Goal: Task Accomplishment & Management: Use online tool/utility

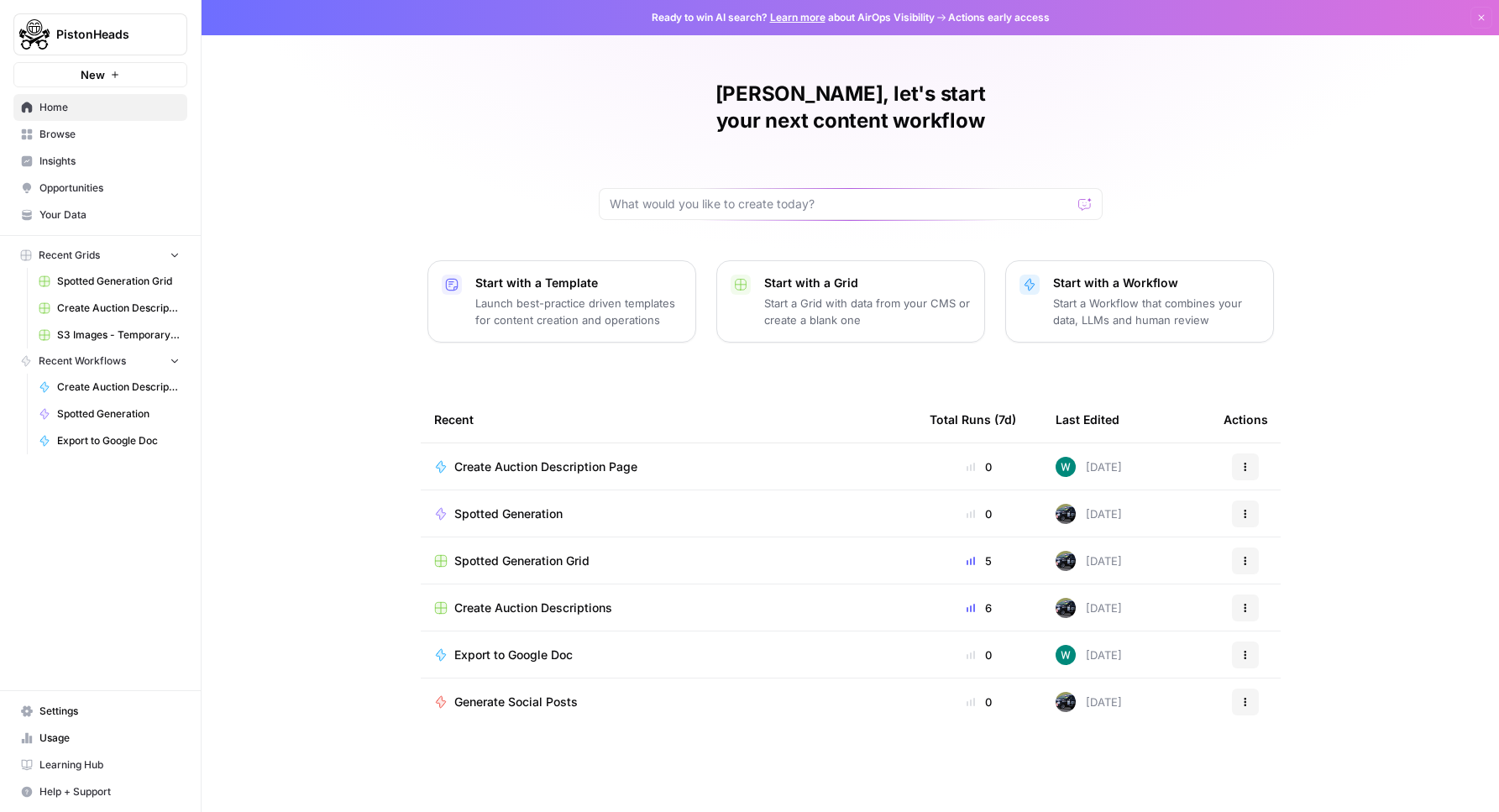
click at [814, 295] on p "Start a Grid with data from your CMS or create a blank one" at bounding box center [867, 312] width 206 height 34
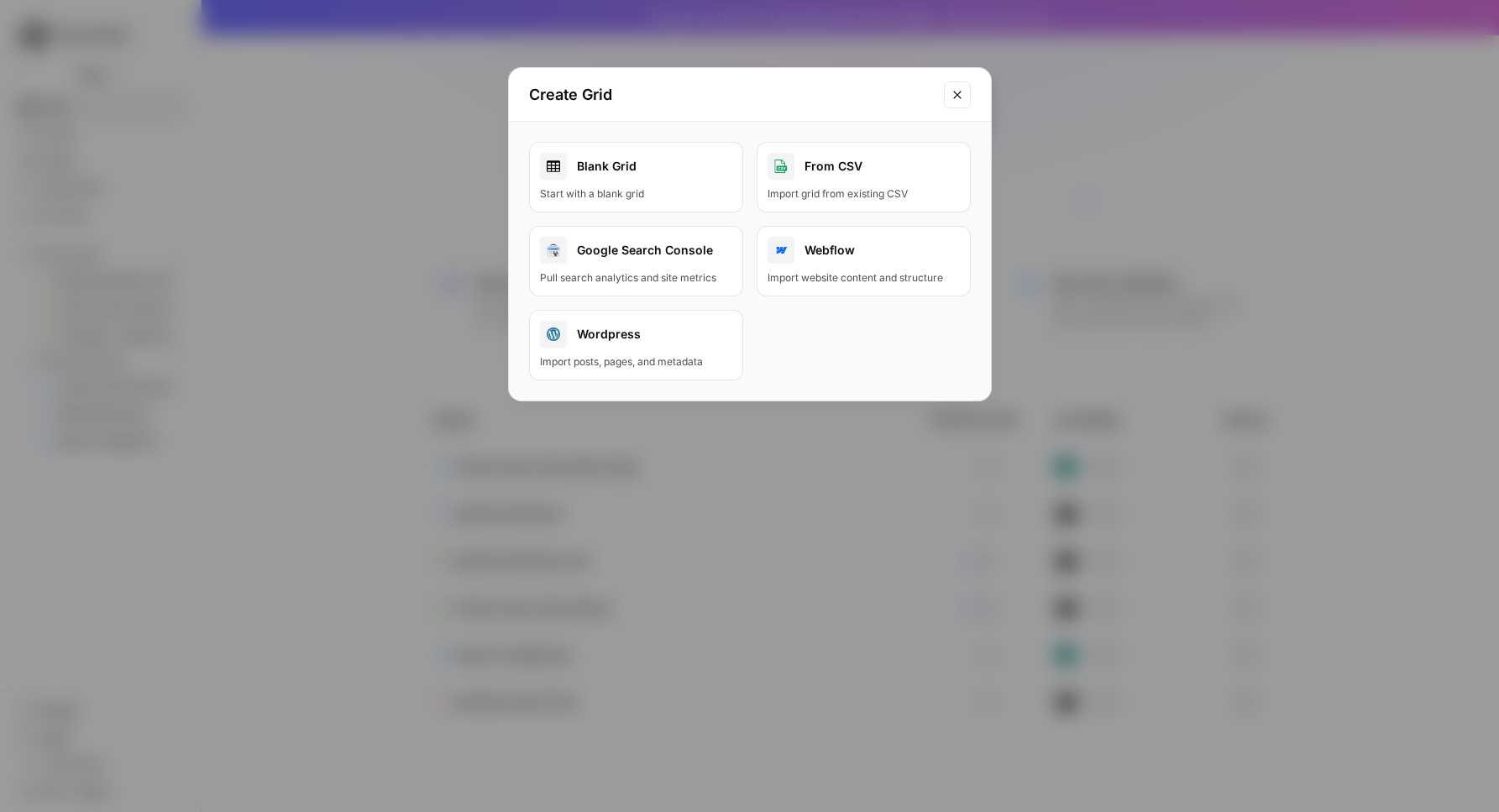
click at [875, 196] on div "Import grid from existing CSV" at bounding box center [864, 194] width 192 height 15
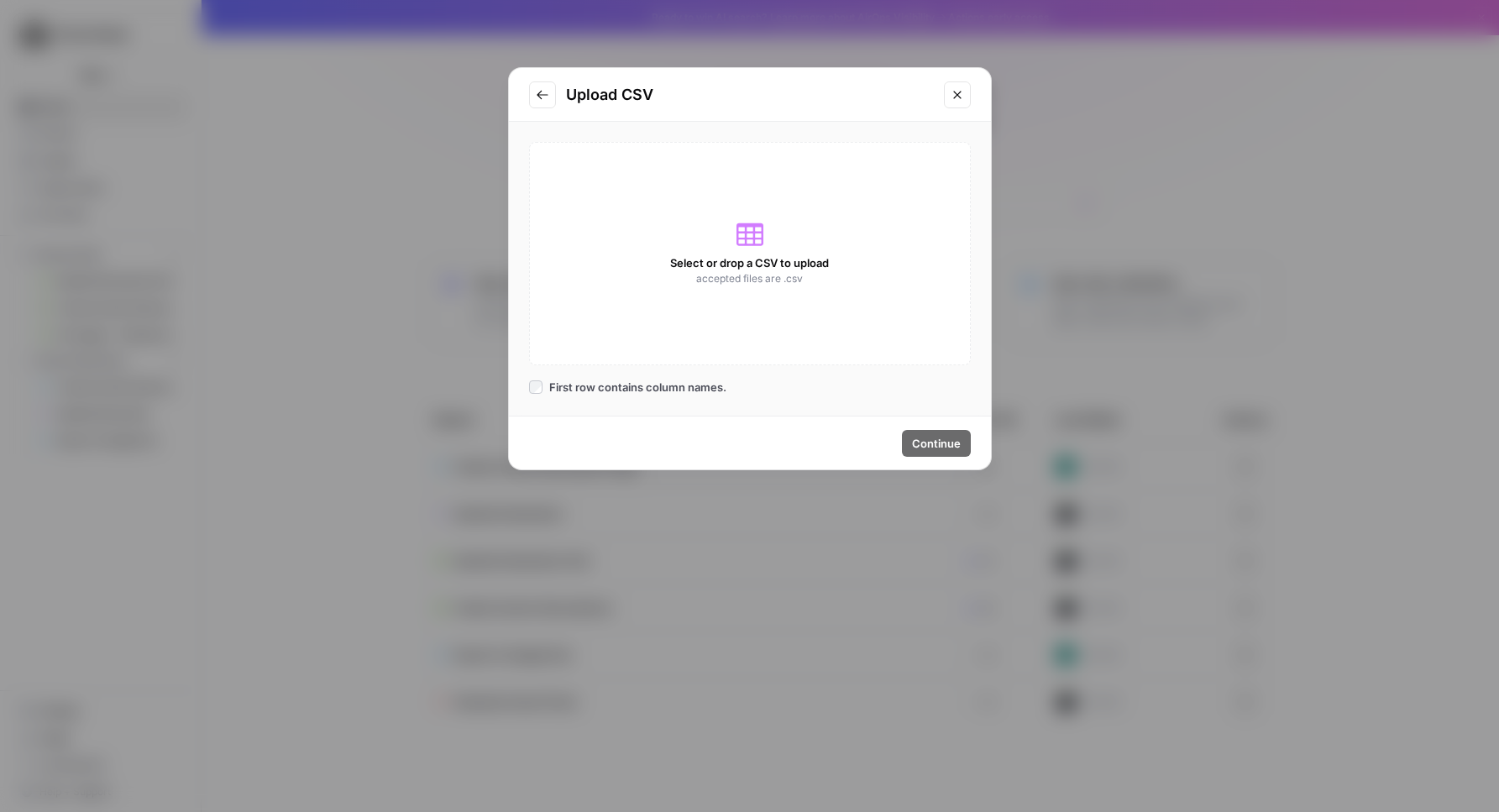
click at [538, 92] on icon "Go to previous step" at bounding box center [542, 94] width 13 height 13
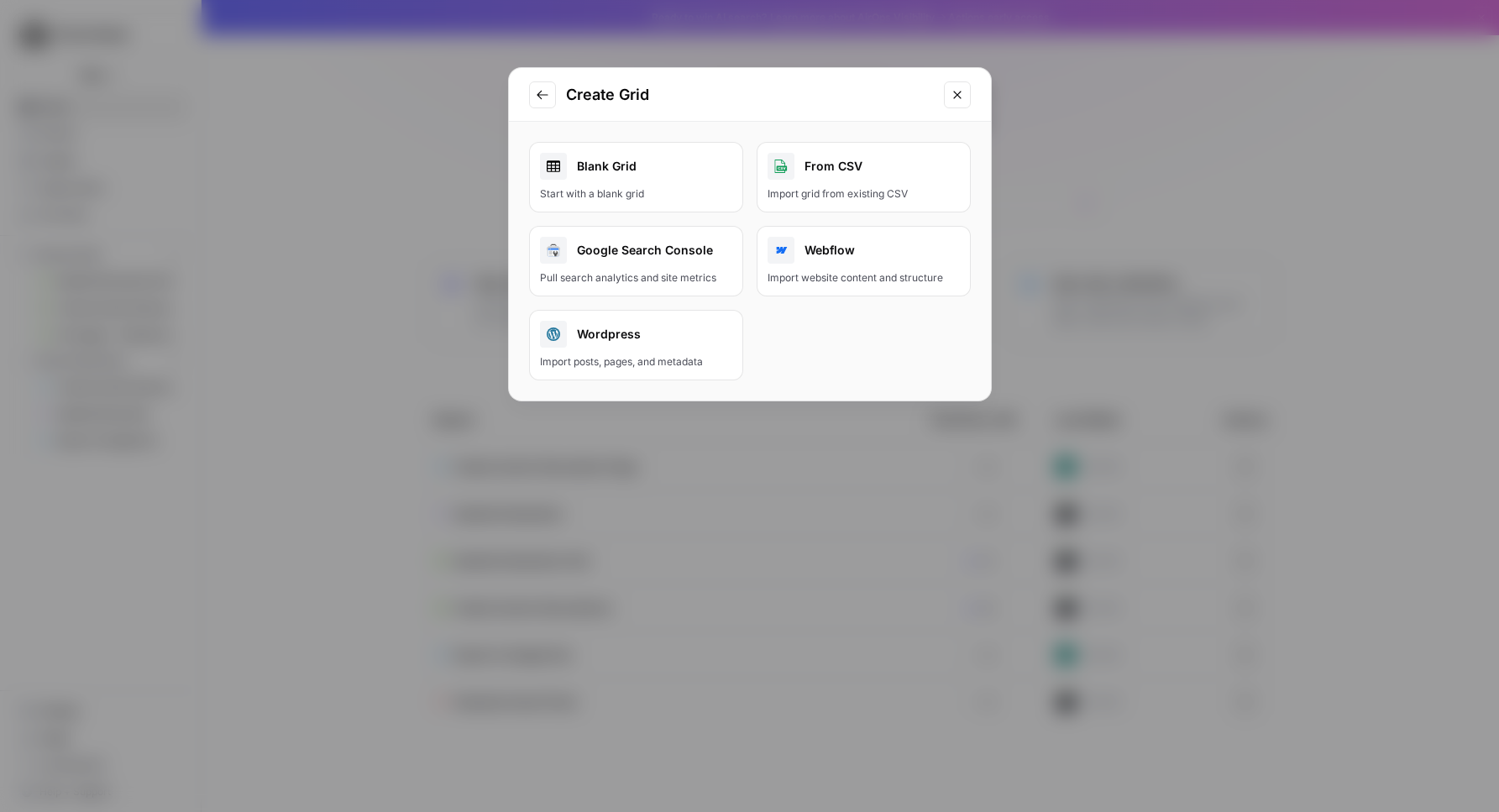
click at [842, 187] on div "Import grid from existing CSV" at bounding box center [864, 194] width 192 height 15
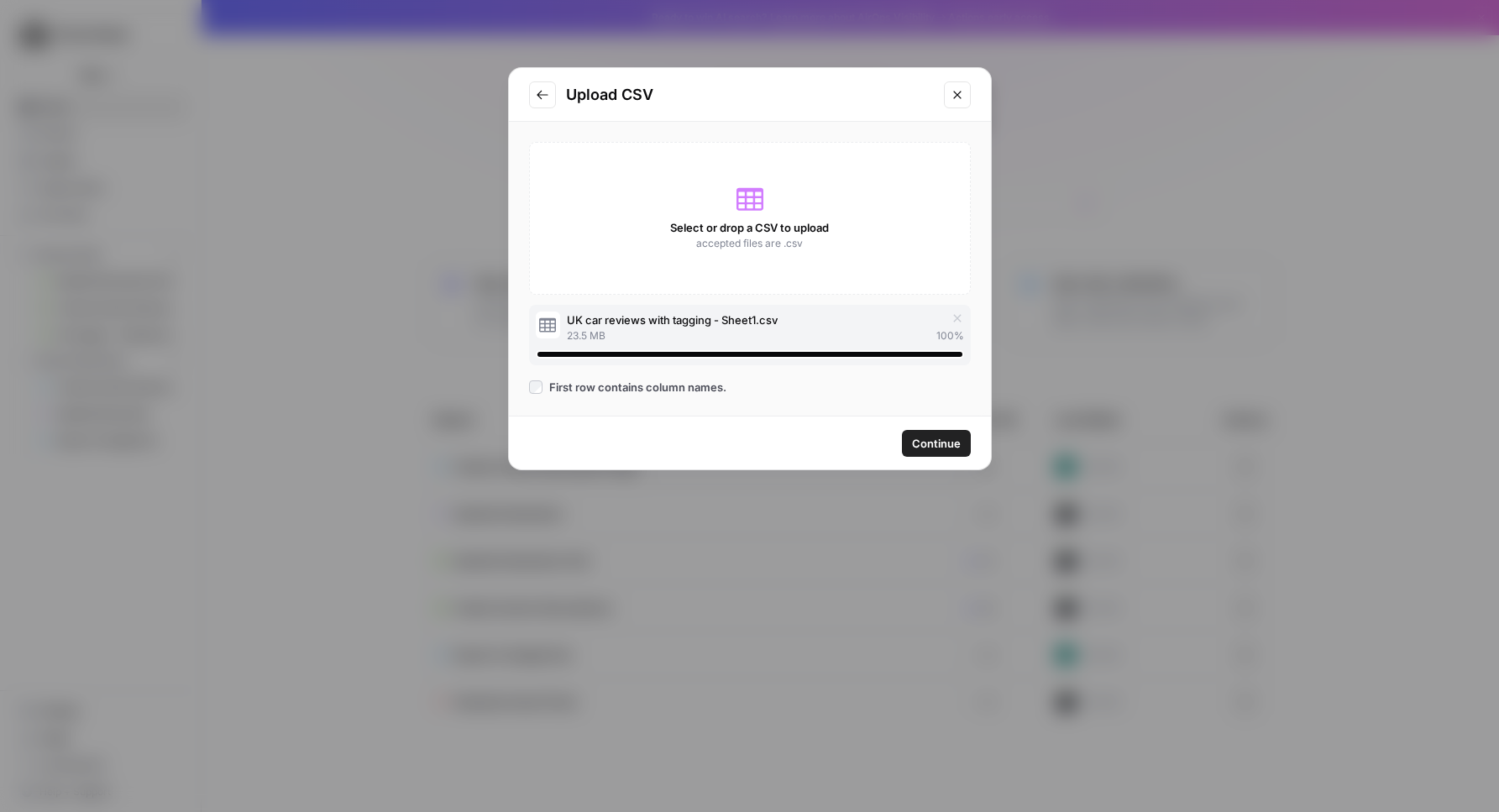
click at [955, 447] on span "Continue" at bounding box center [936, 443] width 49 height 17
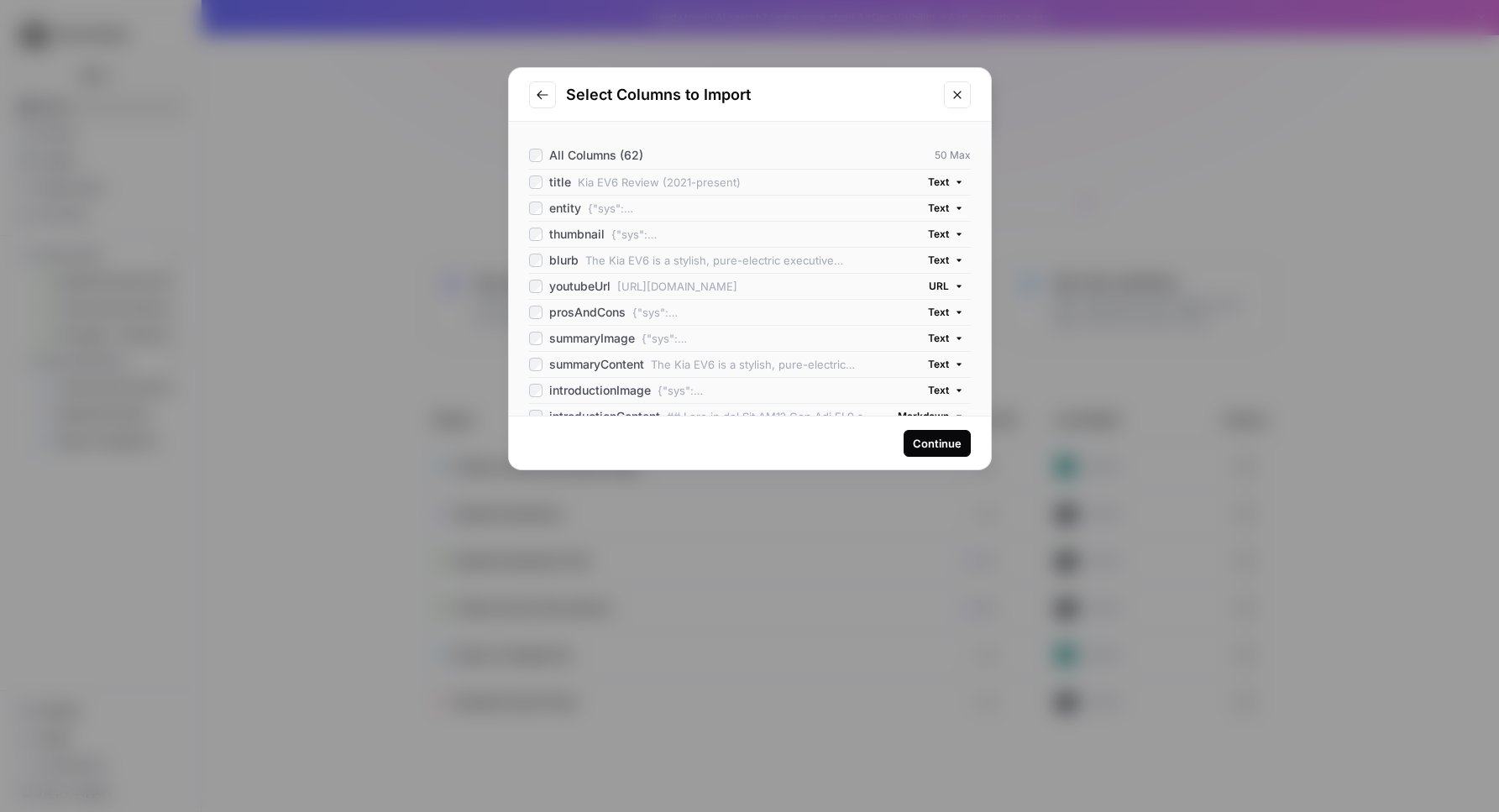
click at [941, 444] on div "Continue" at bounding box center [937, 443] width 49 height 17
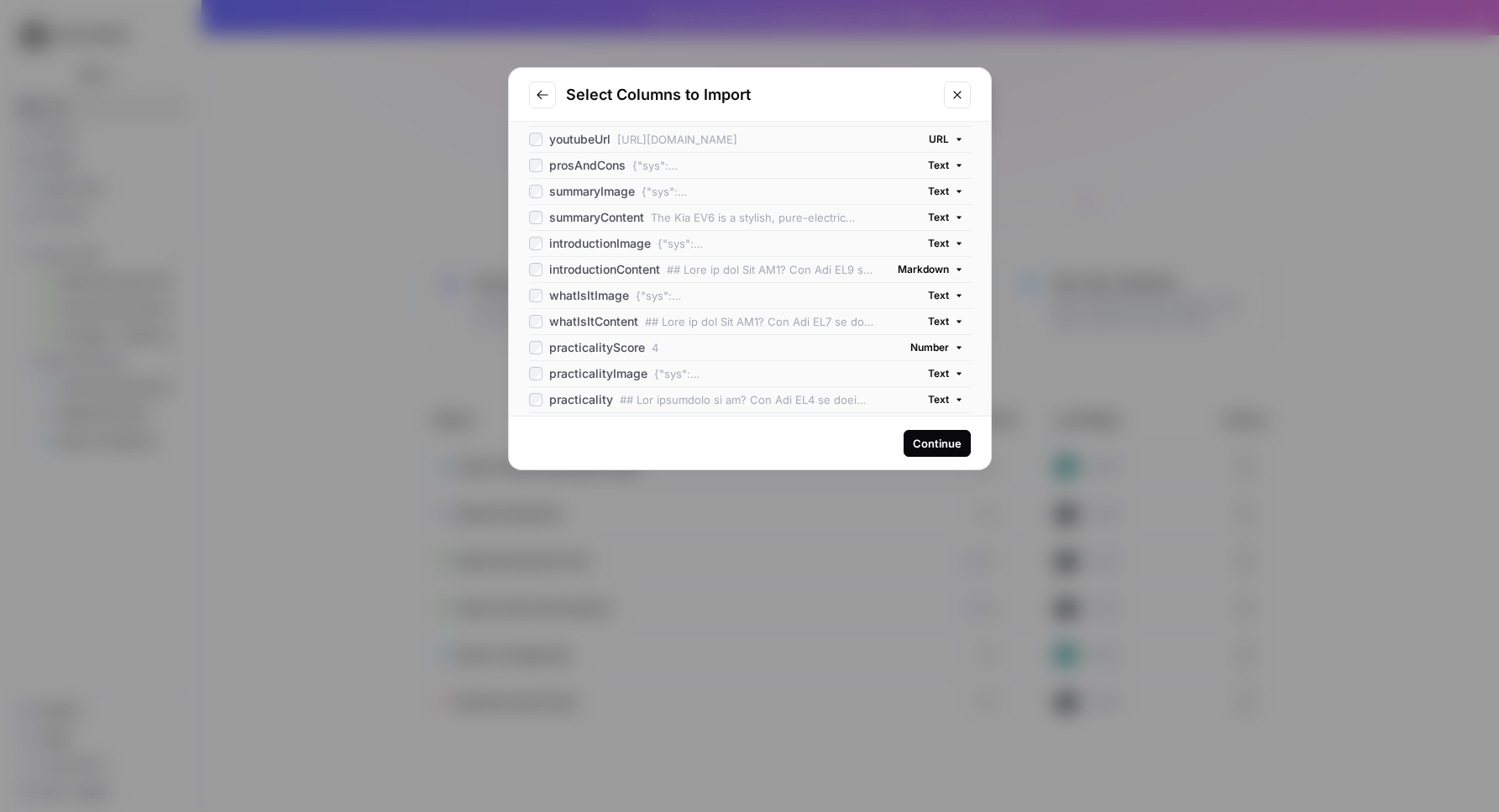
scroll to position [198, 0]
click at [530, 210] on div "introductionContent" at bounding box center [594, 218] width 131 height 17
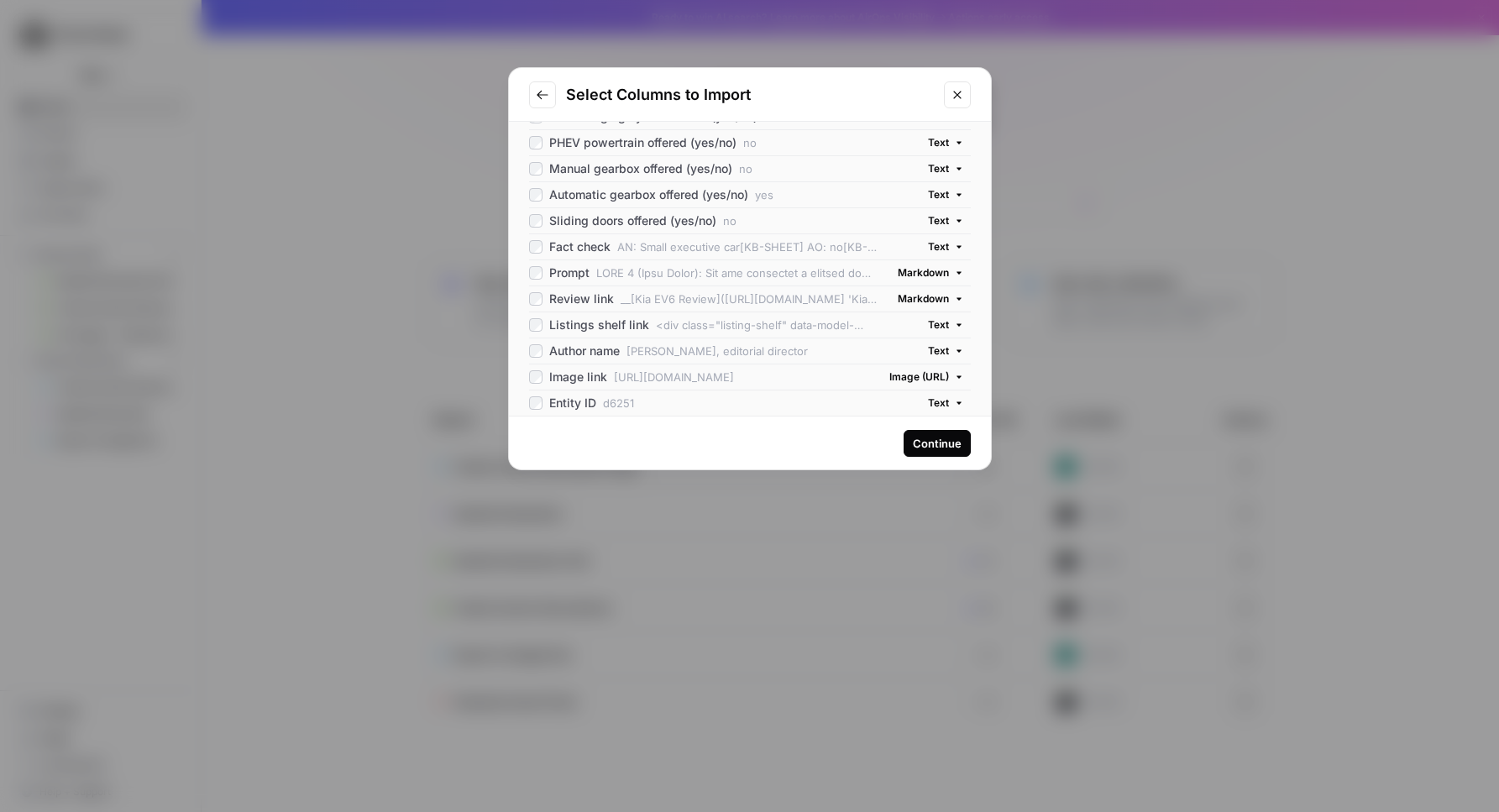
scroll to position [0, 0]
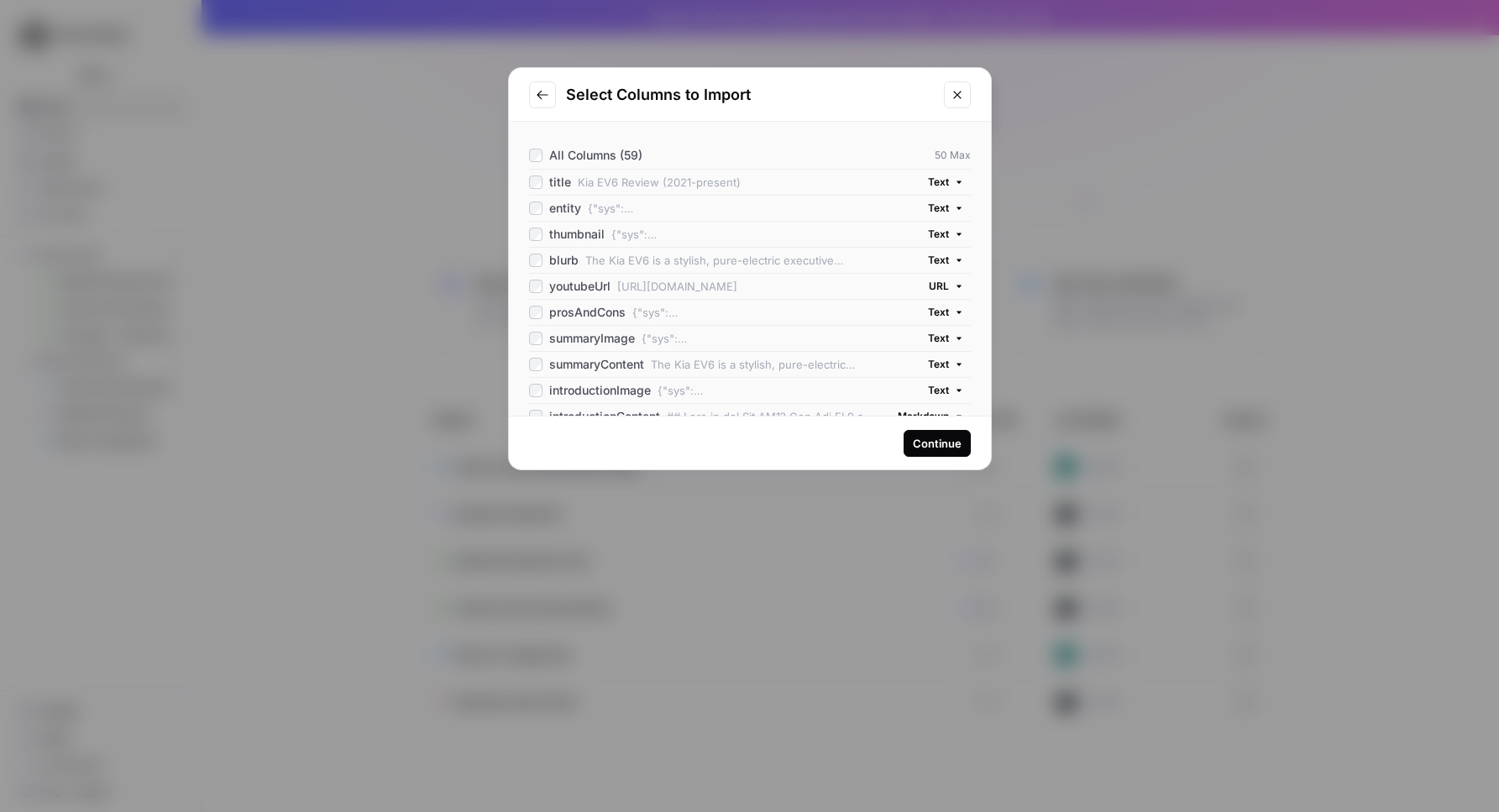
click at [950, 105] on button "Close modal" at bounding box center [957, 95] width 27 height 27
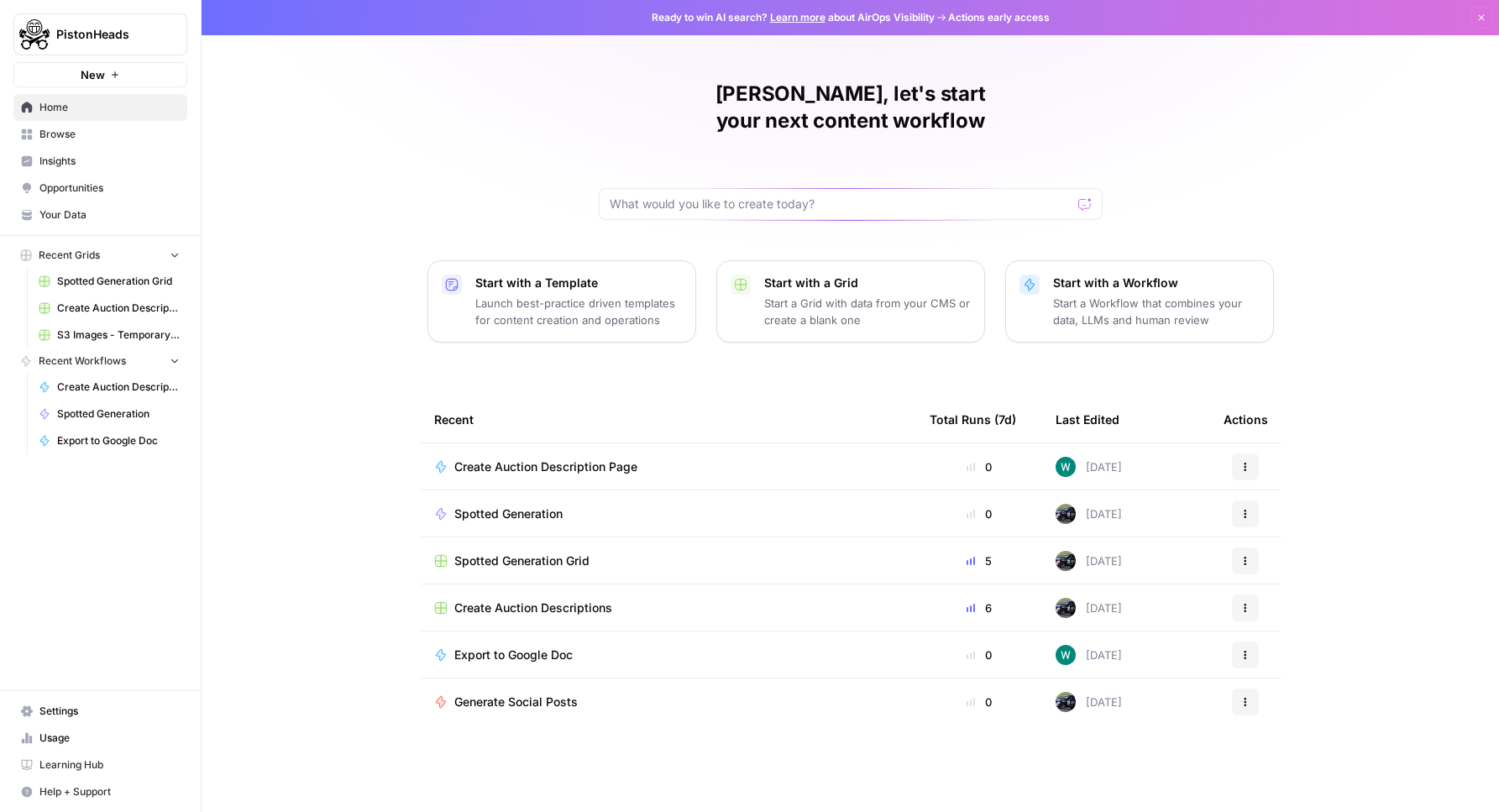
click at [841, 295] on p "Start a Grid with data from your CMS or create a blank one" at bounding box center [867, 312] width 206 height 34
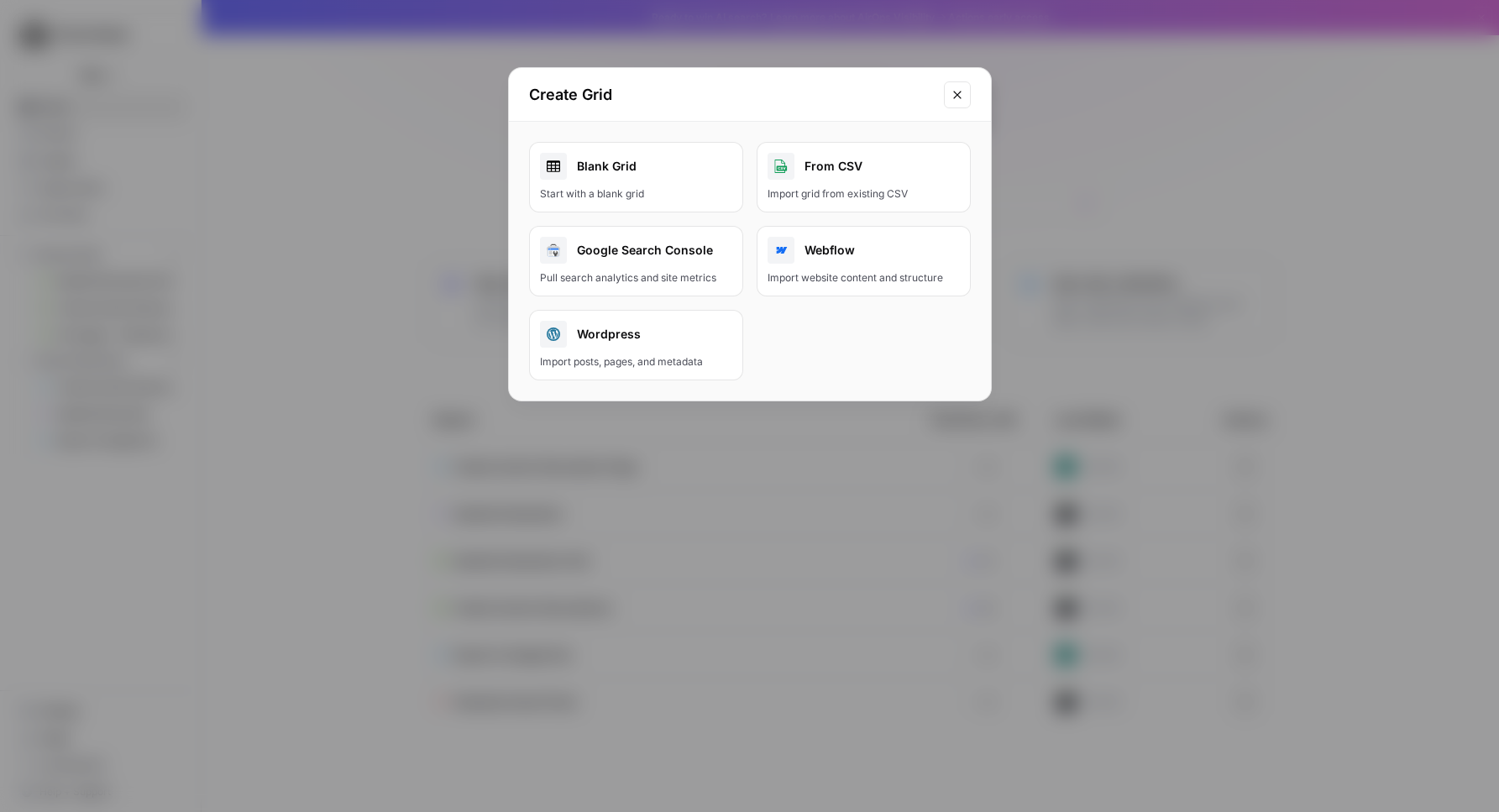
click at [804, 195] on div "Import grid from existing CSV" at bounding box center [864, 194] width 192 height 15
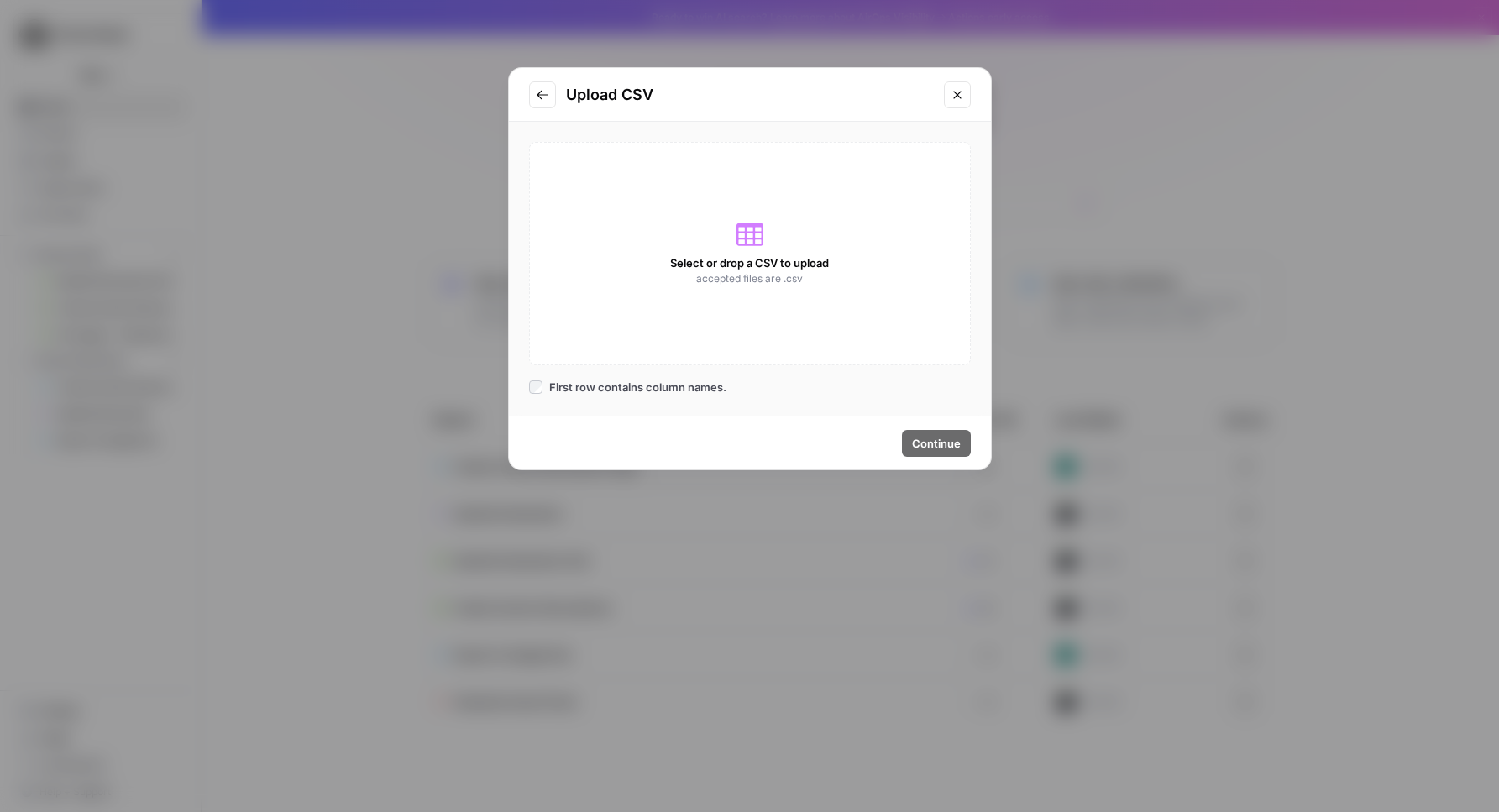
click at [750, 207] on div "Select or drop a CSV to upload accepted files are .csv" at bounding box center [749, 253] width 442 height 223
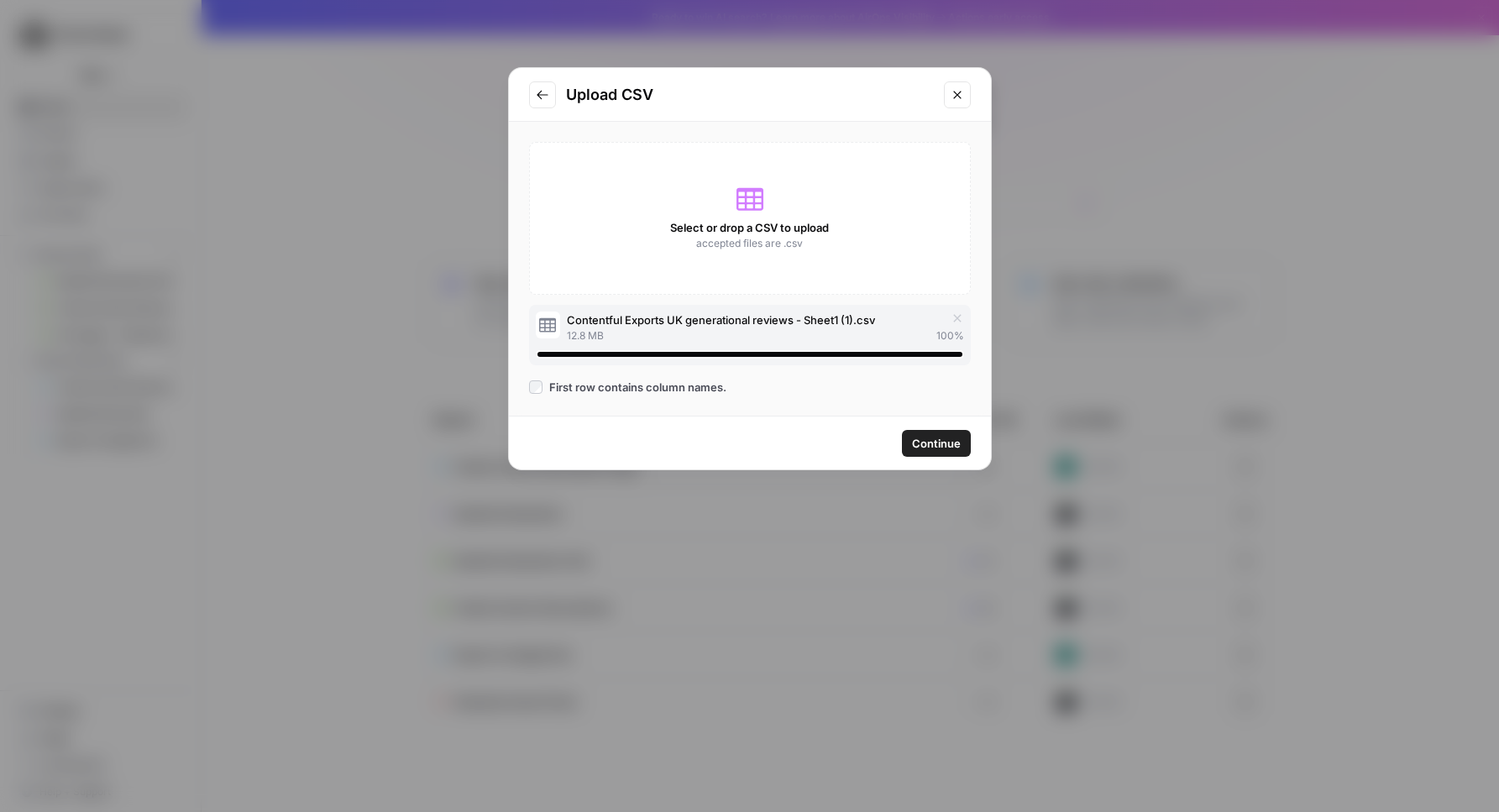
click at [939, 444] on span "Continue" at bounding box center [936, 443] width 49 height 17
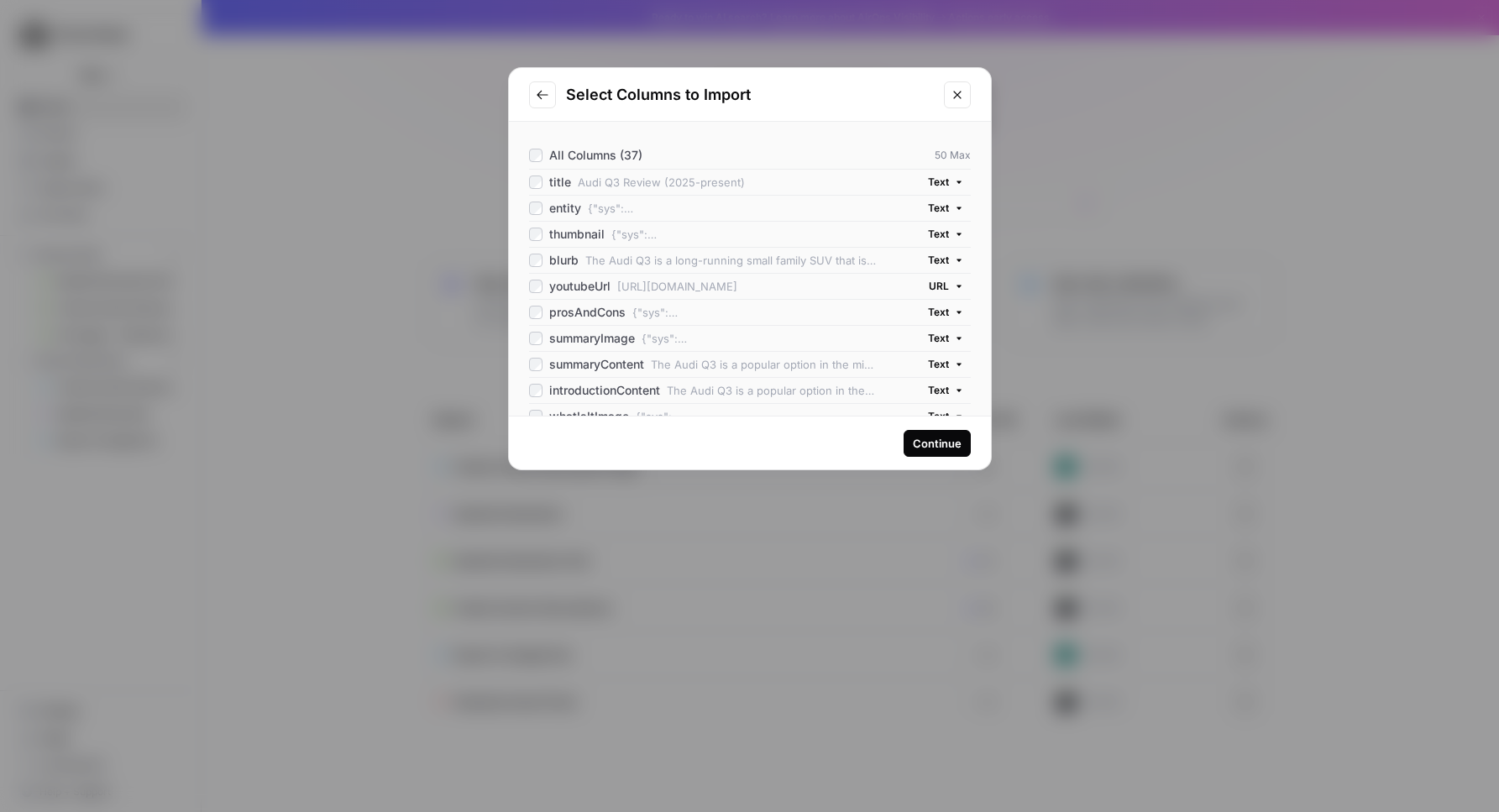
click at [939, 444] on div "Continue" at bounding box center [937, 443] width 49 height 17
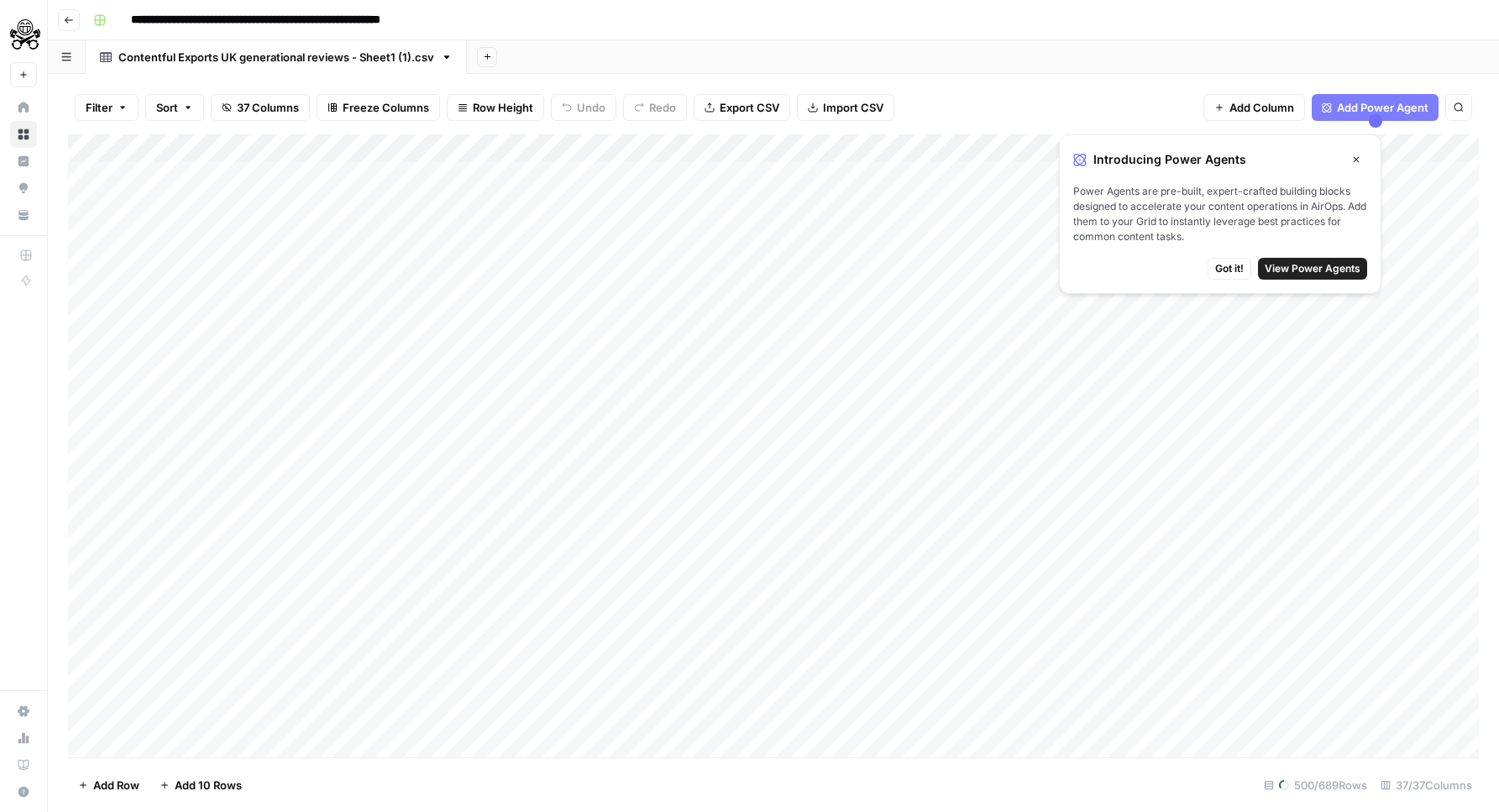
click at [1304, 264] on span "View Power Agents" at bounding box center [1312, 268] width 96 height 15
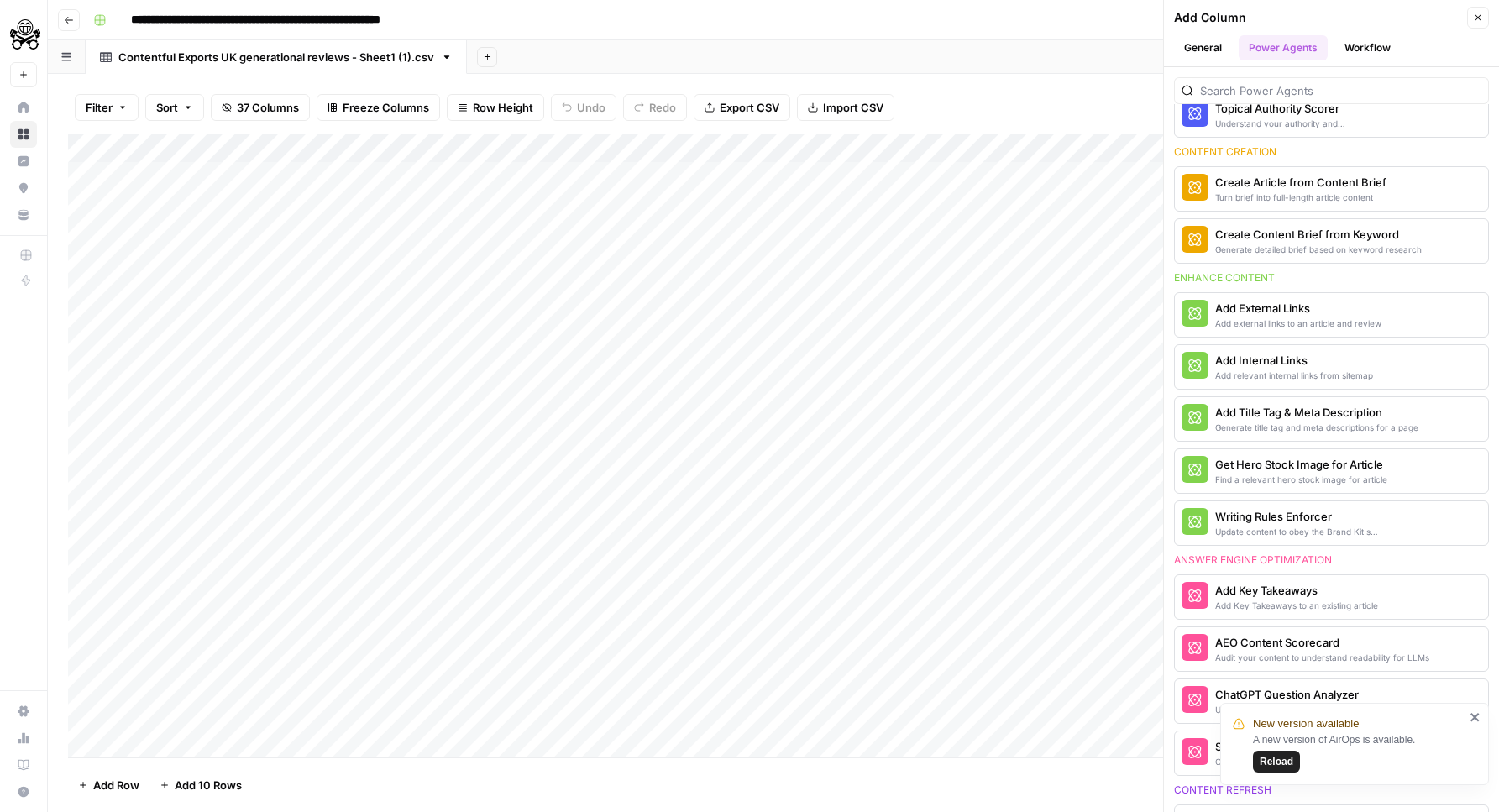
scroll to position [489, 0]
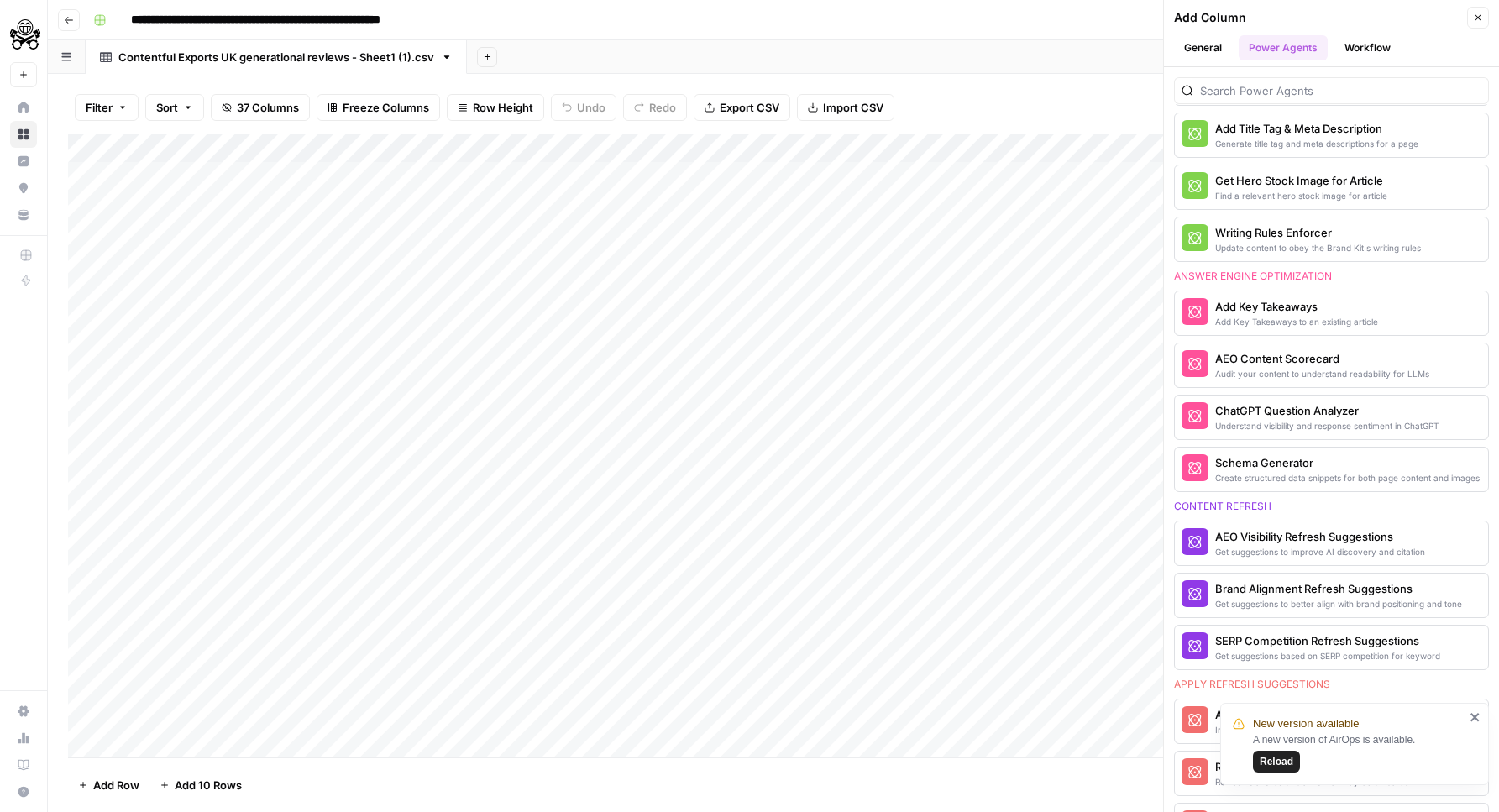
click at [1291, 765] on span "Reload" at bounding box center [1277, 761] width 34 height 15
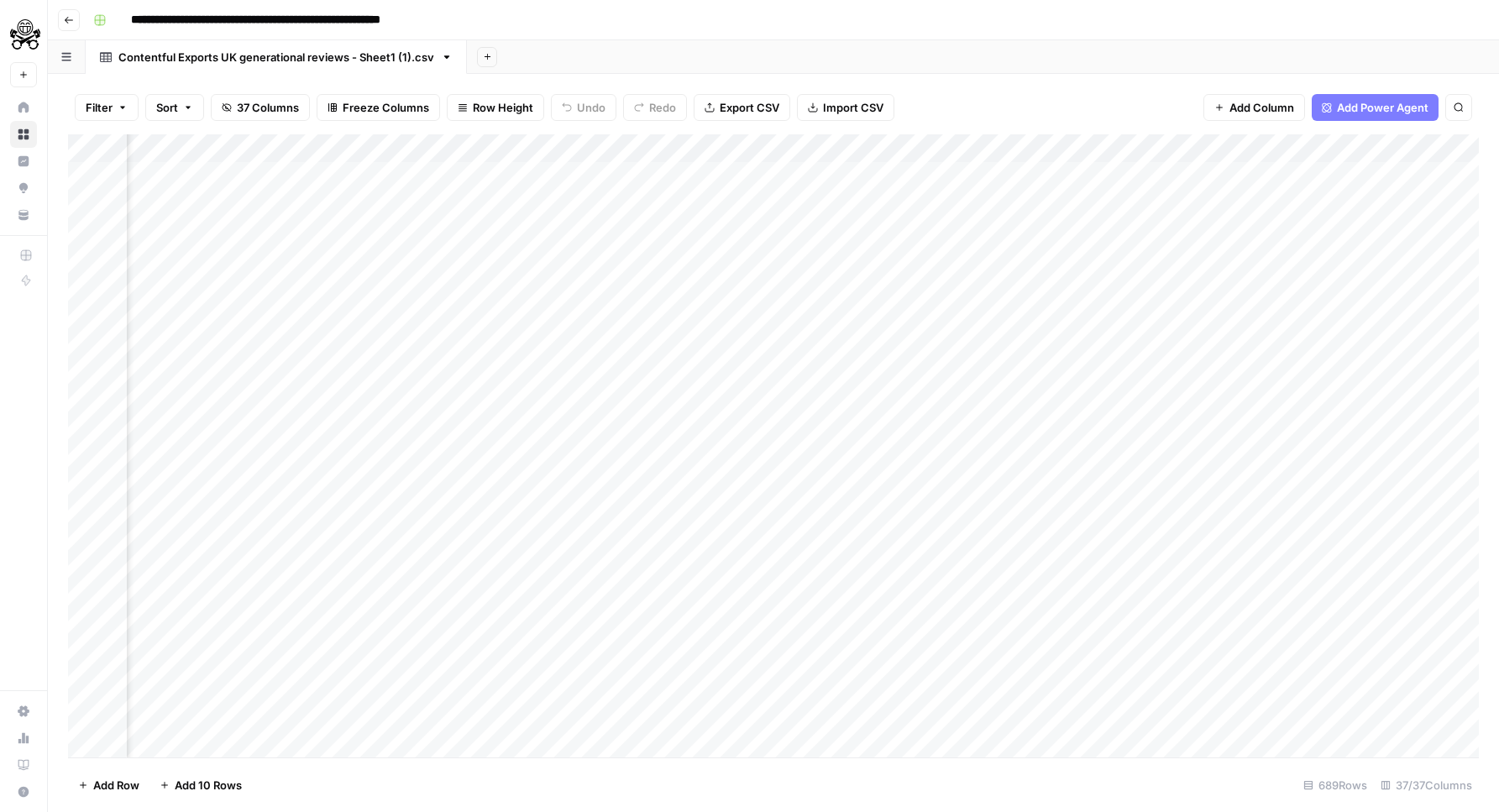
scroll to position [0, 7146]
click at [1393, 110] on span "Add Power Agent" at bounding box center [1383, 107] width 92 height 17
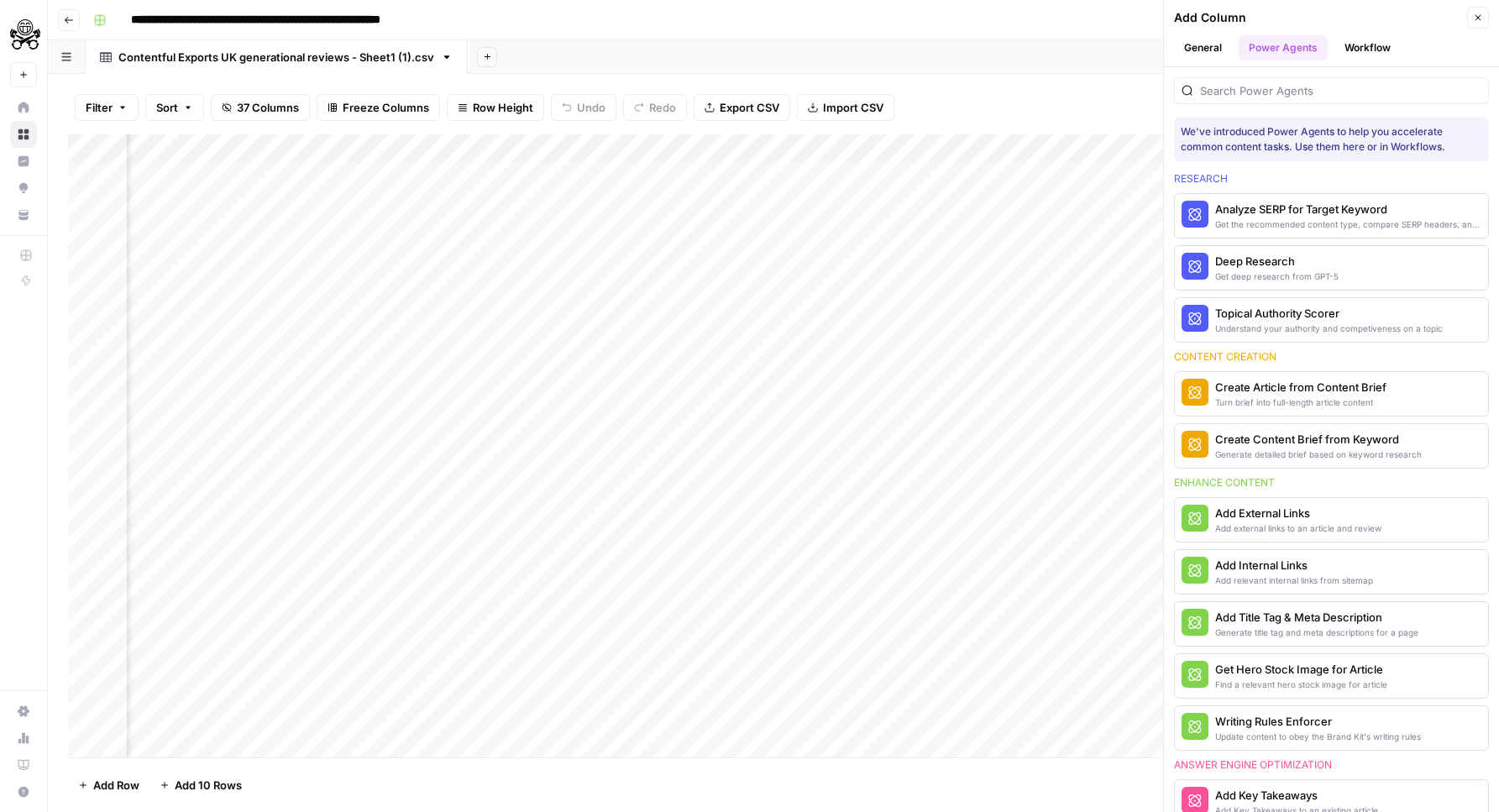
click at [1373, 56] on button "Workflow" at bounding box center [1367, 48] width 67 height 25
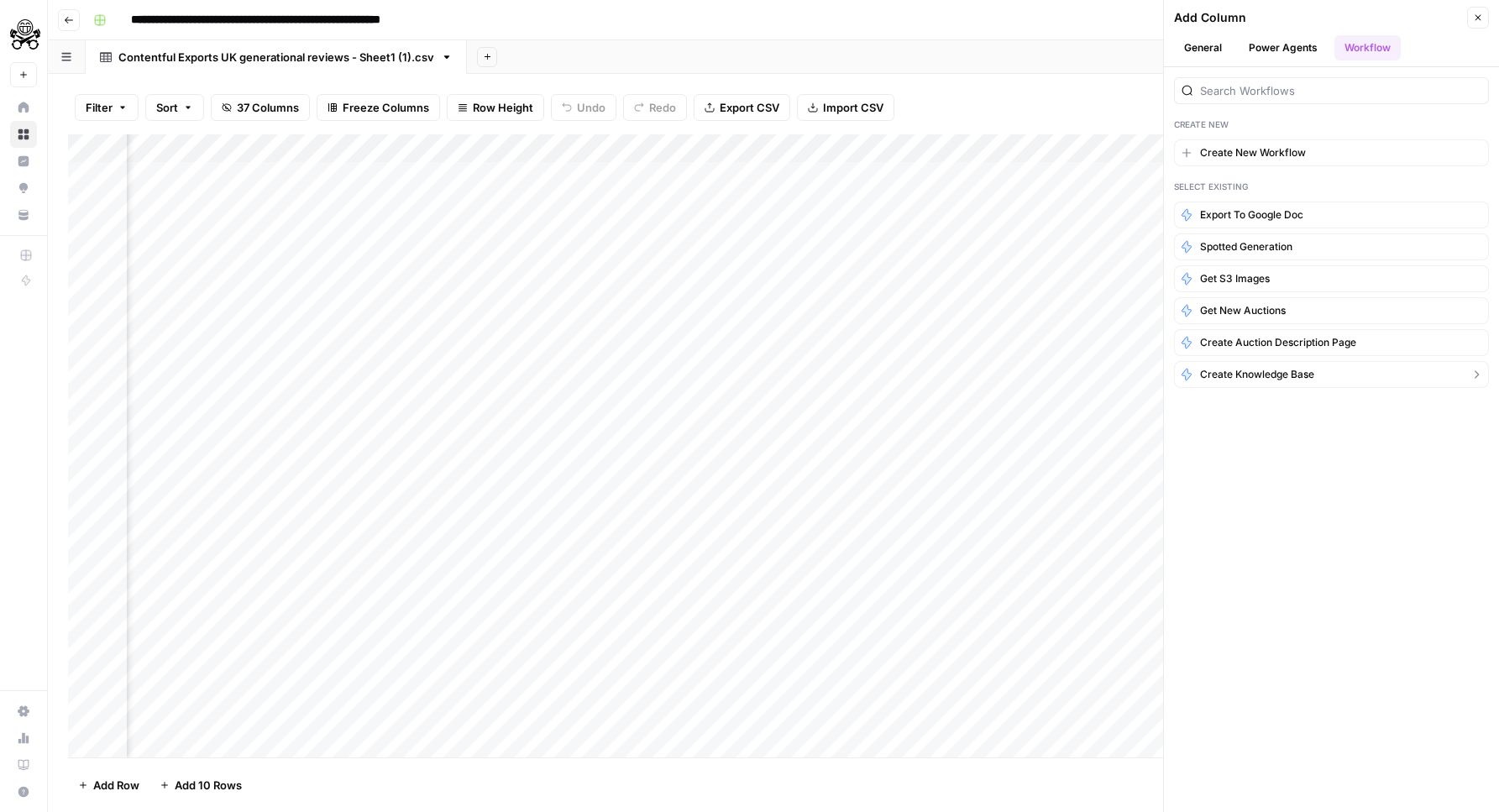
click at [1234, 371] on span "Create Knowledge Base" at bounding box center [1256, 374] width 115 height 15
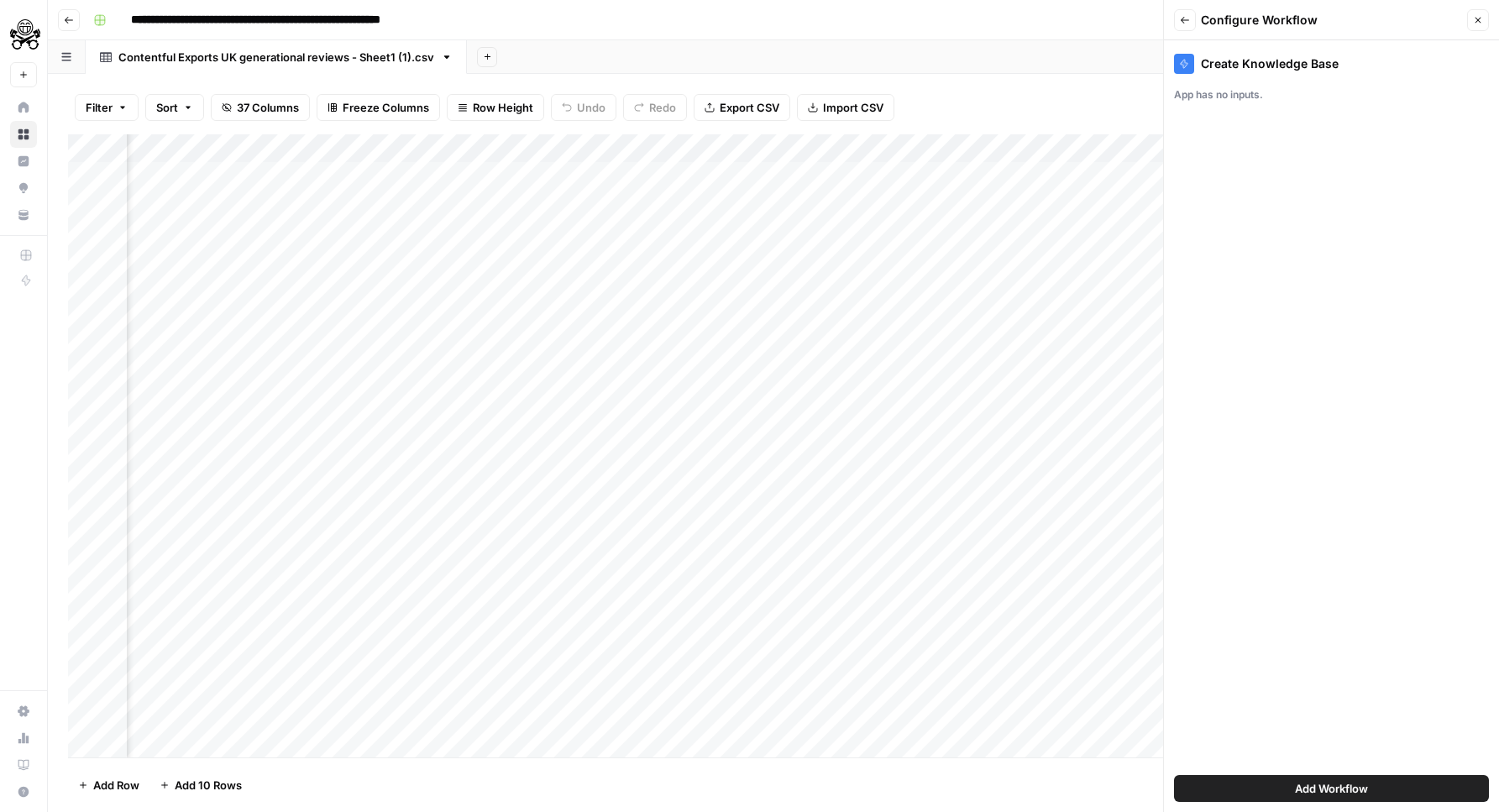
click at [1216, 63] on div "Create Knowledge Base" at bounding box center [1331, 63] width 315 height 20
click at [1180, 20] on icon "button" at bounding box center [1184, 20] width 10 height 10
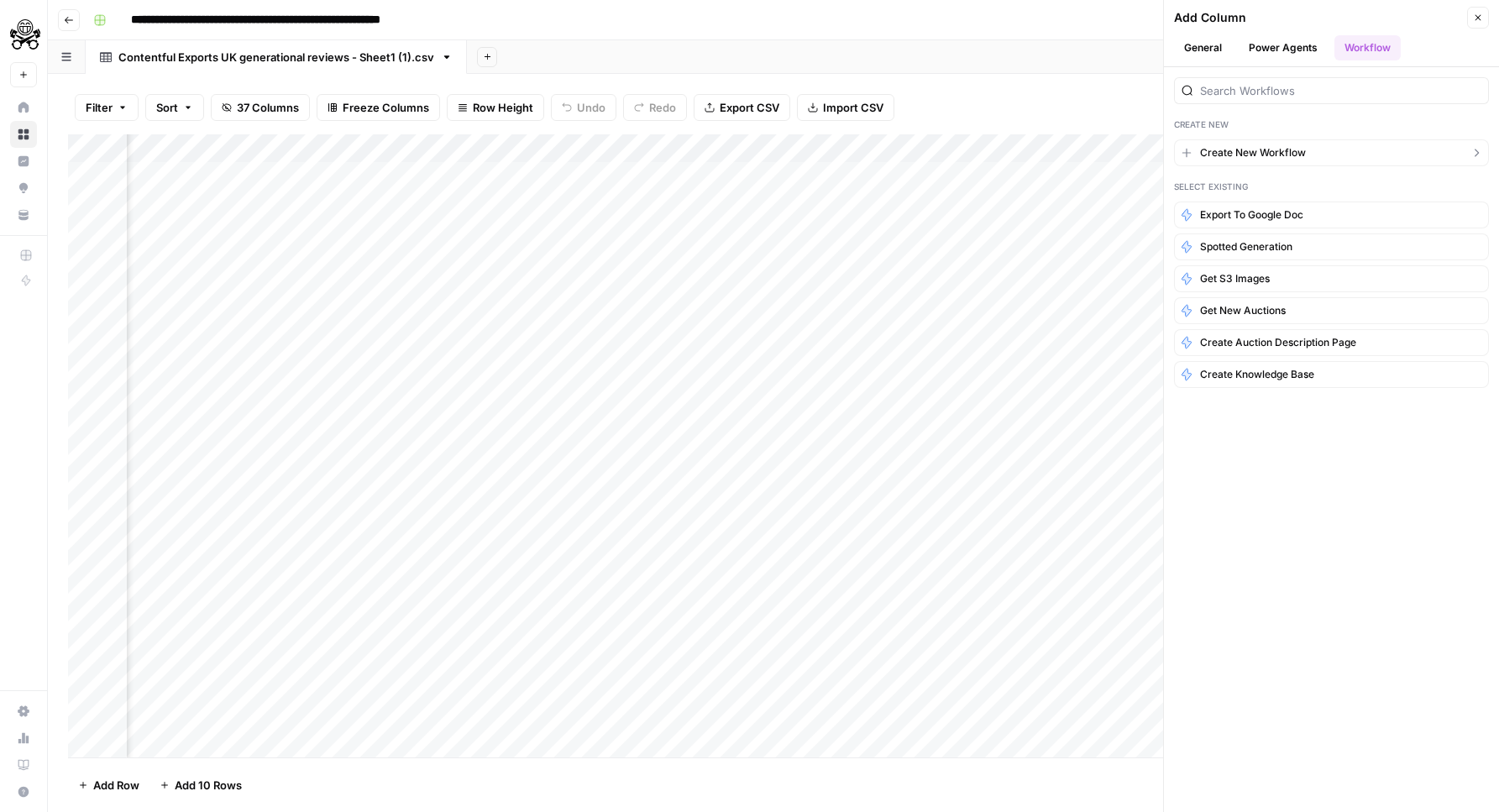
click at [1307, 162] on button "Create New Workflow" at bounding box center [1331, 153] width 315 height 27
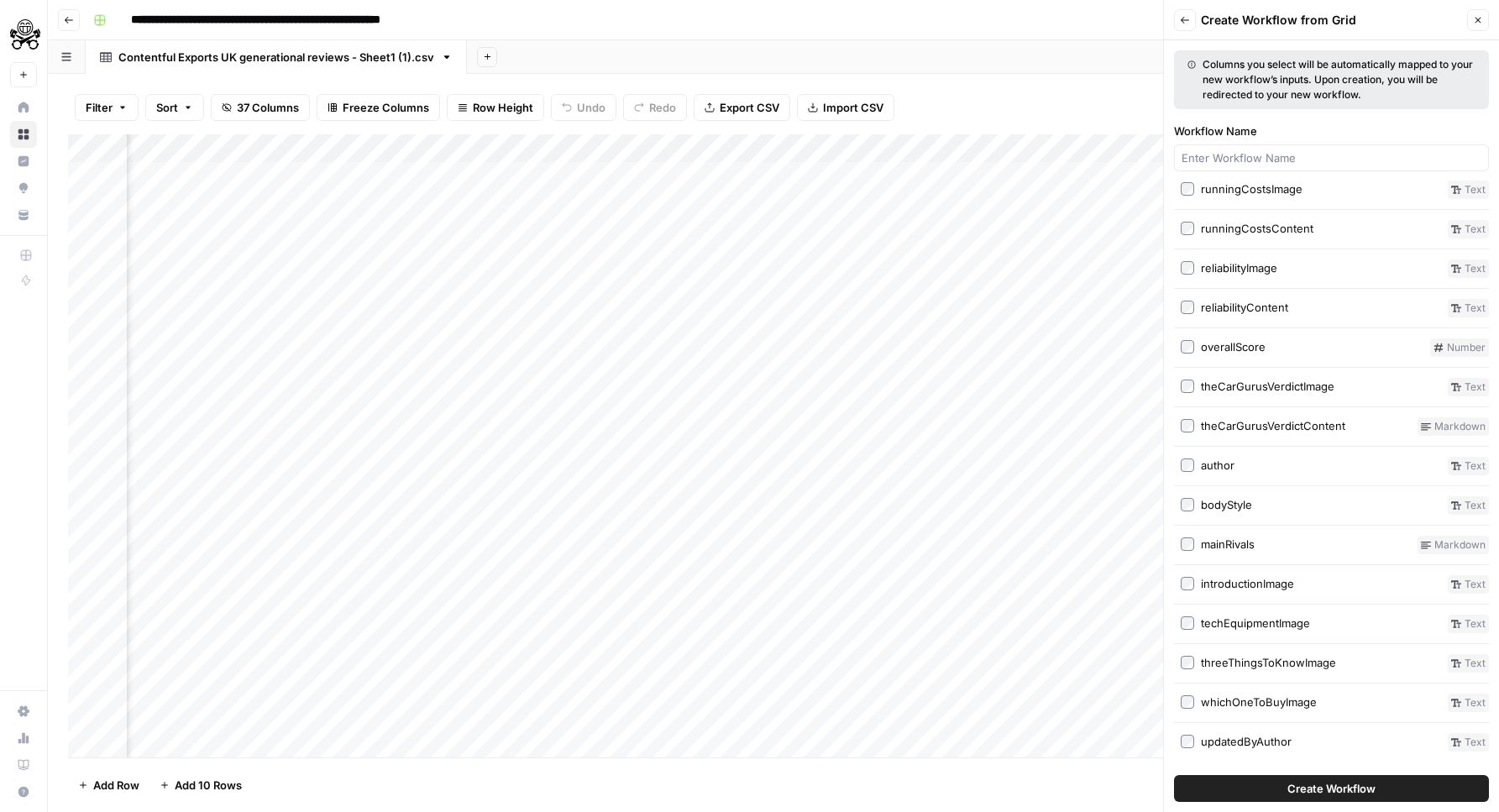
scroll to position [0, 0]
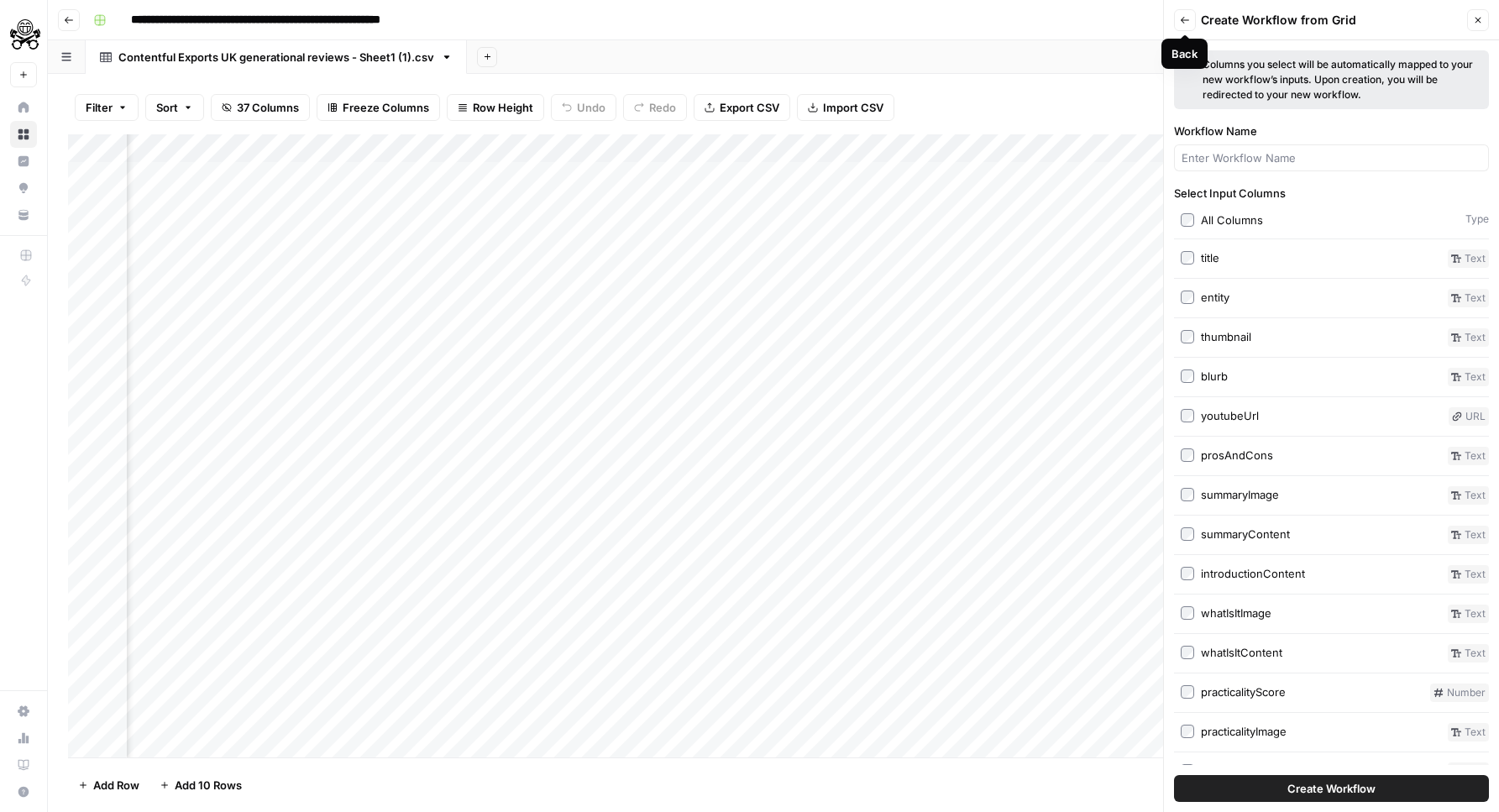
click at [1187, 22] on icon "button" at bounding box center [1184, 20] width 10 height 10
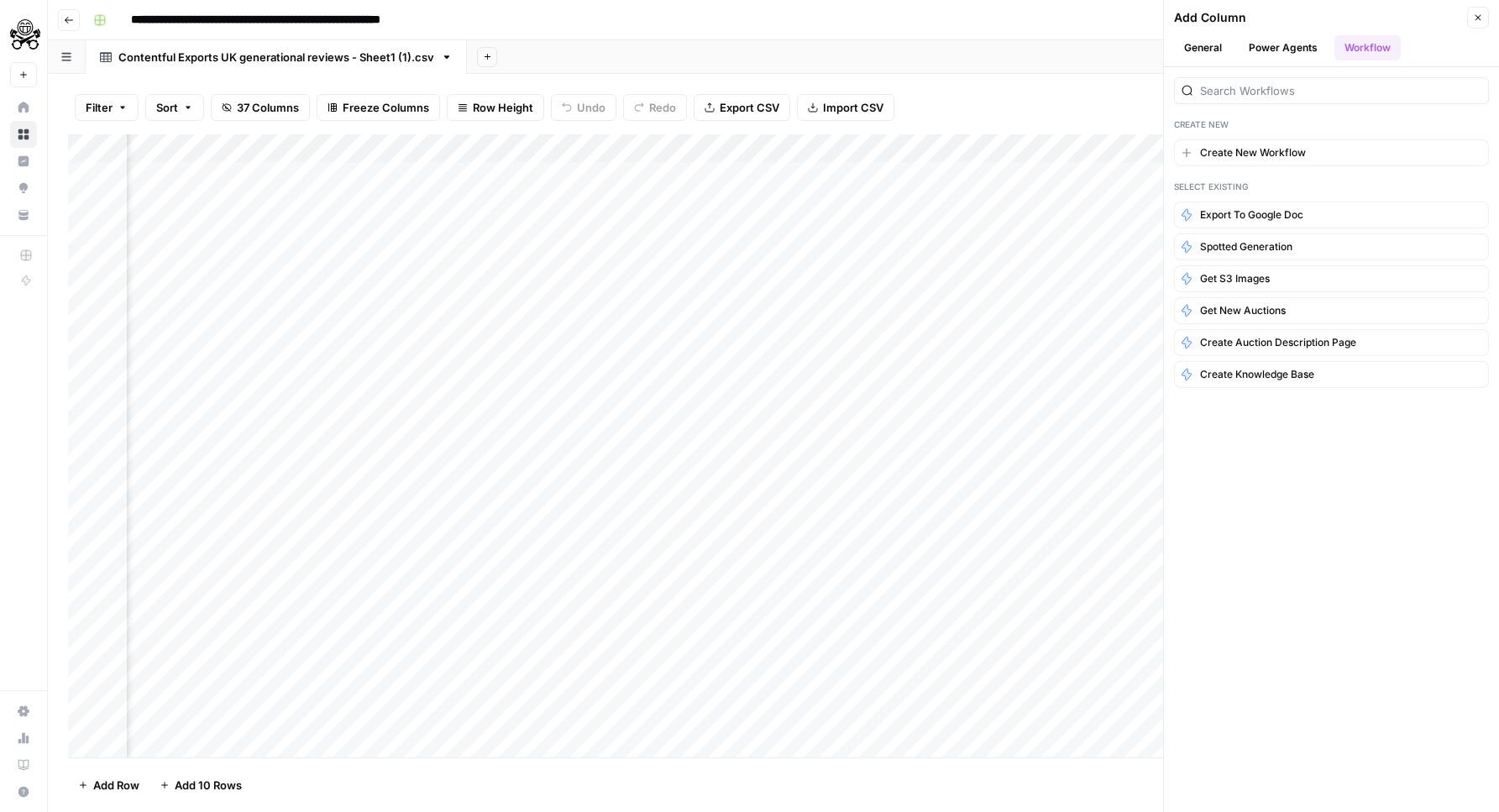
scroll to position [0, 7388]
click at [1193, 44] on button "General" at bounding box center [1202, 48] width 58 height 25
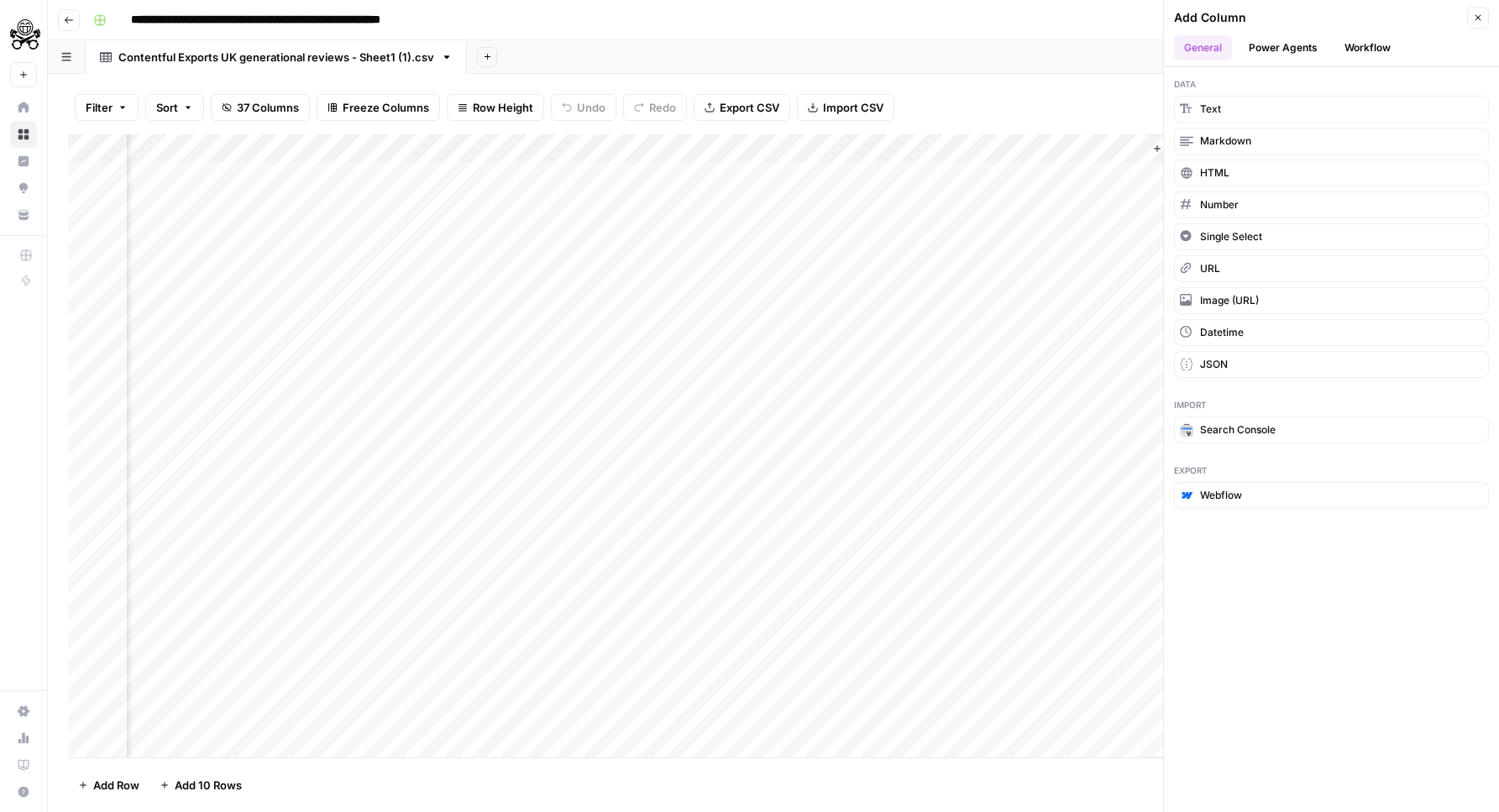
click at [1359, 49] on button "Workflow" at bounding box center [1367, 48] width 67 height 25
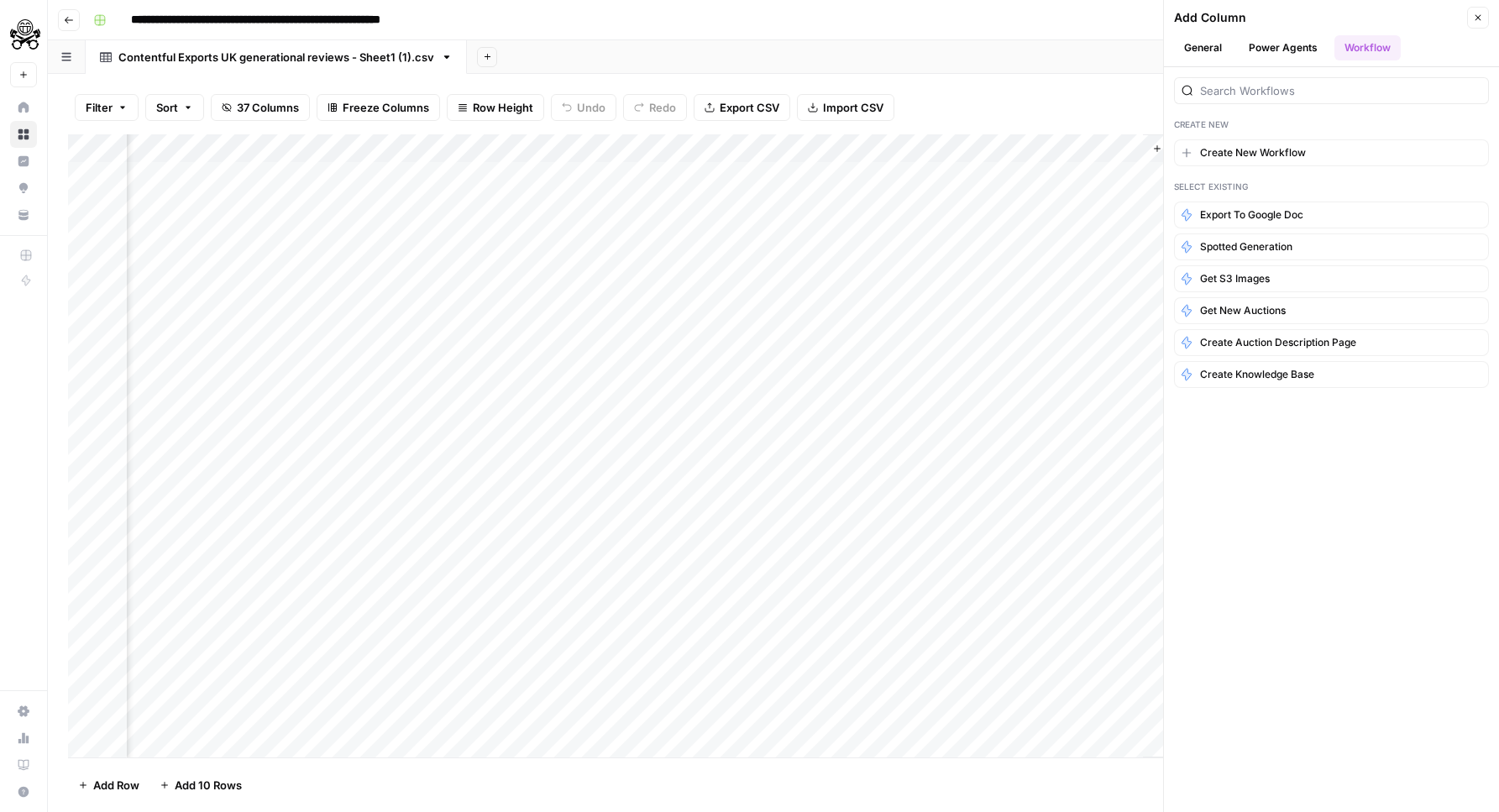
click at [1297, 58] on button "Power Agents" at bounding box center [1283, 48] width 89 height 25
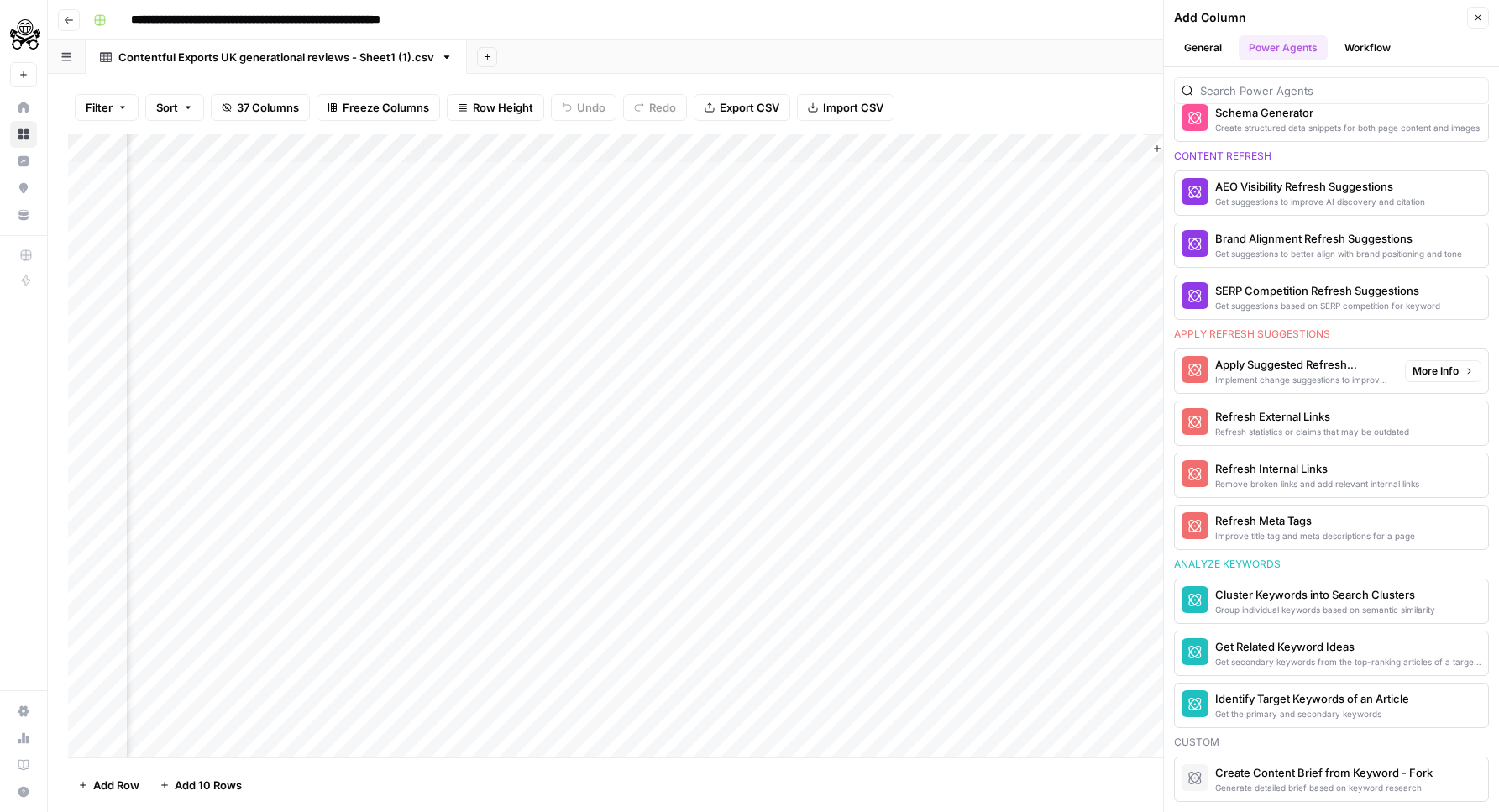
scroll to position [0, 0]
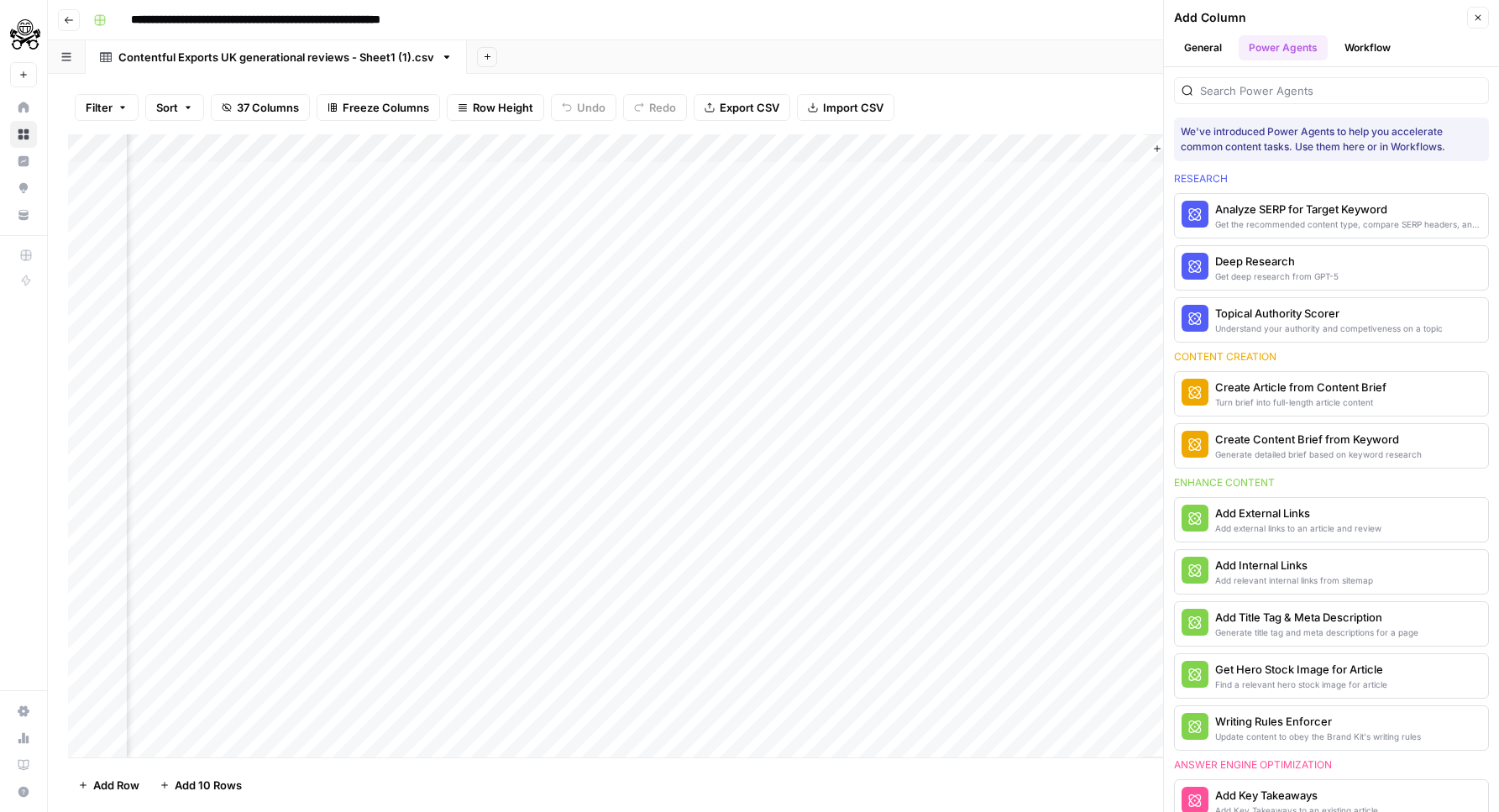
click at [1352, 40] on button "Workflow" at bounding box center [1367, 48] width 67 height 25
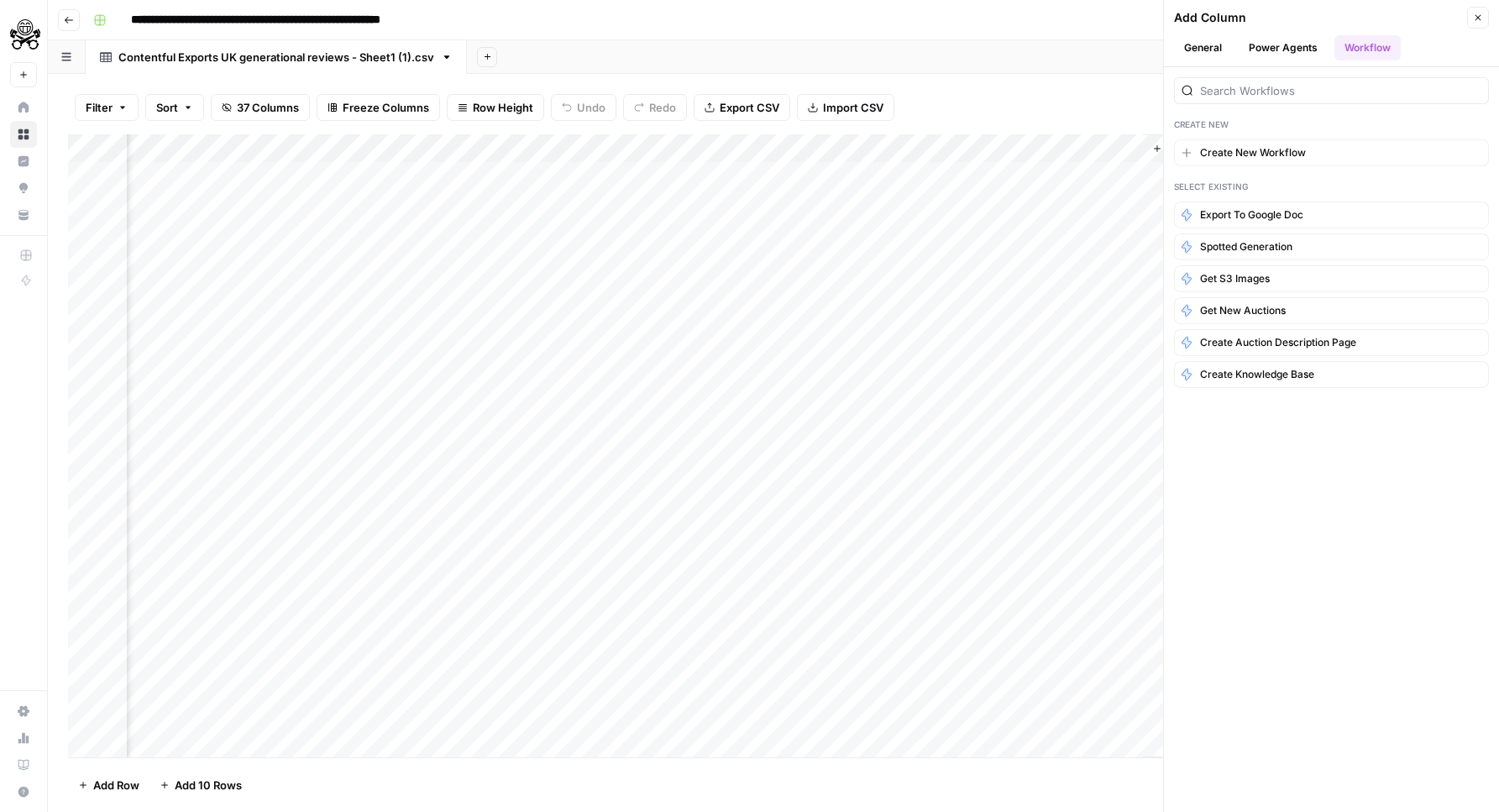
click at [861, 98] on button "Import CSV" at bounding box center [846, 107] width 98 height 27
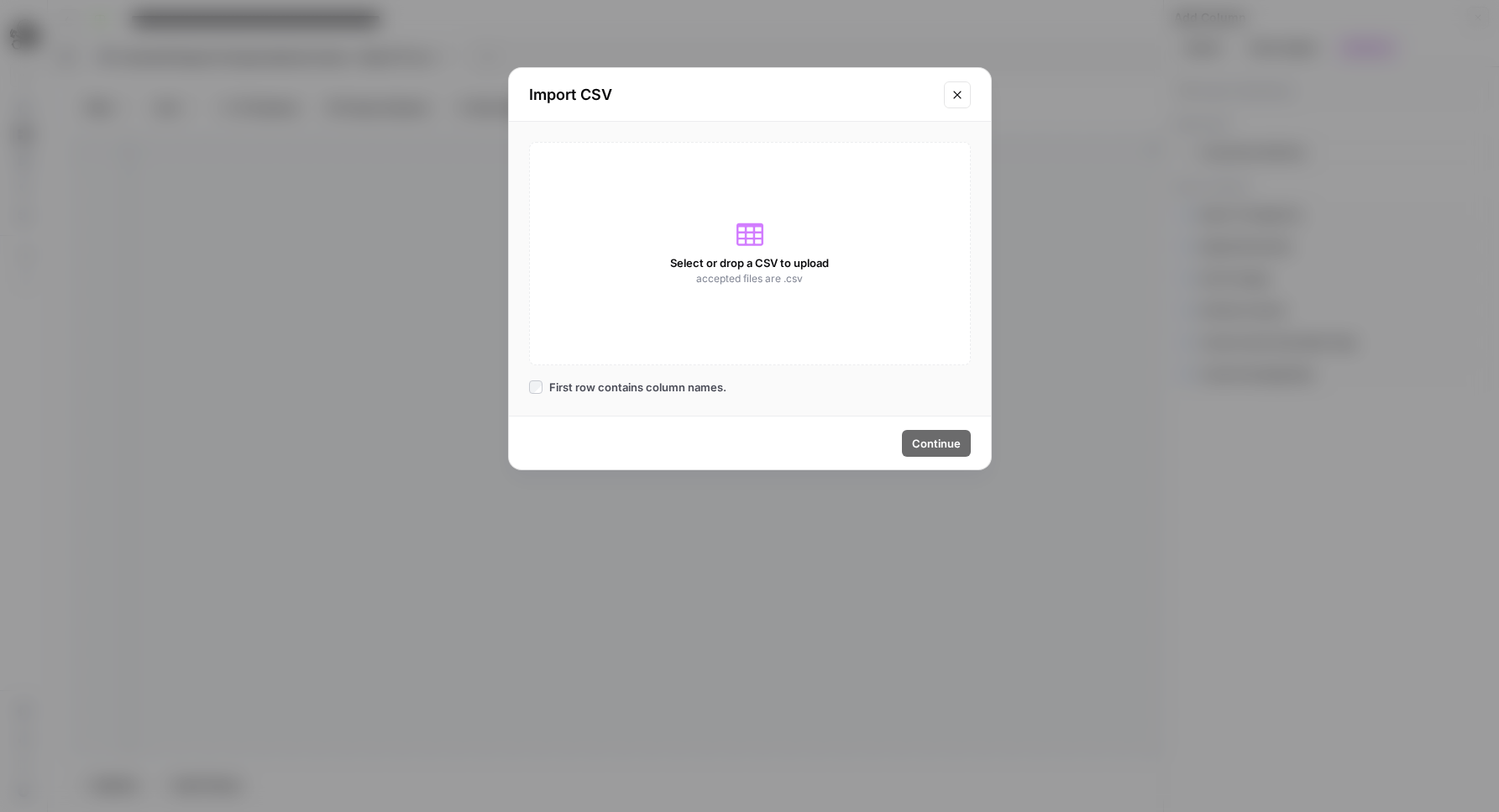
click at [945, 85] on button "Close modal" at bounding box center [957, 95] width 27 height 27
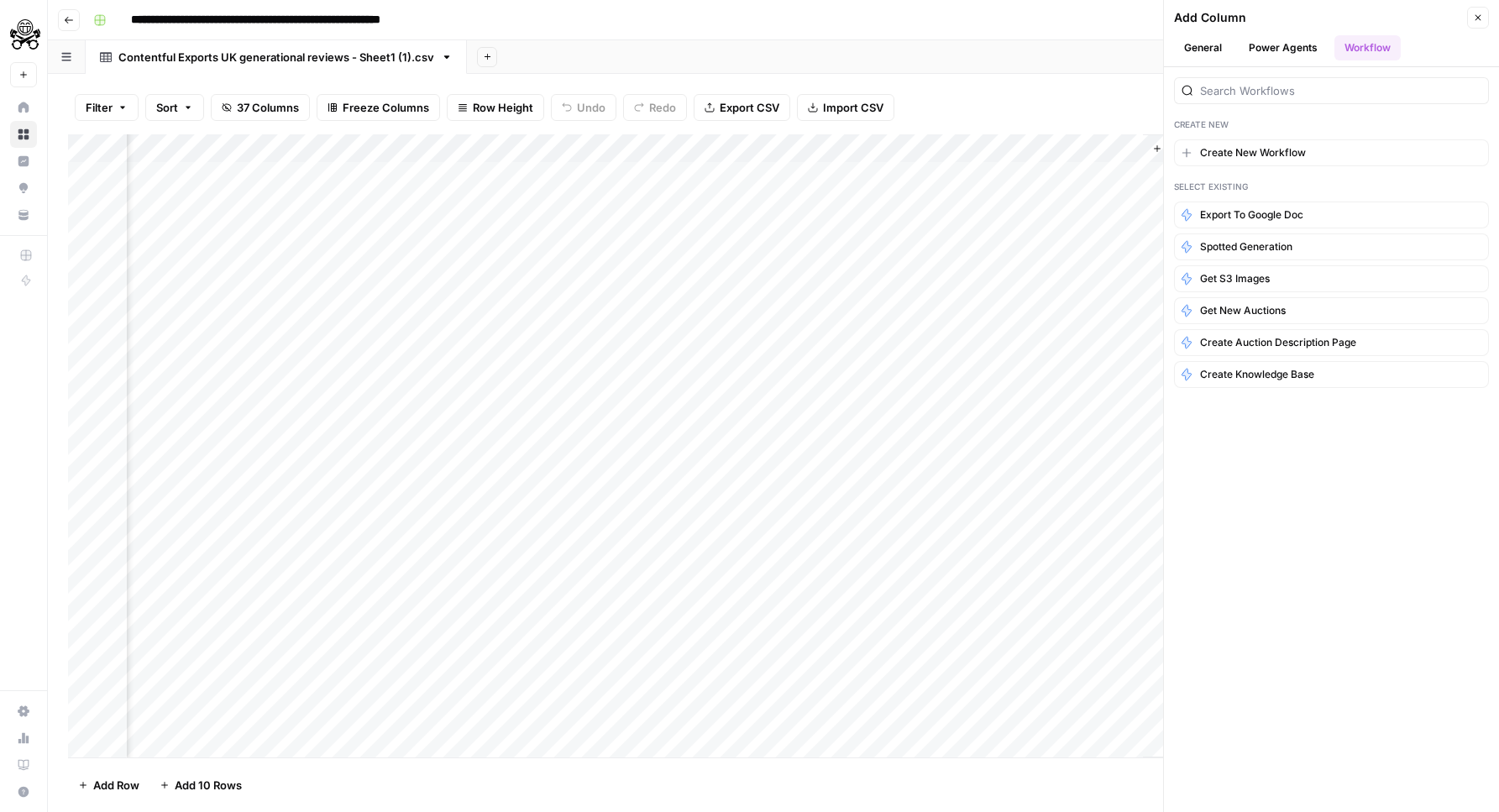
click at [869, 96] on button "Import CSV" at bounding box center [846, 107] width 98 height 27
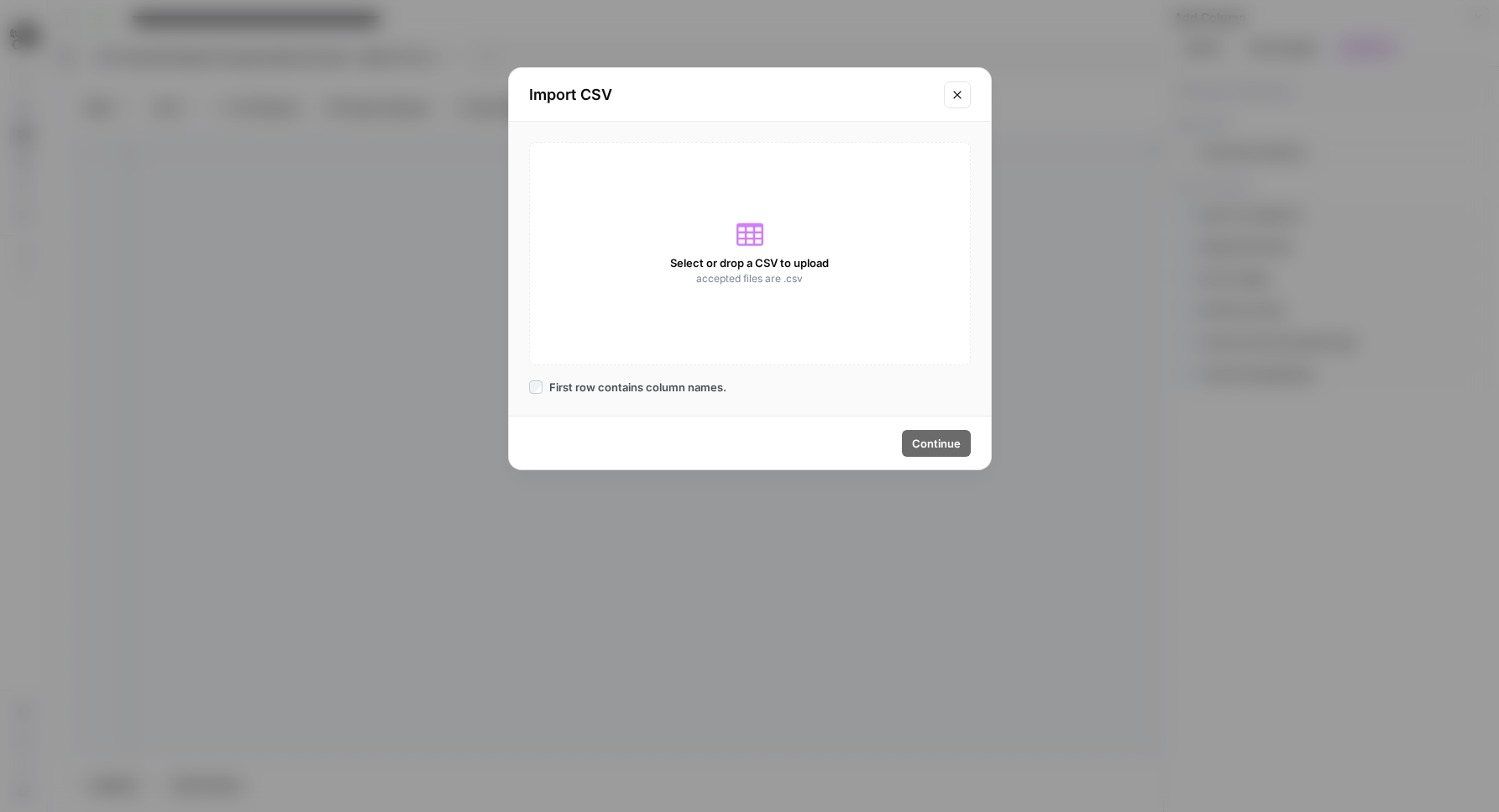
click at [738, 230] on icon at bounding box center [750, 235] width 27 height 23
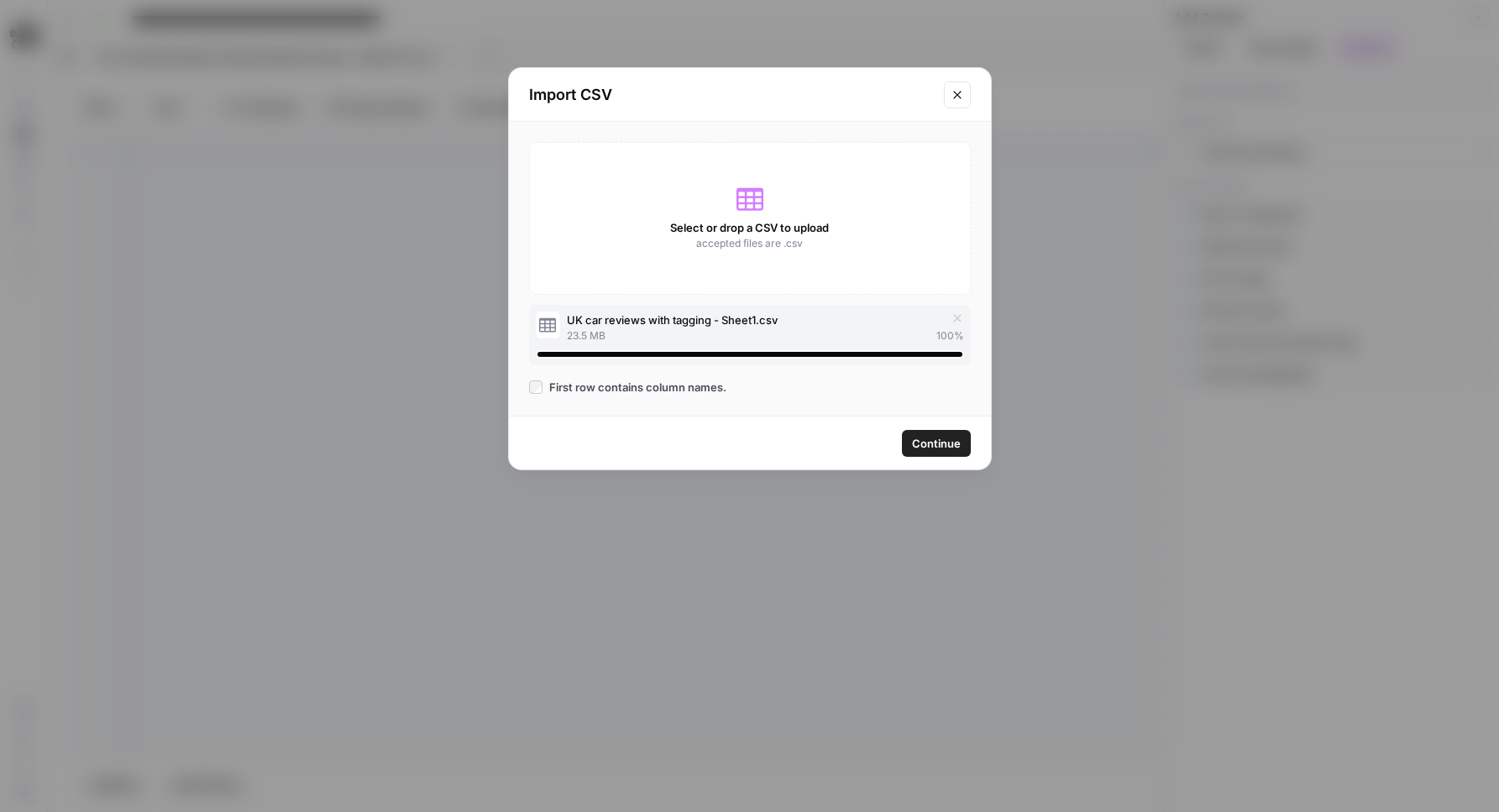
click at [926, 439] on span "Continue" at bounding box center [936, 443] width 49 height 17
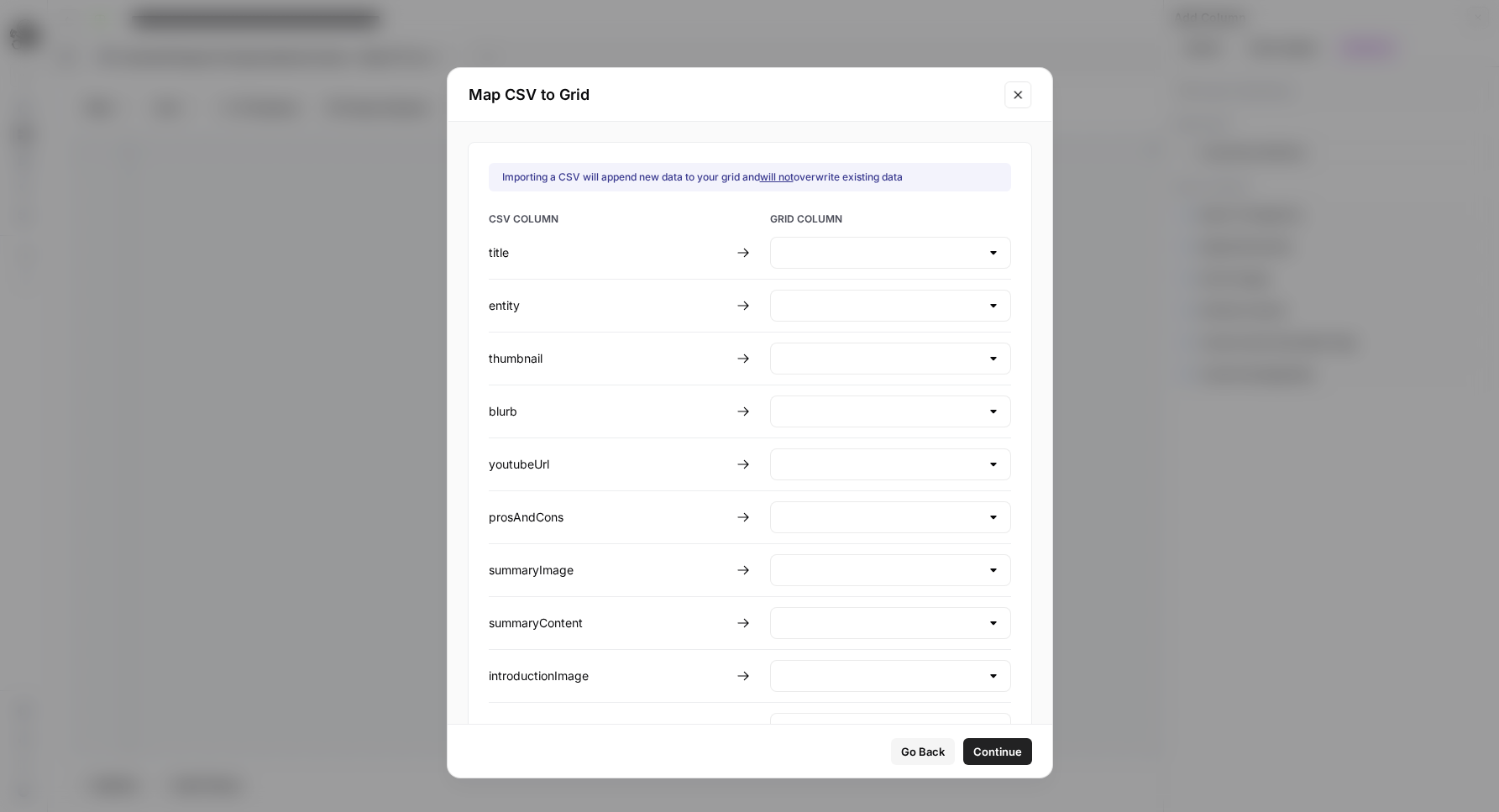
type input "Create new column"
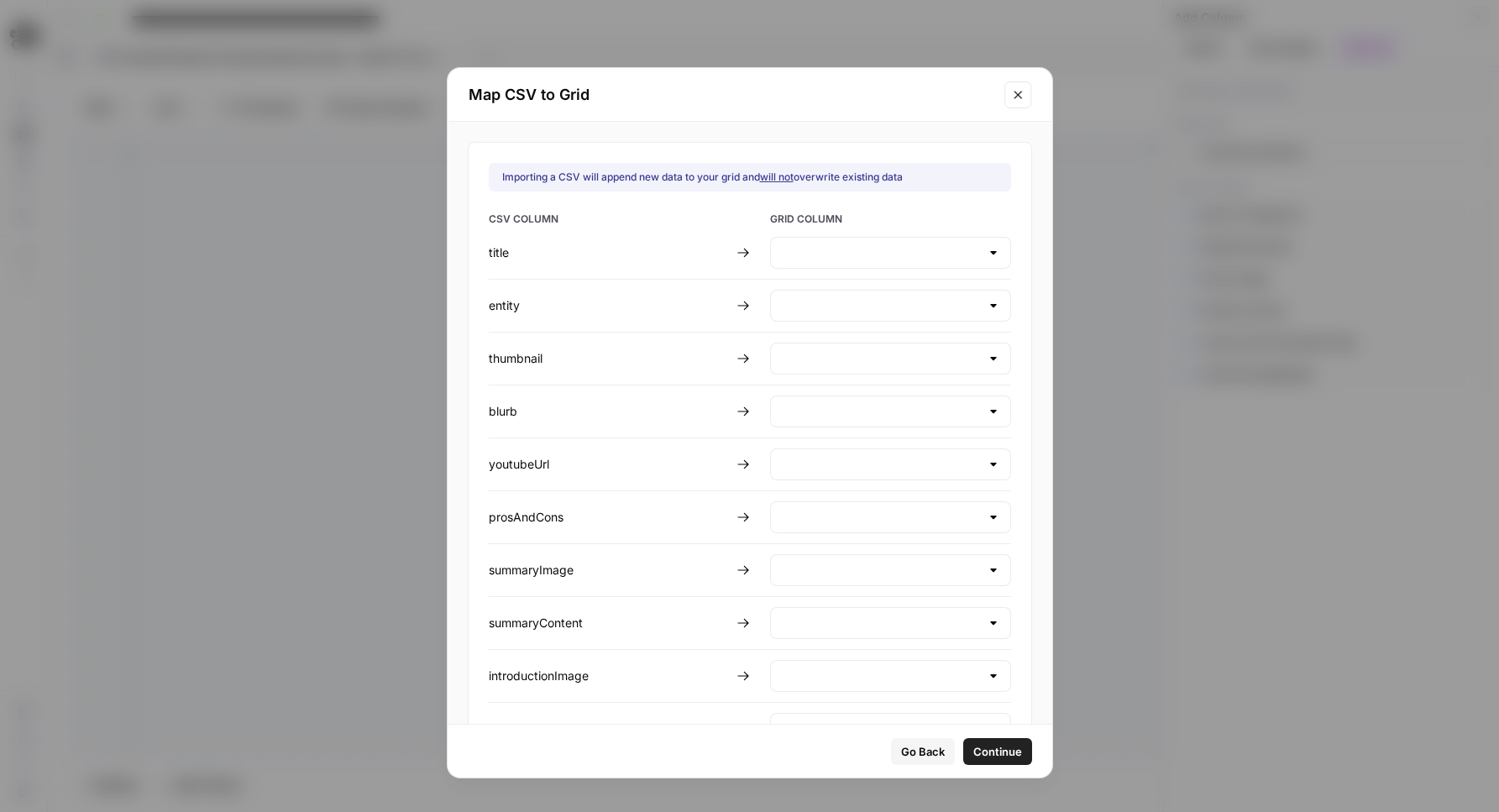
type input "Create new column"
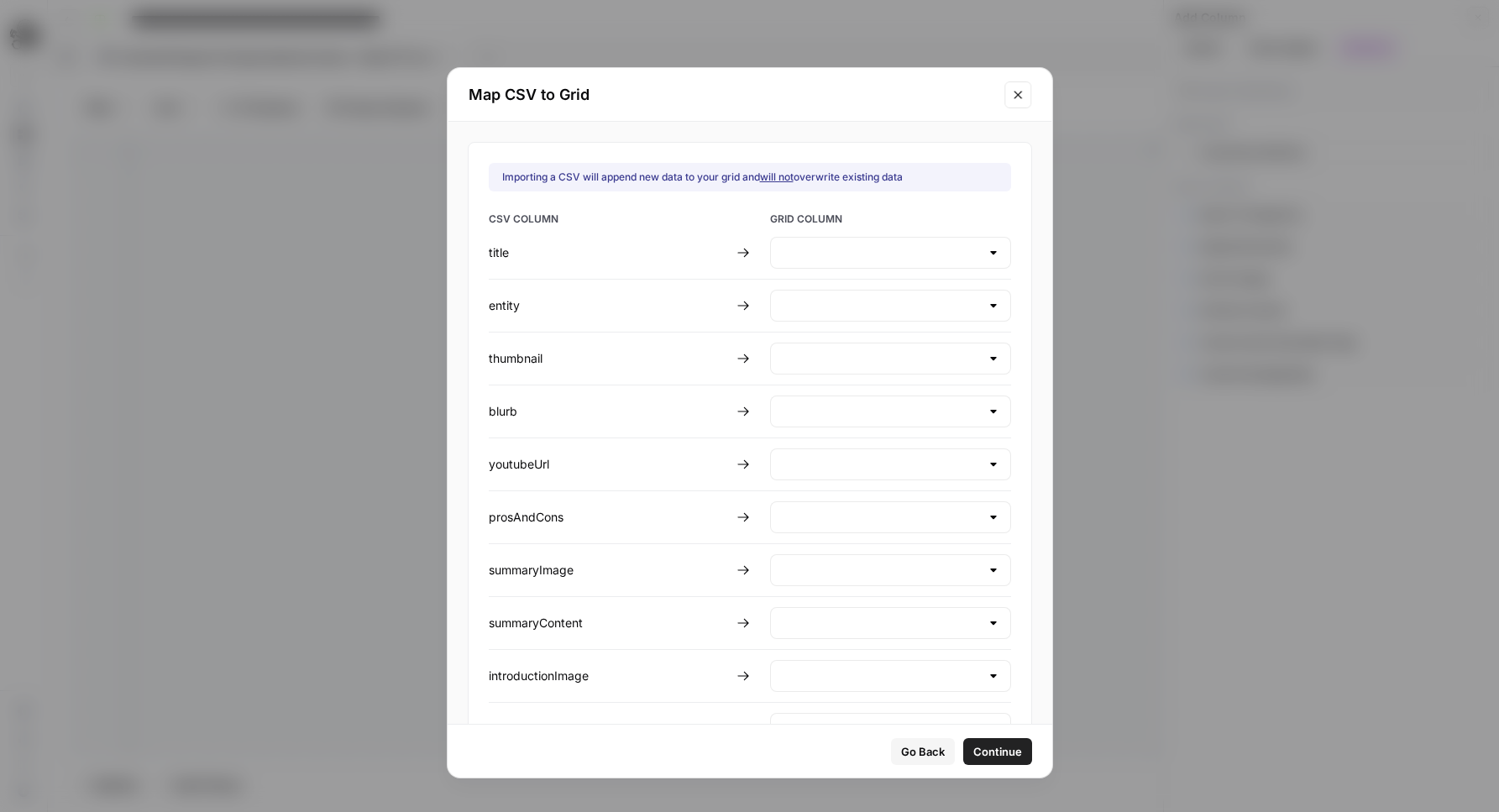
type input "Create new column"
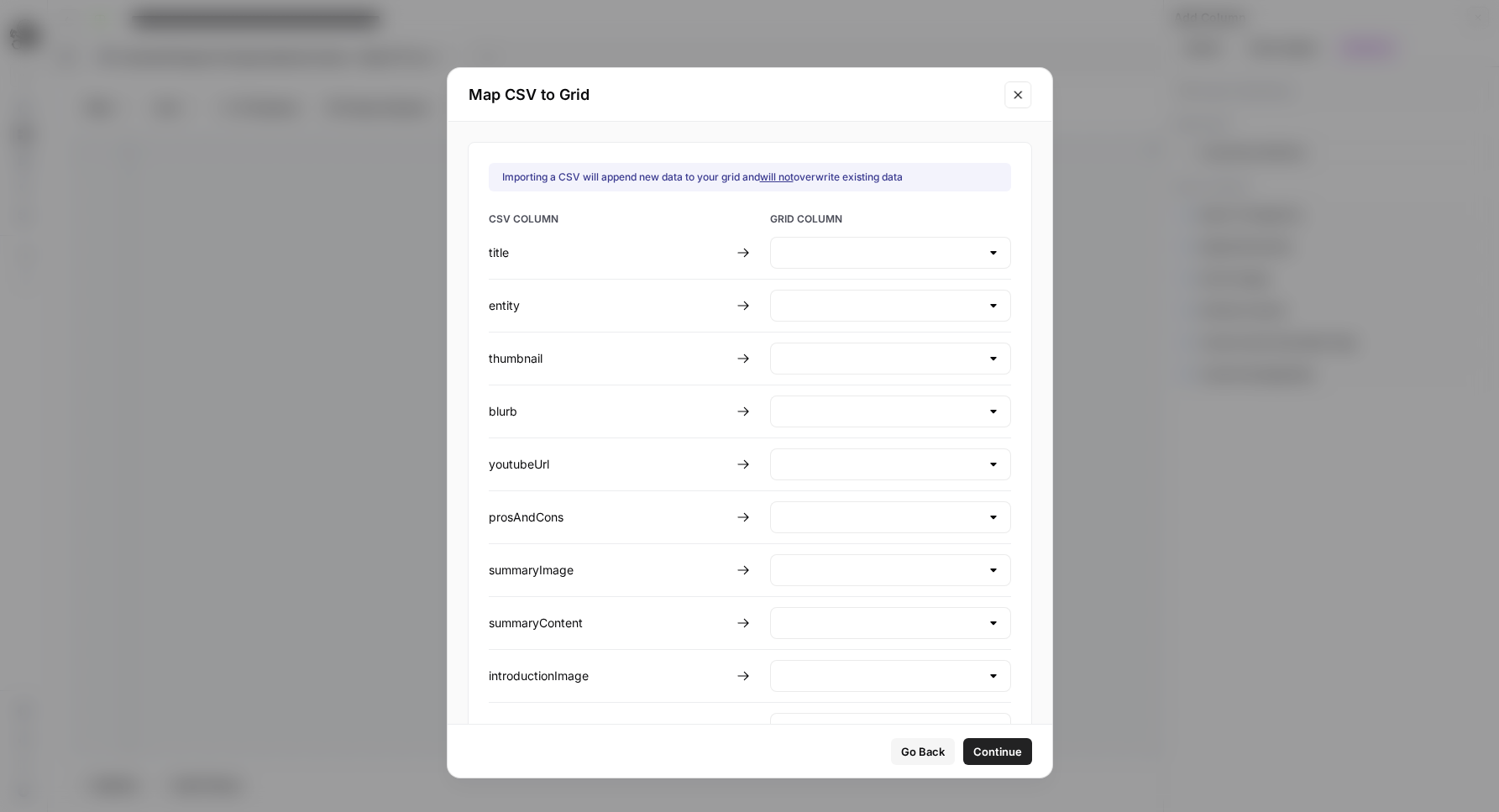
type input "Create new column"
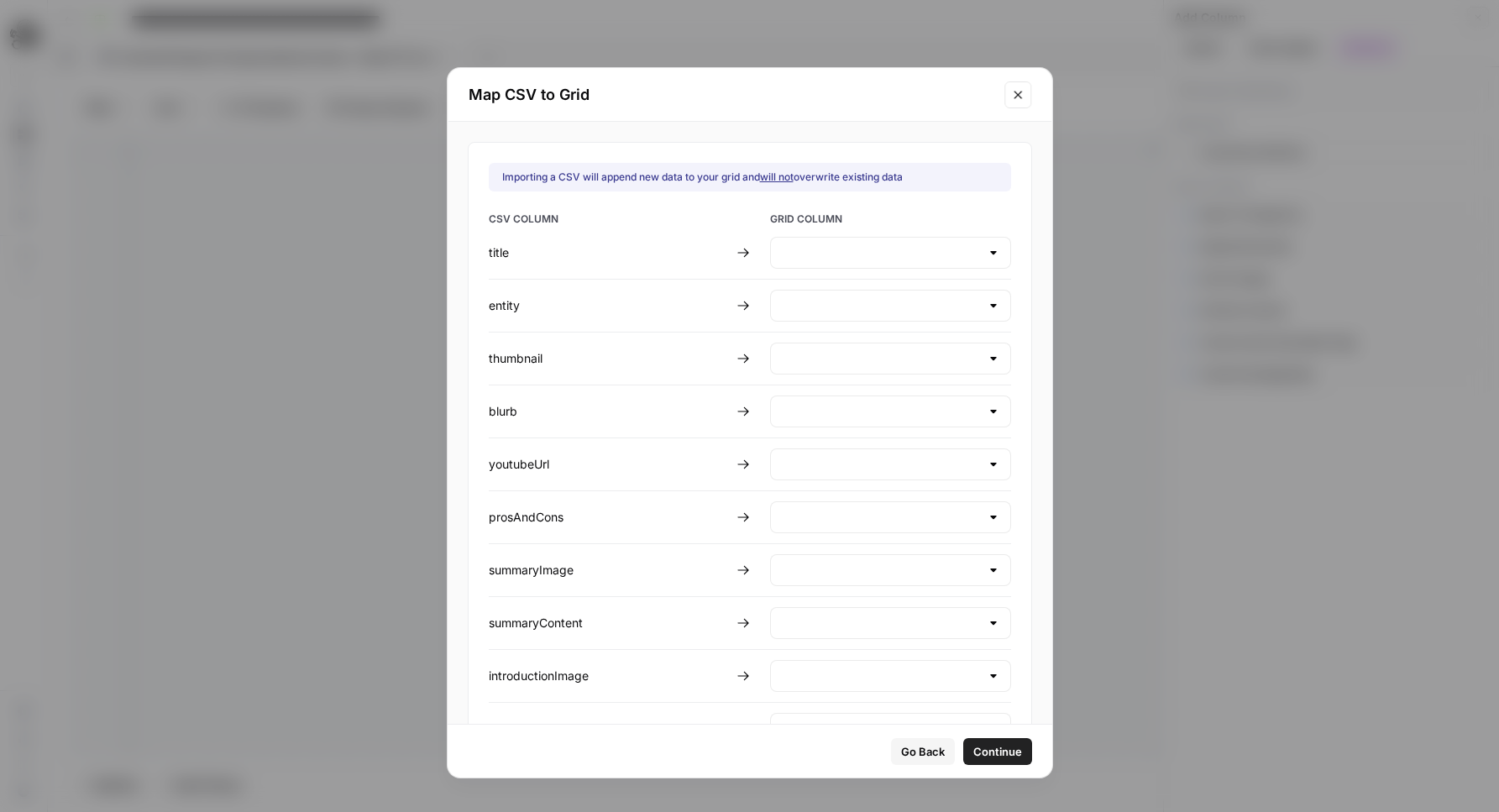
type input "Create new column"
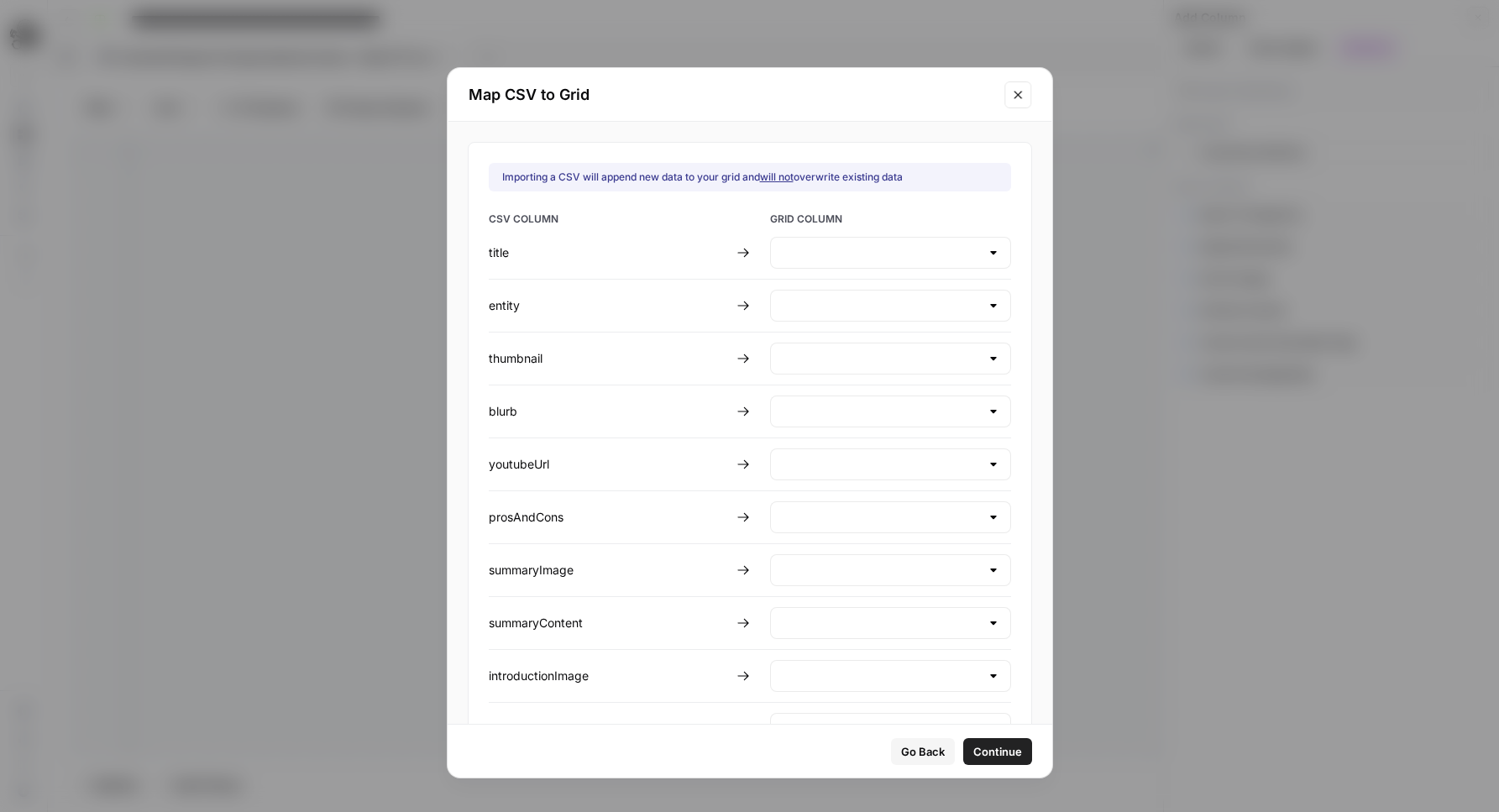
type input "Create new column"
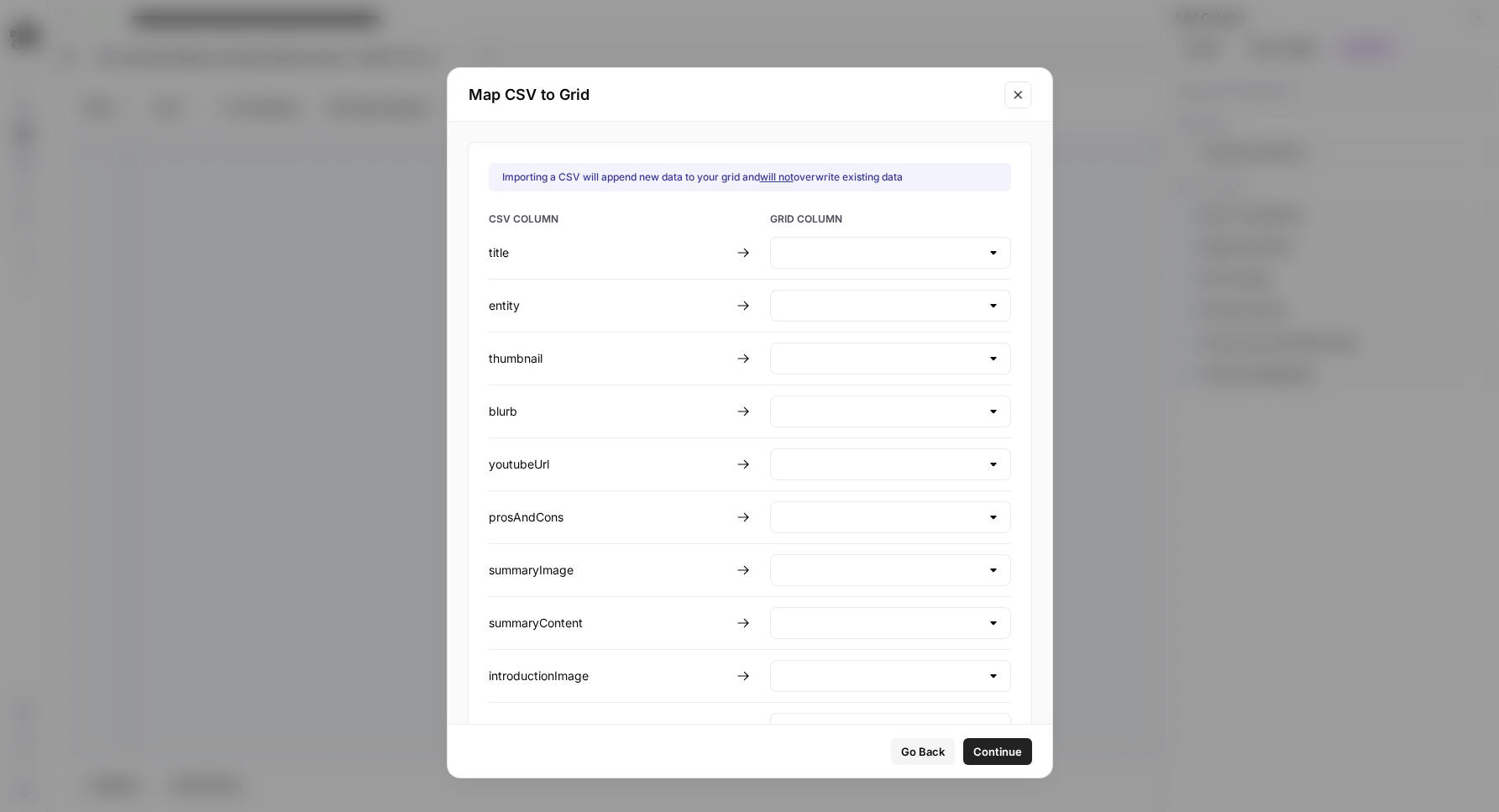
type input "Create new column"
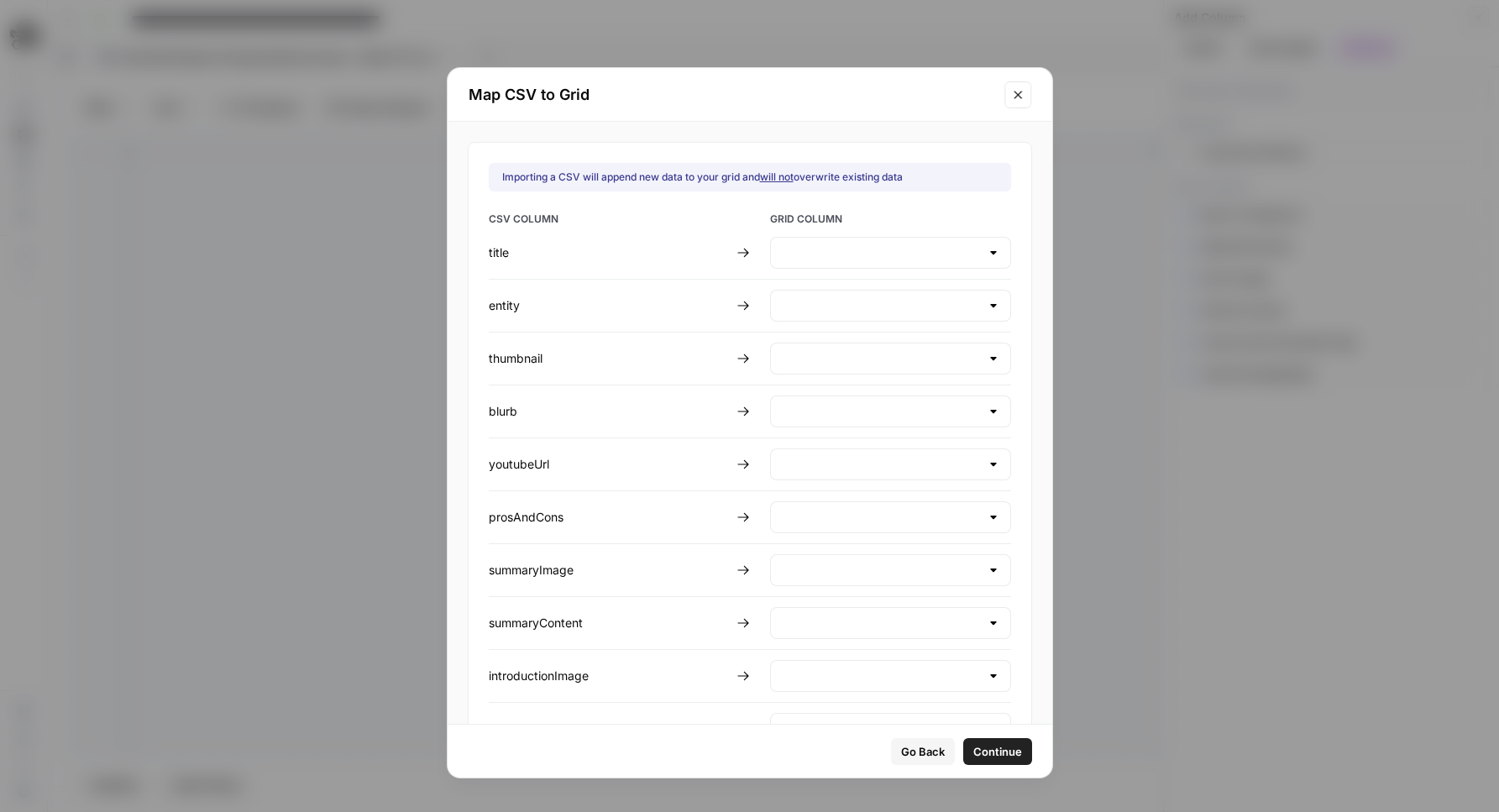
type input "Create new column"
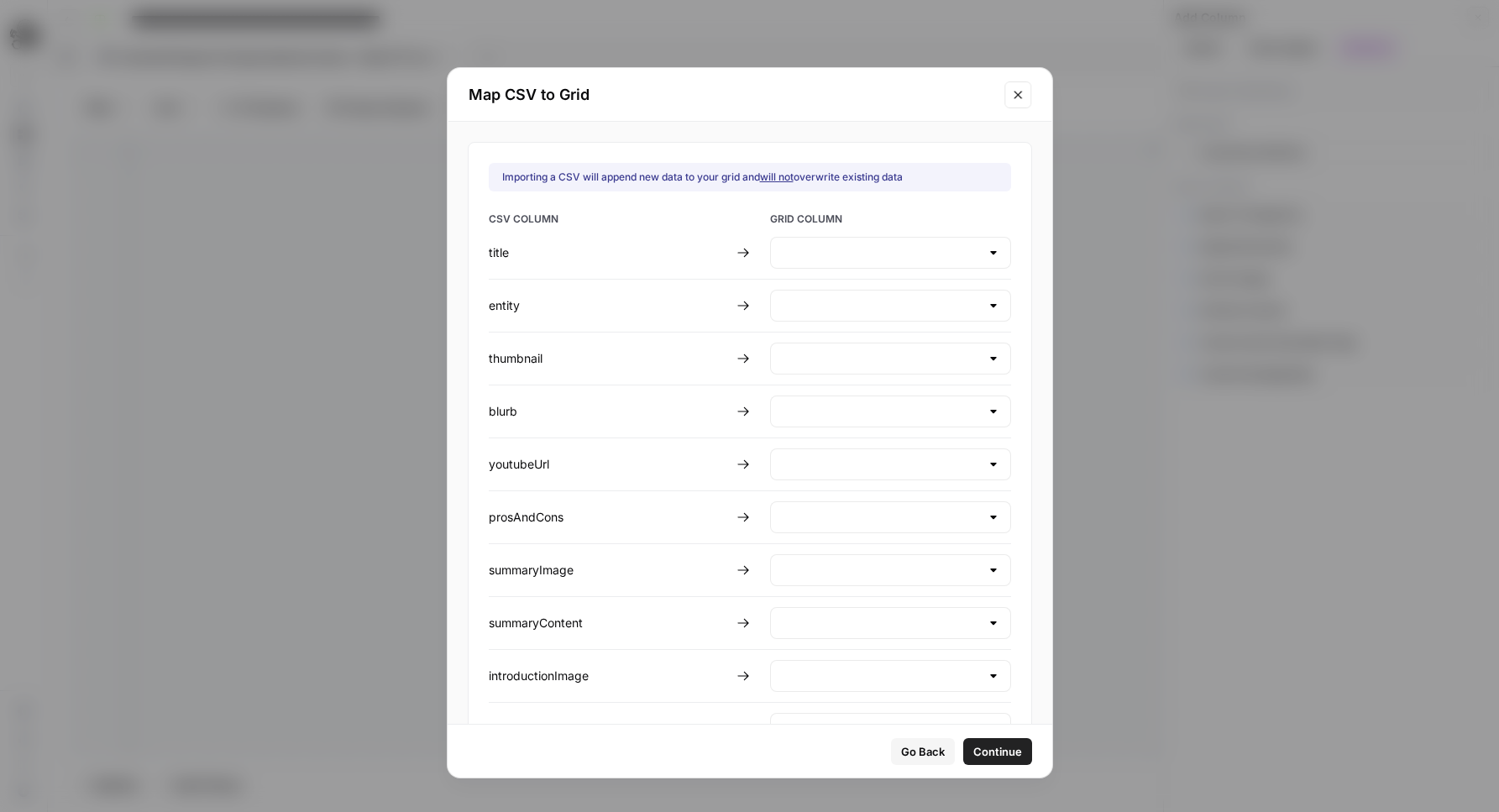
type input "Create new column"
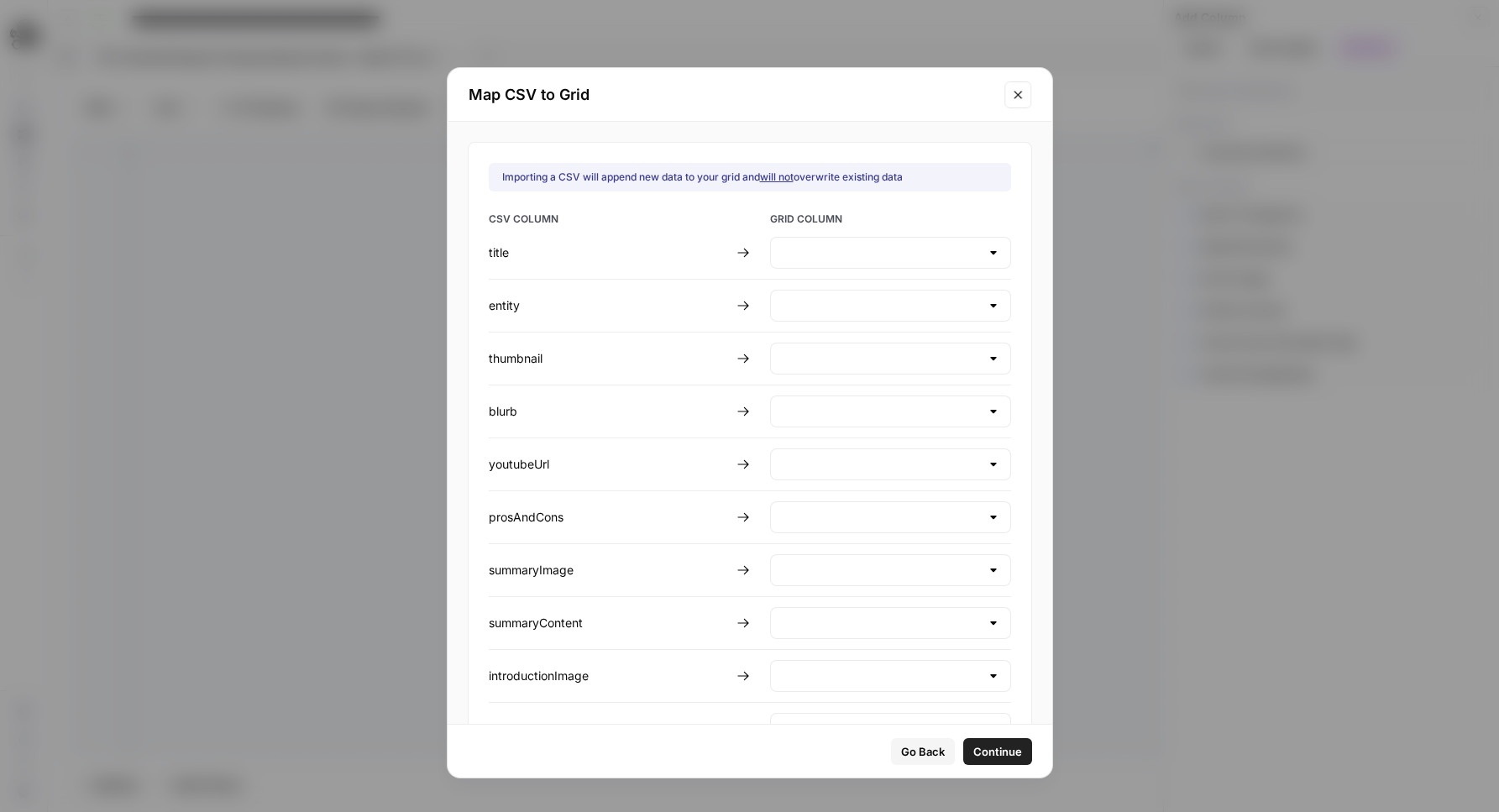
type input "Create new column"
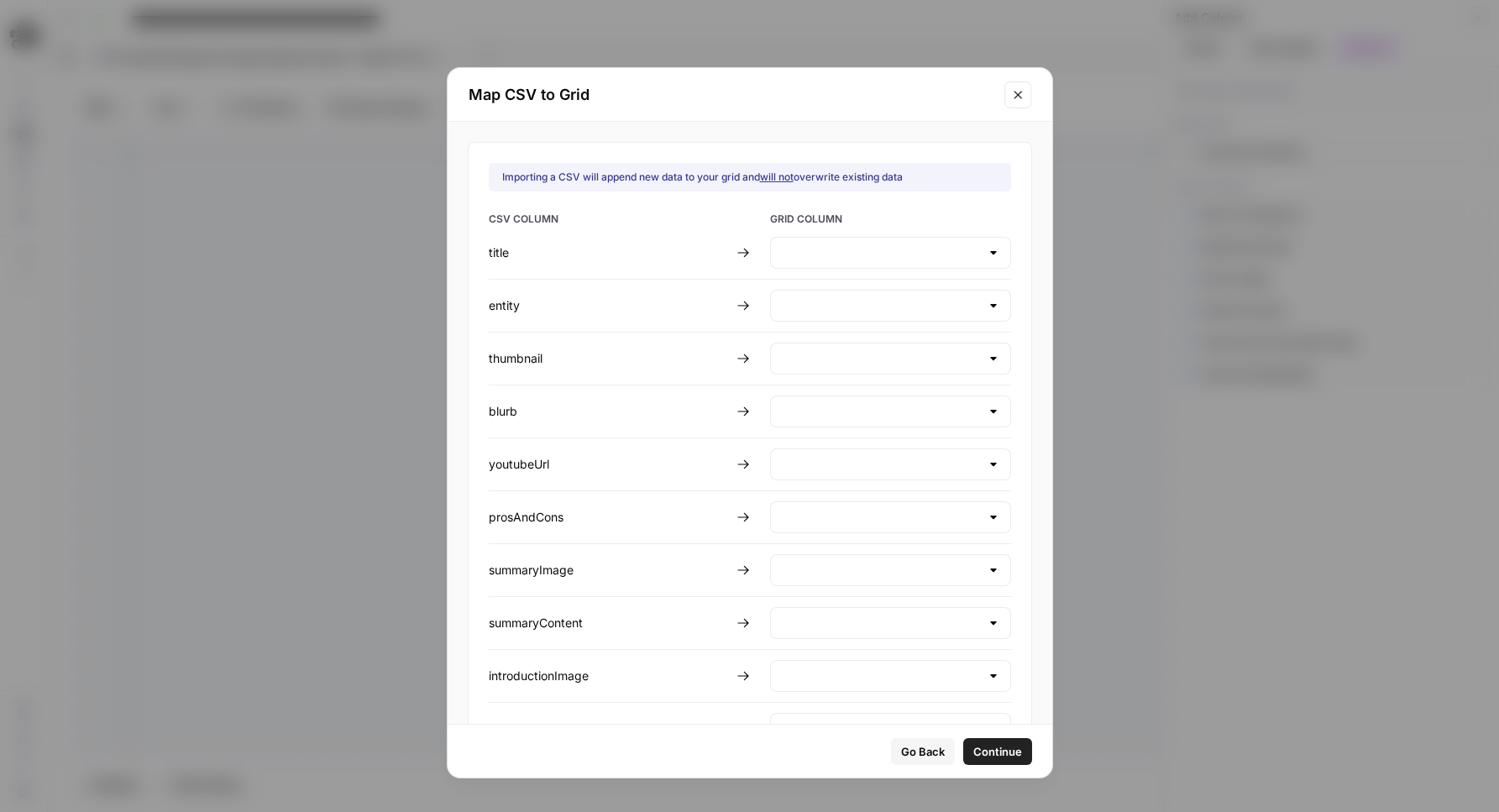
type input "Create new column"
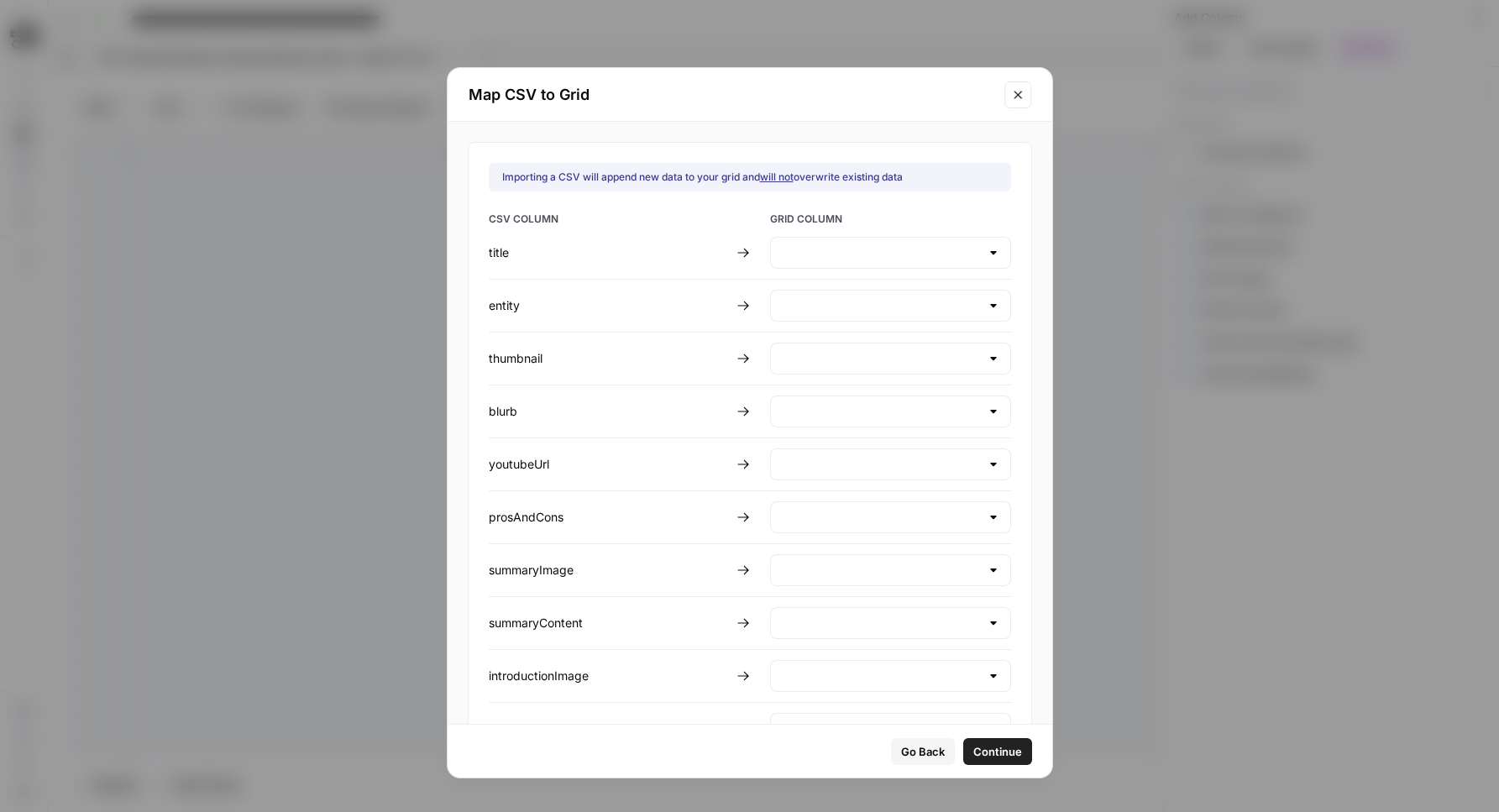
type input "Create new column"
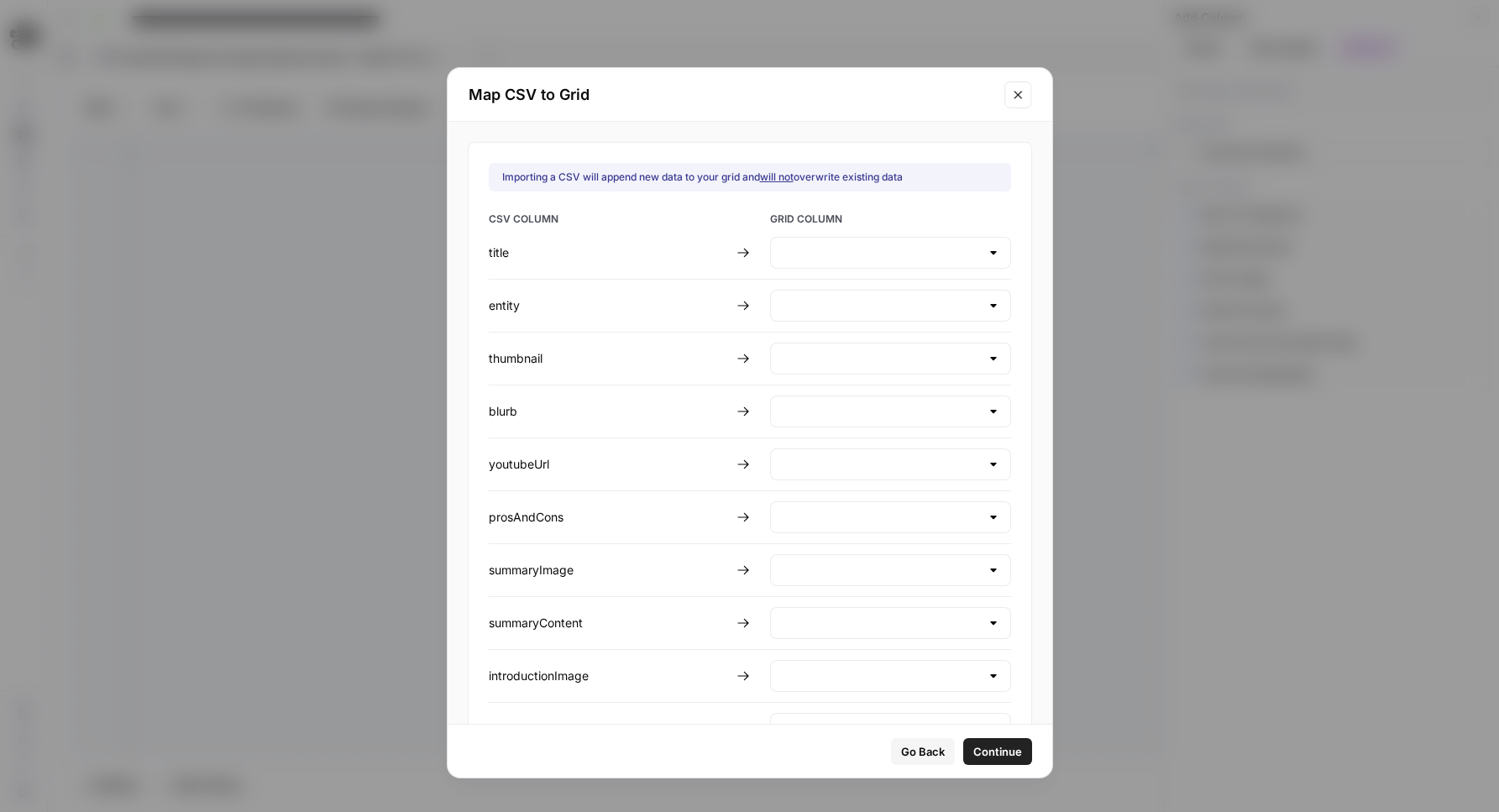
type input "Create new column"
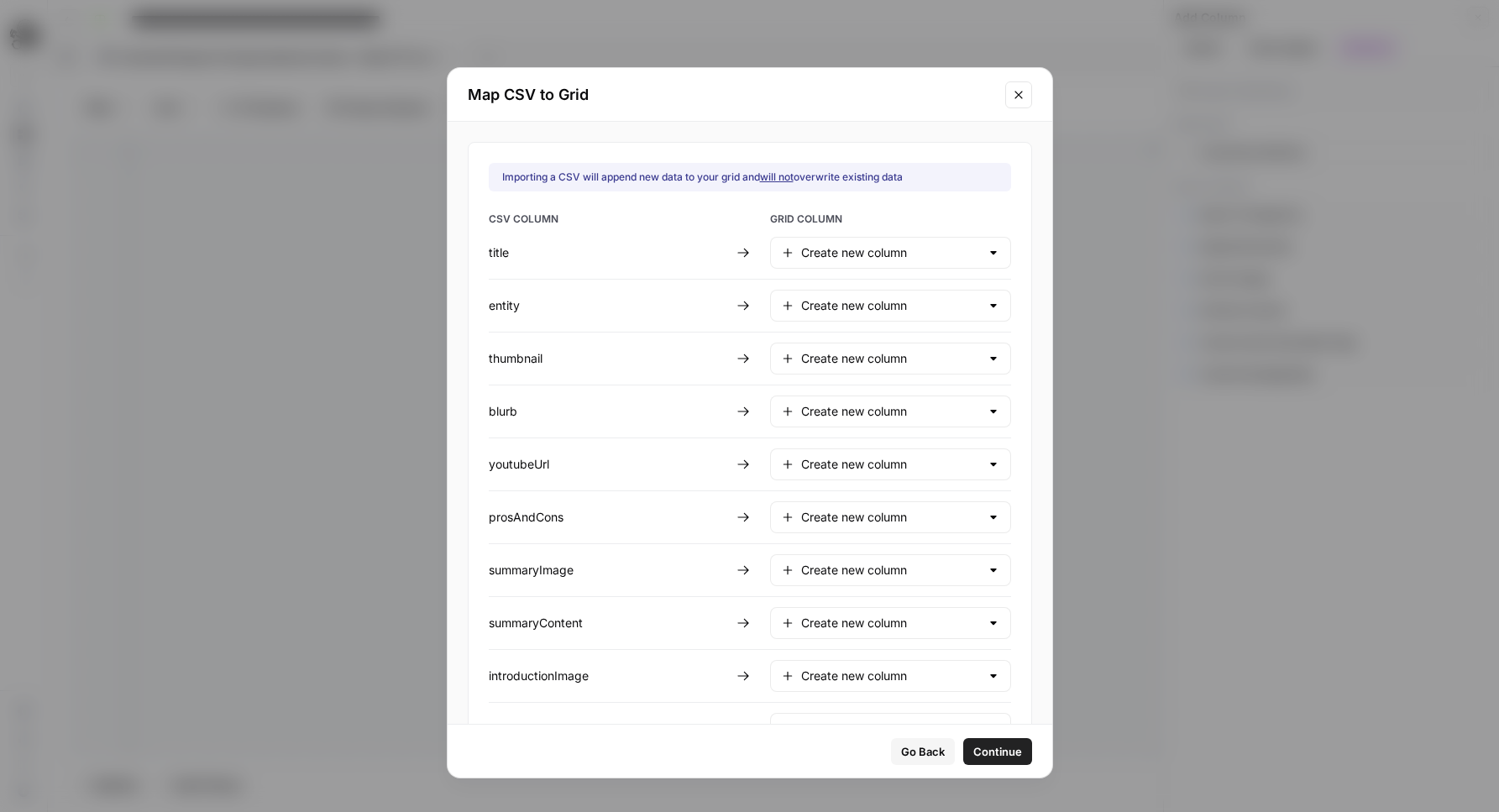
click at [894, 239] on div "Create new column" at bounding box center [890, 253] width 241 height 32
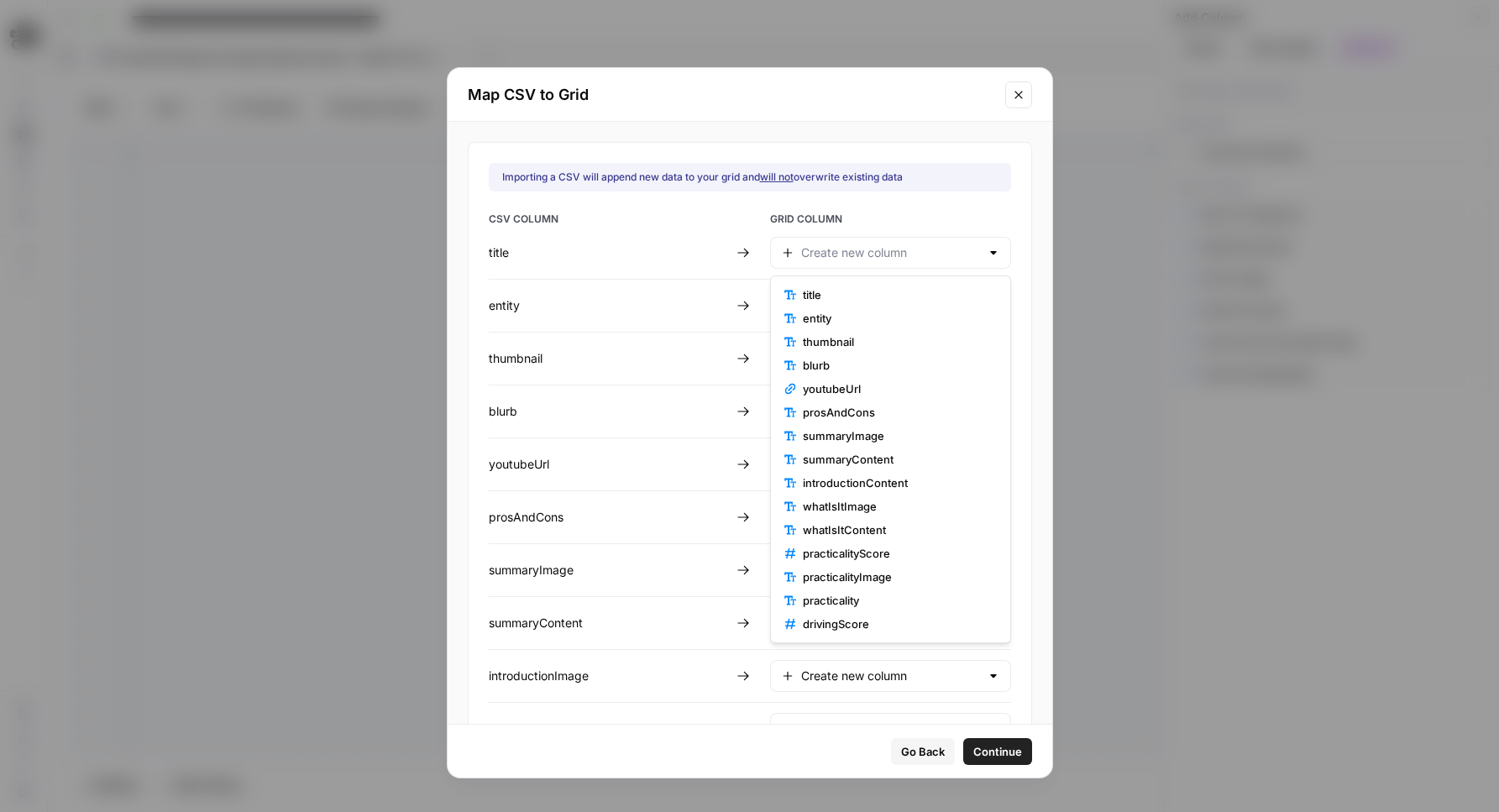
type input "Create new column"
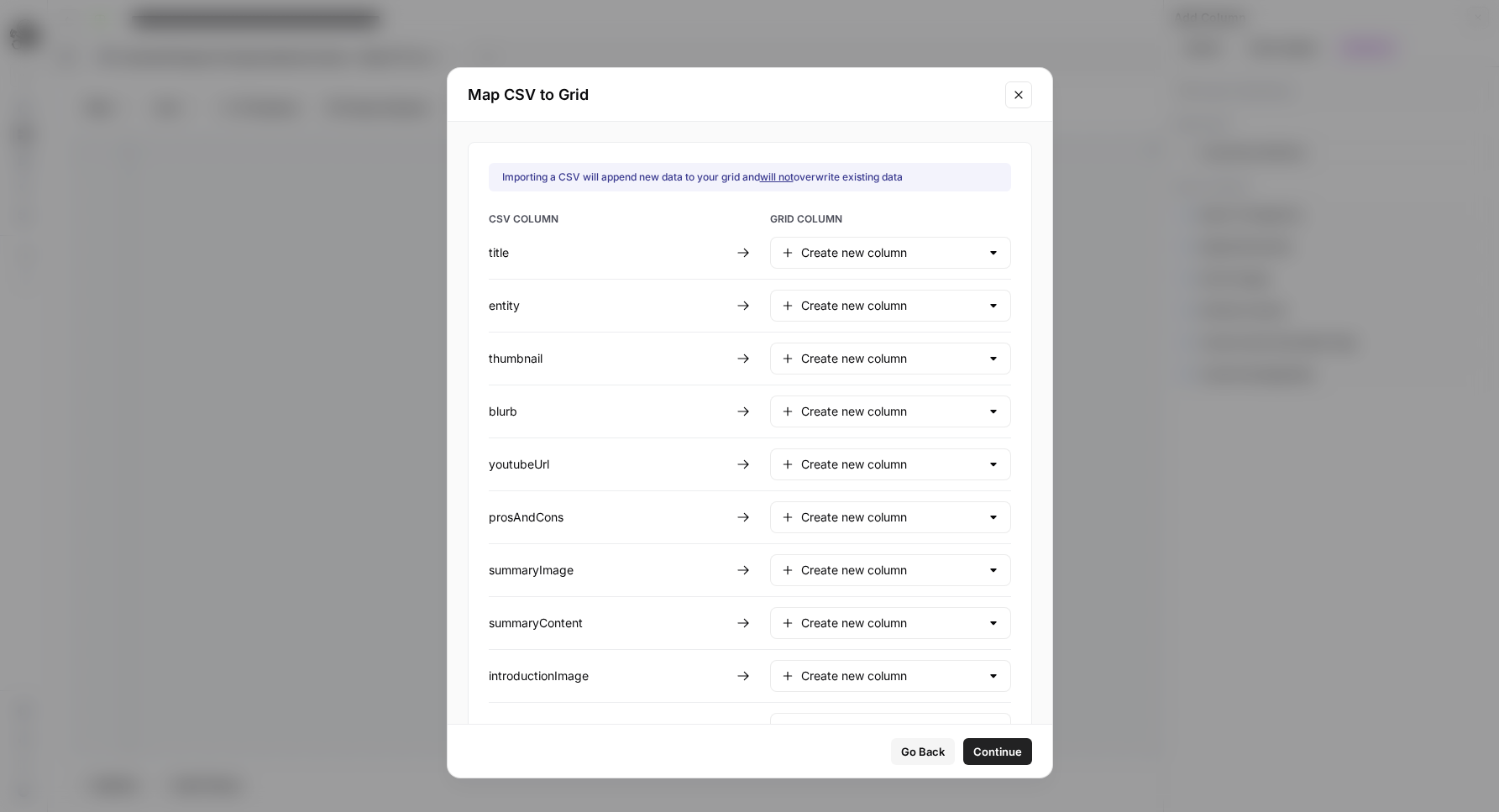
click at [652, 247] on div "title" at bounding box center [609, 252] width 241 height 17
click at [866, 241] on div "Create new column" at bounding box center [890, 253] width 241 height 32
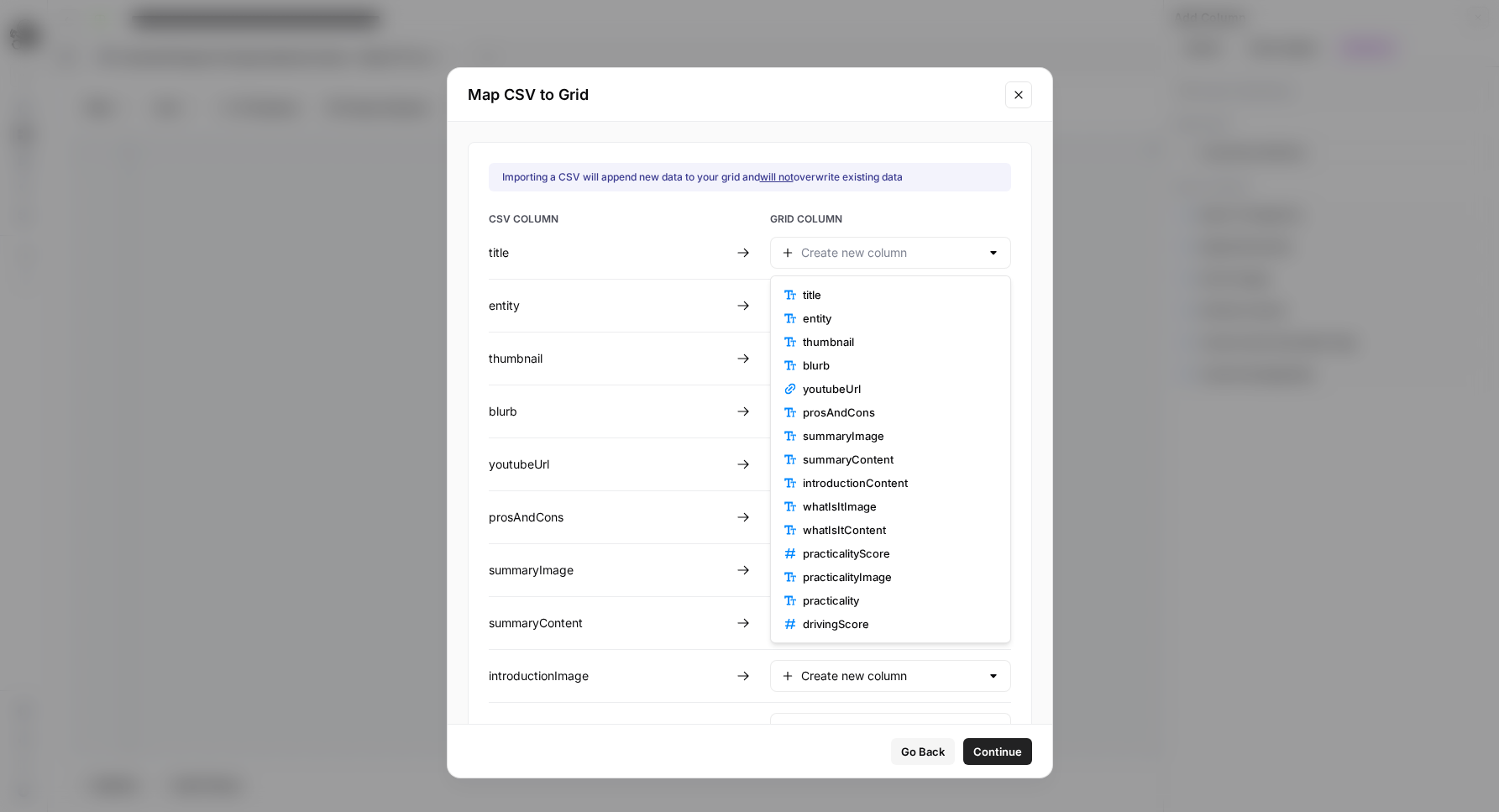
scroll to position [564, 0]
type input "Create new column"
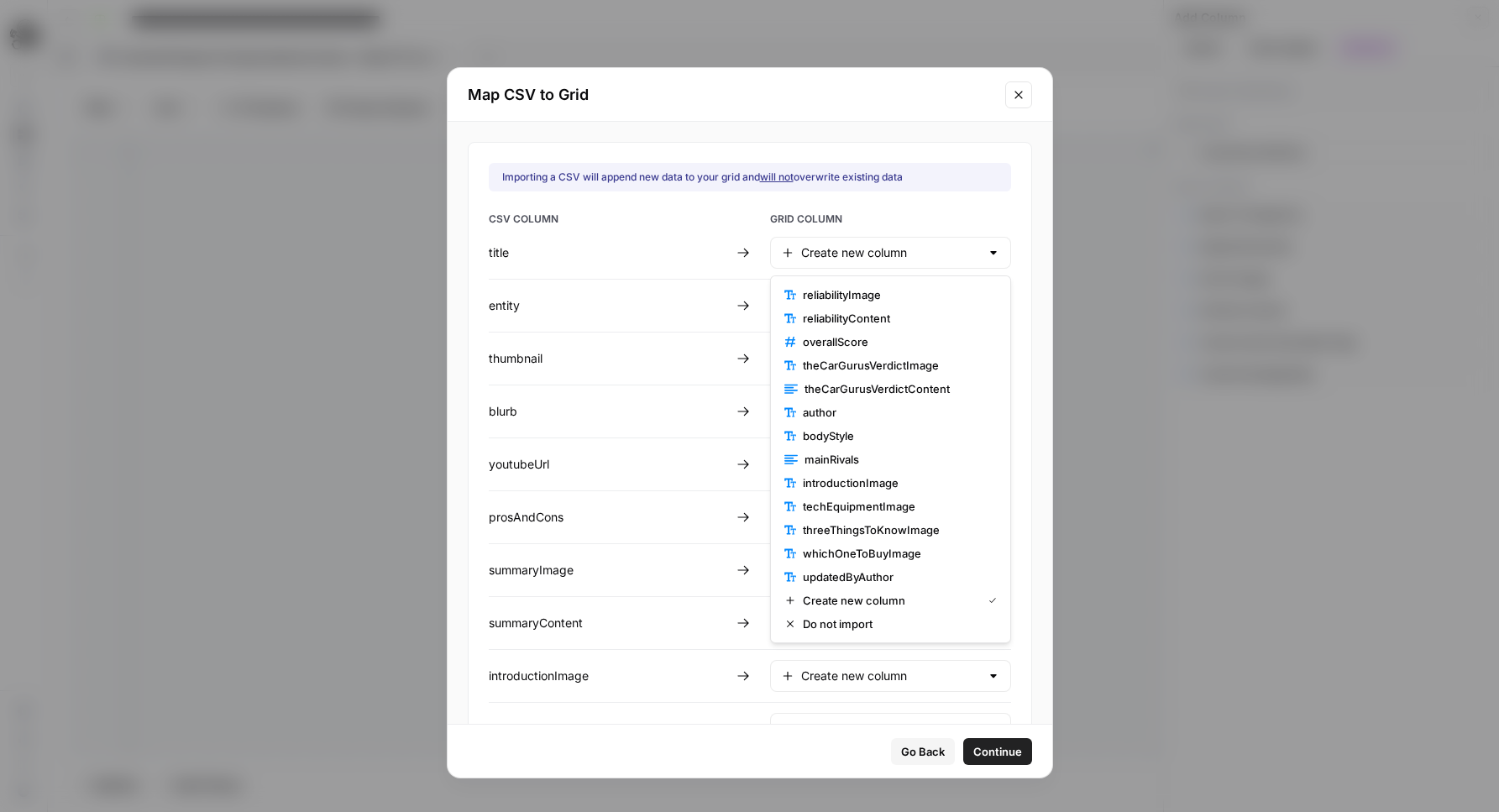
click at [666, 514] on div "prosAndCons" at bounding box center [609, 517] width 241 height 17
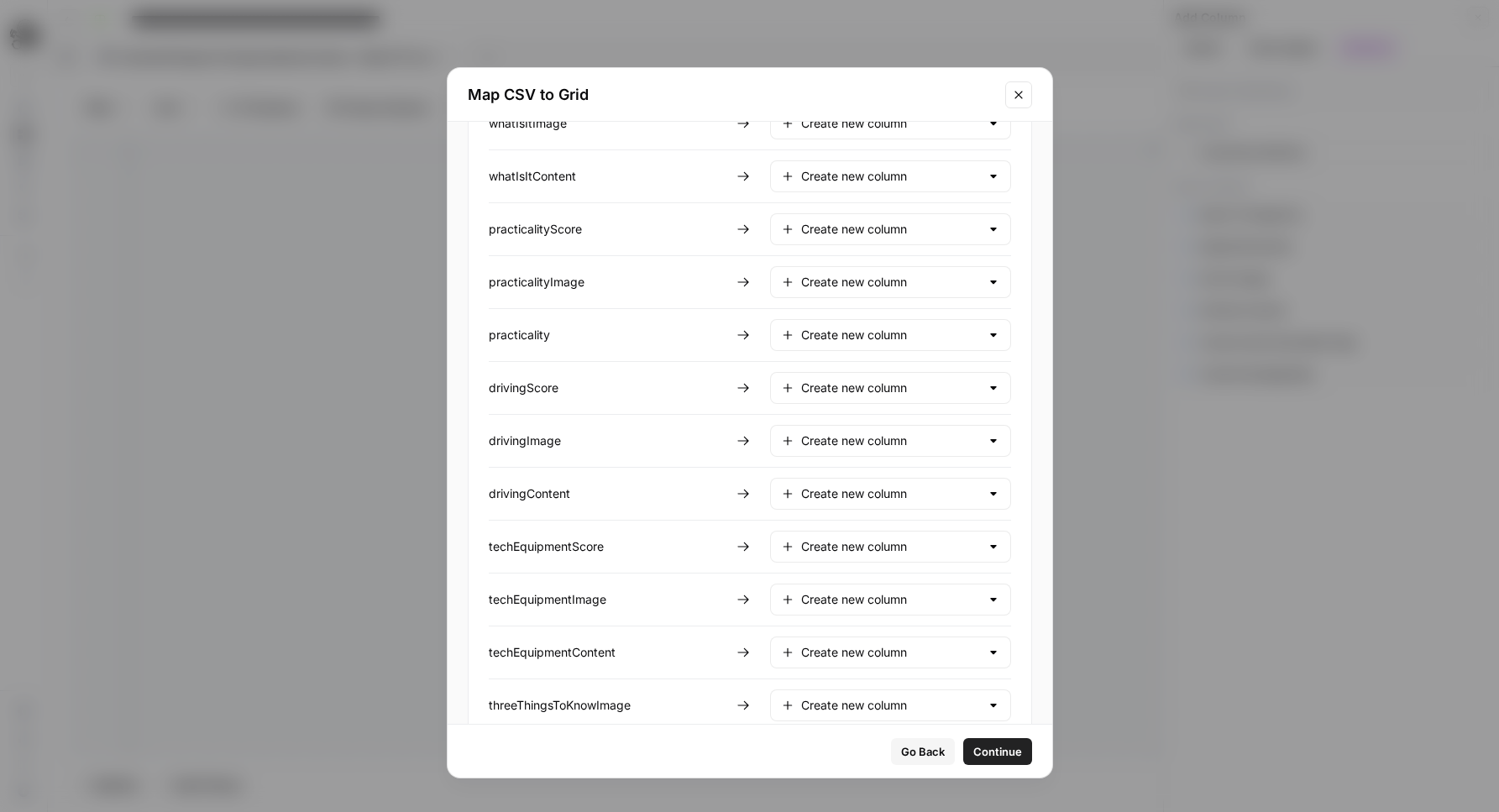
scroll to position [0, 0]
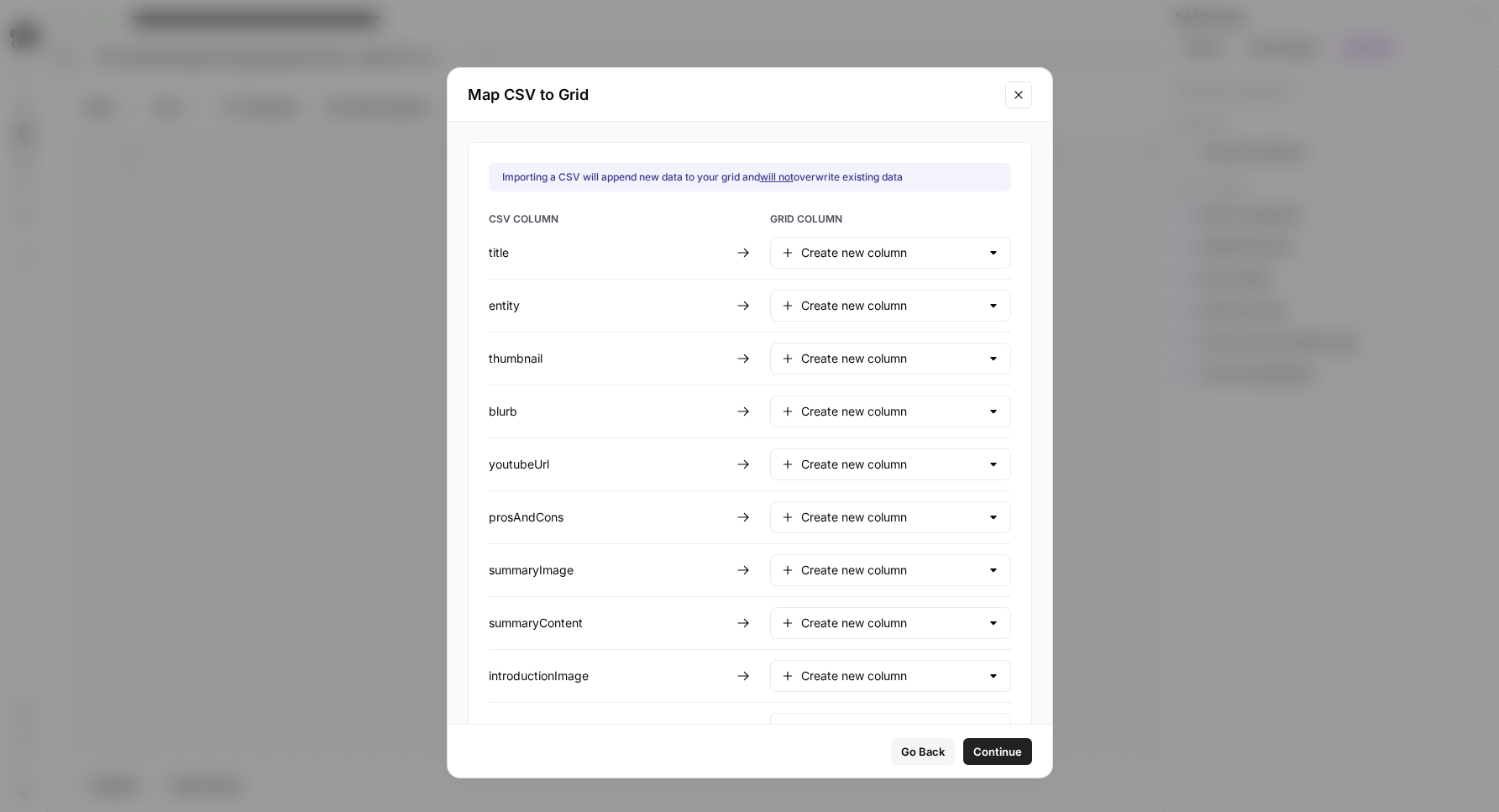
click at [1032, 94] on button "Close modal" at bounding box center [1018, 95] width 27 height 27
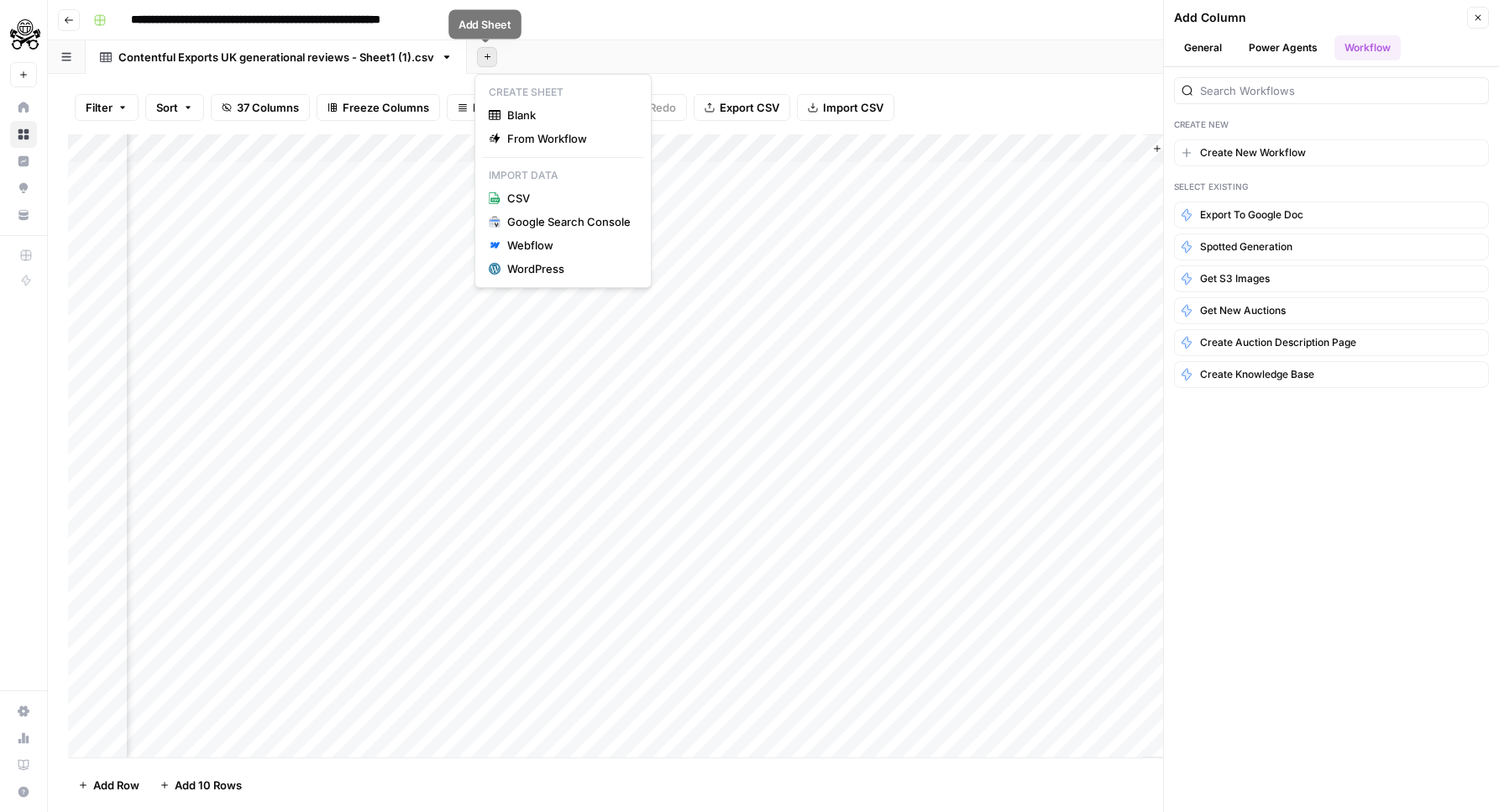
click at [483, 54] on icon "button" at bounding box center [487, 57] width 9 height 9
click at [655, 55] on div "Add Sheet" at bounding box center [982, 57] width 1032 height 34
click at [826, 107] on span "Import CSV" at bounding box center [853, 107] width 60 height 17
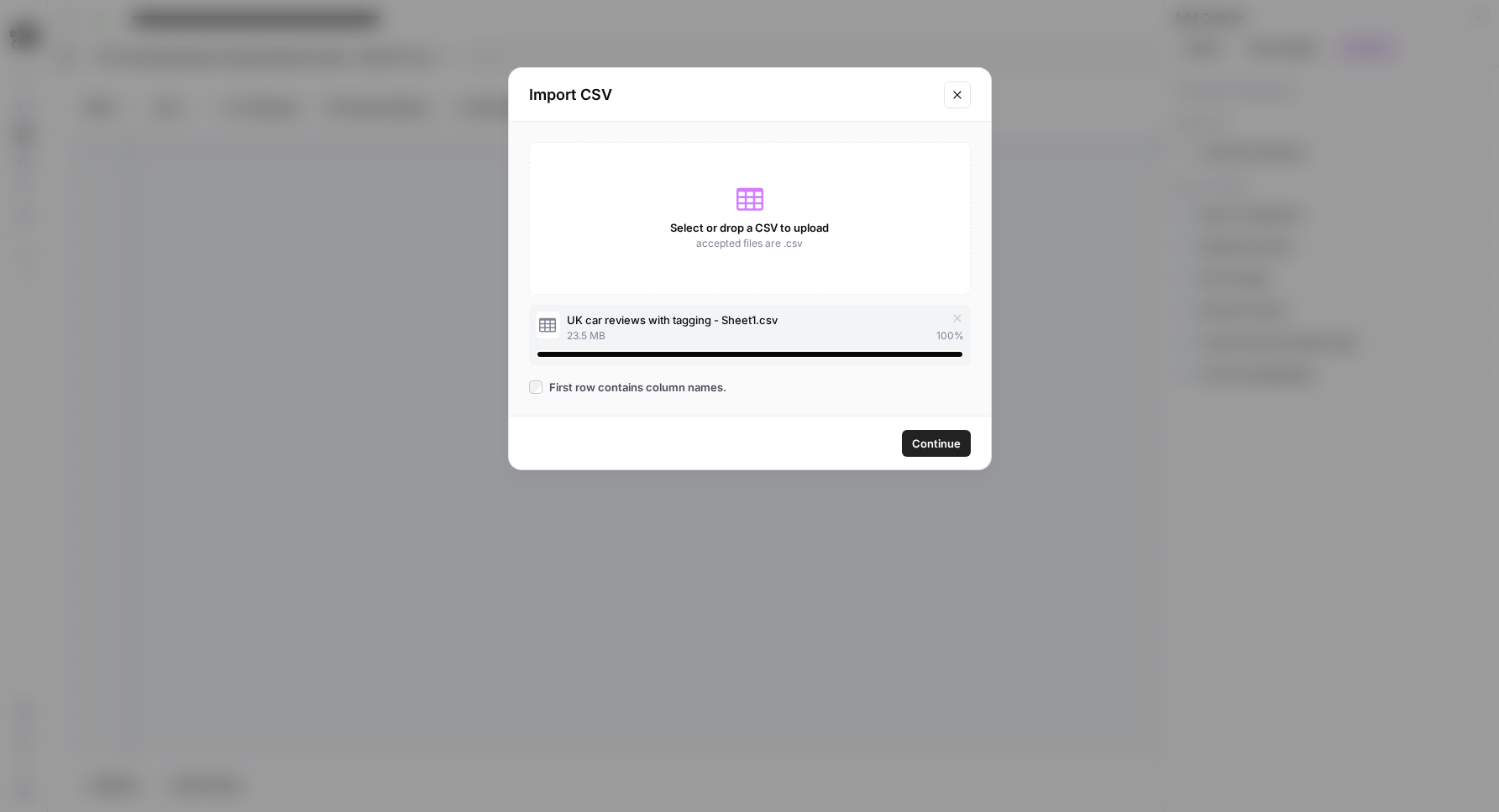
click at [952, 441] on span "Continue" at bounding box center [936, 443] width 49 height 17
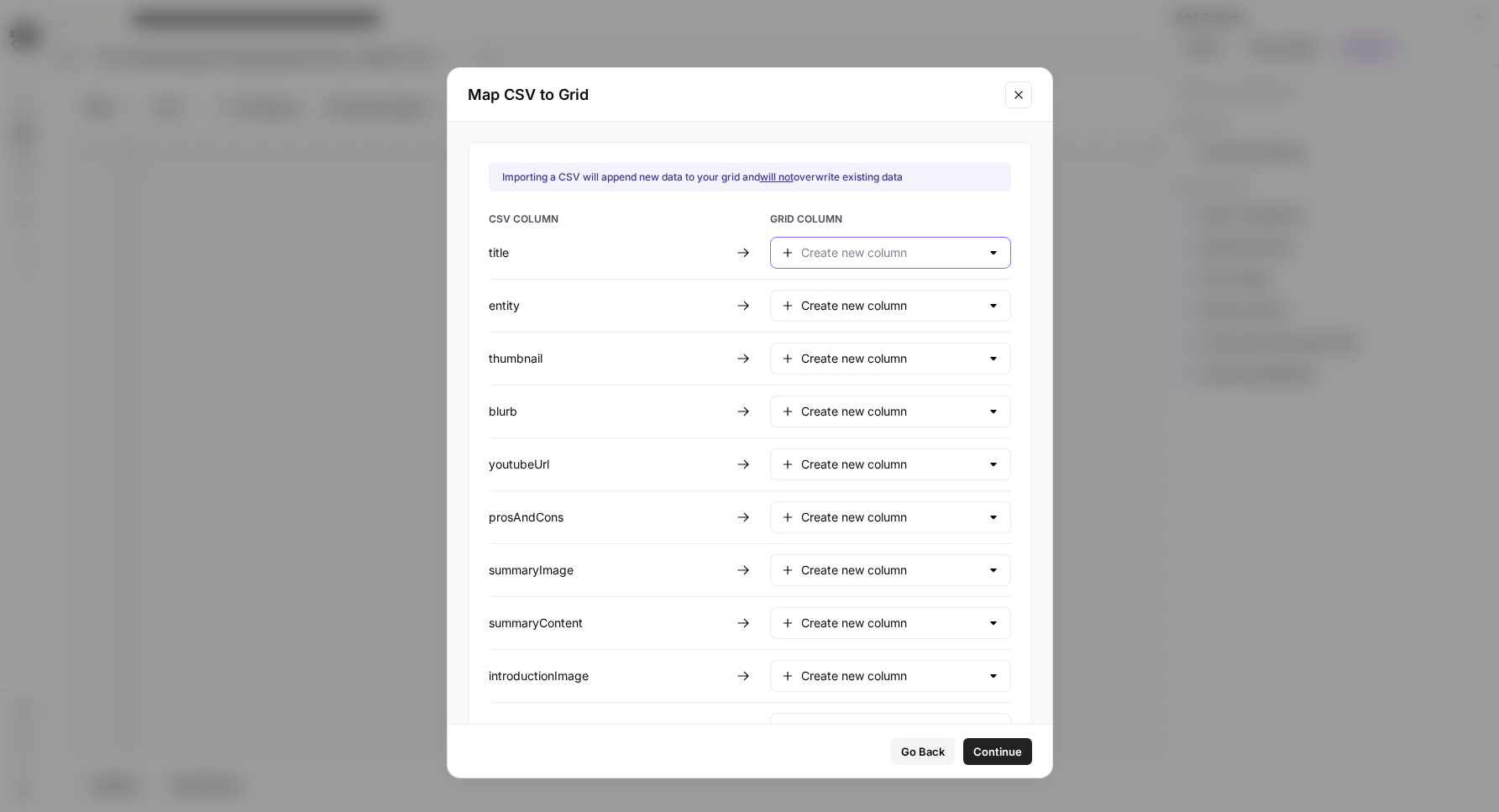
click at [889, 256] on input "text" at bounding box center [890, 252] width 179 height 17
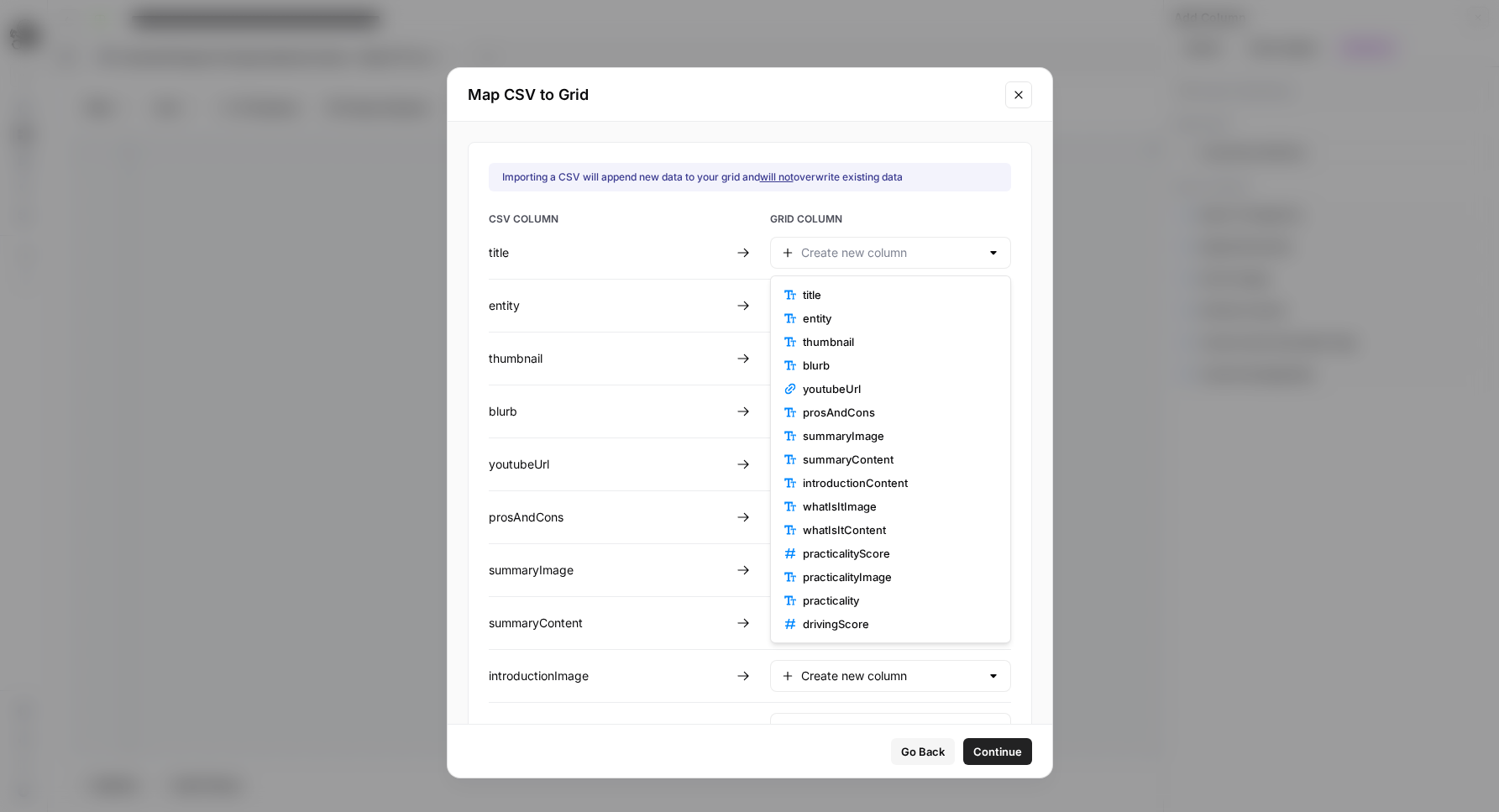
scroll to position [564, 0]
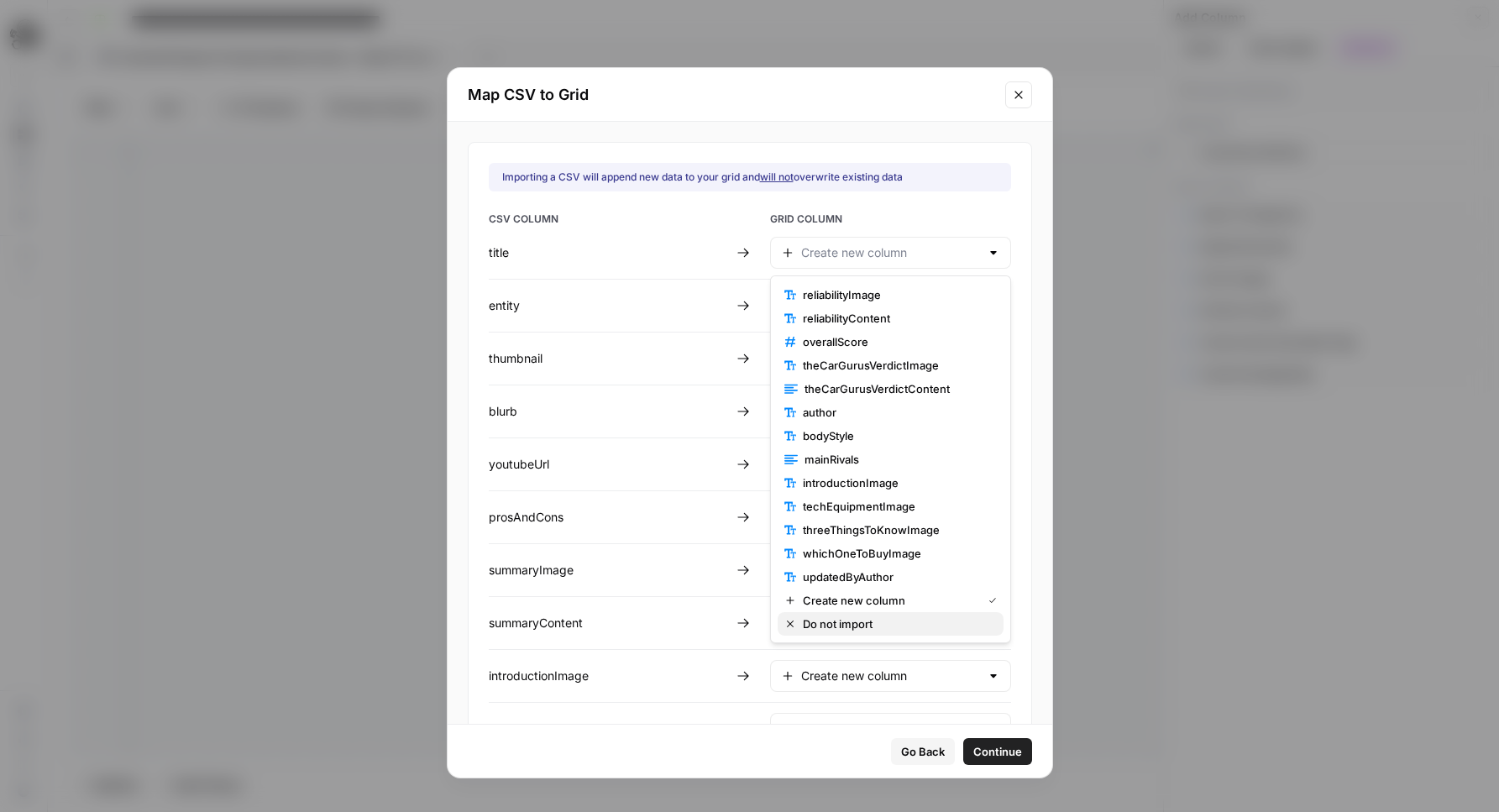
click at [844, 625] on span "Do not import" at bounding box center [896, 624] width 187 height 17
type input "Do not import"
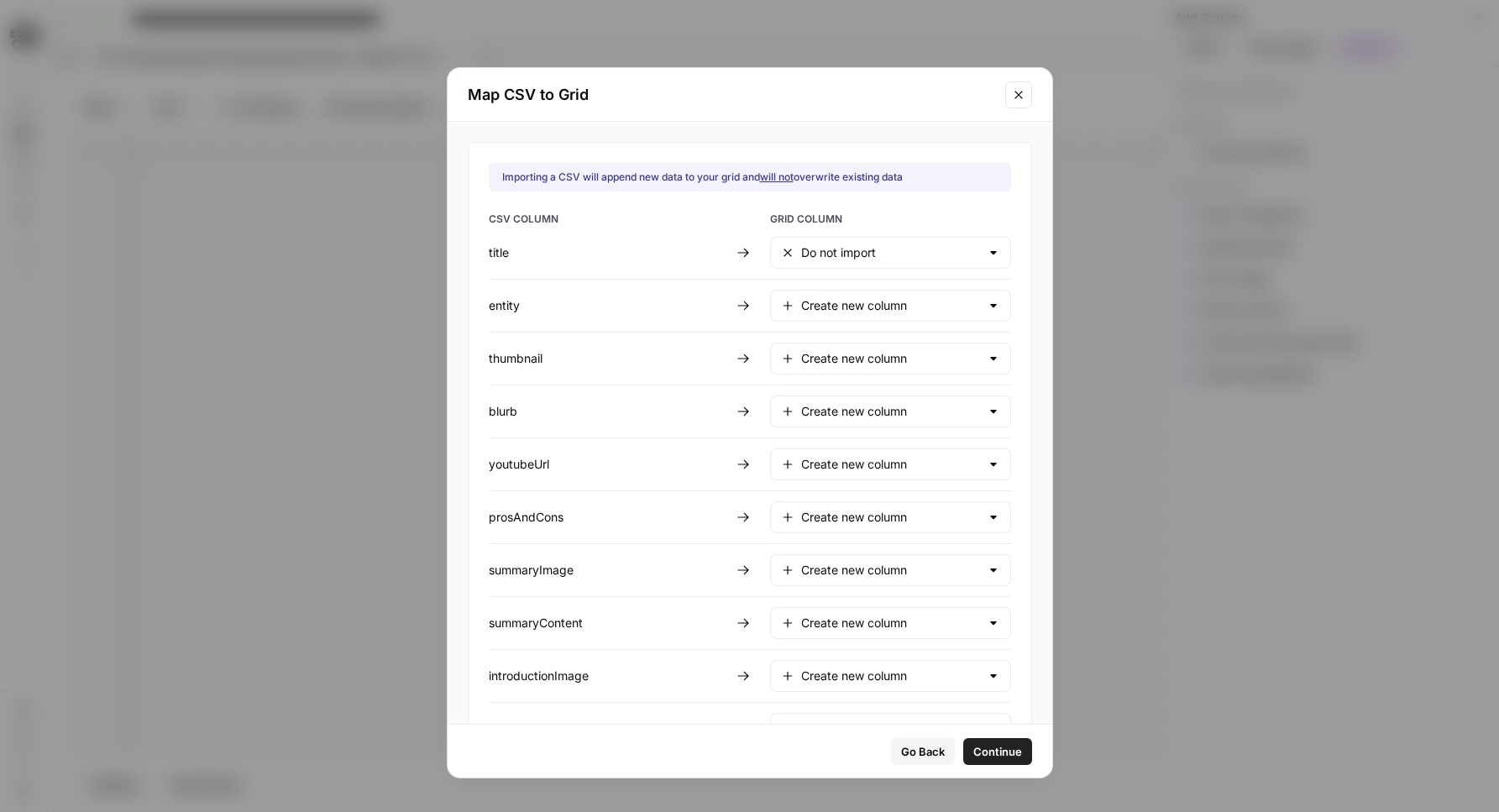
click at [889, 312] on input "text" at bounding box center [890, 306] width 179 height 17
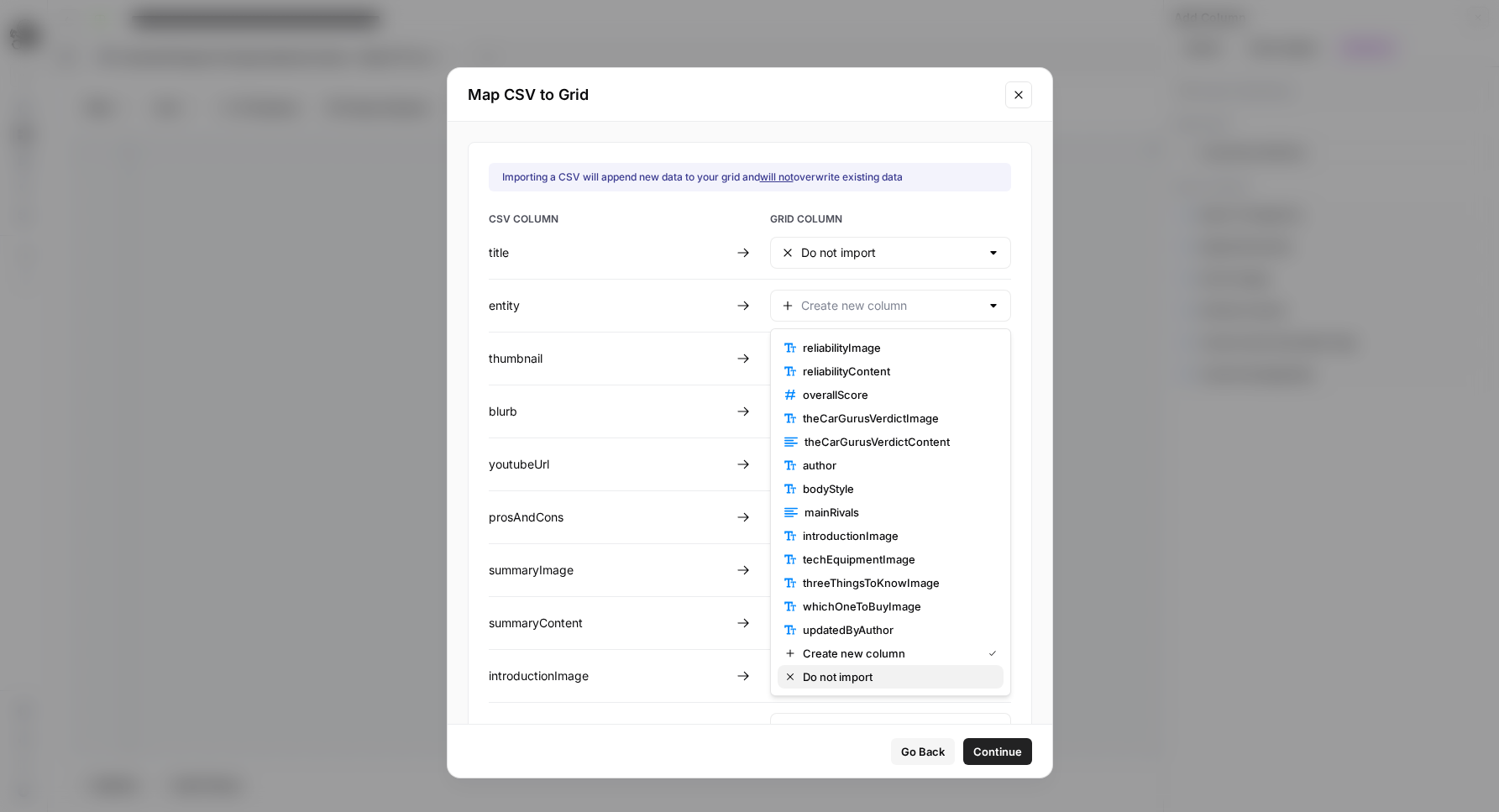
click at [885, 668] on span "Do not import" at bounding box center [896, 676] width 187 height 17
type input "Do not import"
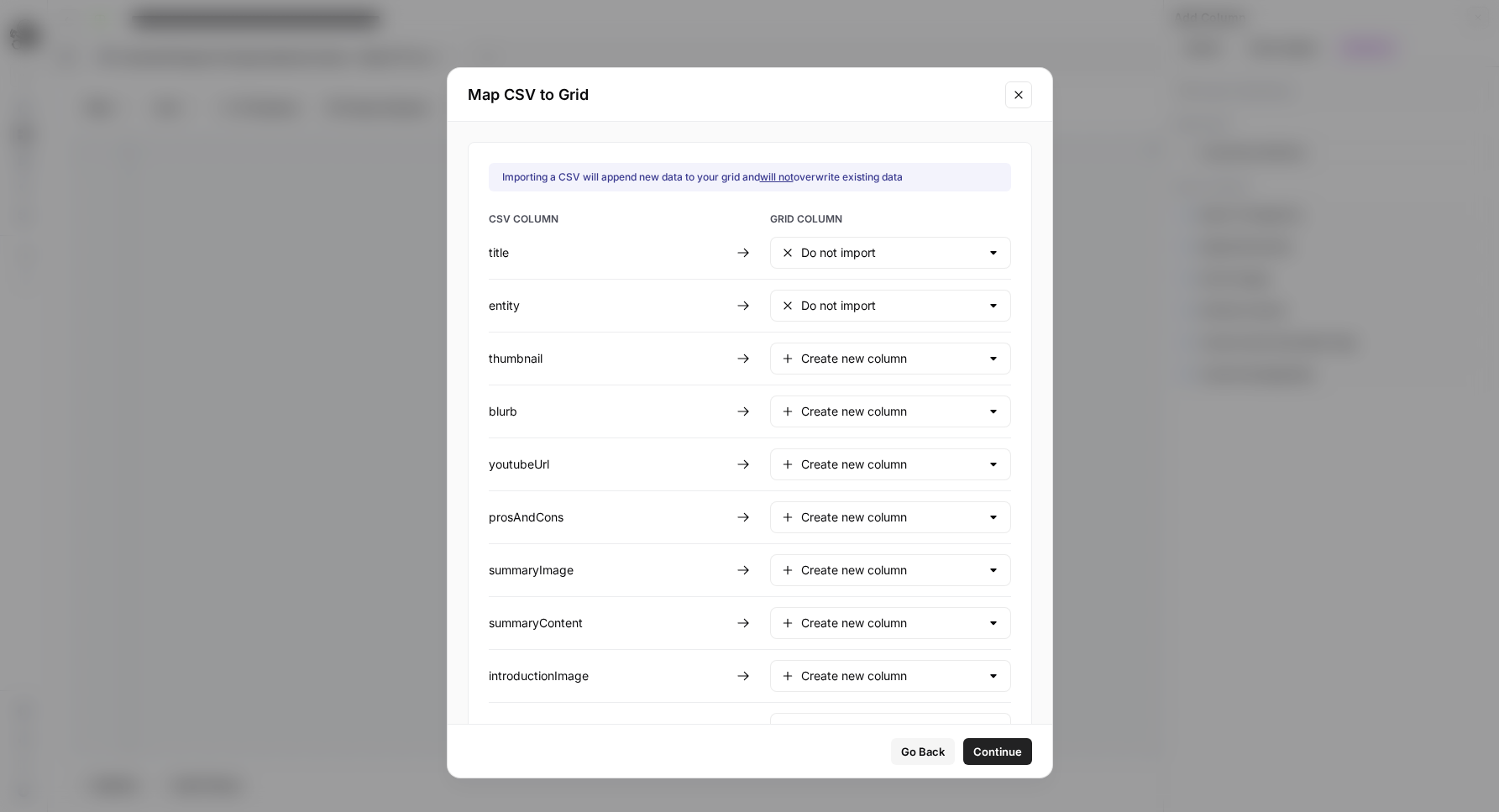
click at [837, 346] on div "Create new column" at bounding box center [890, 359] width 241 height 32
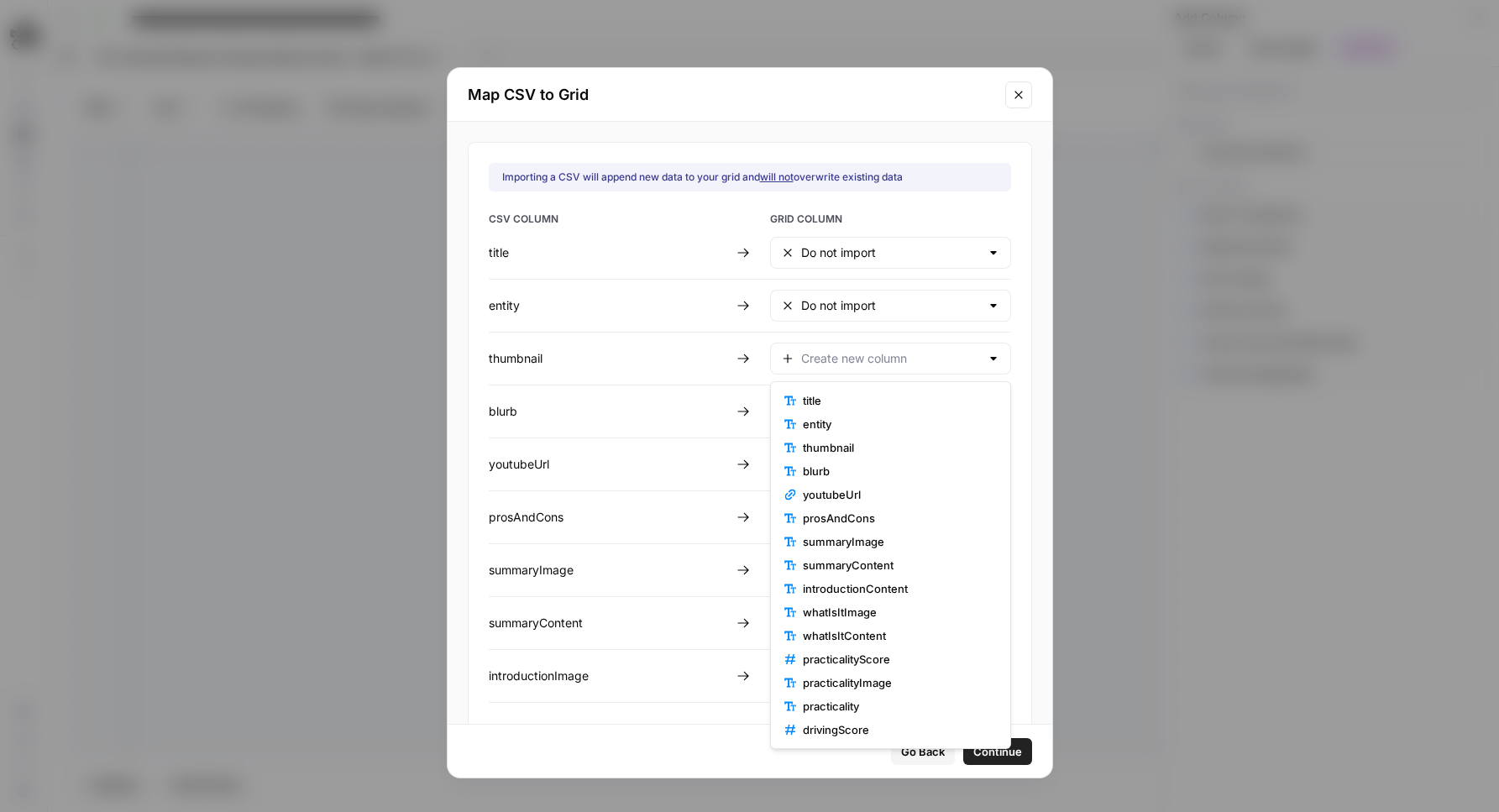
type input "Create new column"
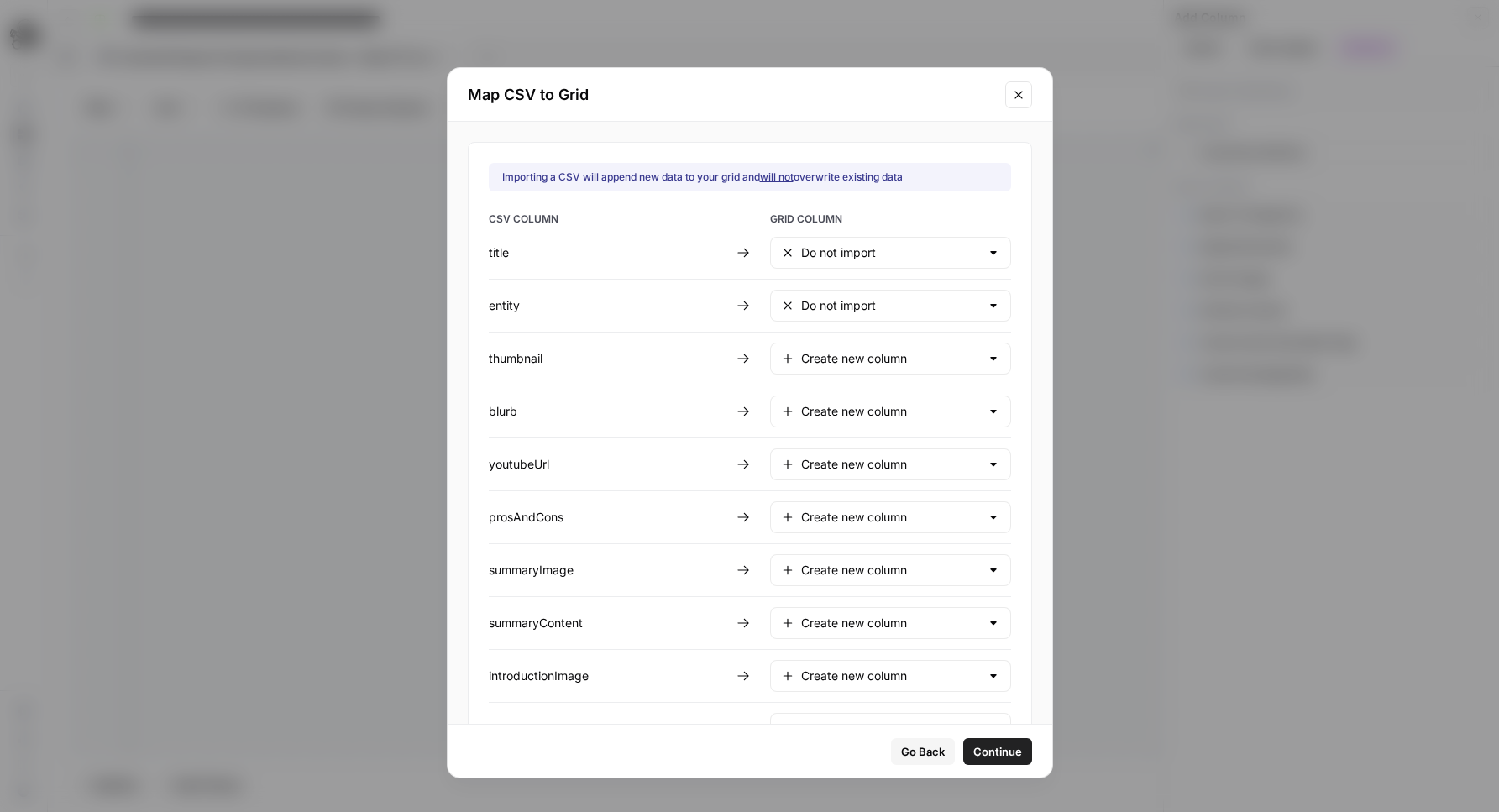
click at [848, 237] on div "Do not import" at bounding box center [890, 253] width 241 height 32
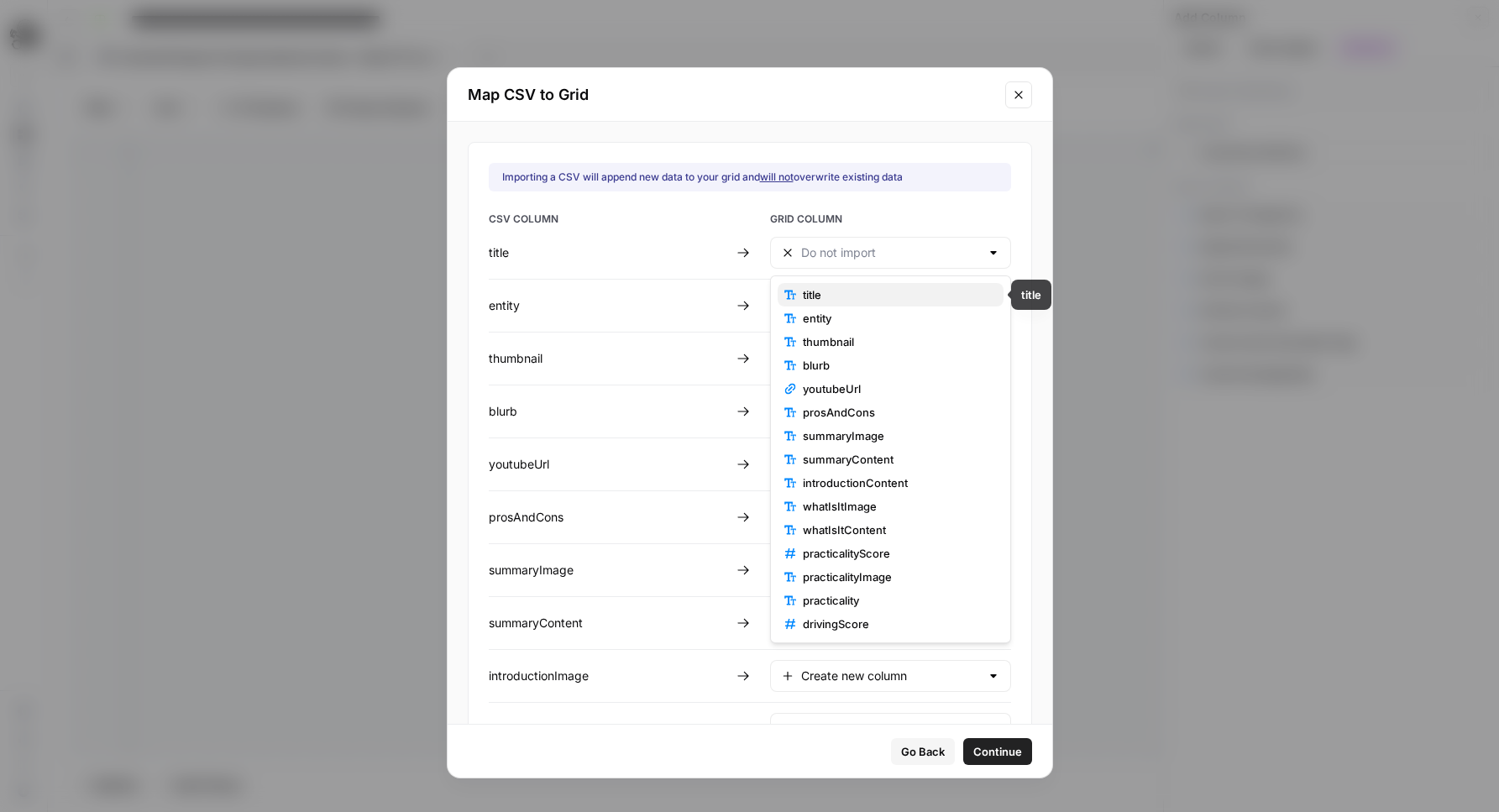
click at [833, 290] on span "title" at bounding box center [896, 294] width 187 height 17
type input "title"
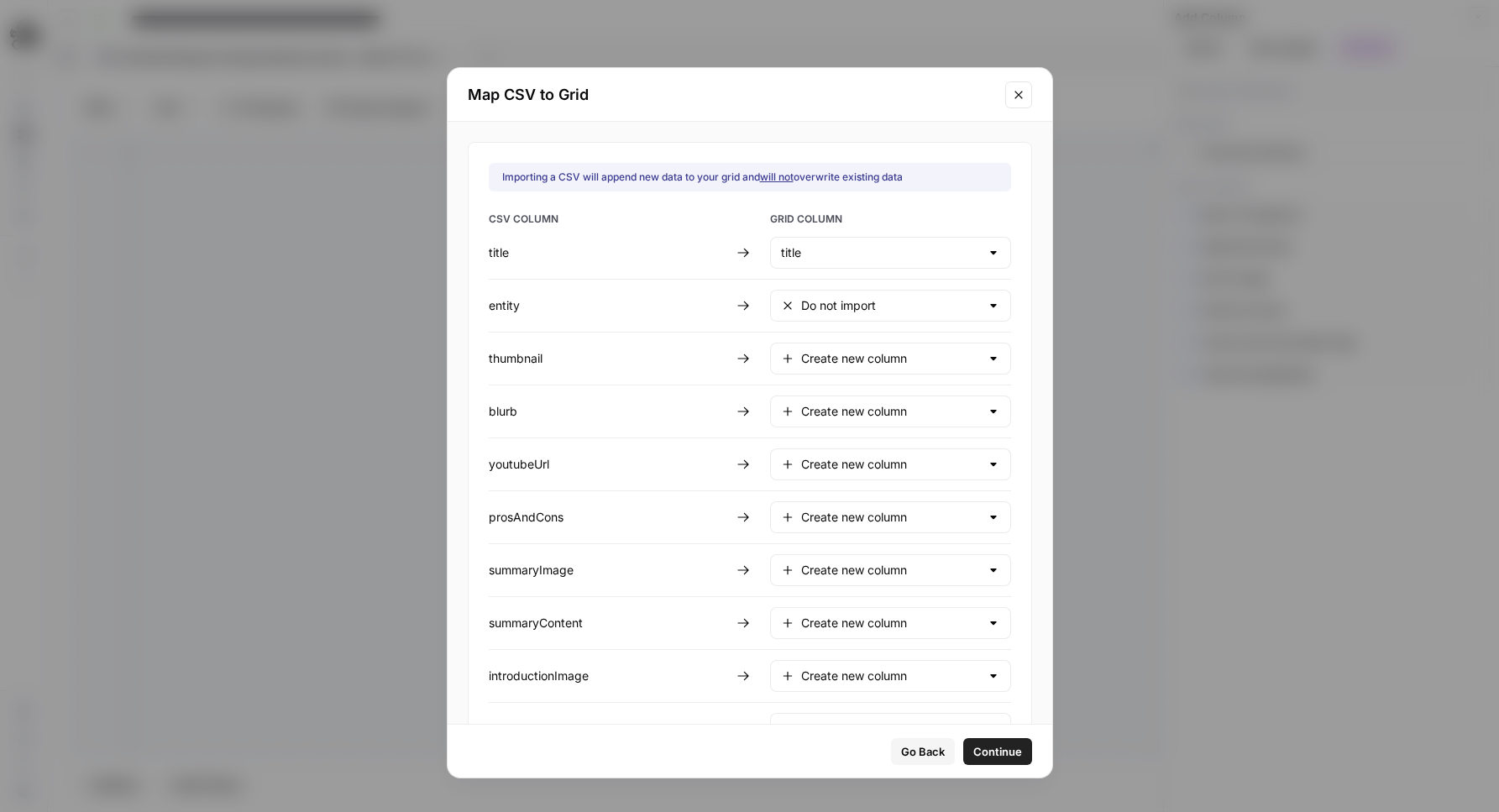
click at [825, 347] on div "Create new column" at bounding box center [890, 359] width 241 height 32
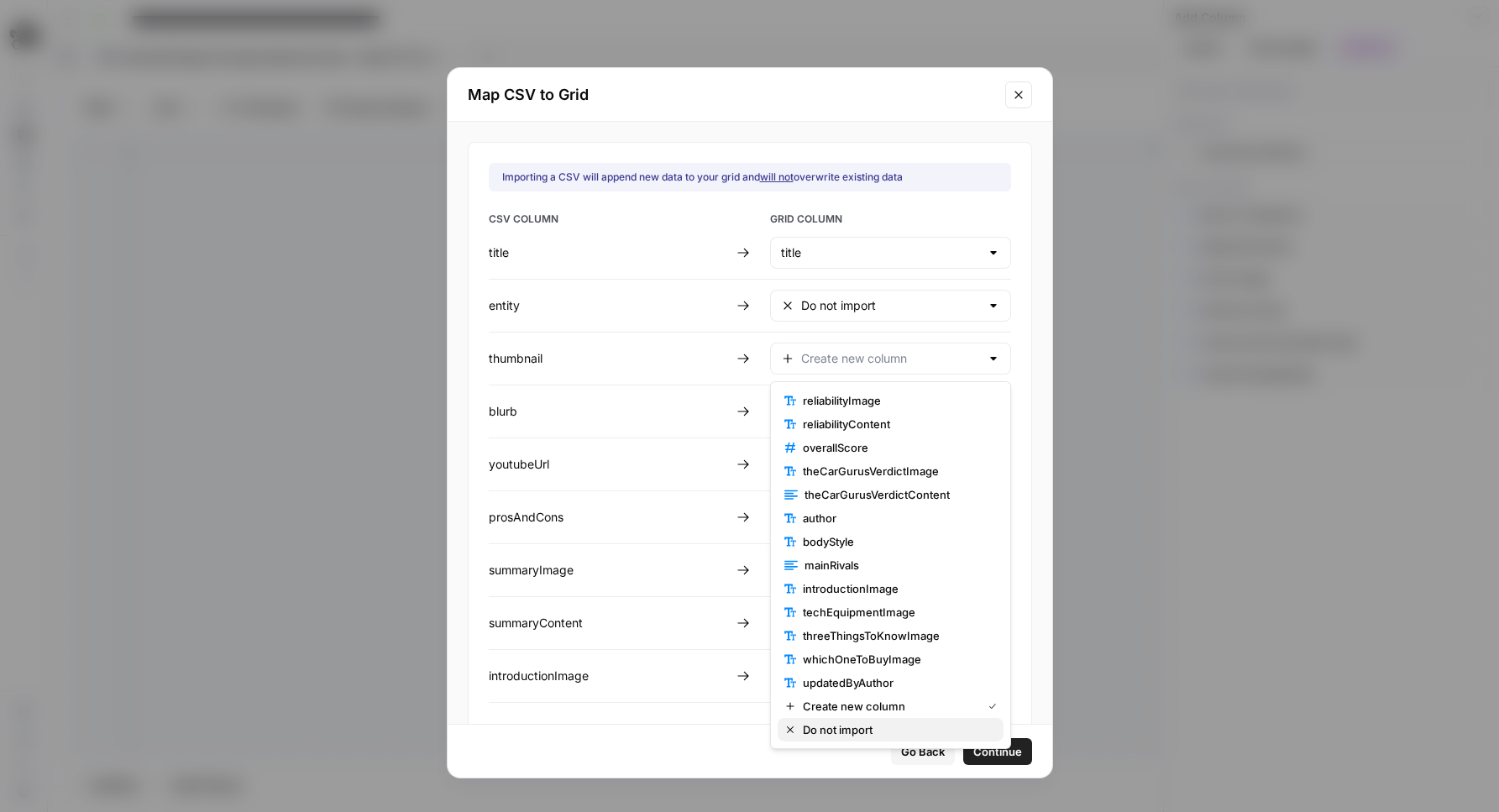
click at [872, 735] on span "Do not import" at bounding box center [896, 729] width 187 height 17
type input "Do not import"
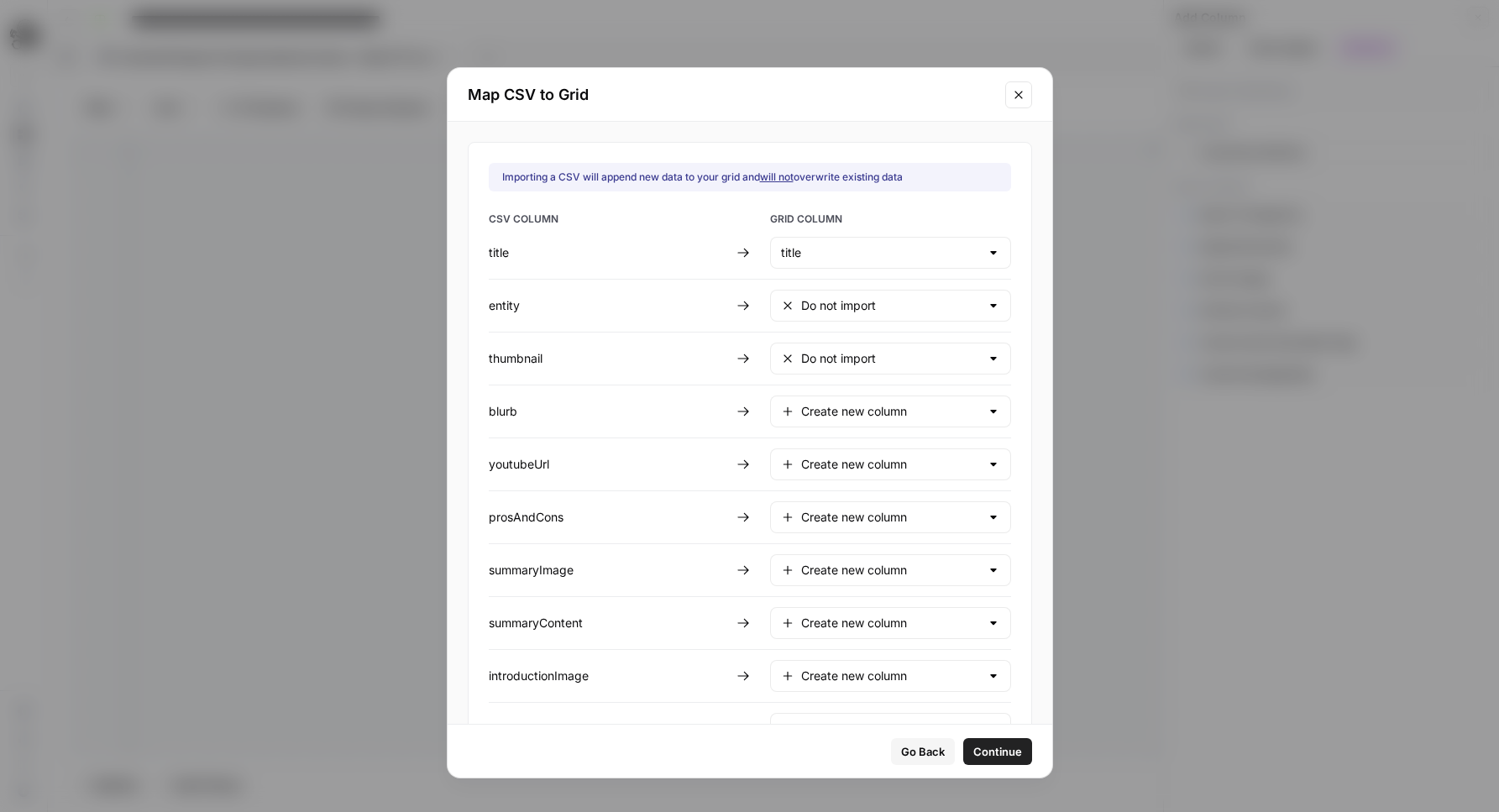
click at [914, 399] on div "Create new column" at bounding box center [890, 411] width 241 height 32
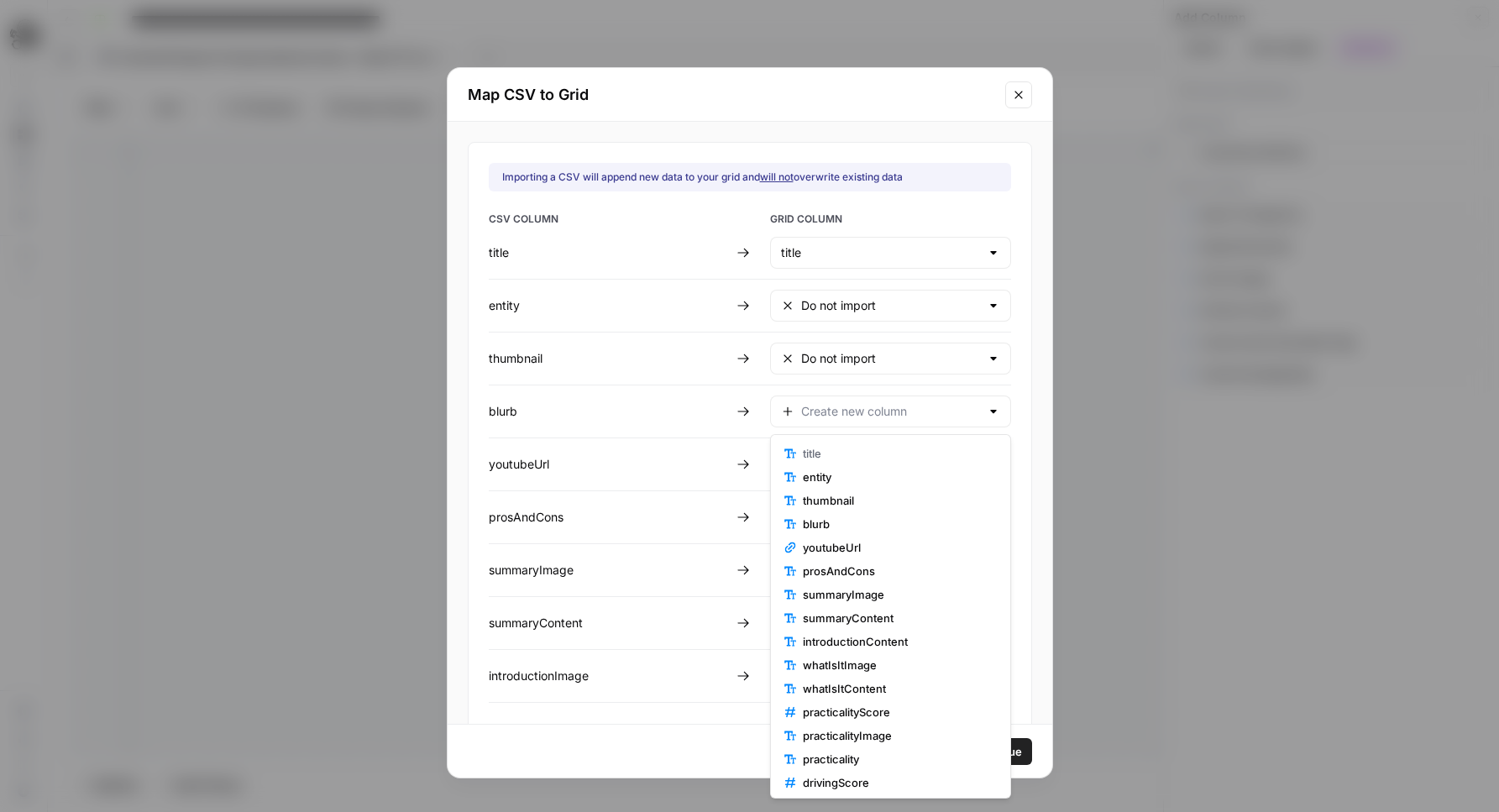
scroll to position [568, 0]
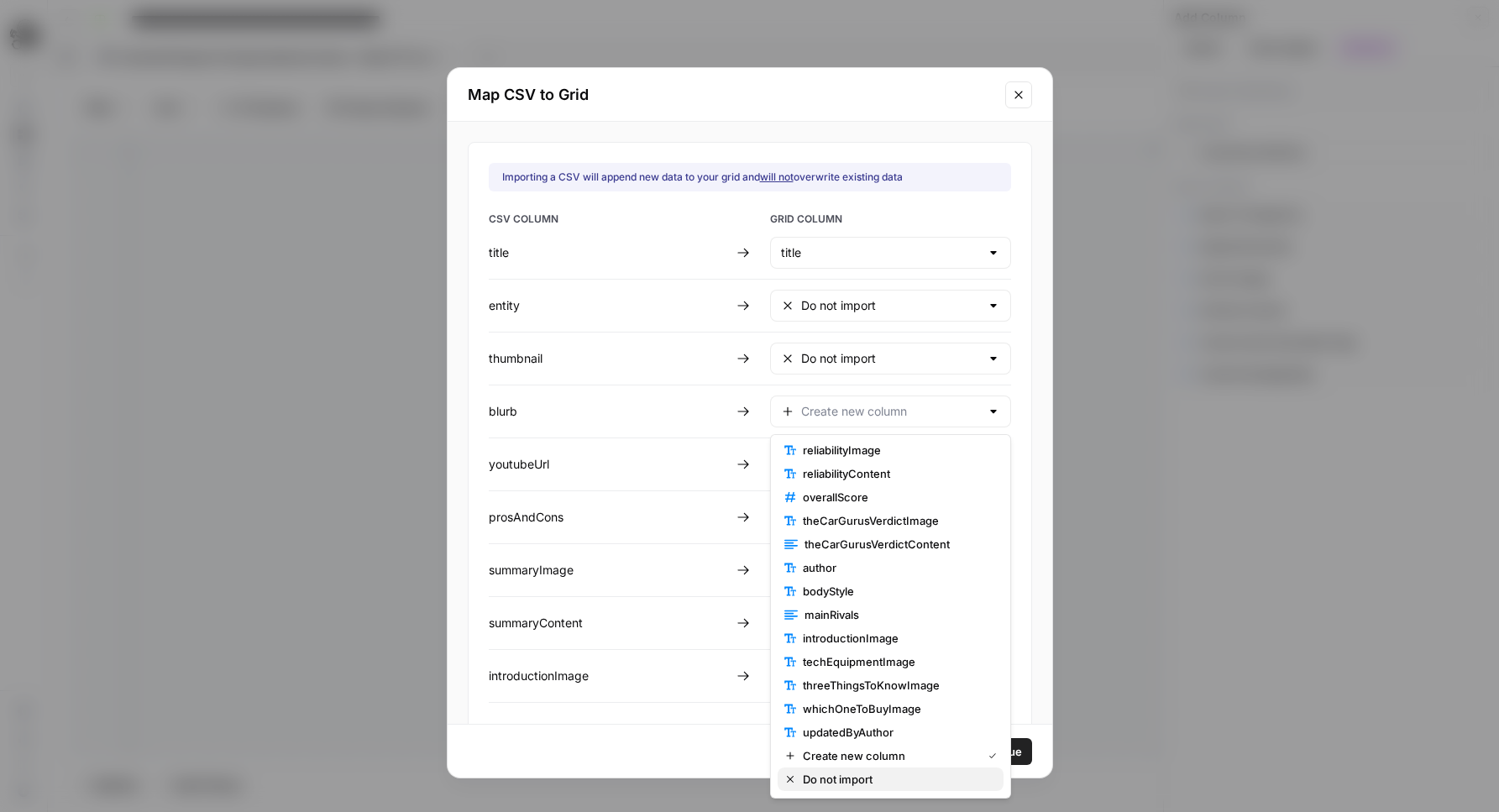
click at [924, 787] on span "Do not import" at bounding box center [896, 779] width 187 height 17
type input "Do not import"
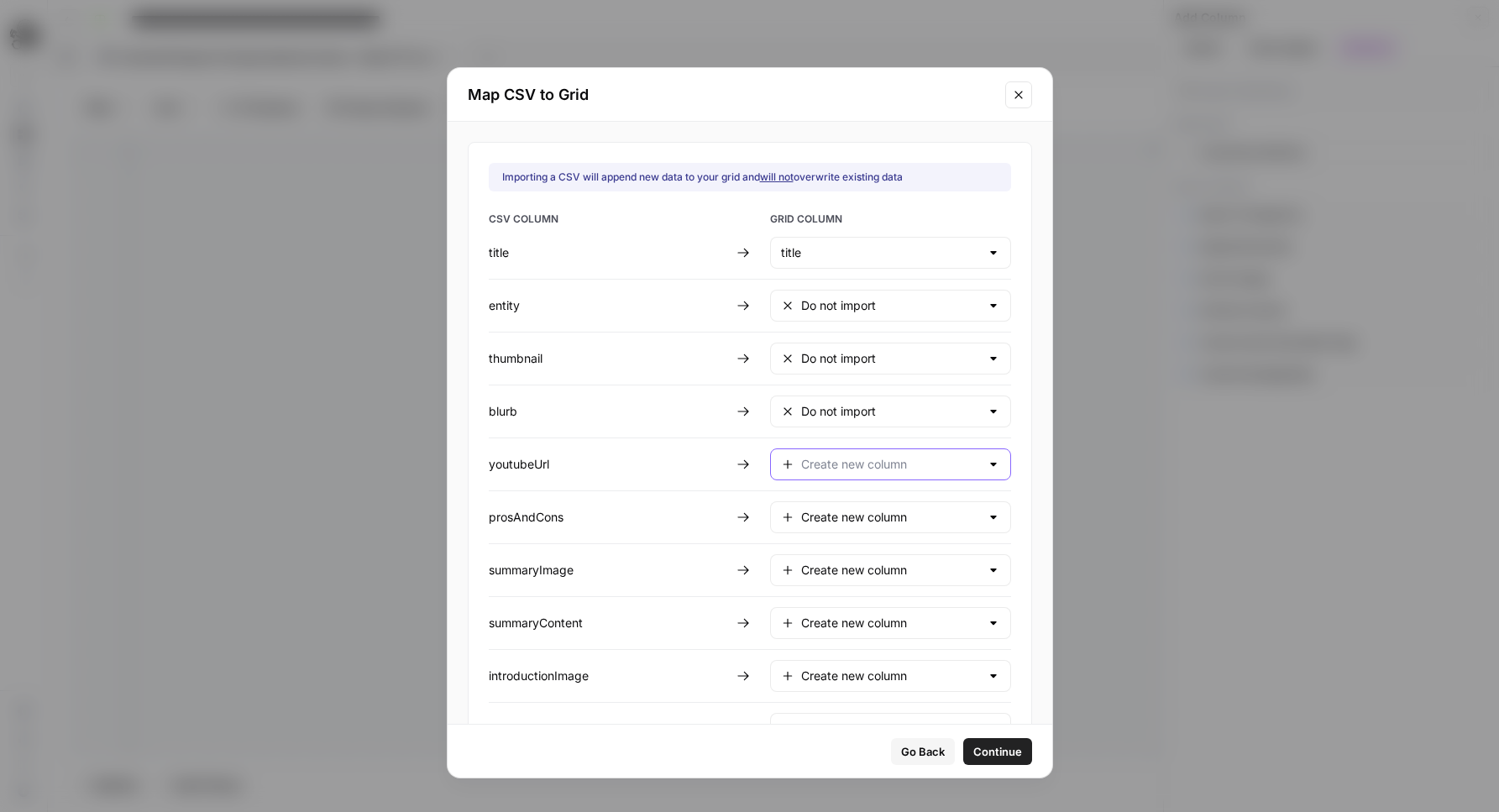
click at [935, 458] on input "text" at bounding box center [890, 464] width 179 height 17
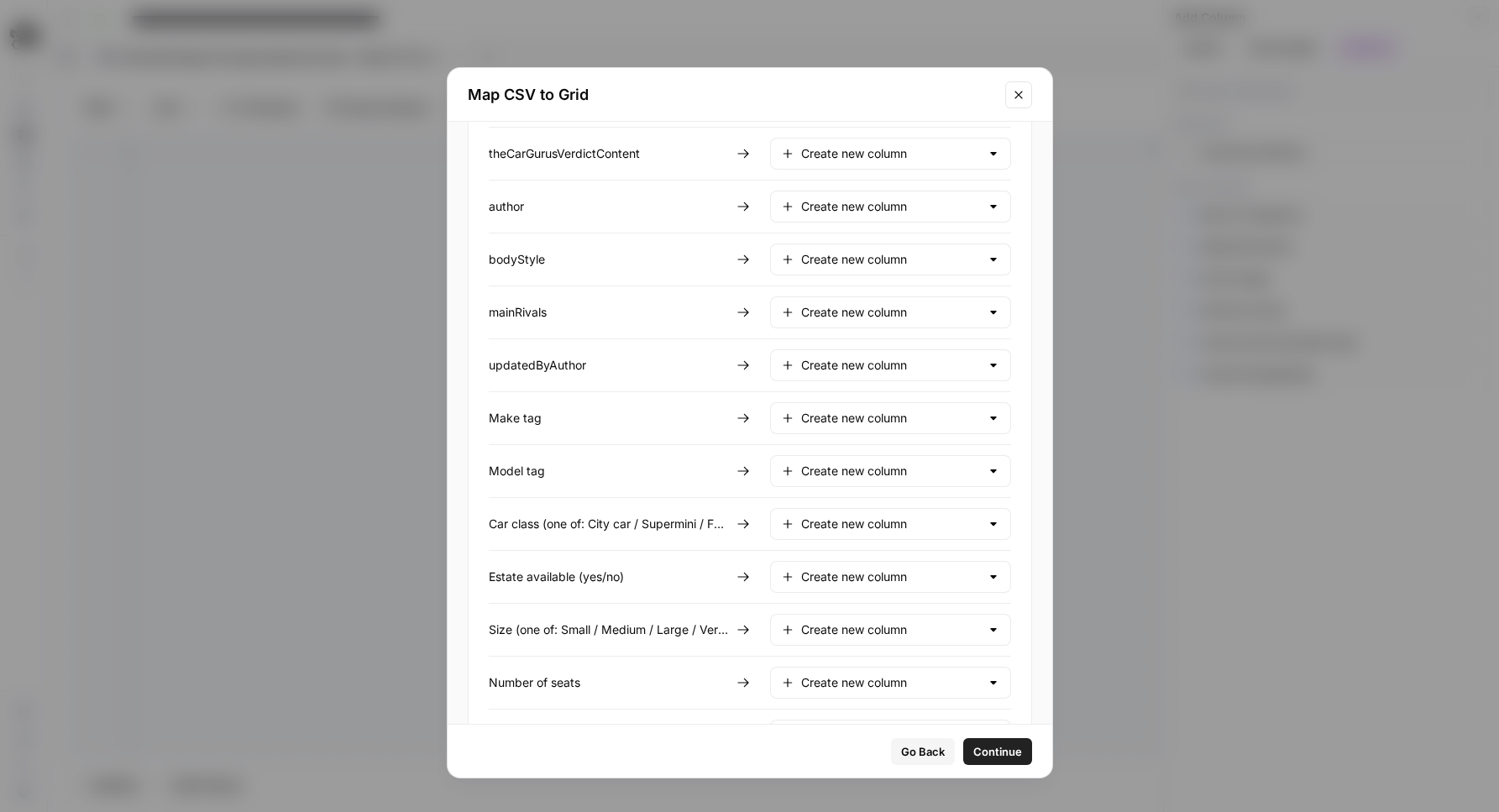
scroll to position [1691, 0]
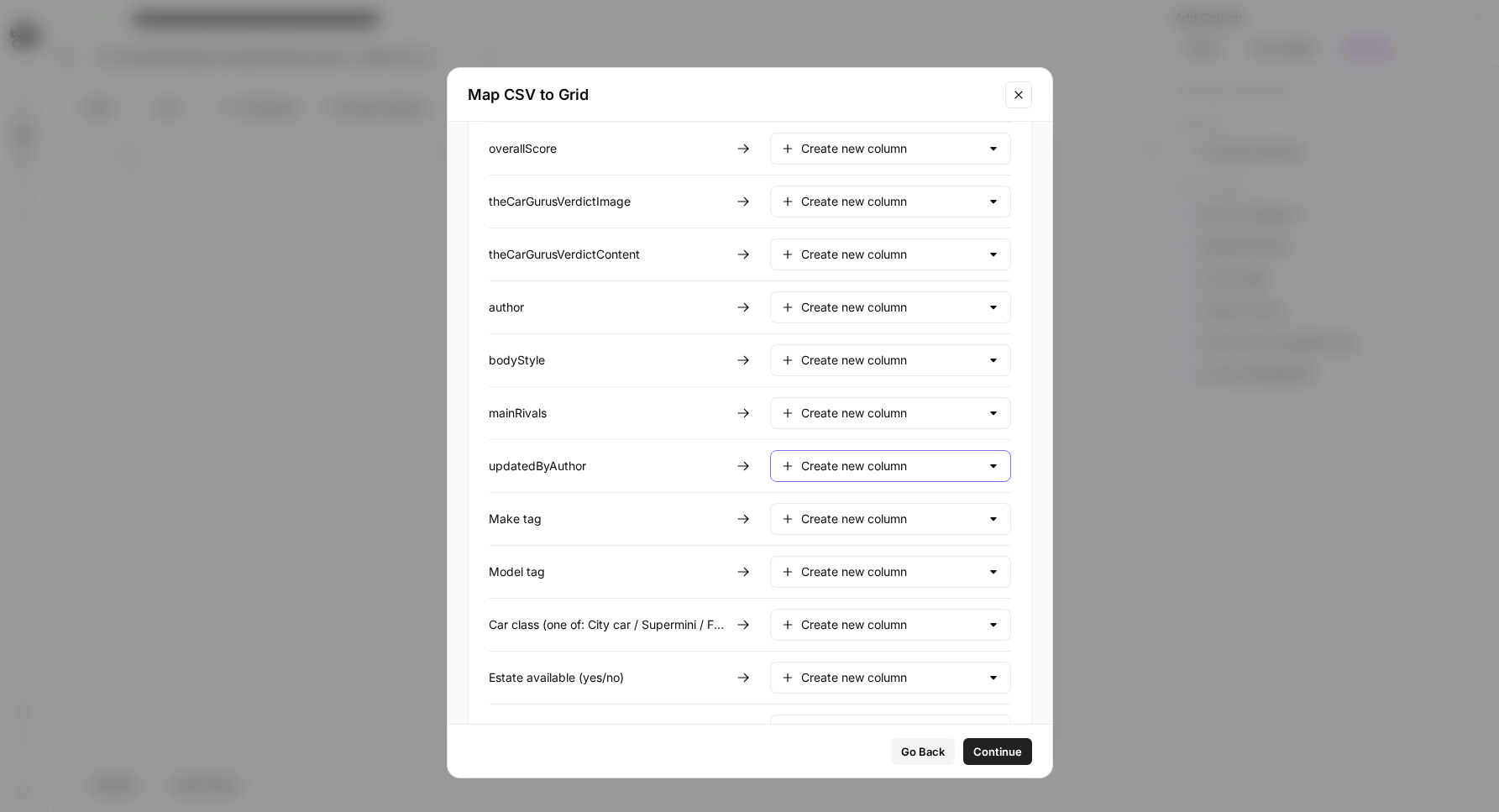
type input "Create new column"
click at [868, 458] on input "text" at bounding box center [890, 466] width 179 height 17
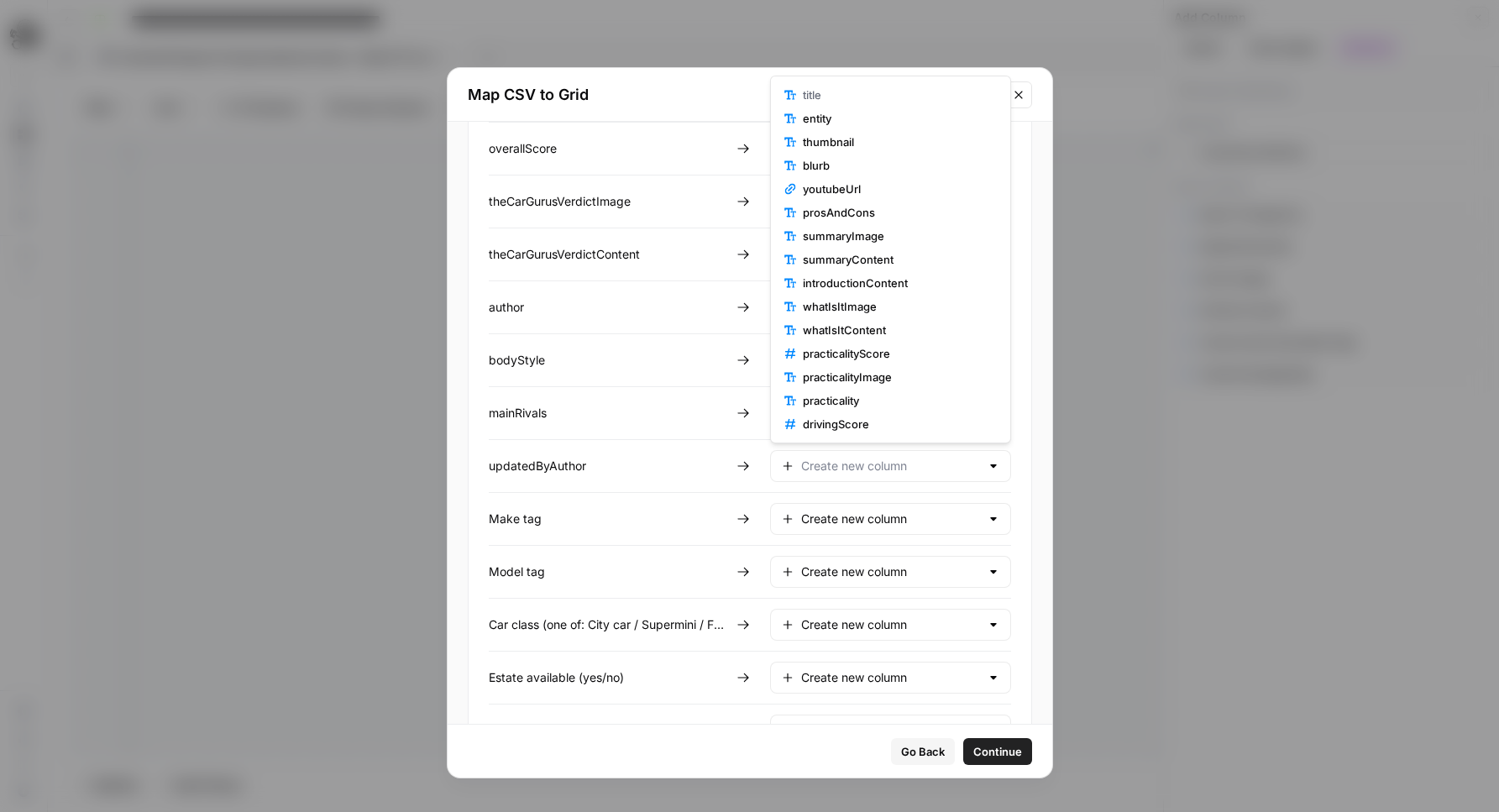
scroll to position [564, 0]
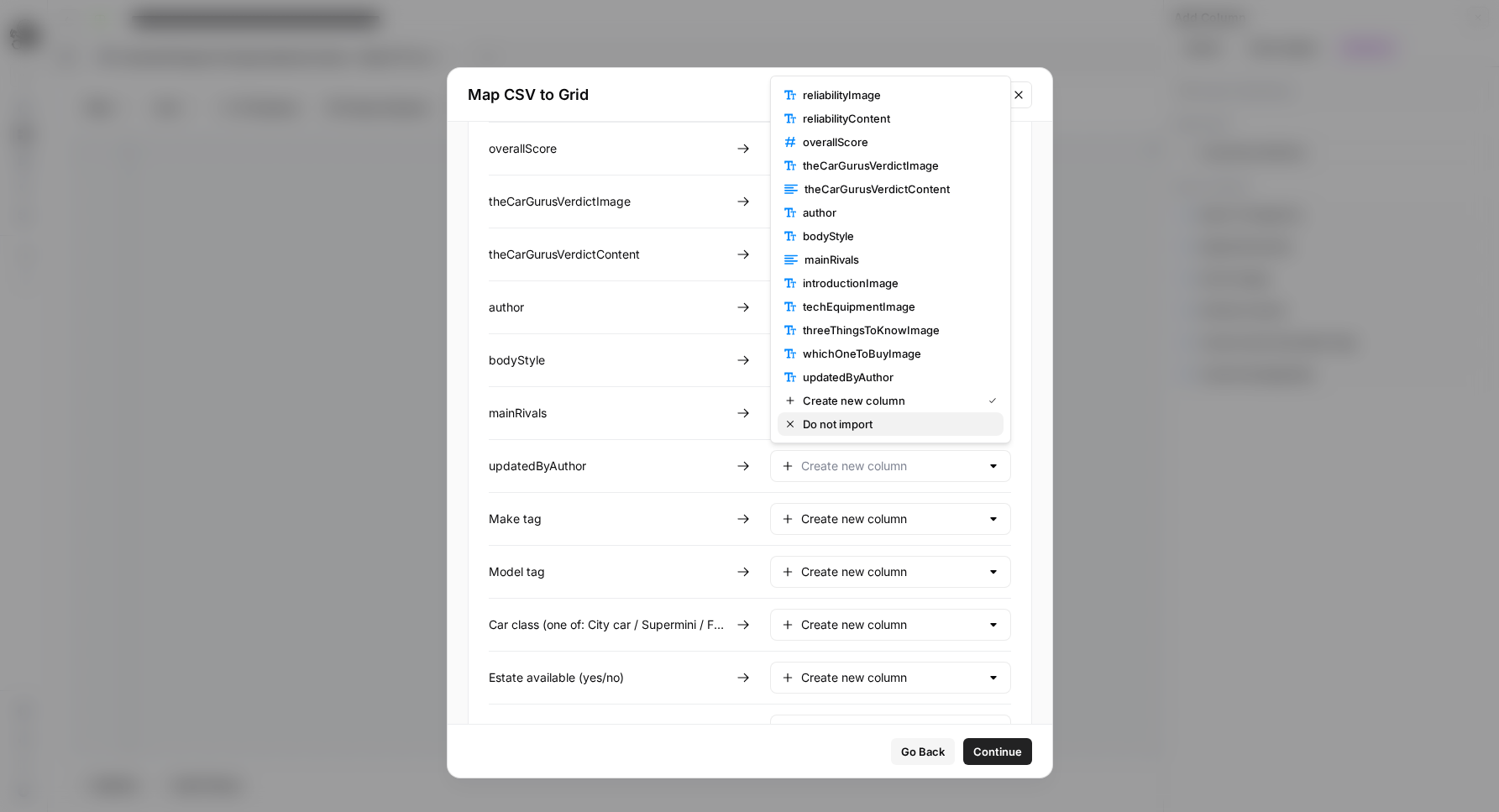
click at [865, 426] on span "Do not import" at bounding box center [896, 424] width 187 height 17
type input "Do not import"
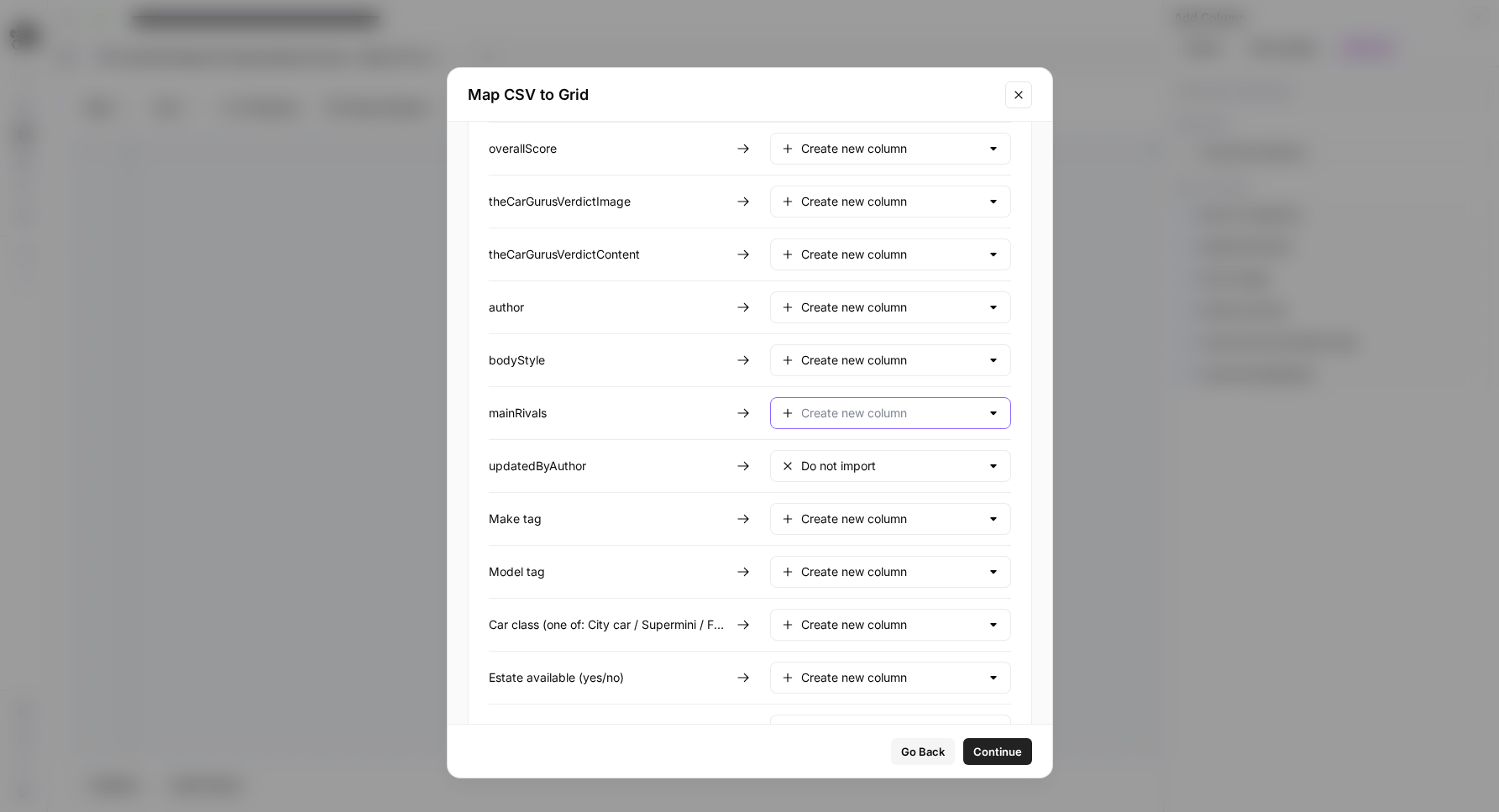
click at [856, 415] on input "text" at bounding box center [890, 413] width 179 height 17
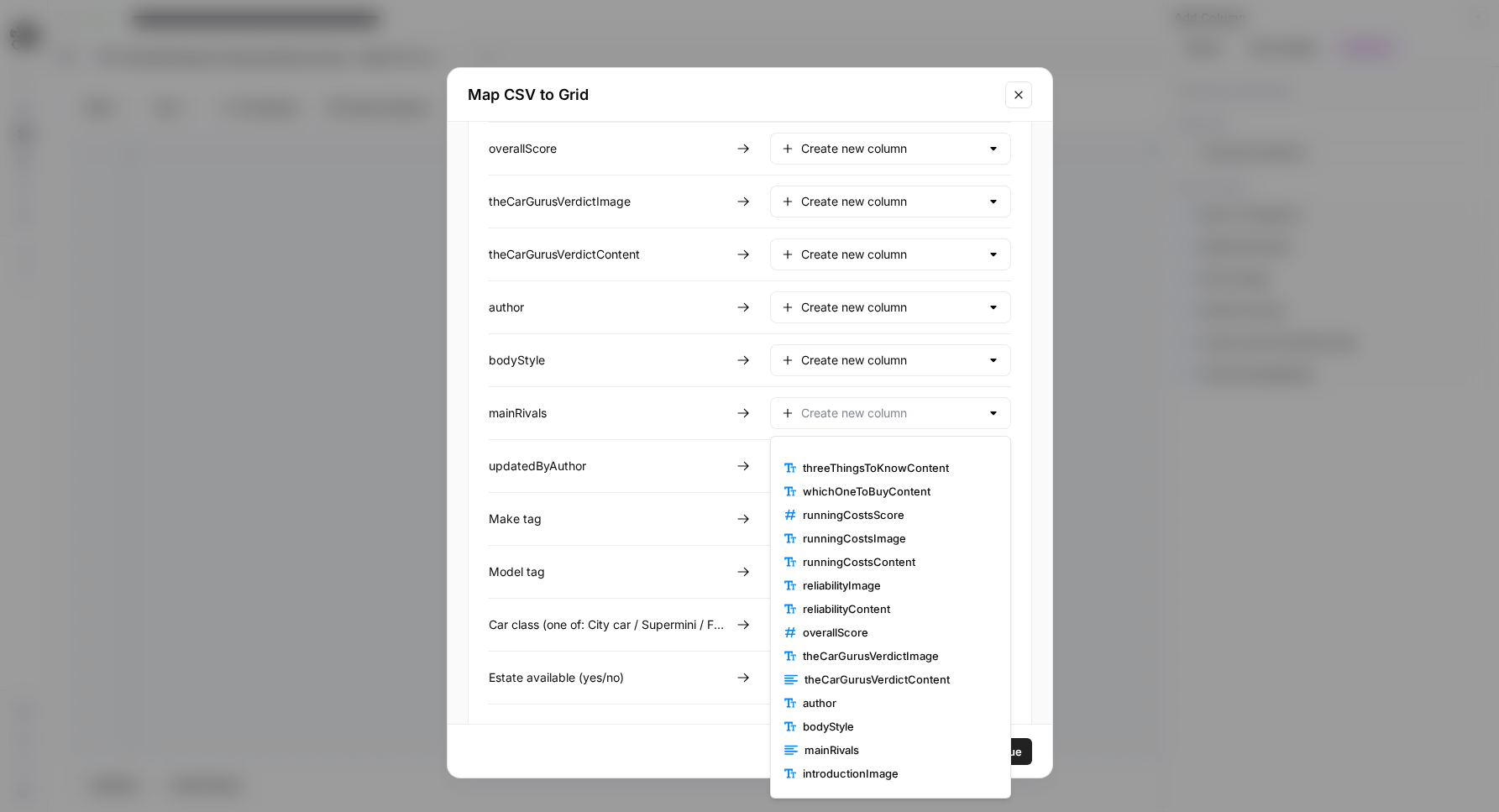
scroll to position [569, 0]
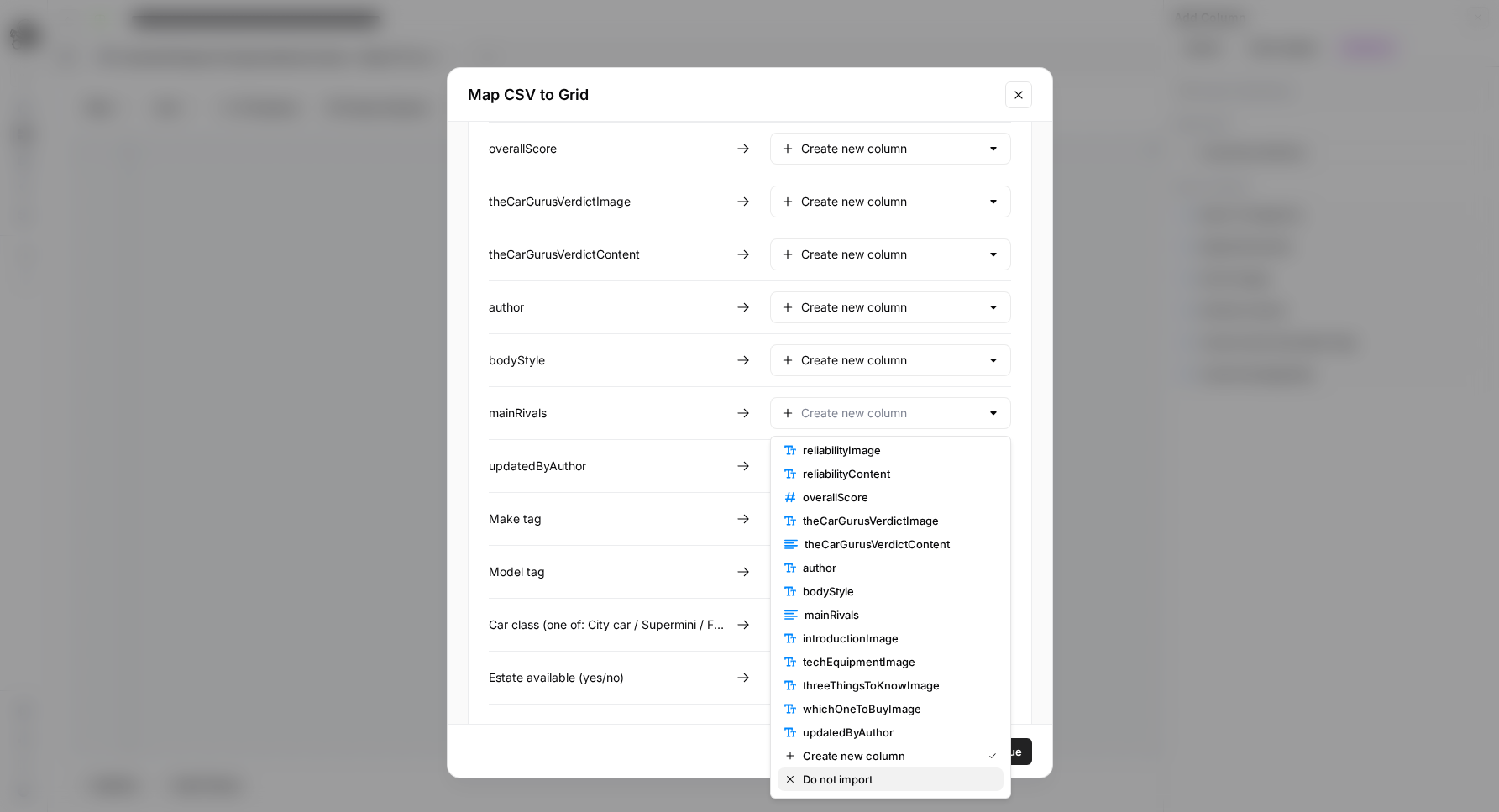
click at [886, 773] on span "Do not import" at bounding box center [896, 779] width 187 height 17
type input "Do not import"
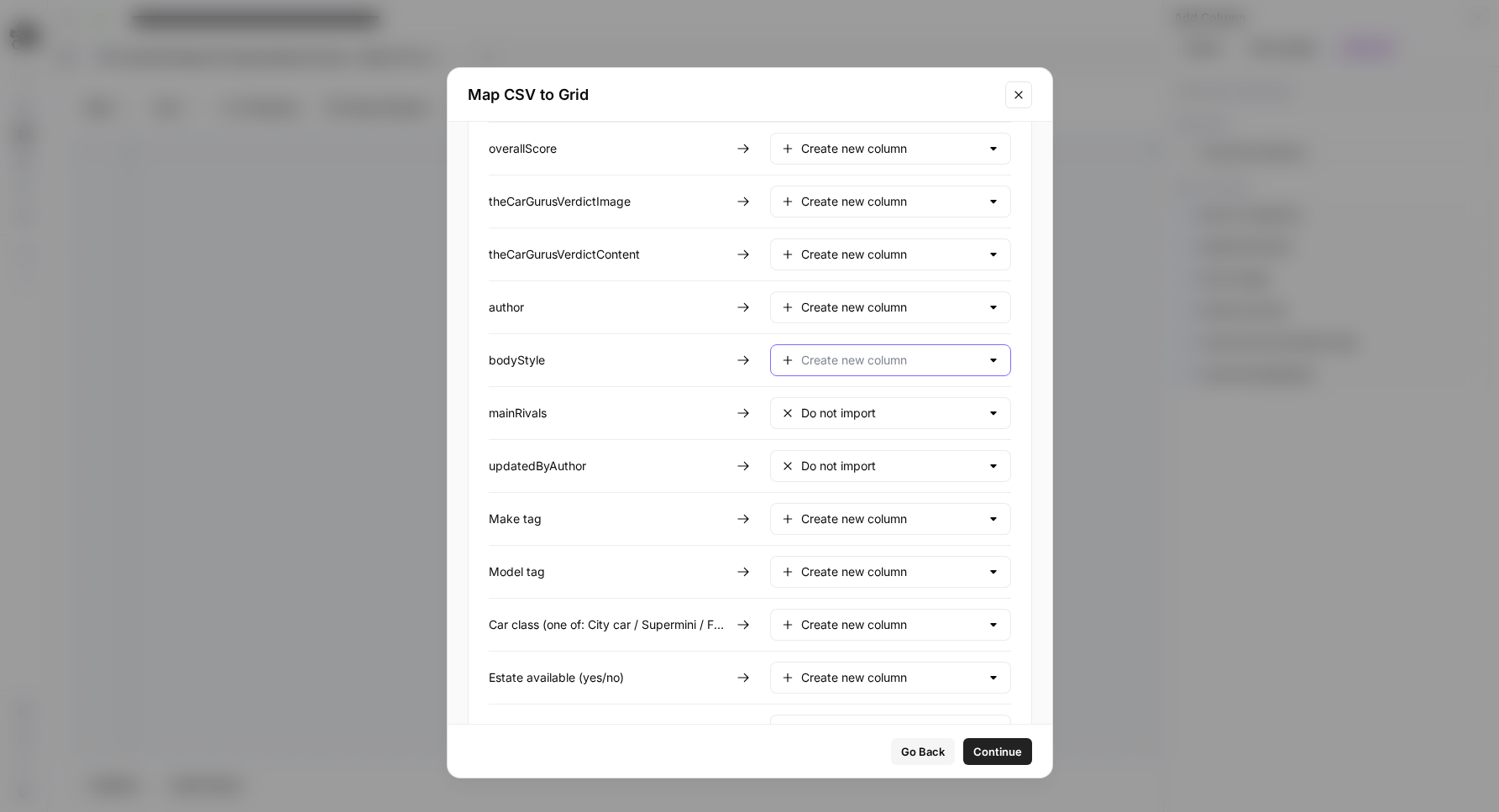
drag, startPoint x: 880, startPoint y: 359, endPoint x: 883, endPoint y: 379, distance: 20.2
click at [880, 360] on input "text" at bounding box center [890, 360] width 179 height 17
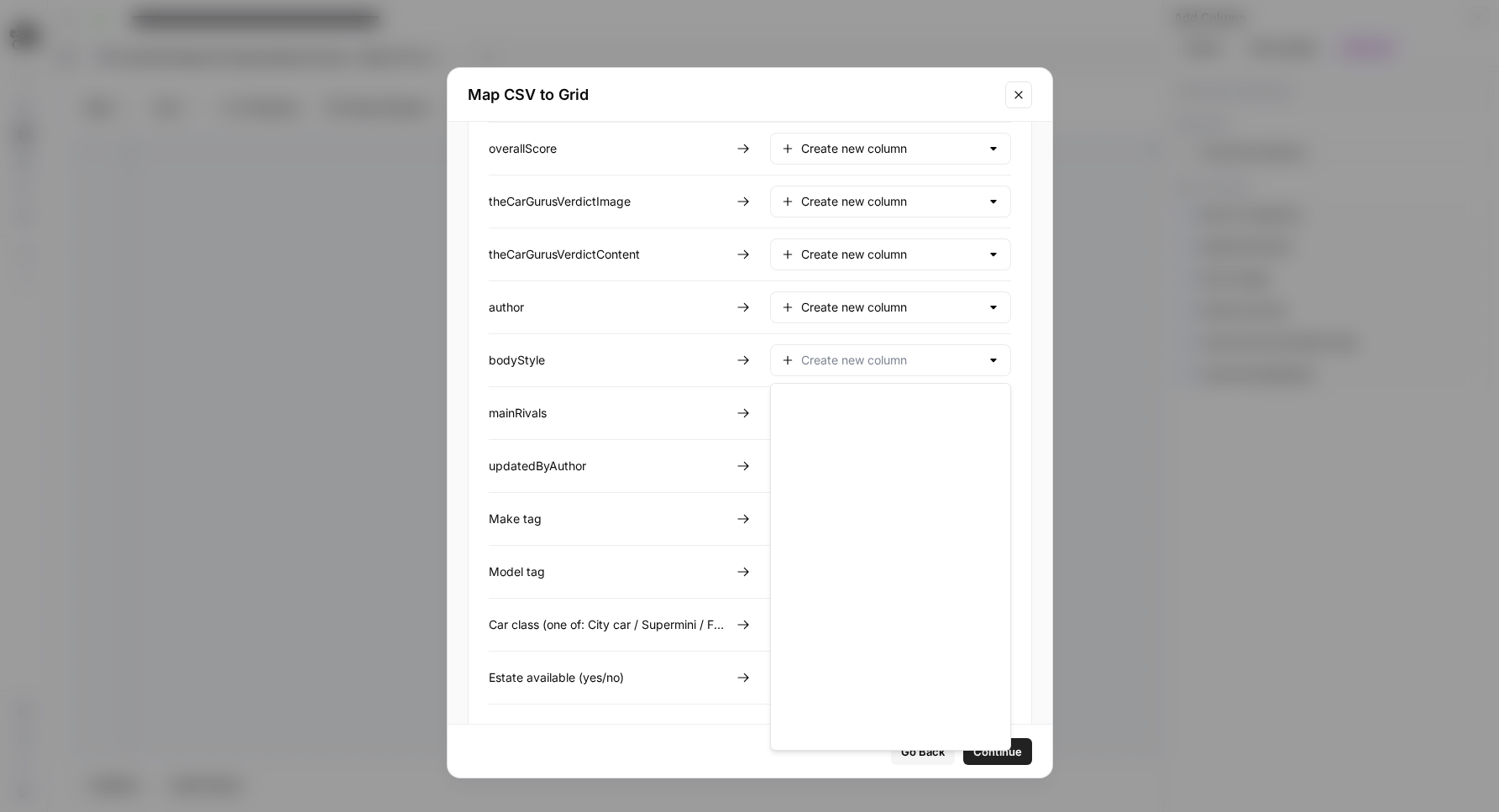
scroll to position [564, 0]
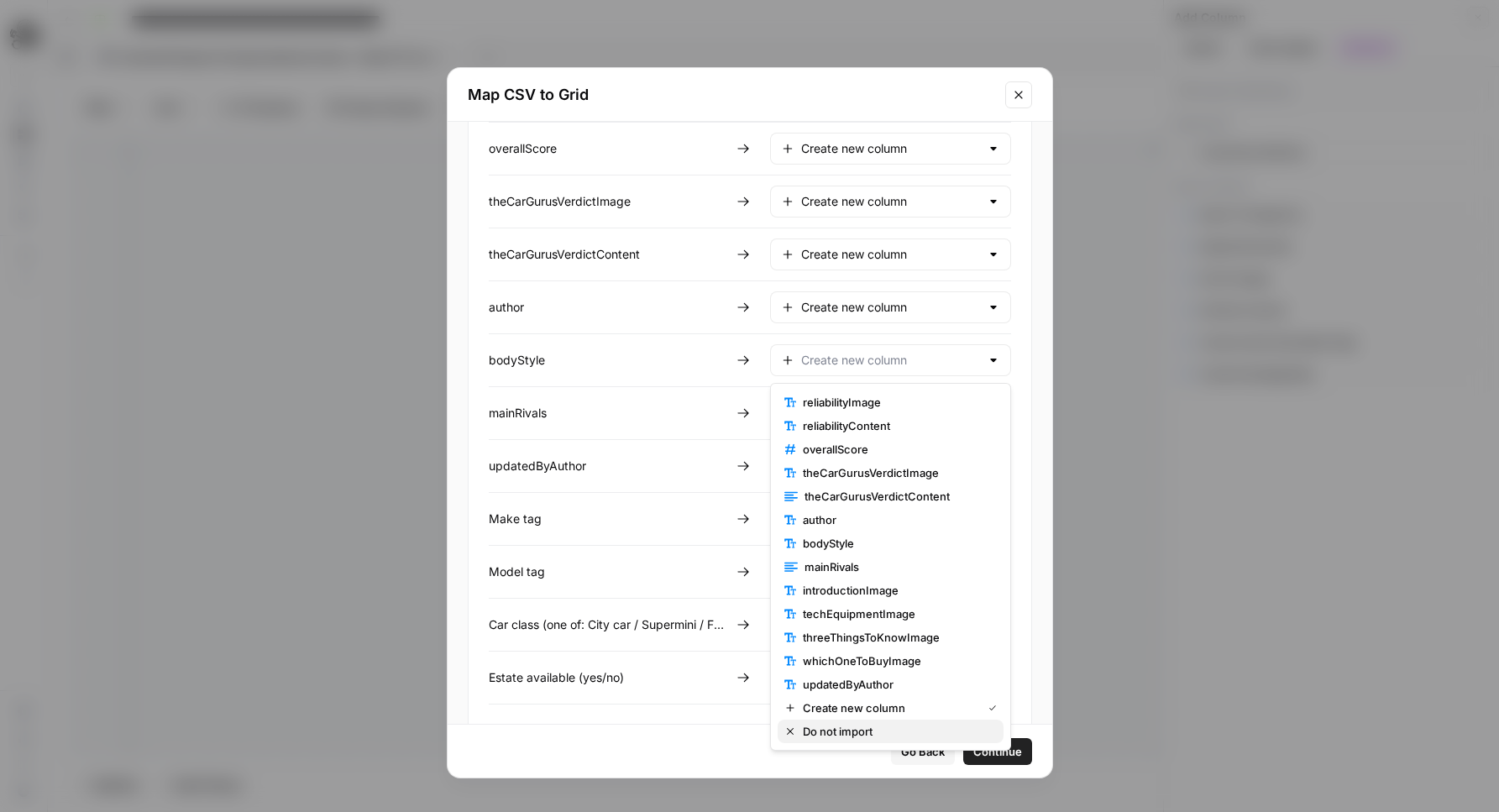
click at [852, 720] on button "Do not import" at bounding box center [890, 731] width 226 height 23
type input "Do not import"
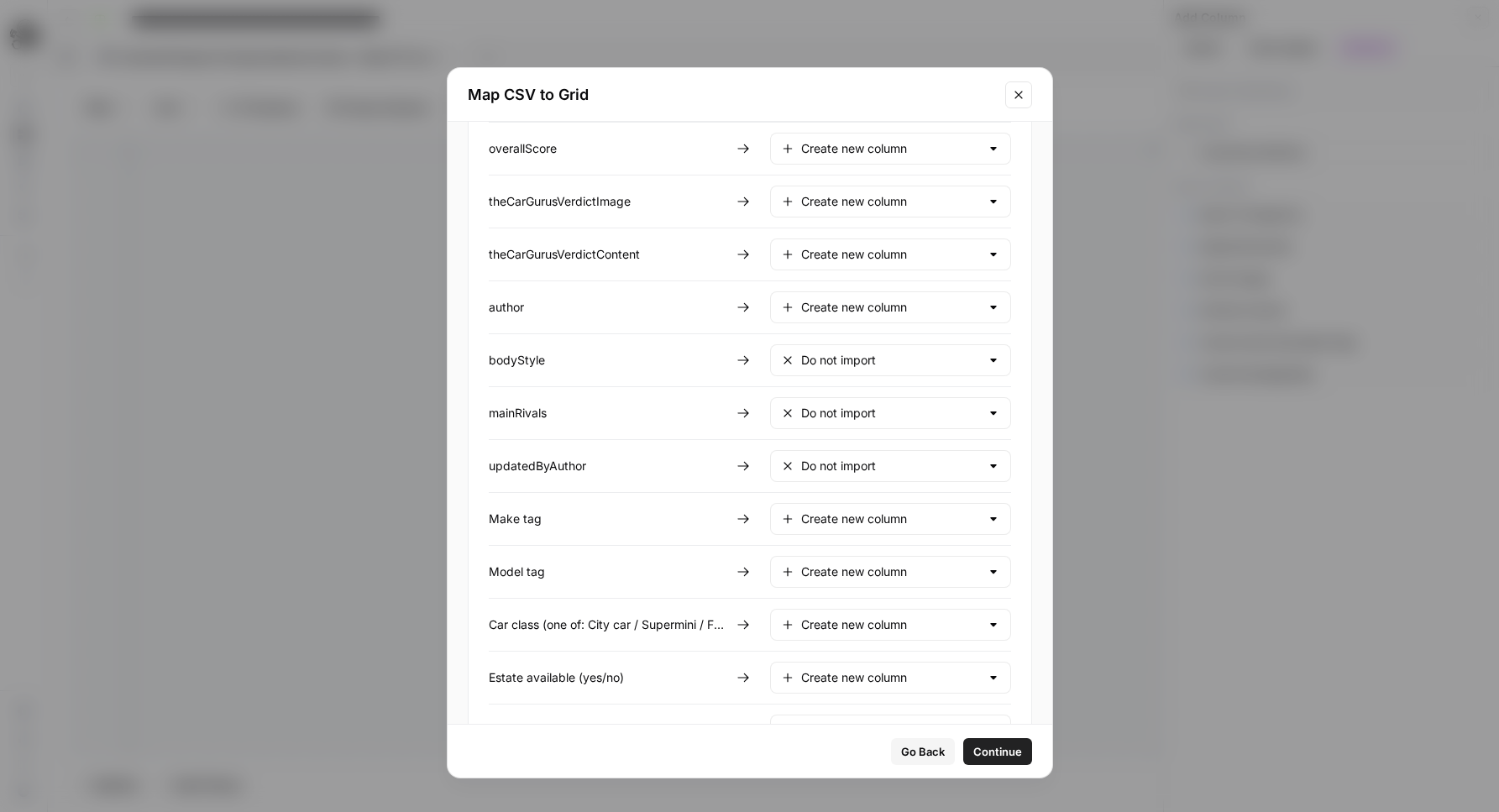
click at [839, 322] on div "Create new column" at bounding box center [890, 307] width 241 height 32
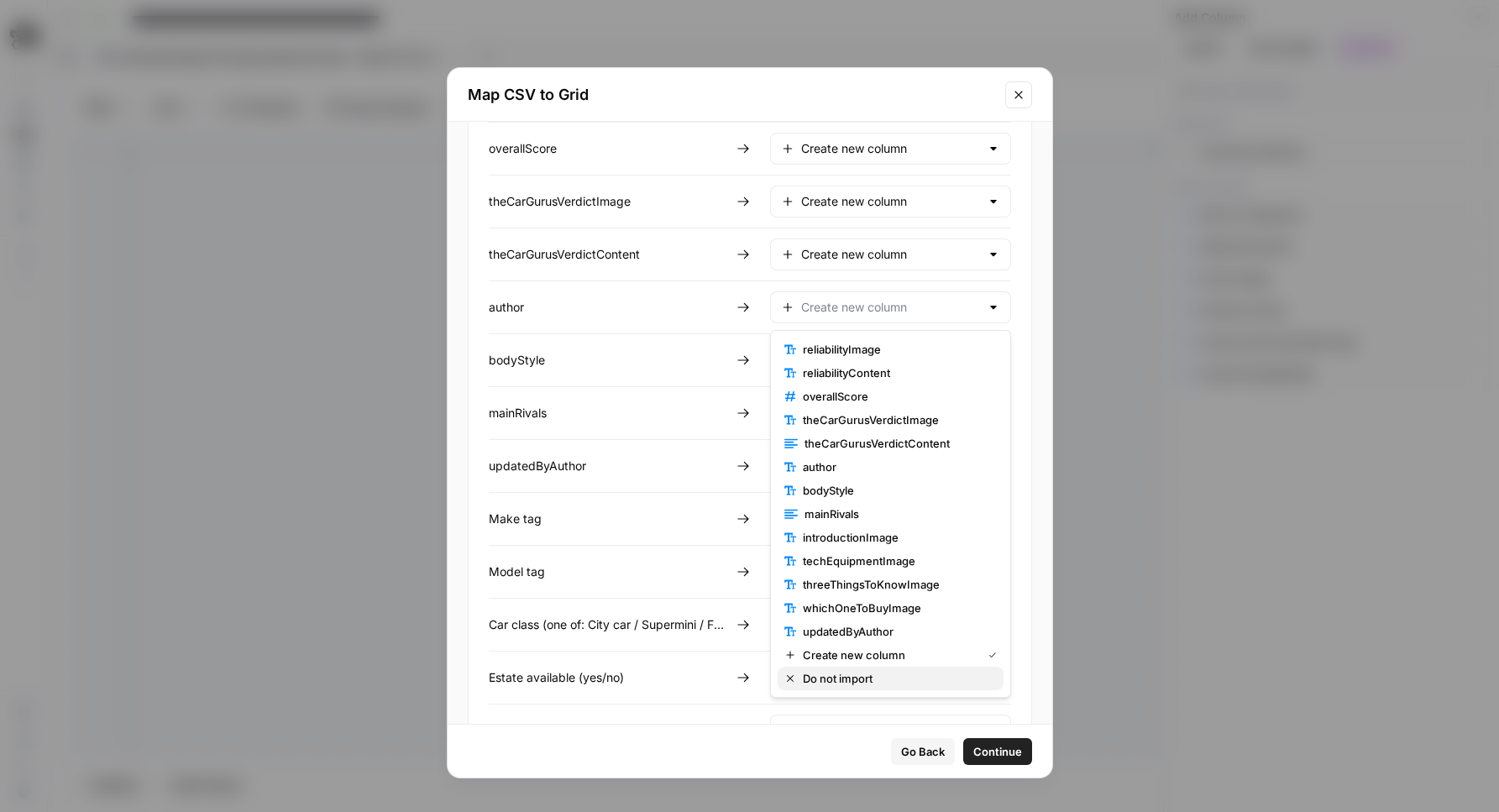
click at [845, 679] on span "Do not import" at bounding box center [896, 678] width 187 height 17
type input "Do not import"
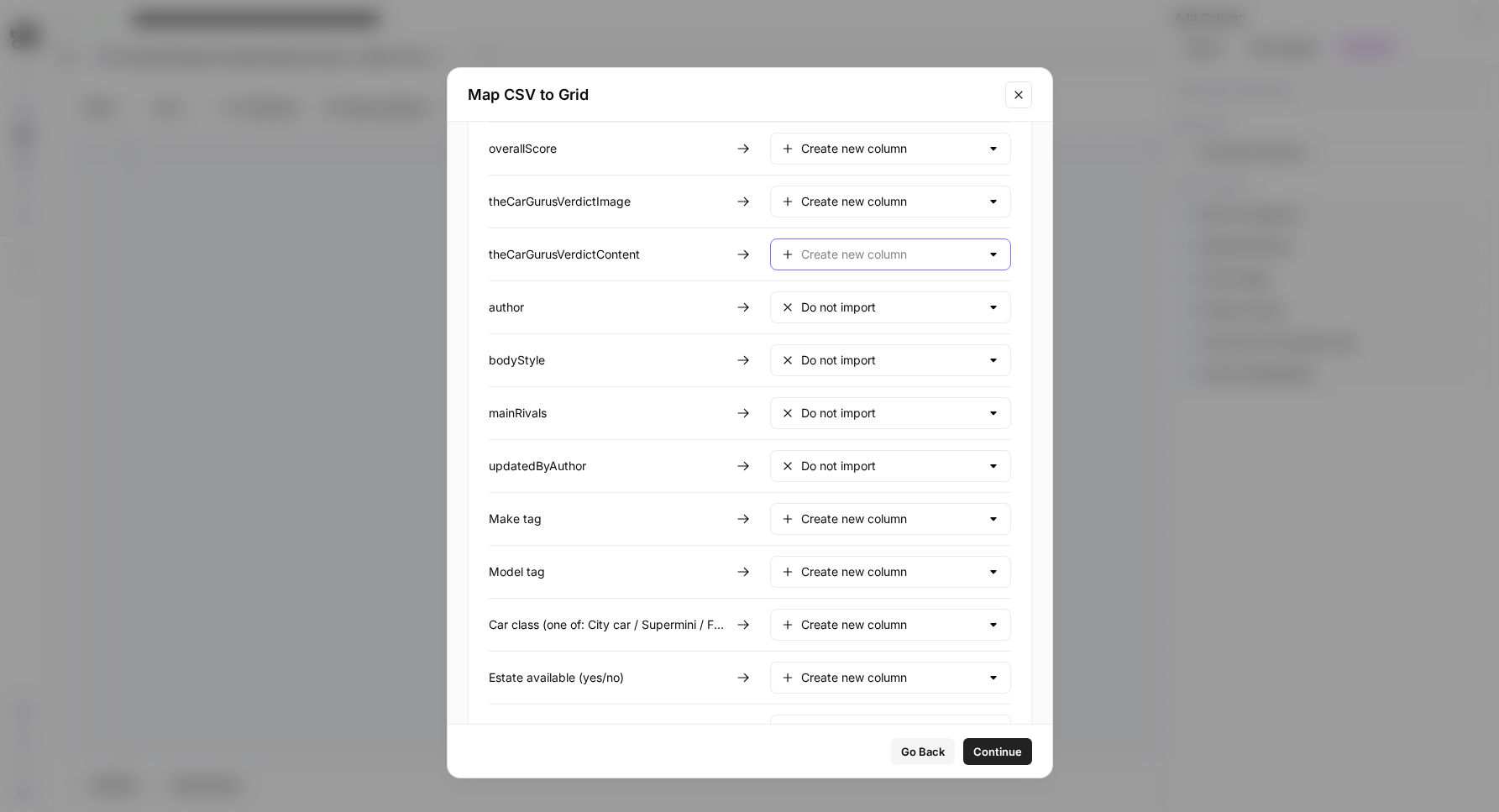
click at [905, 258] on input "text" at bounding box center [890, 254] width 179 height 17
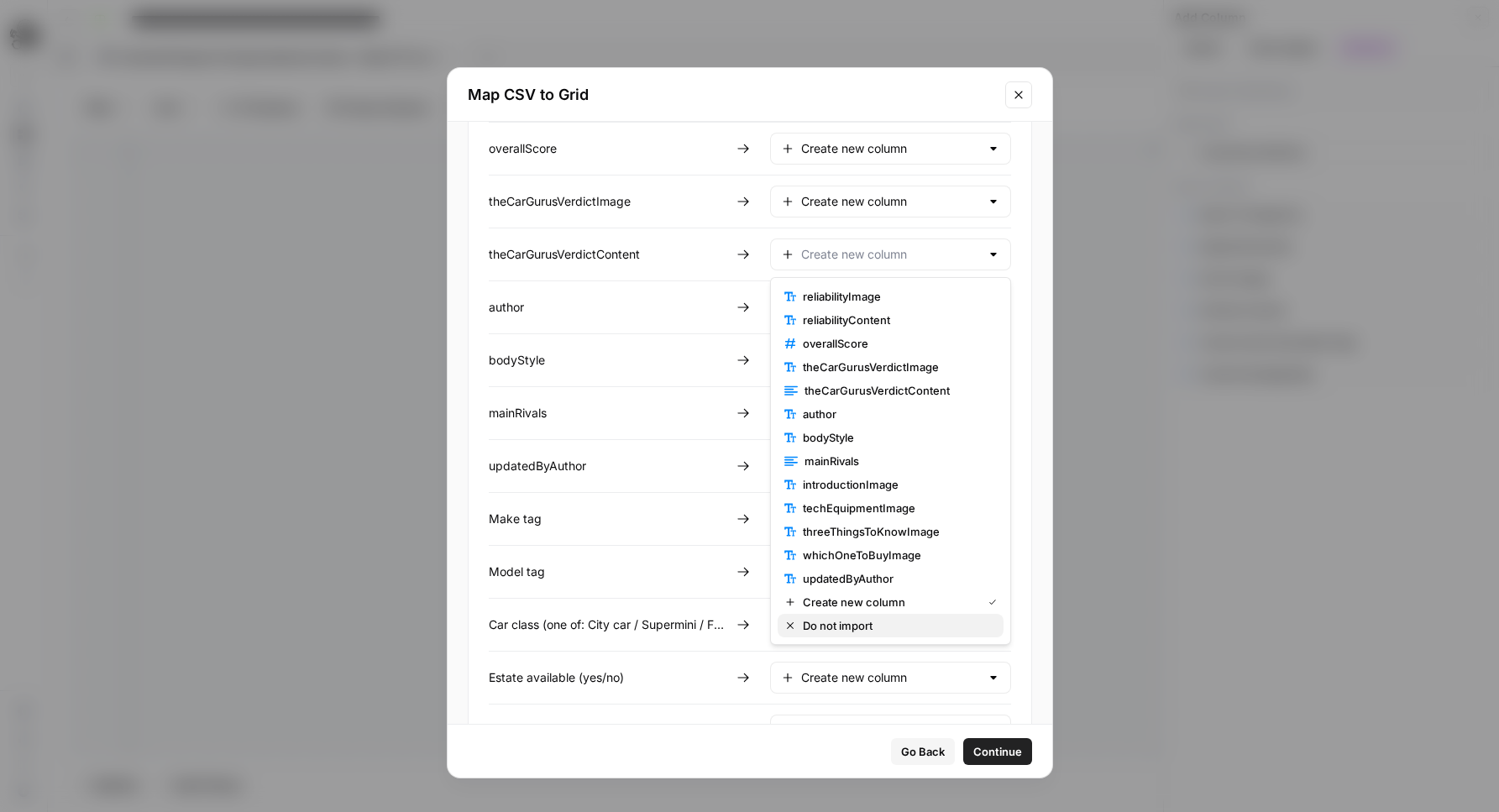
click at [865, 620] on span "Do not import" at bounding box center [896, 625] width 187 height 17
type input "Do not import"
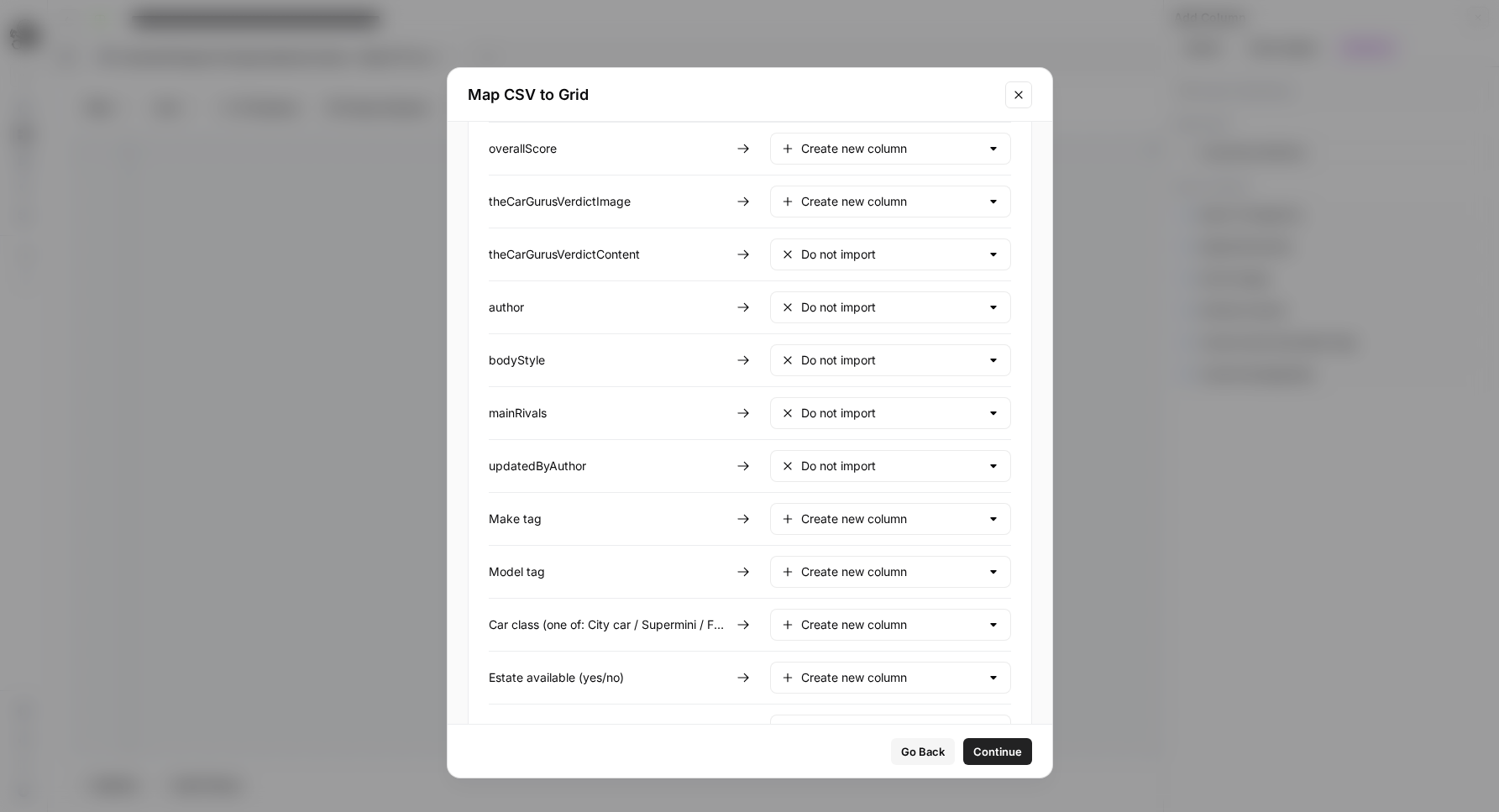
click at [869, 211] on div "Create new column" at bounding box center [890, 202] width 241 height 32
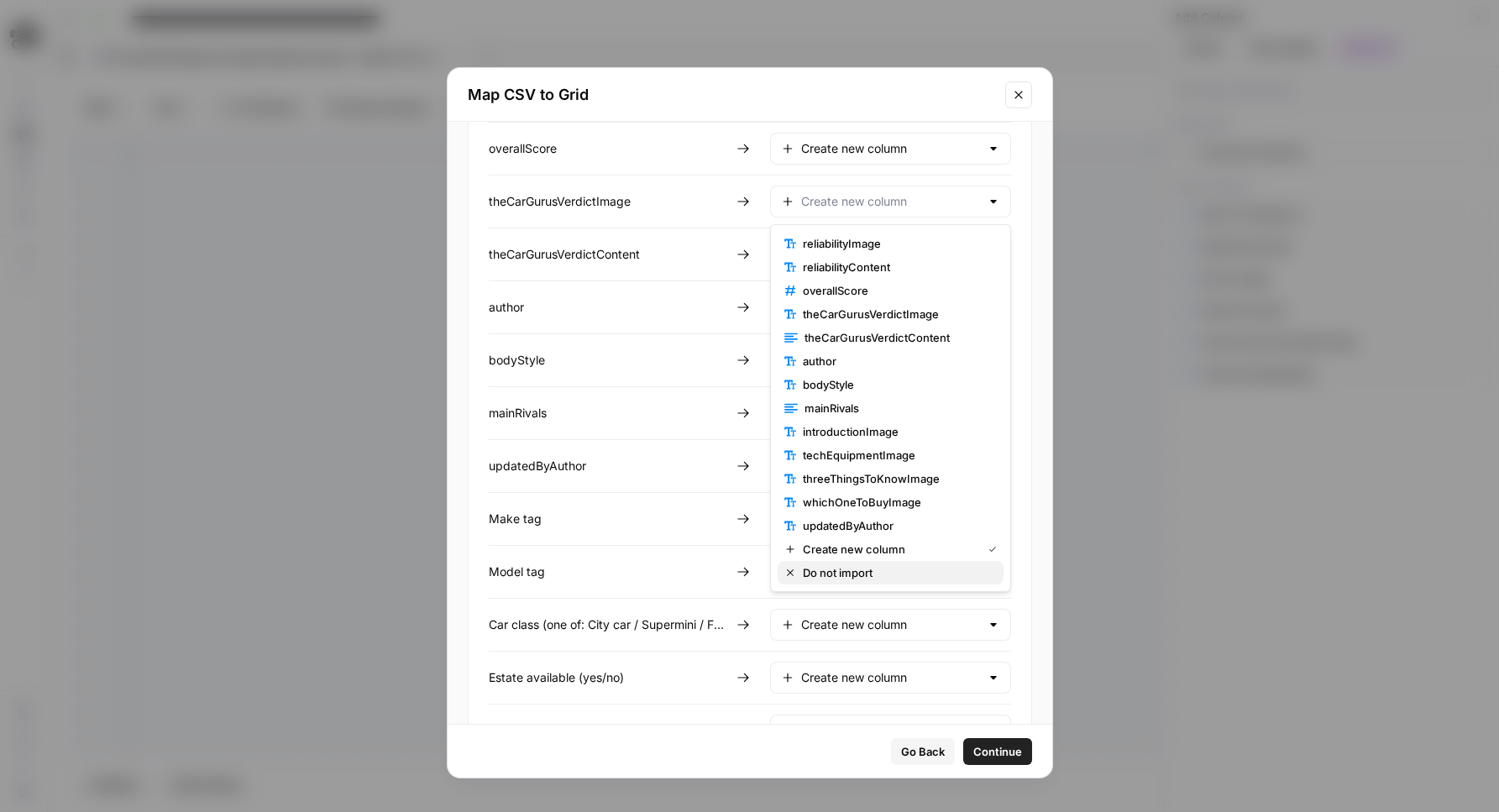
click at [878, 561] on button "Do not import" at bounding box center [890, 572] width 226 height 23
type input "Do not import"
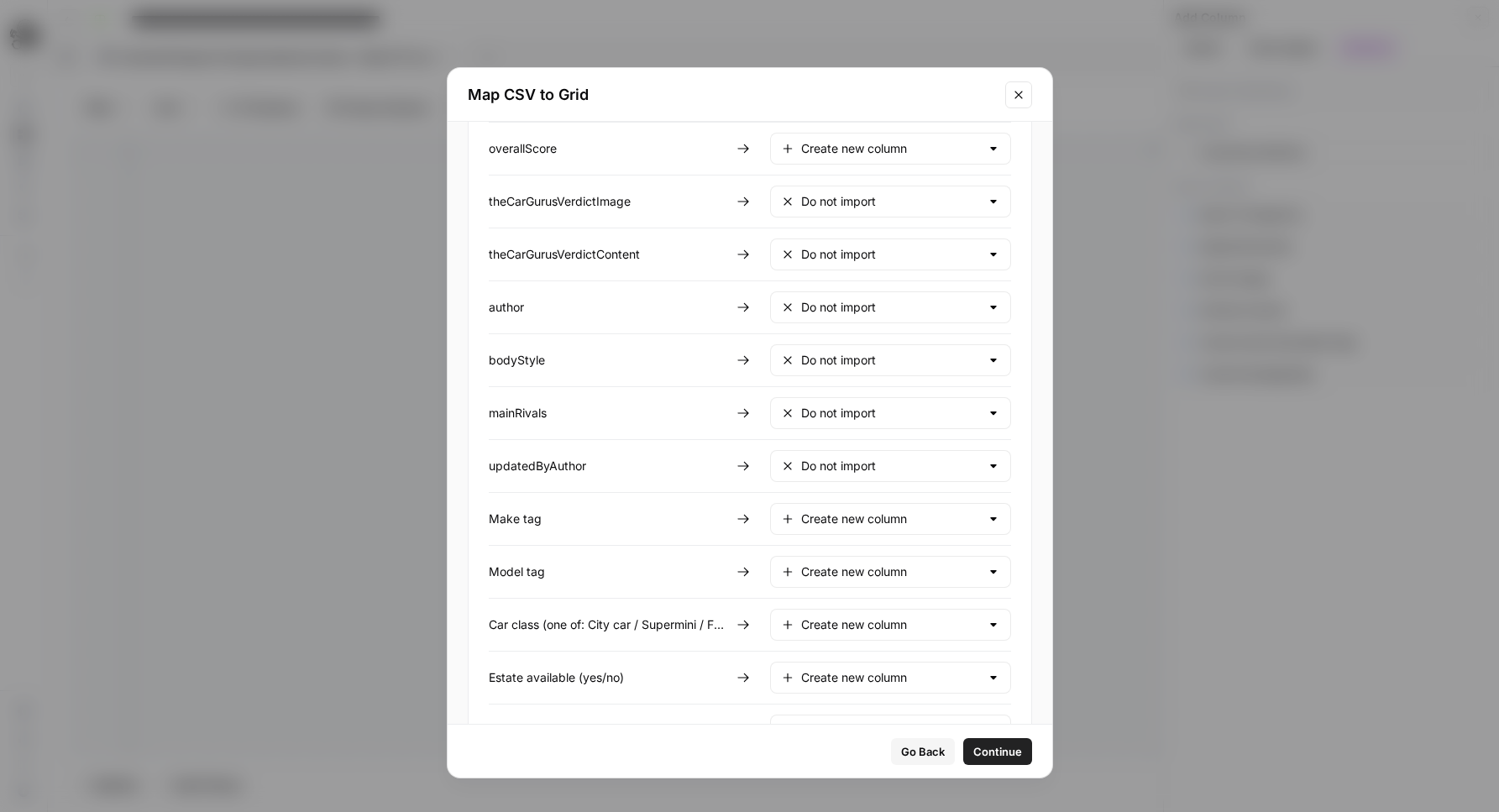
scroll to position [1697, 0]
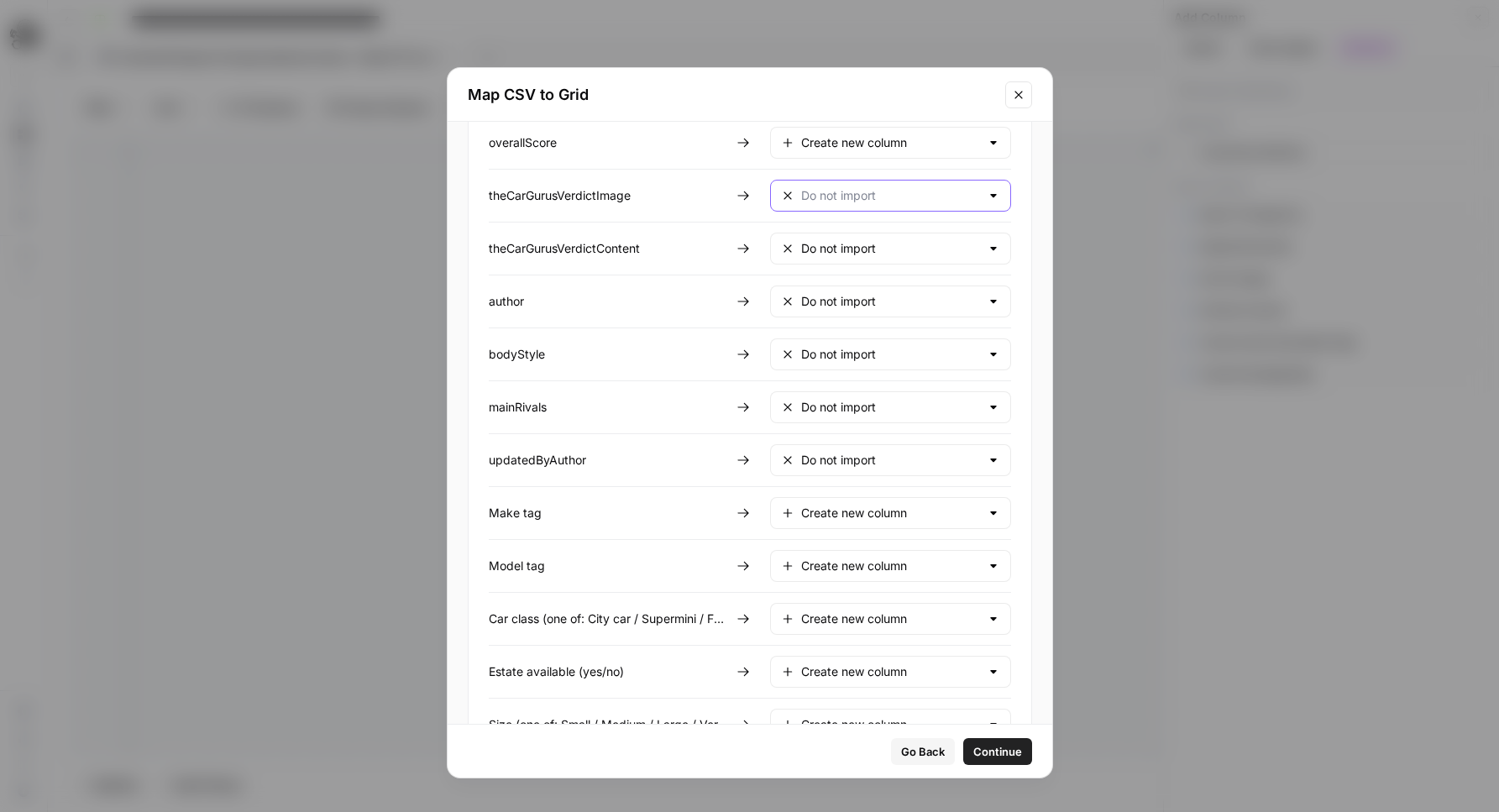
click at [891, 202] on input "text" at bounding box center [890, 195] width 179 height 17
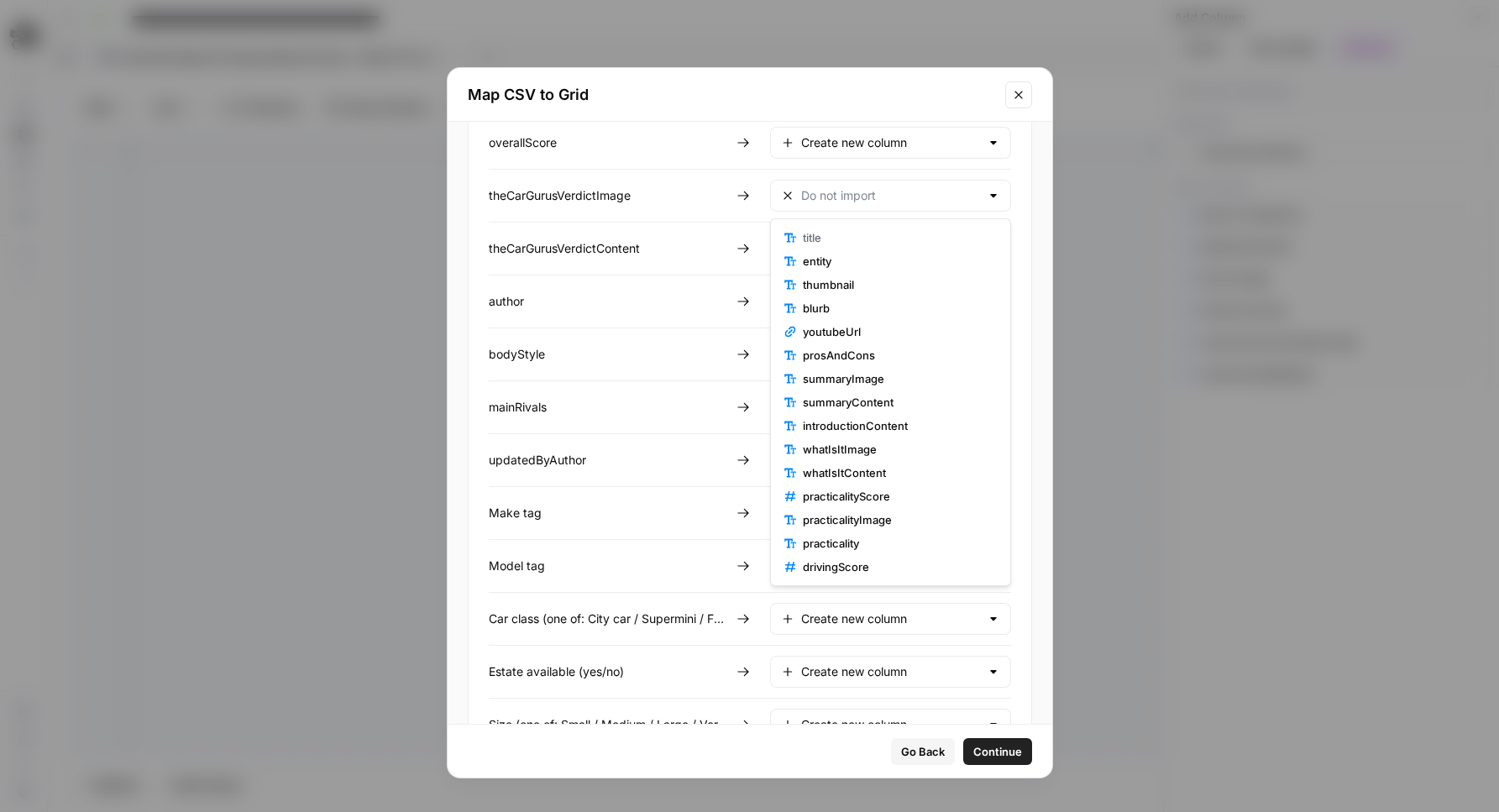
type input "Do not import"
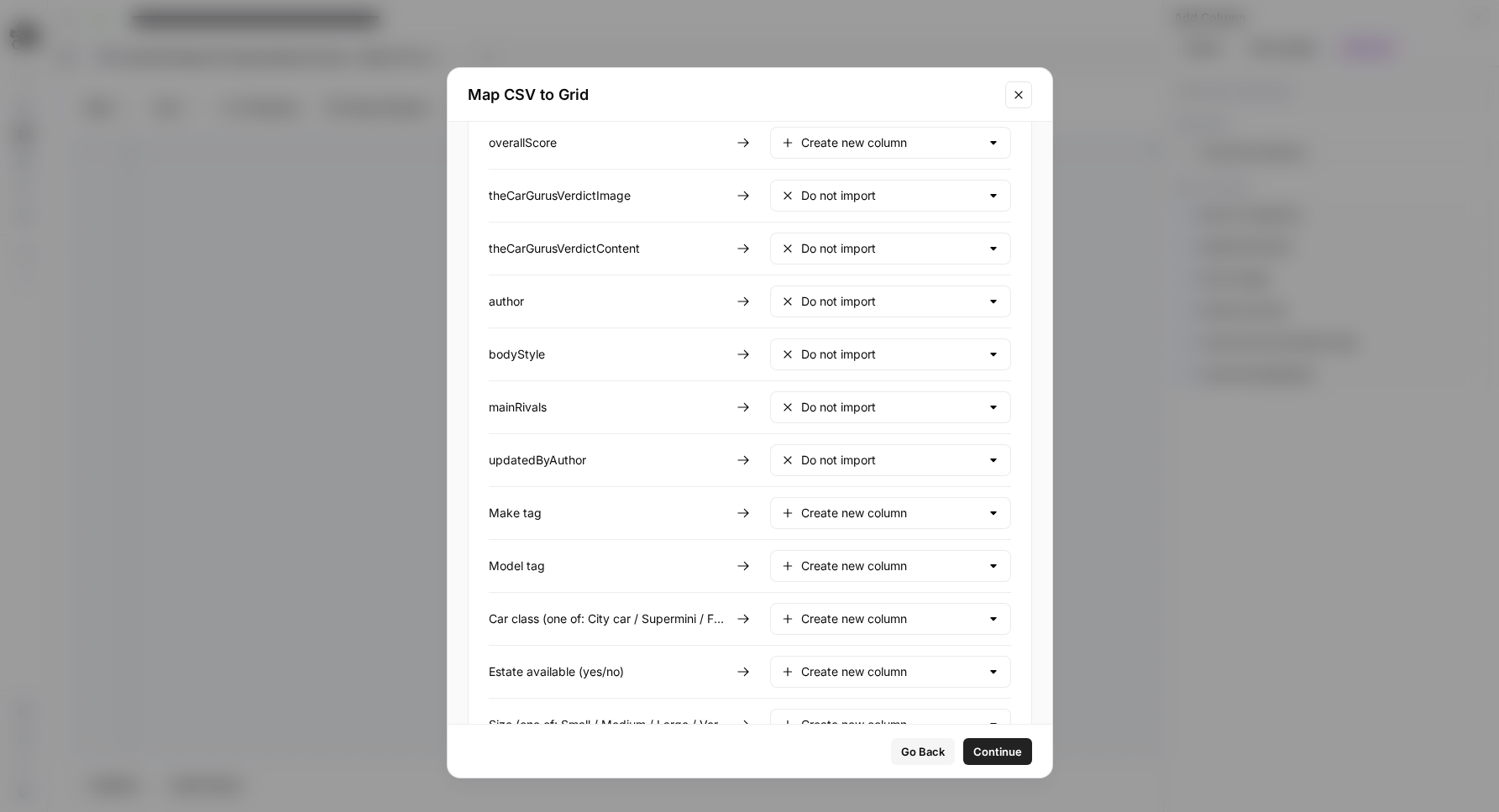
click at [706, 201] on div "theCarGurusVerdictImage" at bounding box center [609, 195] width 241 height 17
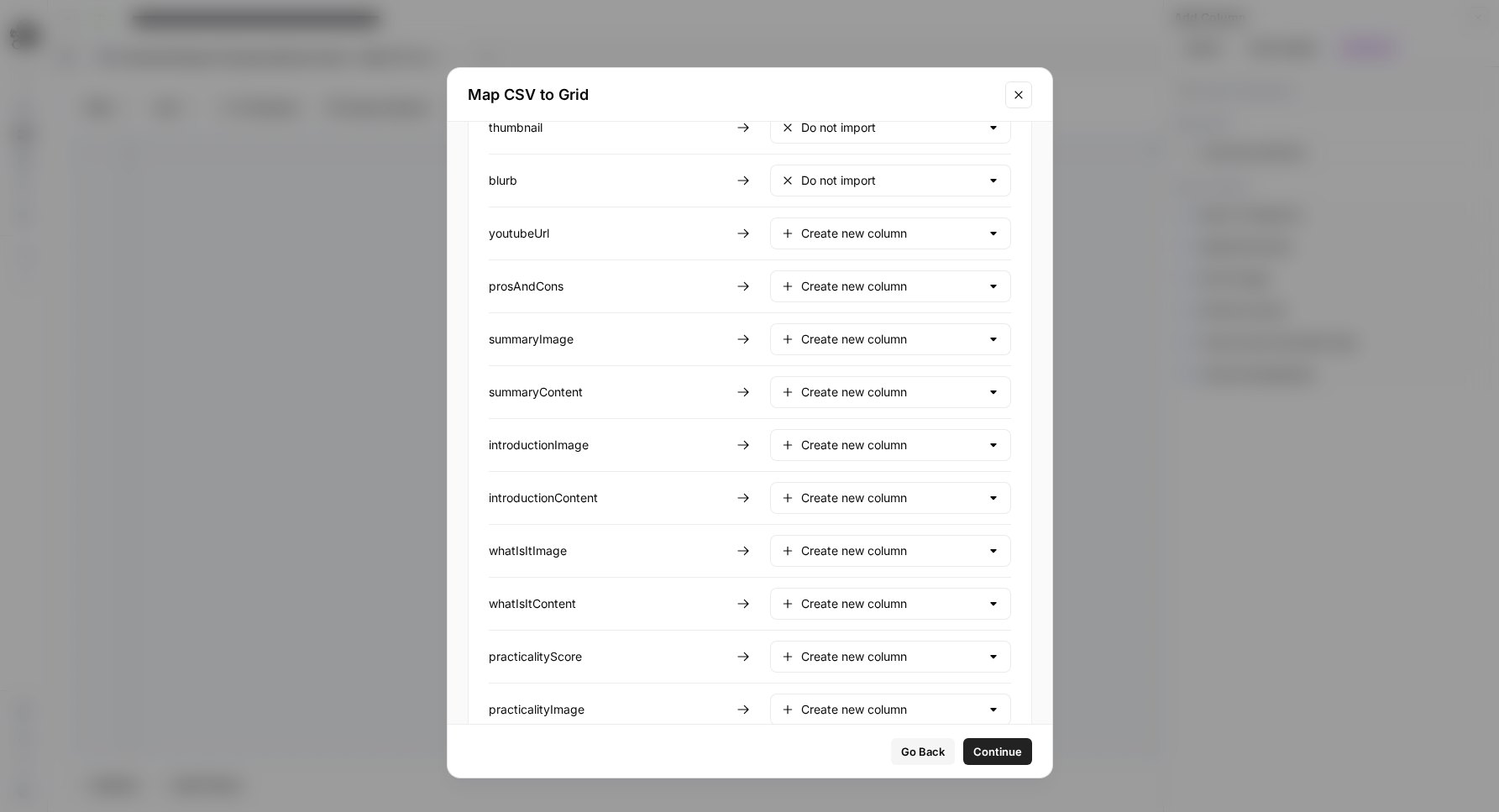
scroll to position [288, 0]
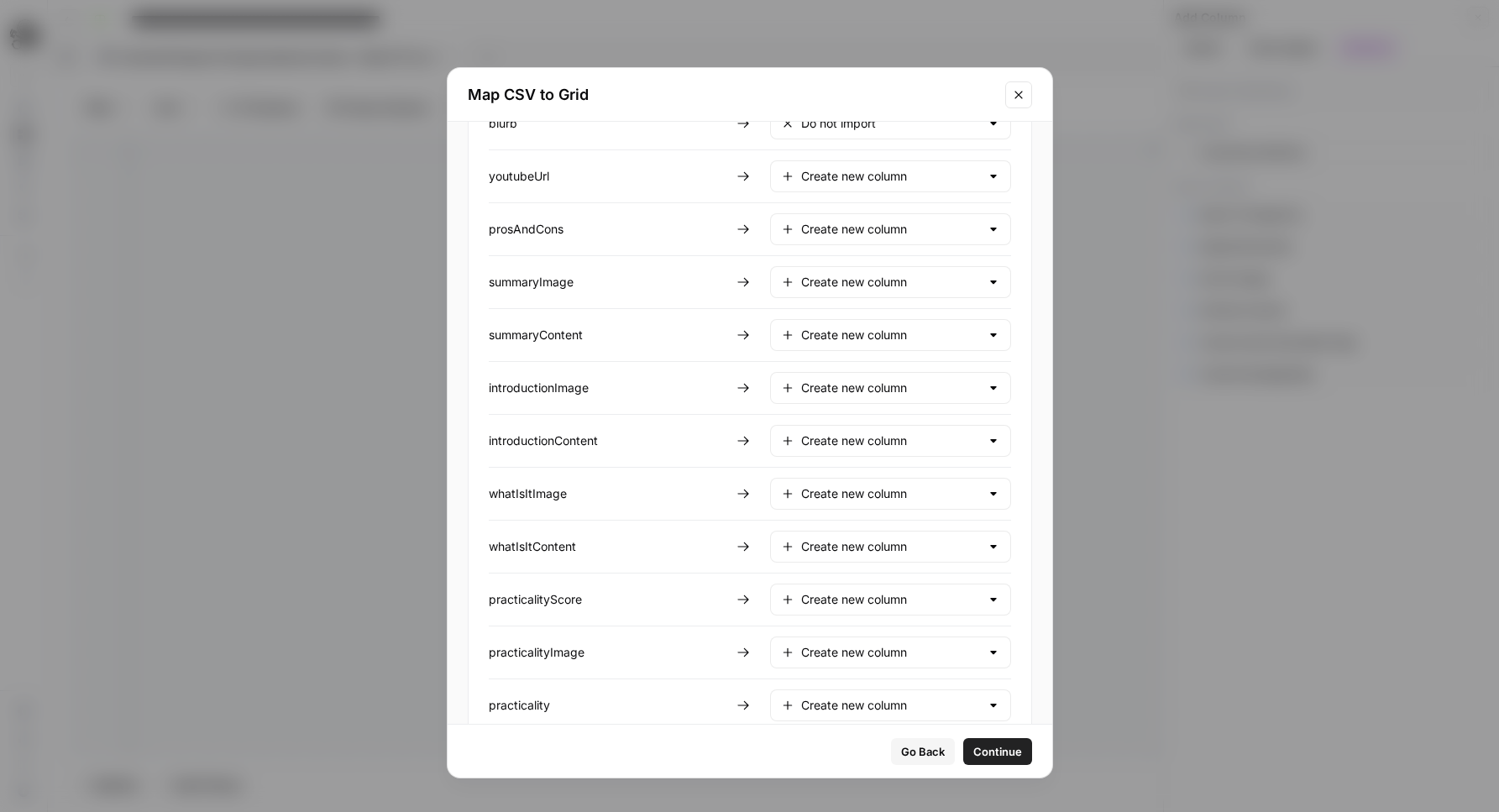
click at [873, 163] on div "Create new column" at bounding box center [890, 177] width 241 height 32
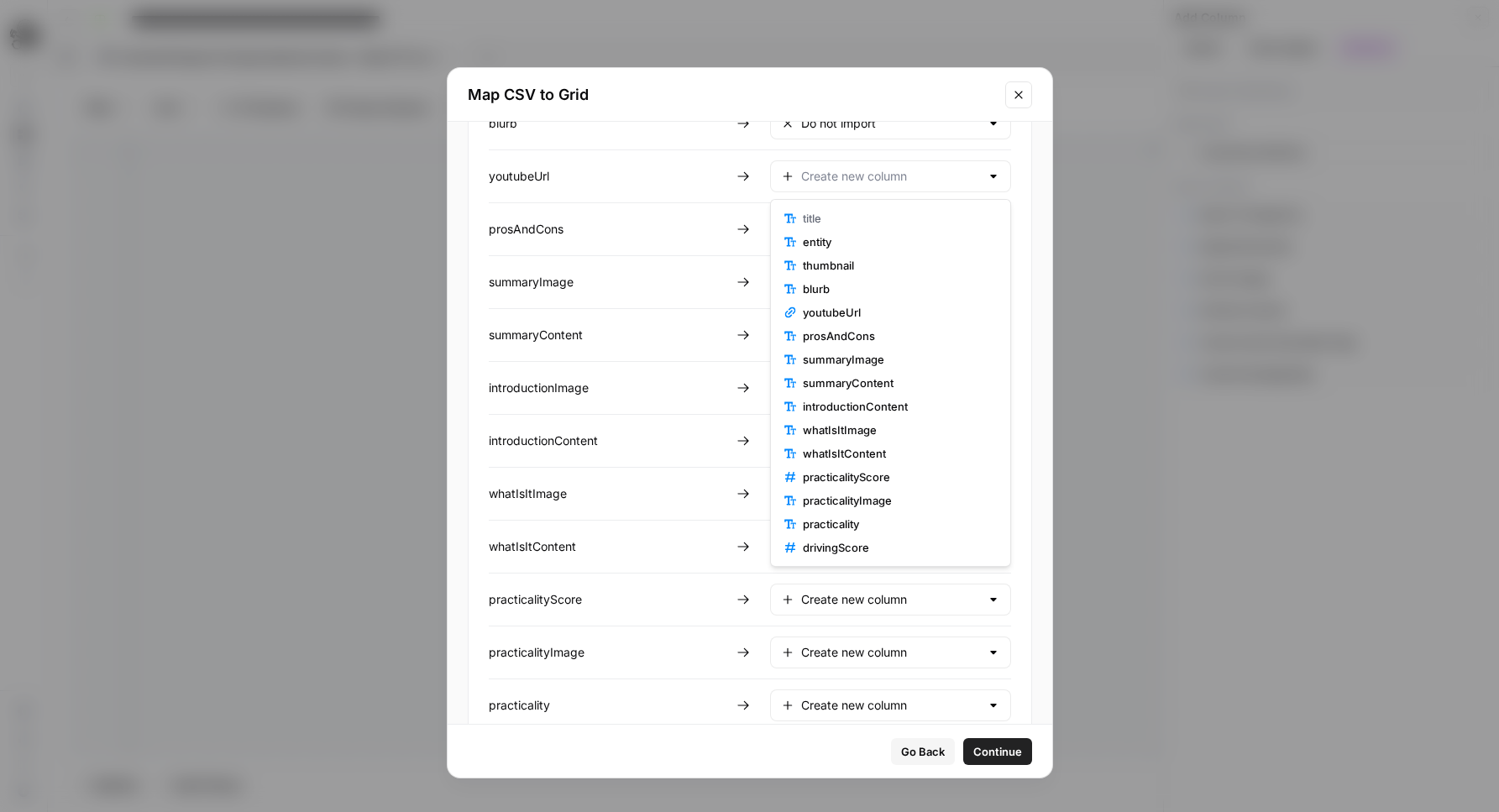
scroll to position [564, 0]
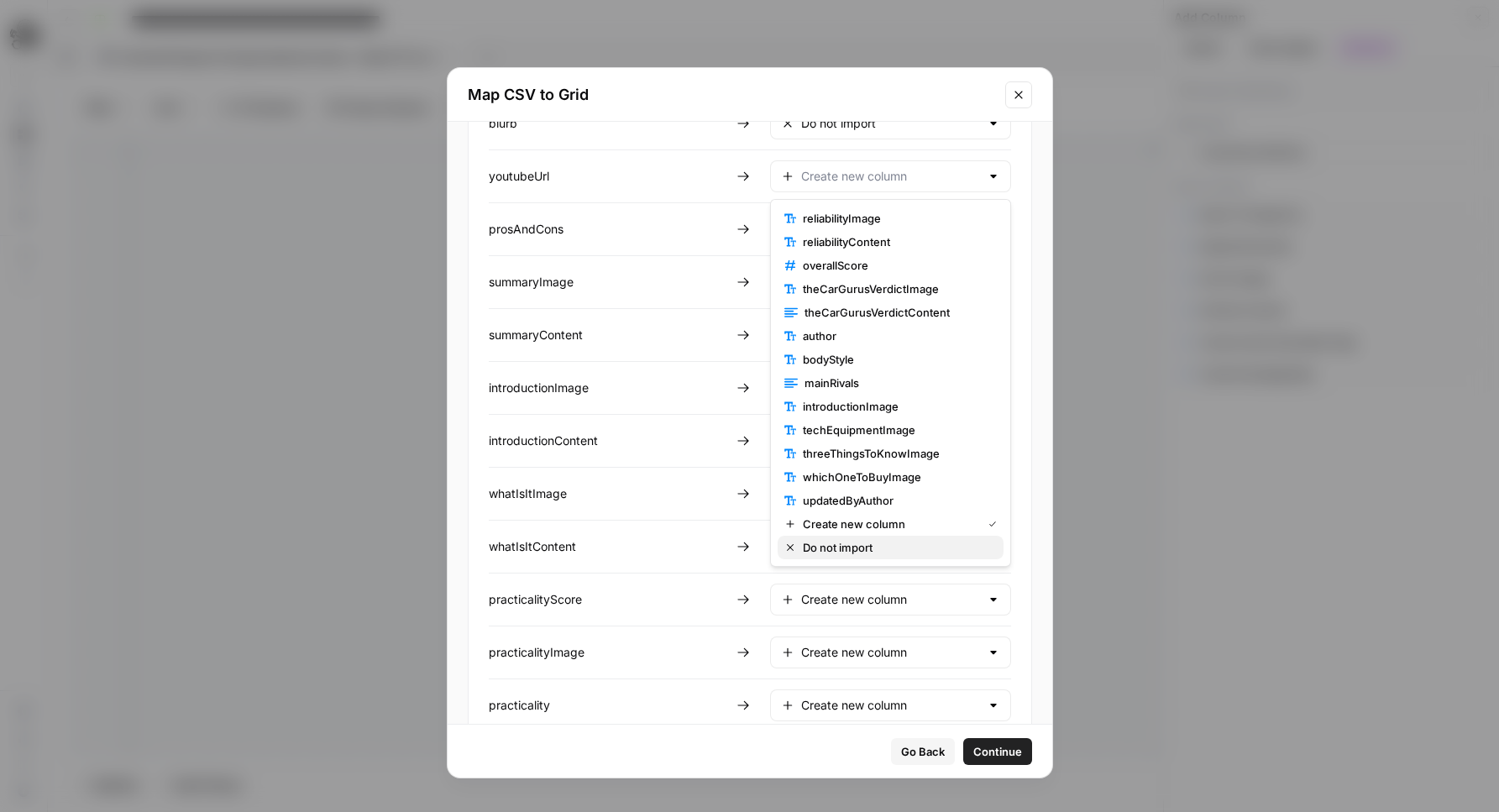
click at [844, 547] on span "Do not import" at bounding box center [896, 547] width 187 height 17
type input "Do not import"
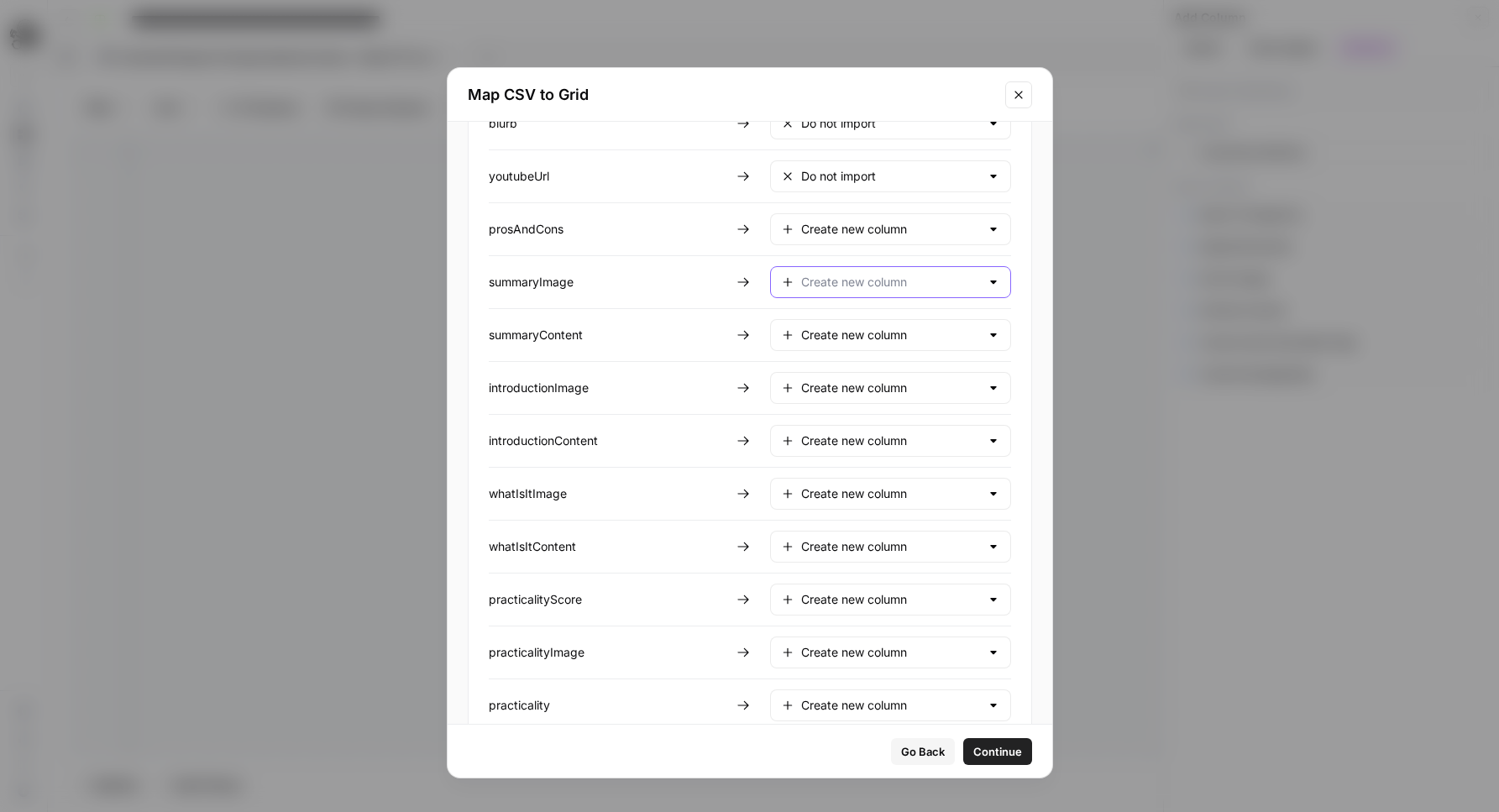
drag, startPoint x: 847, startPoint y: 289, endPoint x: 854, endPoint y: 302, distance: 14.8
click at [848, 289] on input "text" at bounding box center [890, 282] width 179 height 17
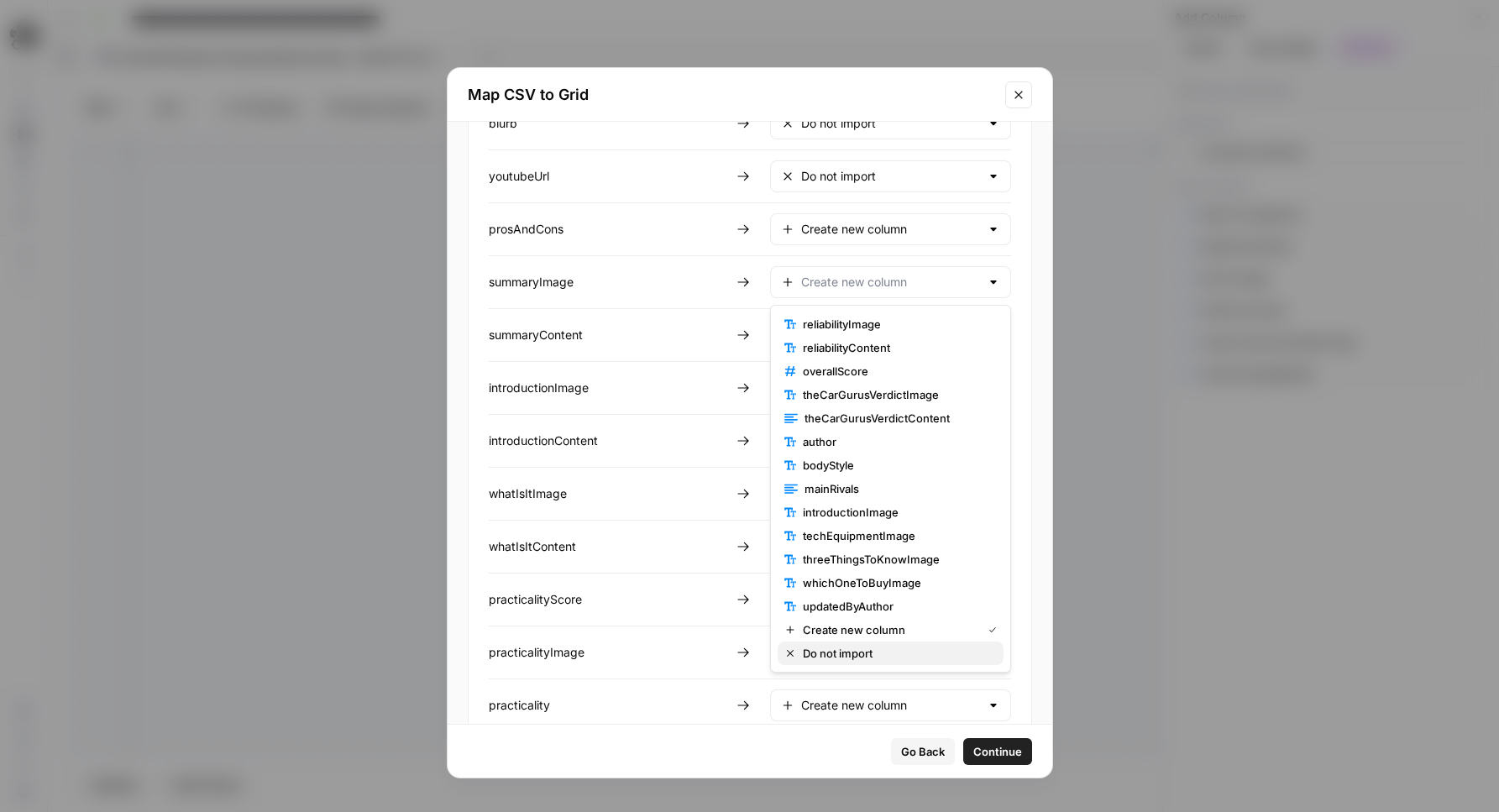
click at [864, 646] on span "Do not import" at bounding box center [896, 653] width 187 height 17
type input "Do not import"
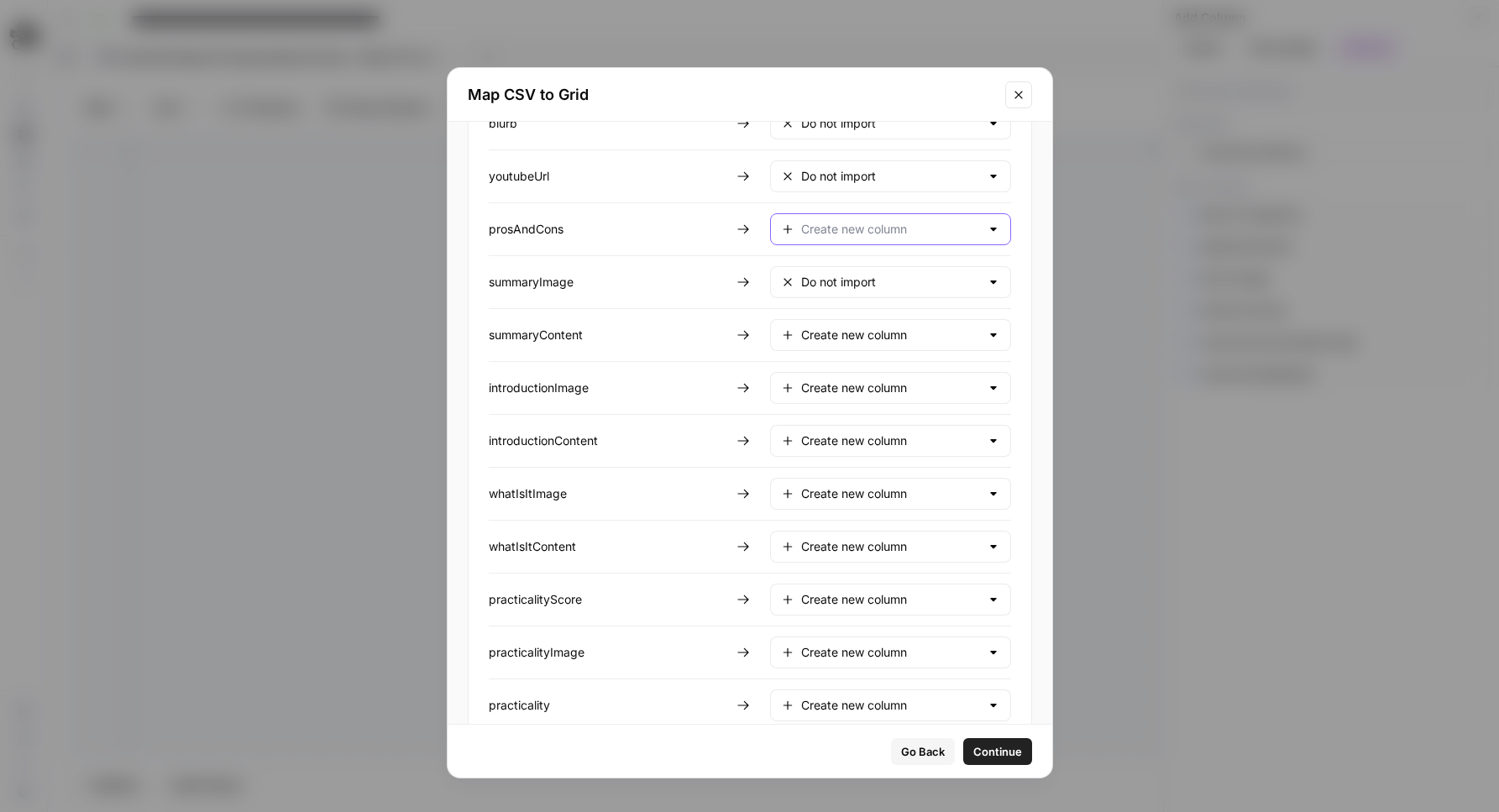
drag, startPoint x: 857, startPoint y: 228, endPoint x: 858, endPoint y: 250, distance: 22.0
click at [857, 231] on input "text" at bounding box center [890, 229] width 179 height 17
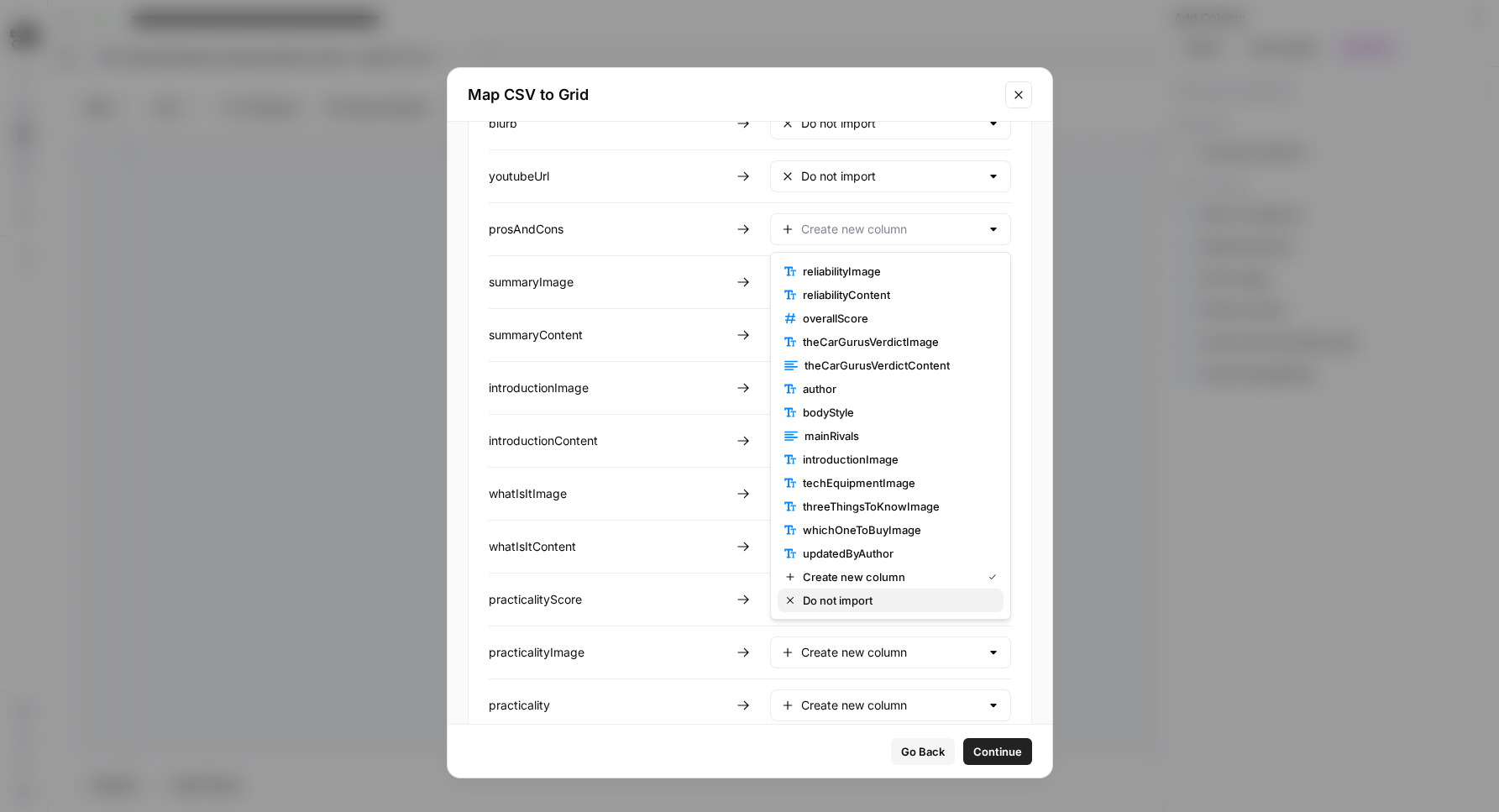
click at [864, 604] on span "Do not import" at bounding box center [896, 600] width 187 height 17
type input "Do not import"
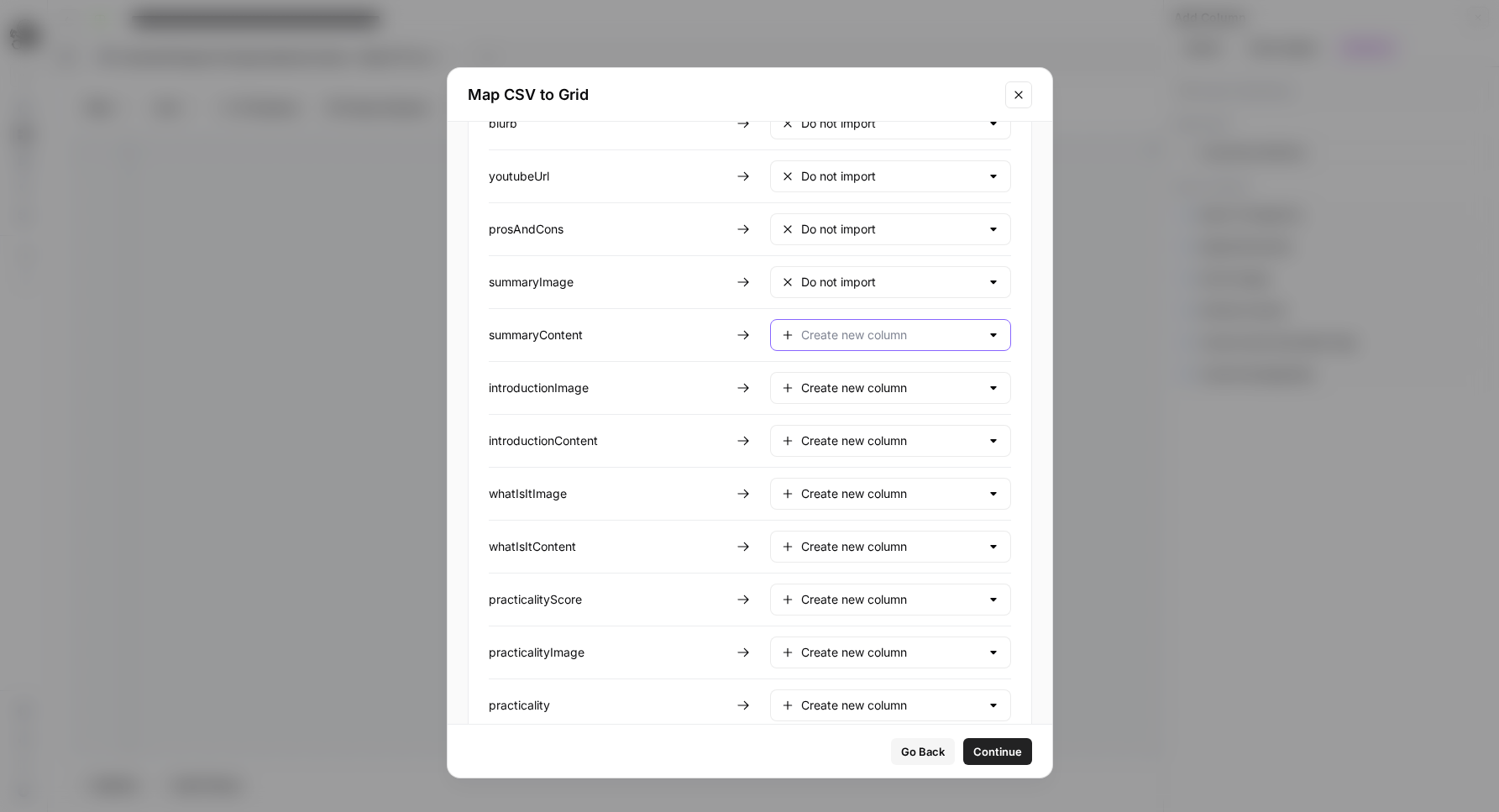
click at [880, 343] on input "text" at bounding box center [890, 335] width 179 height 17
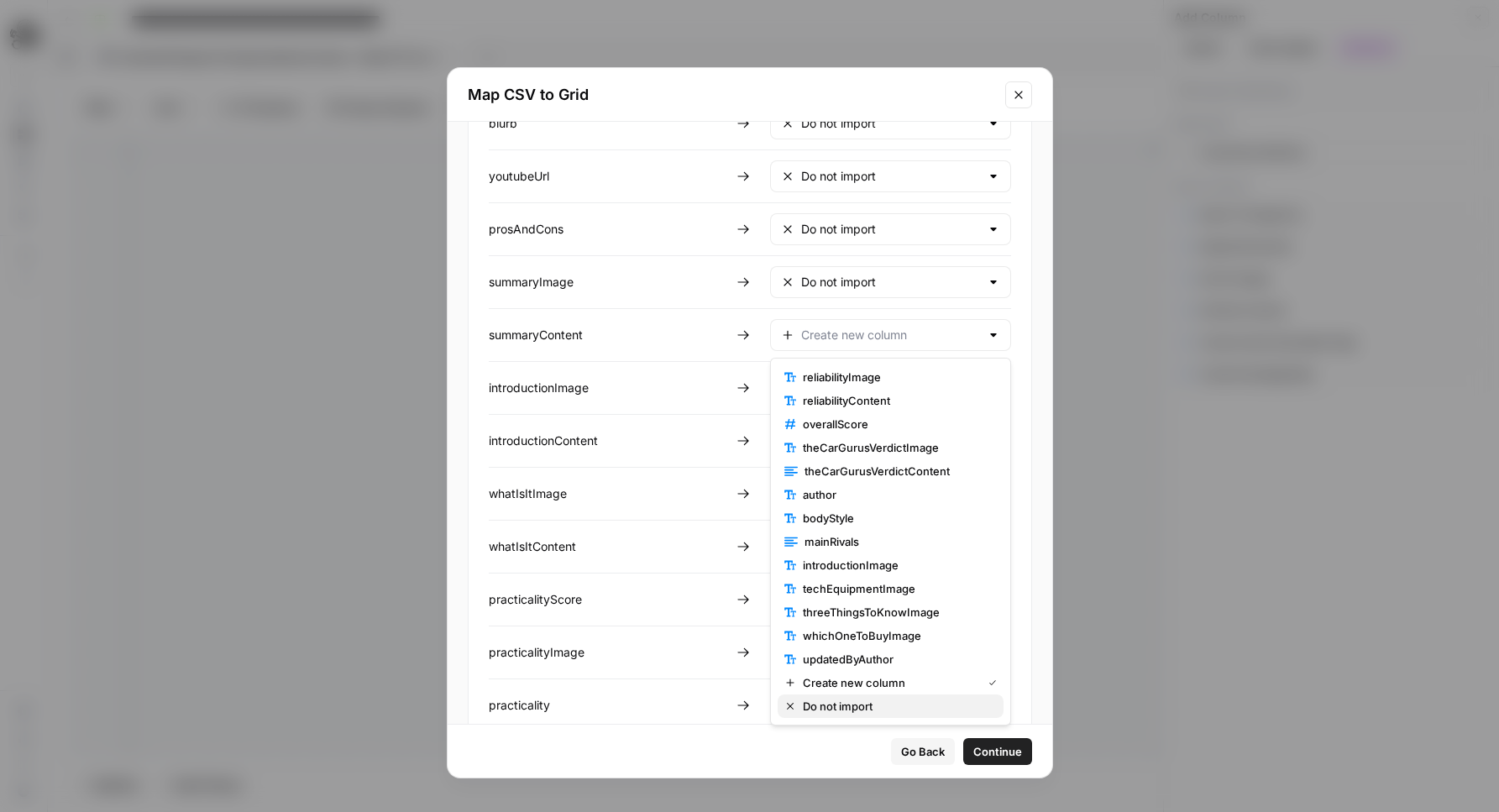
drag, startPoint x: 863, startPoint y: 700, endPoint x: 871, endPoint y: 671, distance: 30.1
click at [863, 700] on span "Do not import" at bounding box center [896, 705] width 187 height 17
type input "Do not import"
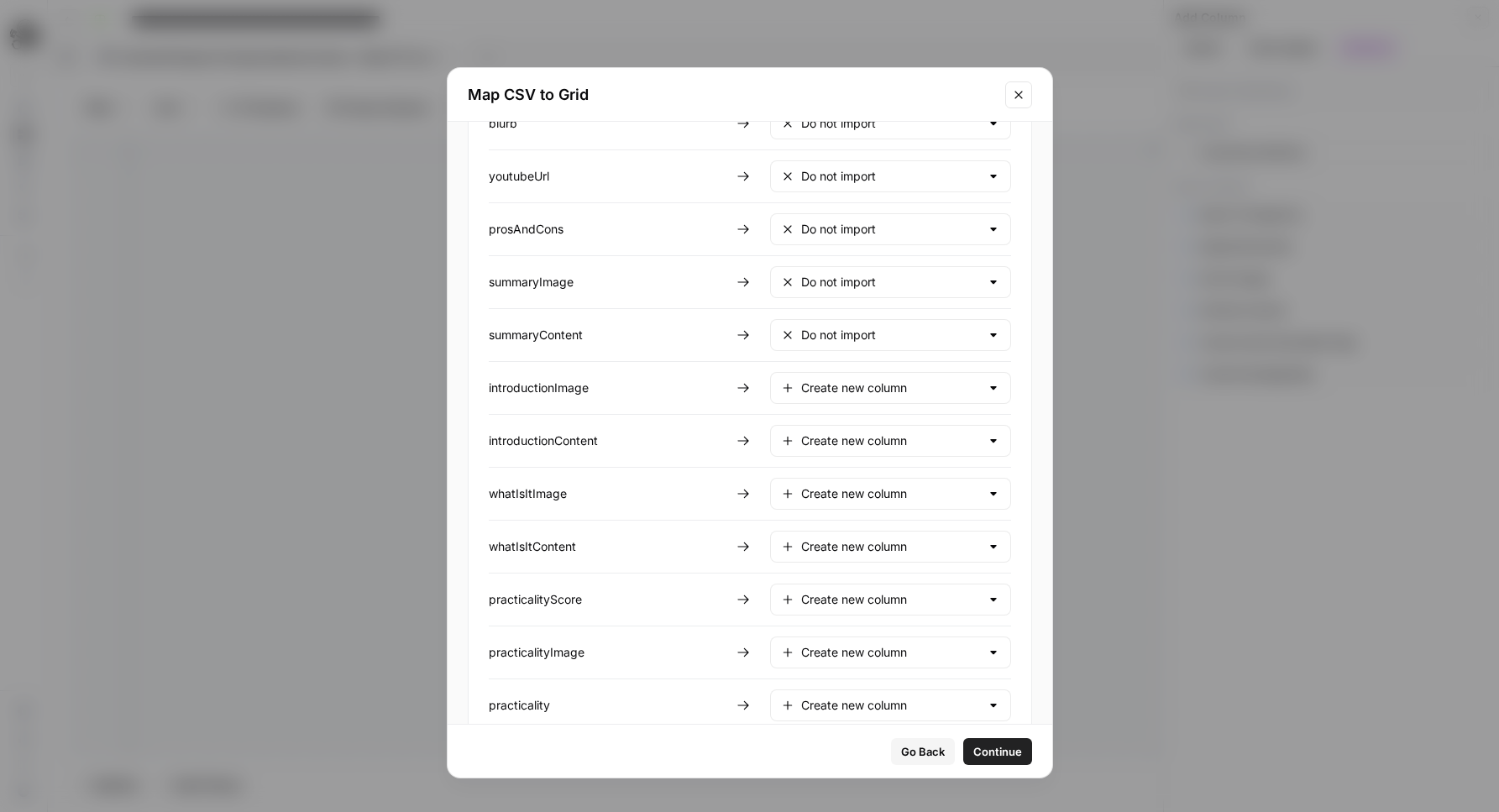
click at [876, 394] on input "text" at bounding box center [890, 387] width 179 height 17
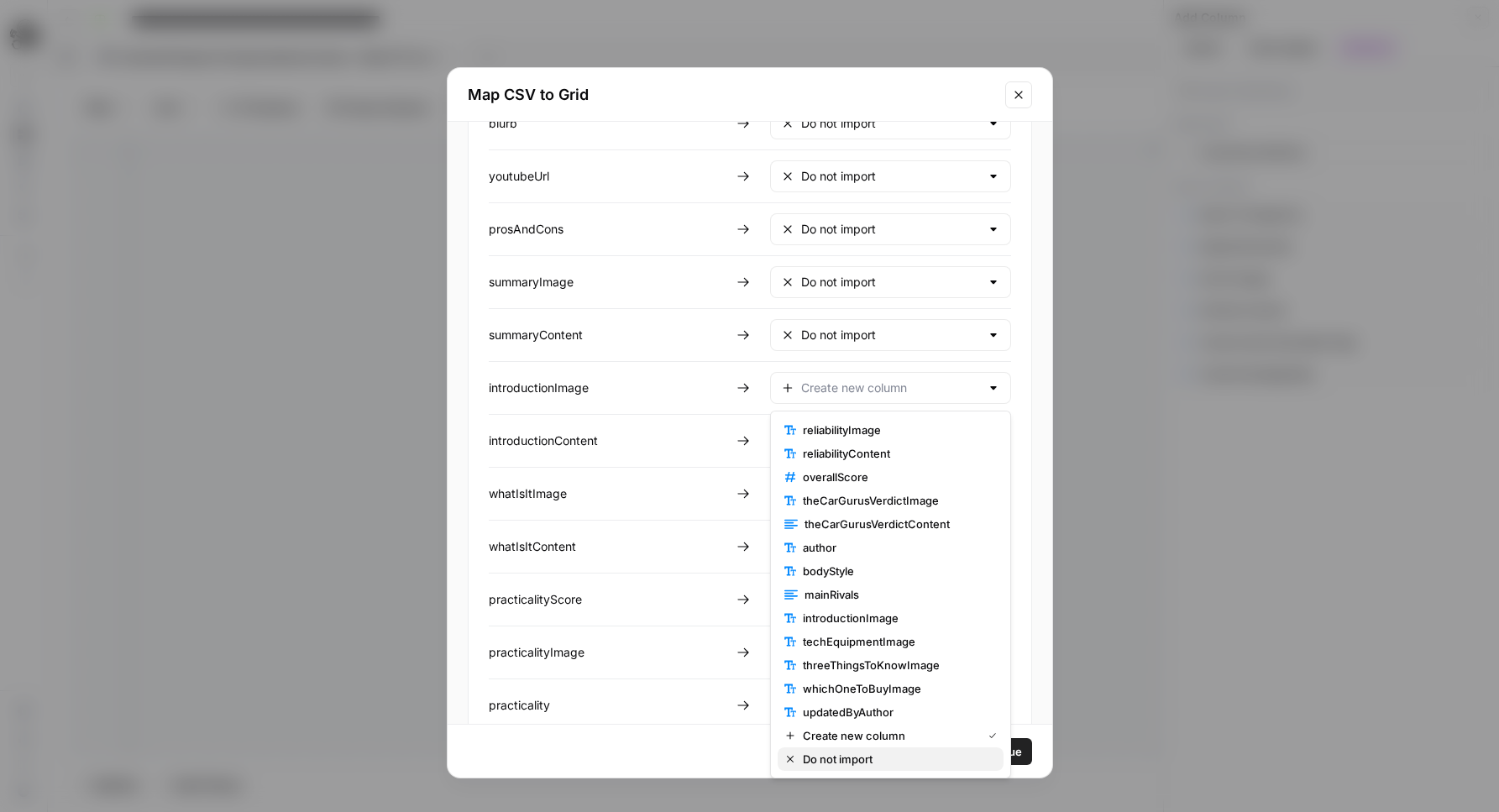
click at [873, 756] on span "Do not import" at bounding box center [896, 759] width 187 height 17
type input "Do not import"
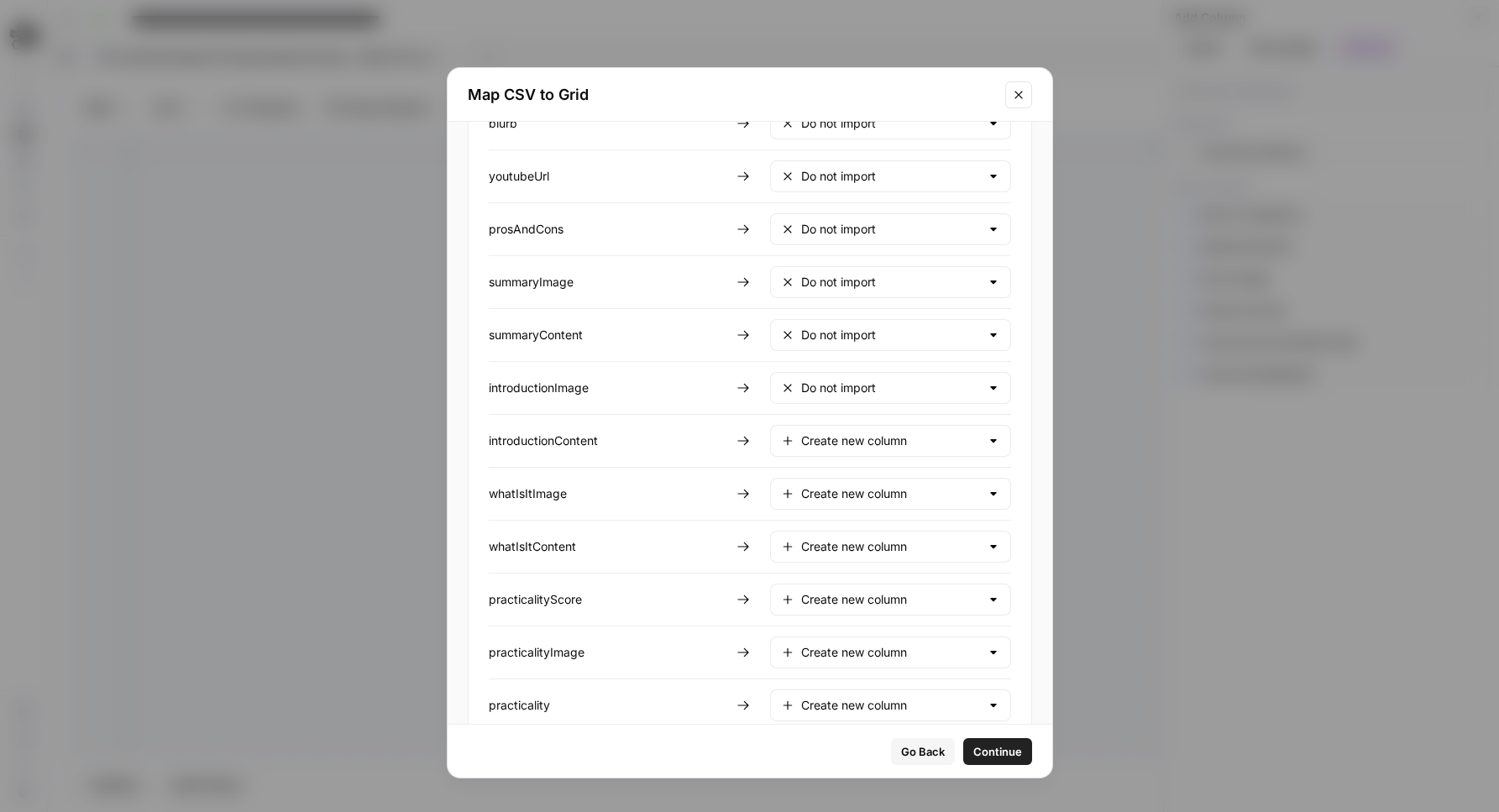
click at [852, 450] on div "Create new column" at bounding box center [890, 441] width 241 height 32
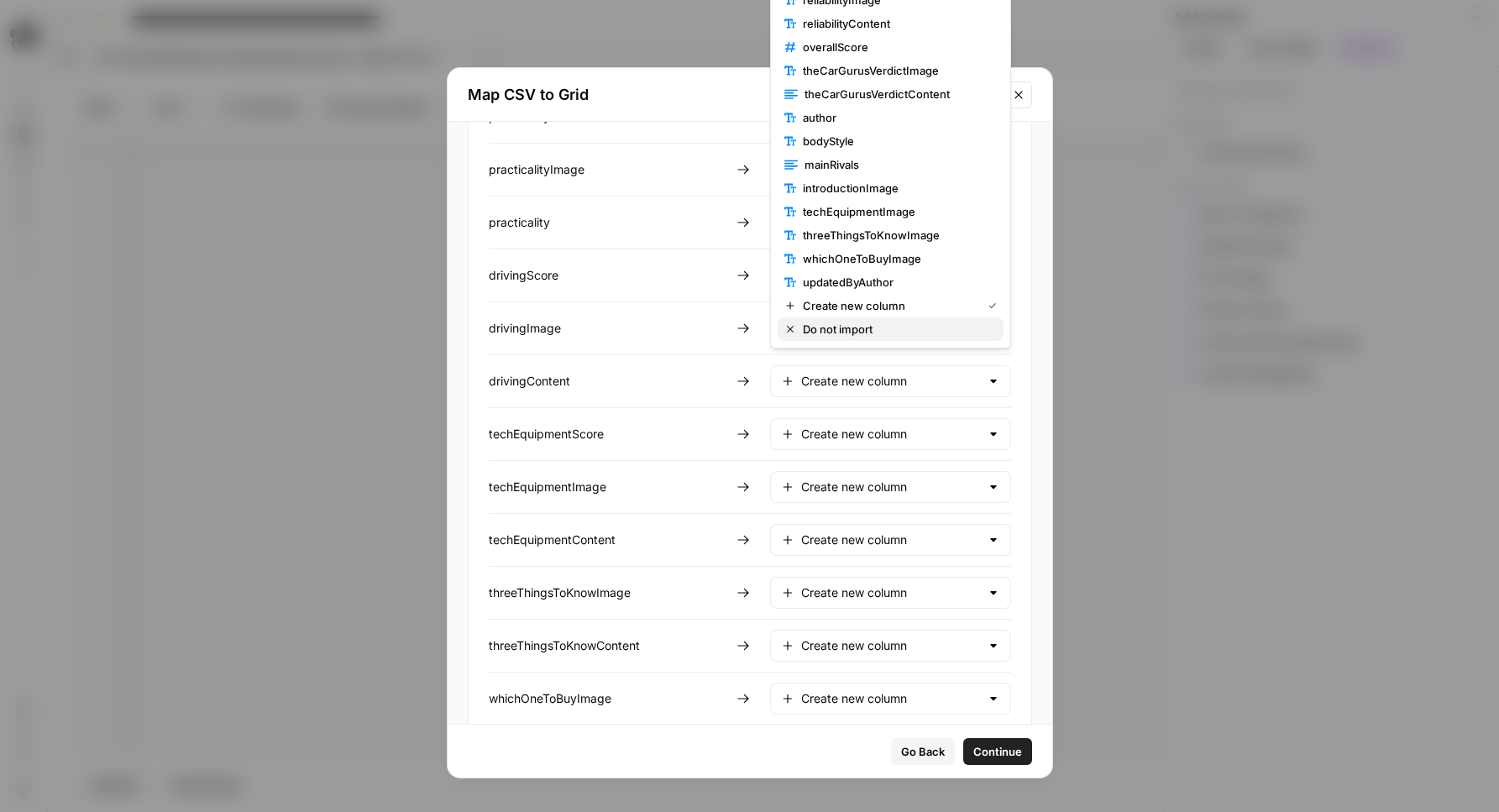
click at [852, 319] on button "Do not import" at bounding box center [890, 329] width 226 height 23
type input "Do not import"
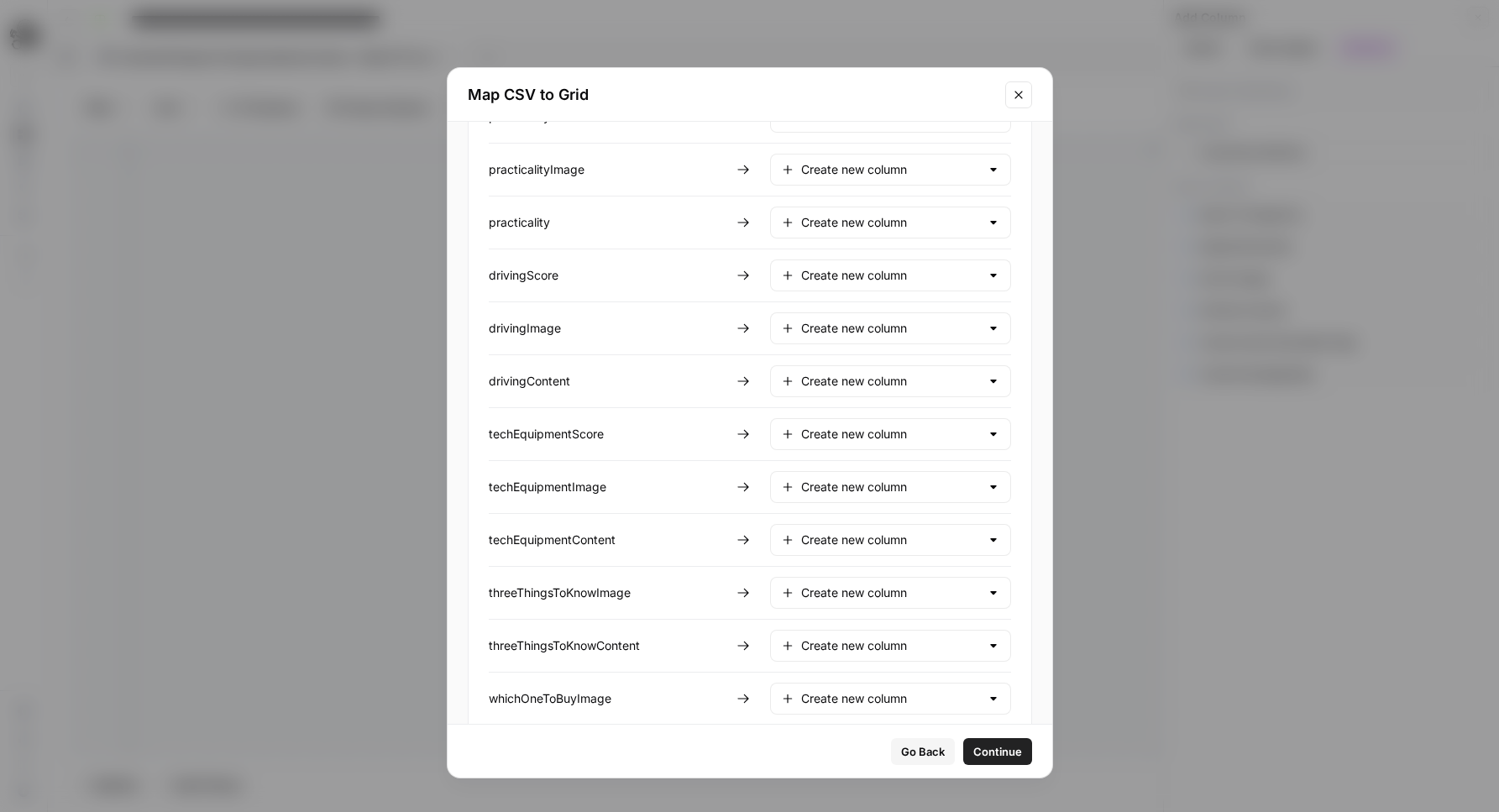
click at [849, 390] on div "Create new column" at bounding box center [890, 381] width 241 height 32
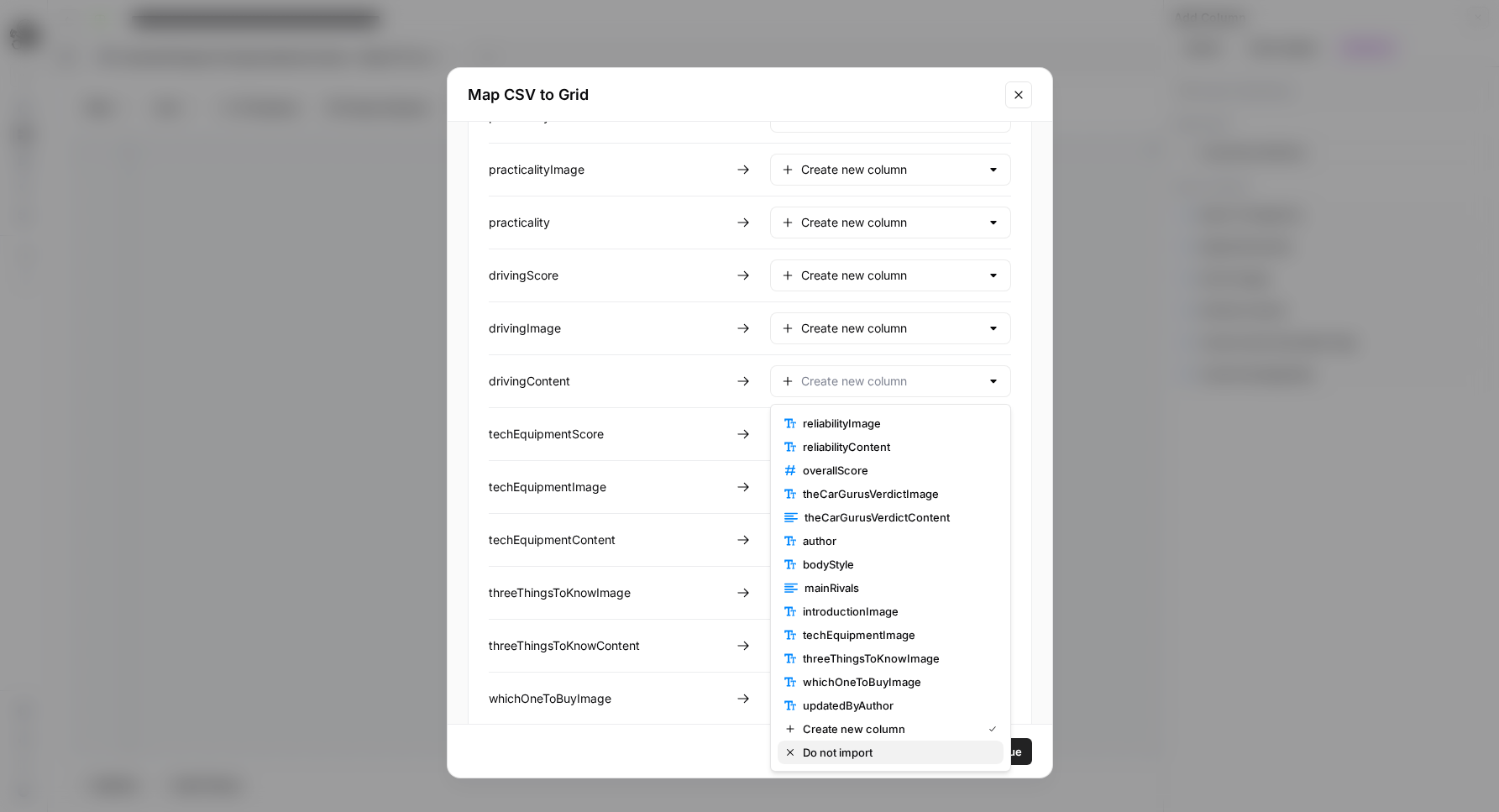
click at [873, 748] on span "Do not import" at bounding box center [896, 752] width 187 height 17
type input "Do not import"
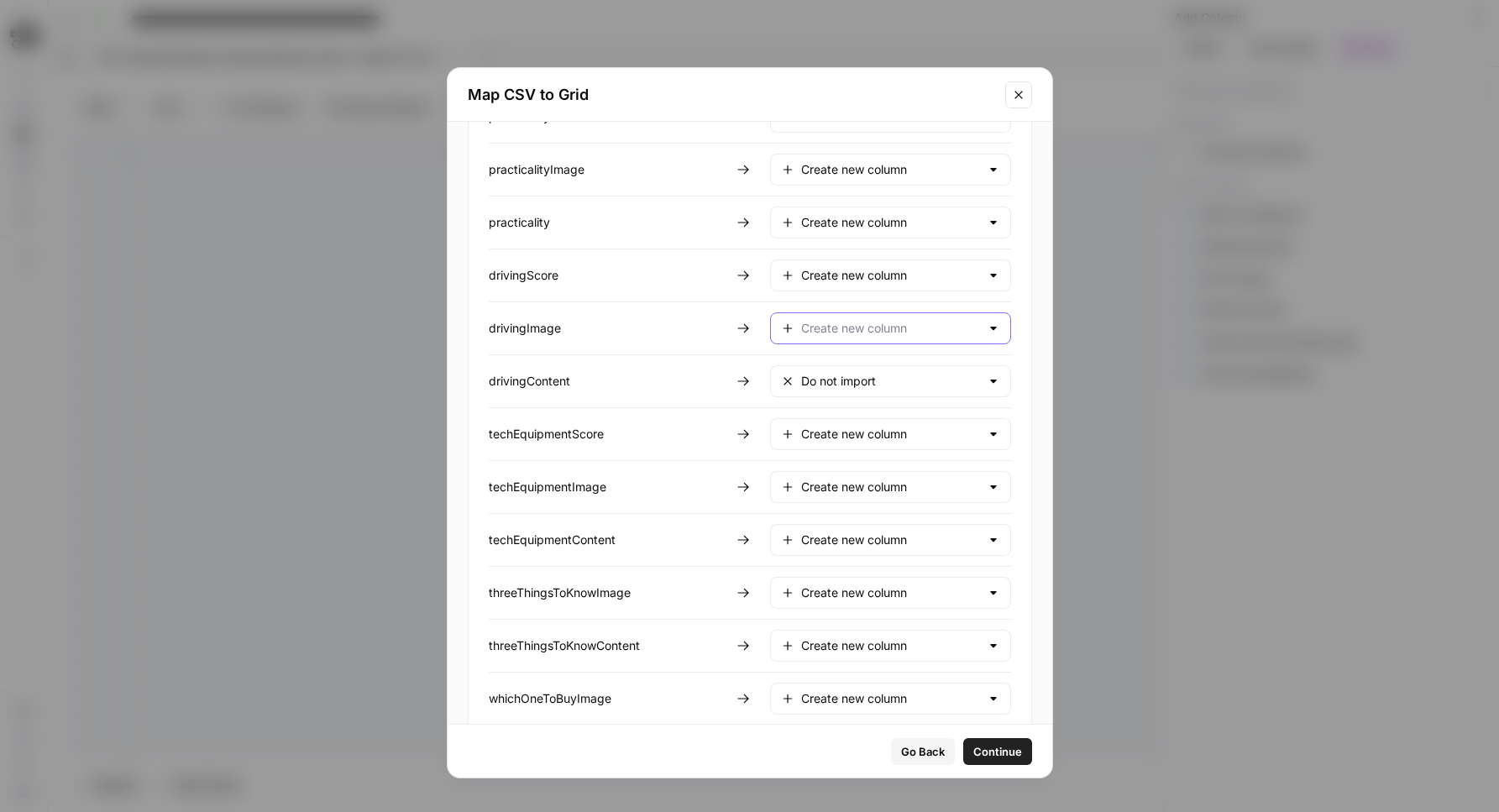
click at [818, 322] on input "text" at bounding box center [890, 328] width 179 height 17
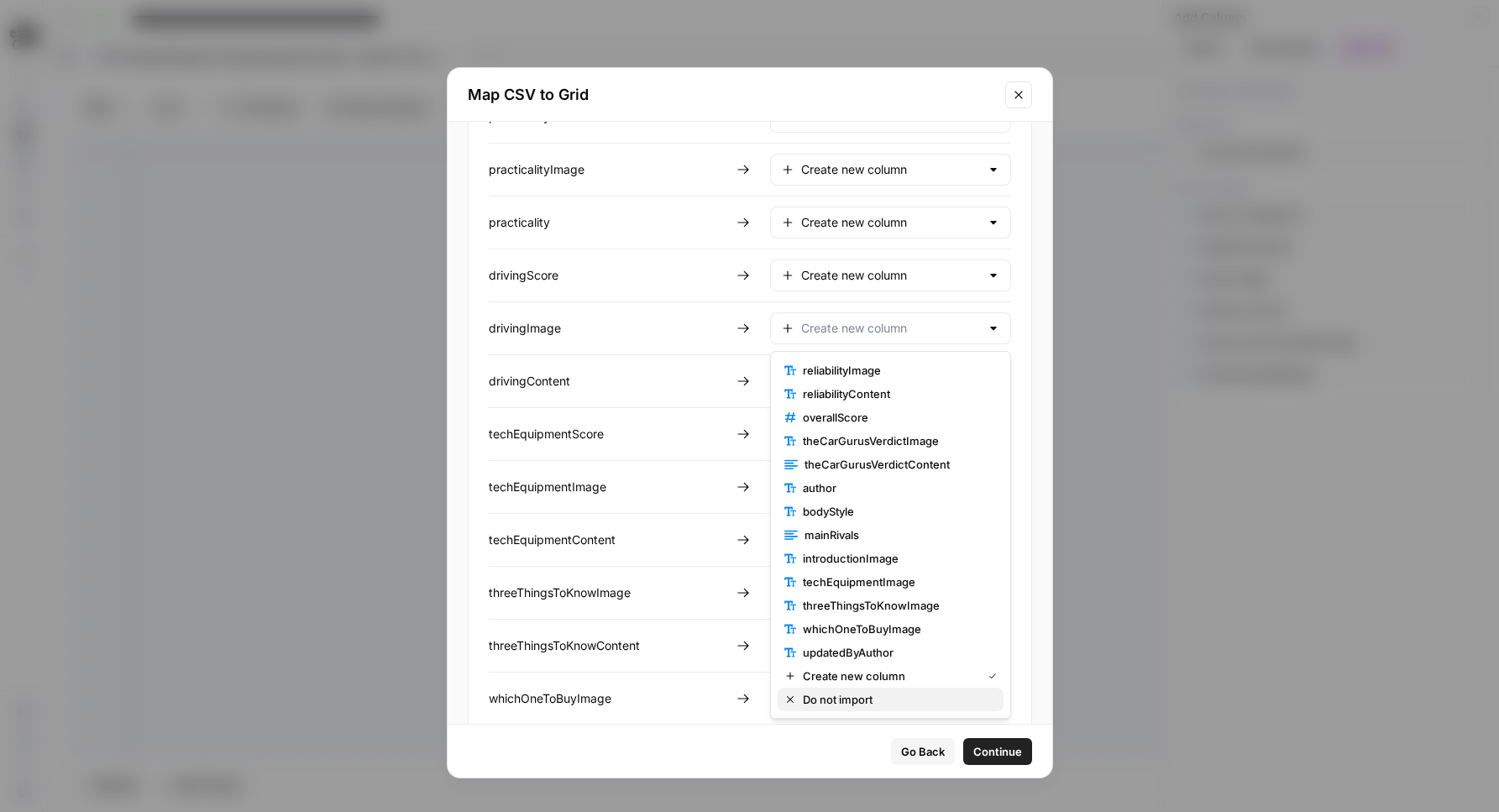
drag, startPoint x: 873, startPoint y: 691, endPoint x: 885, endPoint y: 676, distance: 19.2
click at [873, 691] on span "Do not import" at bounding box center [896, 699] width 187 height 17
type input "Do not import"
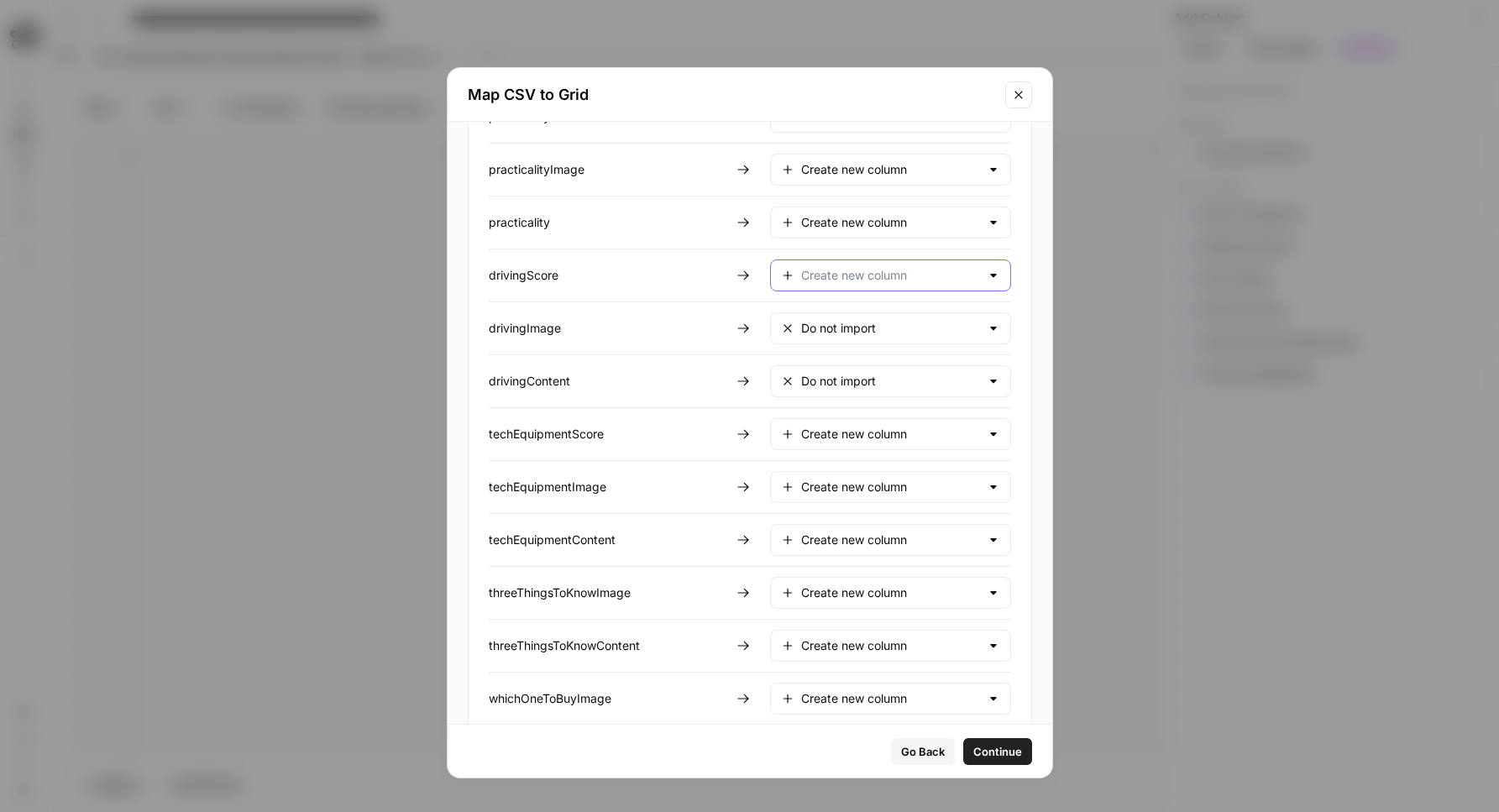
click at [834, 274] on input "text" at bounding box center [890, 275] width 179 height 17
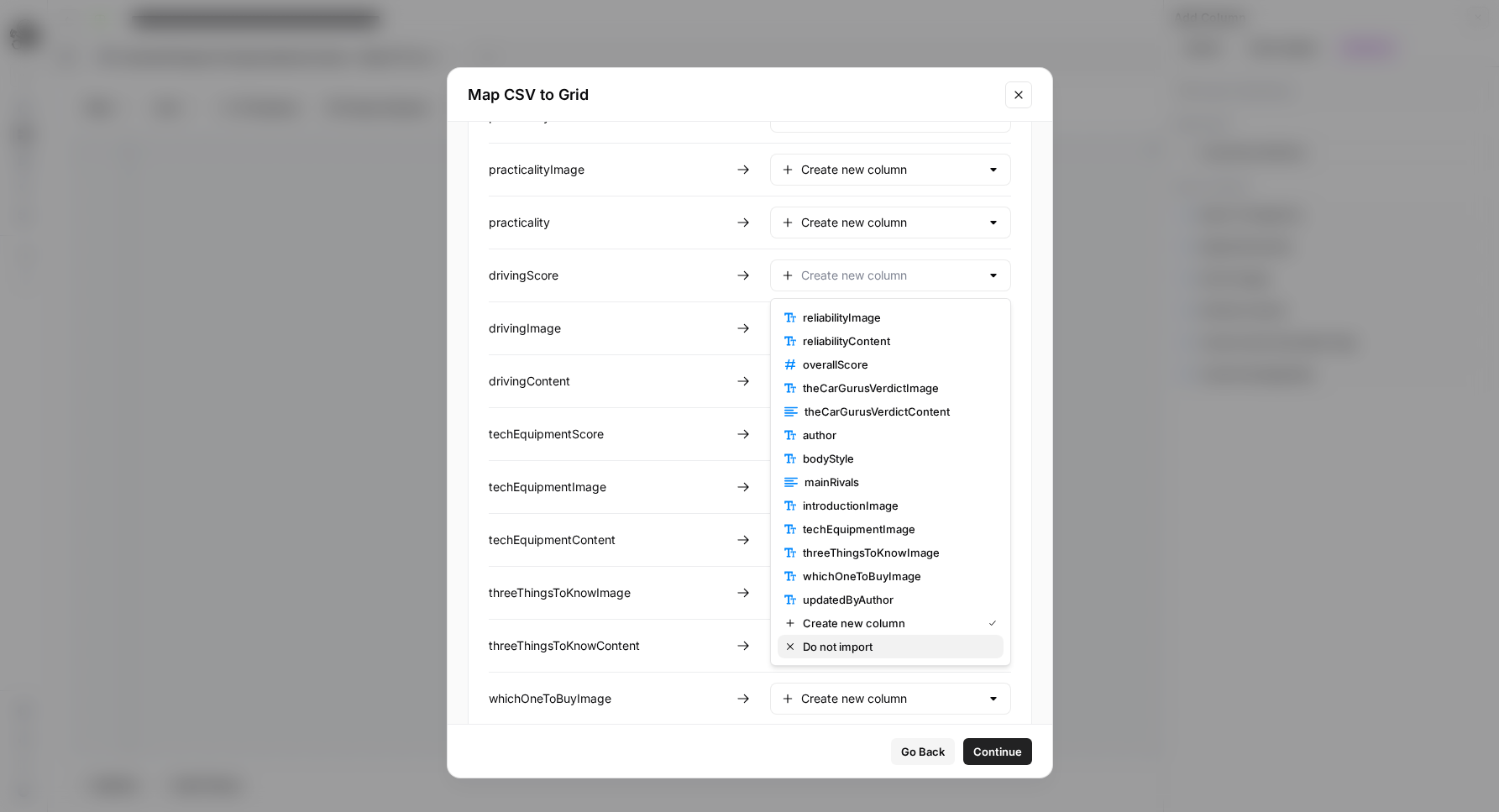
drag, startPoint x: 849, startPoint y: 644, endPoint x: 857, endPoint y: 633, distance: 13.6
click at [849, 644] on span "Do not import" at bounding box center [896, 646] width 187 height 17
type input "Do not import"
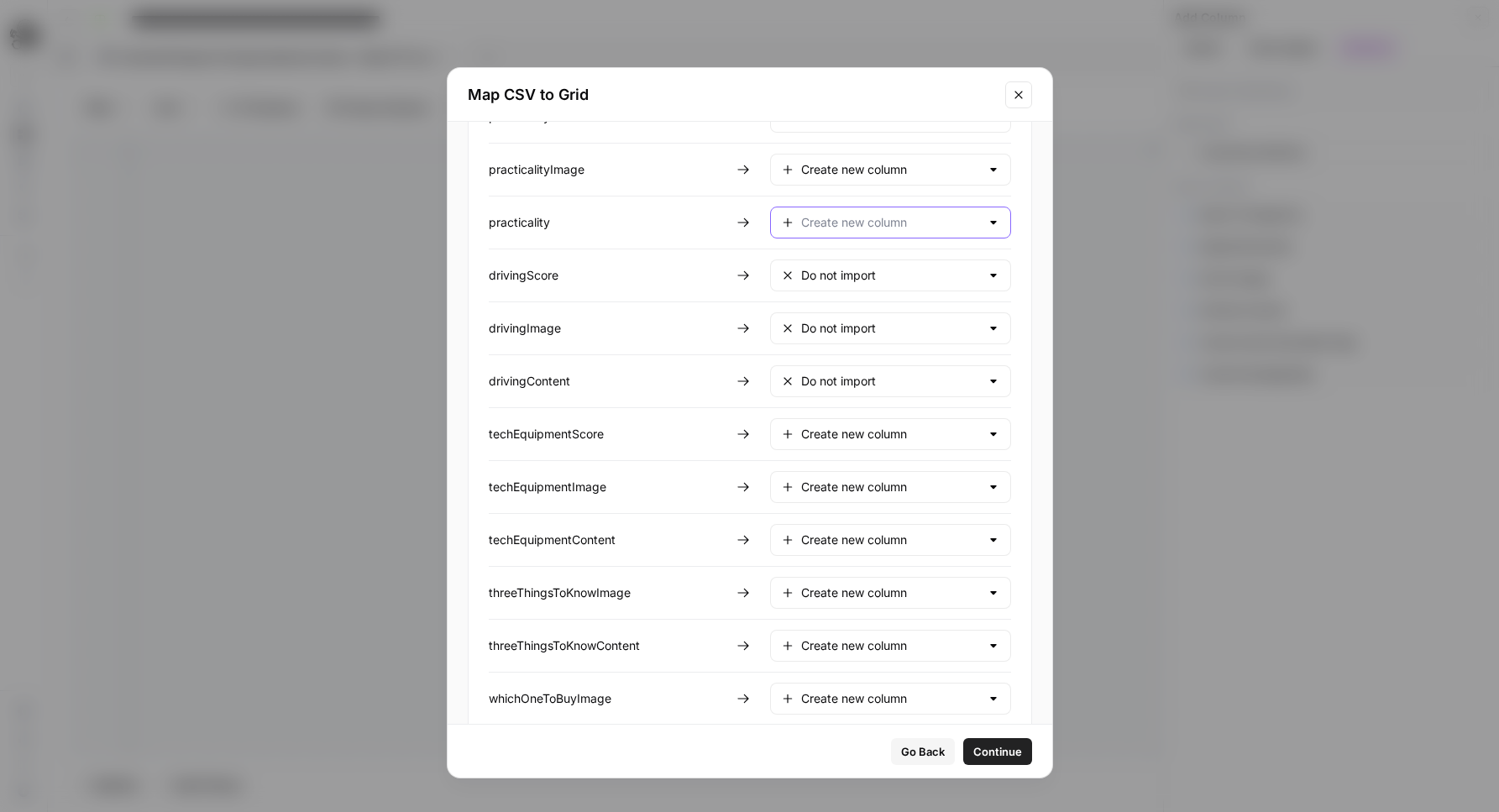
click at [867, 229] on input "text" at bounding box center [890, 222] width 179 height 17
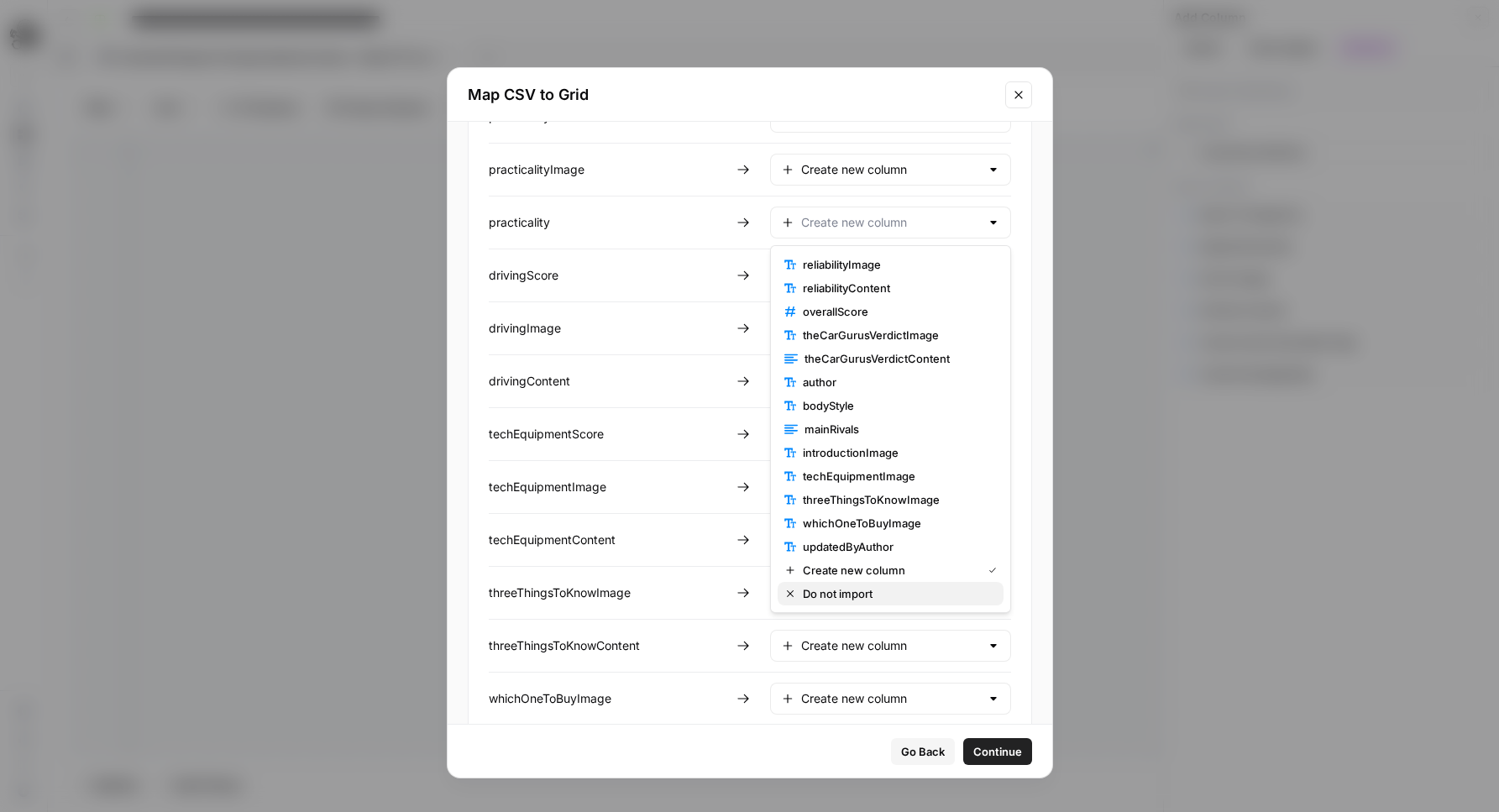
click at [834, 582] on button "Do not import" at bounding box center [890, 593] width 226 height 23
type input "Do not import"
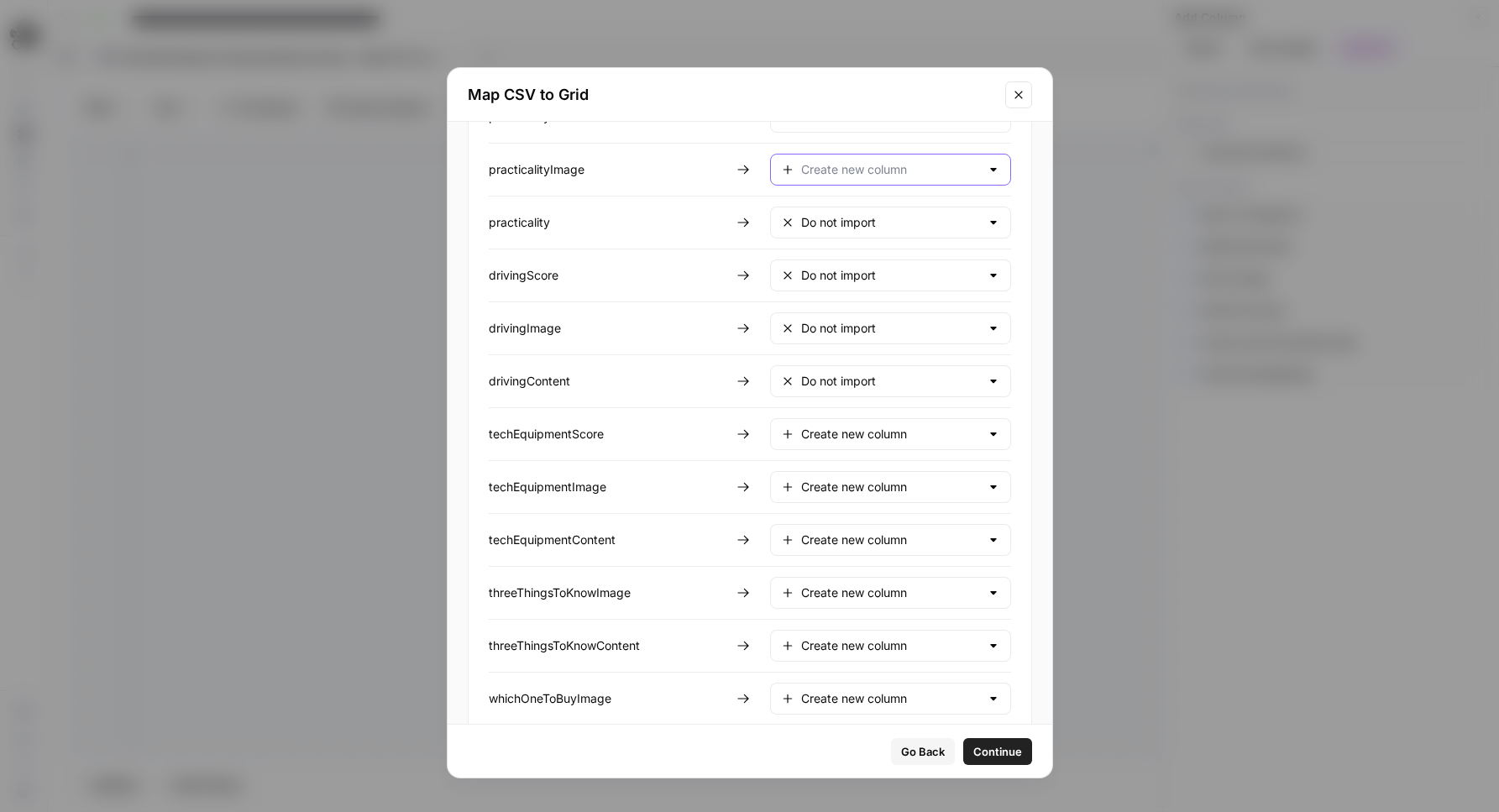
drag, startPoint x: 884, startPoint y: 177, endPoint x: 887, endPoint y: 188, distance: 11.4
click at [885, 178] on div at bounding box center [890, 170] width 241 height 32
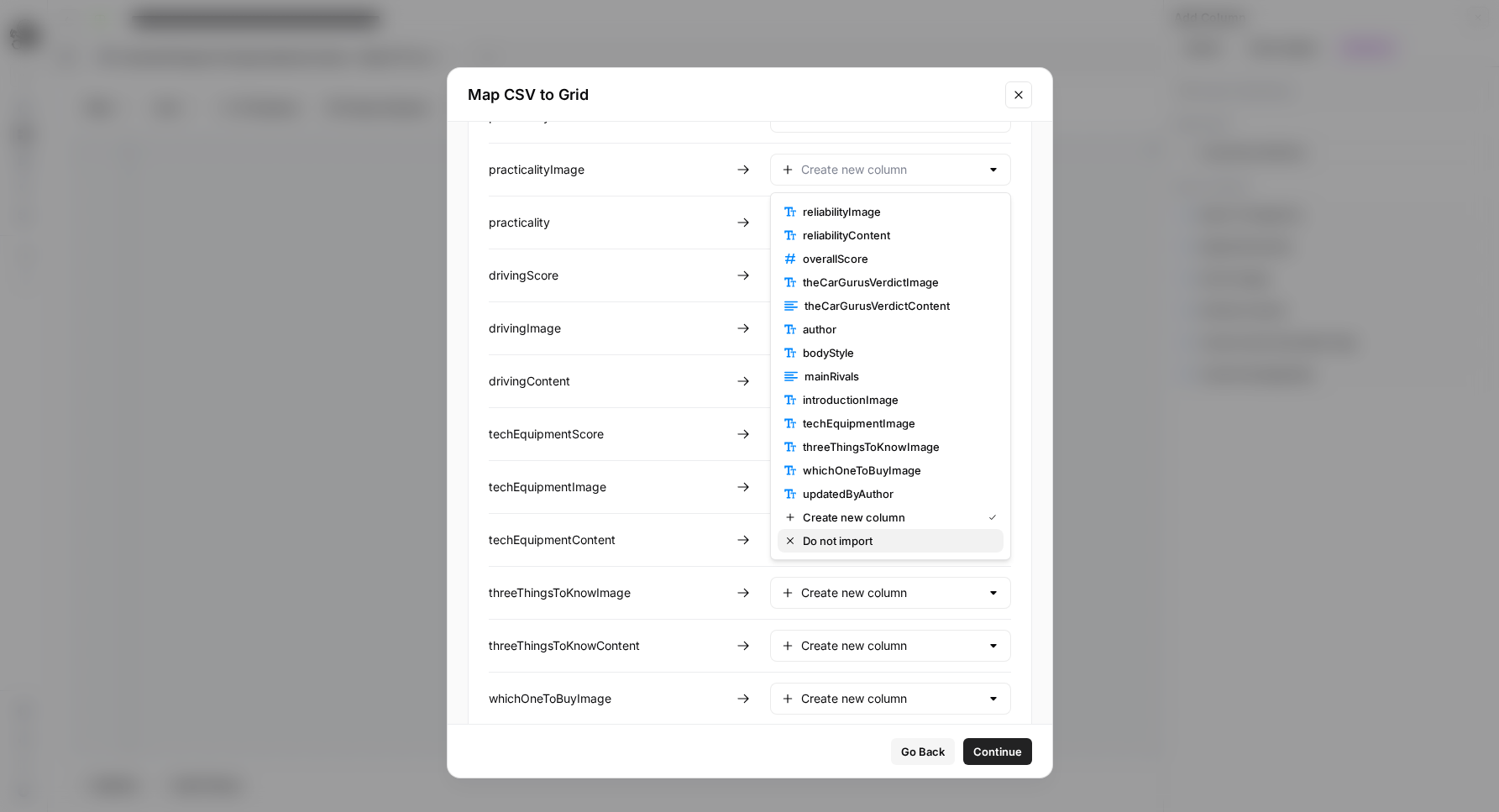
click at [858, 532] on span "Do not import" at bounding box center [896, 540] width 187 height 17
type input "Do not import"
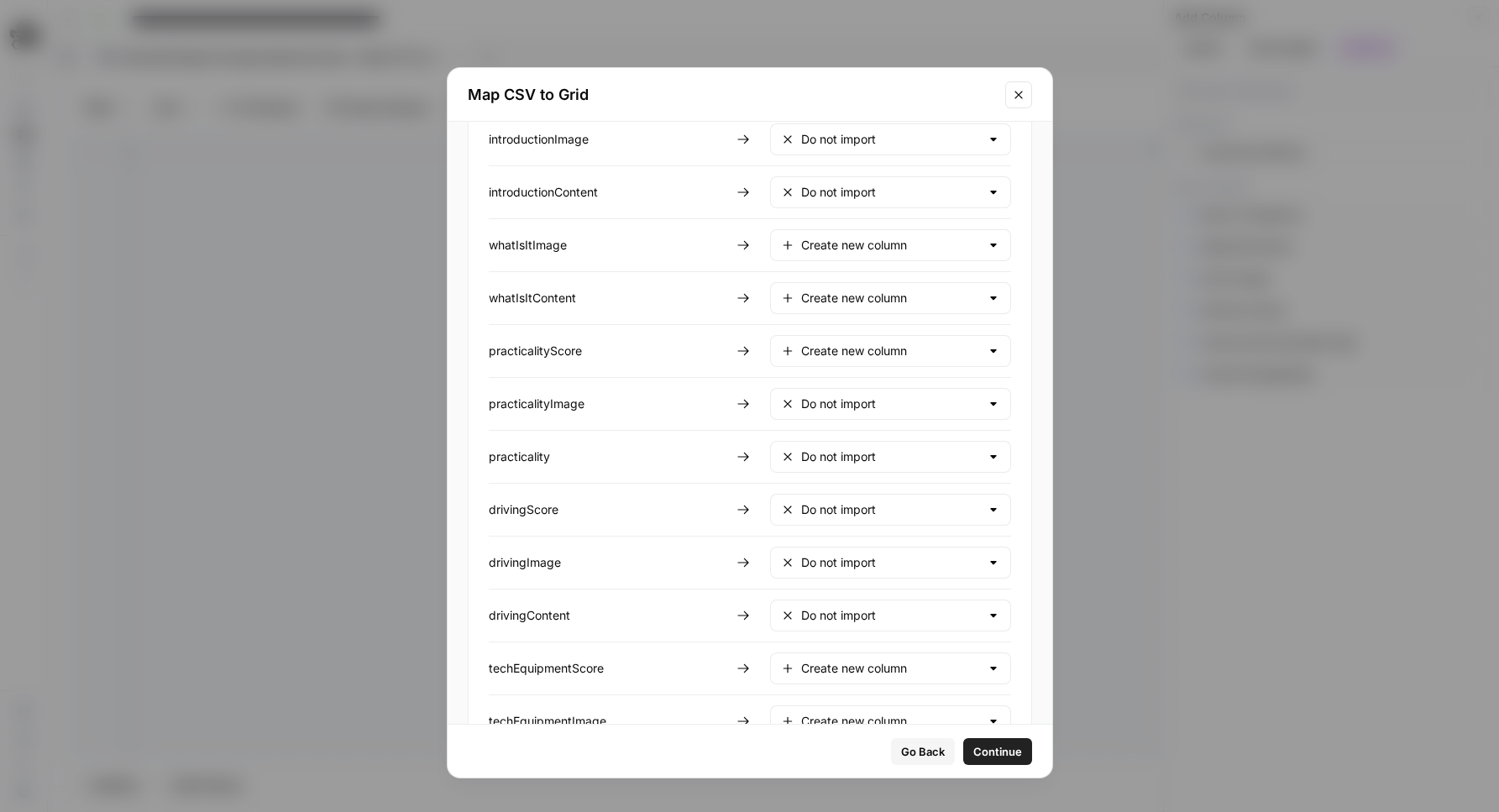
scroll to position [515, 0]
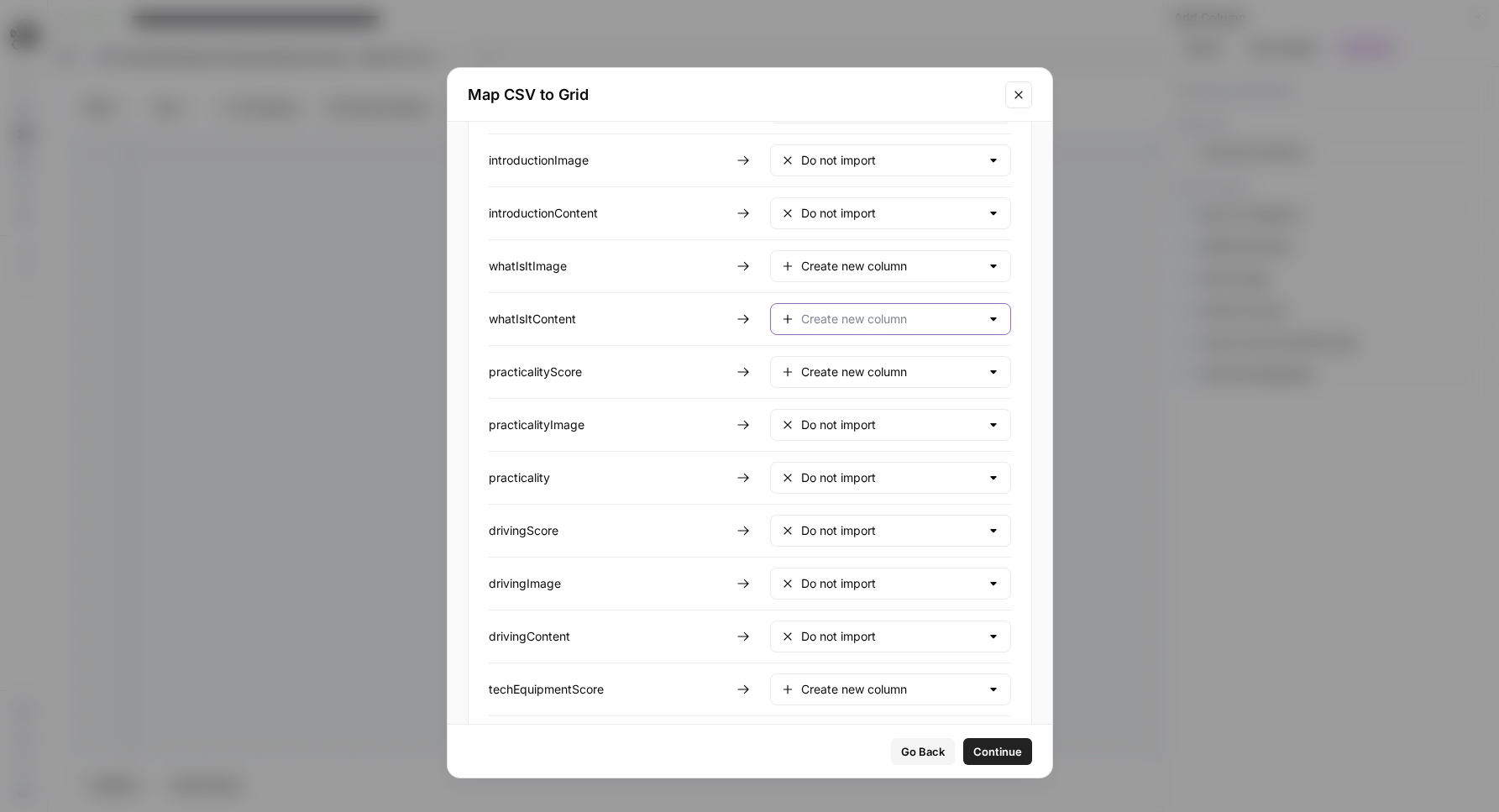
click at [858, 316] on input "text" at bounding box center [890, 319] width 179 height 17
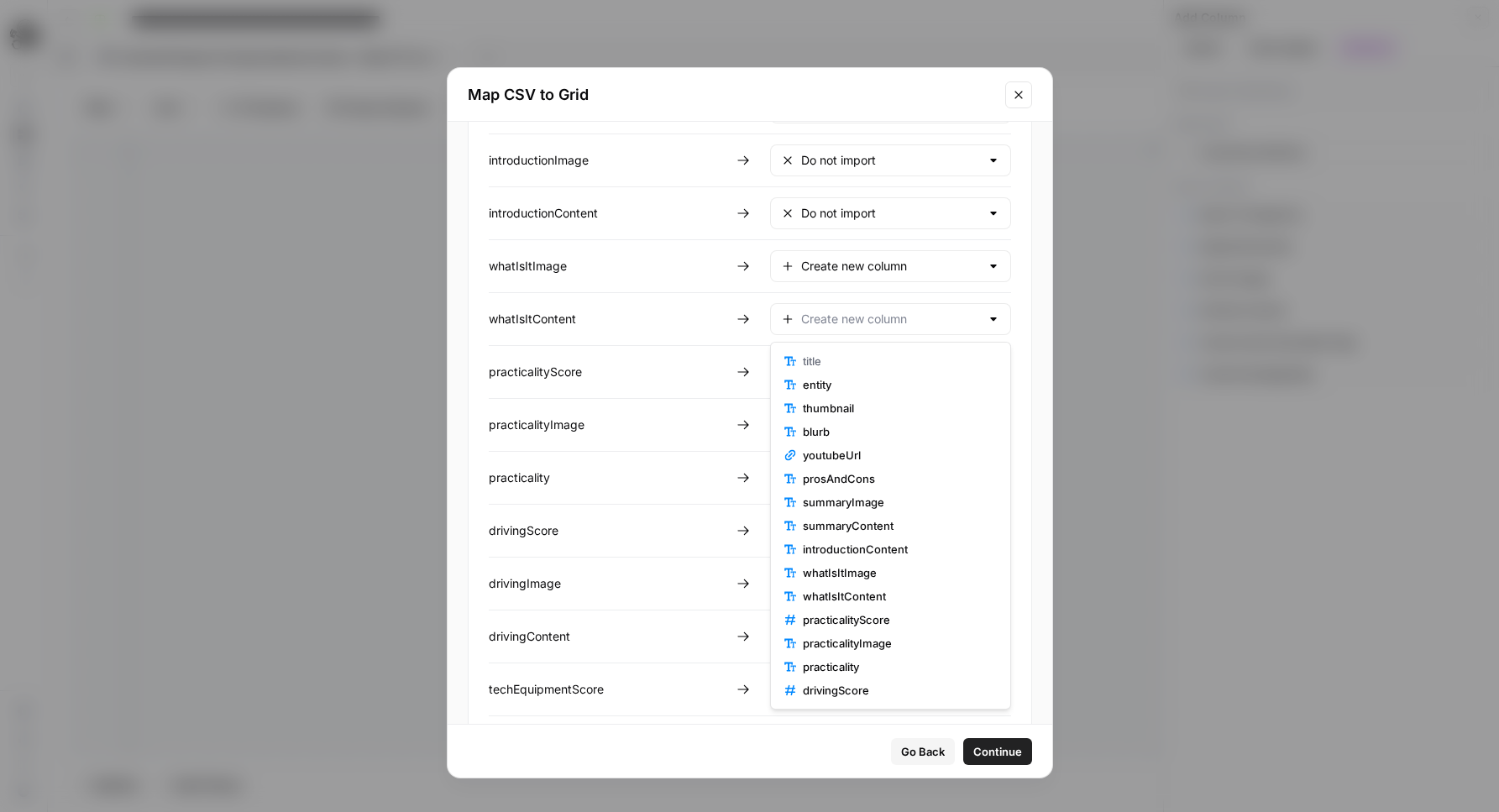
scroll to position [564, 0]
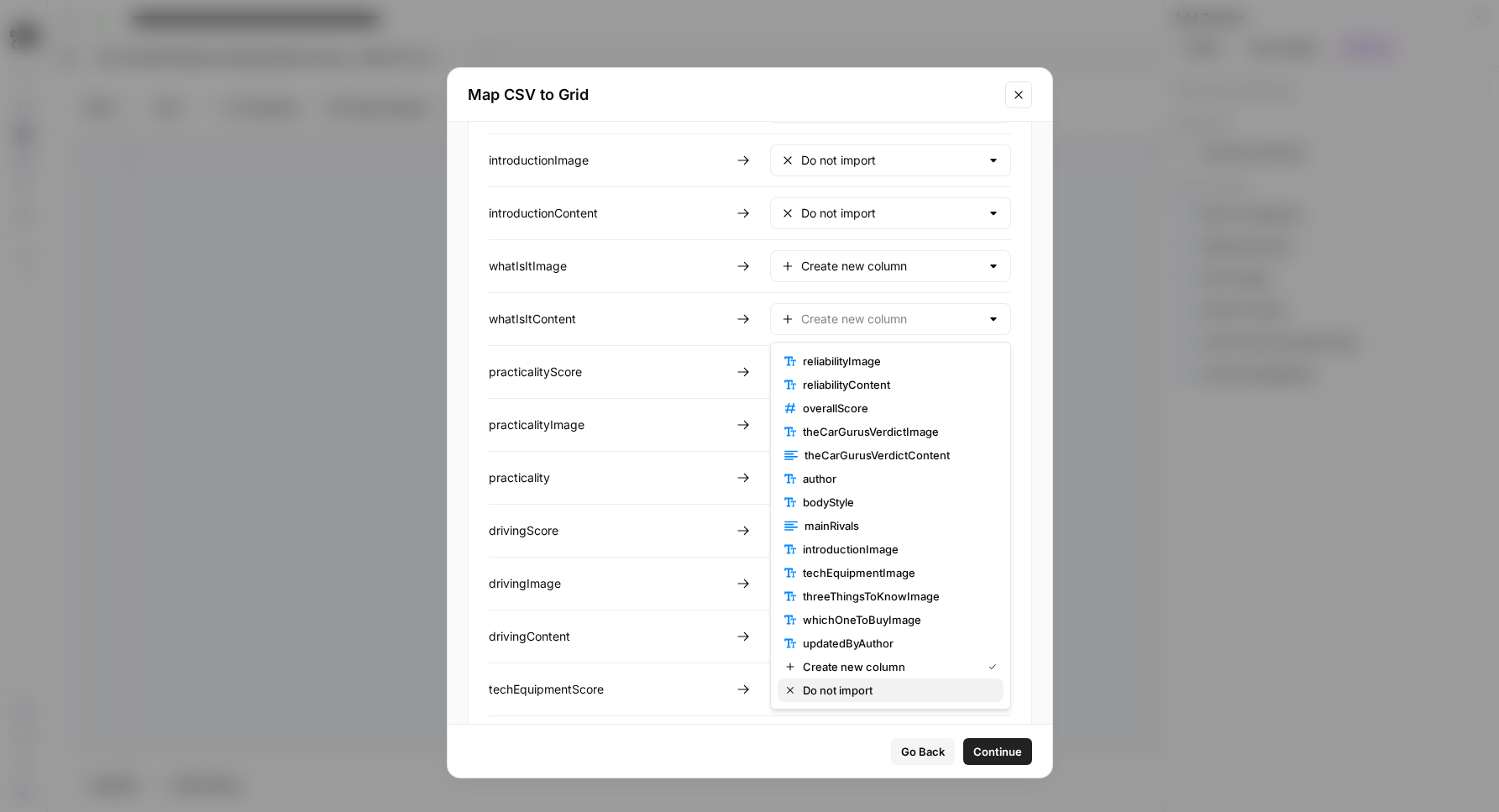
drag, startPoint x: 899, startPoint y: 684, endPoint x: 905, endPoint y: 649, distance: 35.5
click at [899, 684] on span "Do not import" at bounding box center [896, 689] width 187 height 17
type input "Do not import"
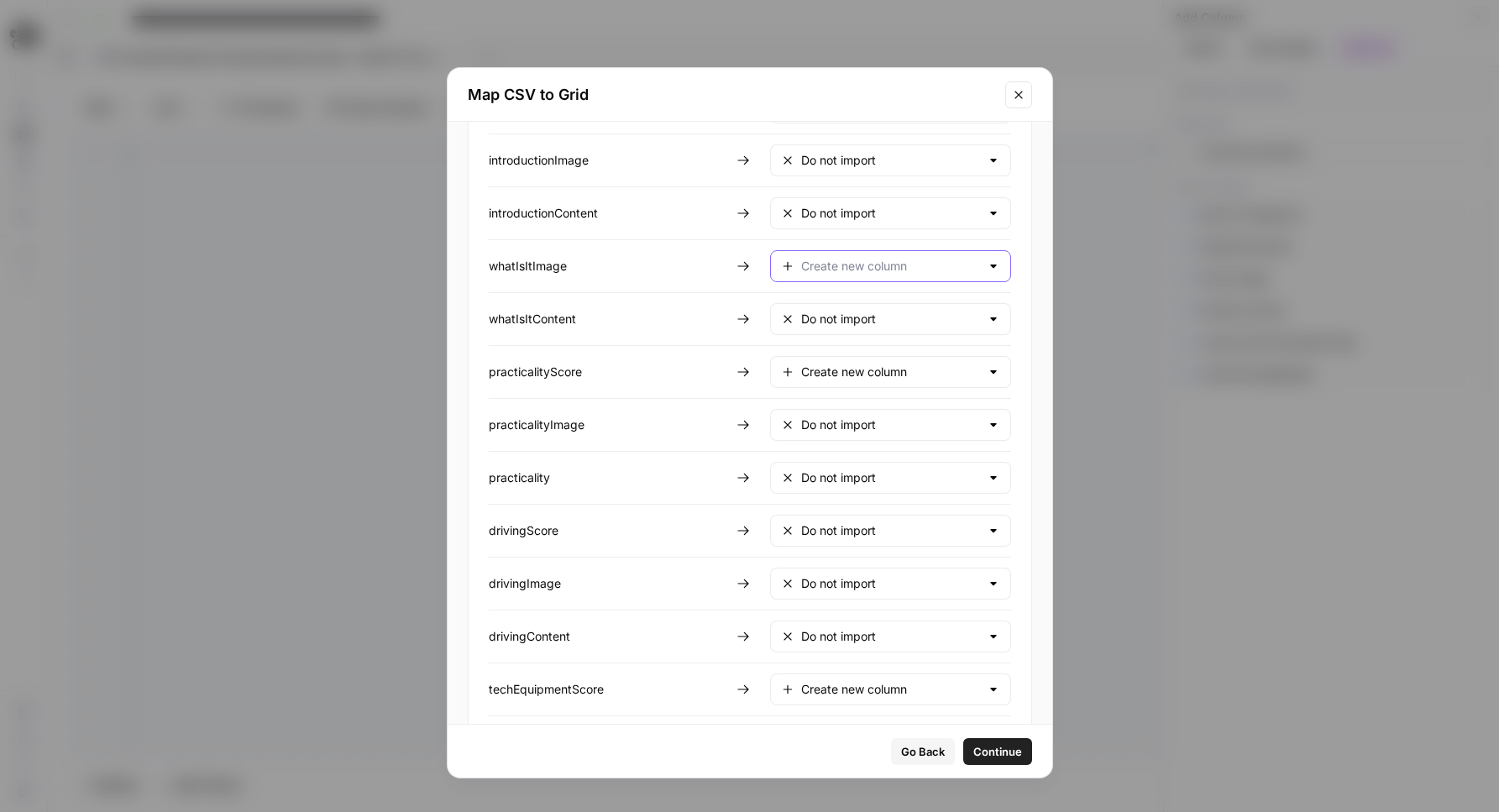
click at [836, 273] on input "text" at bounding box center [890, 266] width 179 height 17
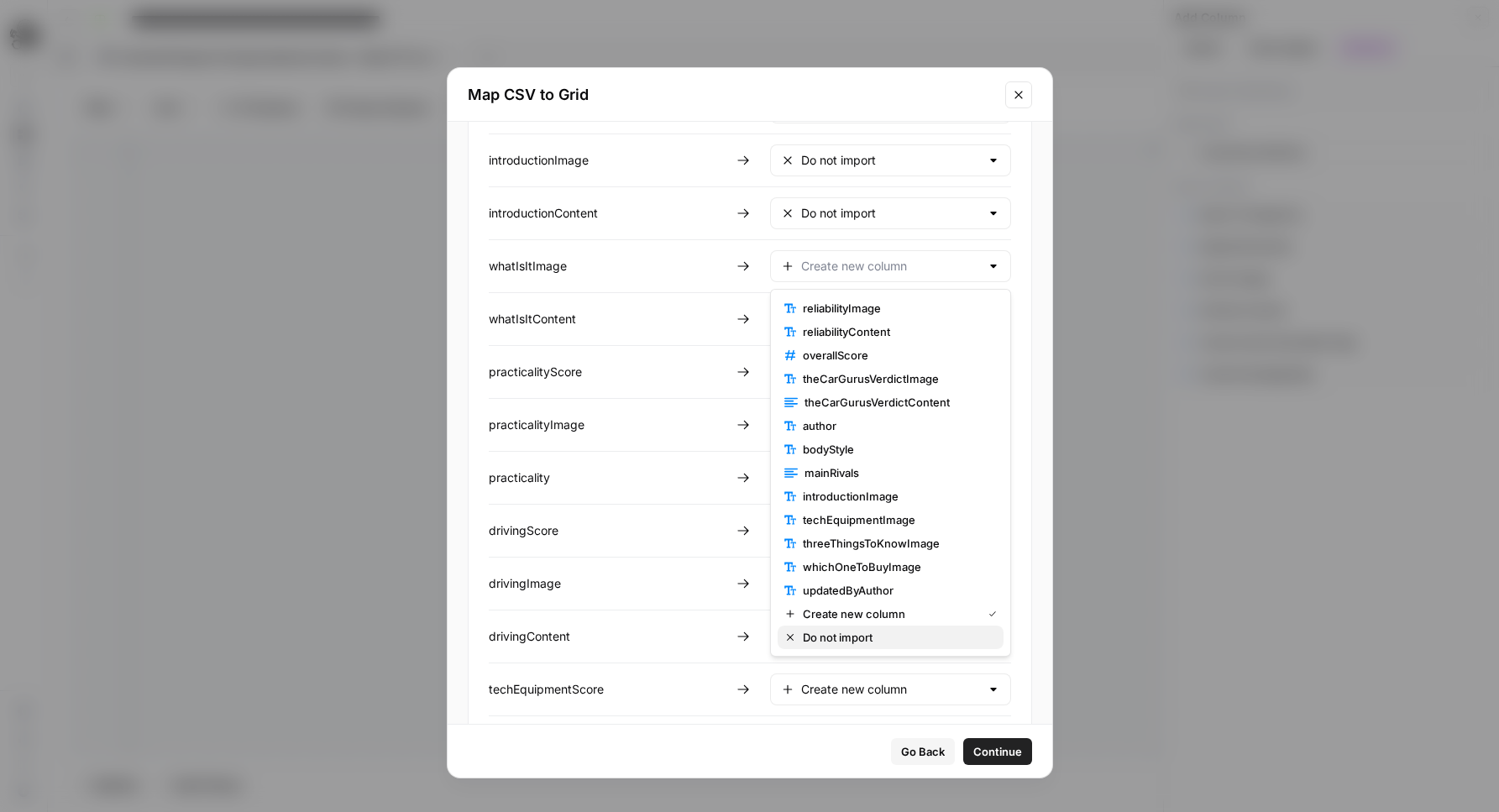
click at [849, 644] on span "Do not import" at bounding box center [896, 637] width 187 height 17
type input "Do not import"
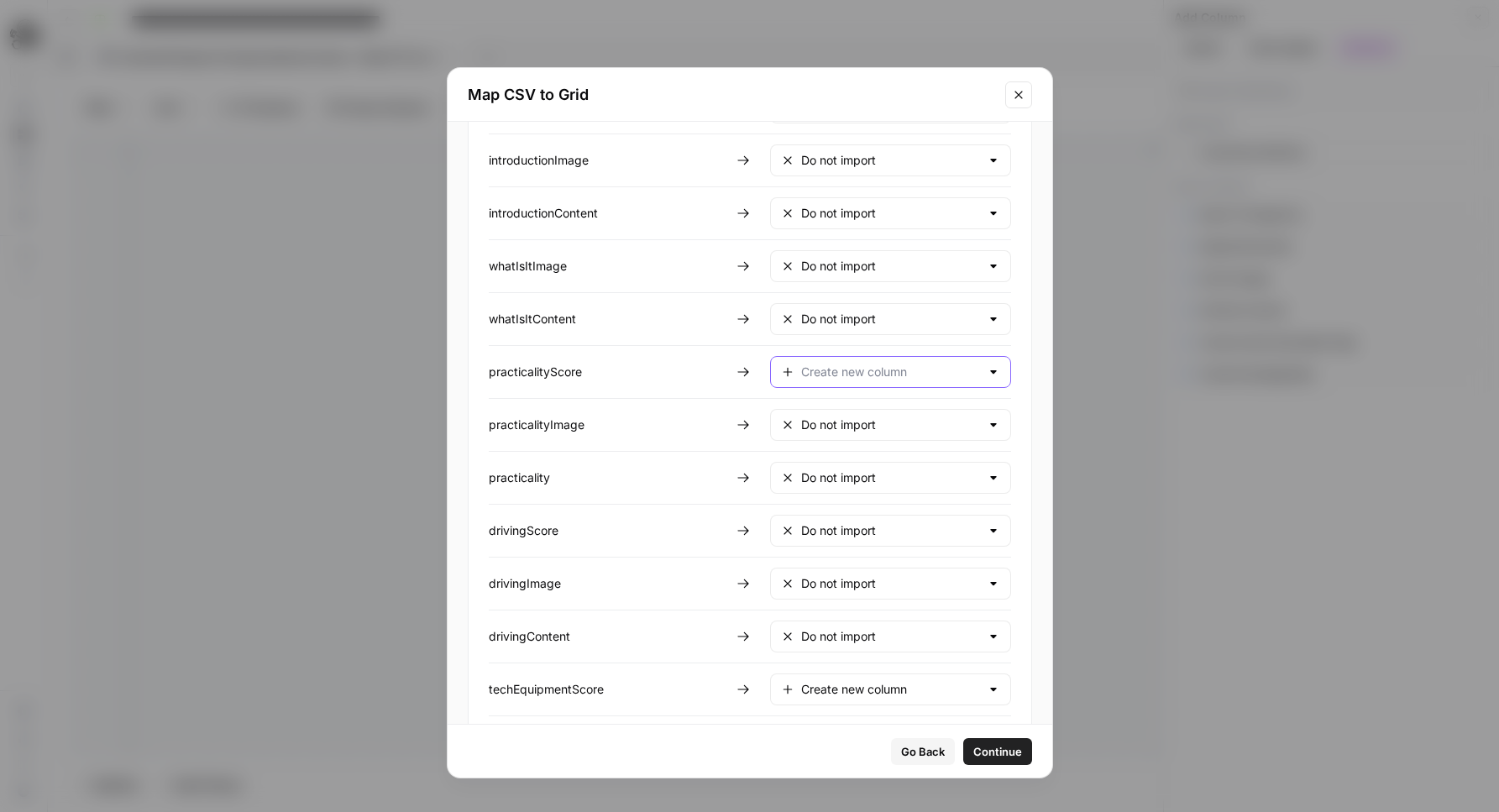
click at [850, 363] on input "text" at bounding box center [890, 371] width 179 height 17
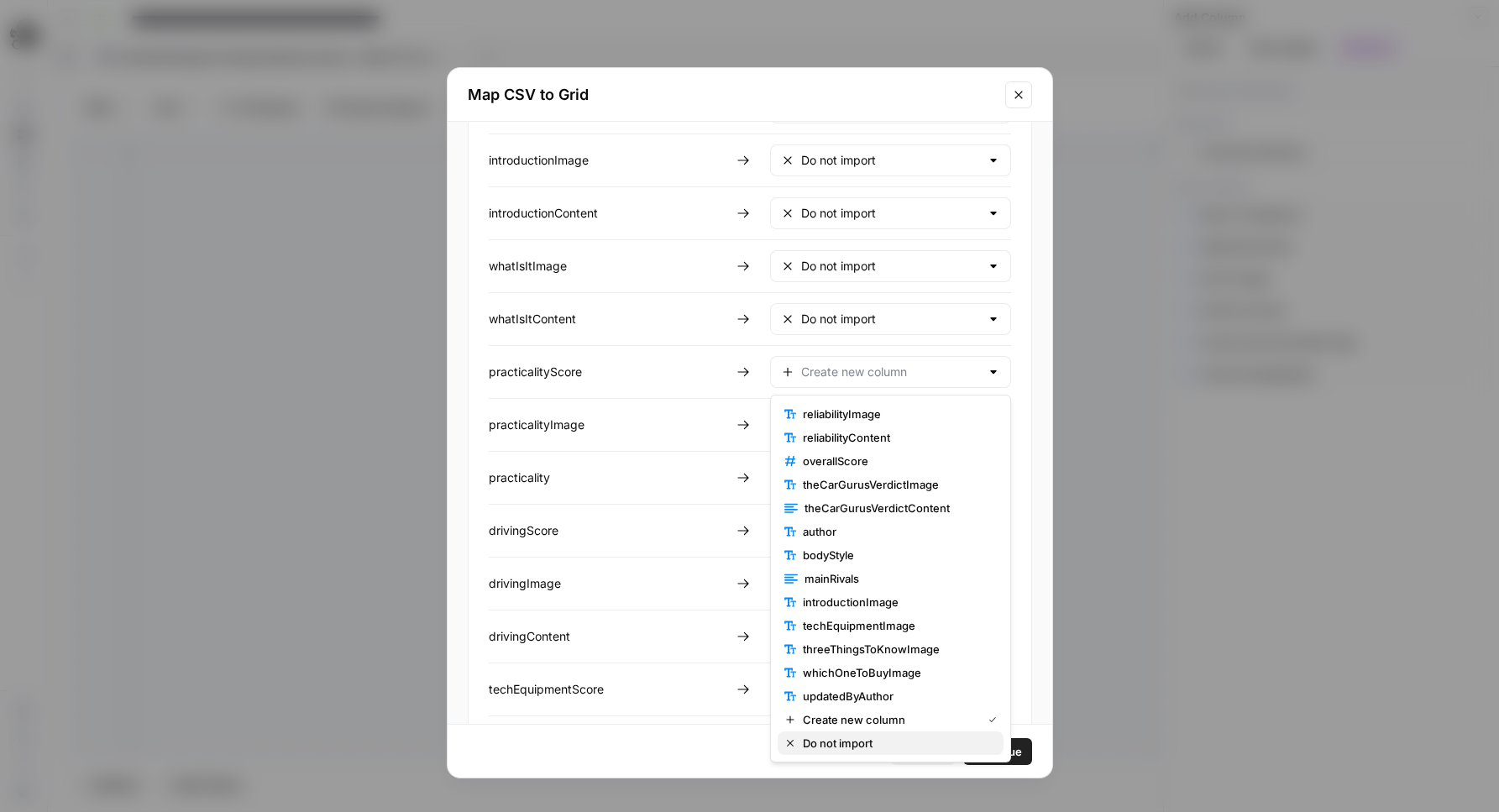
click at [865, 736] on span "Do not import" at bounding box center [896, 743] width 187 height 17
type input "Do not import"
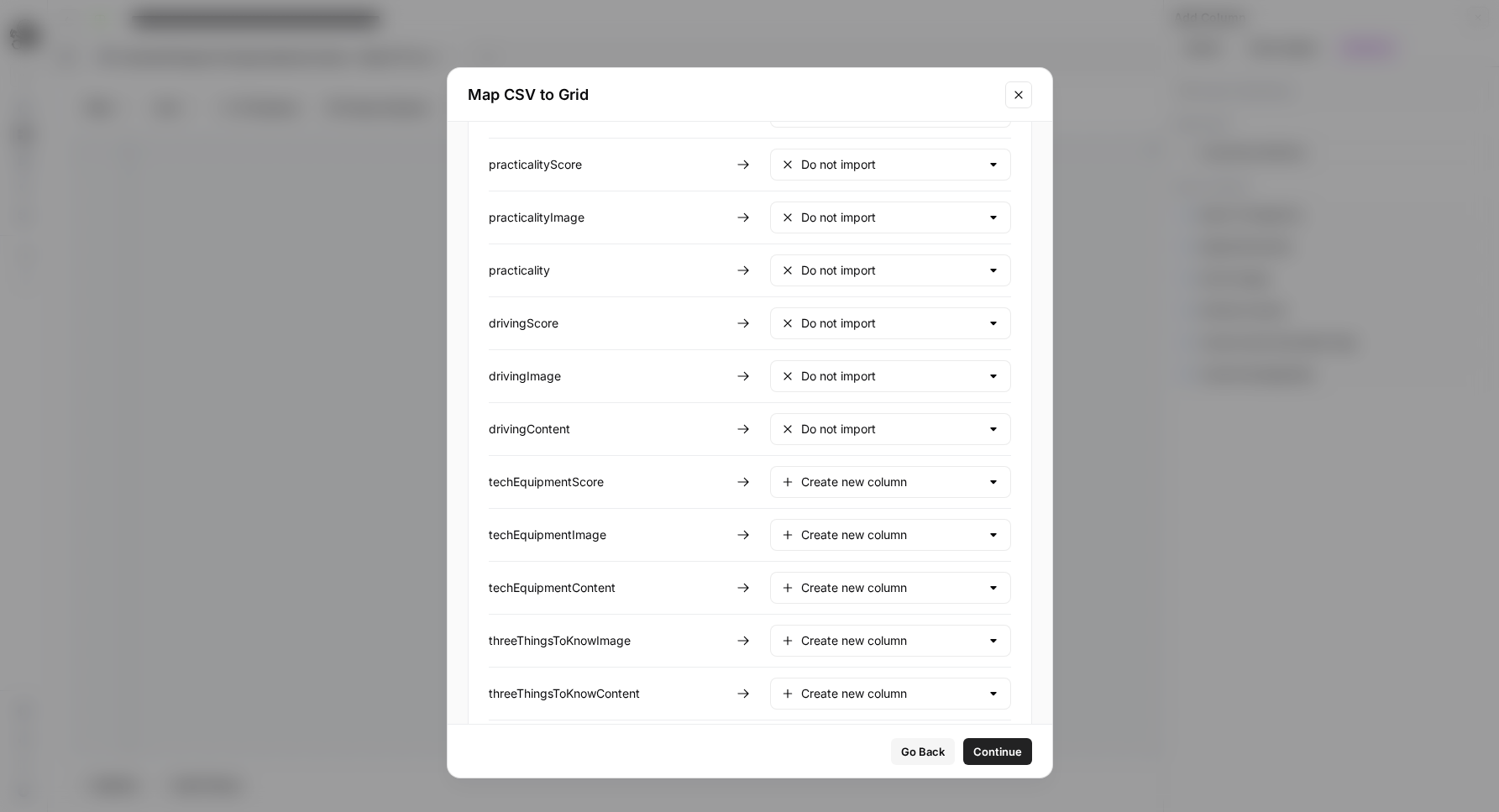
scroll to position [820, 0]
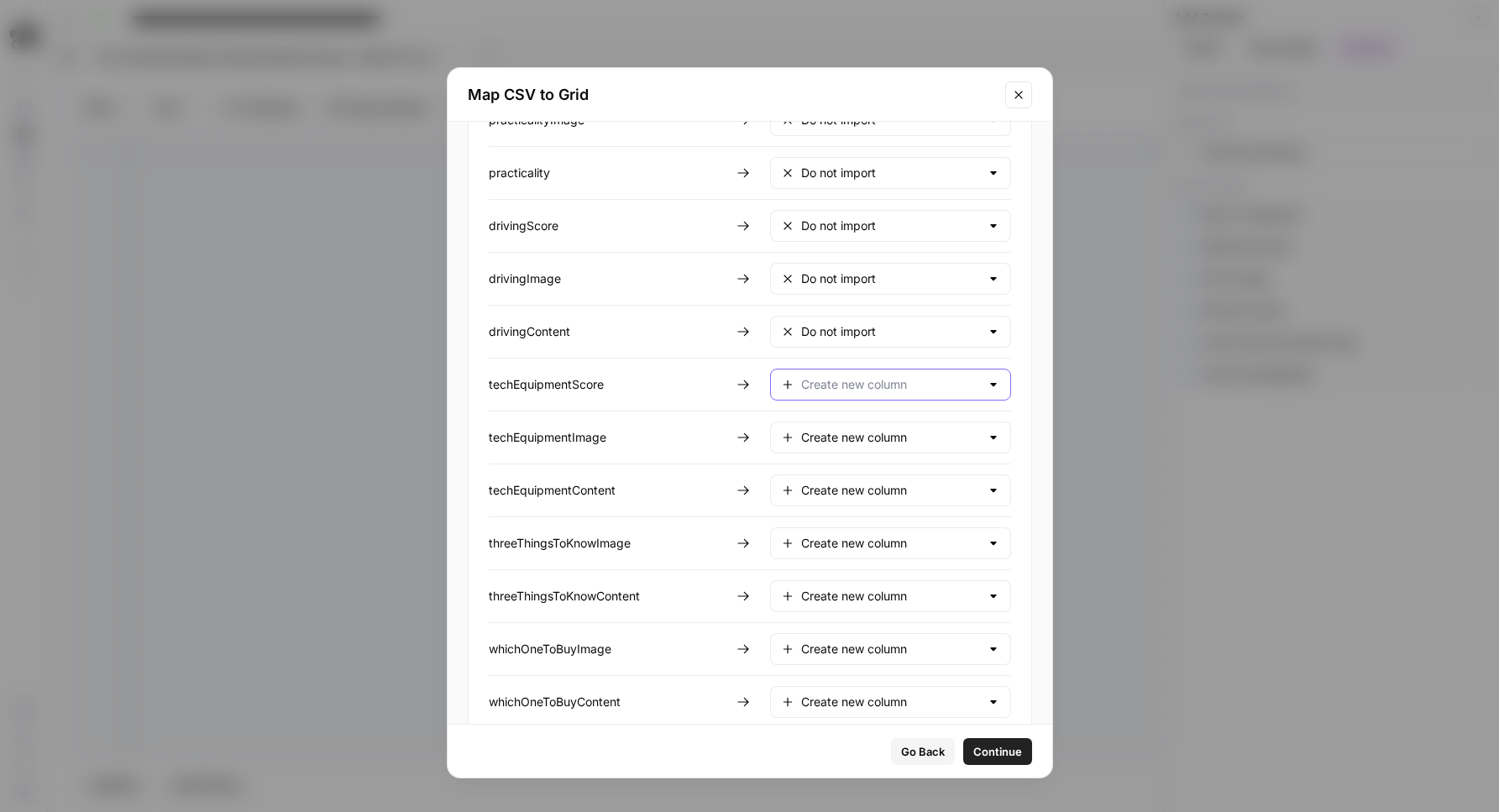
click at [848, 382] on input "text" at bounding box center [890, 384] width 179 height 17
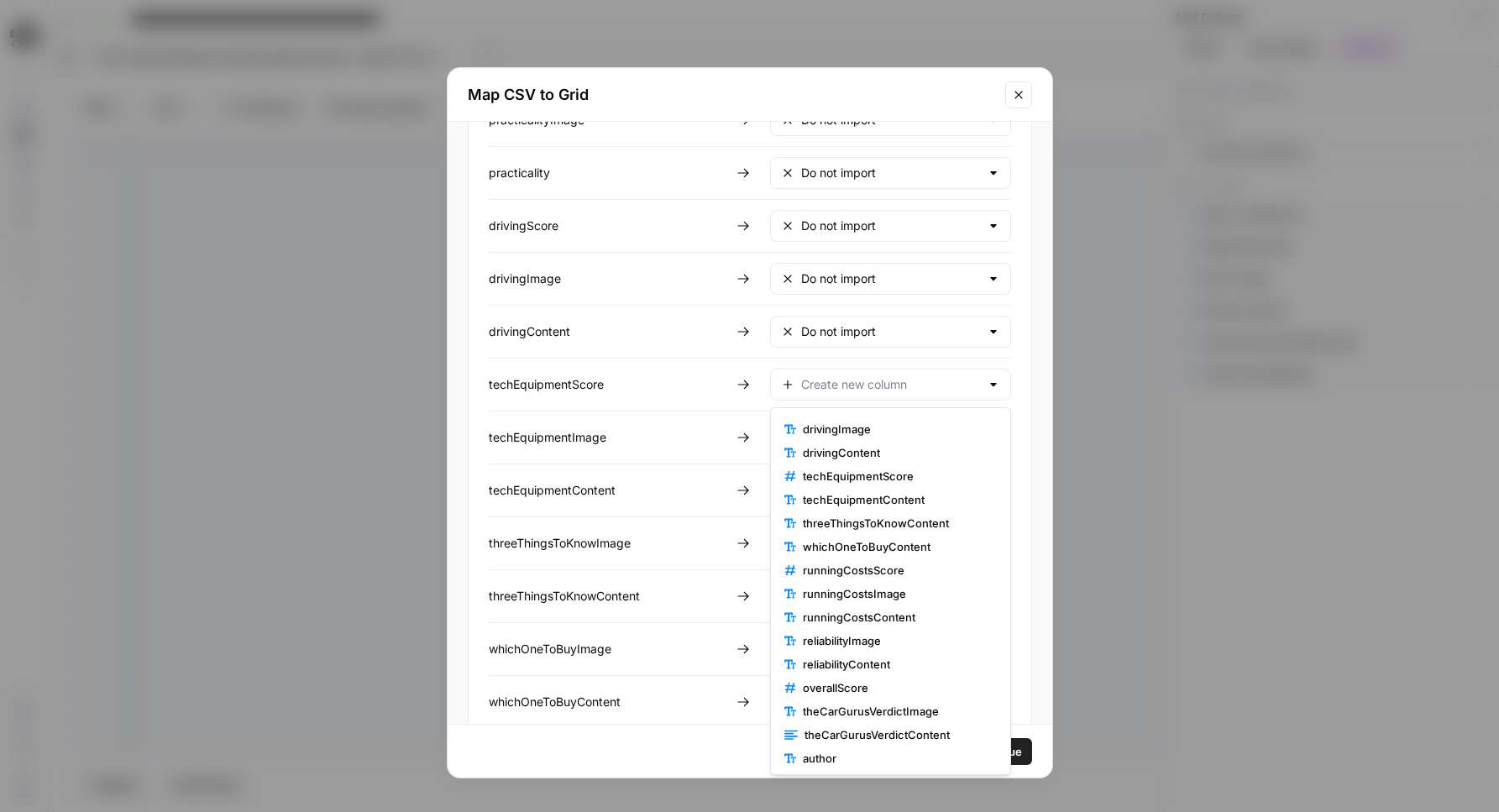
scroll to position [564, 0]
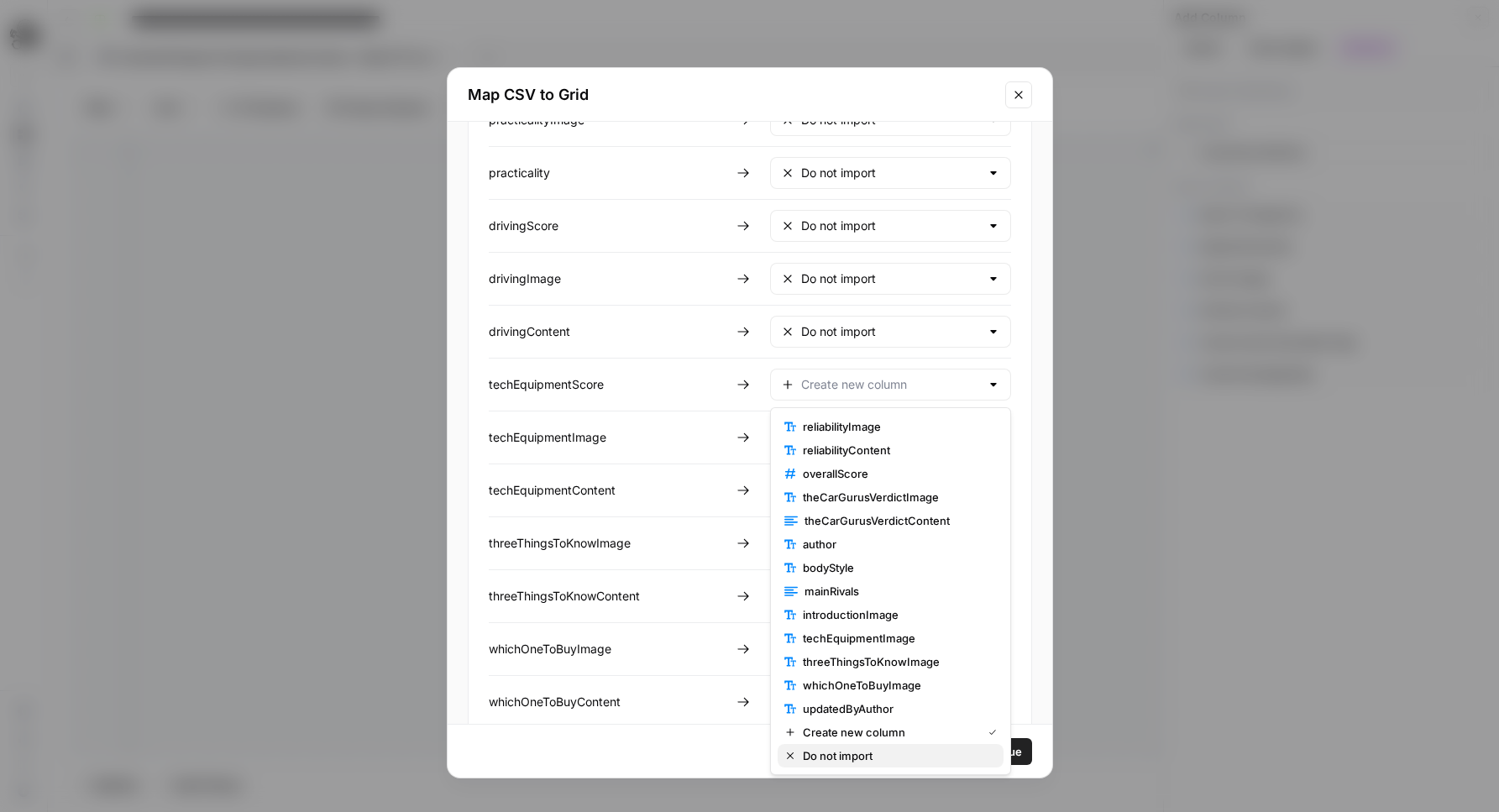
click at [863, 752] on span "Do not import" at bounding box center [896, 755] width 187 height 17
type input "Do not import"
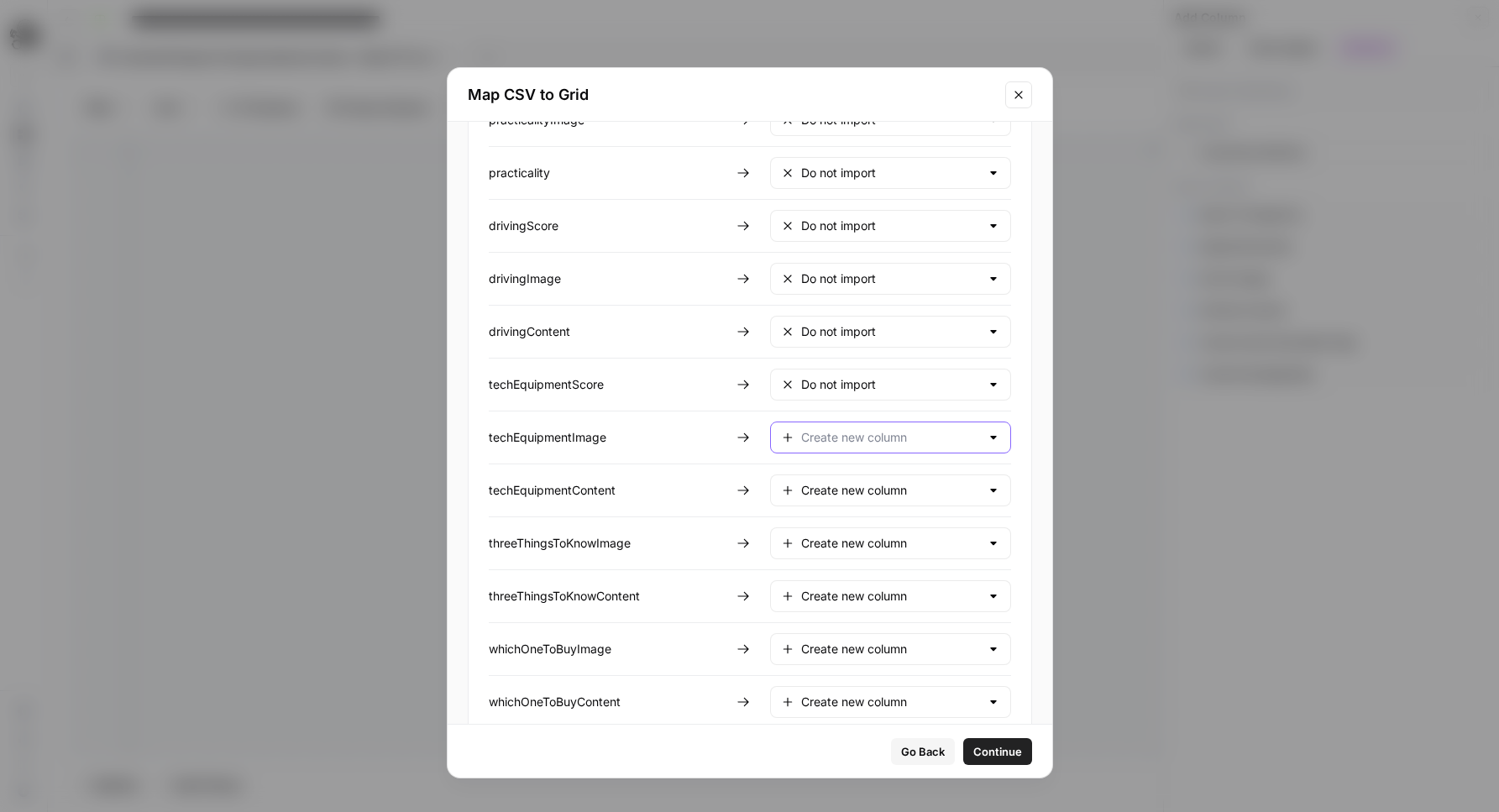
click at [870, 430] on input "text" at bounding box center [890, 437] width 179 height 17
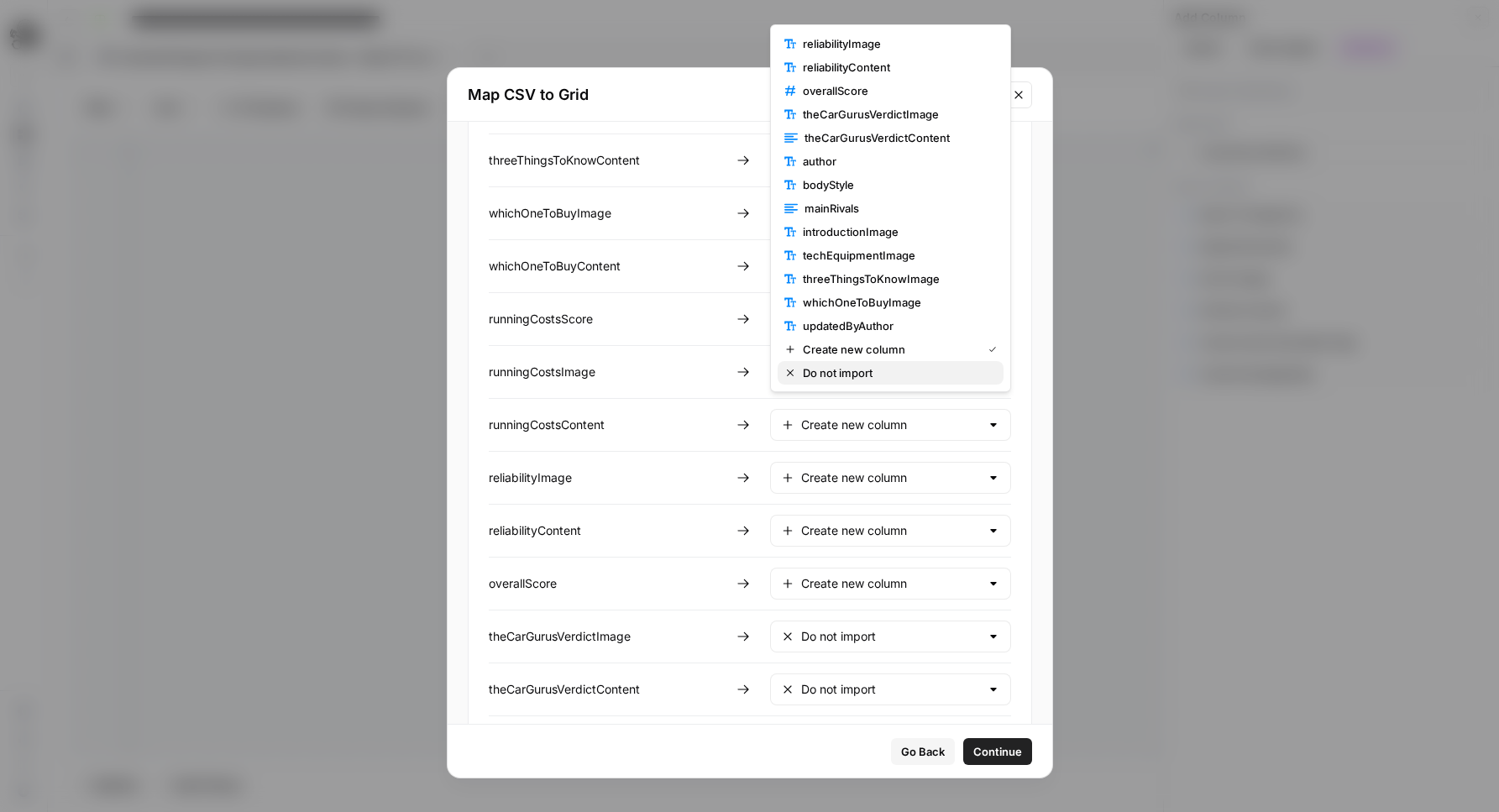
drag, startPoint x: 866, startPoint y: 370, endPoint x: 889, endPoint y: 354, distance: 28.0
click at [868, 369] on span "Do not import" at bounding box center [896, 372] width 187 height 17
type input "Do not import"
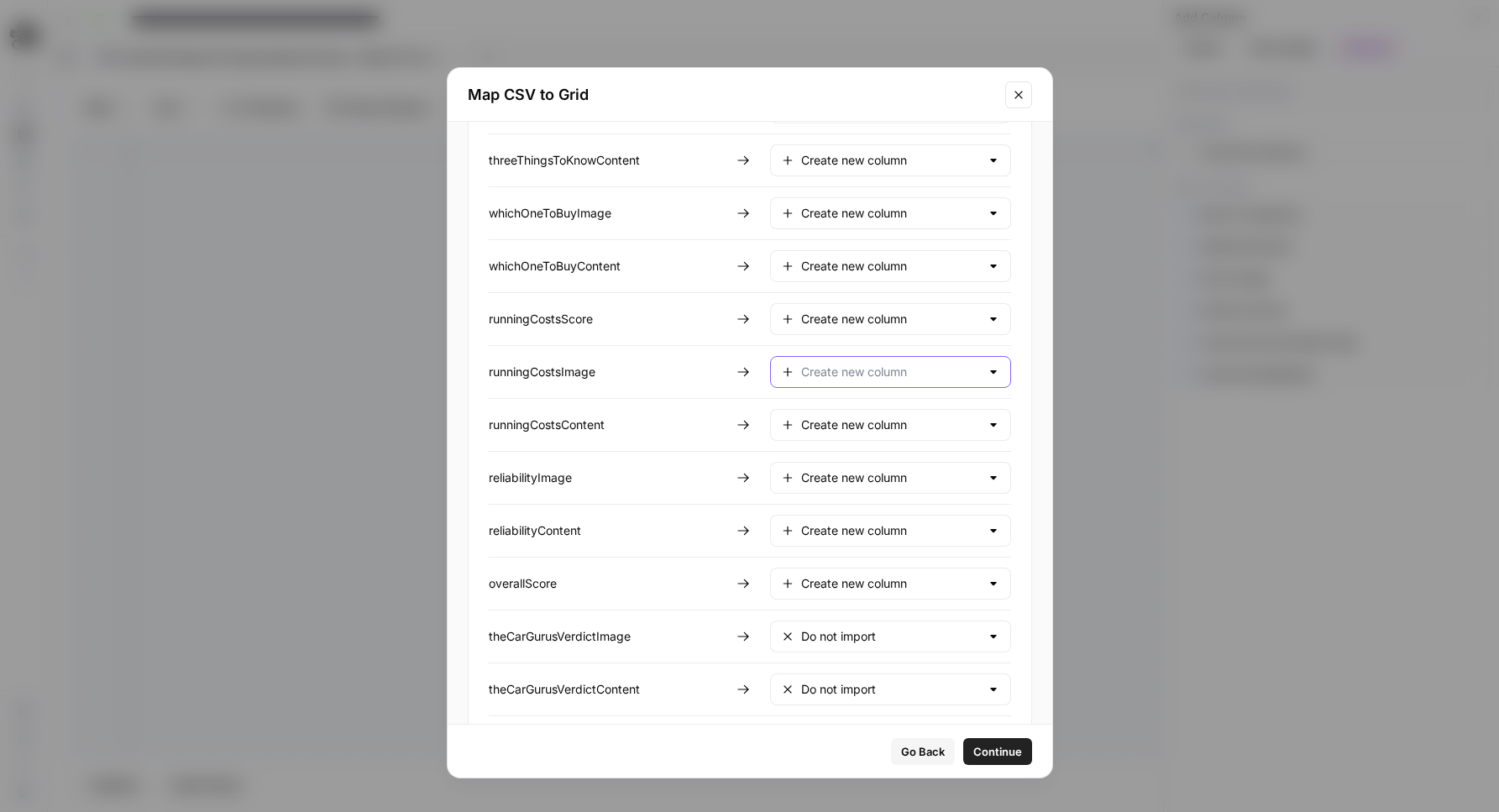
click at [883, 377] on input "text" at bounding box center [890, 371] width 179 height 17
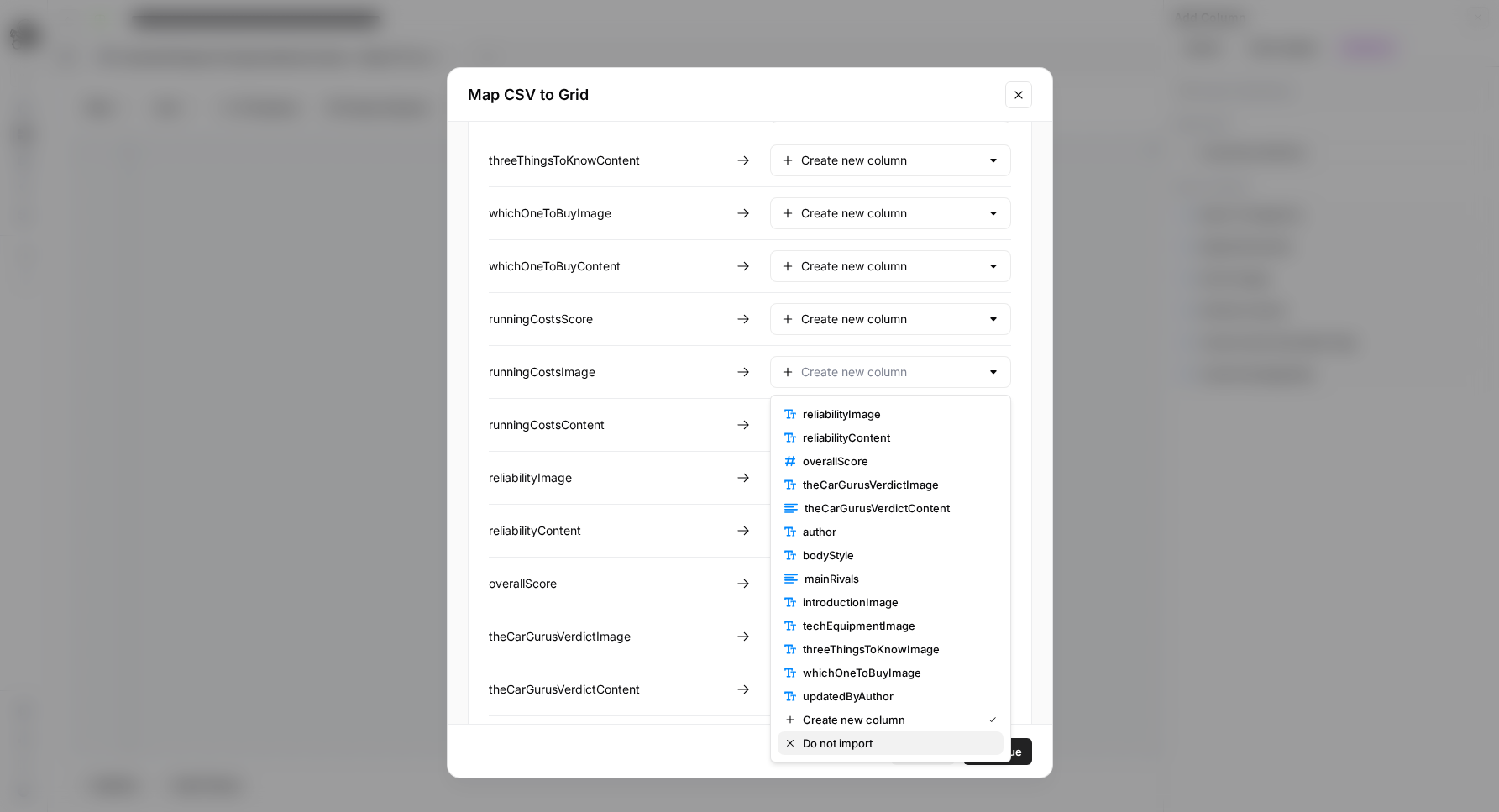
click at [873, 747] on span "Do not import" at bounding box center [896, 743] width 187 height 17
type input "Do not import"
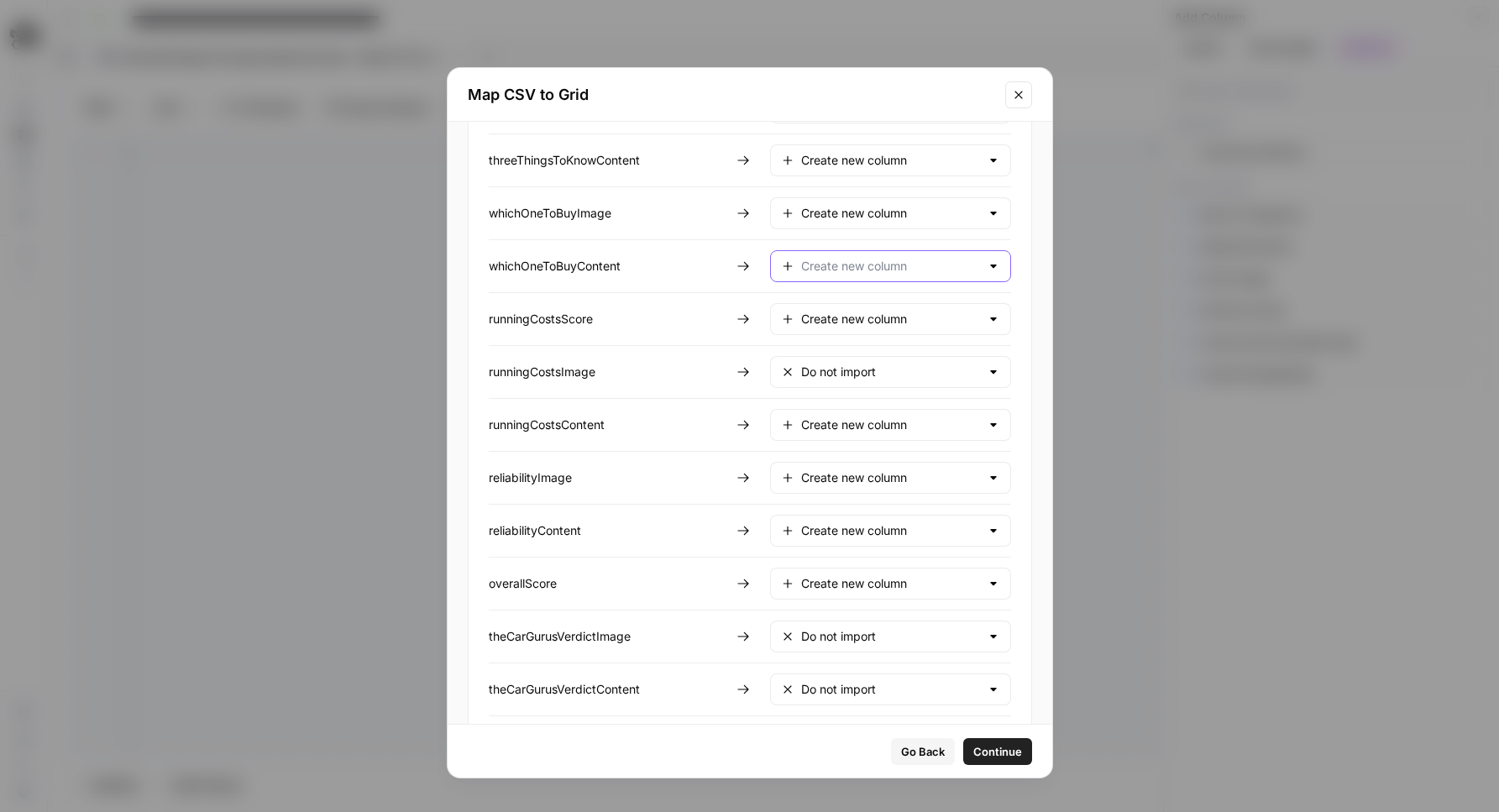
click at [881, 264] on input "text" at bounding box center [890, 266] width 179 height 17
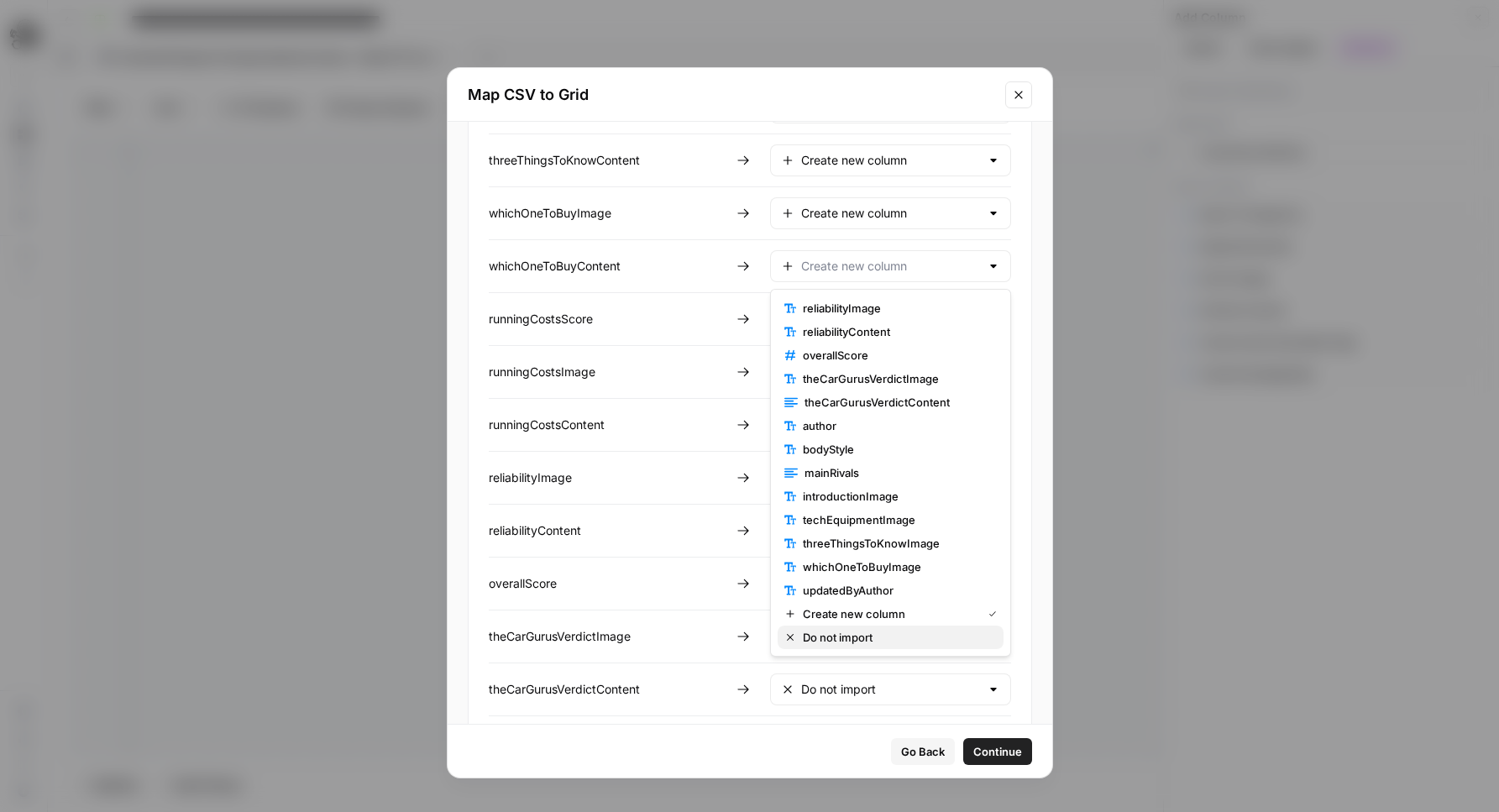
click at [849, 641] on span "Do not import" at bounding box center [896, 637] width 187 height 17
type input "Do not import"
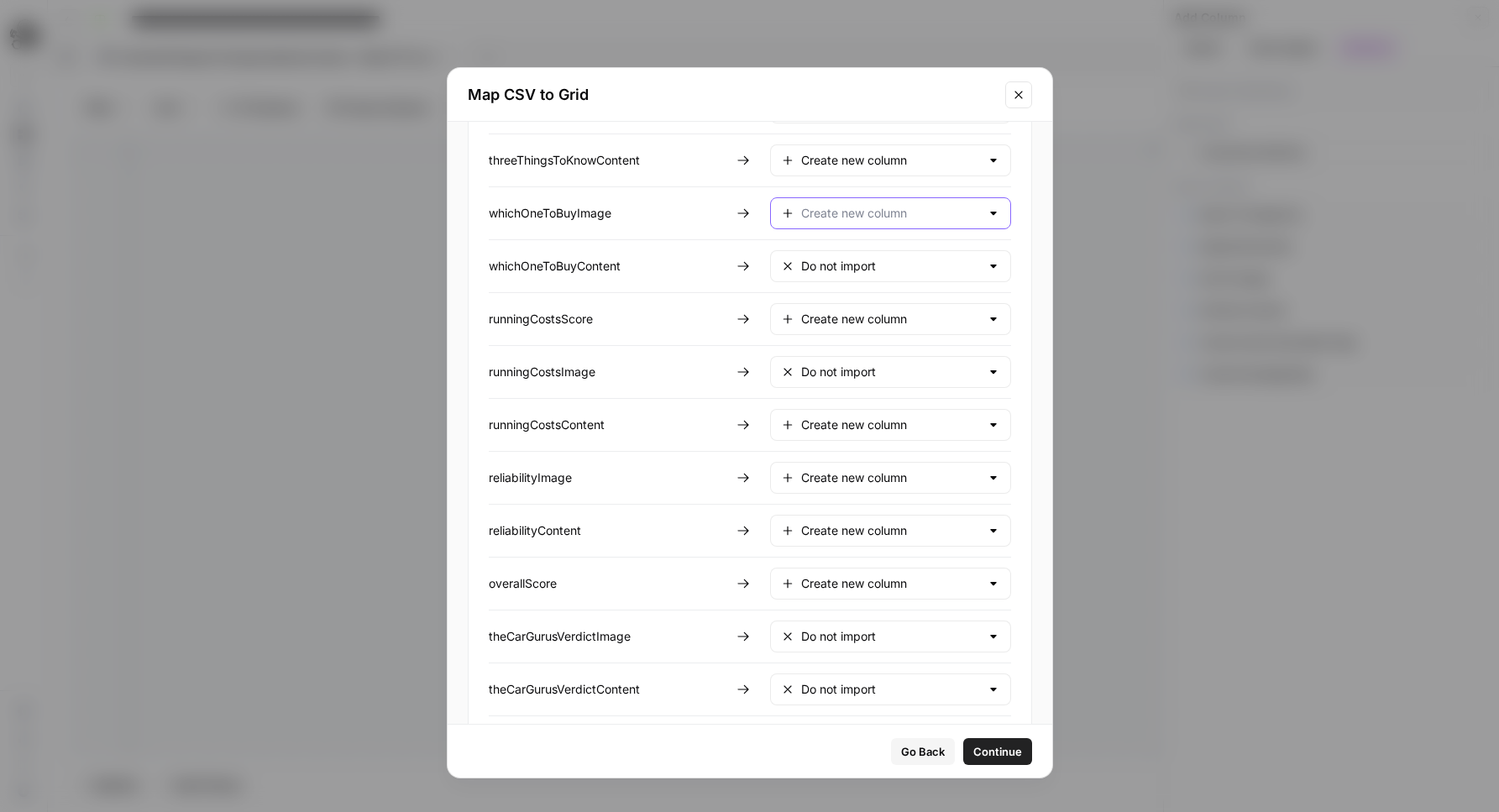
click at [864, 210] on input "text" at bounding box center [890, 213] width 179 height 17
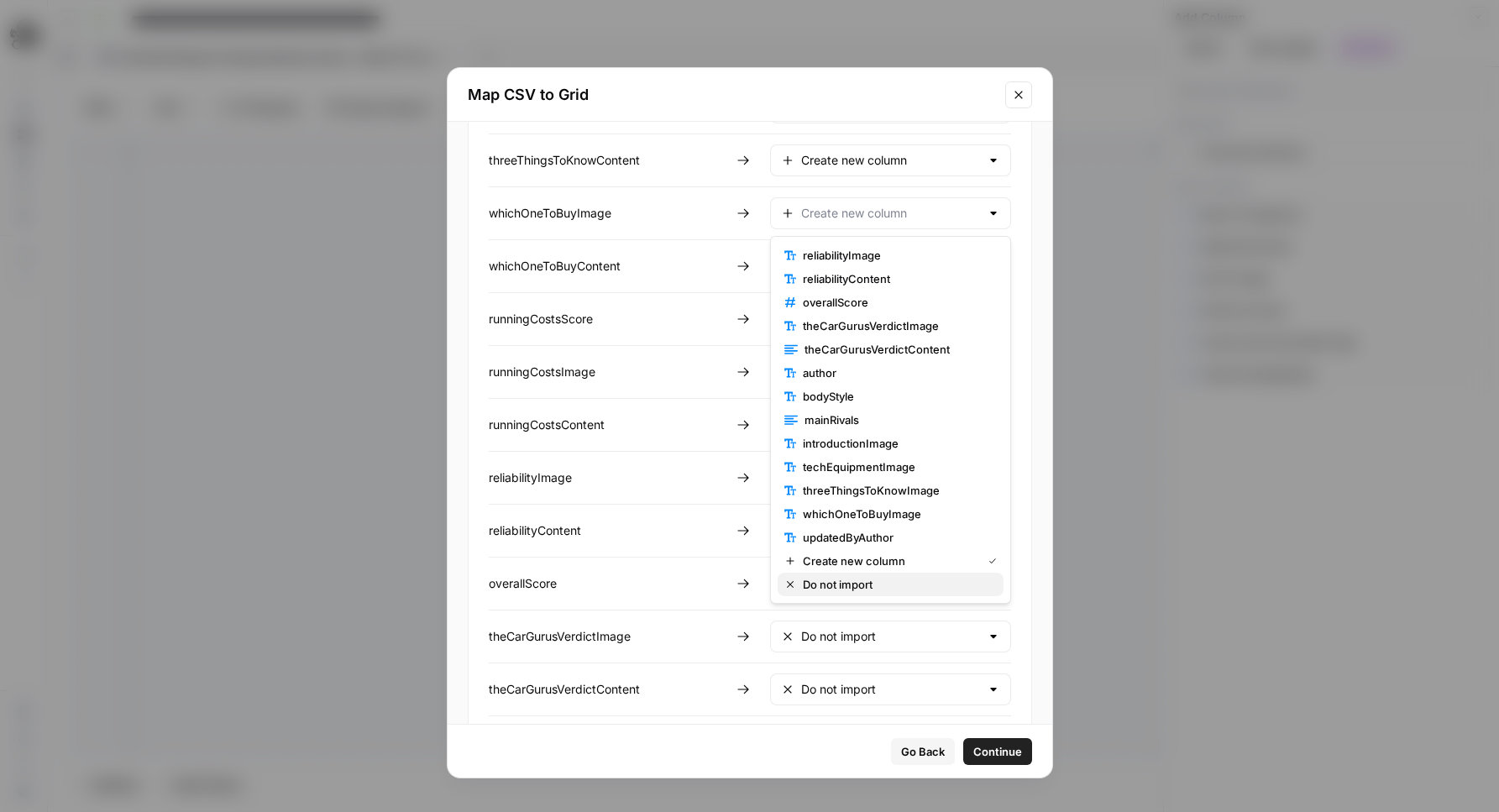
click at [850, 577] on span "Do not import" at bounding box center [896, 584] width 187 height 17
type input "Do not import"
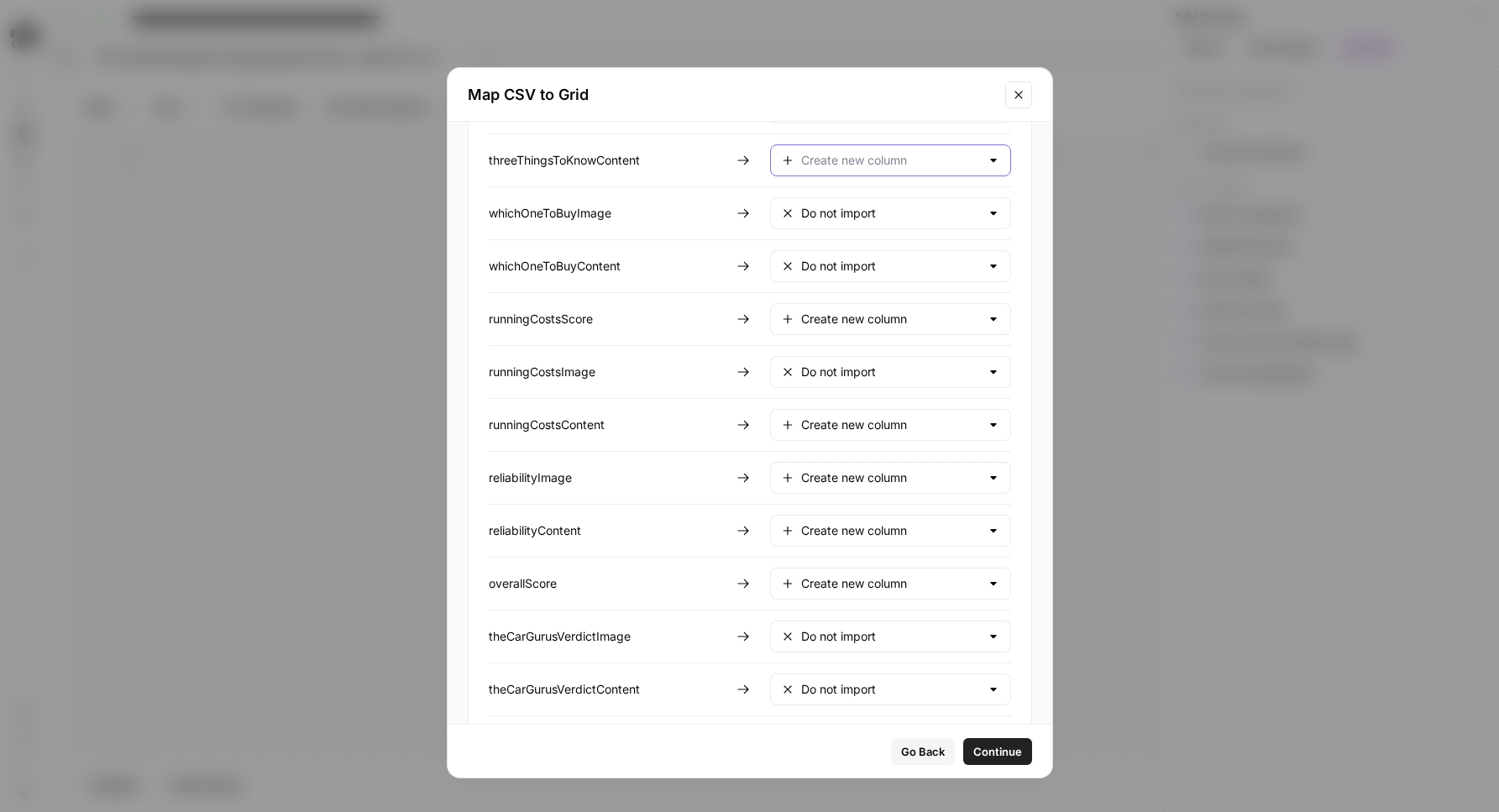
click at [857, 159] on input "text" at bounding box center [890, 160] width 179 height 17
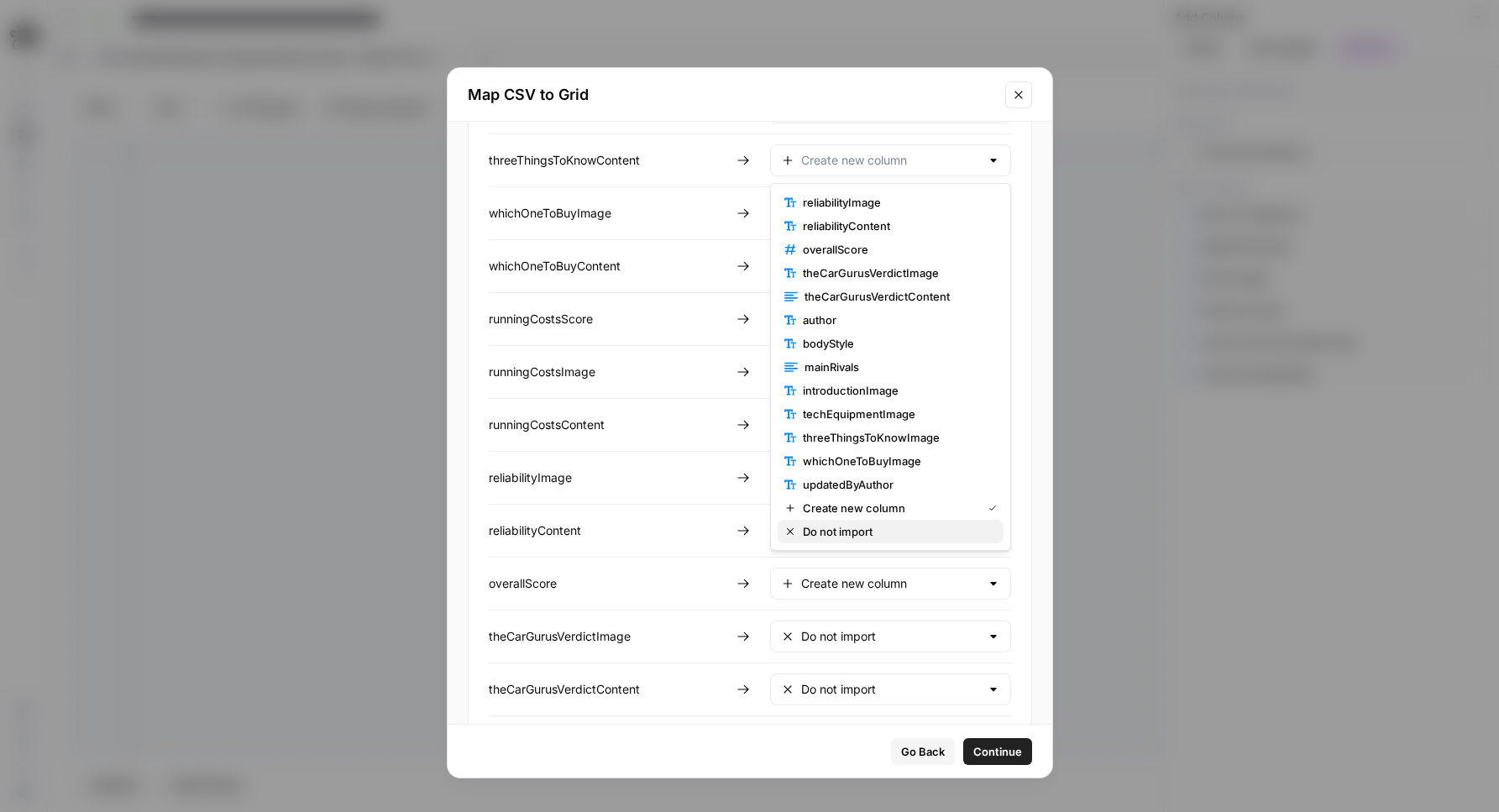
click at [849, 528] on span "Do not import" at bounding box center [896, 531] width 187 height 17
type input "Do not import"
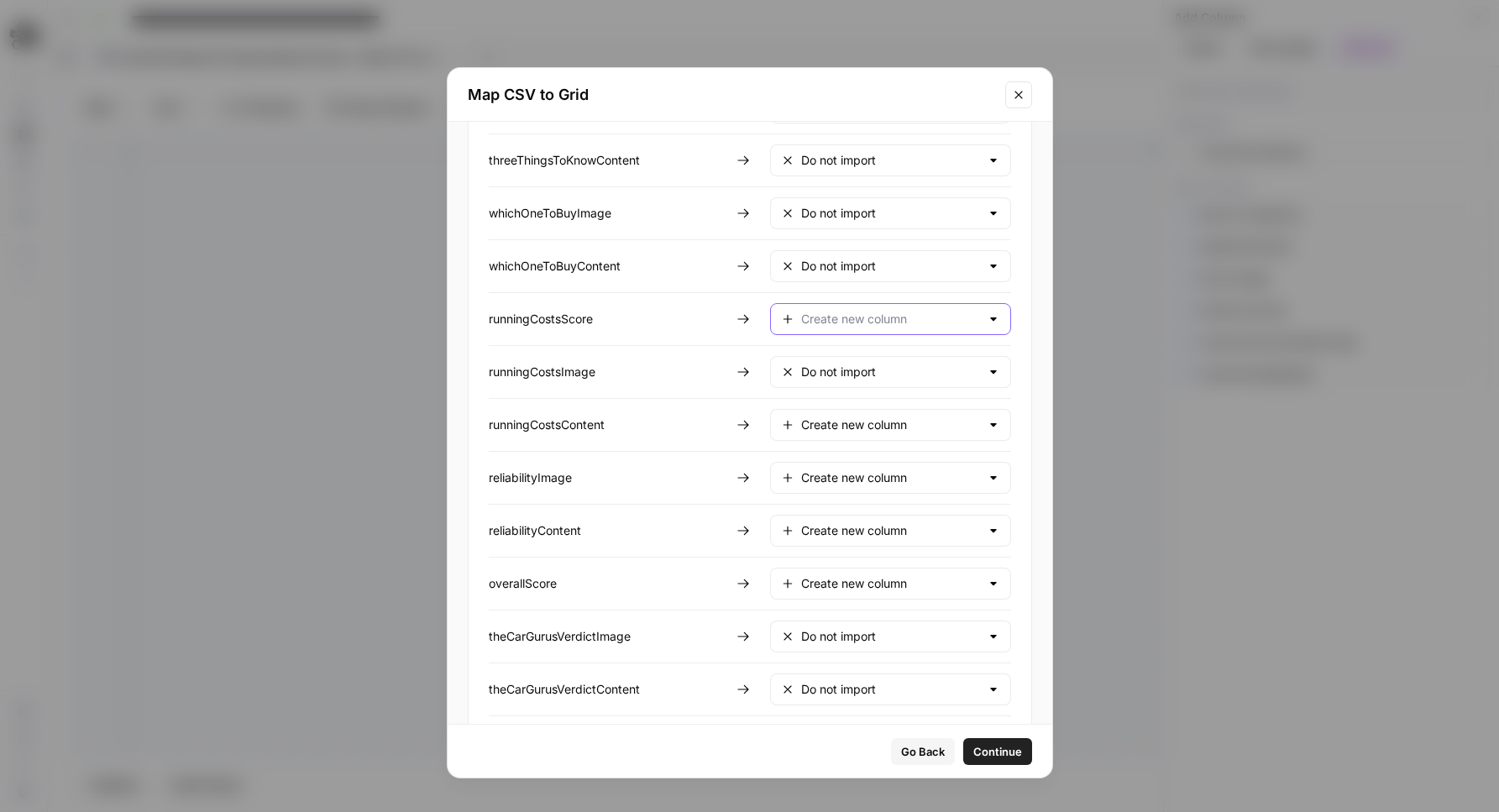
click at [845, 317] on input "text" at bounding box center [890, 319] width 179 height 17
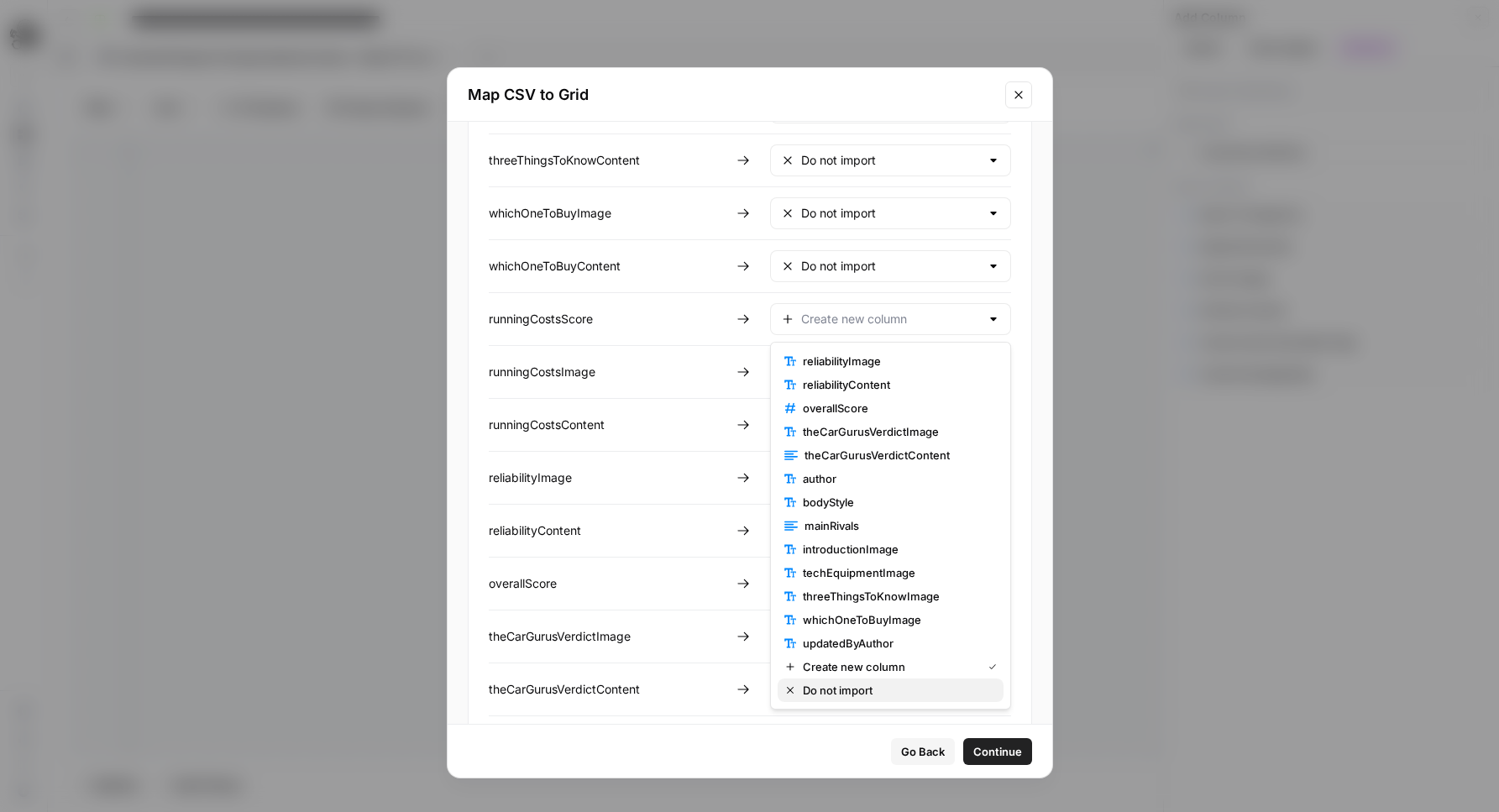
click at [864, 680] on button "Do not import" at bounding box center [890, 690] width 226 height 23
type input "Do not import"
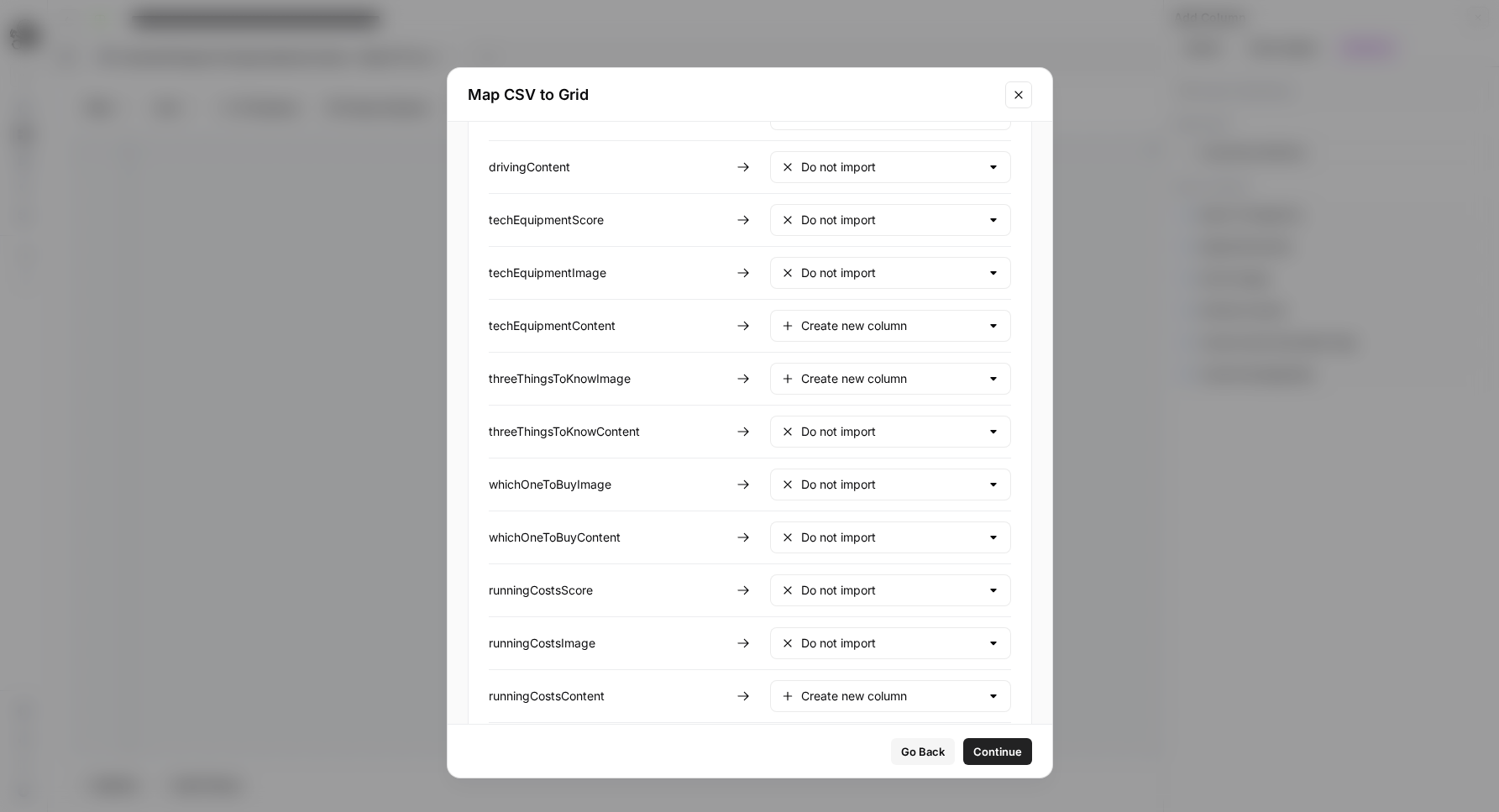
scroll to position [911, 0]
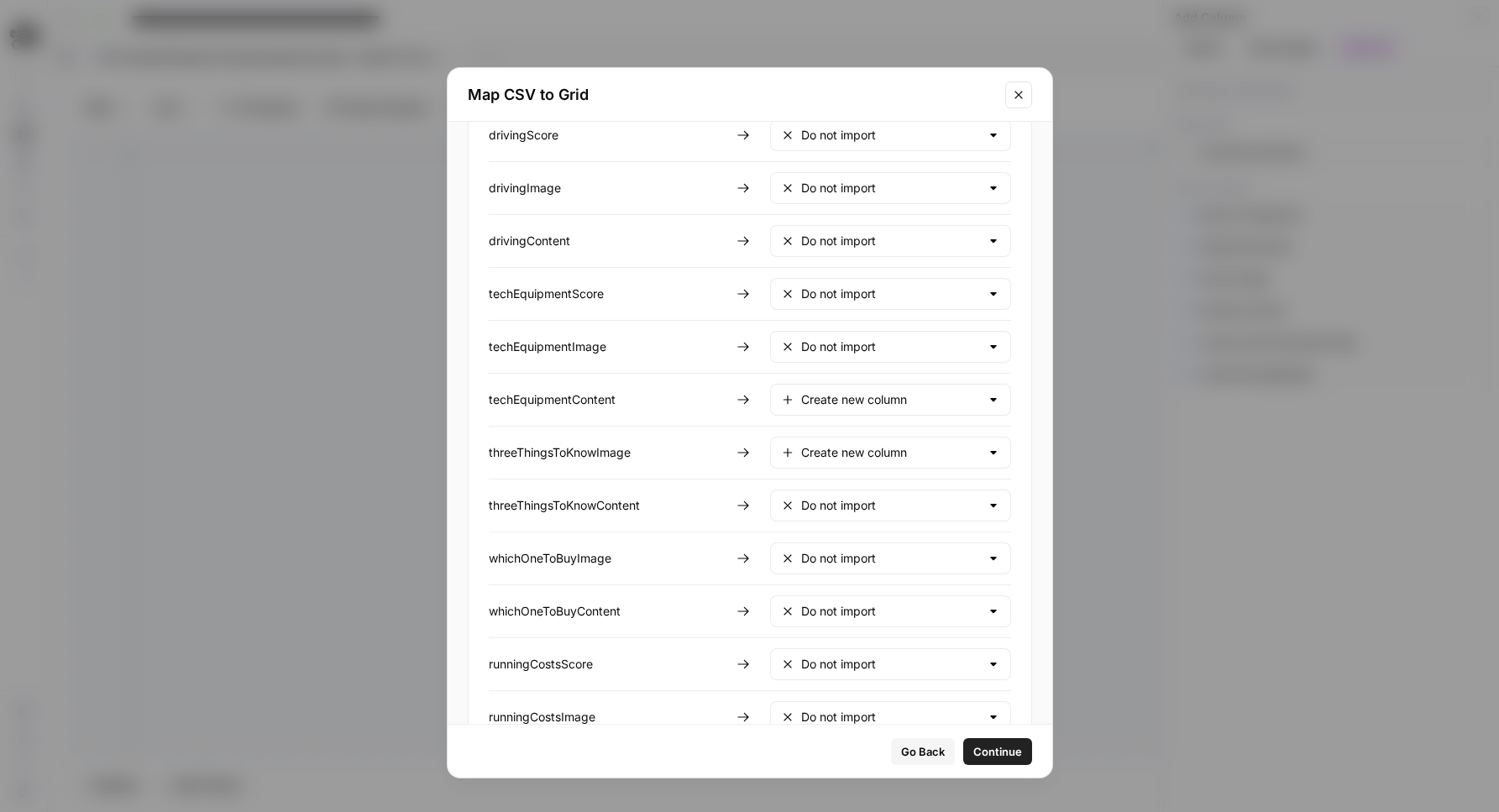
click at [845, 410] on div "Create new column" at bounding box center [890, 400] width 241 height 32
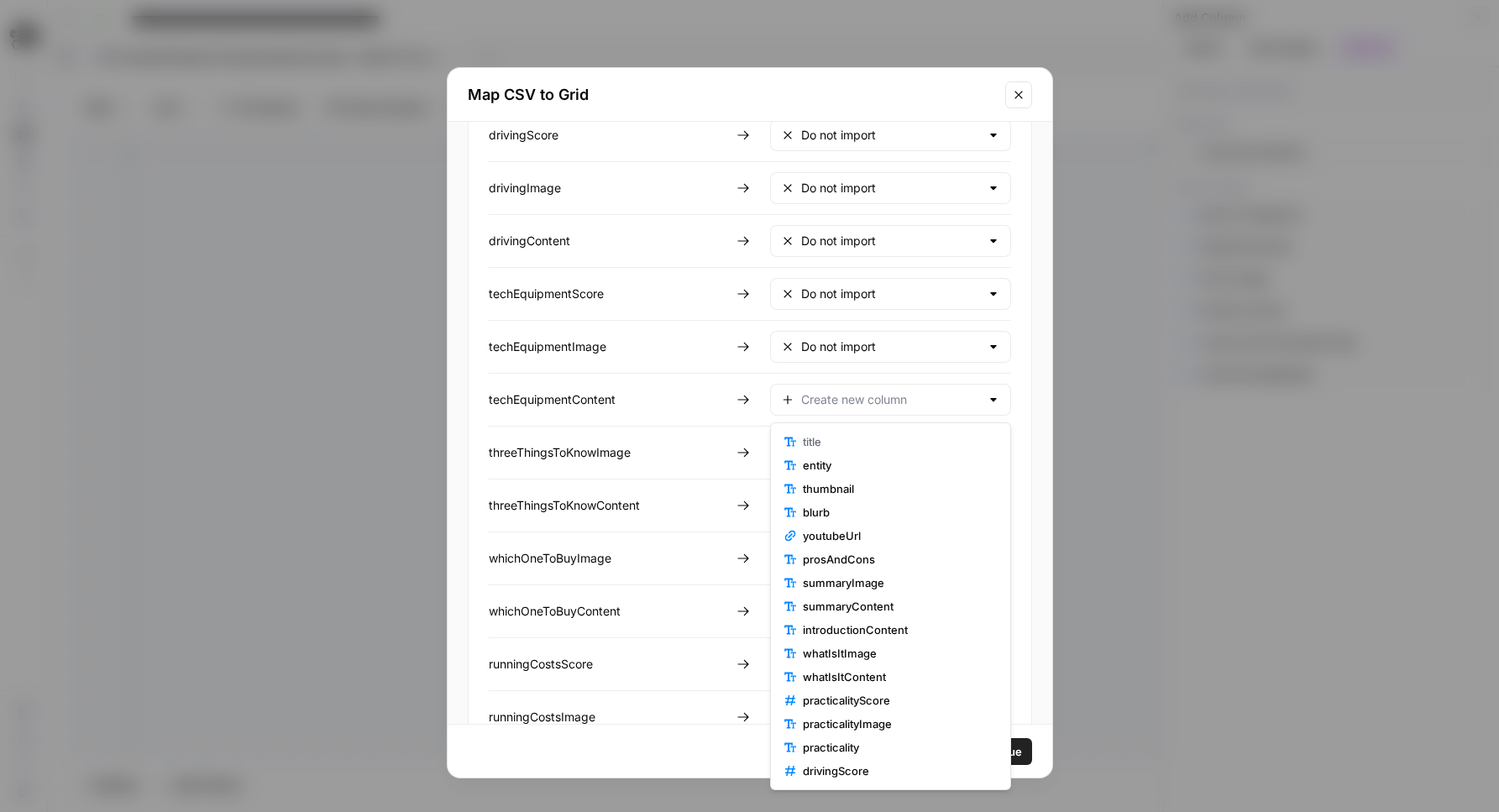
scroll to position [564, 0]
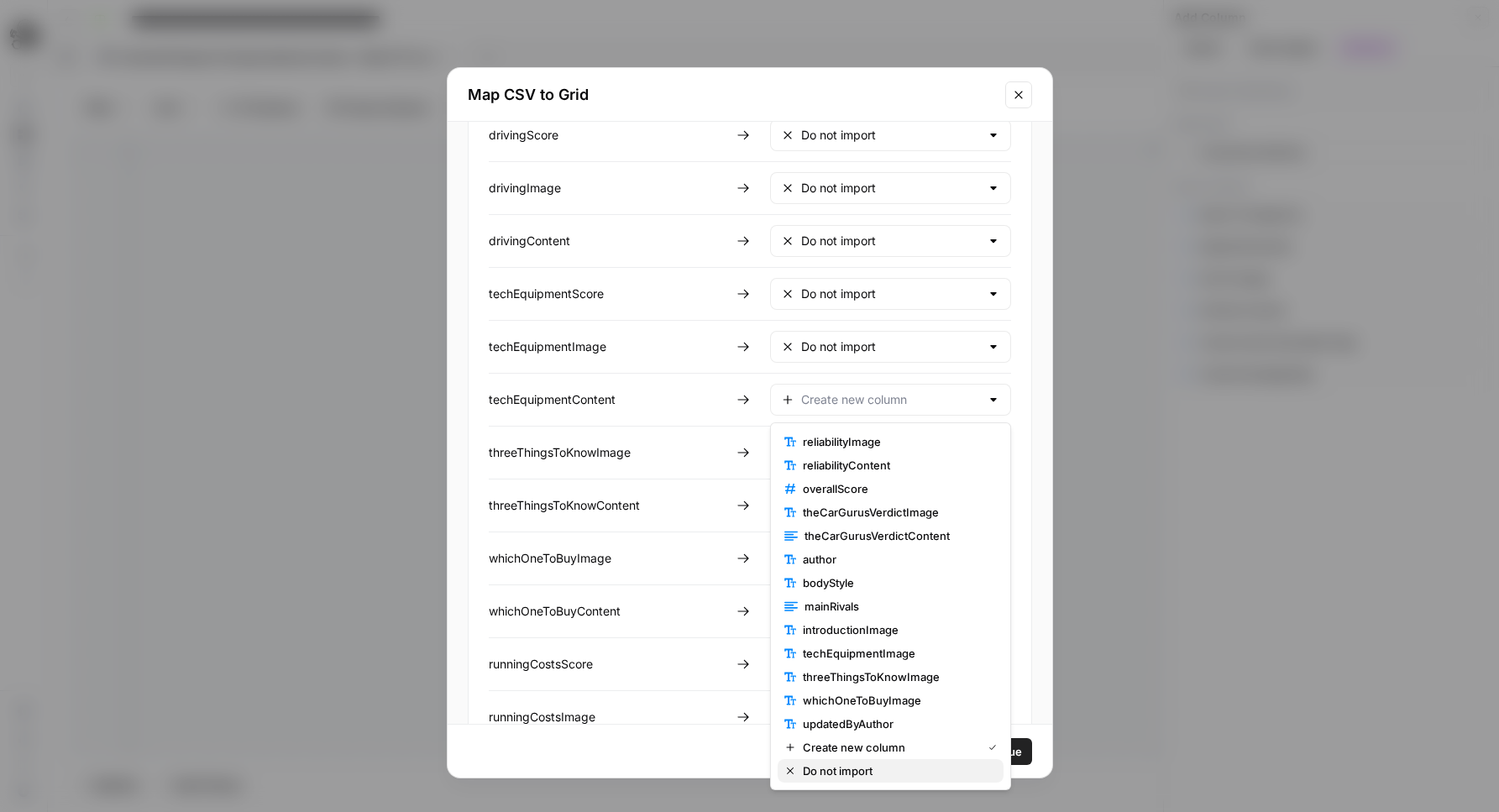
click at [890, 762] on span "Do not import" at bounding box center [896, 770] width 187 height 17
type input "Do not import"
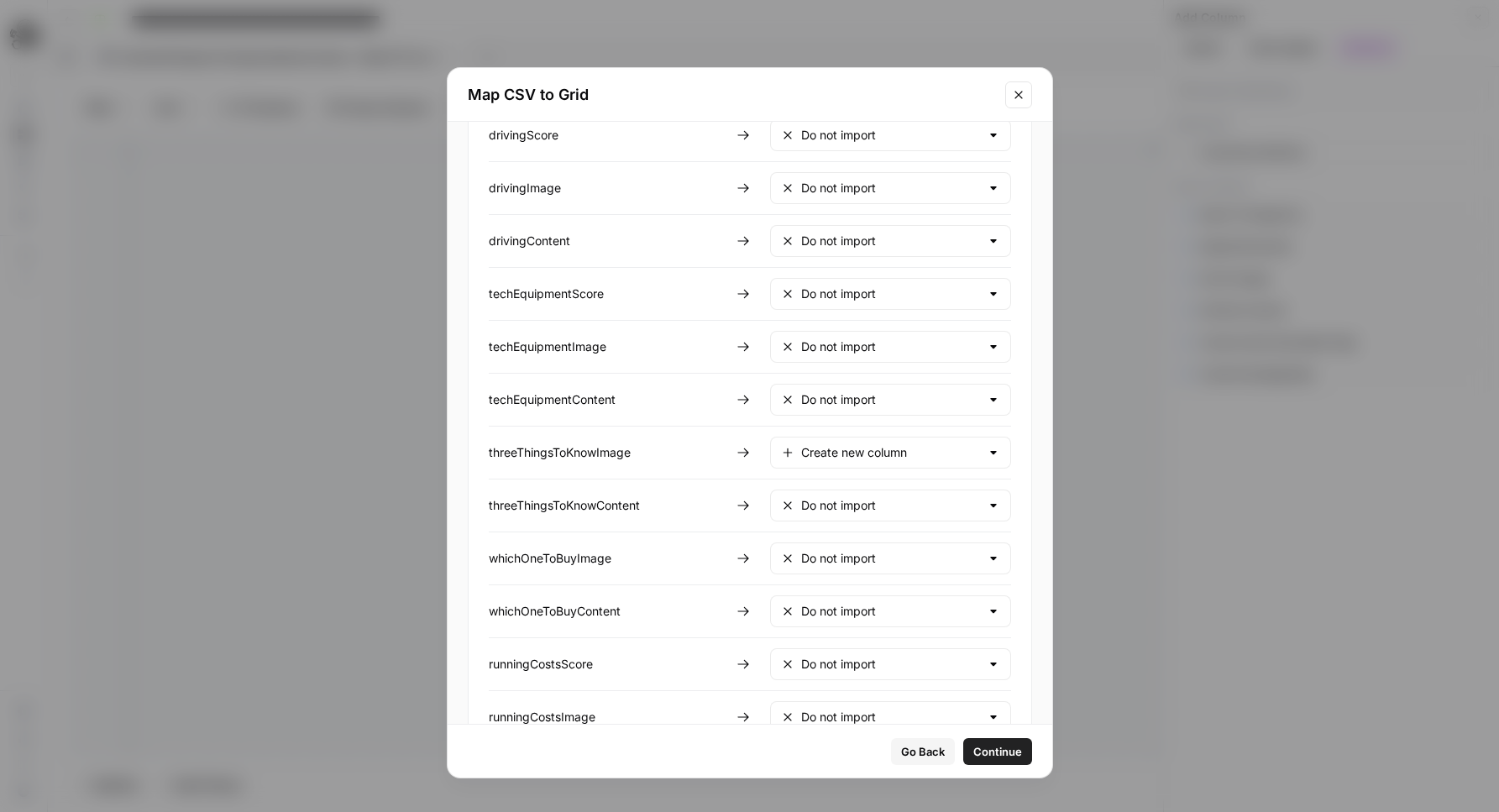
click at [869, 441] on div "Create new column" at bounding box center [890, 452] width 241 height 32
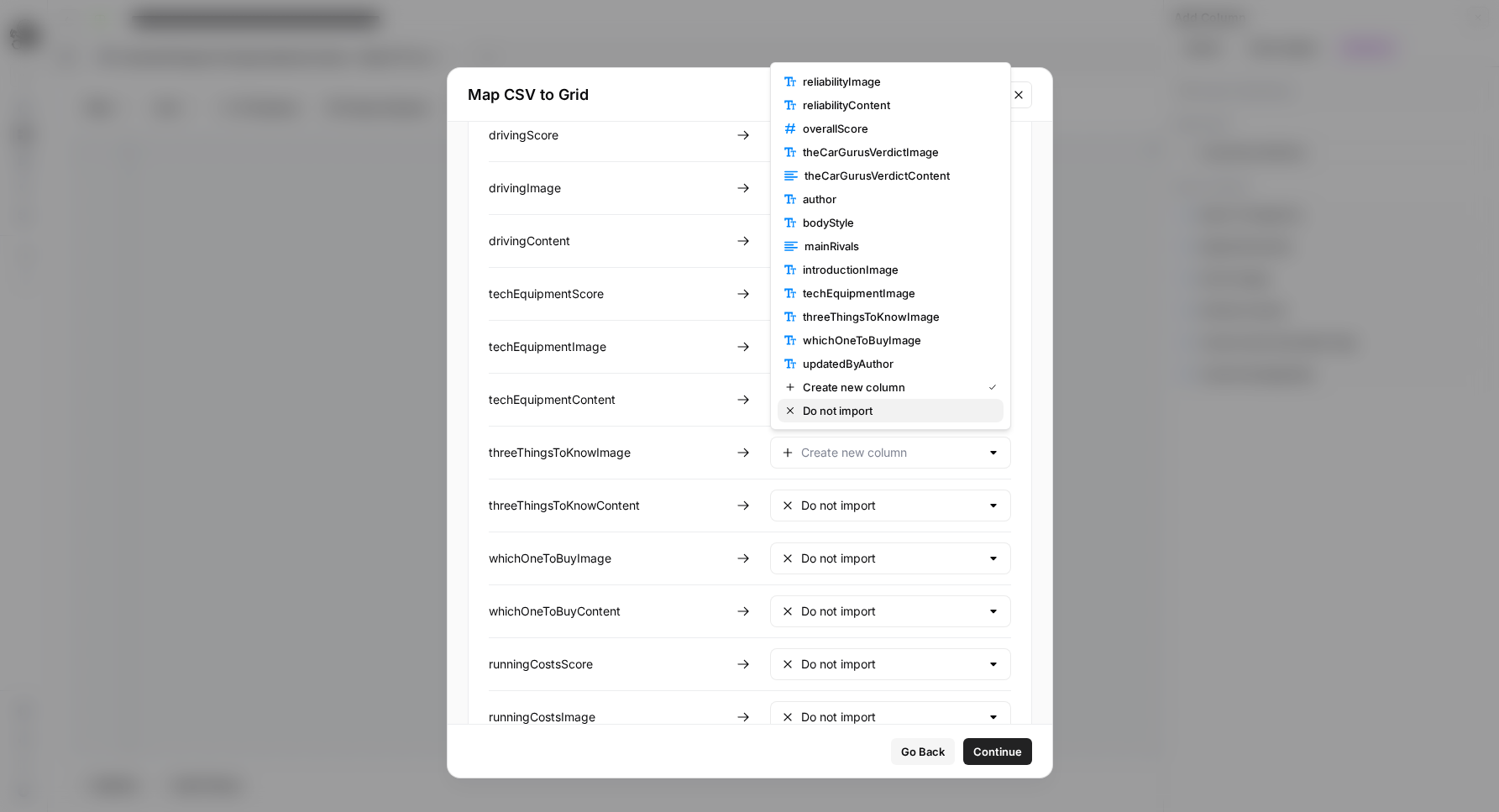
click at [849, 405] on span "Do not import" at bounding box center [896, 410] width 187 height 17
type input "Do not import"
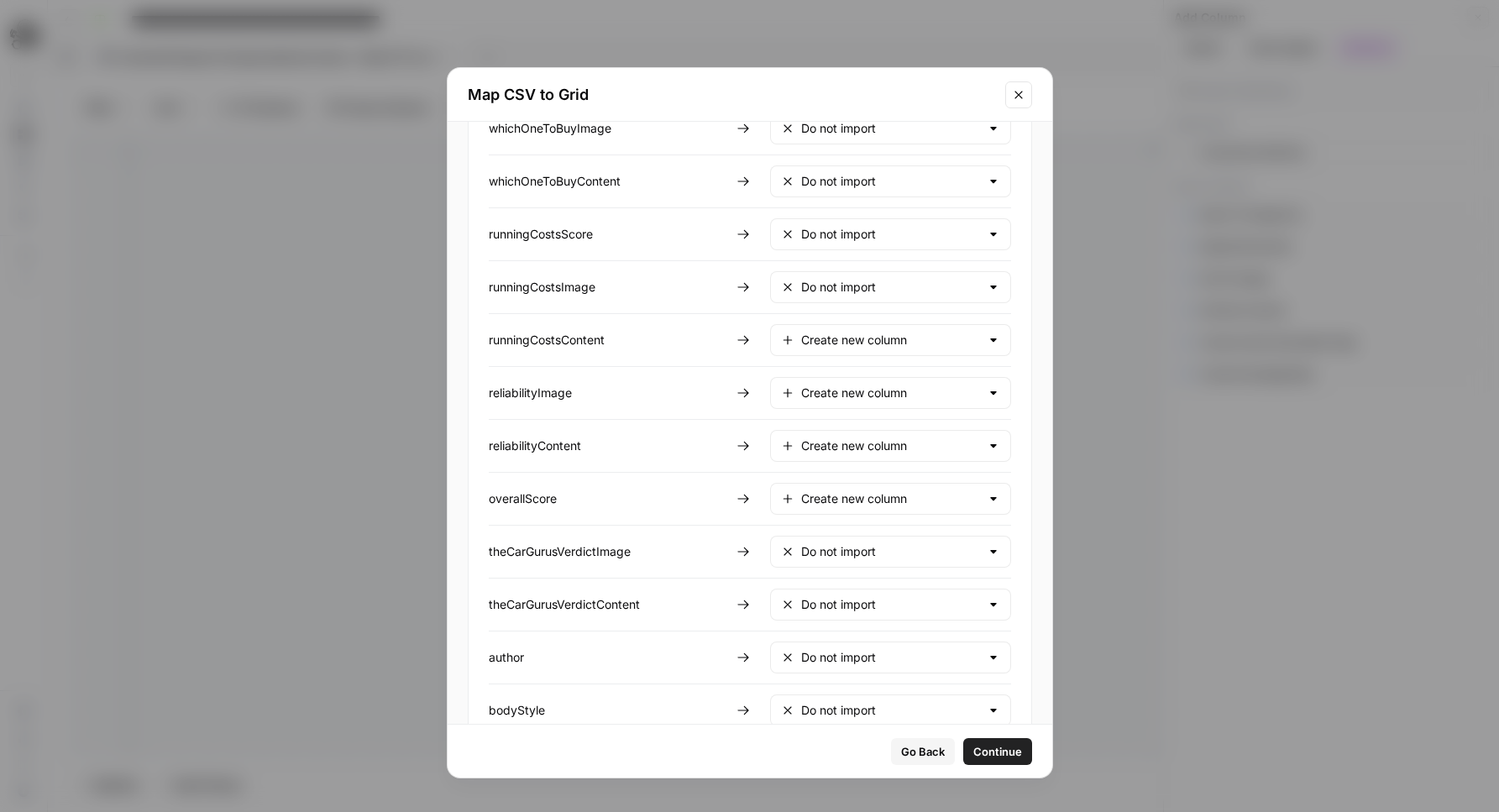
scroll to position [1343, 0]
drag, startPoint x: 859, startPoint y: 348, endPoint x: 857, endPoint y: 359, distance: 11.2
click at [858, 349] on div "Create new column" at bounding box center [890, 338] width 241 height 32
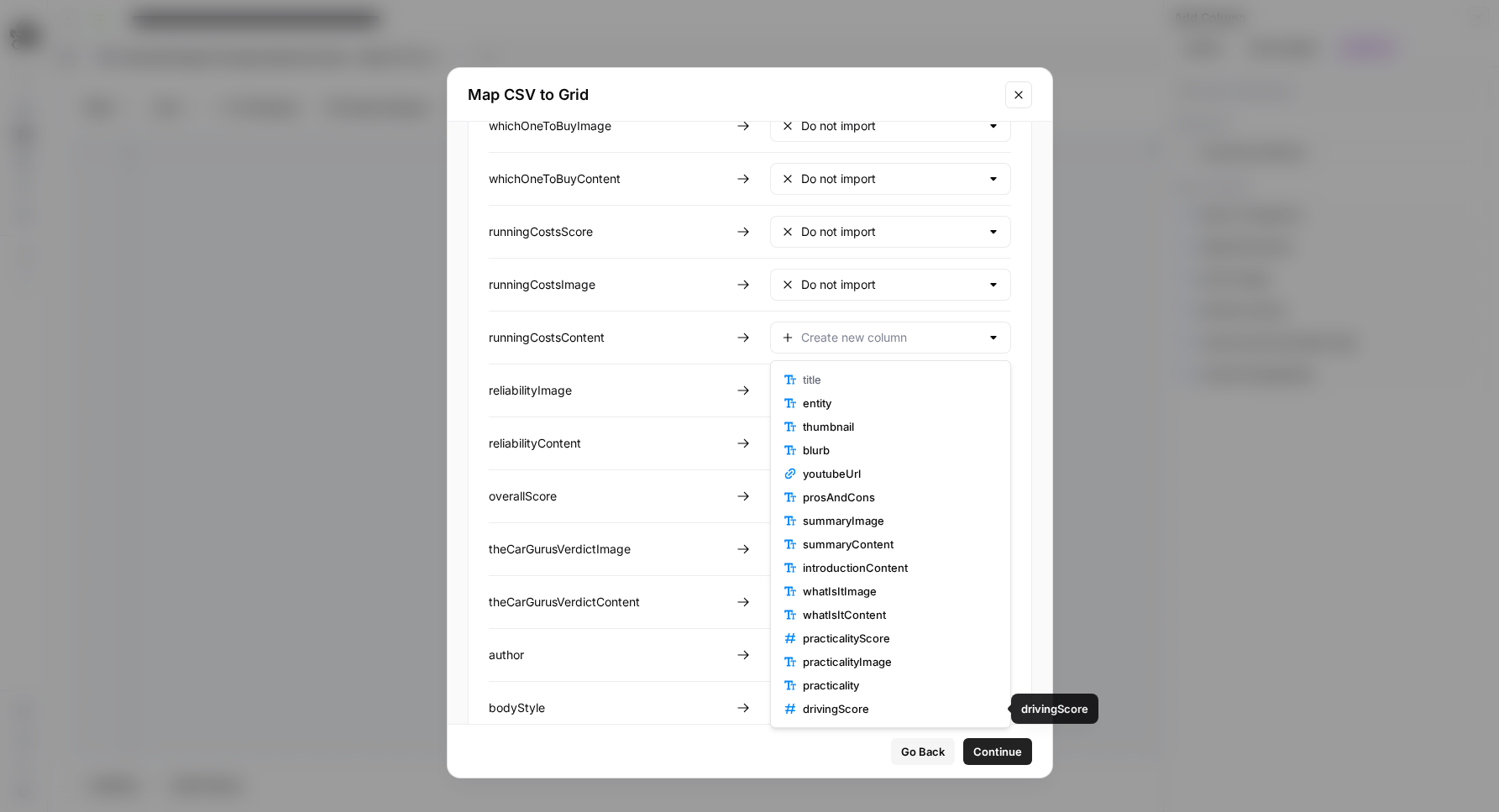
scroll to position [564, 0]
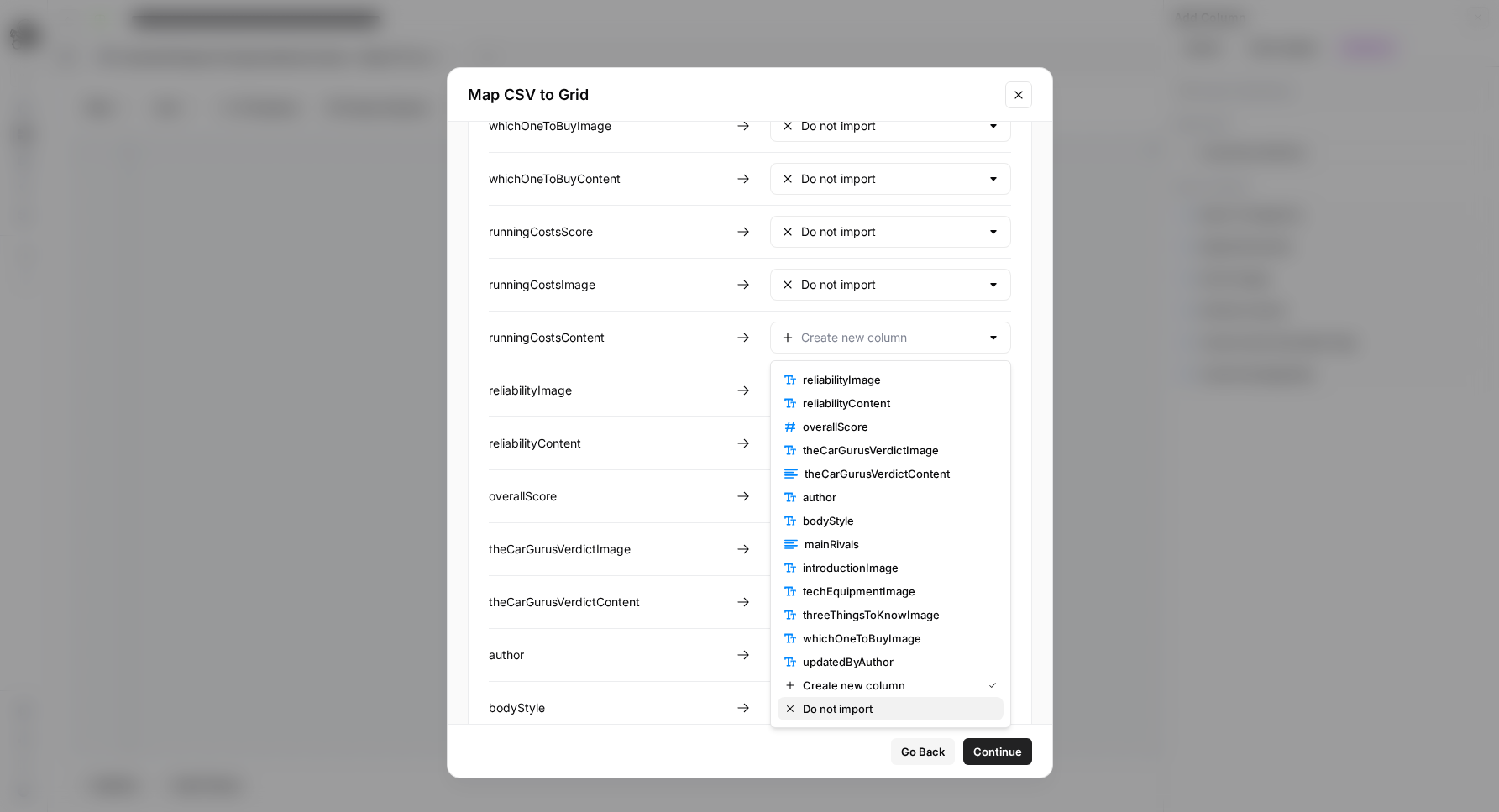
click at [858, 698] on button "Do not import" at bounding box center [890, 708] width 226 height 23
type input "Do not import"
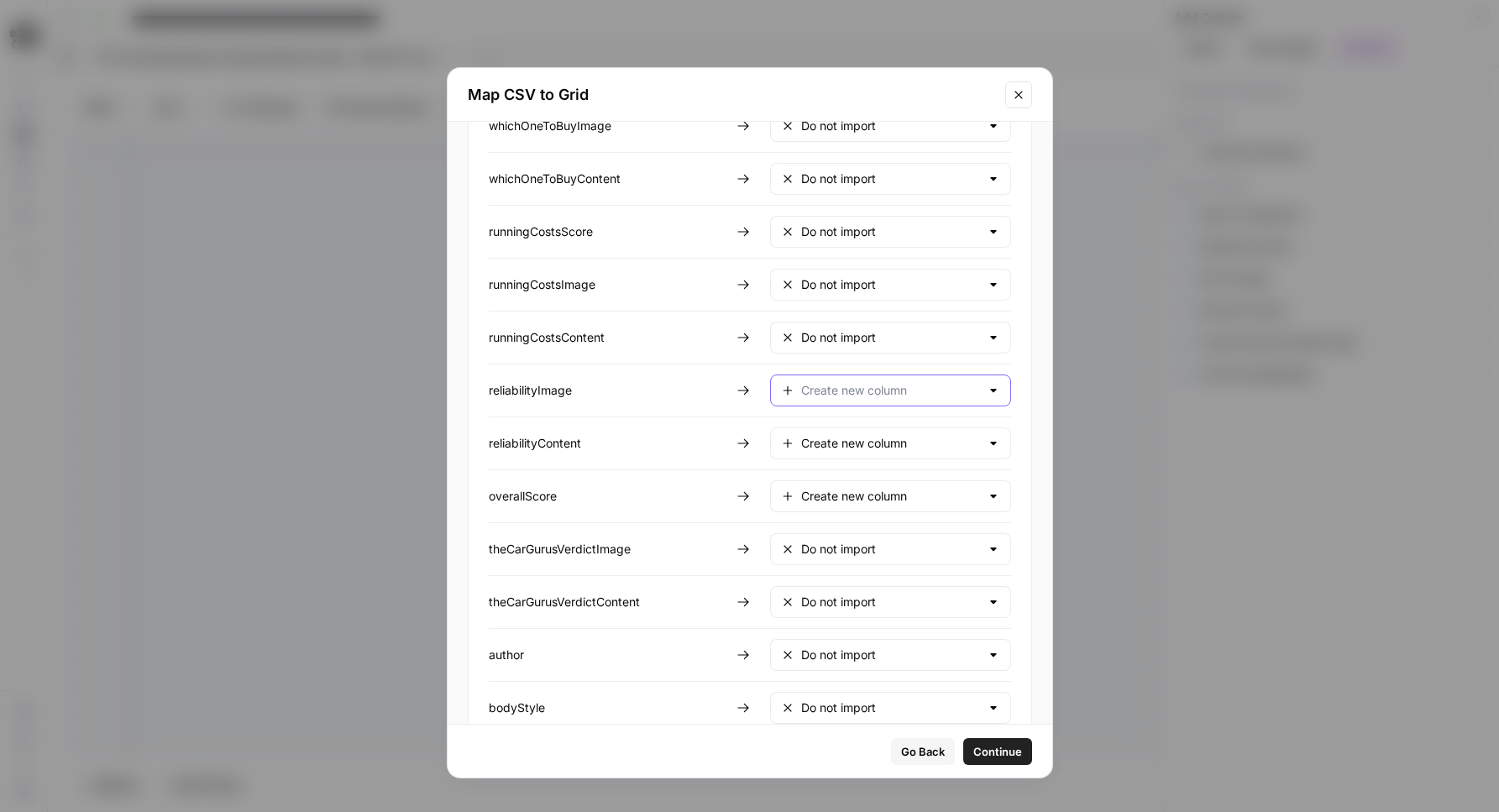
click at [865, 398] on input "text" at bounding box center [890, 390] width 179 height 17
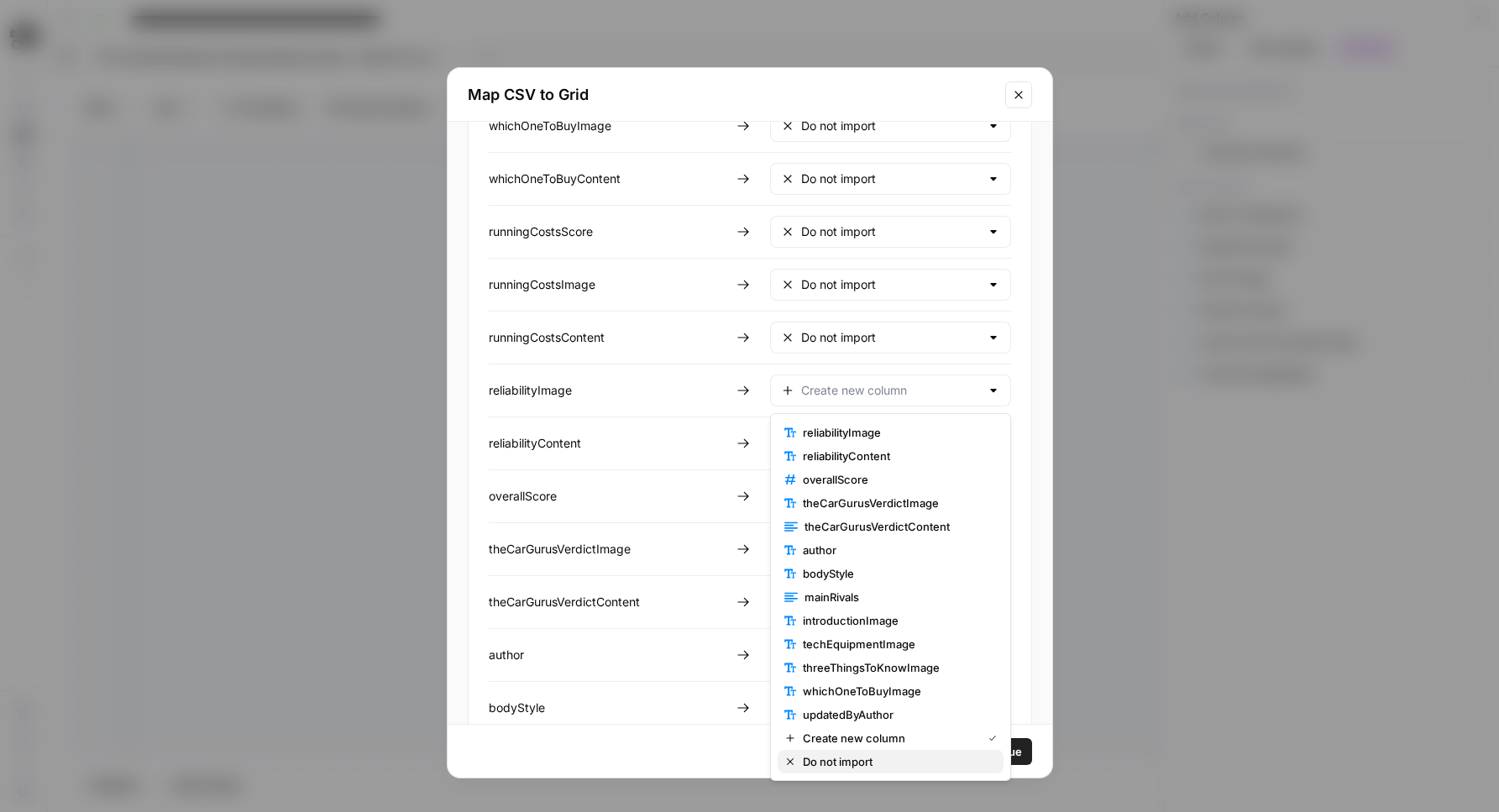
click at [879, 756] on span "Do not import" at bounding box center [896, 761] width 187 height 17
type input "Do not import"
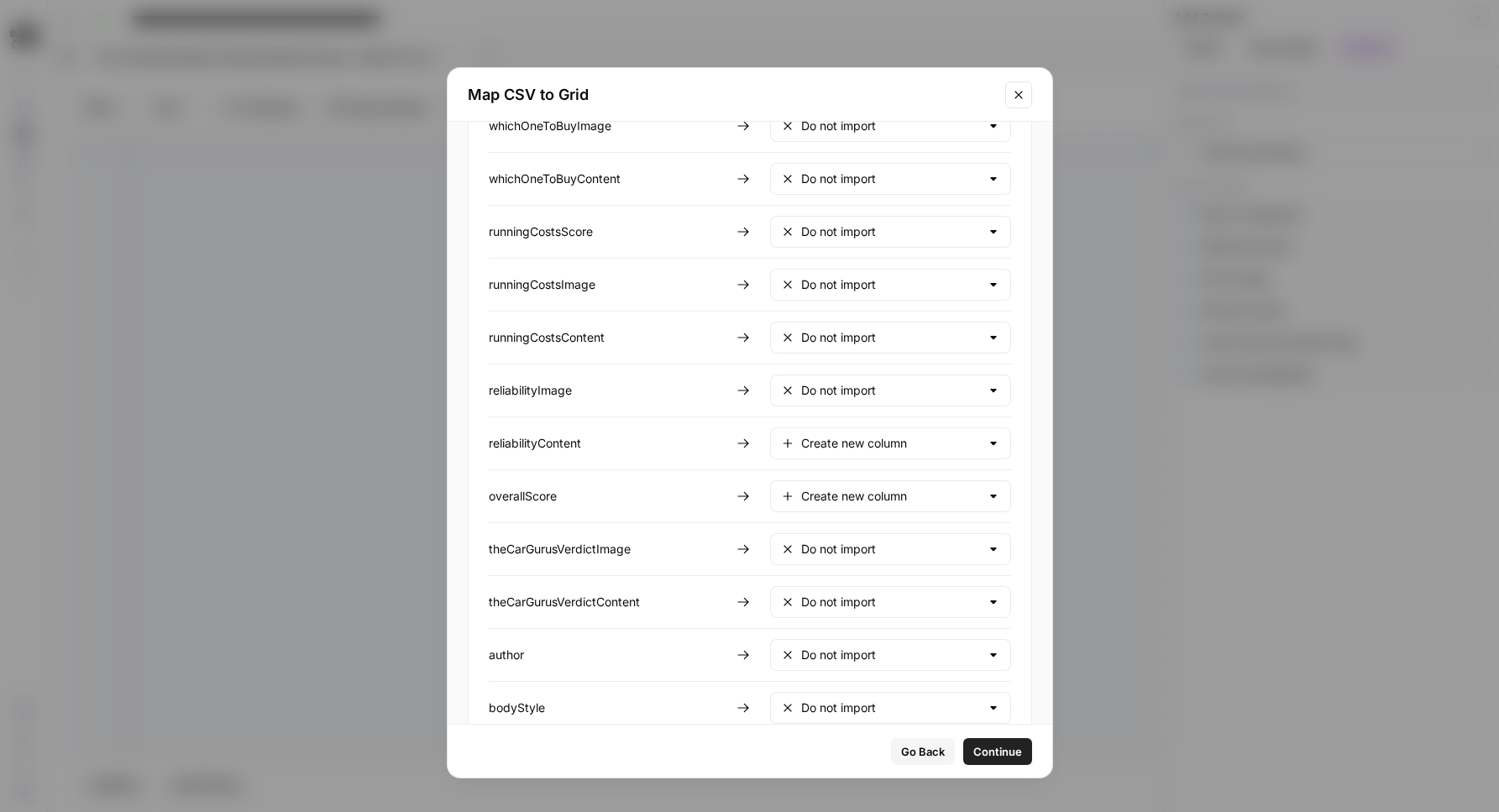
click at [881, 453] on div "Create new column" at bounding box center [890, 443] width 241 height 32
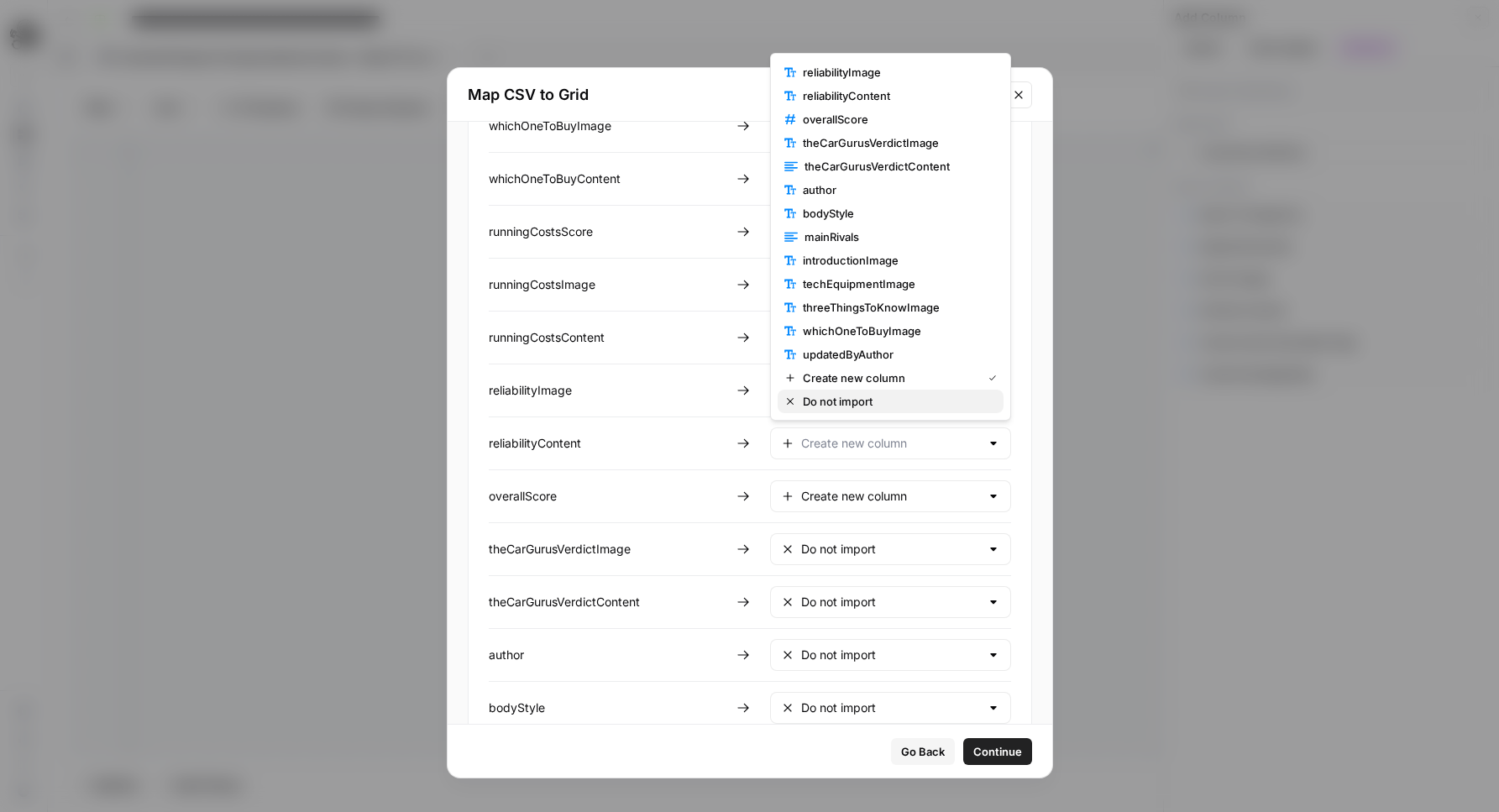
drag, startPoint x: 858, startPoint y: 385, endPoint x: 853, endPoint y: 394, distance: 10.3
click at [853, 394] on span "Do not import" at bounding box center [896, 401] width 187 height 17
type input "Do not import"
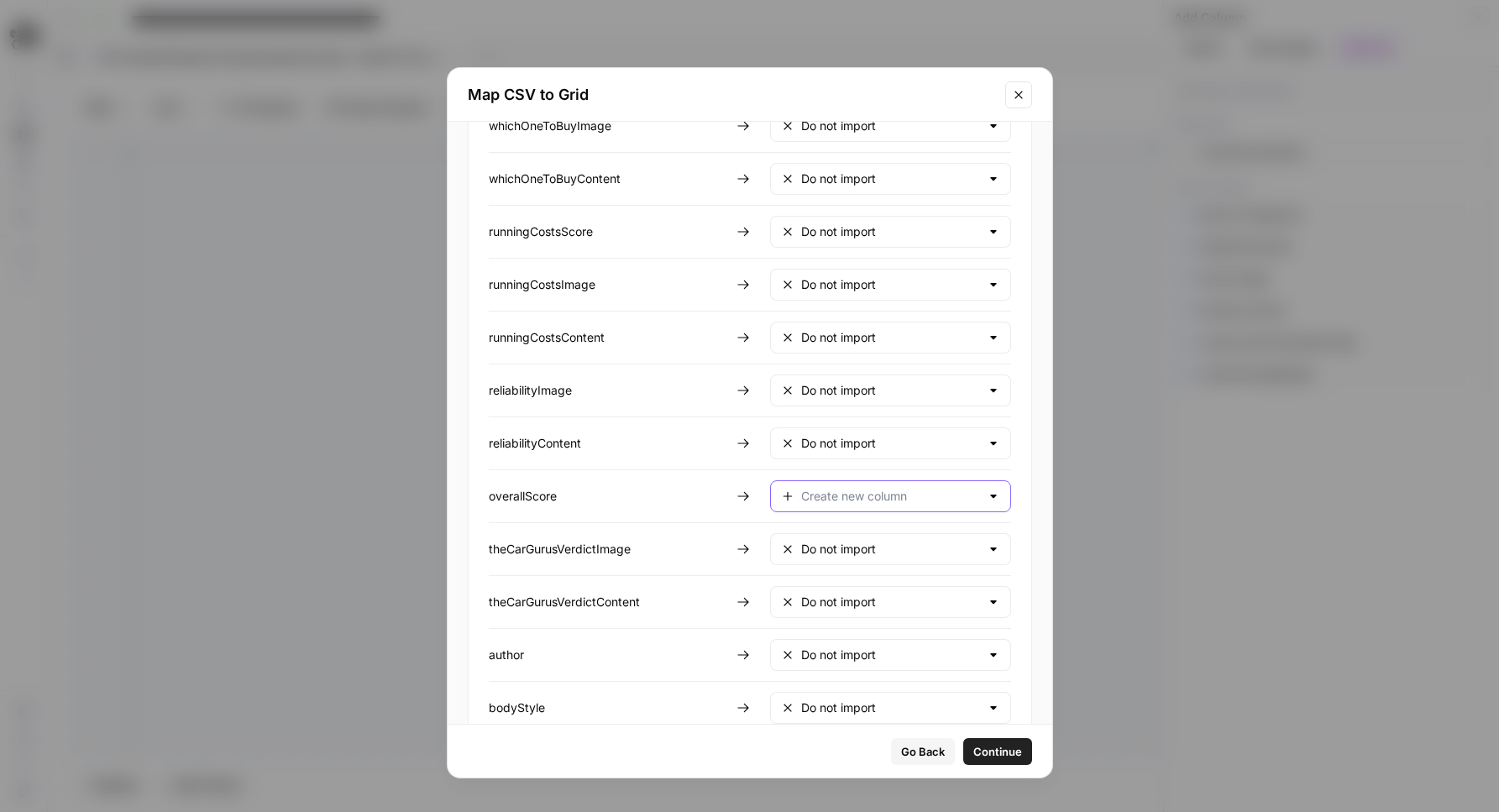
click at [855, 494] on input "text" at bounding box center [890, 496] width 179 height 17
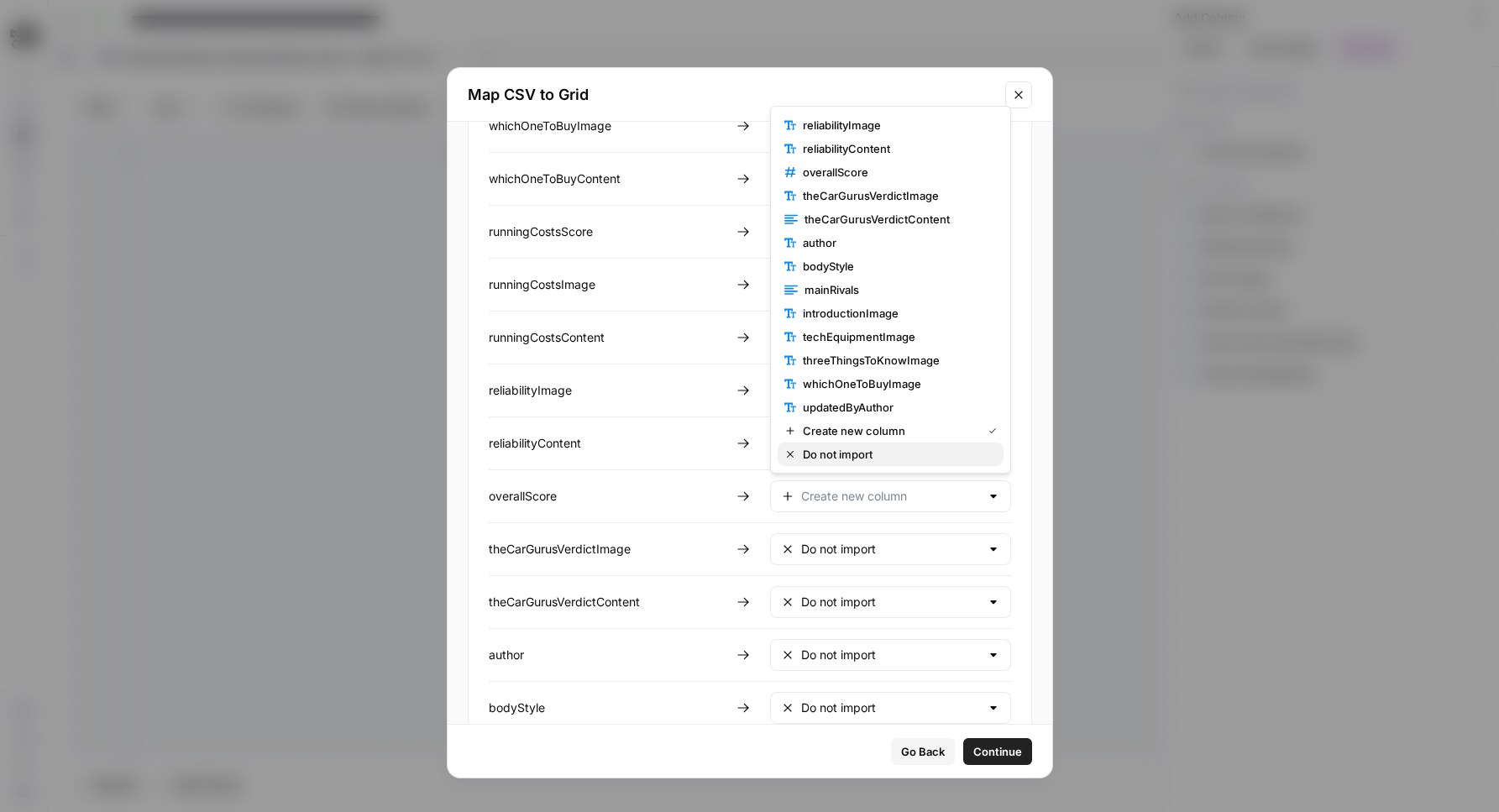
click at [849, 444] on button "Do not import" at bounding box center [890, 454] width 226 height 23
type input "Do not import"
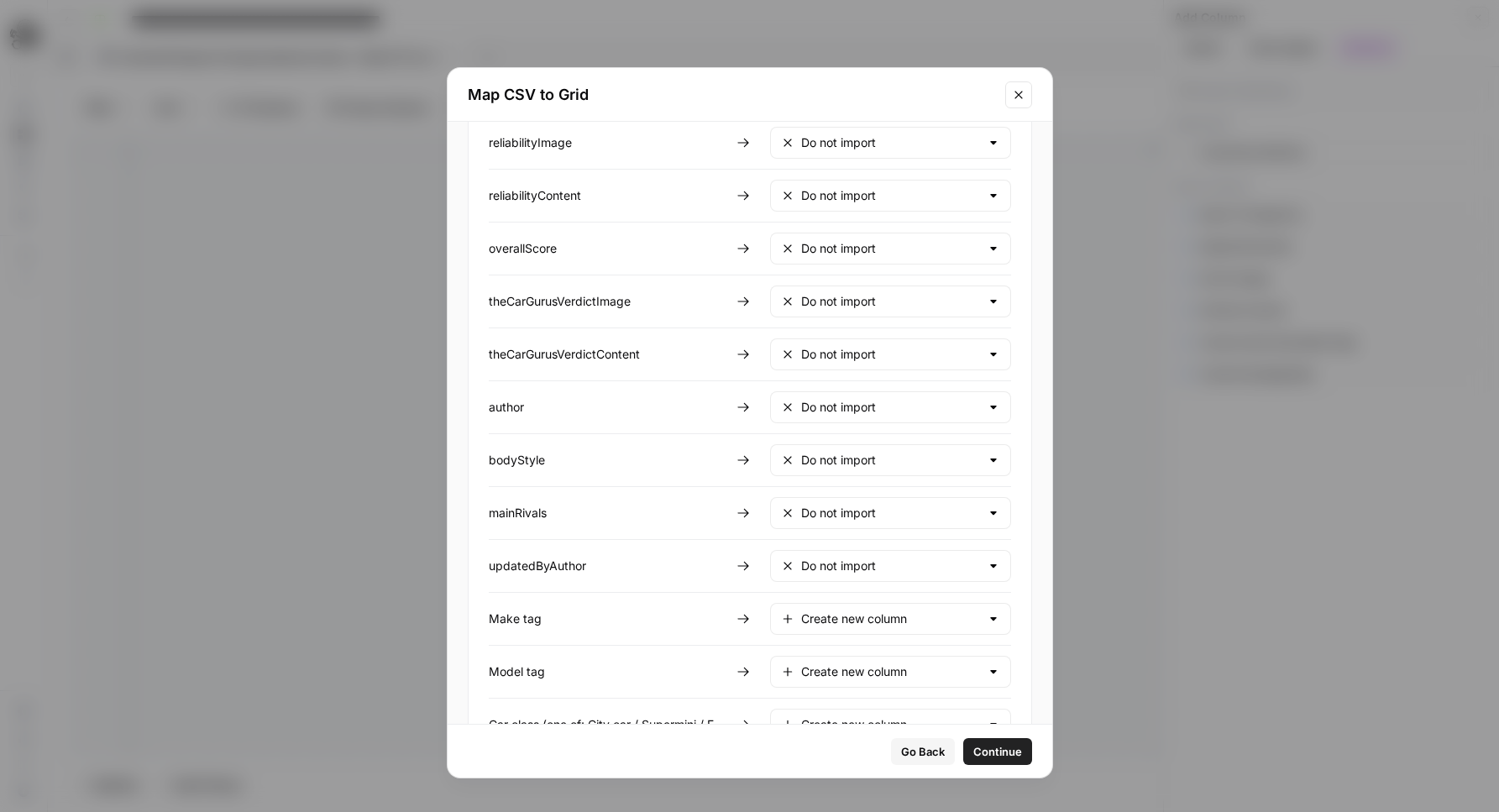
scroll to position [1596, 0]
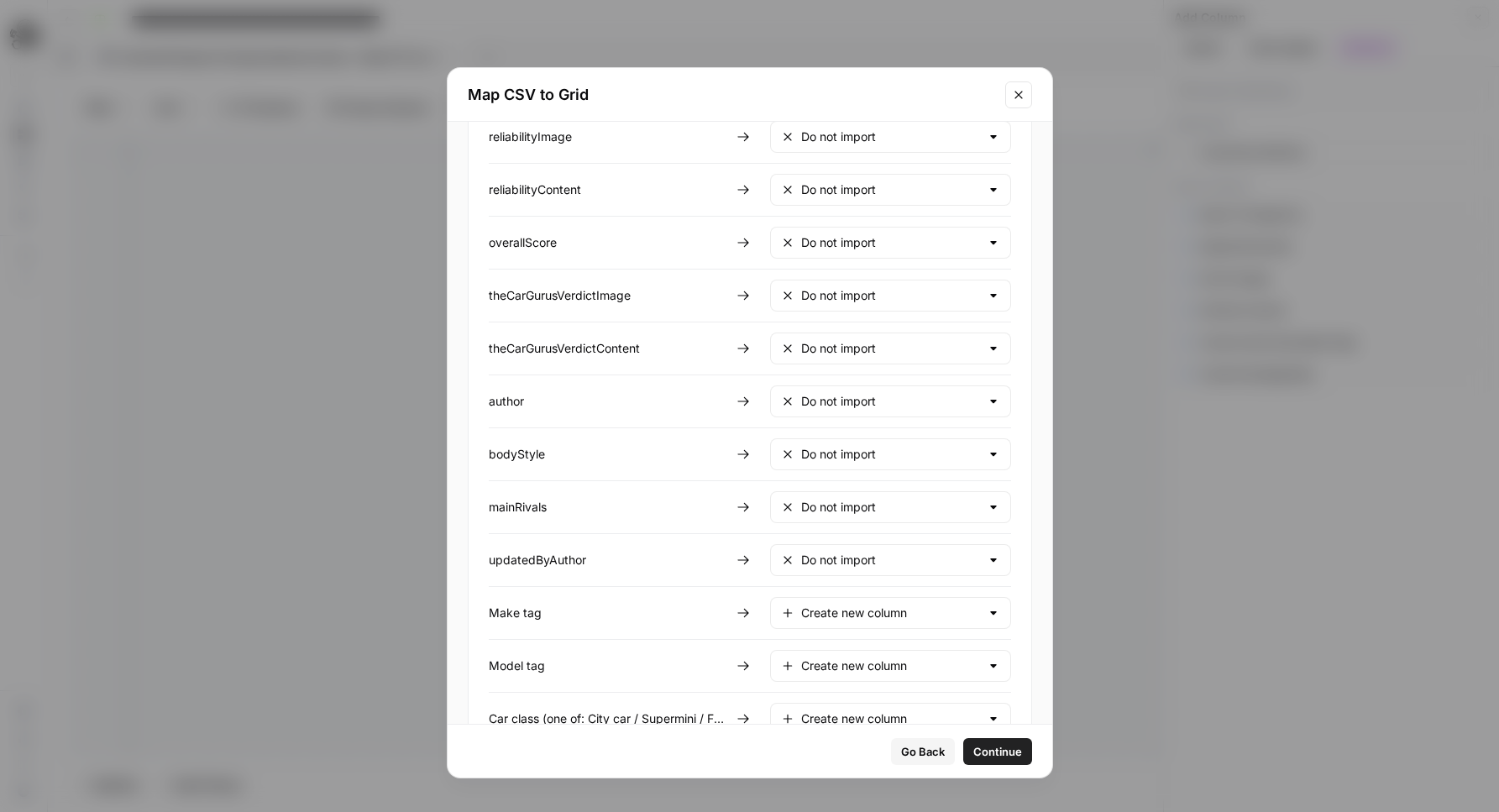
click at [1004, 750] on span "Continue" at bounding box center [997, 751] width 49 height 17
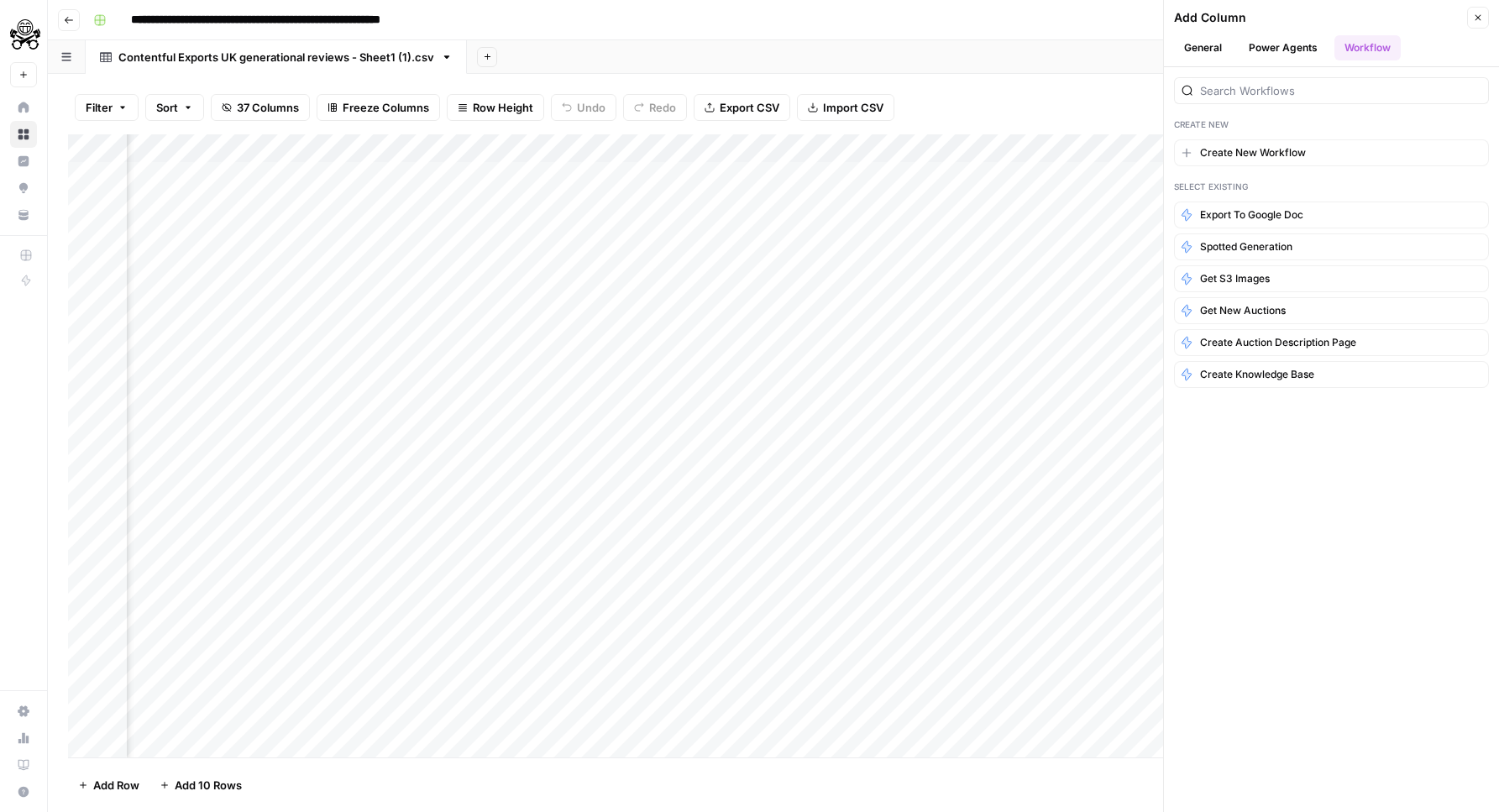
scroll to position [0, 267]
click at [444, 56] on icon "button" at bounding box center [447, 57] width 6 height 4
click at [484, 57] on icon "button" at bounding box center [486, 56] width 6 height 6
click at [514, 196] on span "CSV" at bounding box center [569, 198] width 124 height 17
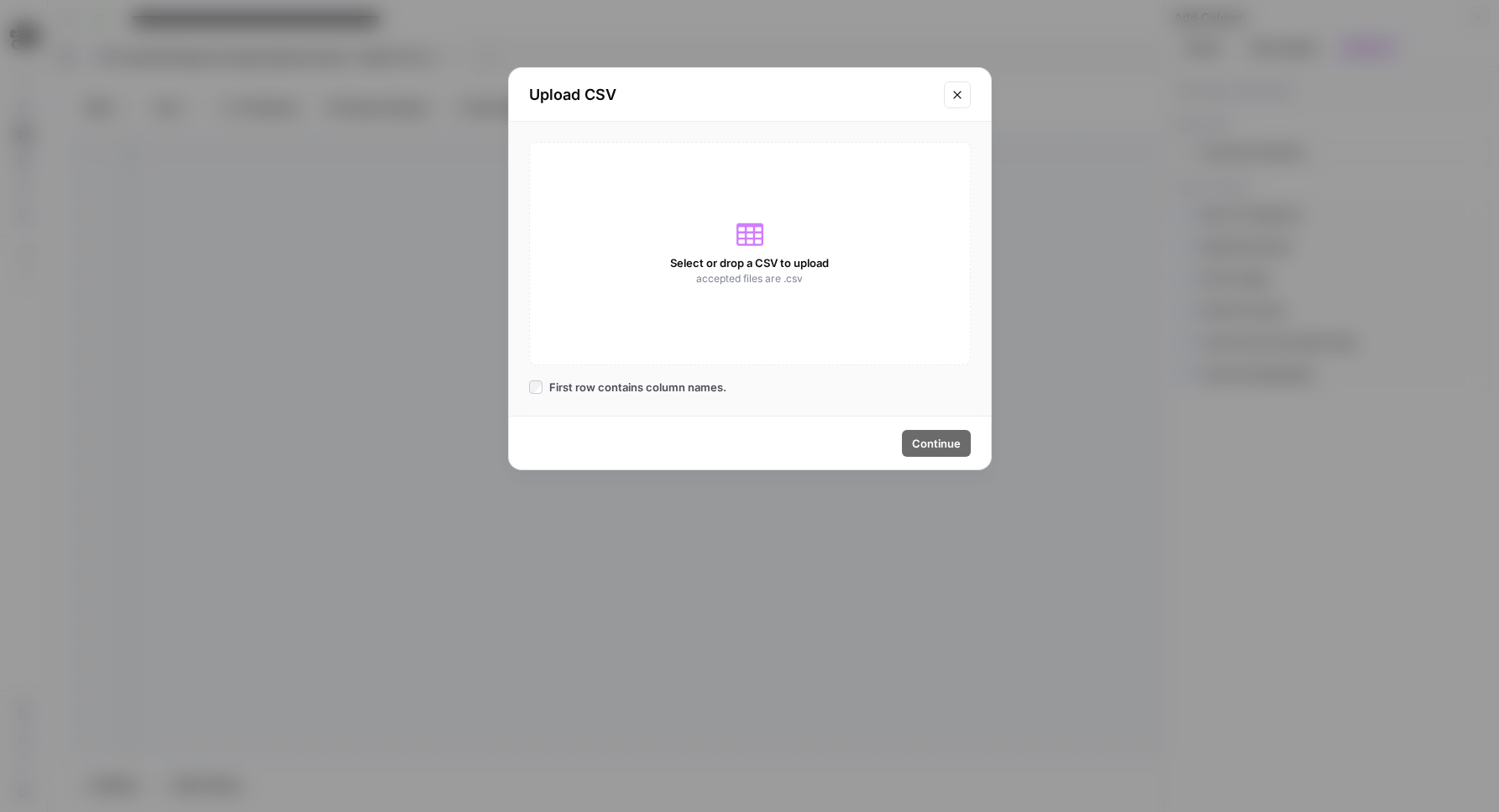
click at [775, 281] on span "accepted files are .csv" at bounding box center [749, 278] width 107 height 15
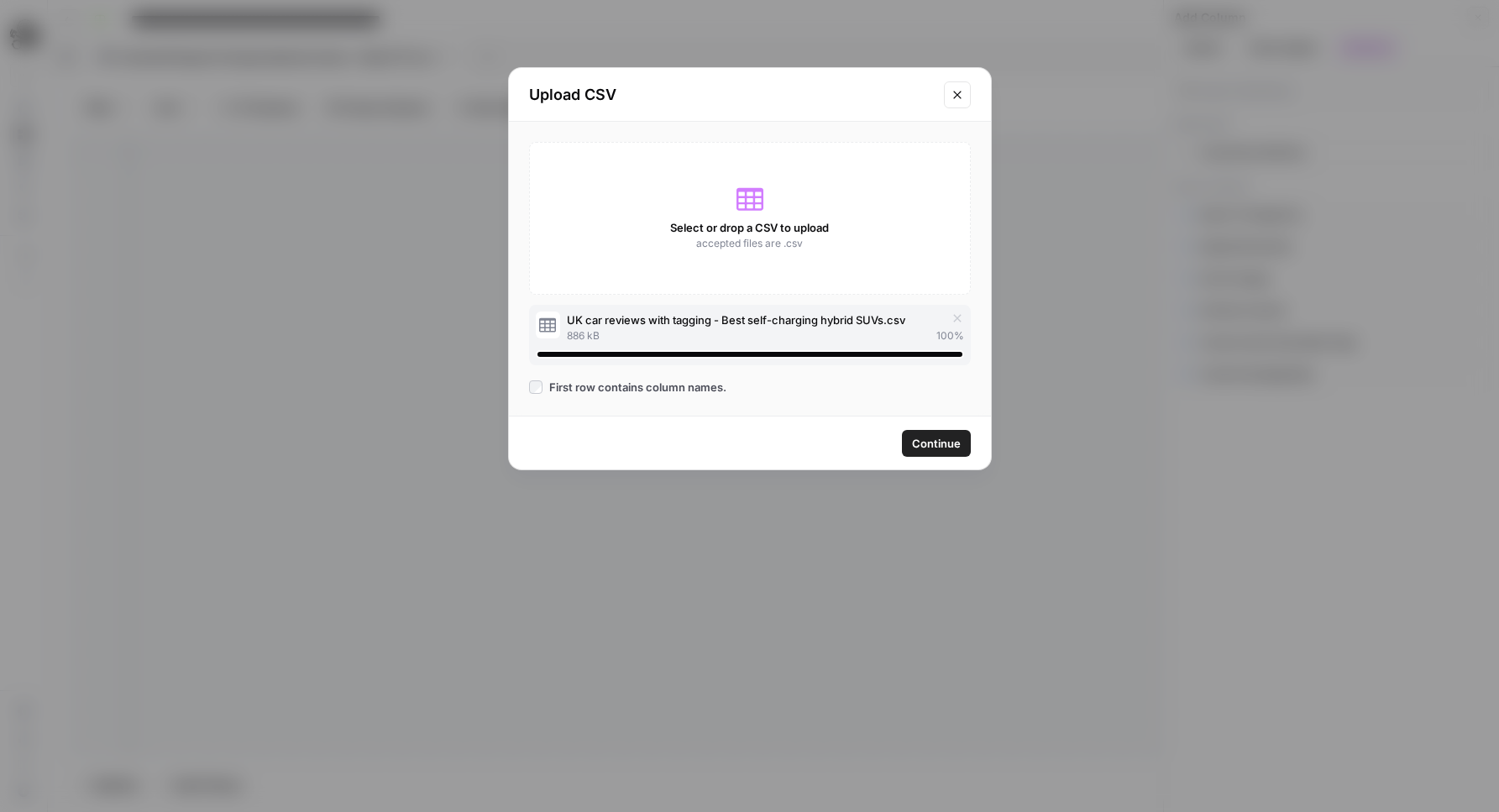
click at [936, 441] on span "Continue" at bounding box center [936, 443] width 49 height 17
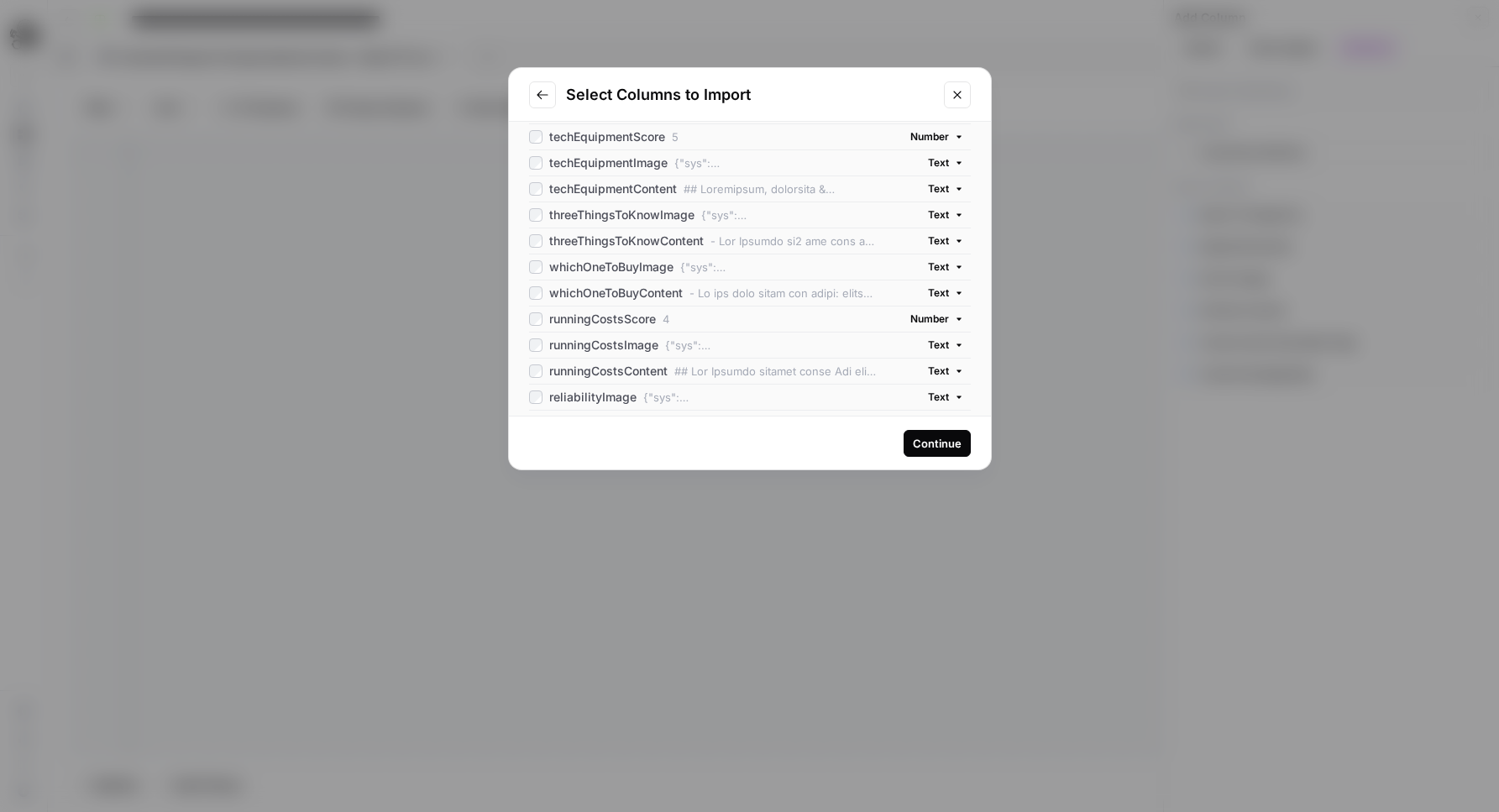
scroll to position [516, 0]
click at [534, 256] on div "whichOneToBuyImage" at bounding box center [601, 264] width 145 height 17
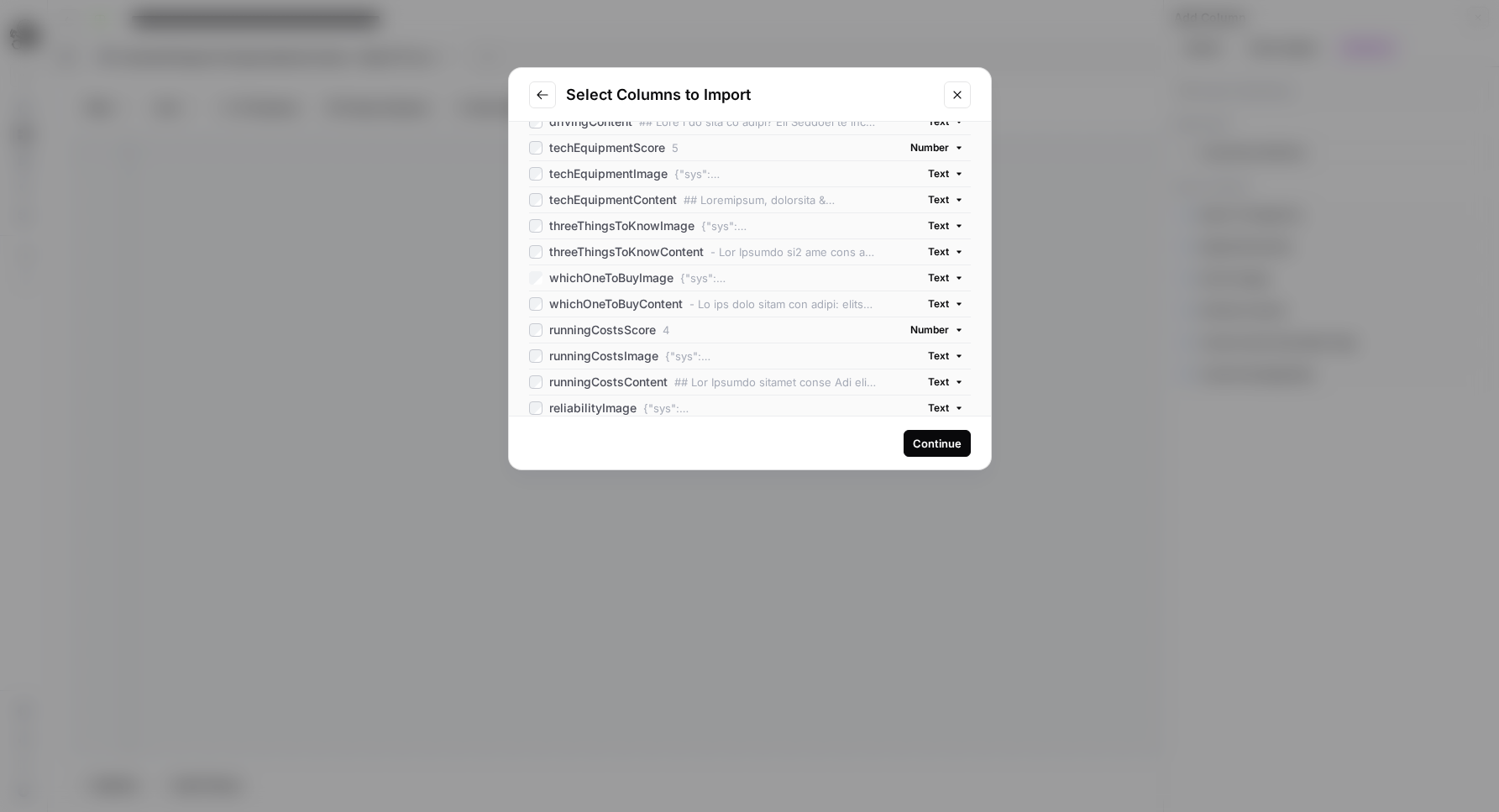
scroll to position [527, 0]
click at [527, 224] on div "All Columns (62) 50 Max title Kia Sorento Review (2020-present) Text entity {"s…" at bounding box center [750, 268] width 482 height 294
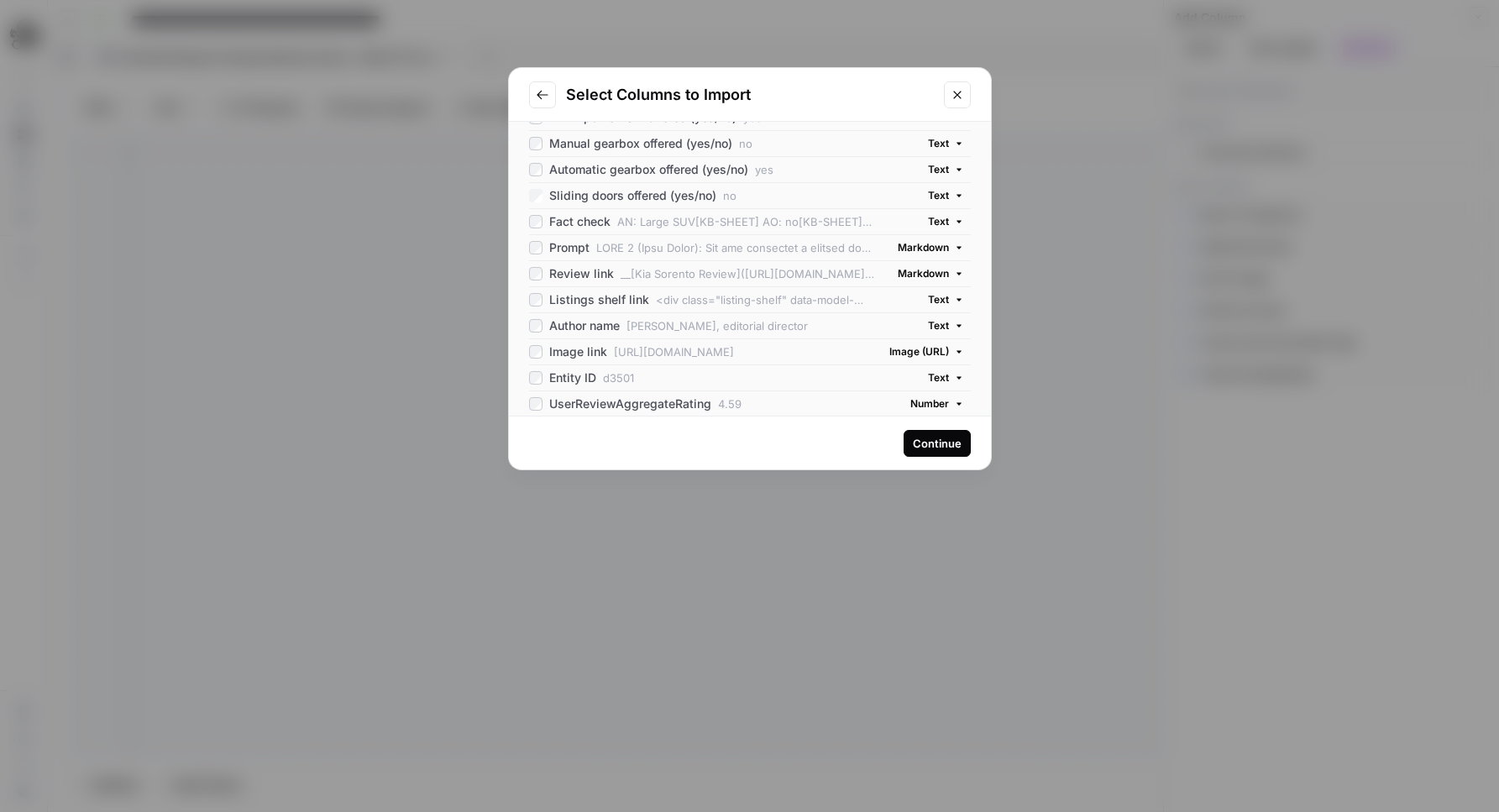
scroll to position [1627, 0]
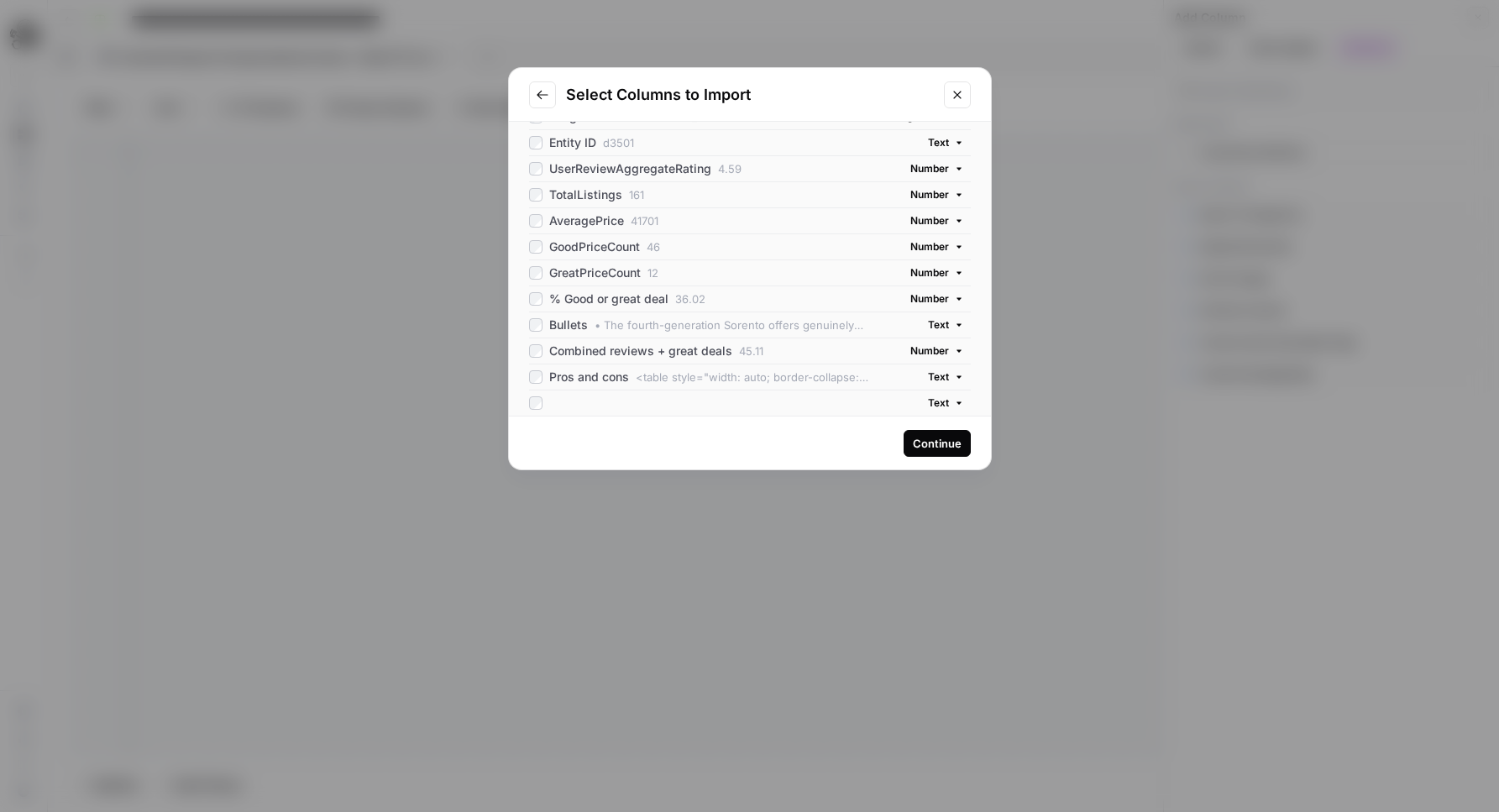
click at [926, 442] on div "Continue" at bounding box center [937, 443] width 49 height 17
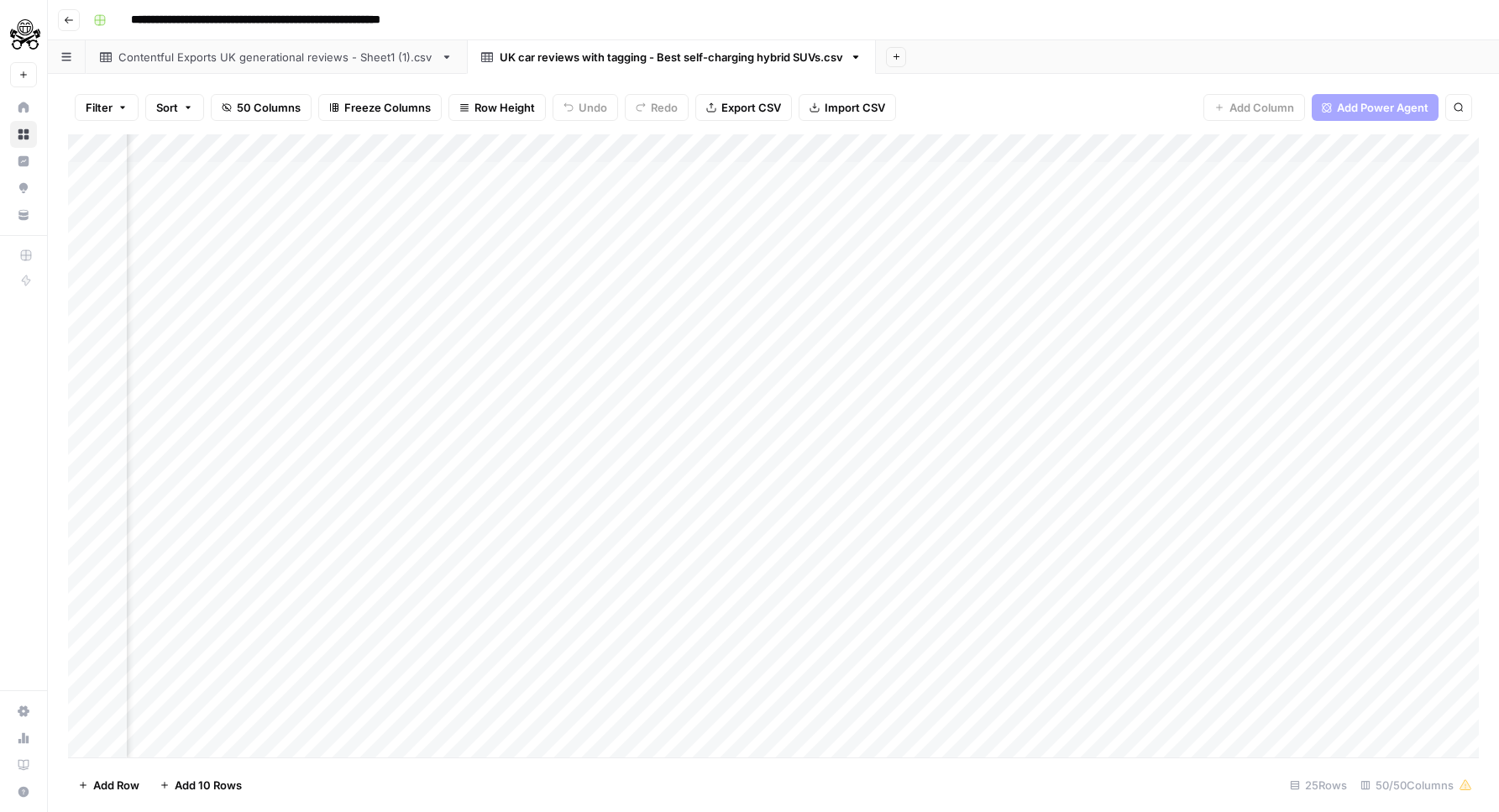
scroll to position [0, 9474]
click at [1366, 128] on div "Filter Sort 50 Columns Freeze Columns Row Height Undo Redo Export CSV Import CS…" at bounding box center [774, 107] width 1411 height 53
click at [1031, 302] on div "Add Column" at bounding box center [774, 445] width 1411 height 623
click at [1400, 66] on div "Add Sheet" at bounding box center [1187, 57] width 623 height 34
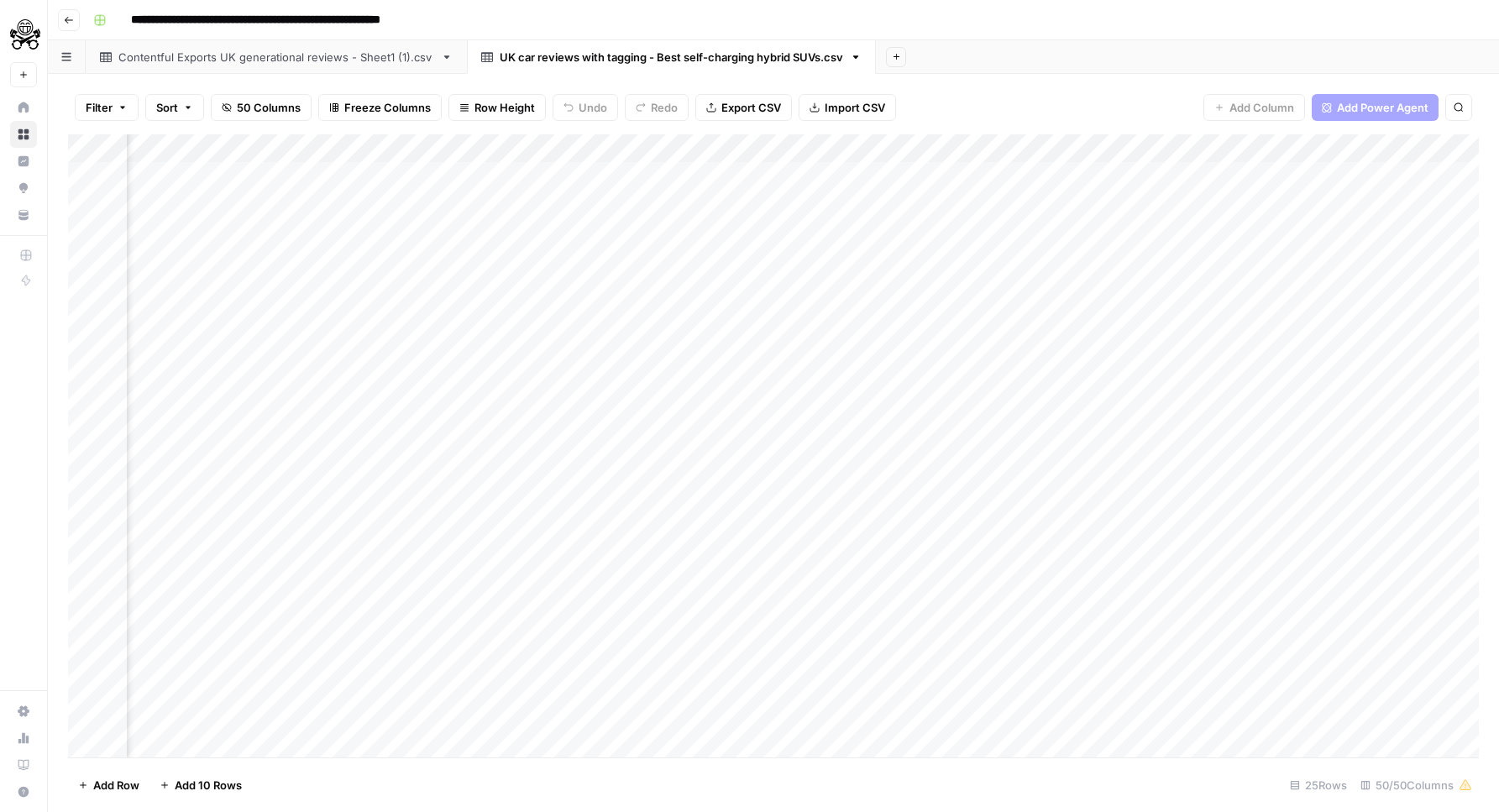
scroll to position [0, 9474]
click at [1371, 145] on div "Add Column" at bounding box center [774, 445] width 1411 height 623
click at [1304, 381] on span "Remove Column" at bounding box center [1339, 374] width 147 height 17
click at [706, 171] on span "Delete" at bounding box center [690, 173] width 36 height 17
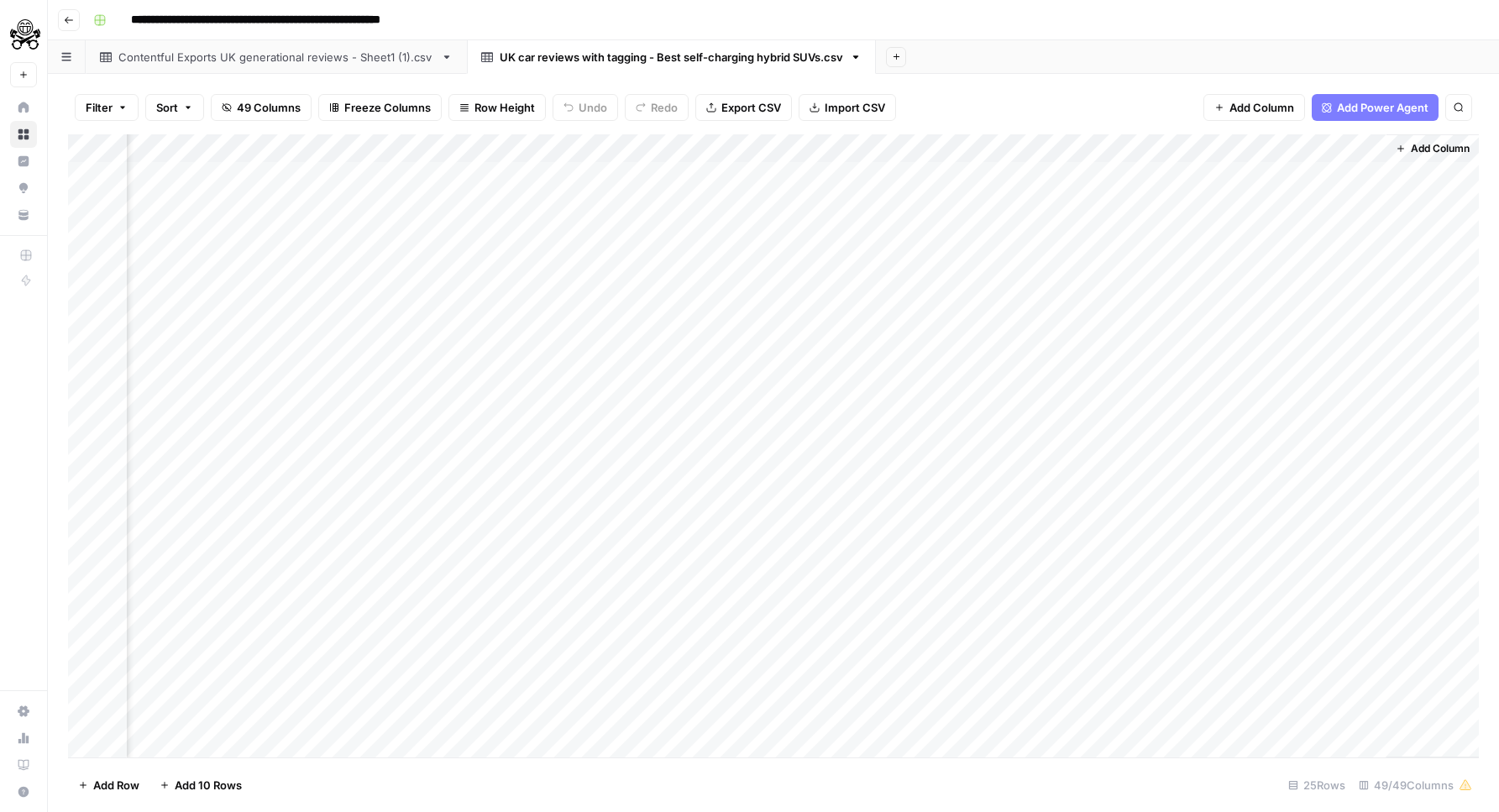
click at [1359, 113] on span "Add Power Agent" at bounding box center [1383, 107] width 92 height 17
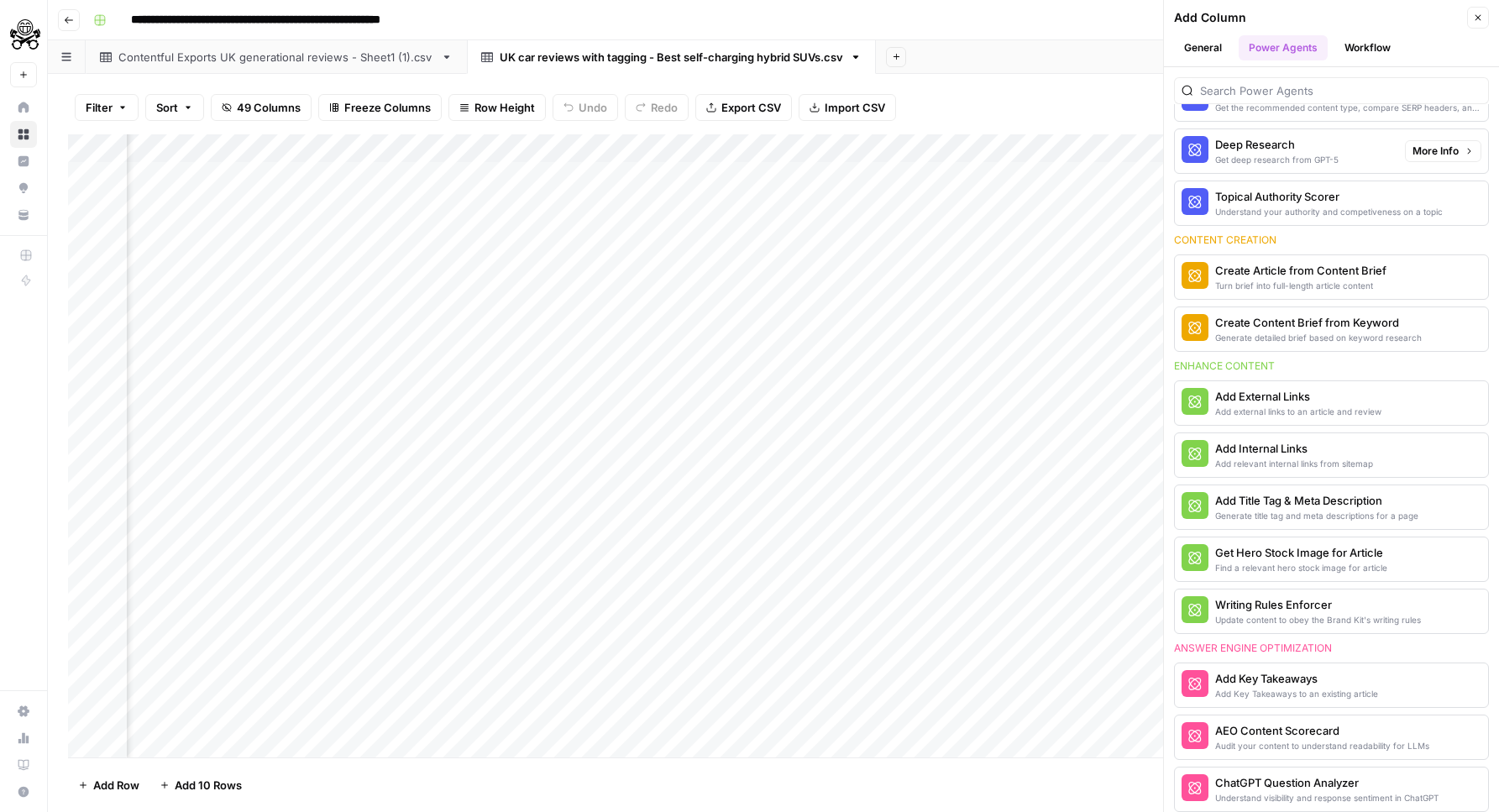
scroll to position [118, 0]
click at [1453, 281] on span "More Info" at bounding box center [1436, 275] width 46 height 15
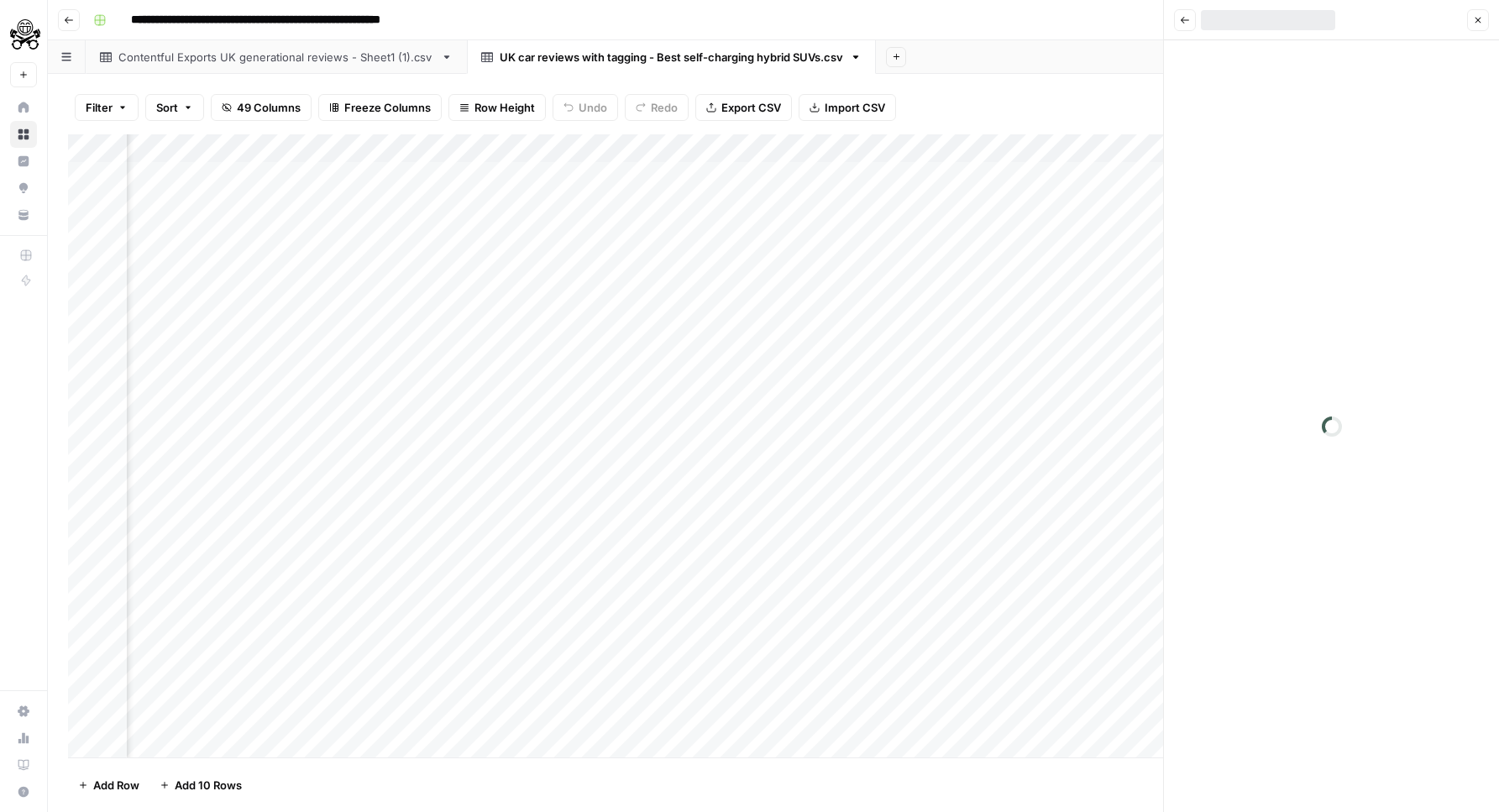
click at [1184, 25] on button "Back" at bounding box center [1184, 20] width 22 height 22
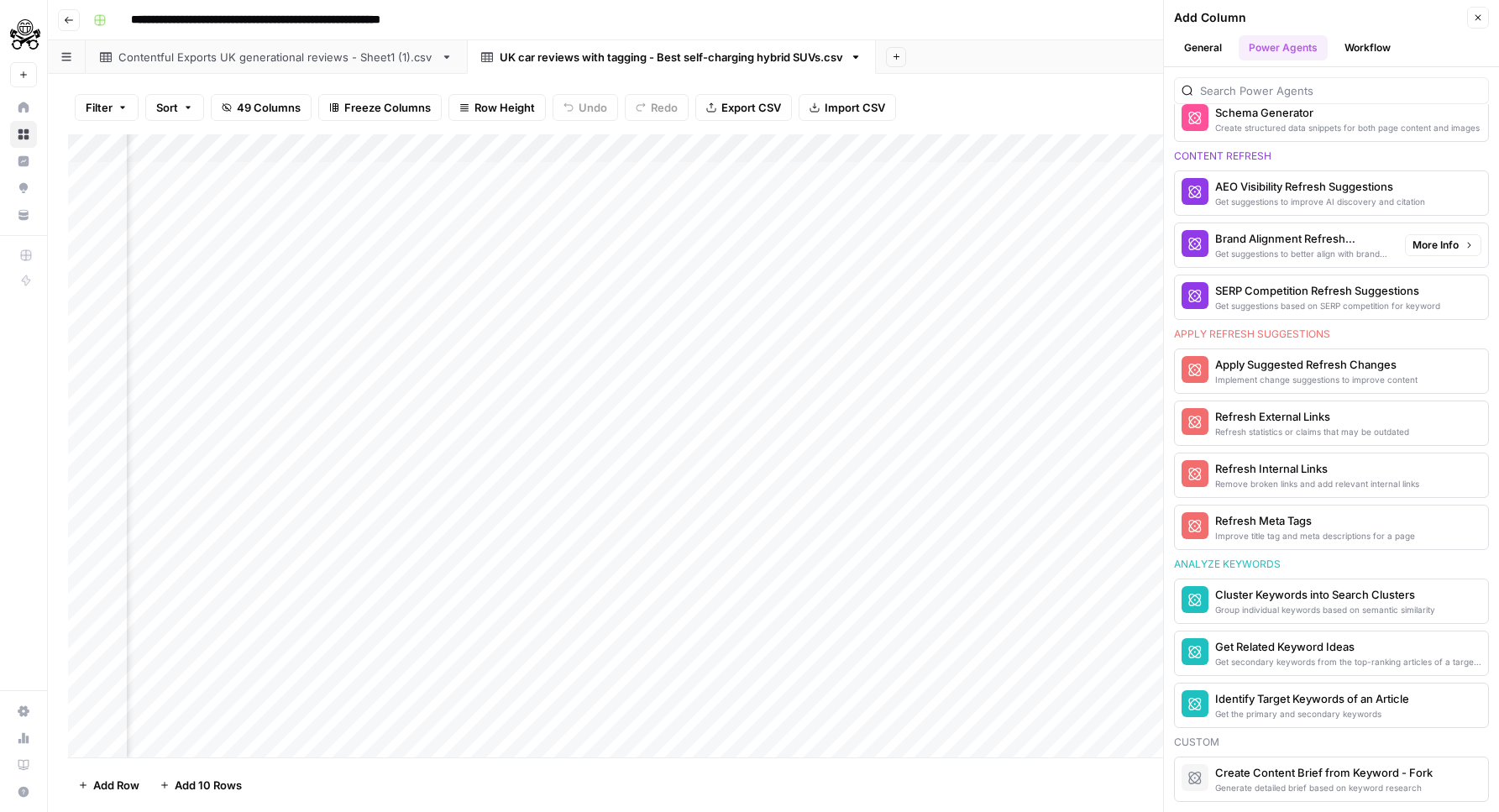
scroll to position [0, 0]
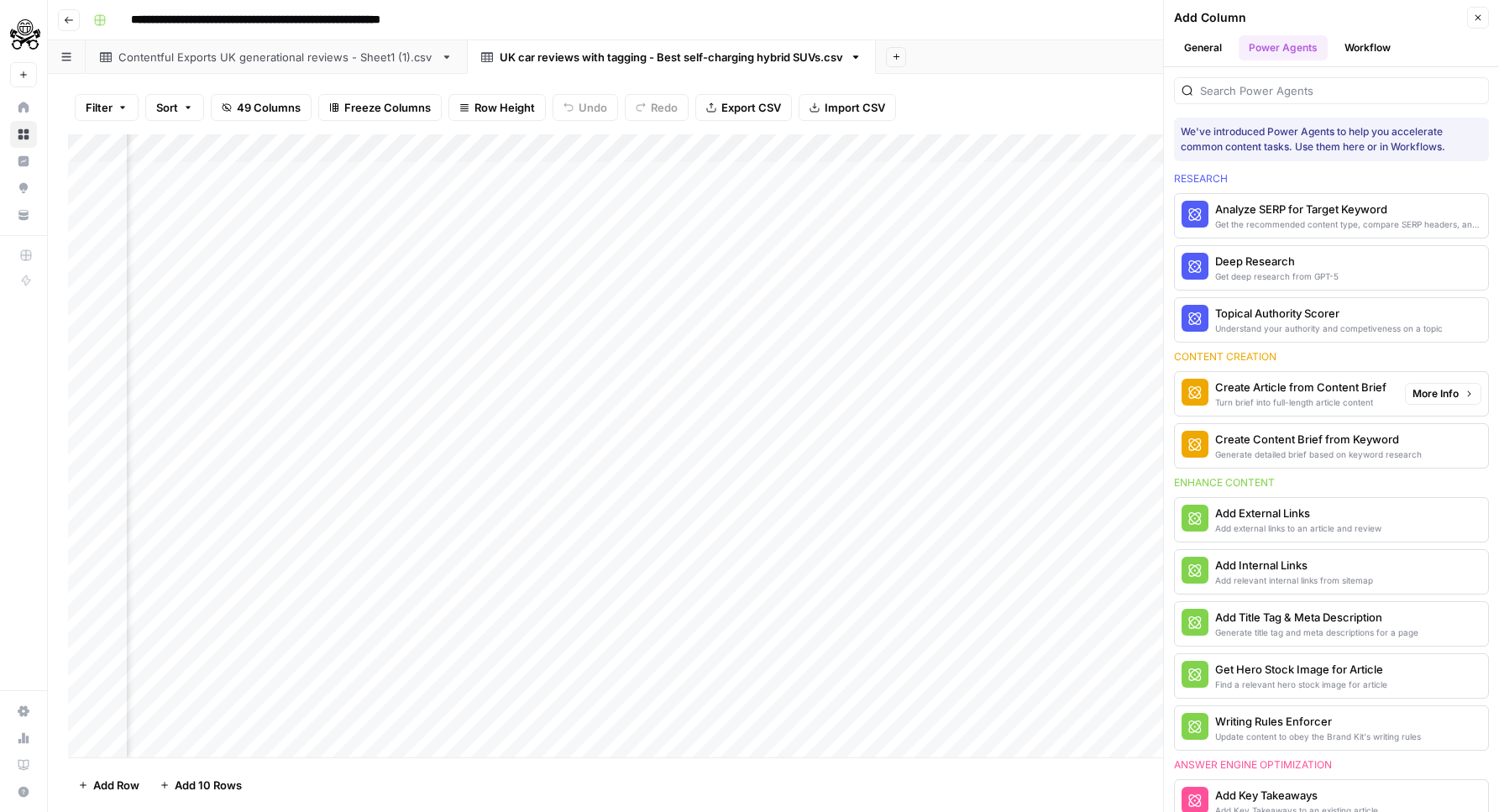
click at [1407, 389] on button "More Info" at bounding box center [1443, 394] width 76 height 22
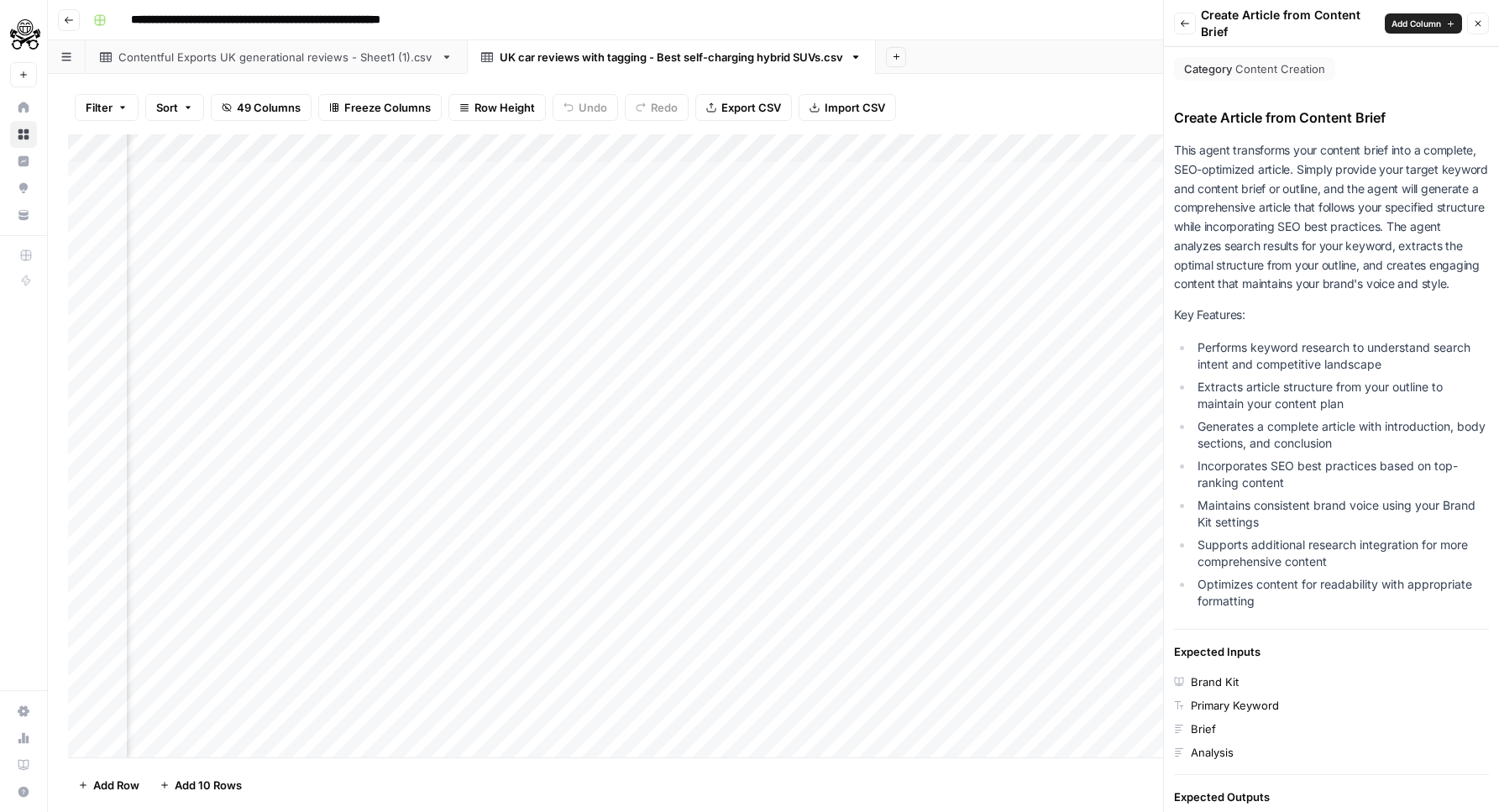
click at [1185, 22] on icon "button" at bounding box center [1184, 23] width 10 height 10
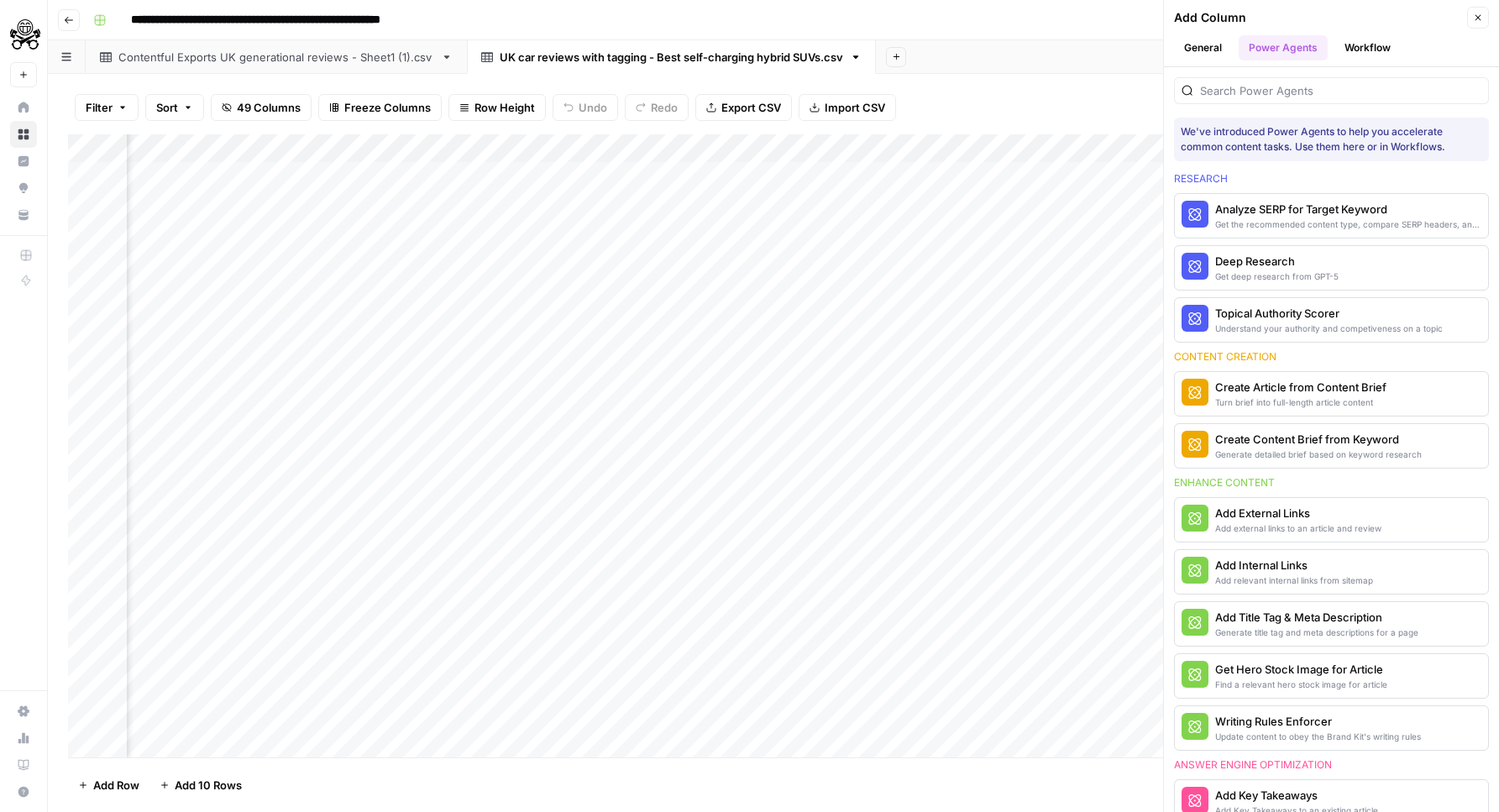
click at [444, 57] on icon at bounding box center [447, 57] width 6 height 4
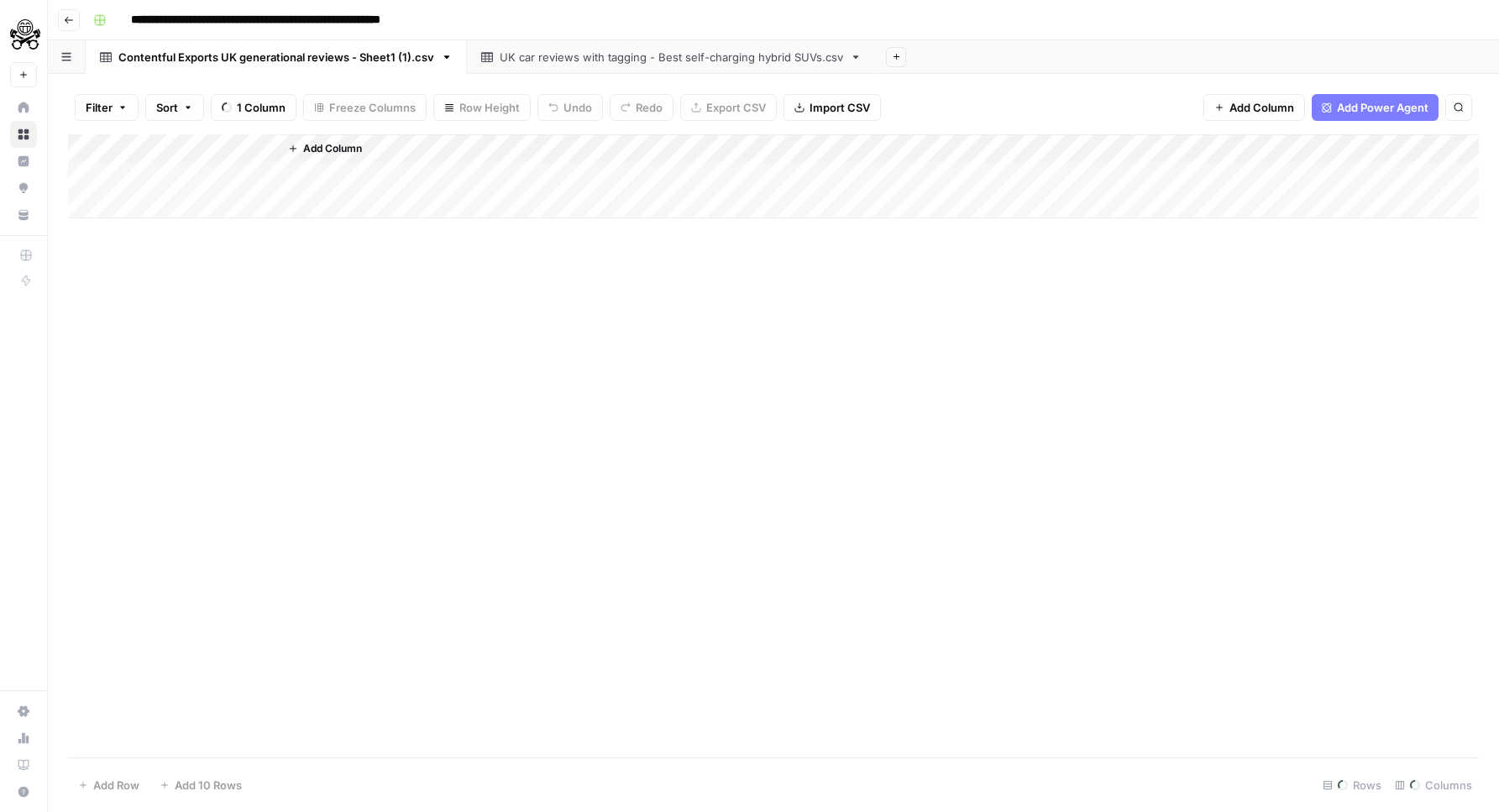
click at [444, 55] on icon "button" at bounding box center [447, 57] width 6 height 4
click at [467, 145] on div "Delete Sheet" at bounding box center [505, 150] width 106 height 17
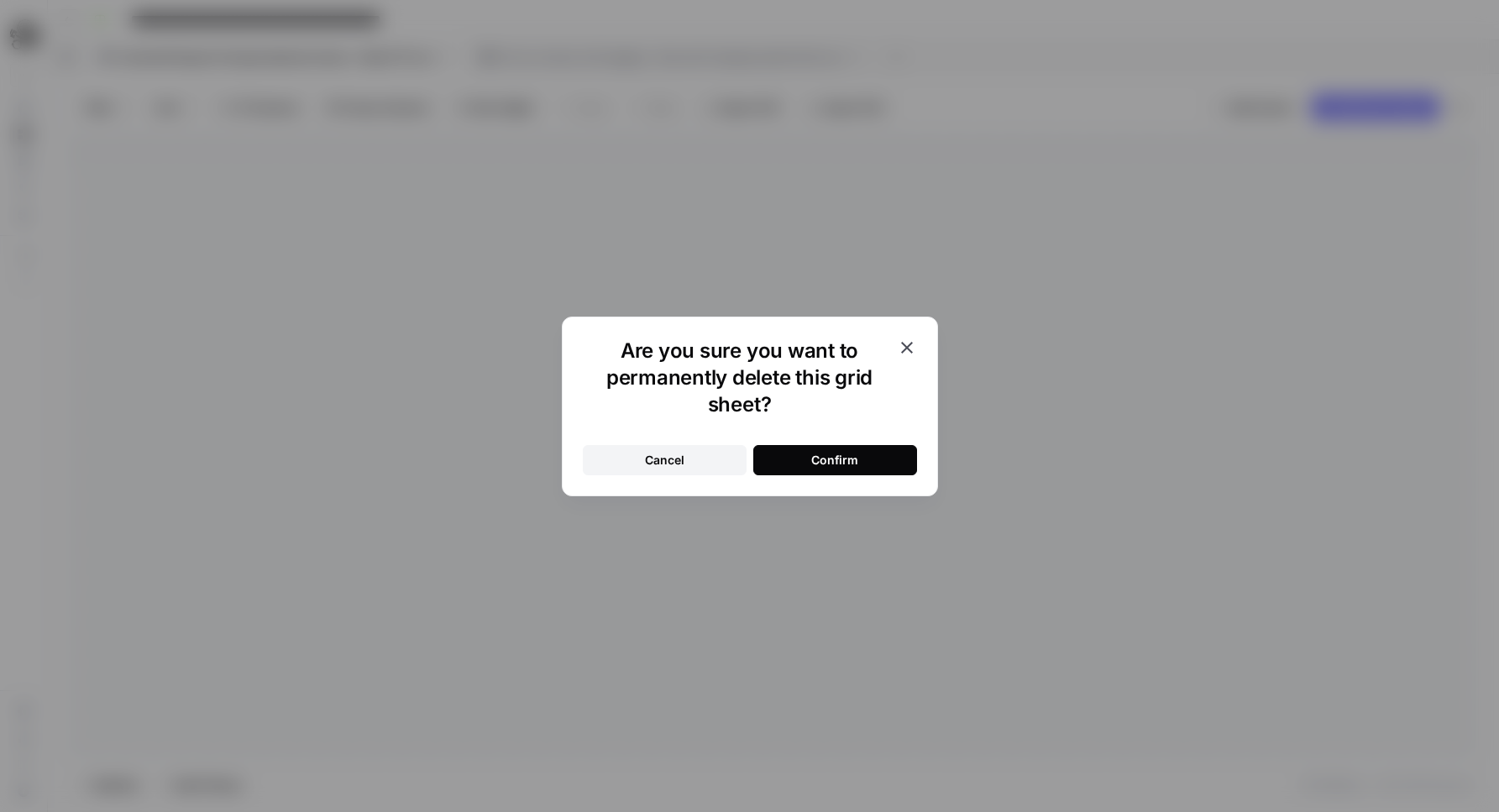
click at [836, 448] on button "Confirm" at bounding box center [835, 460] width 163 height 30
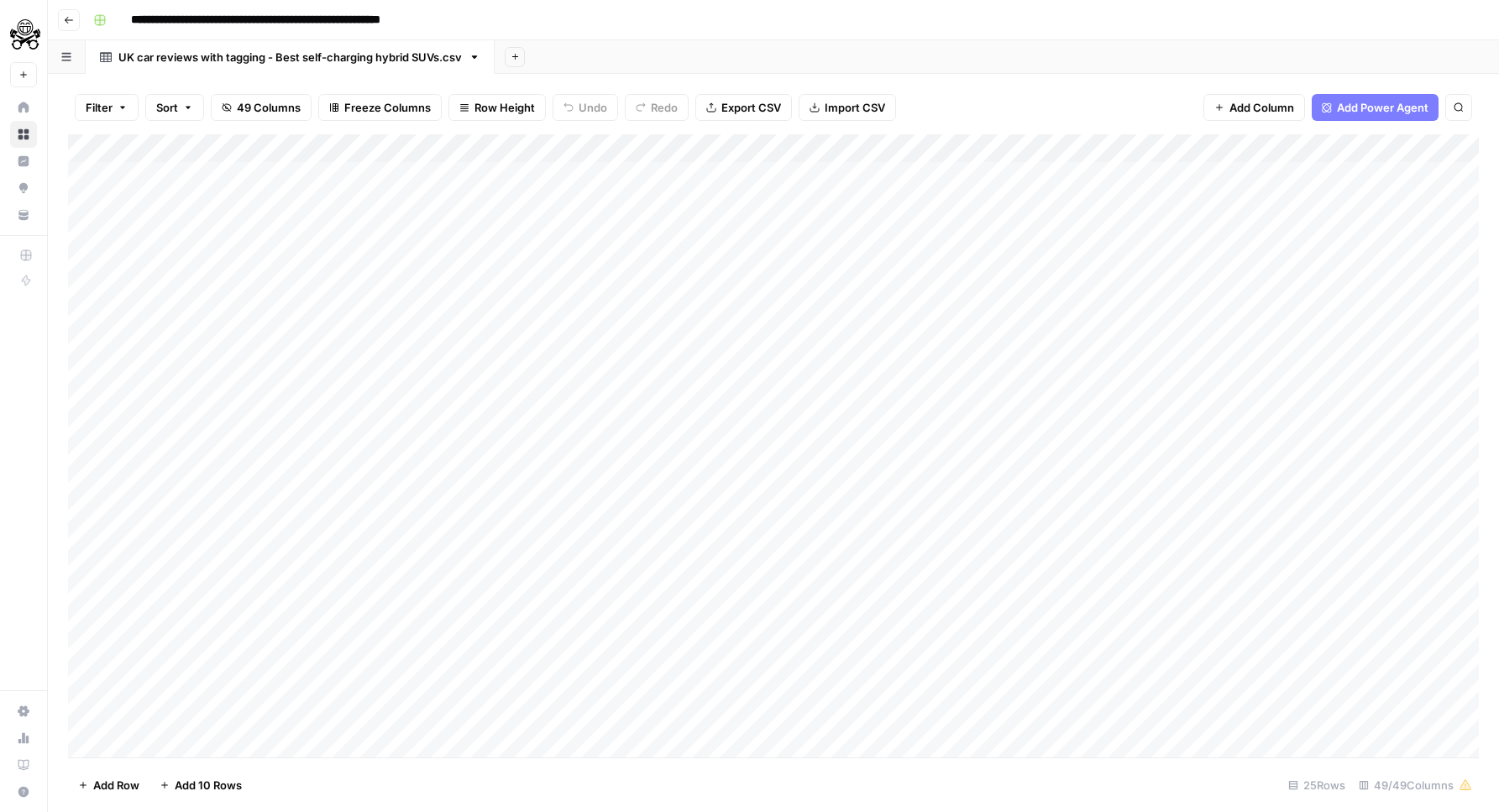
click at [481, 58] on icon "button" at bounding box center [474, 57] width 12 height 12
click at [821, 77] on div "Filter Sort 49 Columns Freeze Columns Row Height Undo Redo Export CSV Import CS…" at bounding box center [773, 442] width 1451 height 738
click at [1345, 108] on span "Add Power Agent" at bounding box center [1383, 107] width 92 height 17
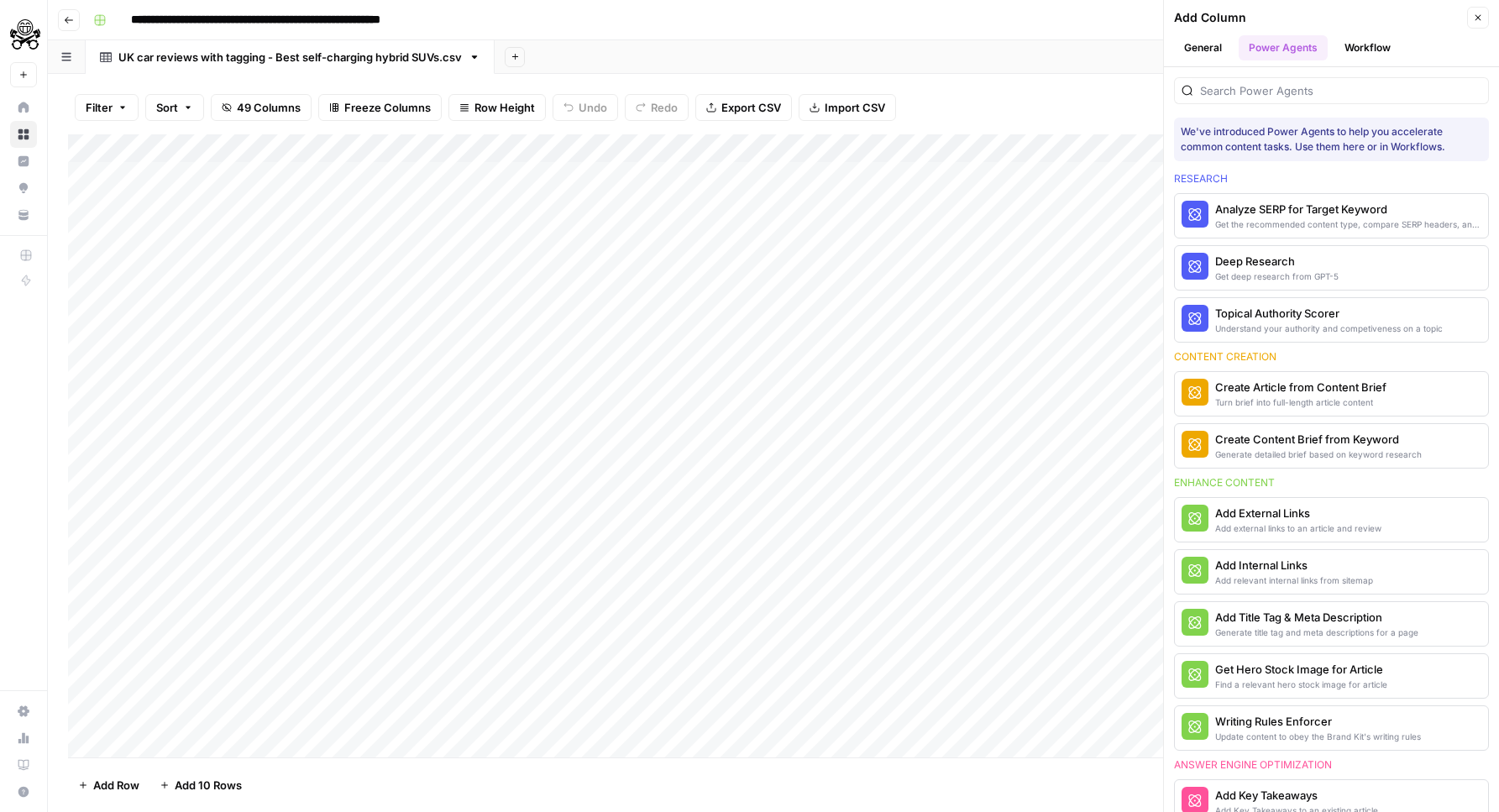
click at [1222, 47] on button "General" at bounding box center [1202, 48] width 58 height 25
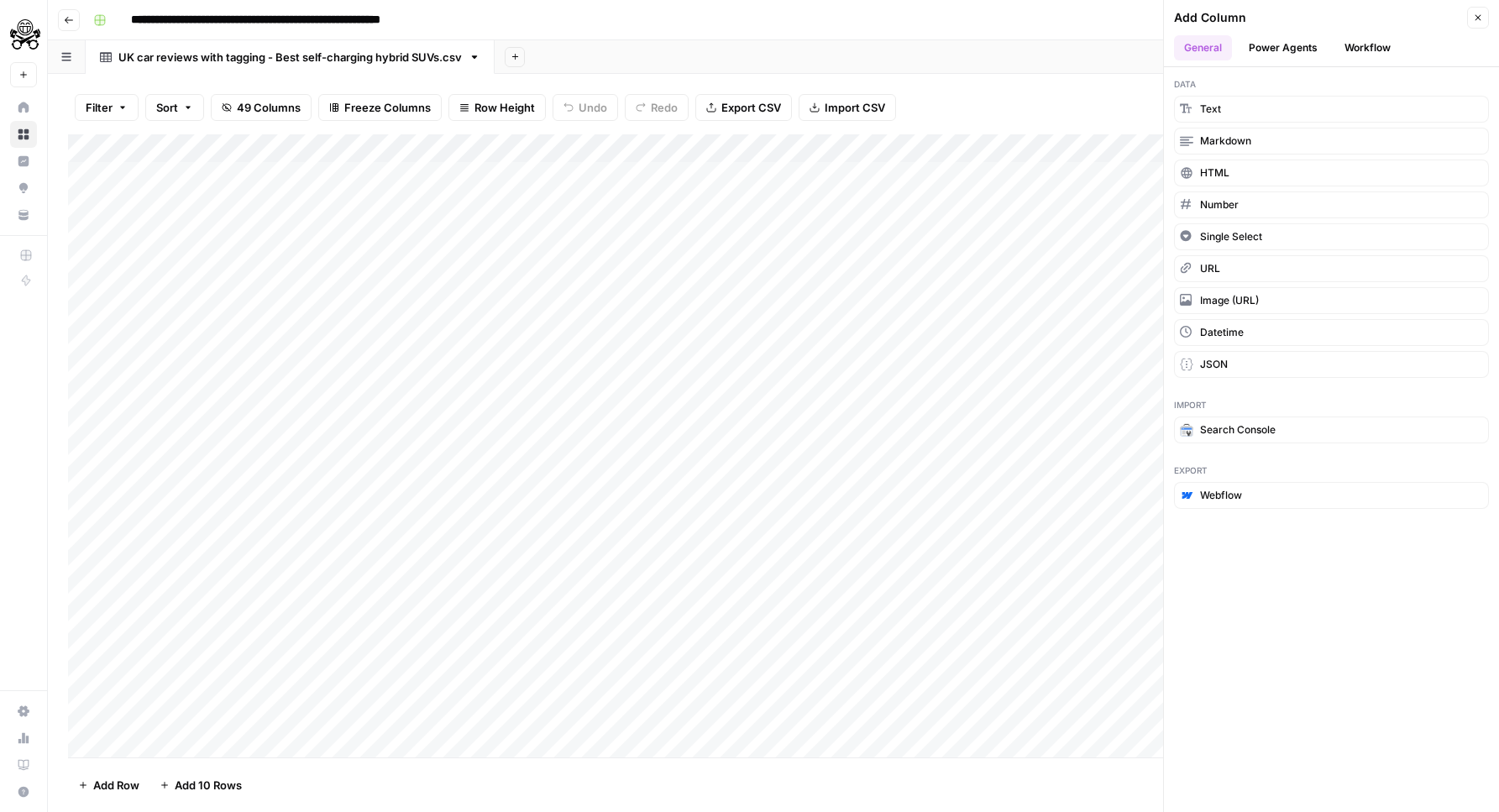
click at [1366, 52] on button "Workflow" at bounding box center [1367, 48] width 67 height 25
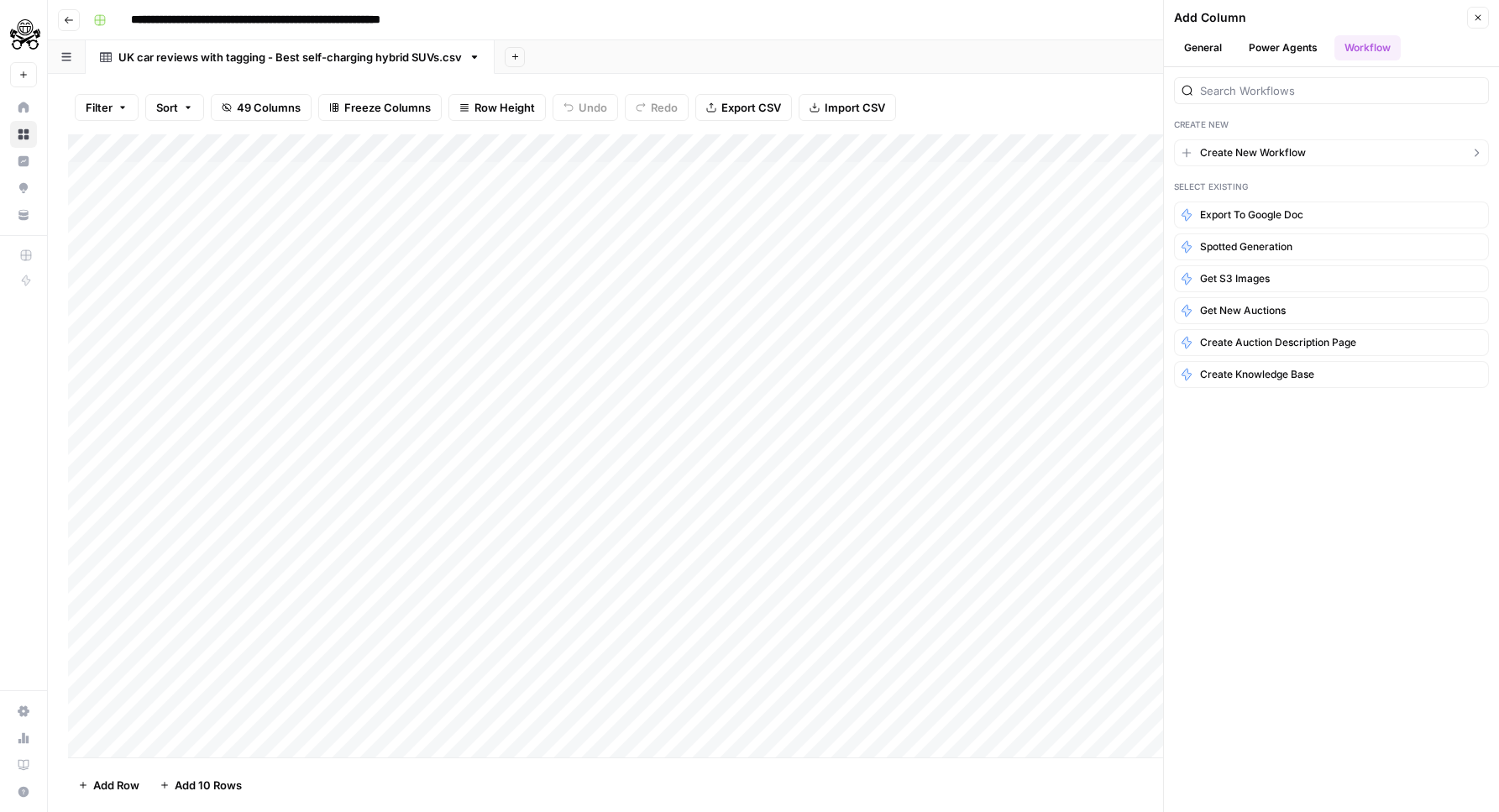
click at [1248, 145] on span "Create New Workflow" at bounding box center [1252, 152] width 106 height 15
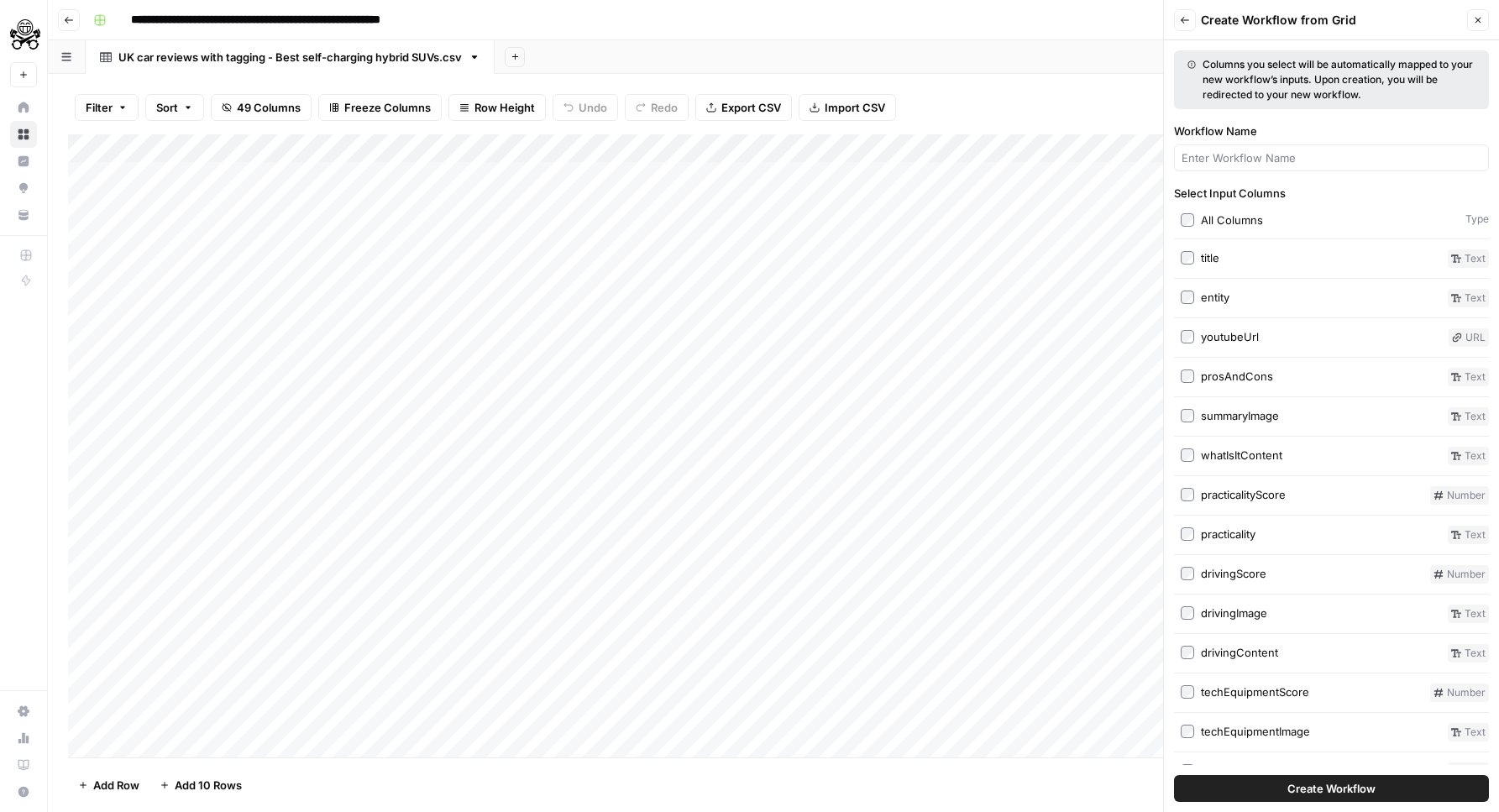
click at [1199, 263] on label "title" at bounding box center [1311, 259] width 260 height 19
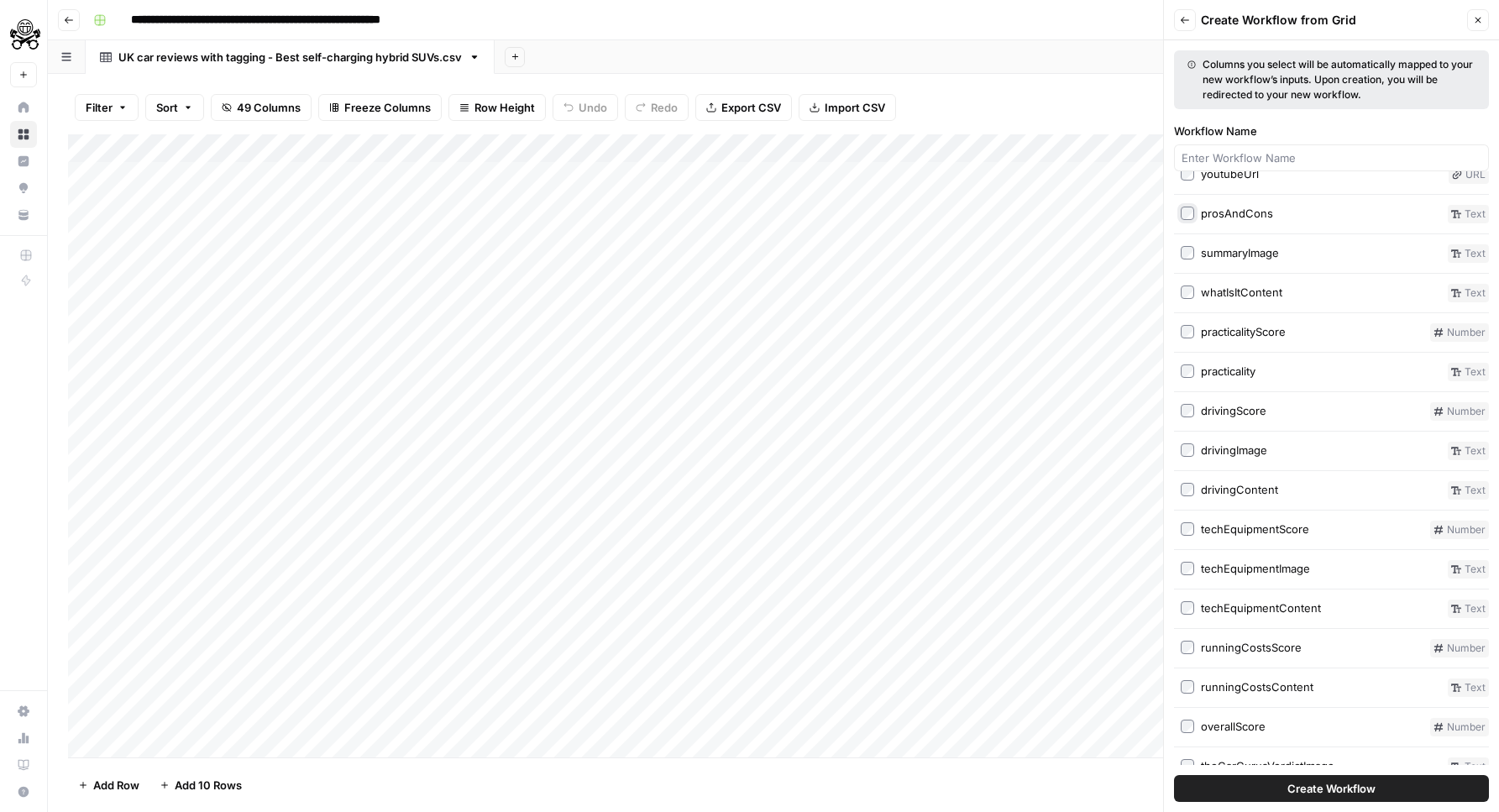
scroll to position [165, 0]
click at [1190, 256] on label "summaryImage" at bounding box center [1311, 251] width 260 height 19
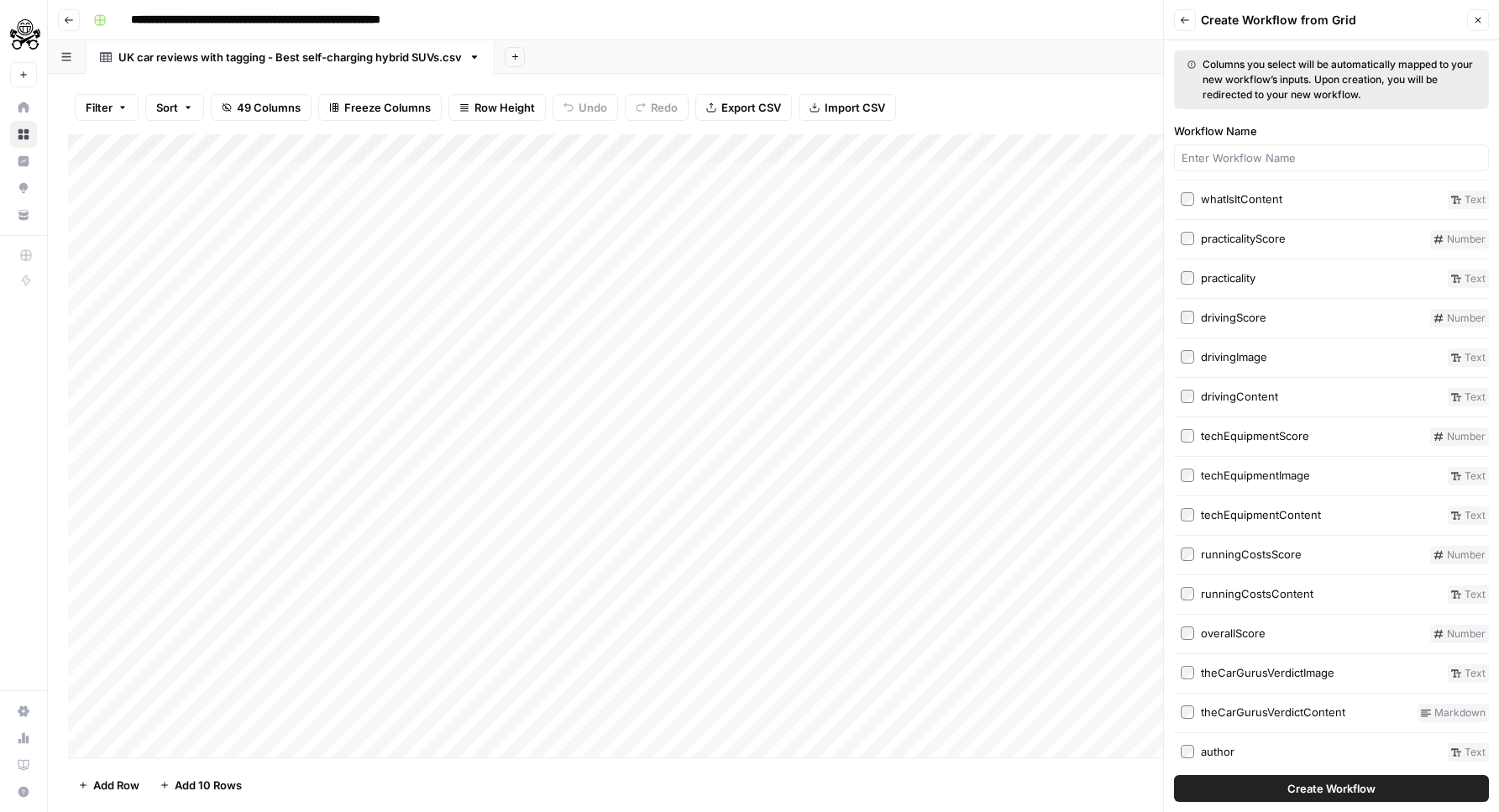
scroll to position [258, 0]
click at [1195, 315] on label "drivingScore" at bounding box center [1302, 316] width 243 height 19
click at [1181, 360] on label "drivingImage" at bounding box center [1311, 355] width 260 height 19
click at [1196, 436] on label "techEquipmentScore" at bounding box center [1302, 434] width 243 height 19
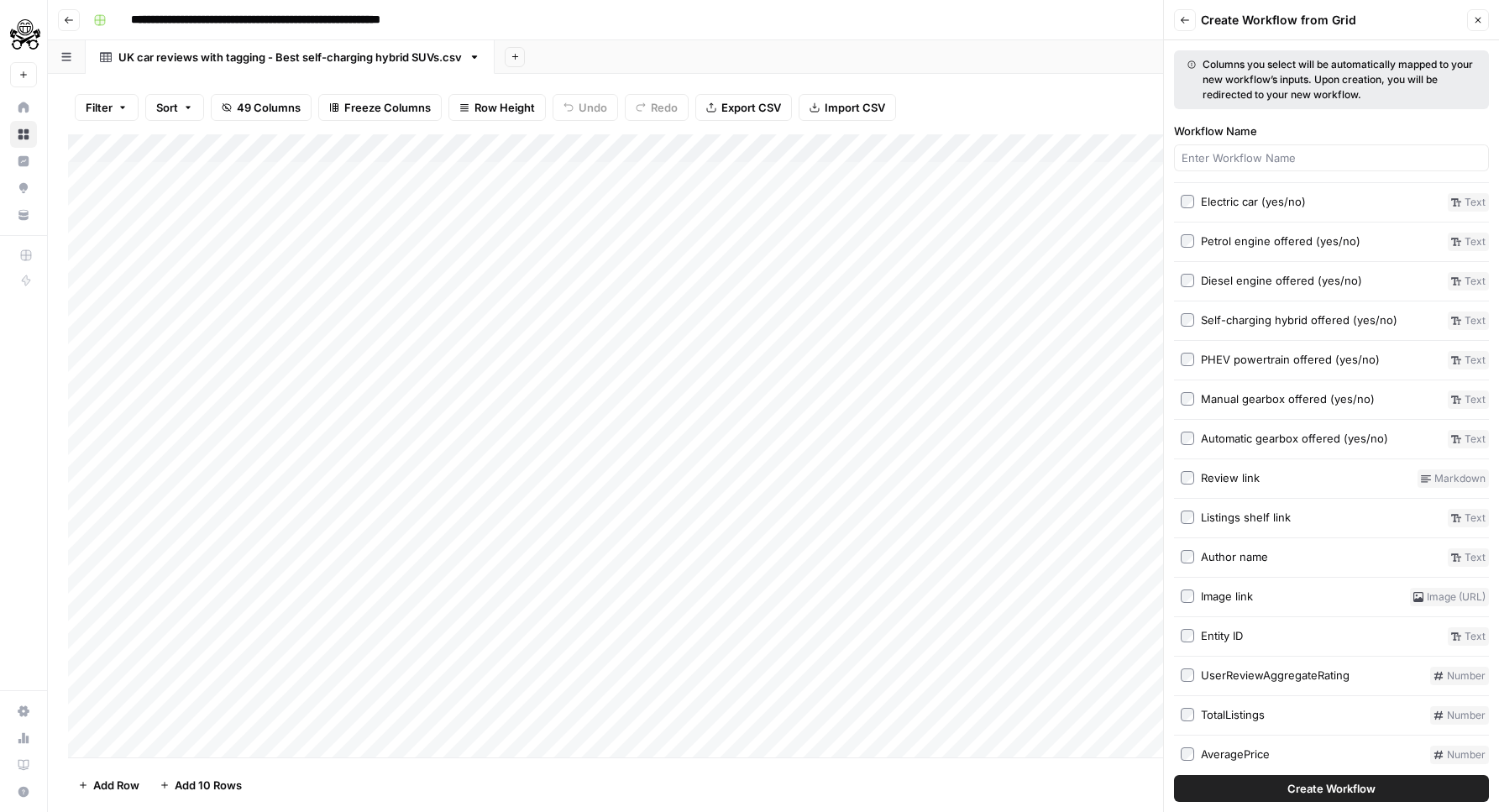
scroll to position [1473, 0]
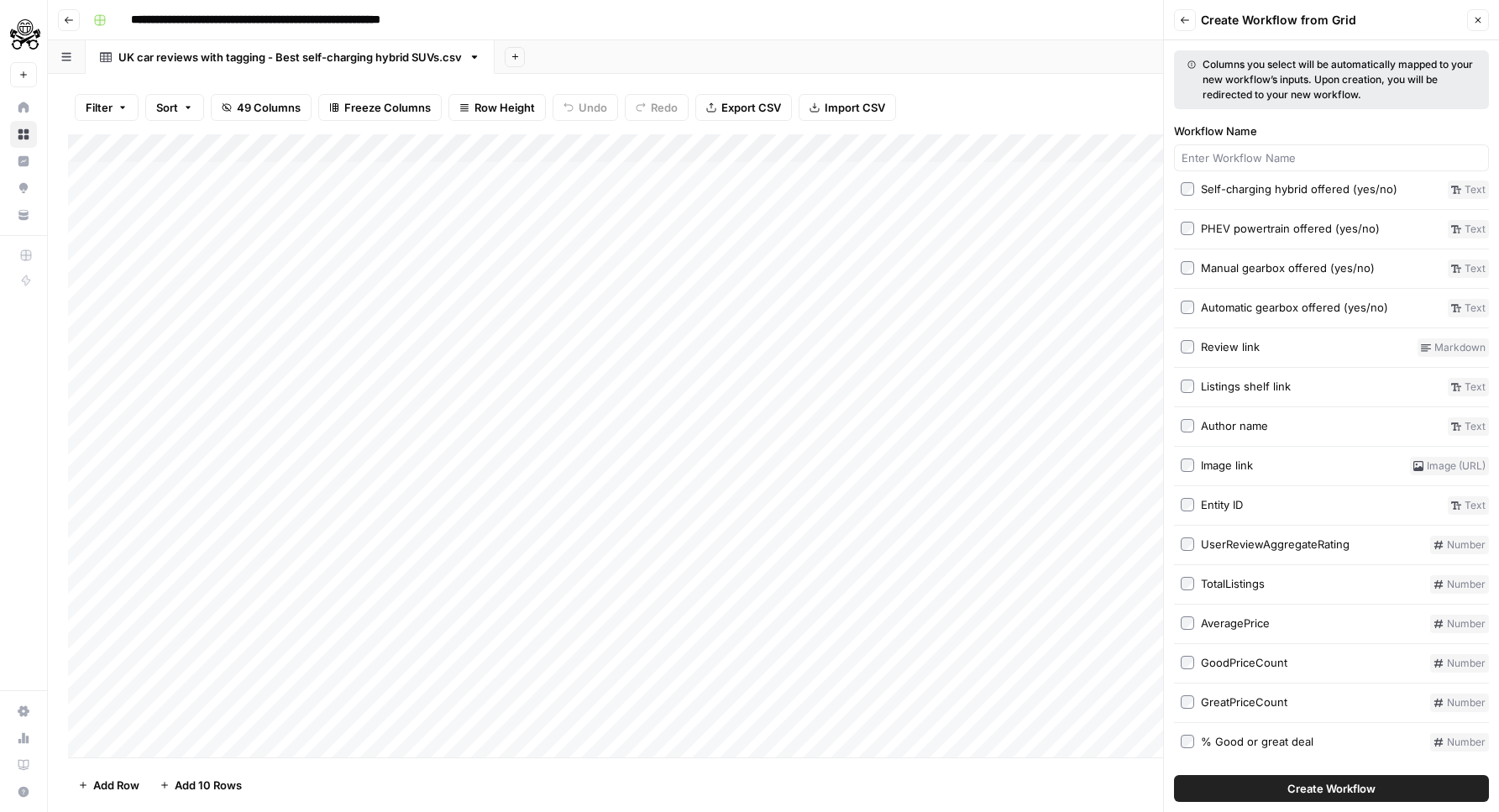
click at [1304, 791] on span "Create Workflow" at bounding box center [1331, 788] width 88 height 17
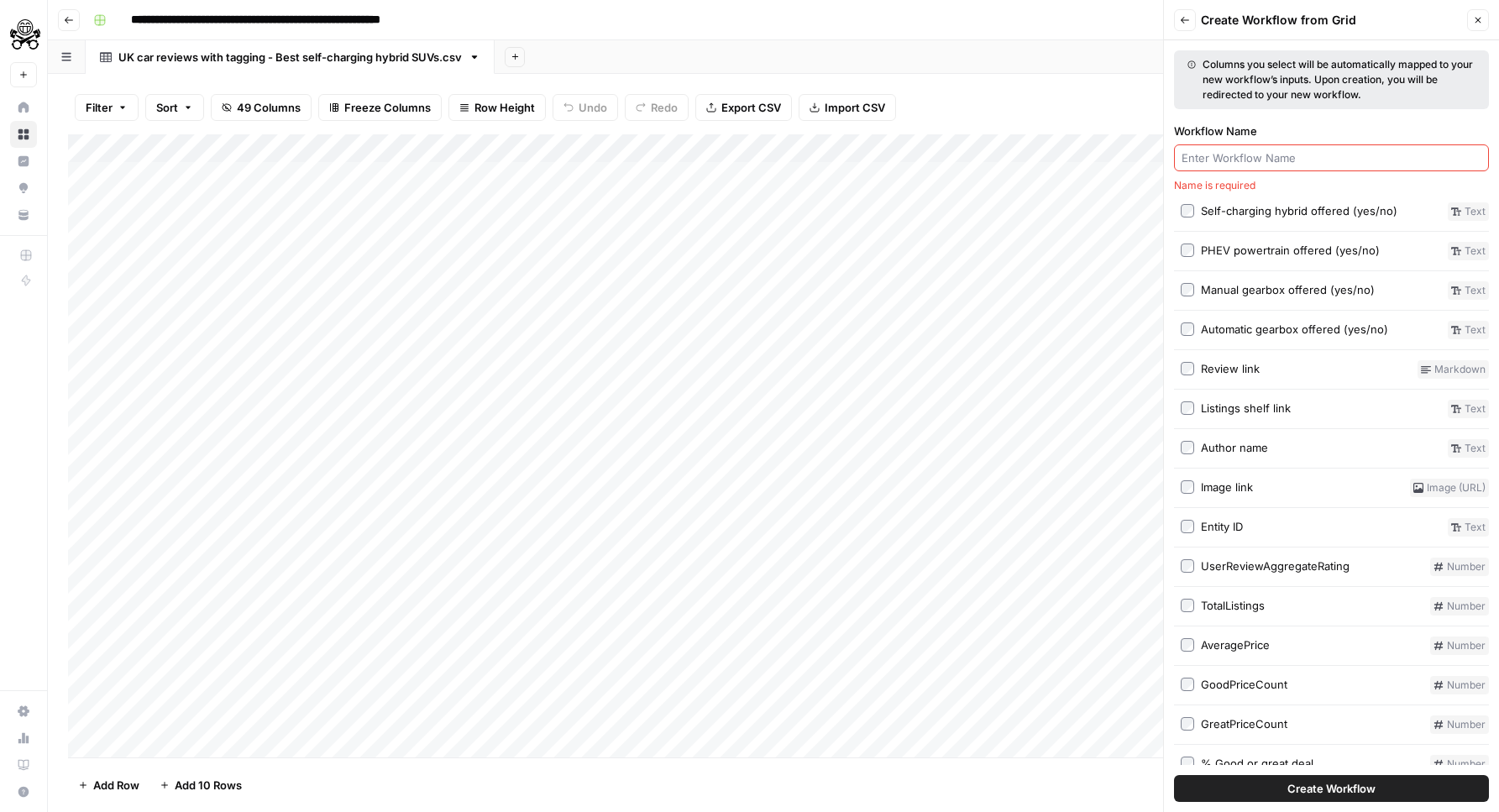
scroll to position [1494, 0]
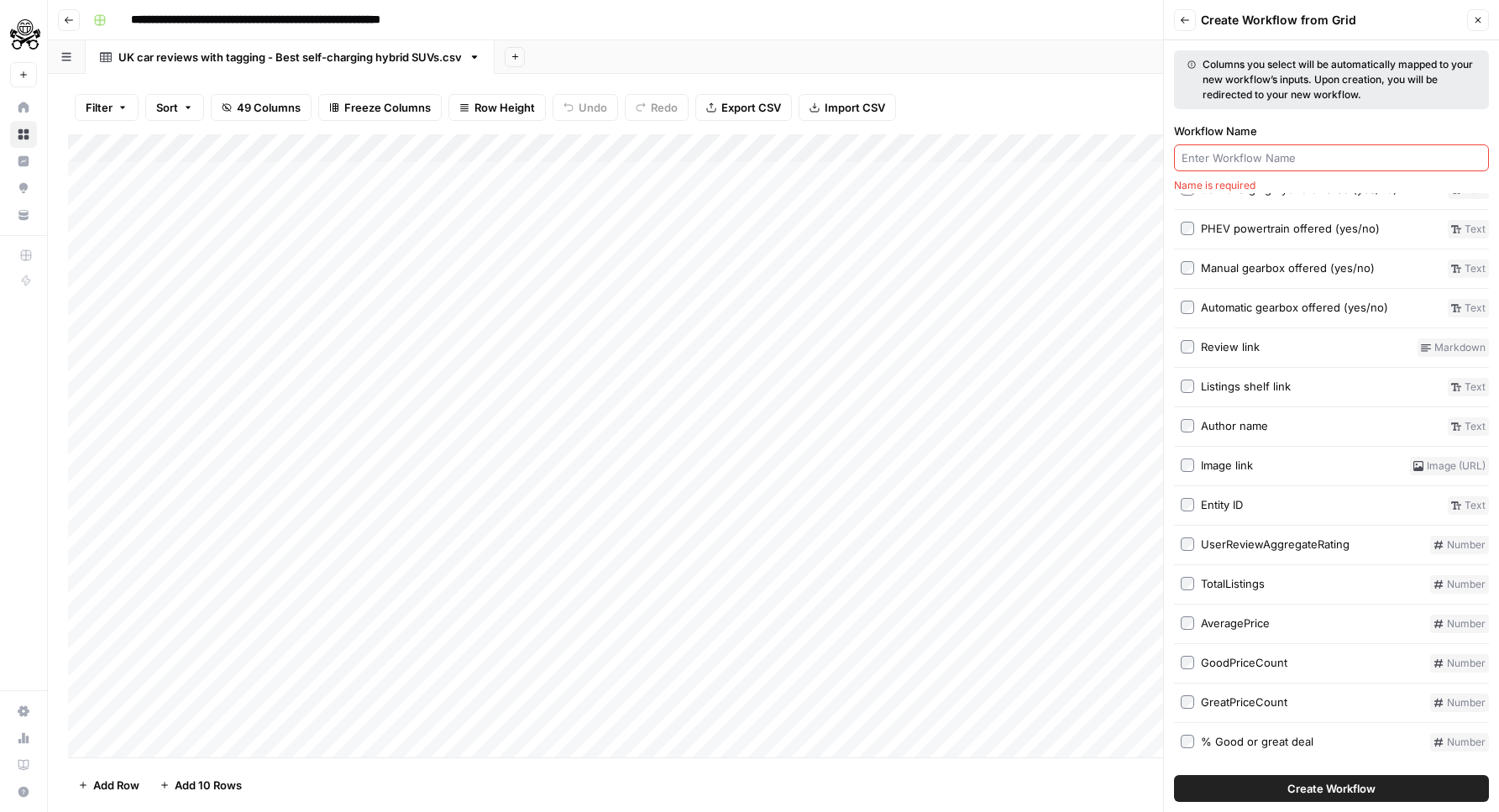
click at [1257, 169] on div at bounding box center [1331, 158] width 315 height 27
type input "Best cars article creation"
click at [1352, 780] on span "Create Workflow" at bounding box center [1331, 788] width 88 height 17
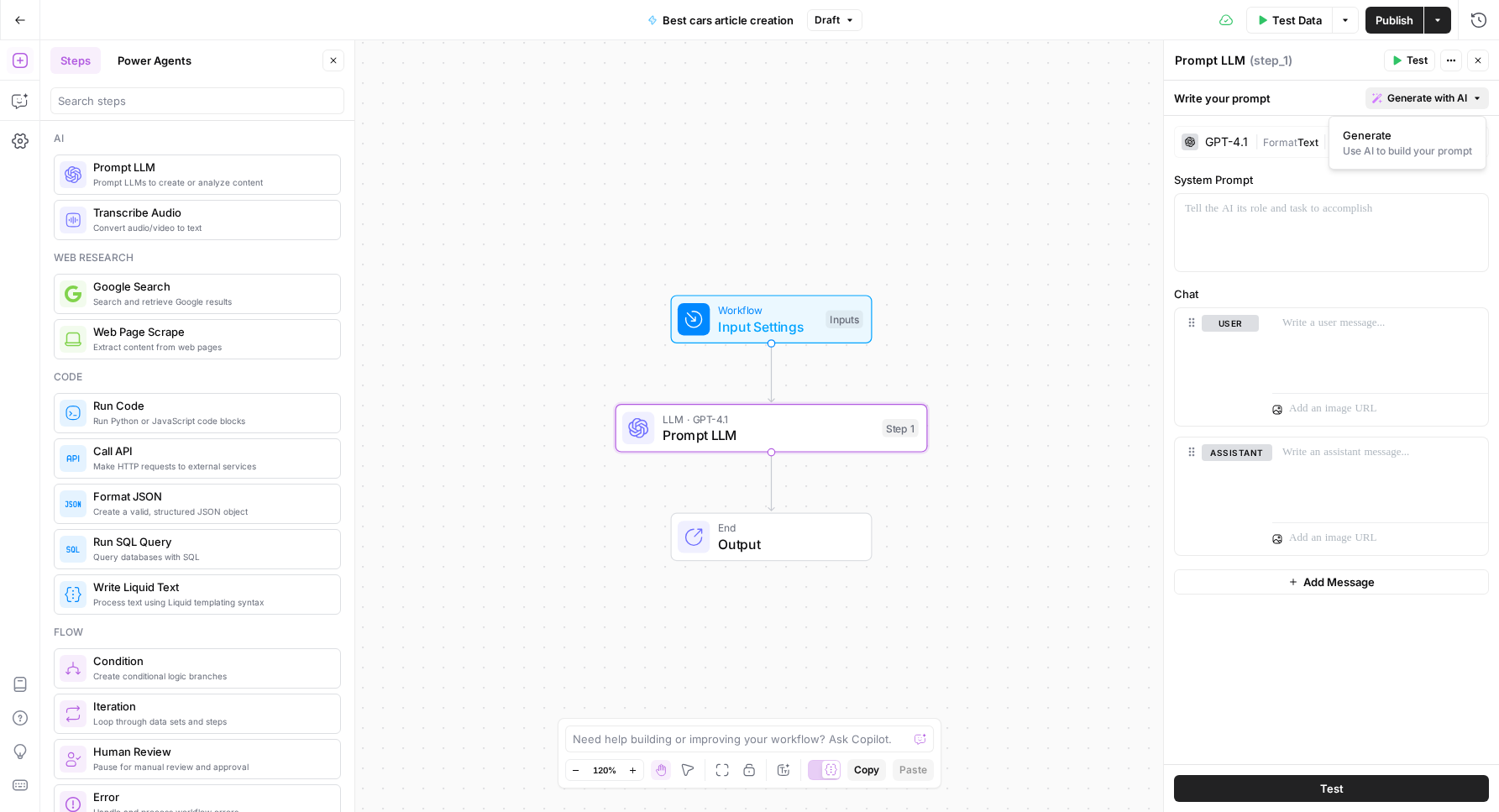
click at [1452, 91] on span "Generate with AI" at bounding box center [1427, 98] width 80 height 15
click at [1413, 140] on span "Generate" at bounding box center [1404, 135] width 123 height 17
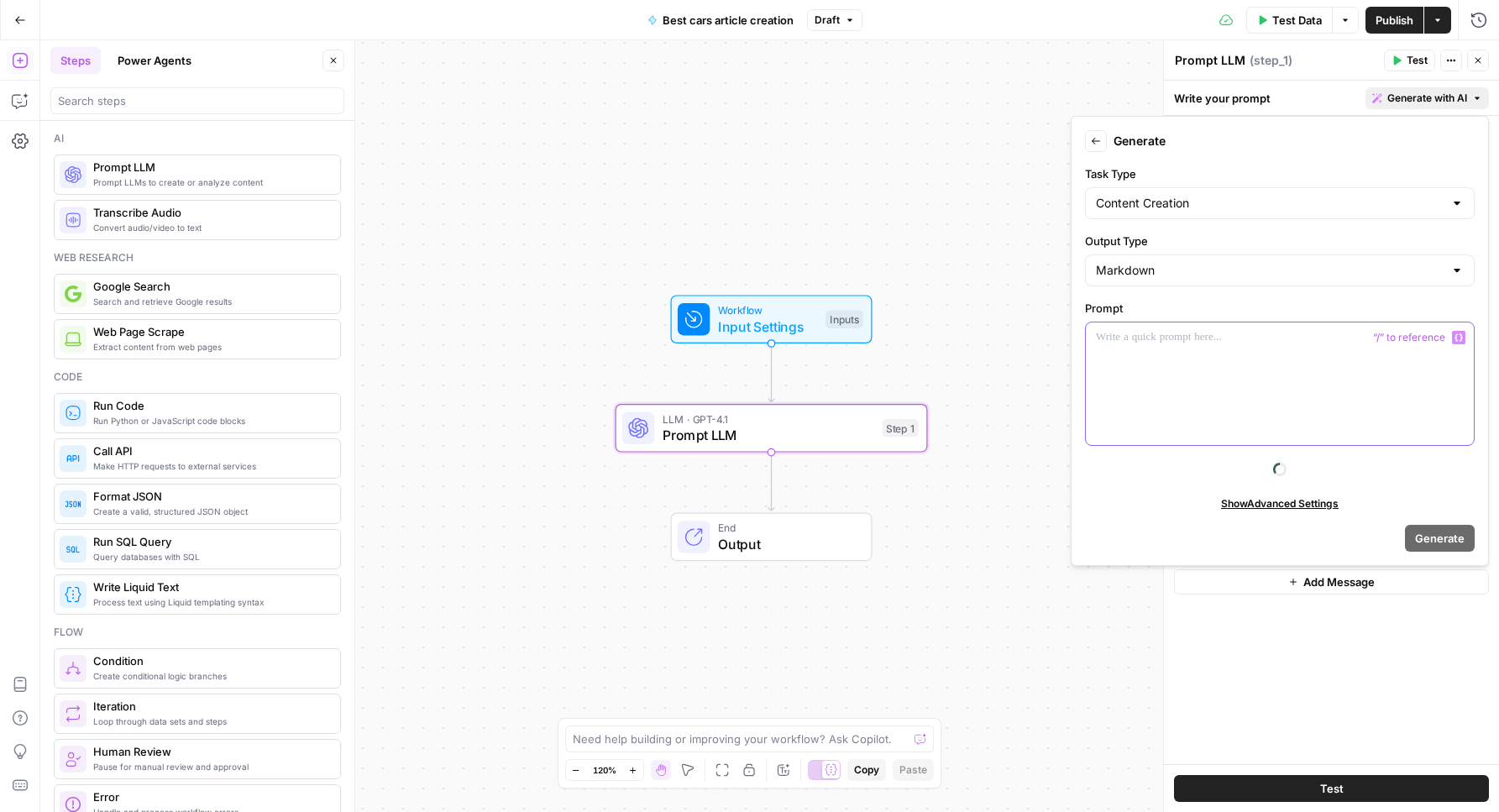
click at [1225, 398] on div at bounding box center [1280, 384] width 388 height 123
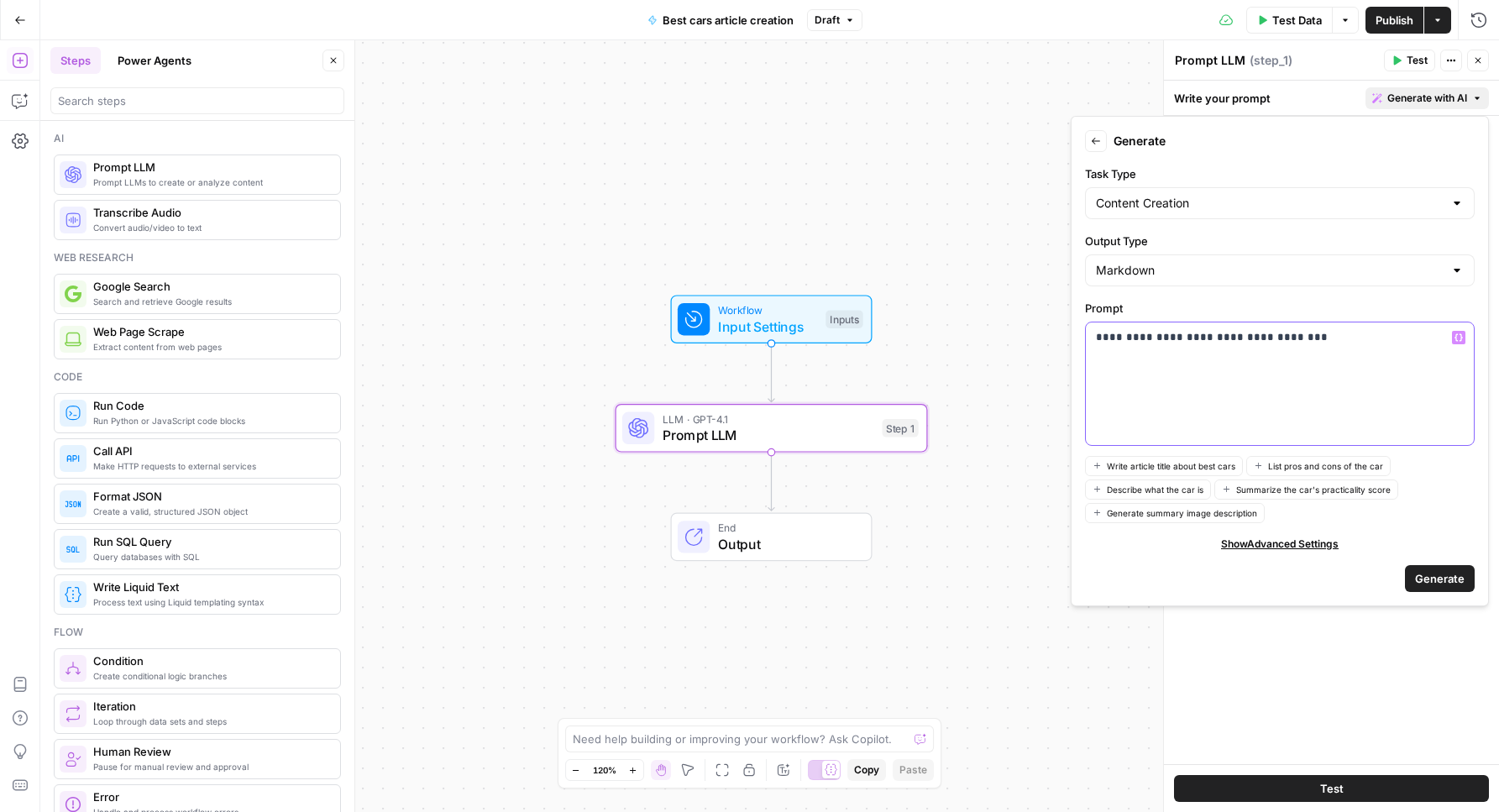
click at [1205, 370] on p "**********" at bounding box center [1280, 354] width 368 height 51
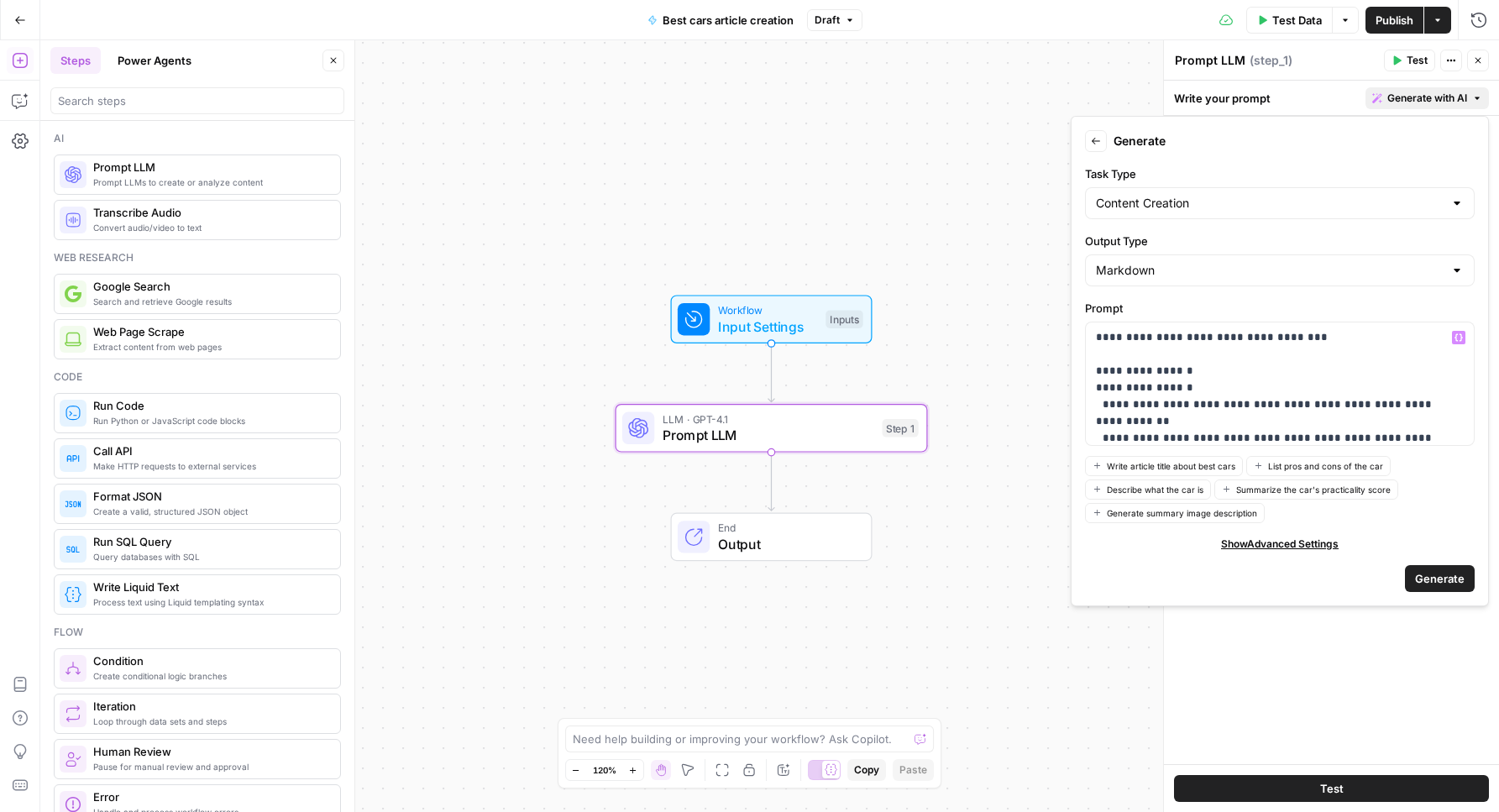
click at [1419, 584] on span "Generate" at bounding box center [1439, 578] width 50 height 17
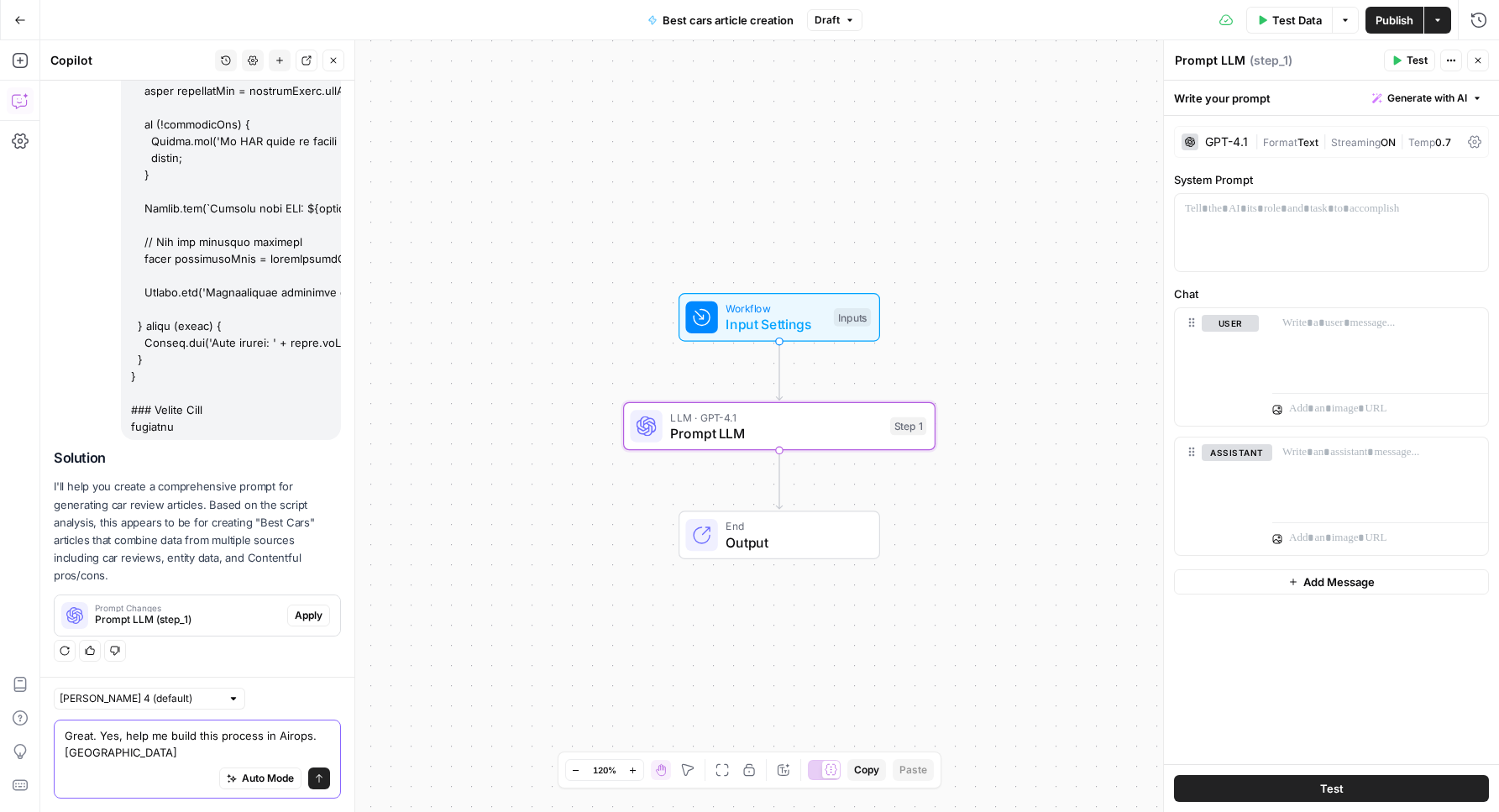
scroll to position [34057, 0]
type textarea "Great. Yes, help me build this process in Airops. Suggest a step-by-step proces…"
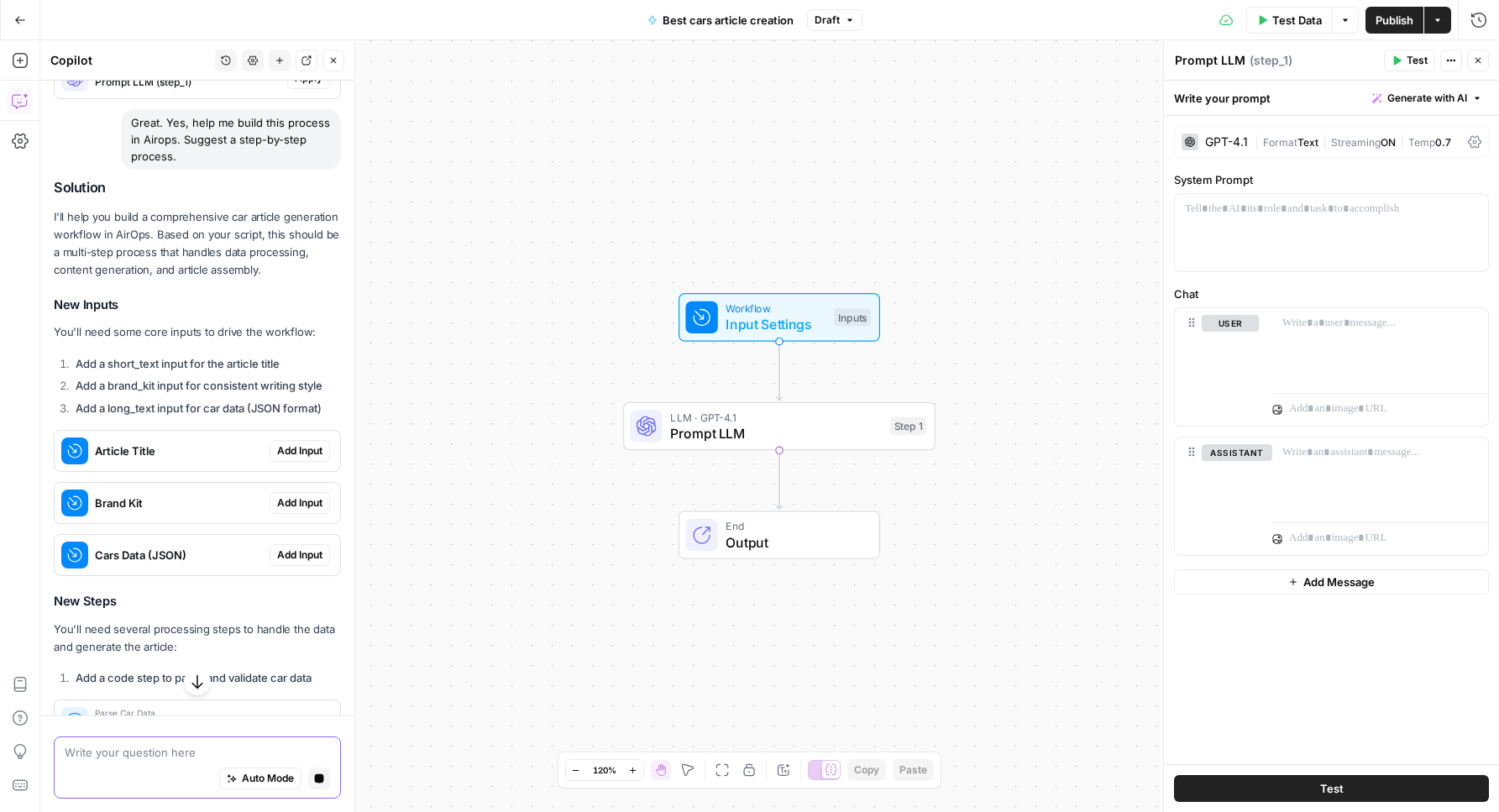
scroll to position [34602, 0]
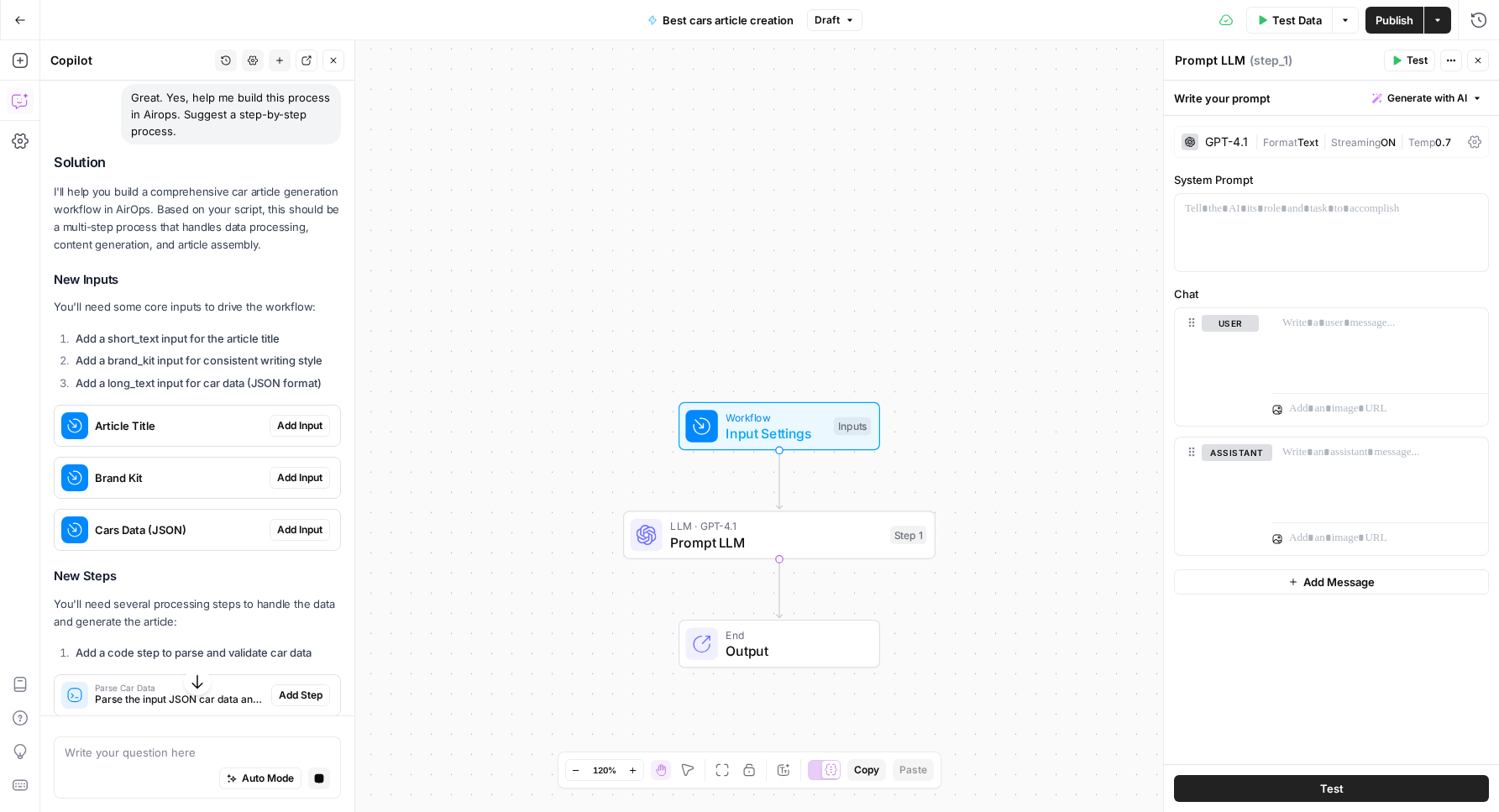
drag, startPoint x: 173, startPoint y: 440, endPoint x: 291, endPoint y: 442, distance: 118.0
click at [291, 439] on div "Article Title Add Input" at bounding box center [196, 426] width 285 height 27
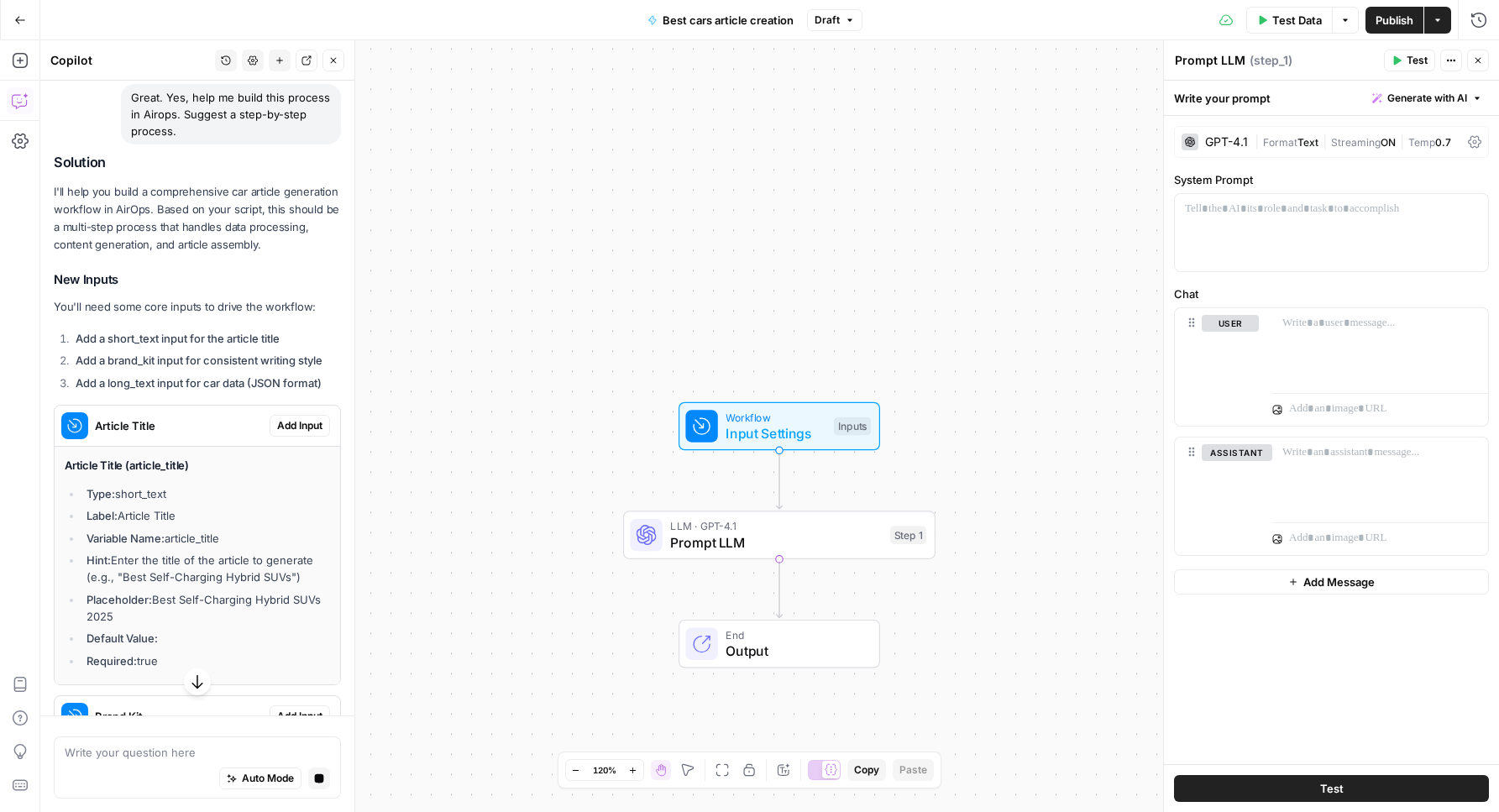
click at [162, 493] on div "Article Title (article_title) Type: short_text Label: Article Title Variable Na…" at bounding box center [197, 562] width 266 height 212
click at [190, 502] on li "Type: short_text" at bounding box center [206, 493] width 248 height 17
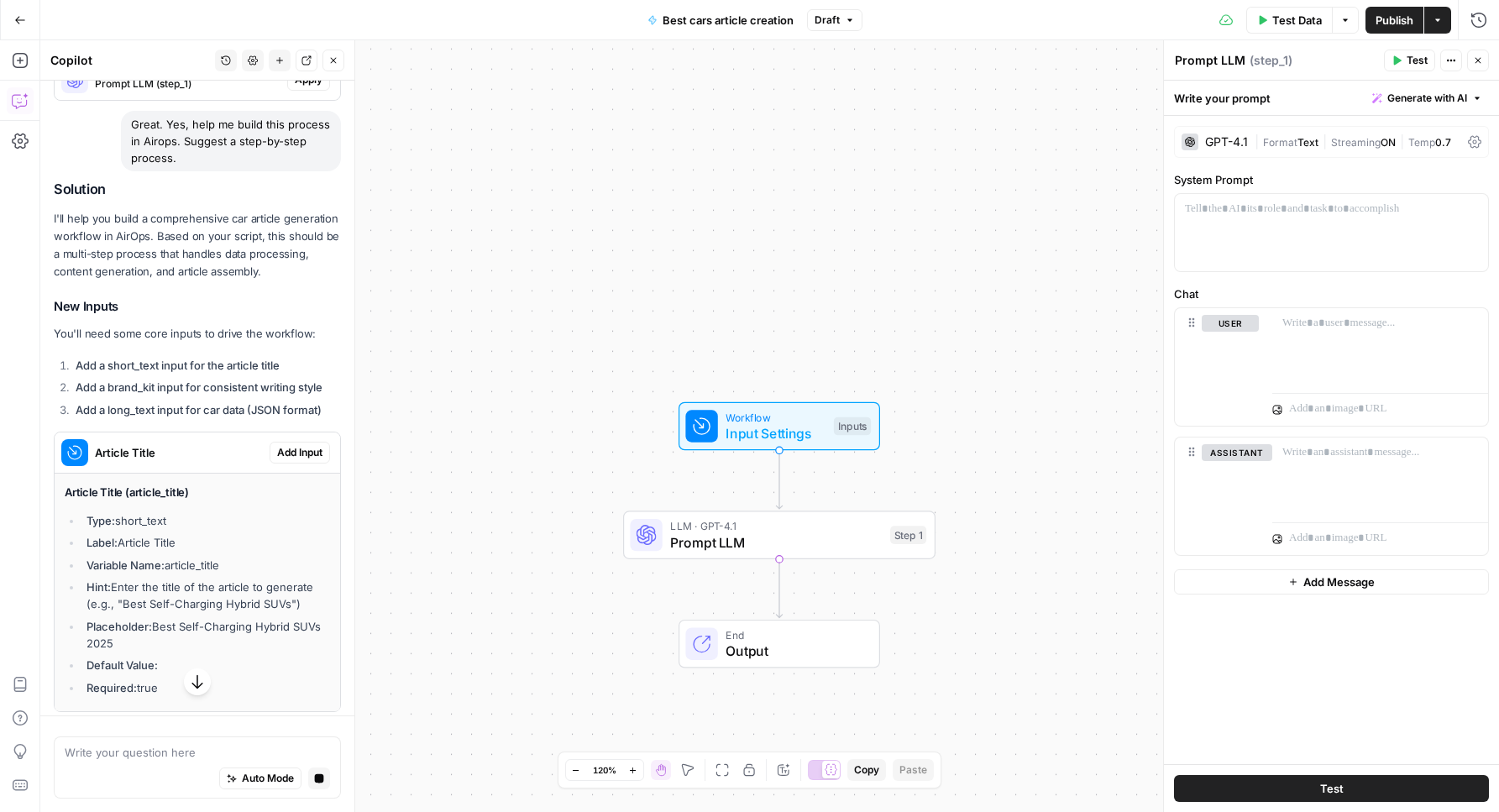
scroll to position [34575, 0]
click at [119, 529] on li "Type: short_text" at bounding box center [206, 521] width 248 height 17
click at [273, 465] on button "Add Input" at bounding box center [299, 453] width 60 height 22
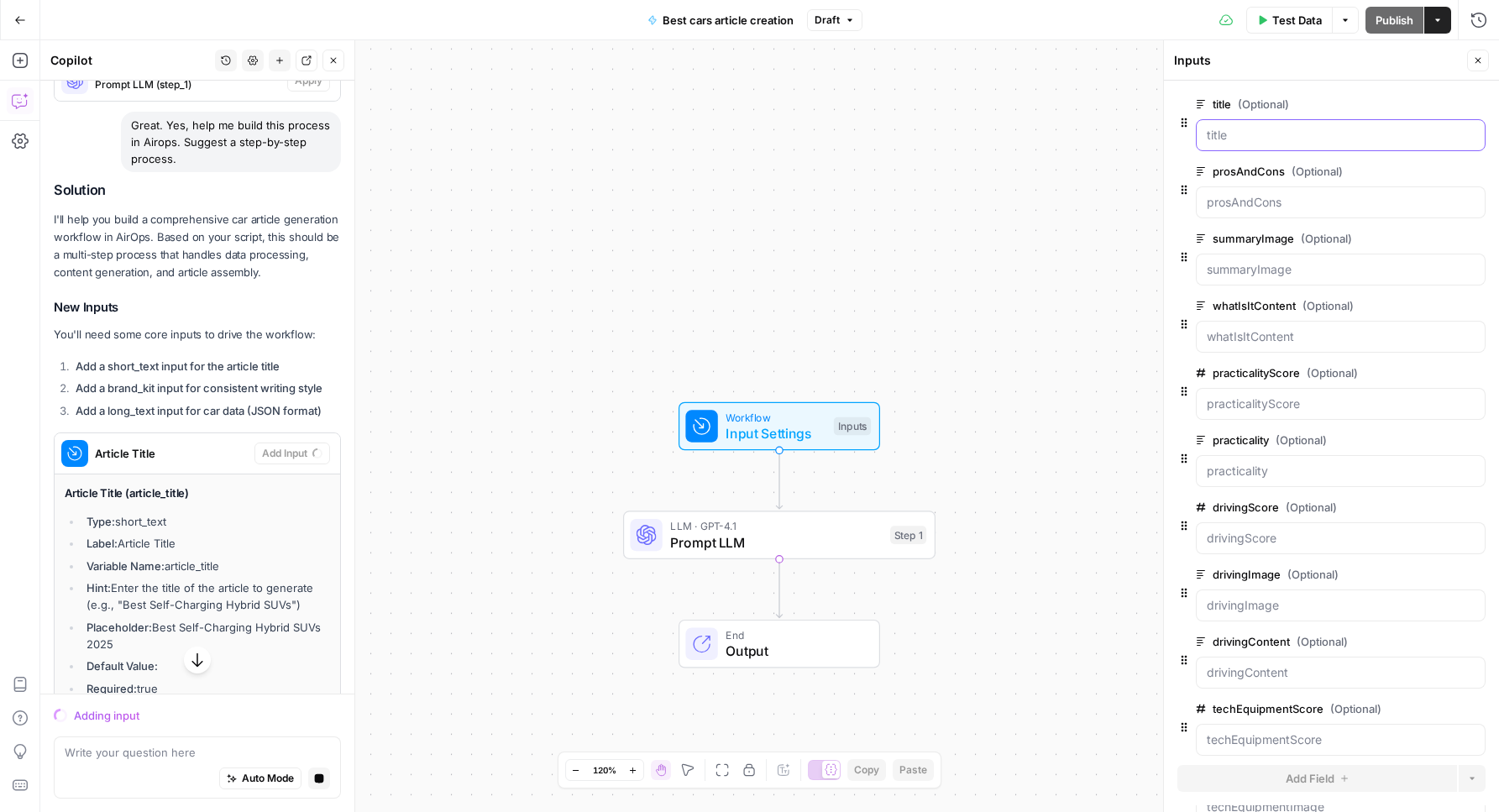
click at [1253, 127] on input "title (Optional)" at bounding box center [1340, 135] width 267 height 17
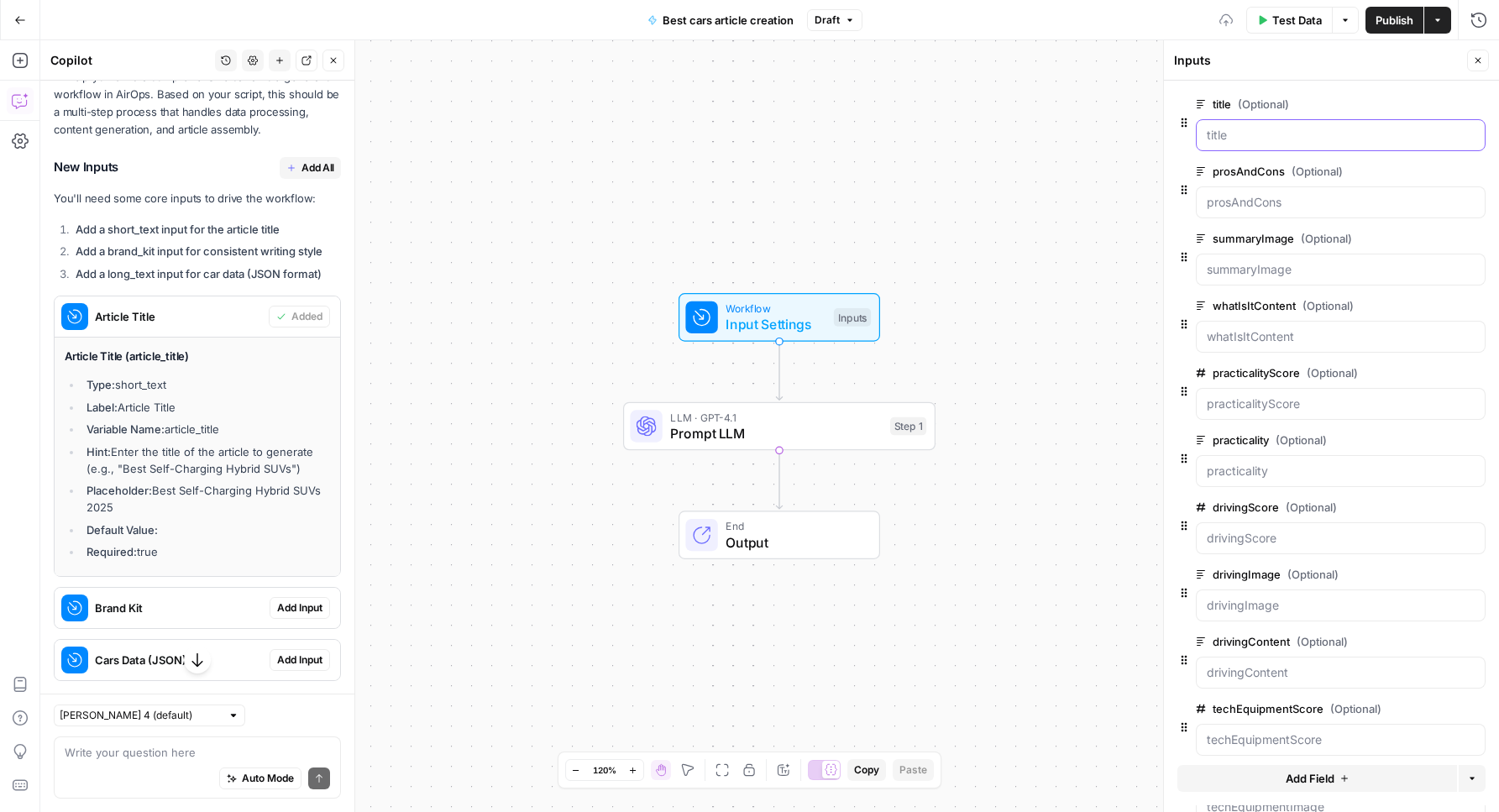
scroll to position [34737, 0]
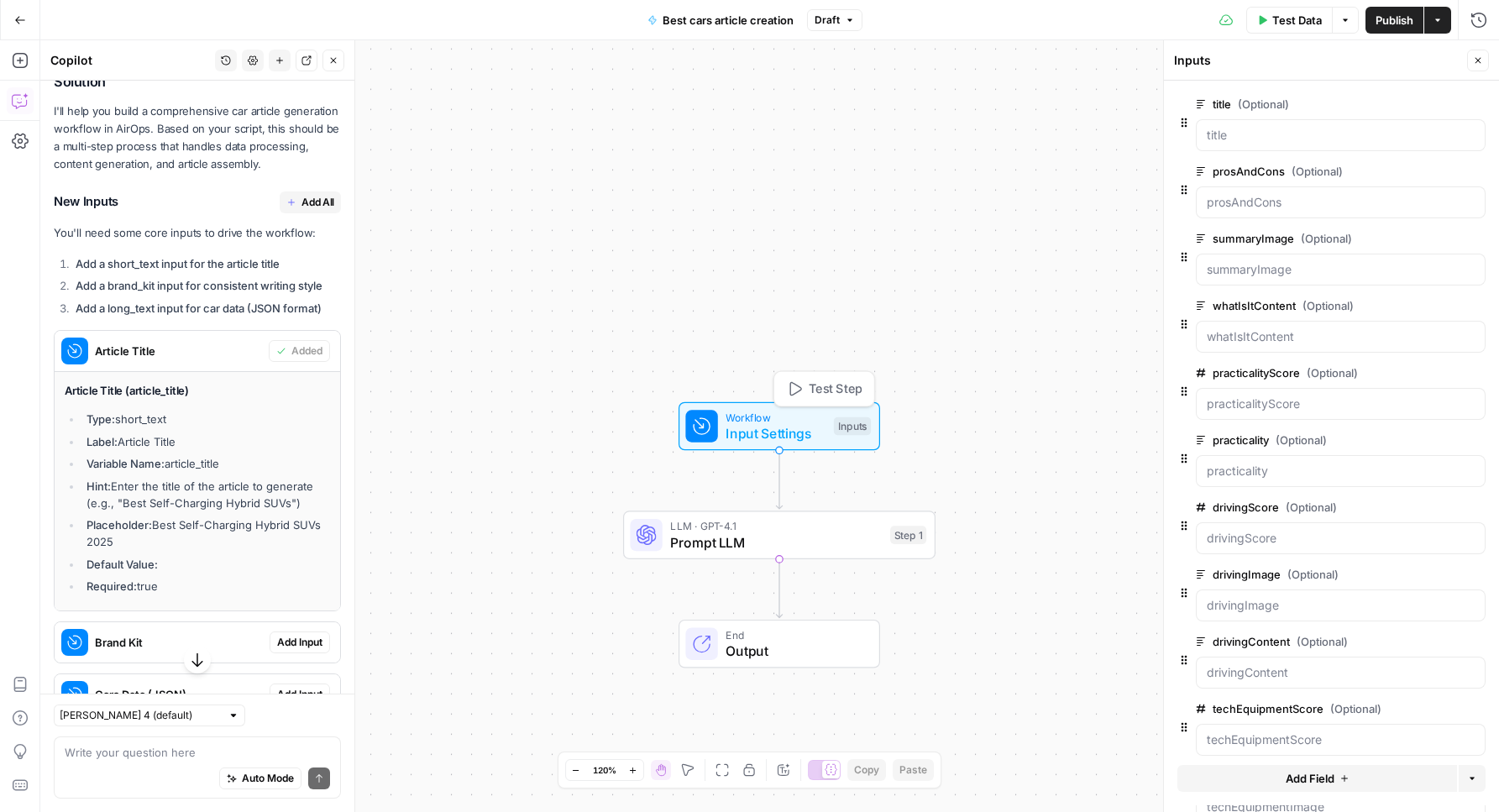
click at [754, 427] on span "Input Settings" at bounding box center [776, 433] width 100 height 20
click at [771, 521] on span "LLM · GPT-4.1" at bounding box center [776, 526] width 211 height 16
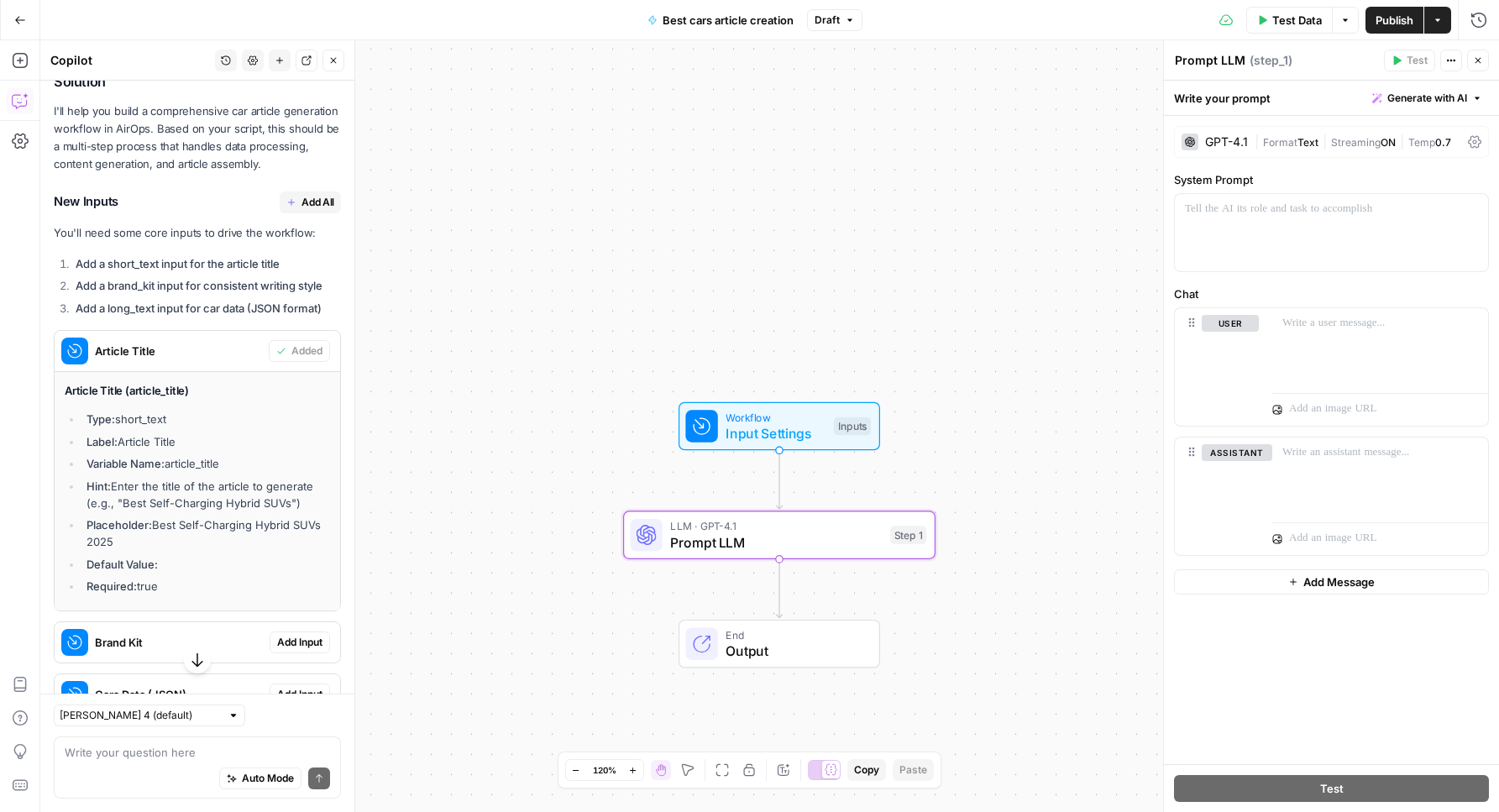
click at [695, 494] on div "Workflow Input Settings Inputs LLM · GPT-4.1 Prompt LLM Step 1 End Output" at bounding box center [769, 426] width 1459 height 771
click at [709, 445] on div "Workflow Input Settings Inputs Test Step" at bounding box center [779, 426] width 202 height 49
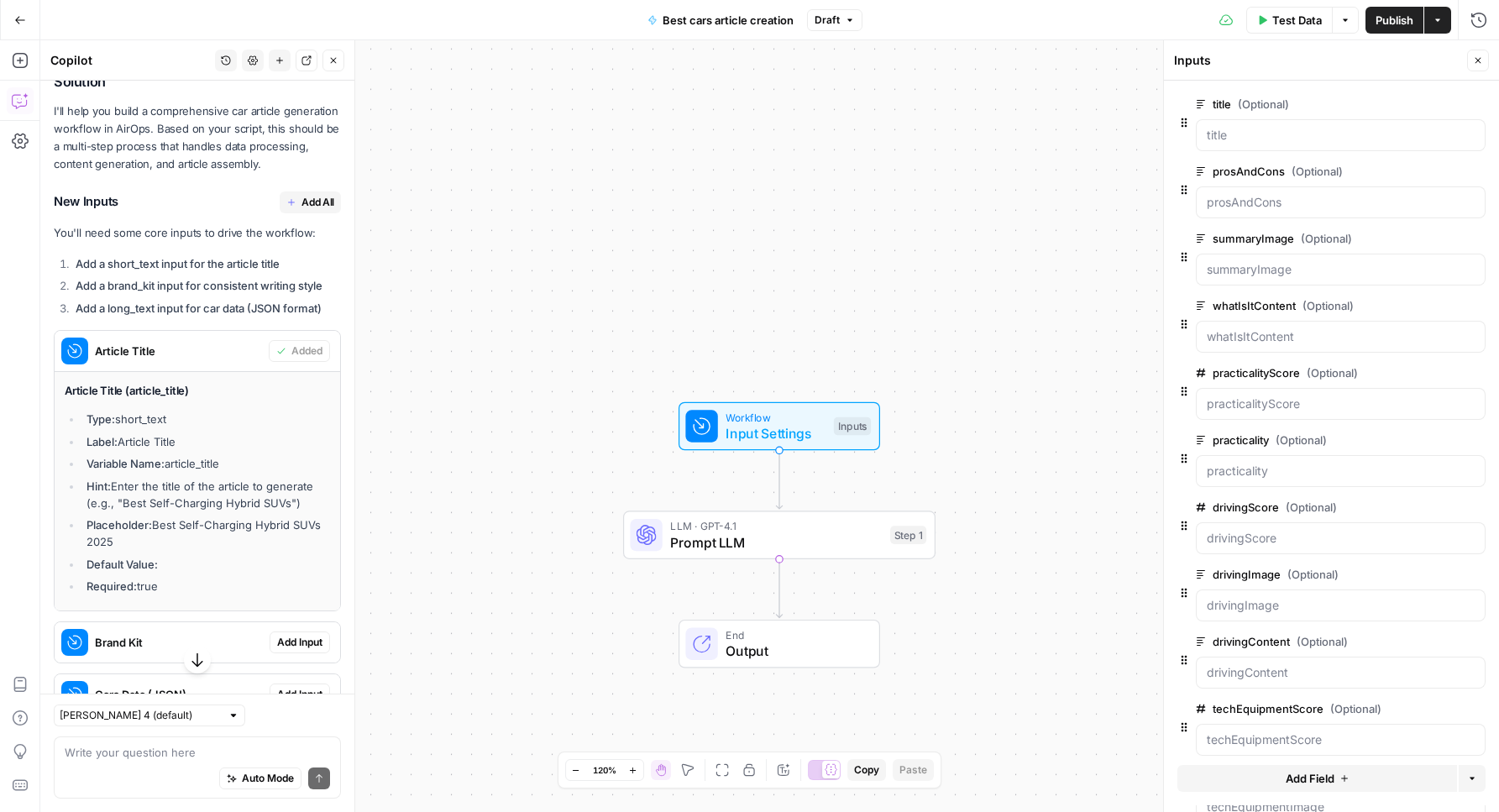
click at [145, 359] on span "Article Title" at bounding box center [179, 351] width 167 height 17
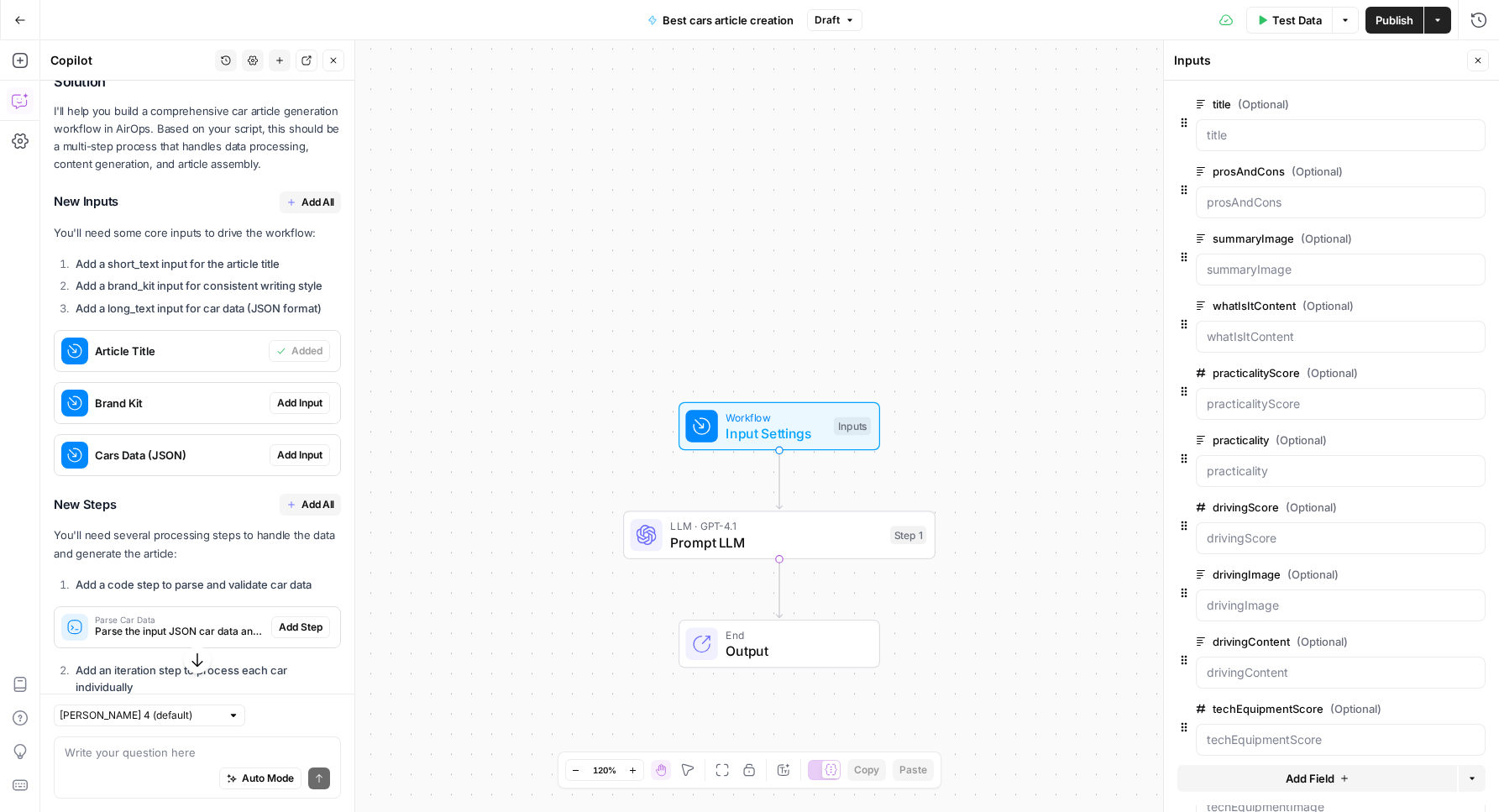
drag, startPoint x: 77, startPoint y: 366, endPoint x: 371, endPoint y: 391, distance: 295.1
click at [371, 391] on body "PistonHeads New Home Browse Insights Opportunities Your Data Recent Grids Conte…" at bounding box center [749, 406] width 1499 height 812
click at [449, 380] on div "Workflow Input Settings Inputs LLM · GPT-4.1 Prompt LLM Step 1 End Output" at bounding box center [769, 426] width 1459 height 771
click at [225, 359] on span "Article Title" at bounding box center [179, 351] width 167 height 17
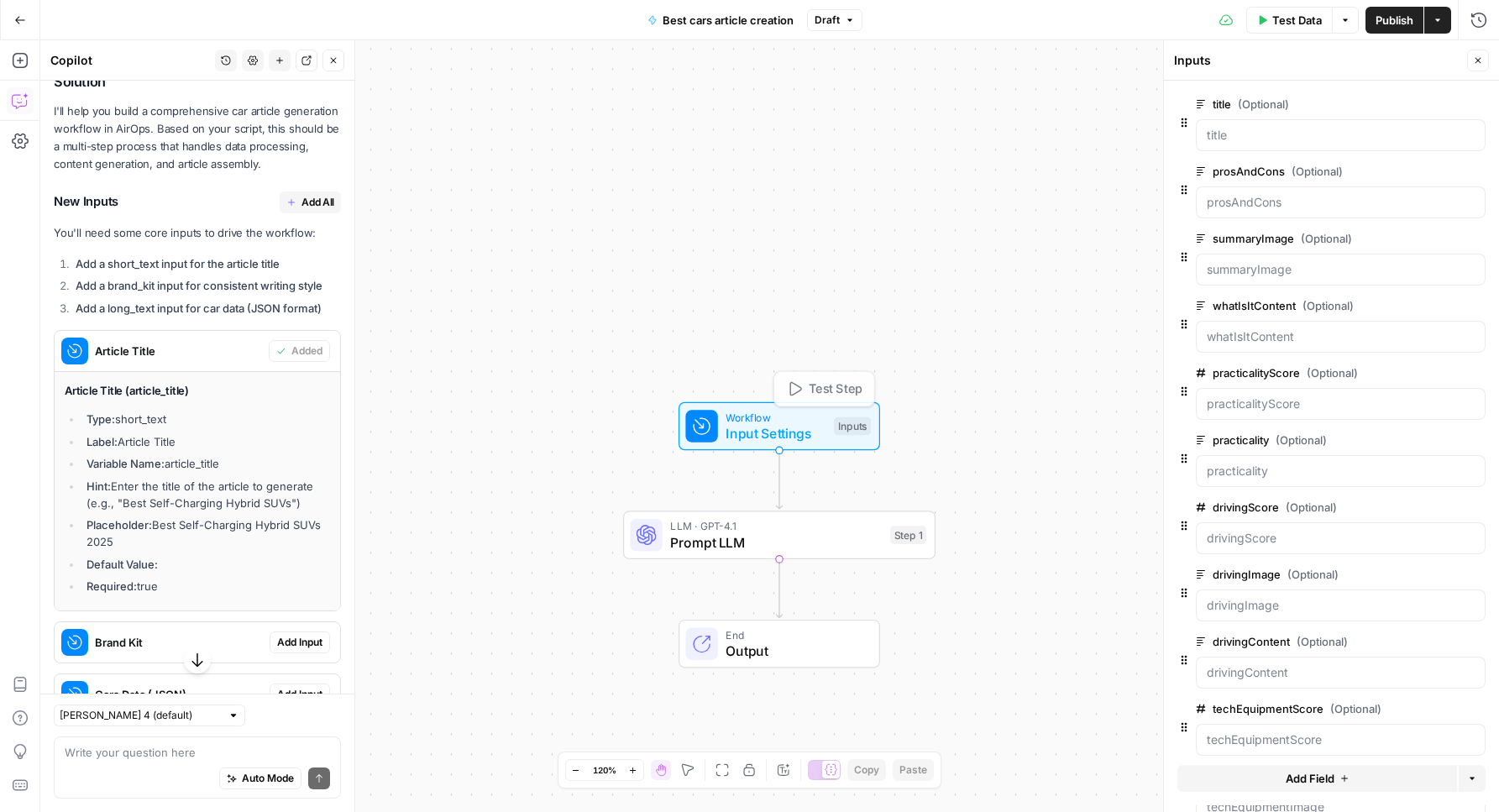
click at [738, 523] on span "LLM · GPT-4.1" at bounding box center [776, 526] width 211 height 16
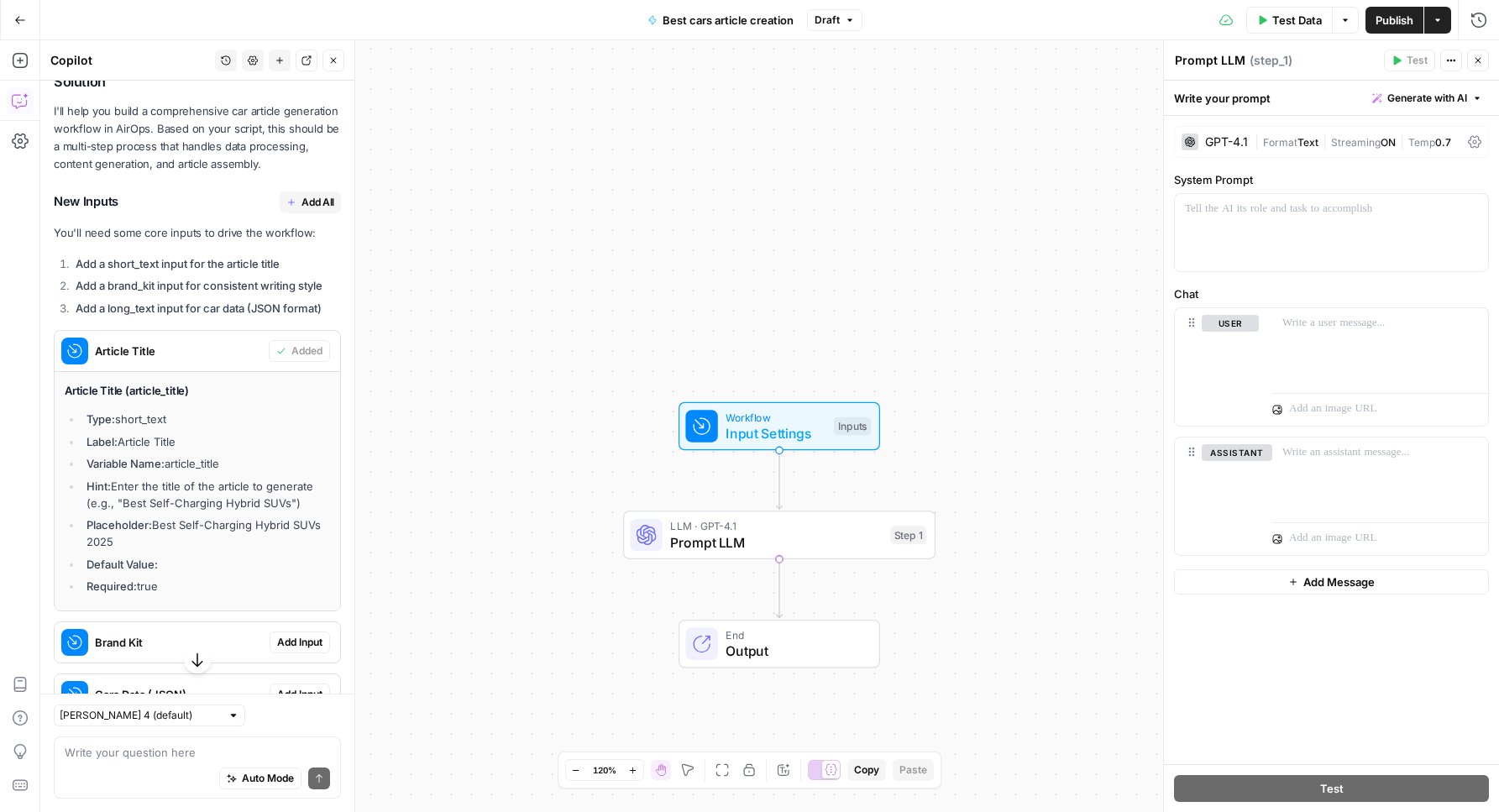
click at [232, 446] on ul "Type: short_text Label: Article Title Variable Name: article_title Hint: Enter …" at bounding box center [197, 502] width 266 height 184
click at [234, 359] on span "Article Title" at bounding box center [179, 351] width 167 height 17
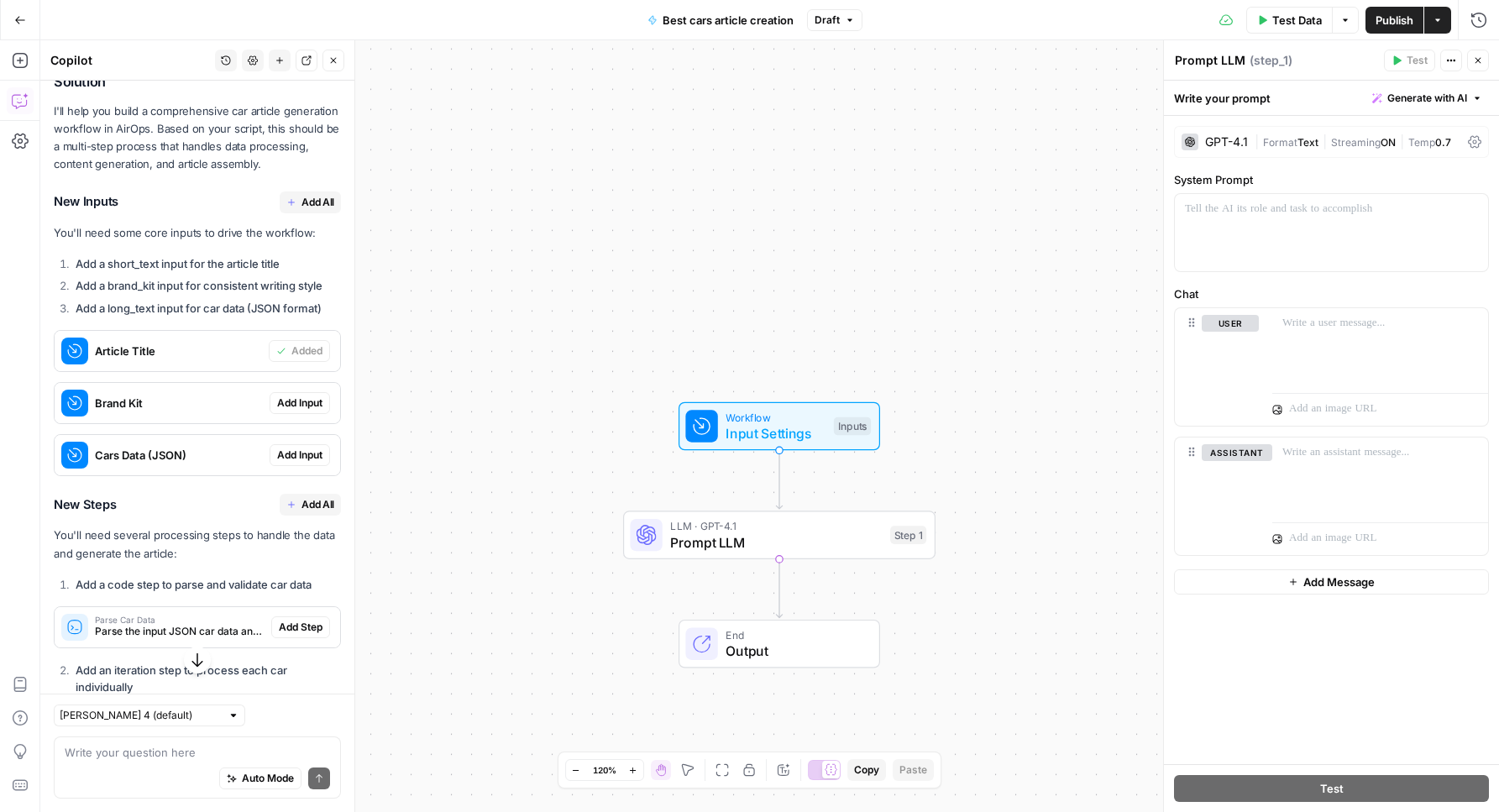
click at [234, 359] on span "Article Title" at bounding box center [179, 351] width 167 height 17
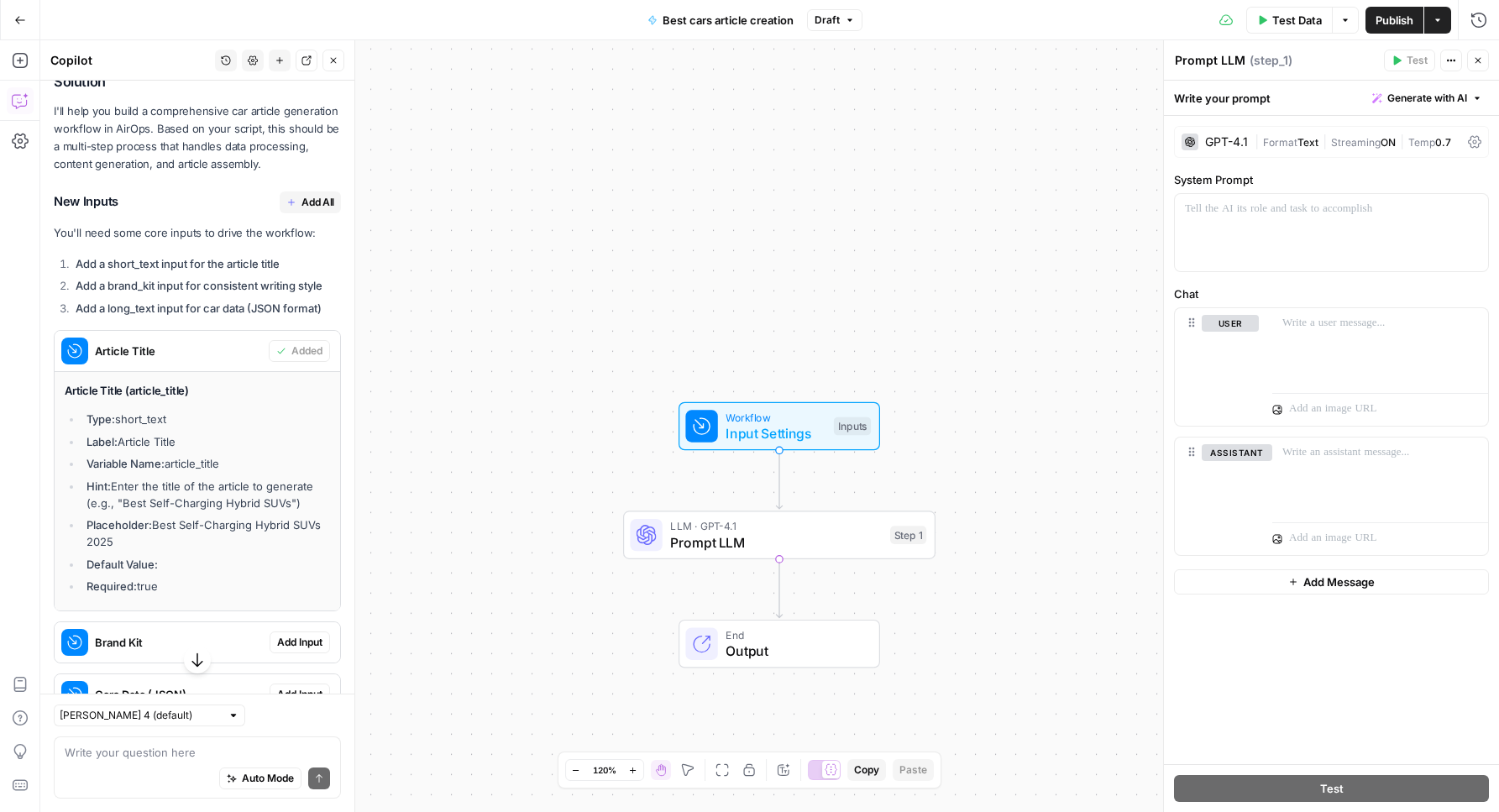
click at [119, 450] on li "Label: Article Title" at bounding box center [206, 442] width 248 height 17
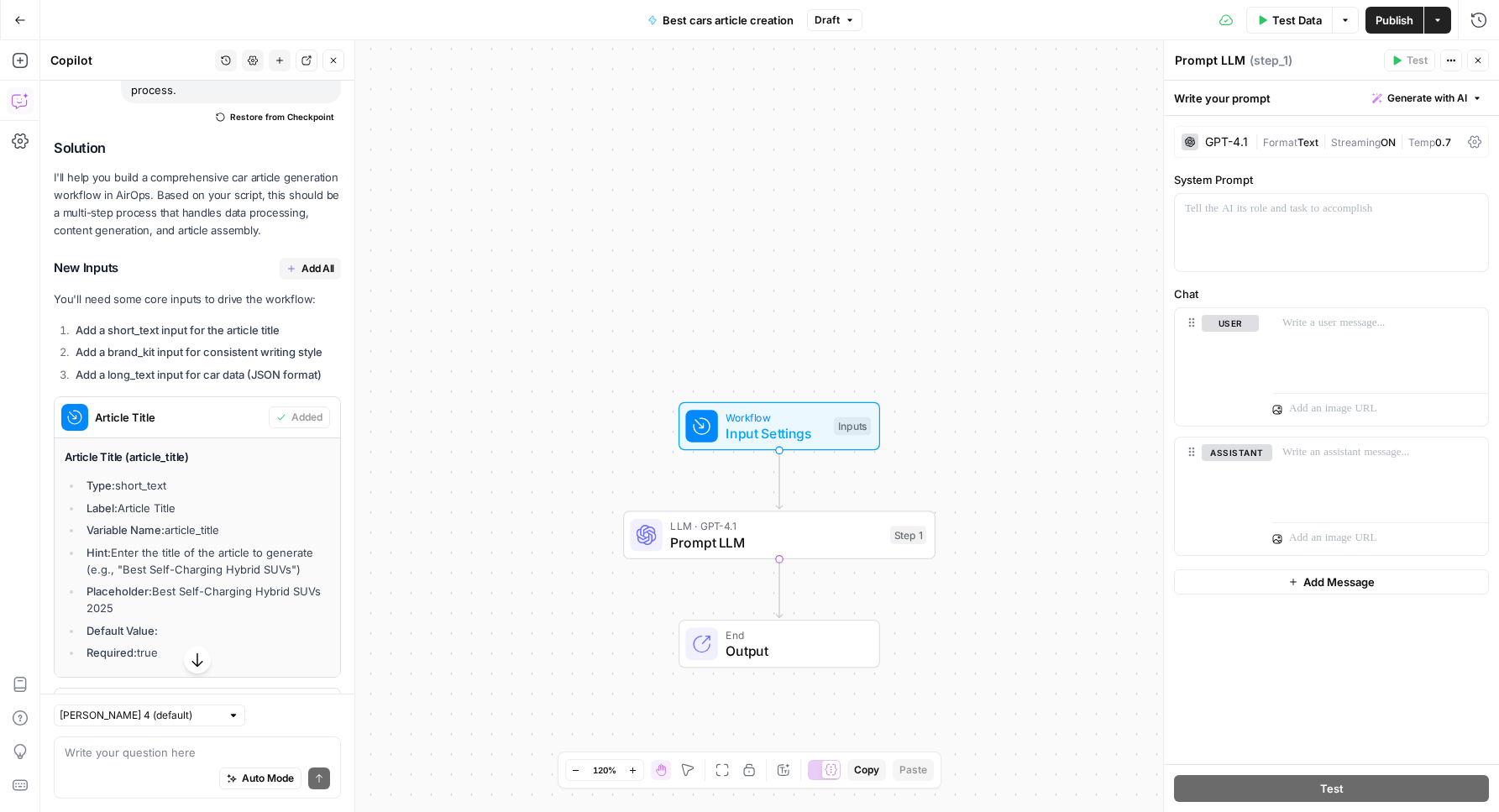
scroll to position [34651, 0]
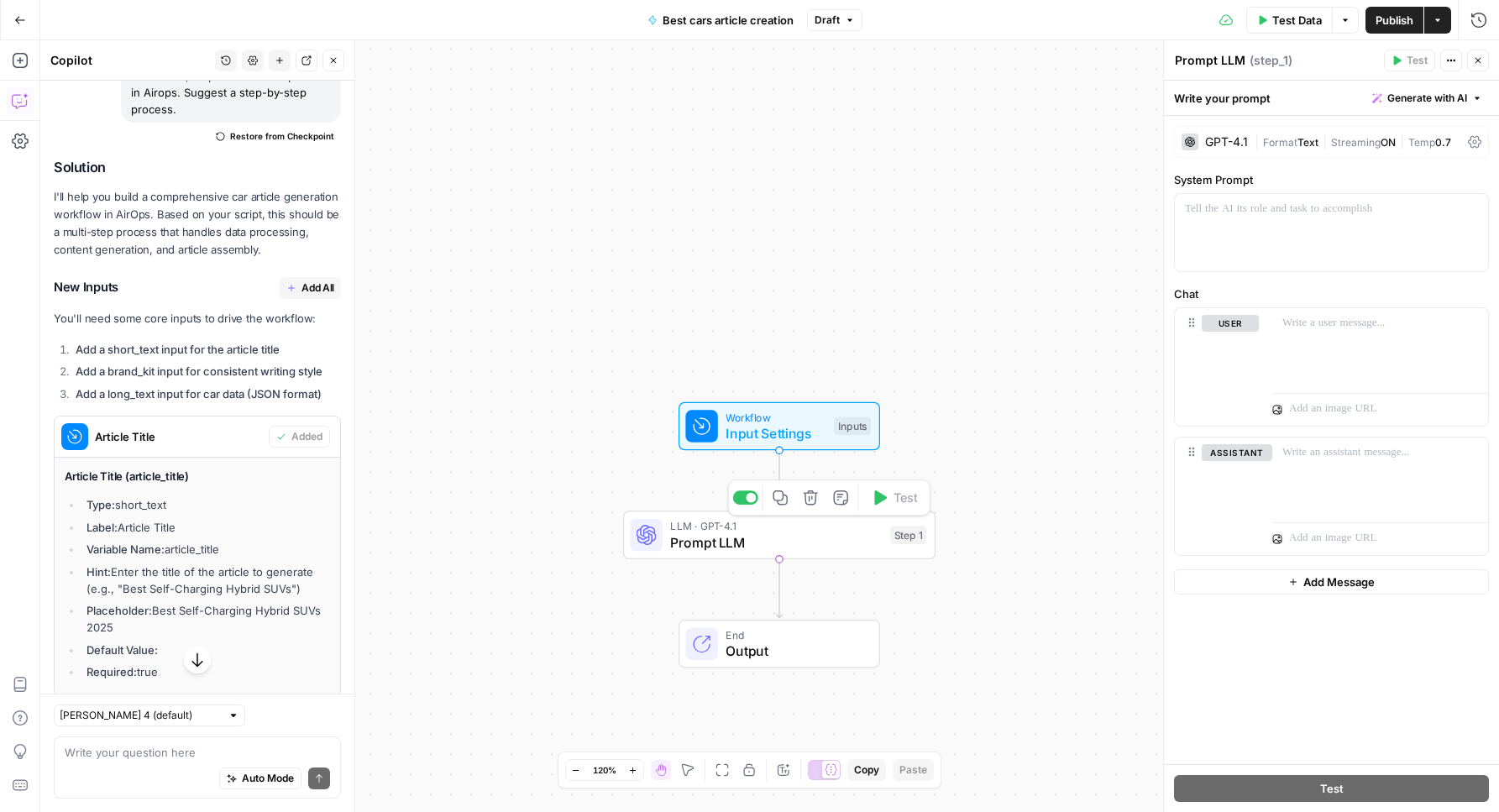
drag, startPoint x: 80, startPoint y: 450, endPoint x: 212, endPoint y: 512, distance: 145.8
click at [212, 512] on div "Article Title Added Article Title (article_title) Type: short_text Label: Artic…" at bounding box center [196, 556] width 287 height 282
click at [212, 512] on li "Type: short_text" at bounding box center [206, 505] width 248 height 17
click at [754, 429] on span "Input Settings" at bounding box center [776, 433] width 100 height 20
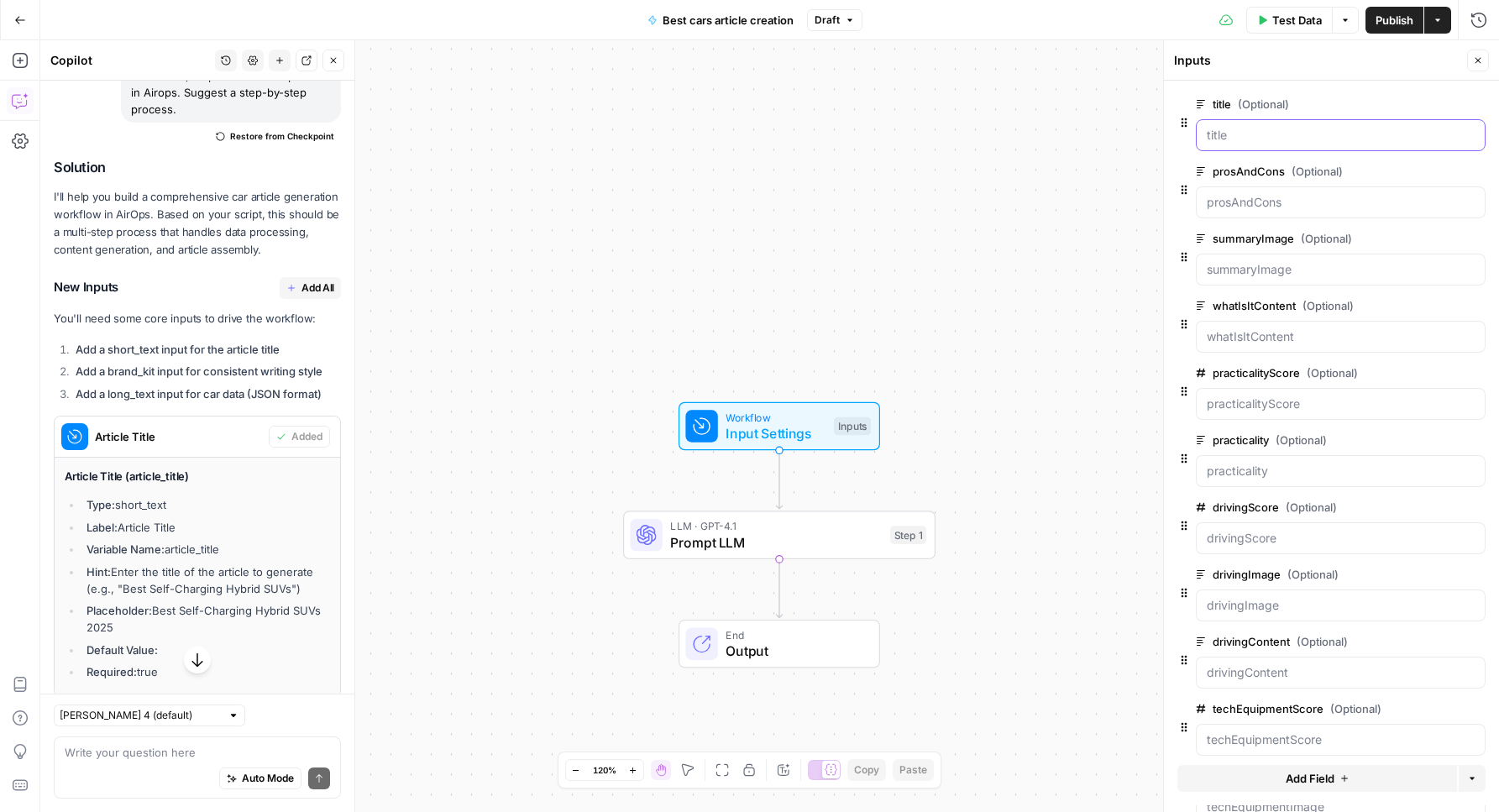
click at [1248, 136] on input "title (Optional)" at bounding box center [1340, 135] width 267 height 17
click at [1228, 134] on input "title (Optional)" at bounding box center [1340, 135] width 267 height 17
drag, startPoint x: 1188, startPoint y: 119, endPoint x: 772, endPoint y: 420, distance: 513.5
click at [630, 444] on div "Workflow Input Settings Inputs Test Step" at bounding box center [779, 426] width 313 height 49
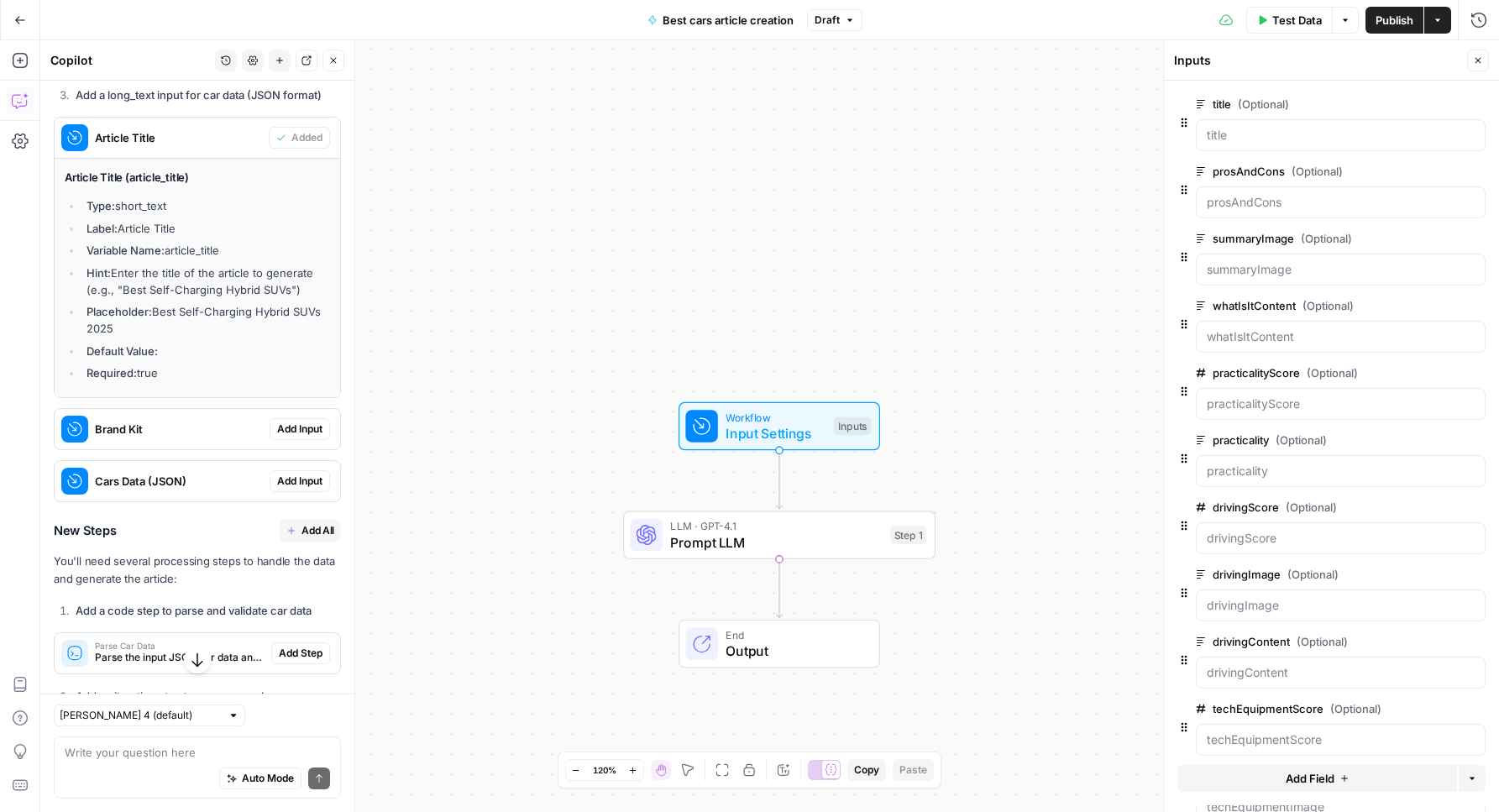
scroll to position [34952, 0]
click at [294, 435] on span "Add Input" at bounding box center [299, 427] width 45 height 15
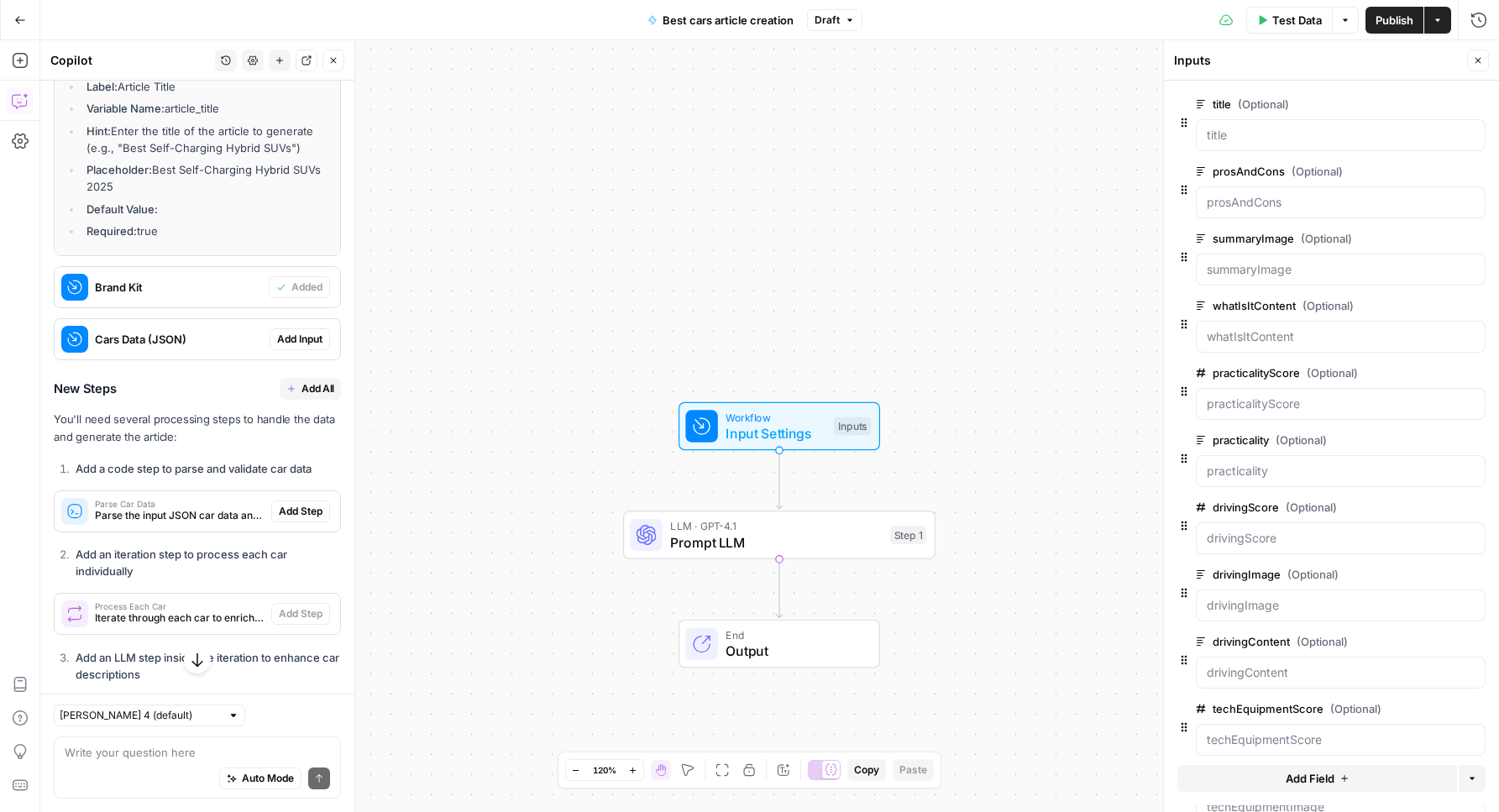
scroll to position [35103, 0]
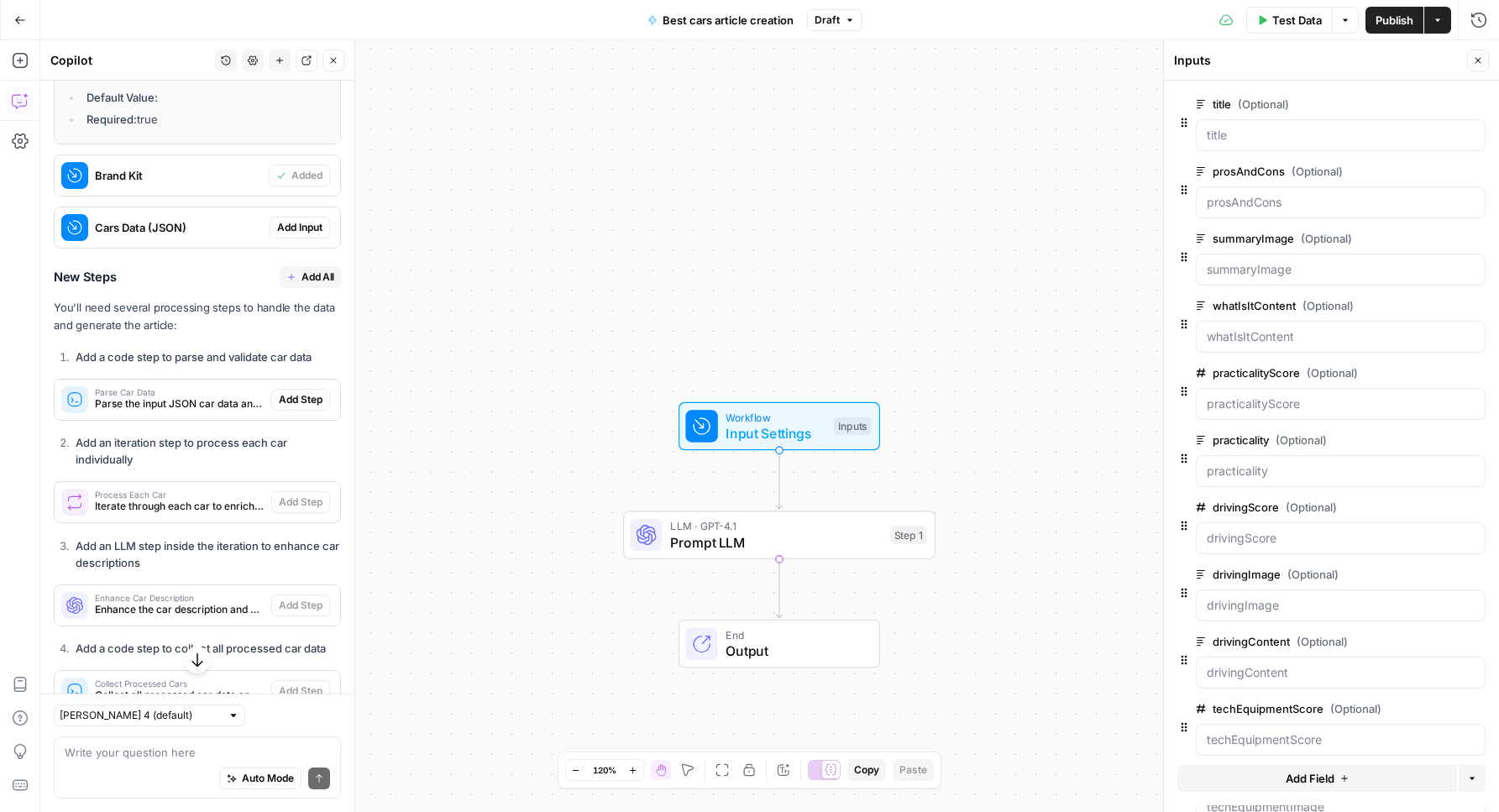
scroll to position [35249, 0]
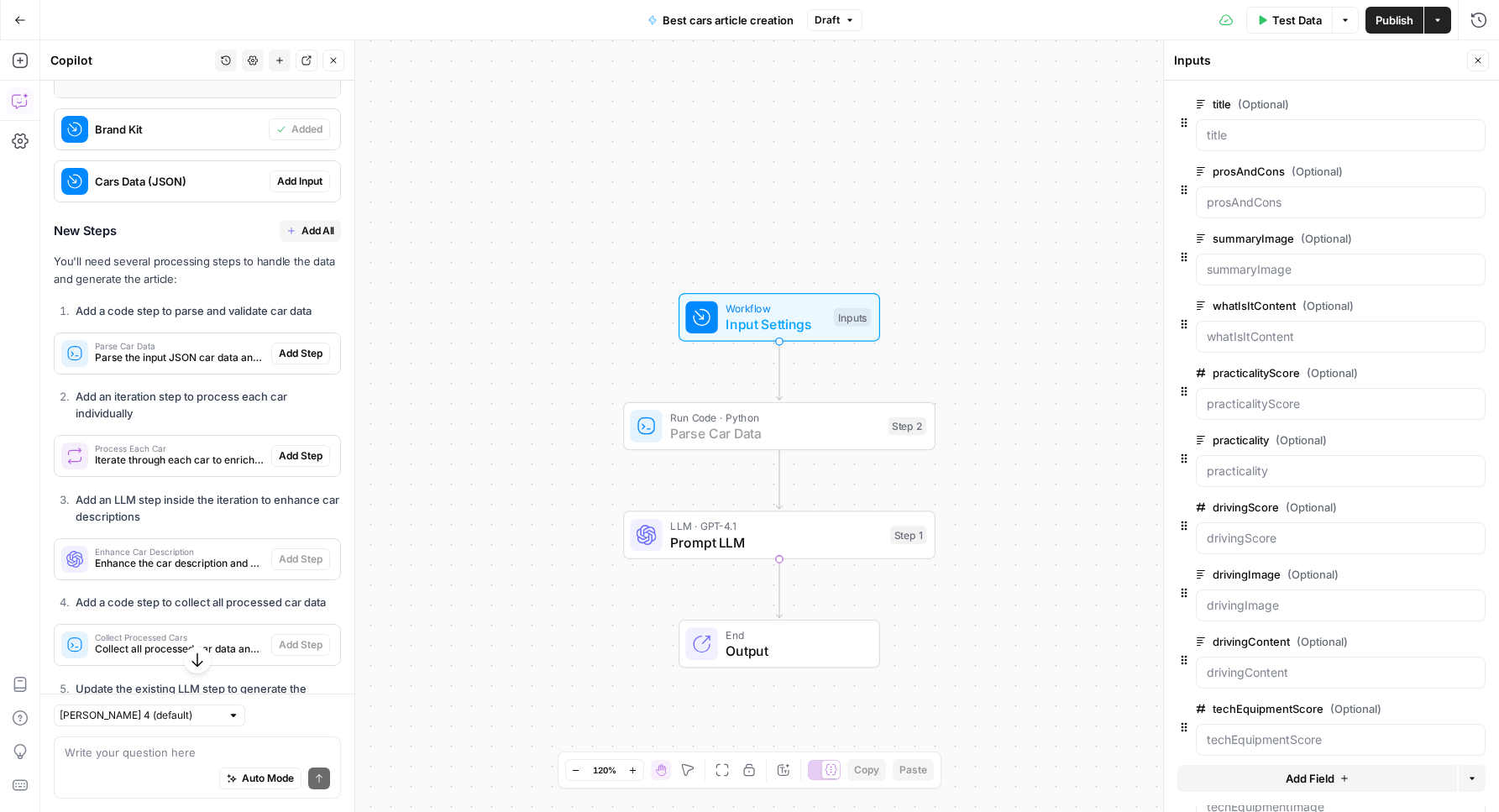
click at [305, 364] on button "Add Step" at bounding box center [300, 354] width 59 height 22
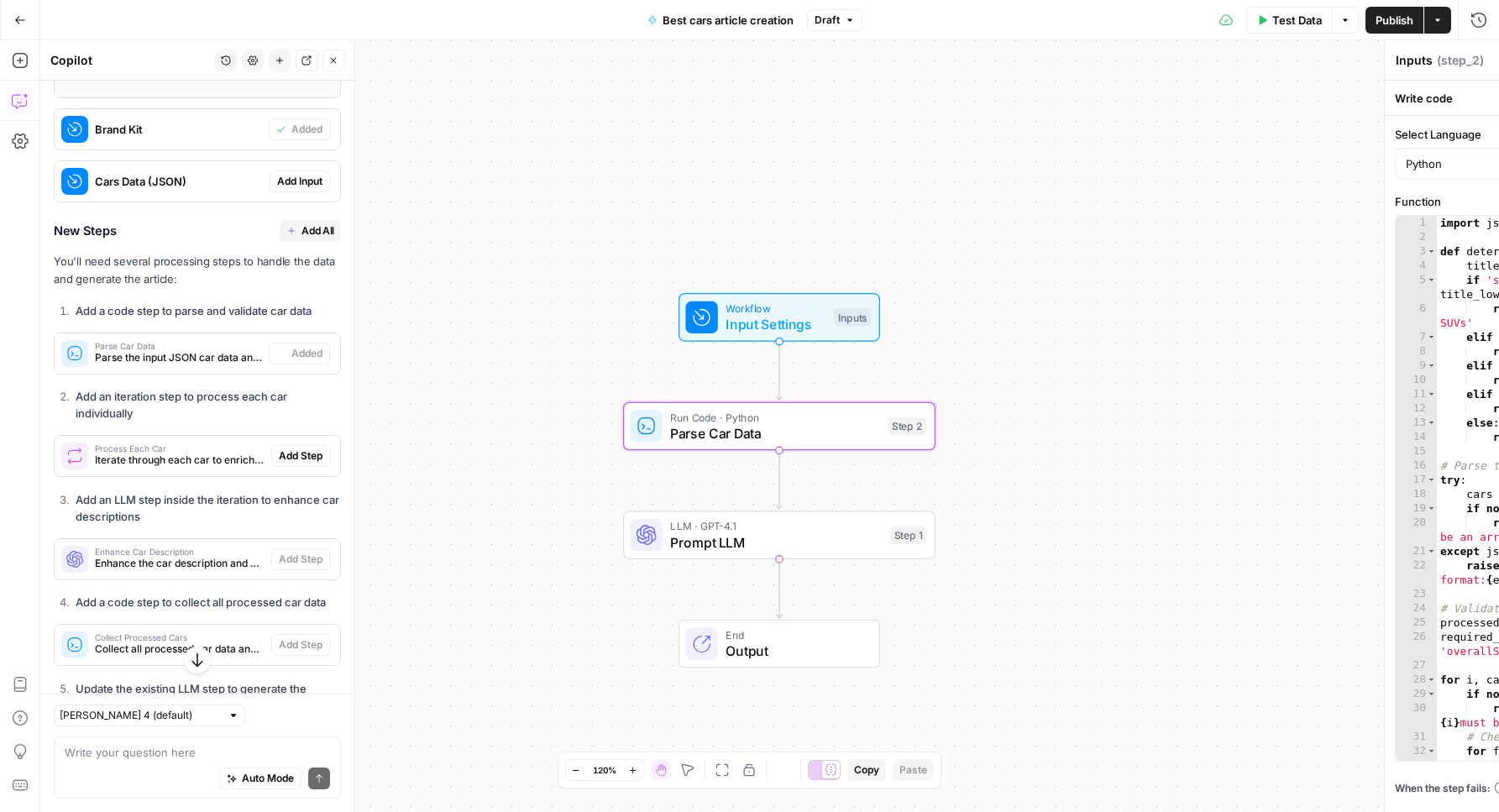
type textarea "Parse Car Data"
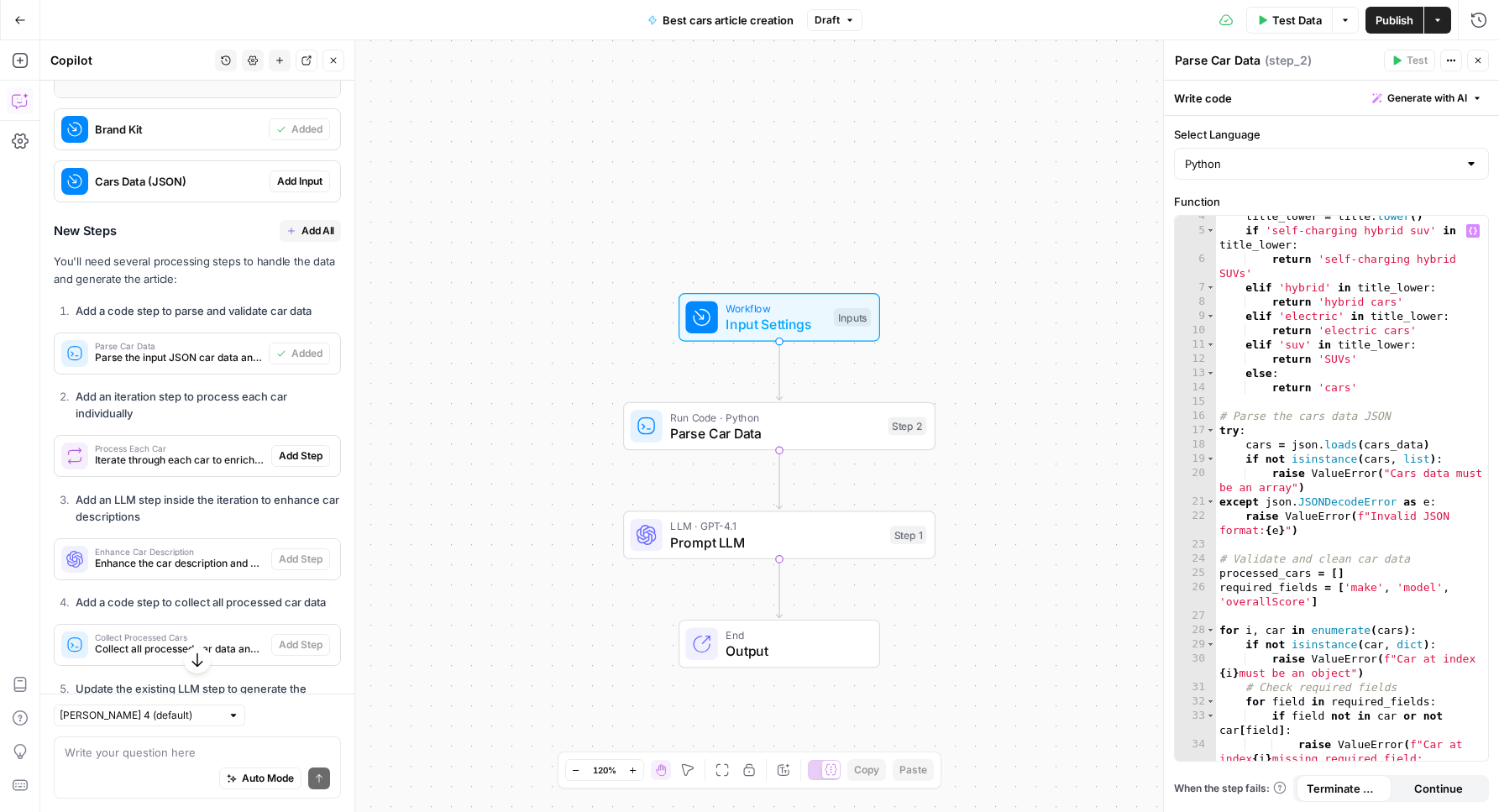
scroll to position [0, 0]
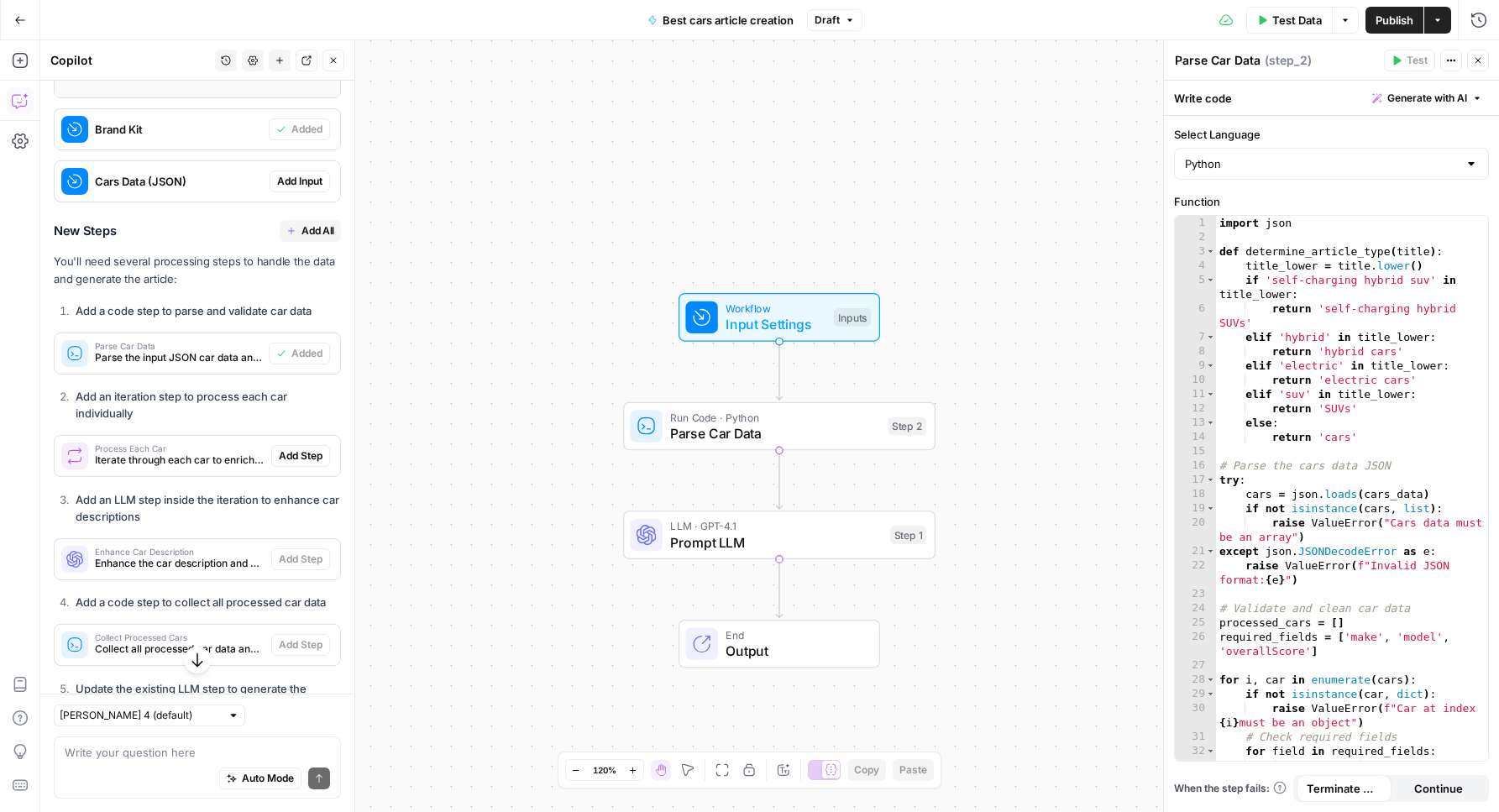
click at [1240, 175] on div "Python" at bounding box center [1331, 163] width 315 height 32
click at [1242, 194] on button "JavaScript" at bounding box center [1331, 205] width 299 height 23
type input "JavaScript"
click at [1098, 211] on div "Workflow Input Settings Inputs Run Code · JavaScript Parse Car Data Step 2 LLM …" at bounding box center [769, 426] width 1459 height 771
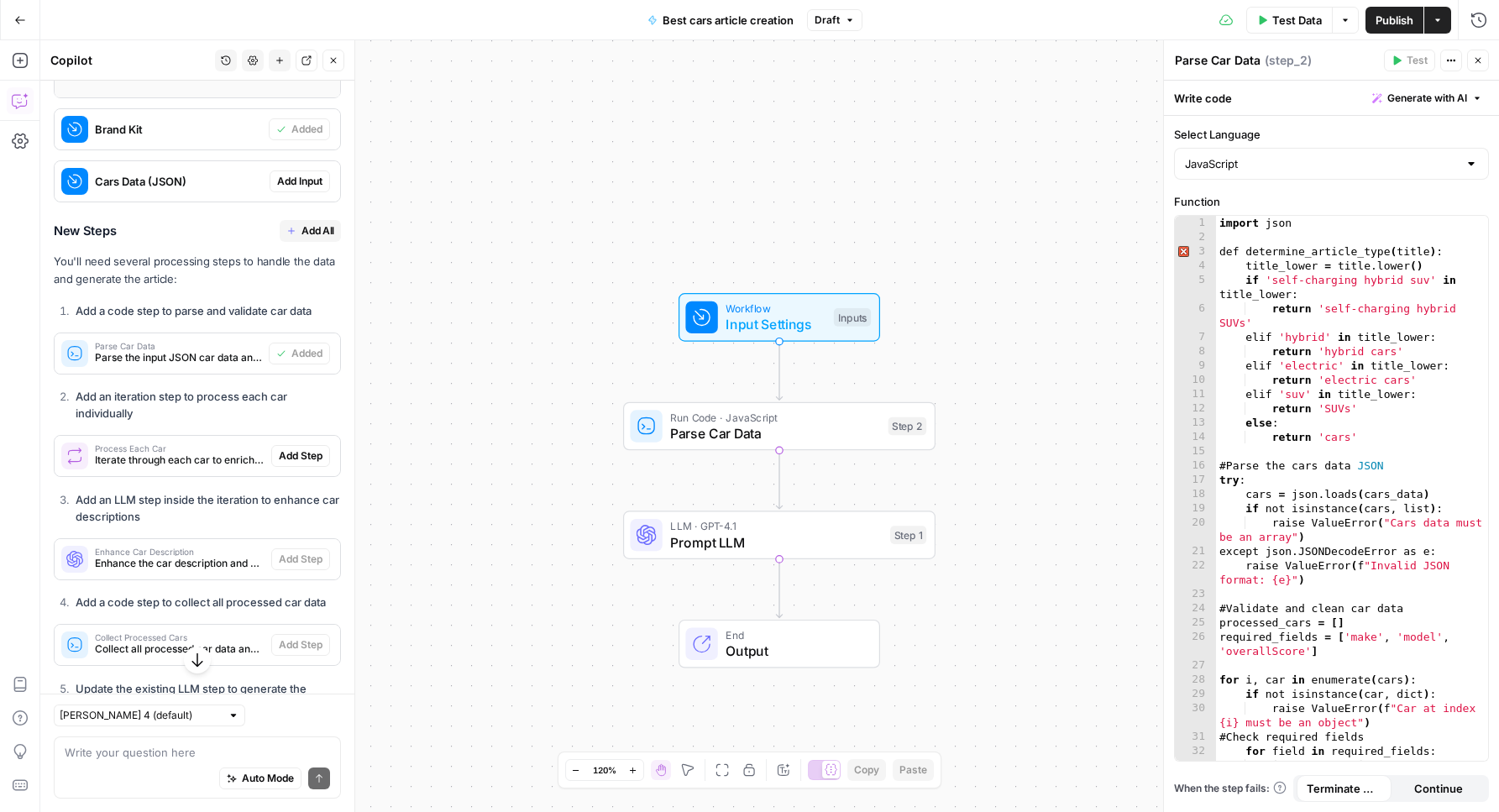
click at [1407, 101] on span "Generate with AI" at bounding box center [1427, 98] width 80 height 15
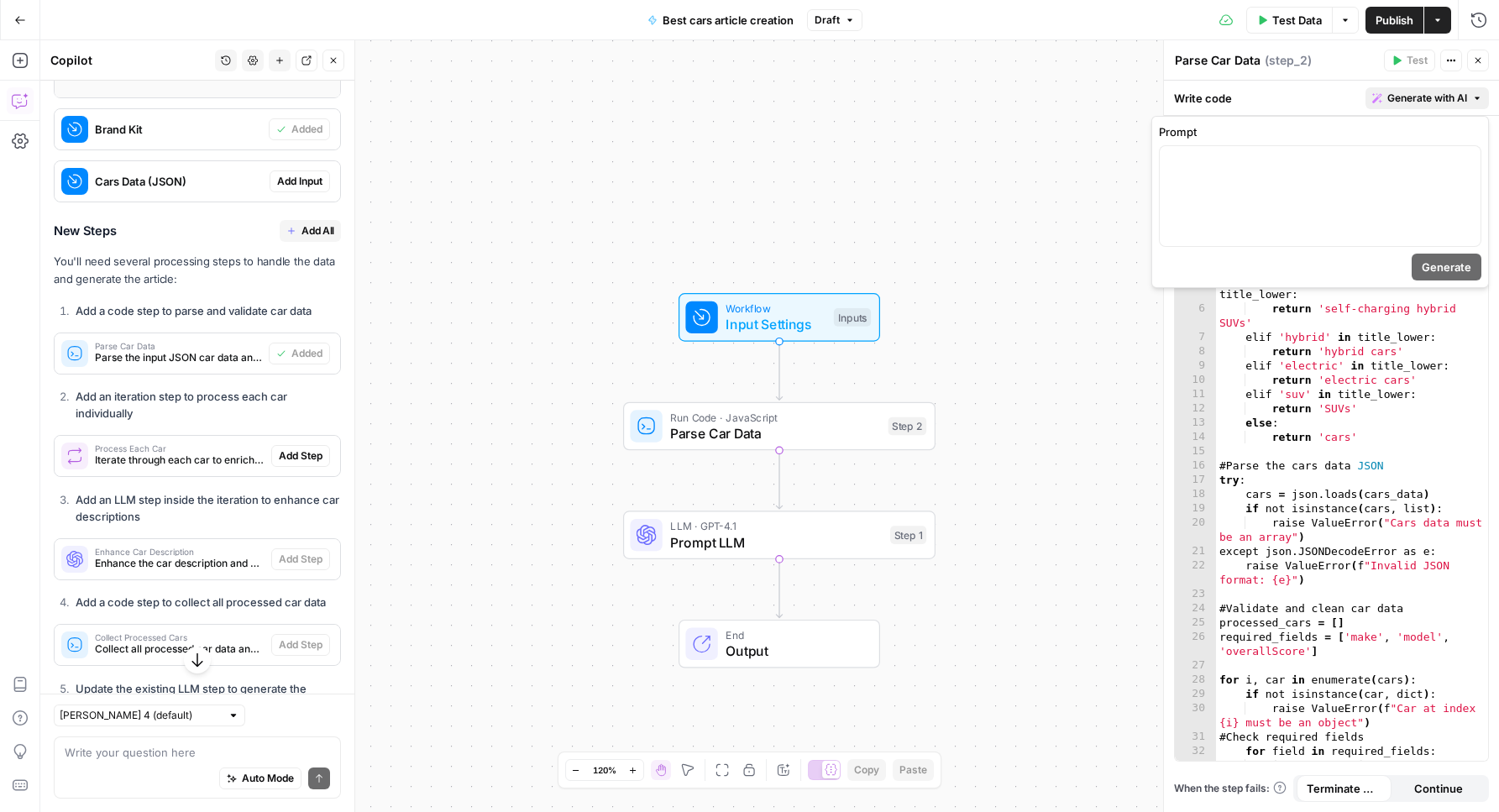
click at [1407, 101] on span "Generate with AI" at bounding box center [1427, 98] width 80 height 15
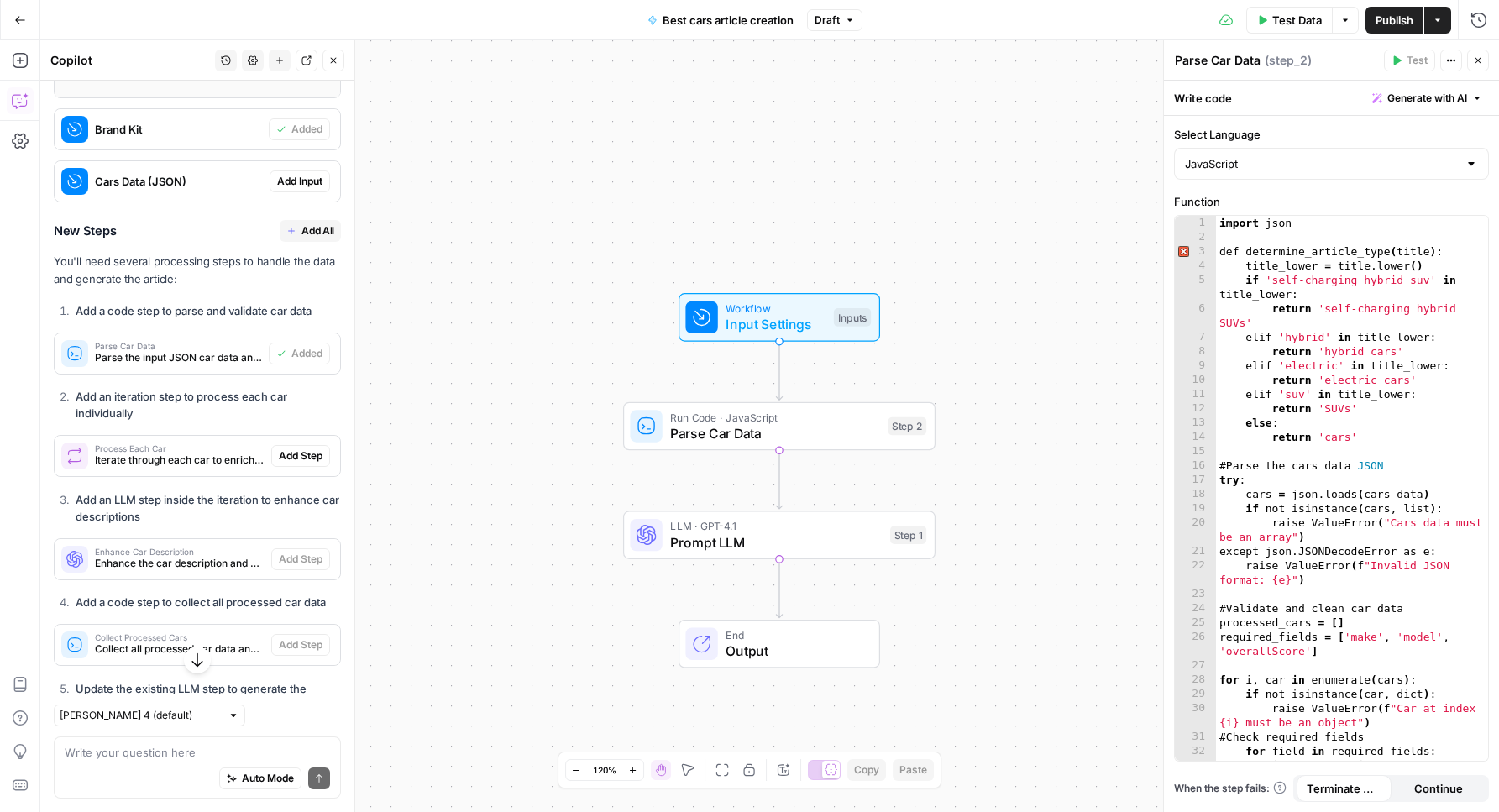
click at [1022, 420] on div "Workflow Input Settings Inputs Run Code · JavaScript Parse Car Data Step 2 LLM …" at bounding box center [769, 426] width 1459 height 771
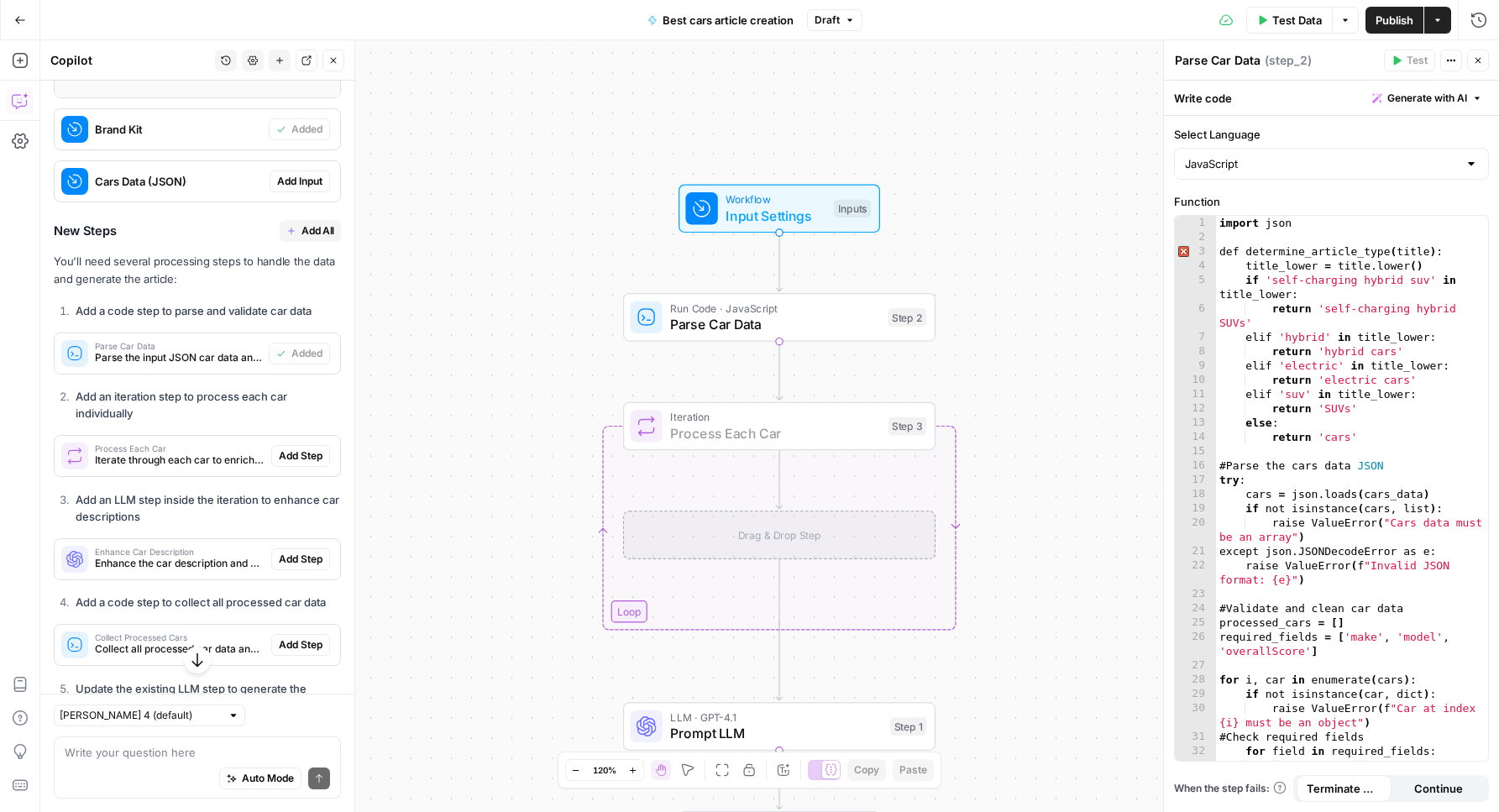
click at [306, 462] on button "Add Step" at bounding box center [300, 456] width 59 height 22
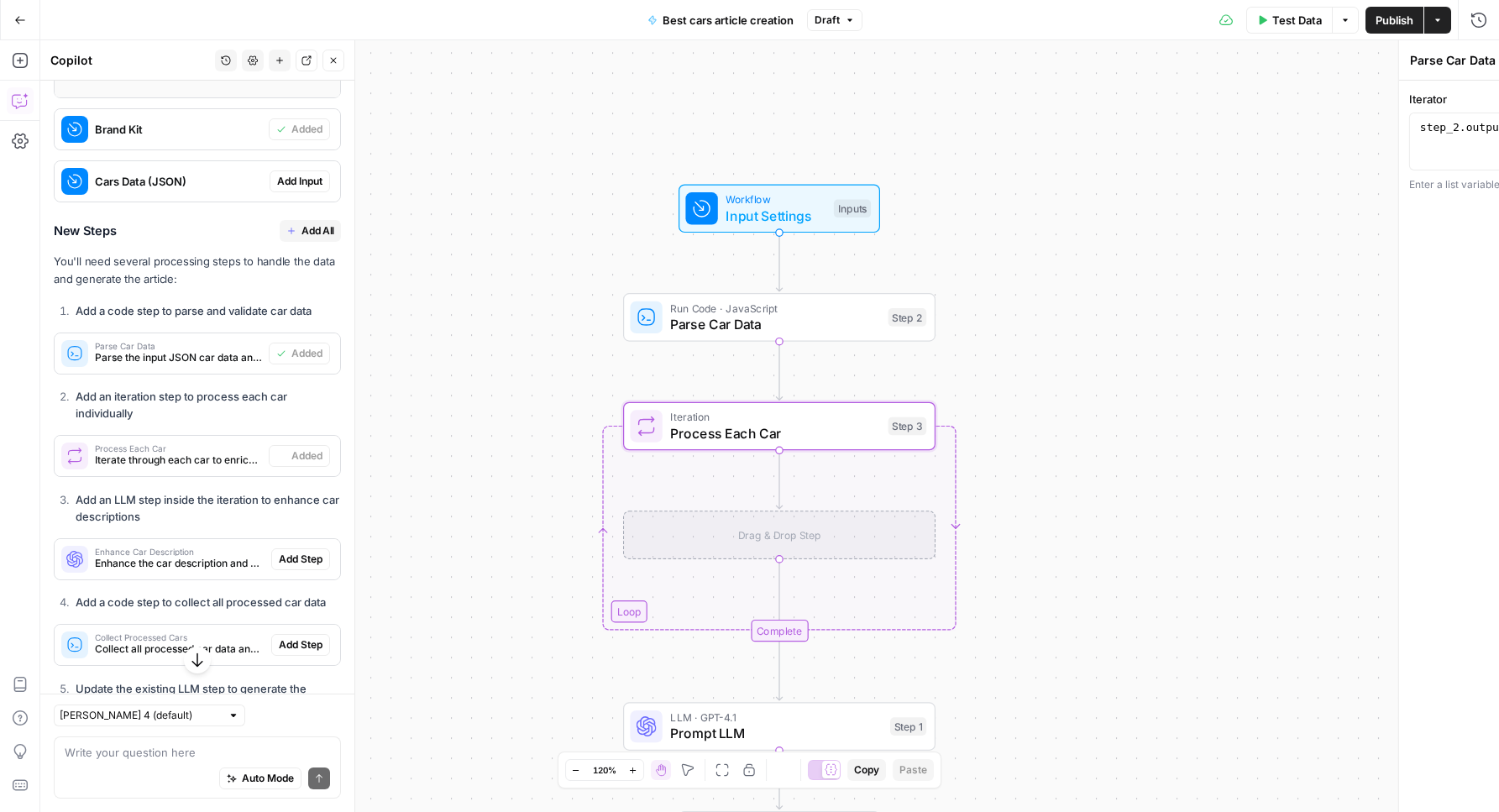
type textarea "Process Each Car"
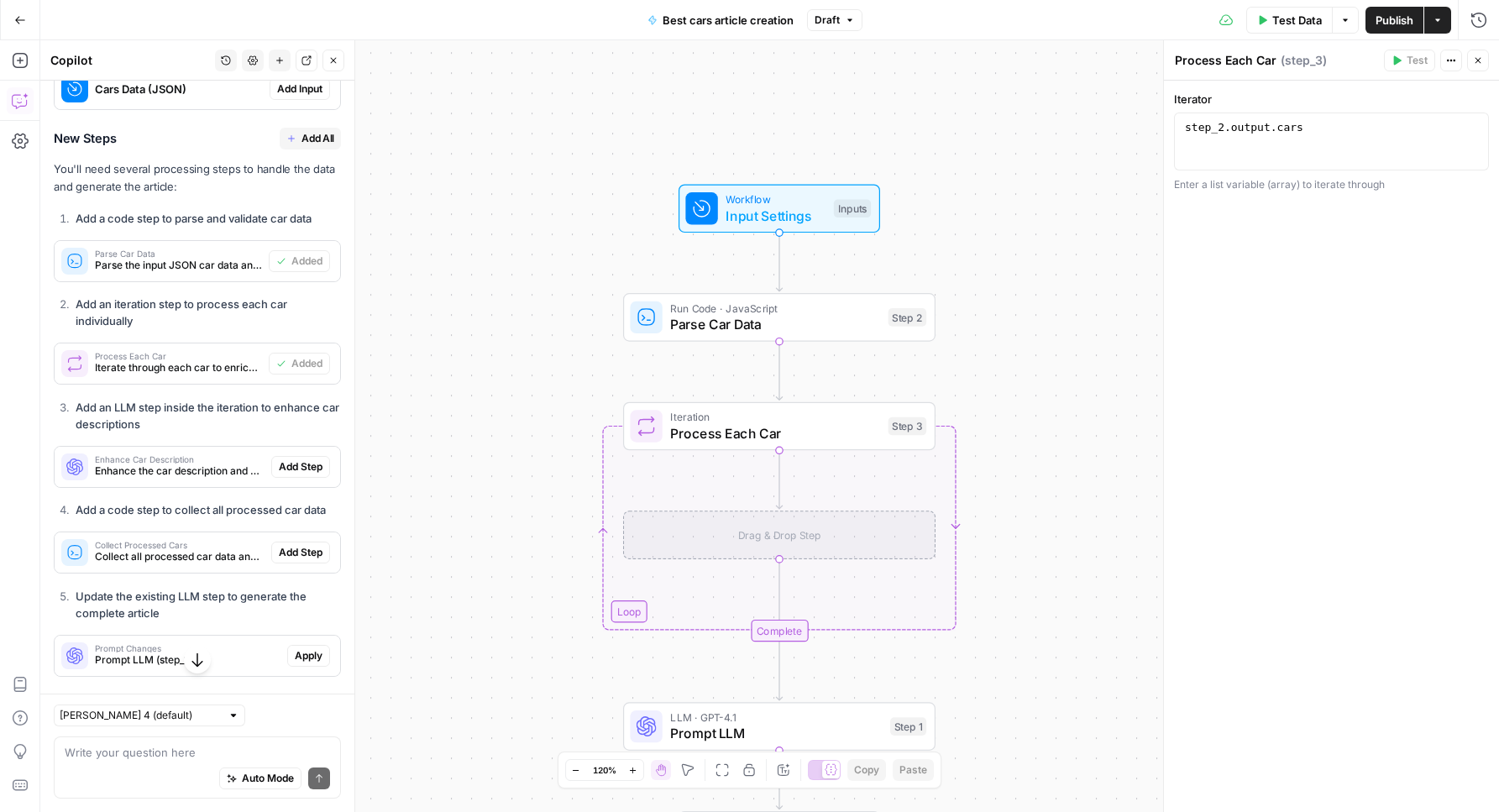
scroll to position [35344, 0]
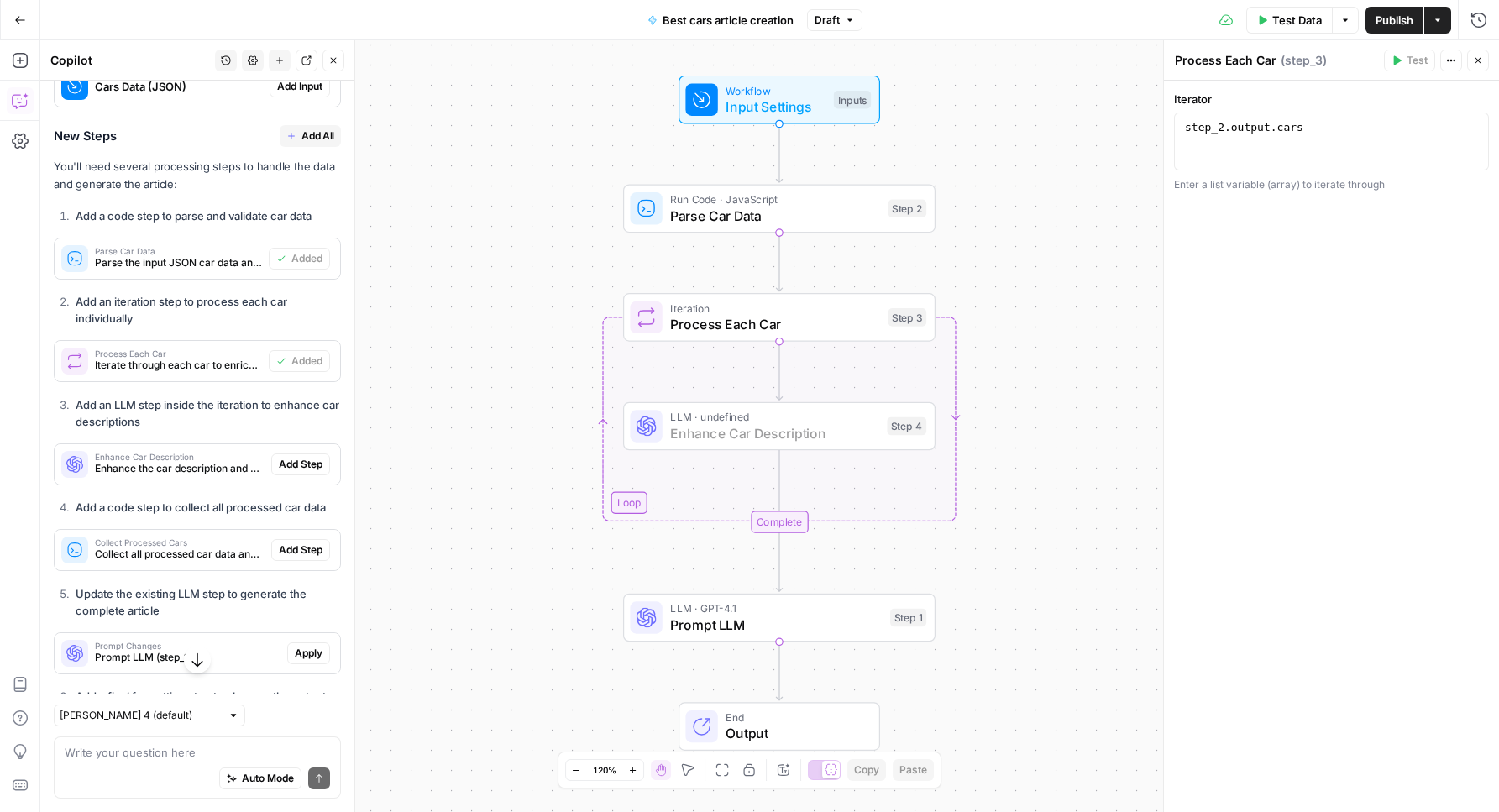
click at [299, 470] on button "Add Step" at bounding box center [300, 464] width 59 height 22
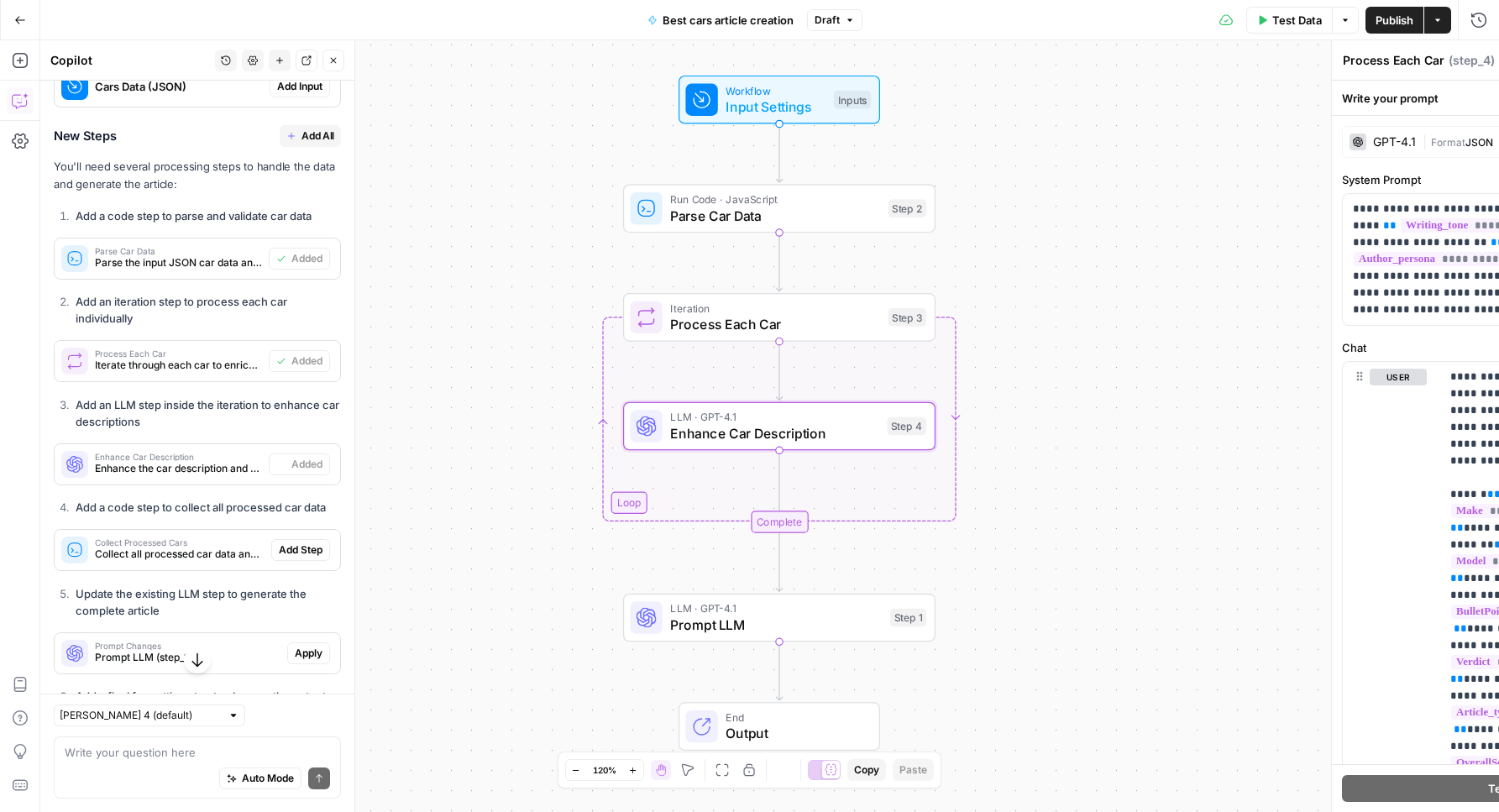
type textarea "Enhance Car Description"
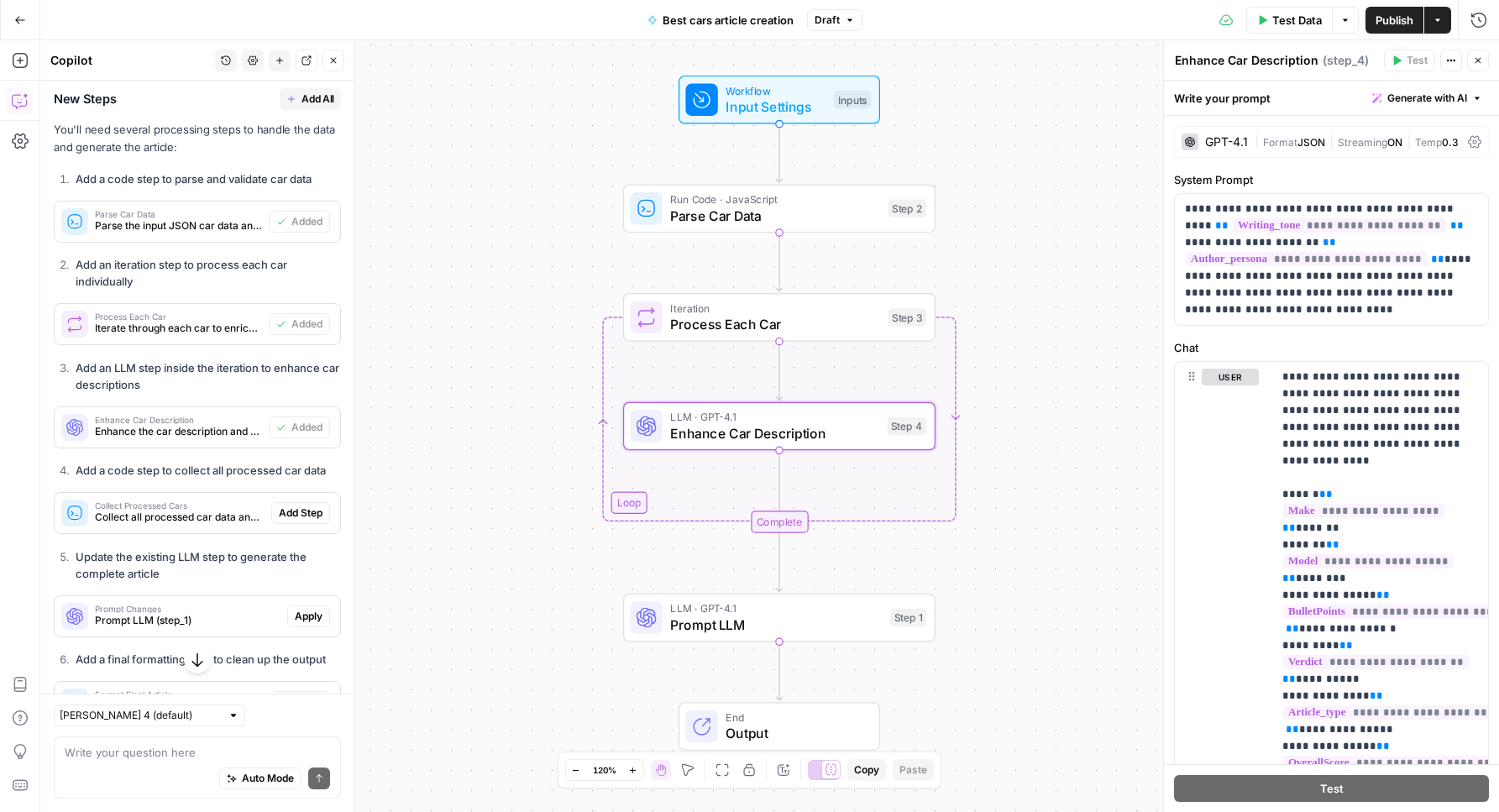
scroll to position [35390, 0]
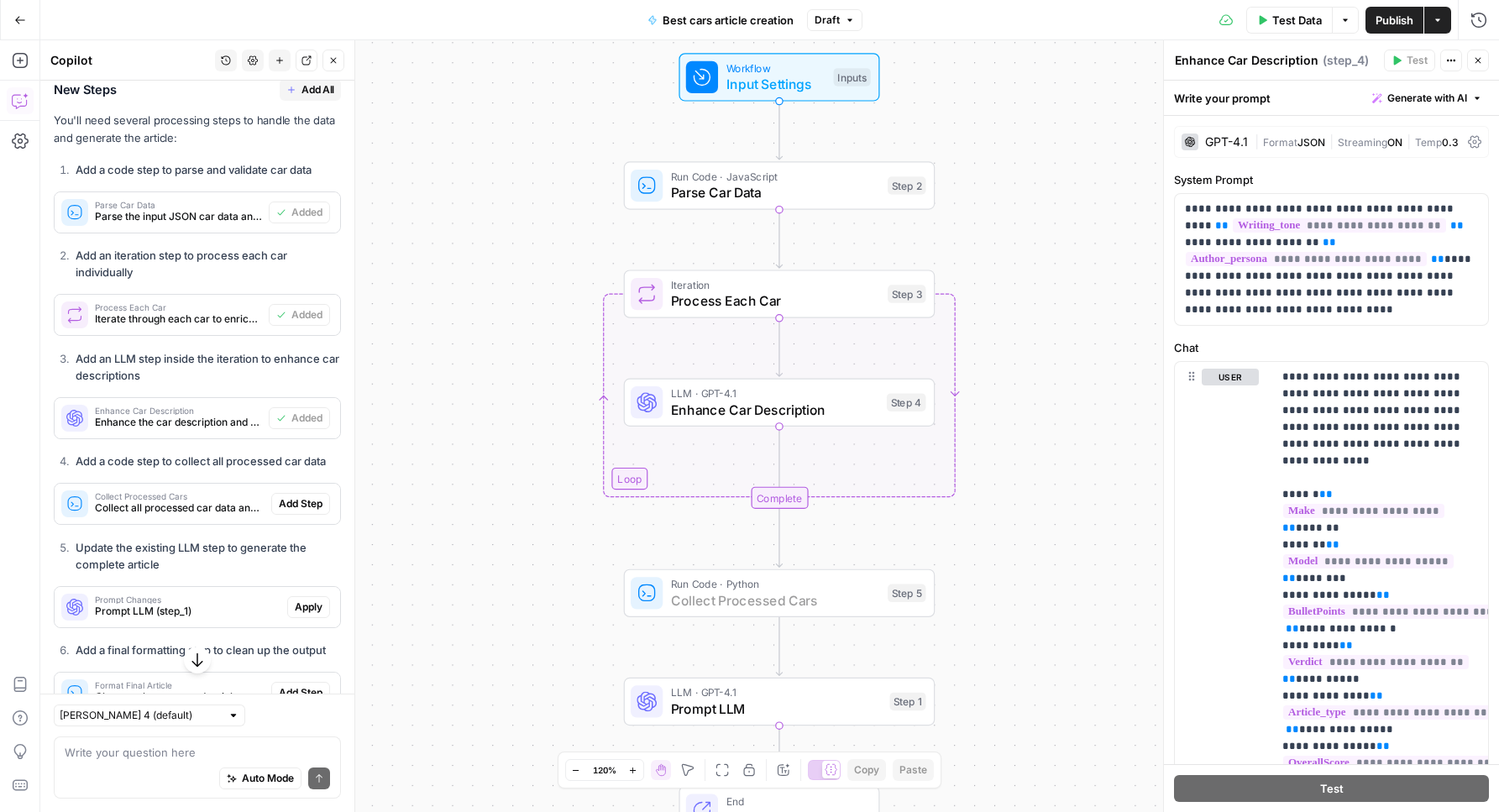
click at [305, 512] on span "Add Step" at bounding box center [300, 504] width 44 height 15
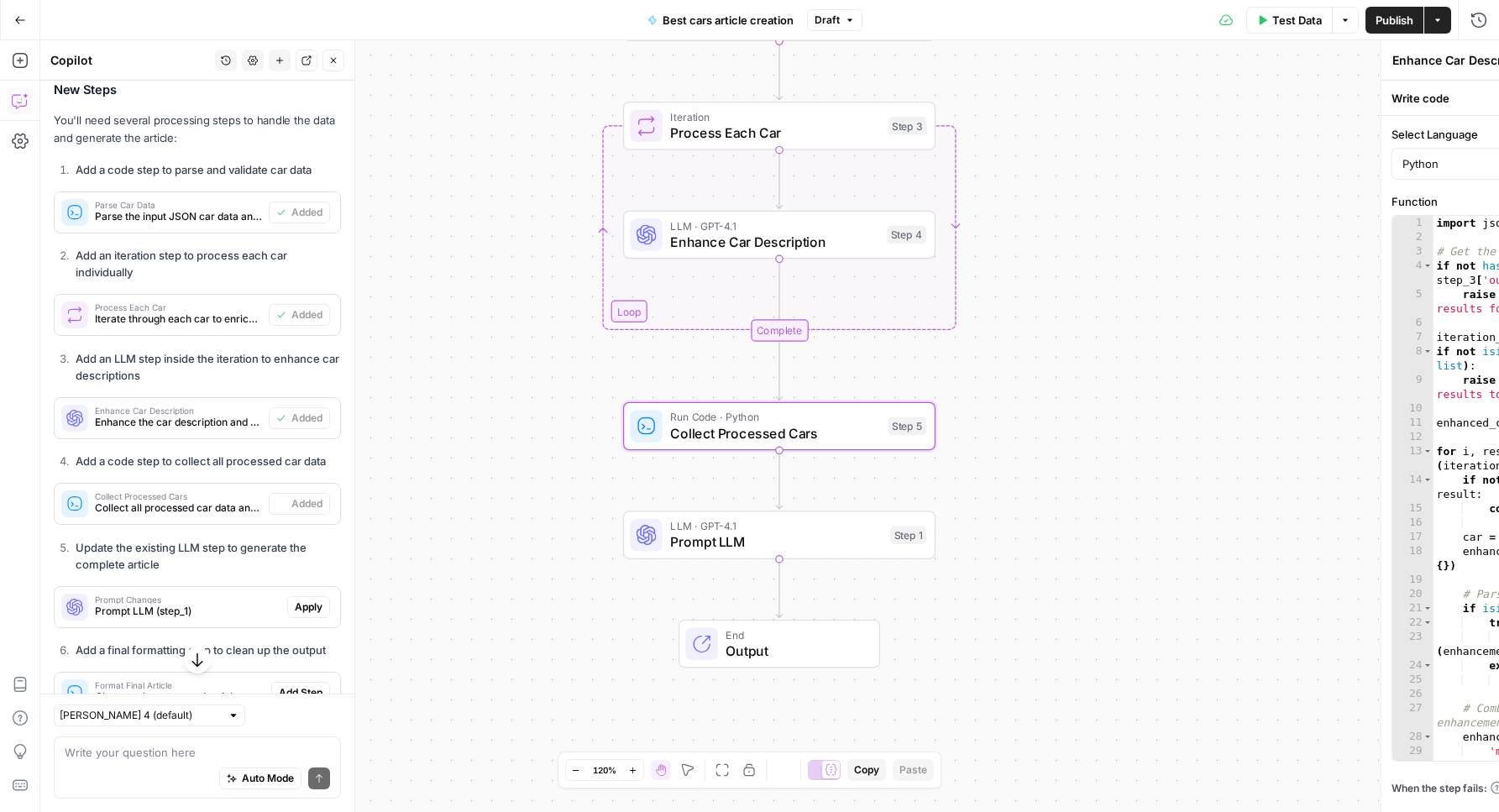
type textarea "Collect Processed Cars"
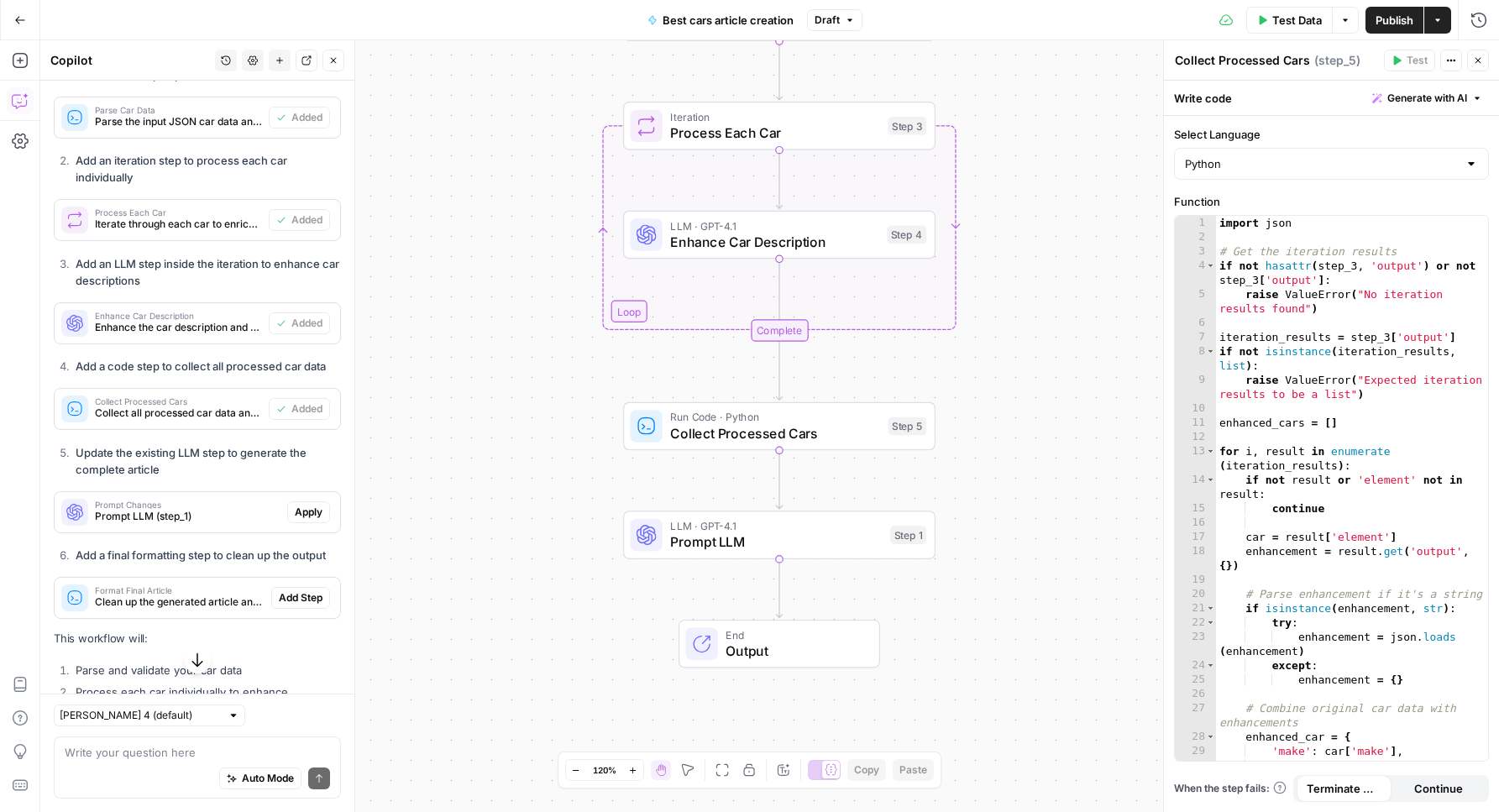
scroll to position [35524, 0]
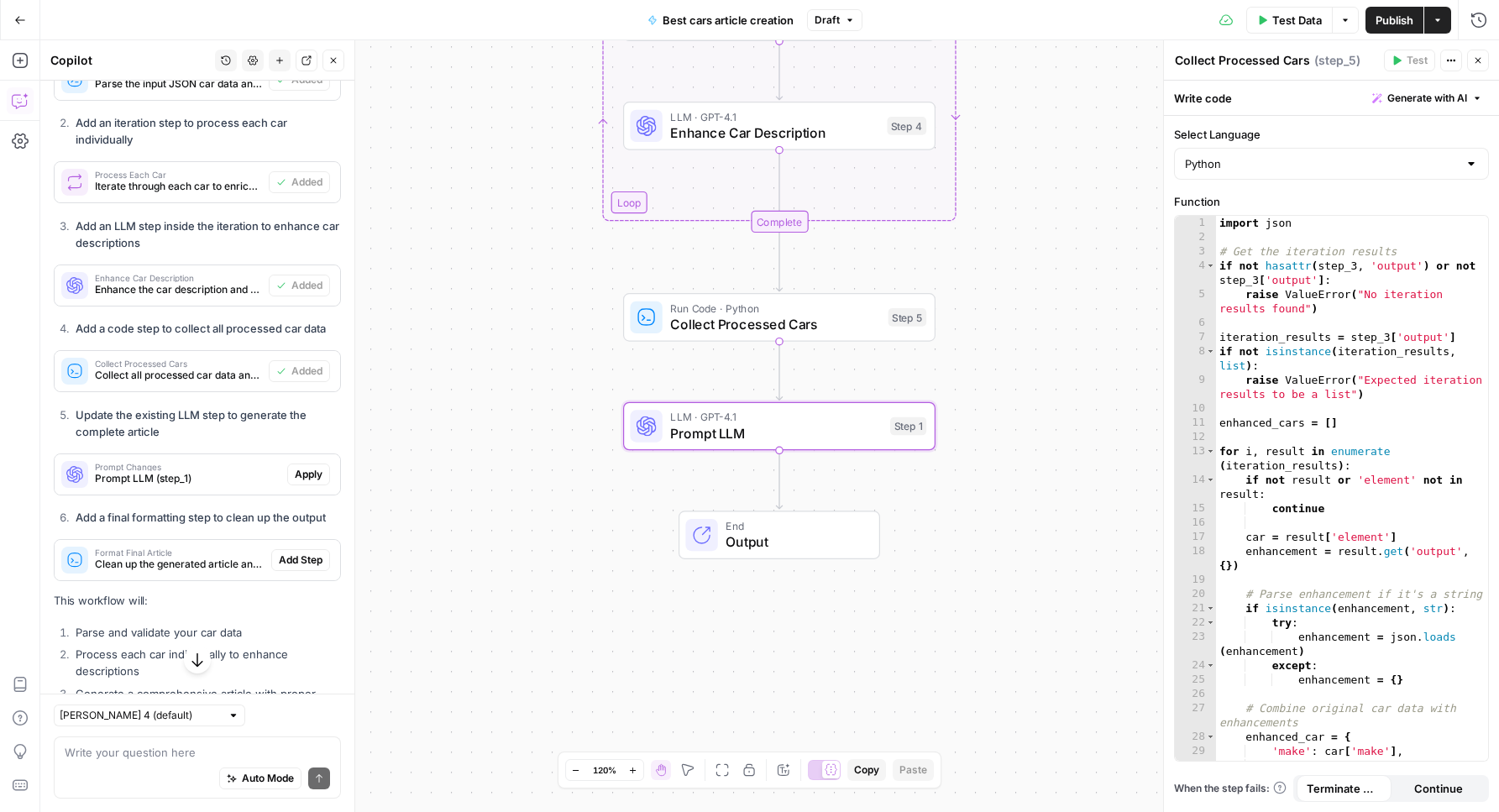
click at [297, 482] on span "Apply" at bounding box center [308, 474] width 28 height 15
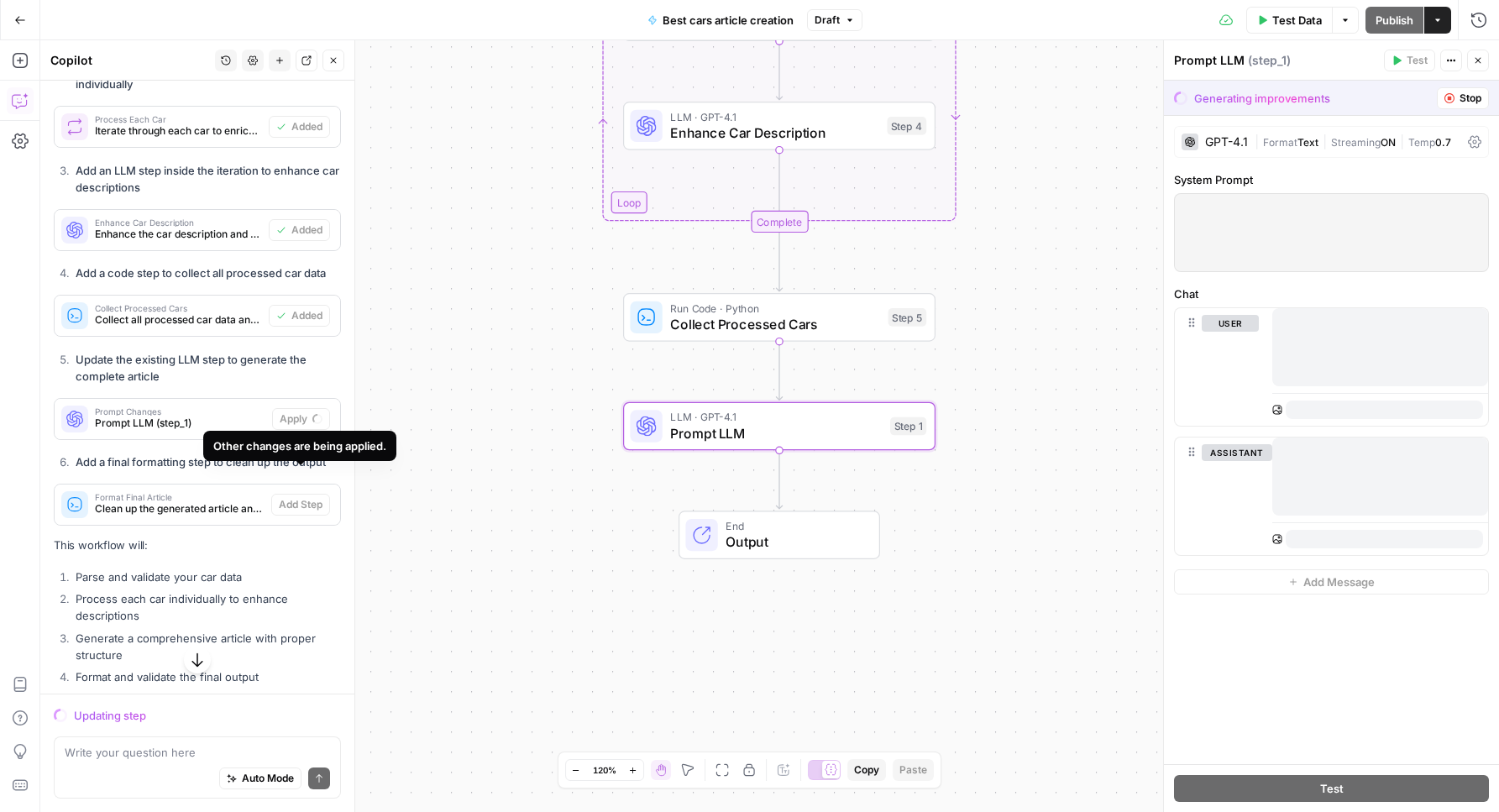
scroll to position [35526, 0]
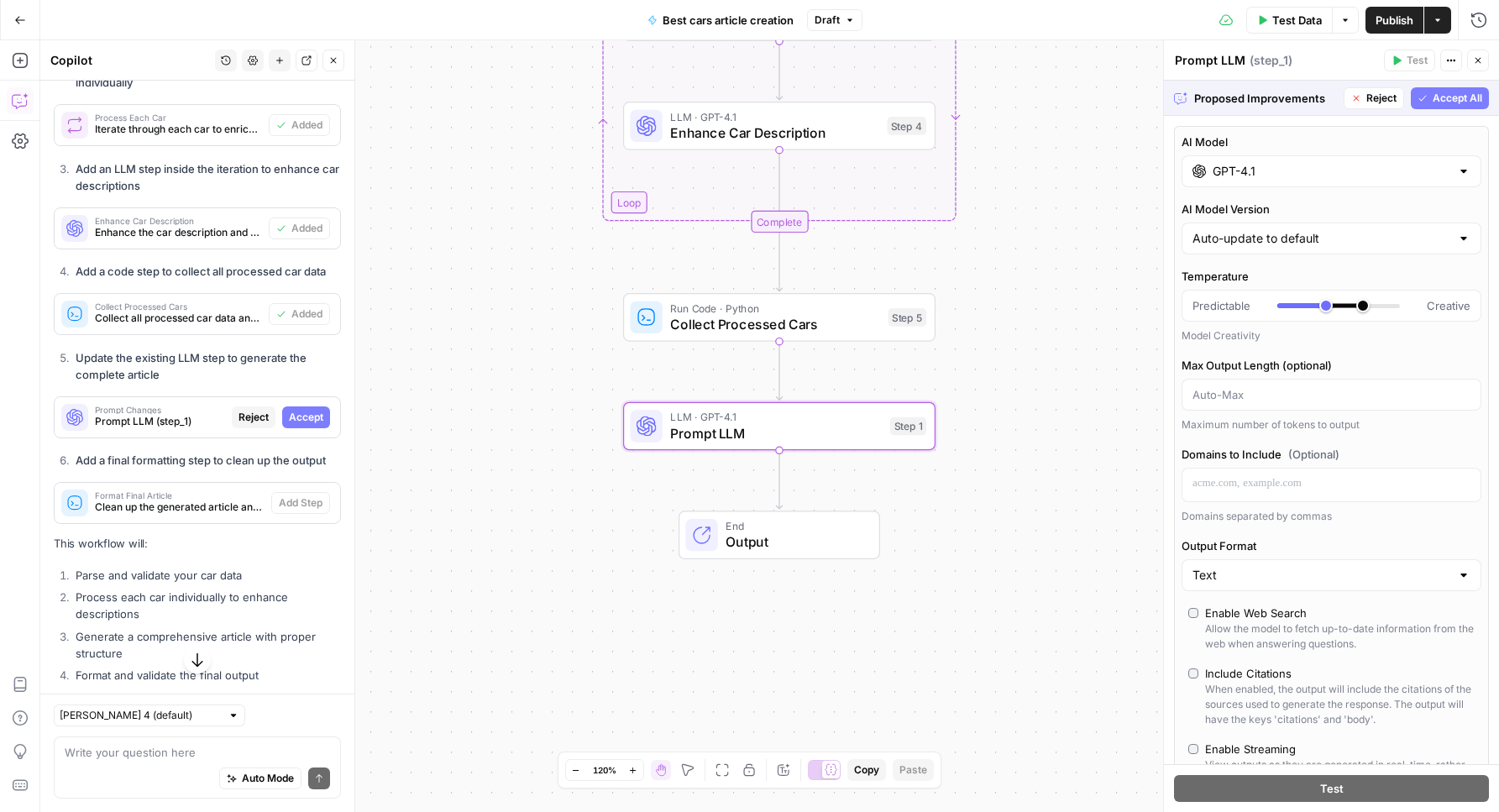
click at [315, 425] on span "Accept" at bounding box center [306, 417] width 35 height 15
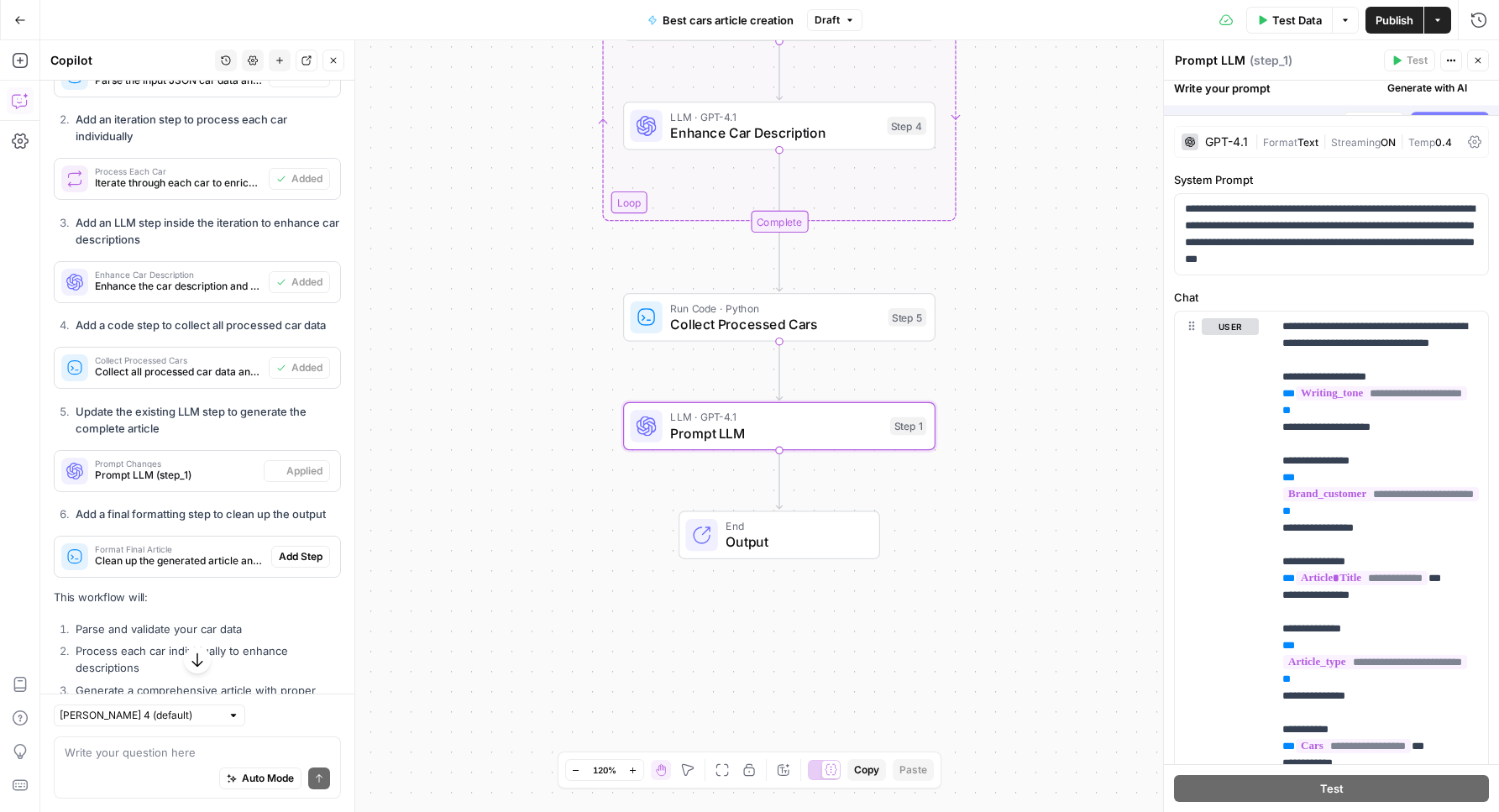
scroll to position [35581, 0]
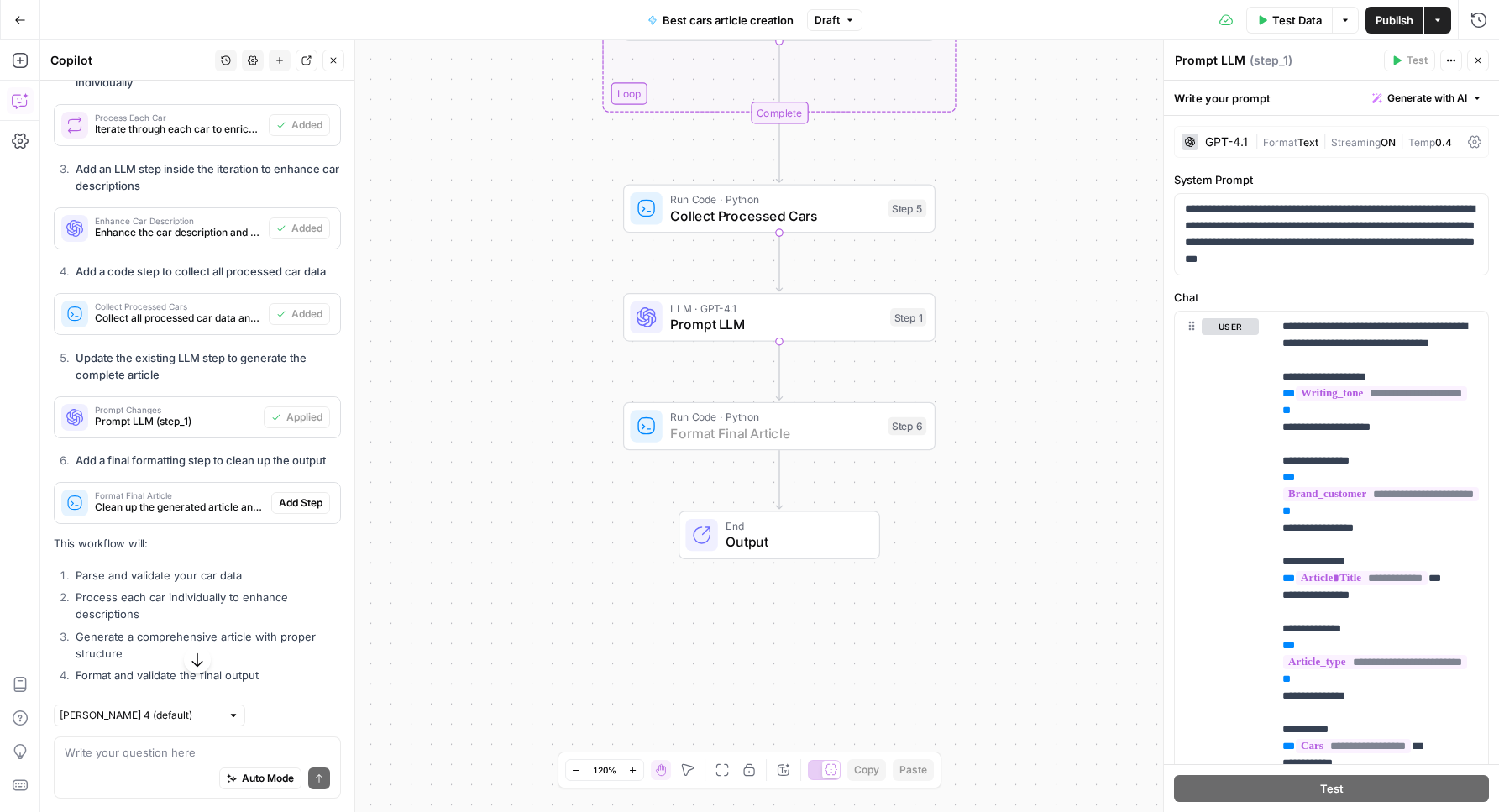
click at [299, 511] on span "Add Step" at bounding box center [300, 503] width 44 height 15
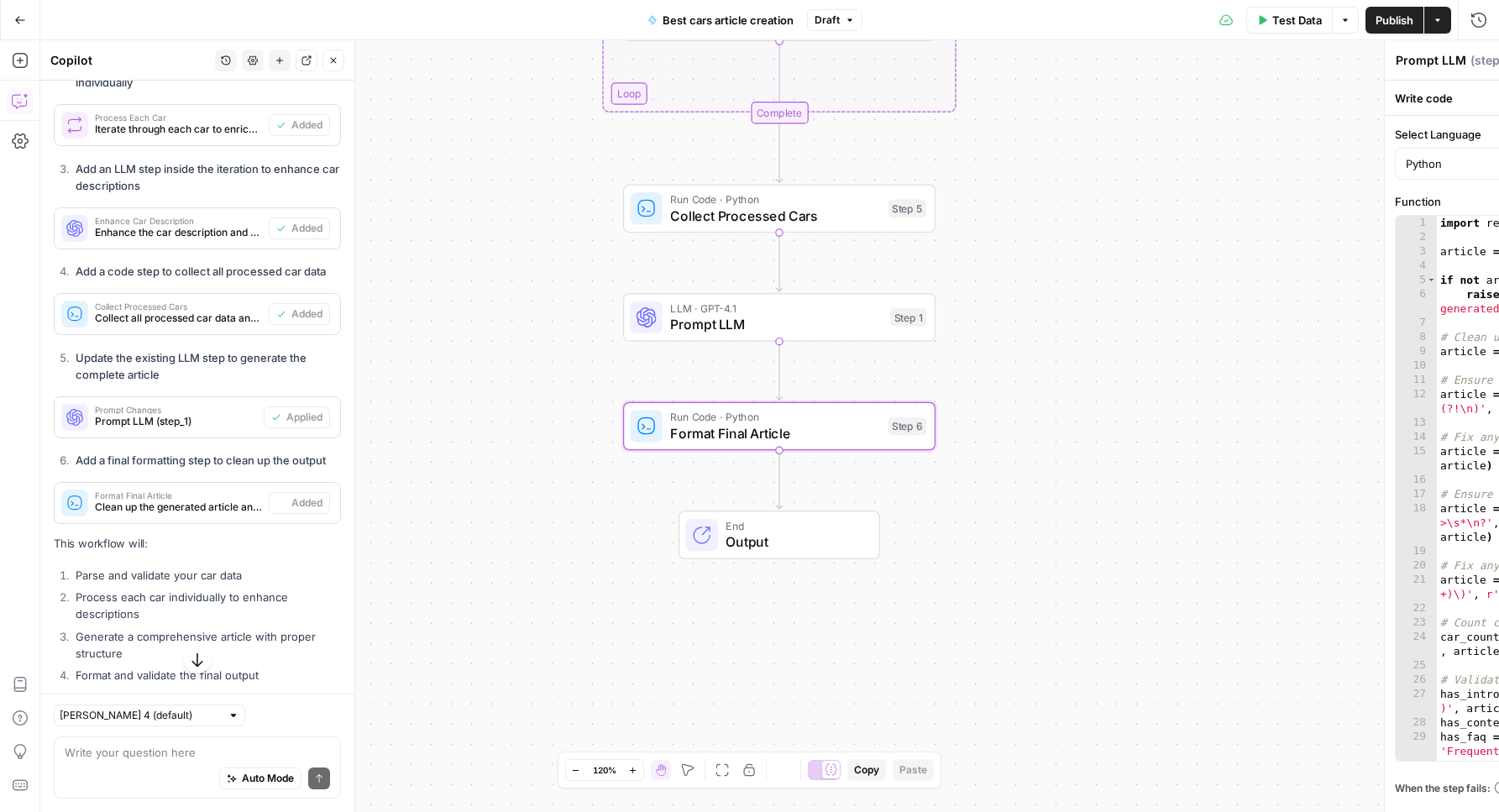
type textarea "Format Final Article"
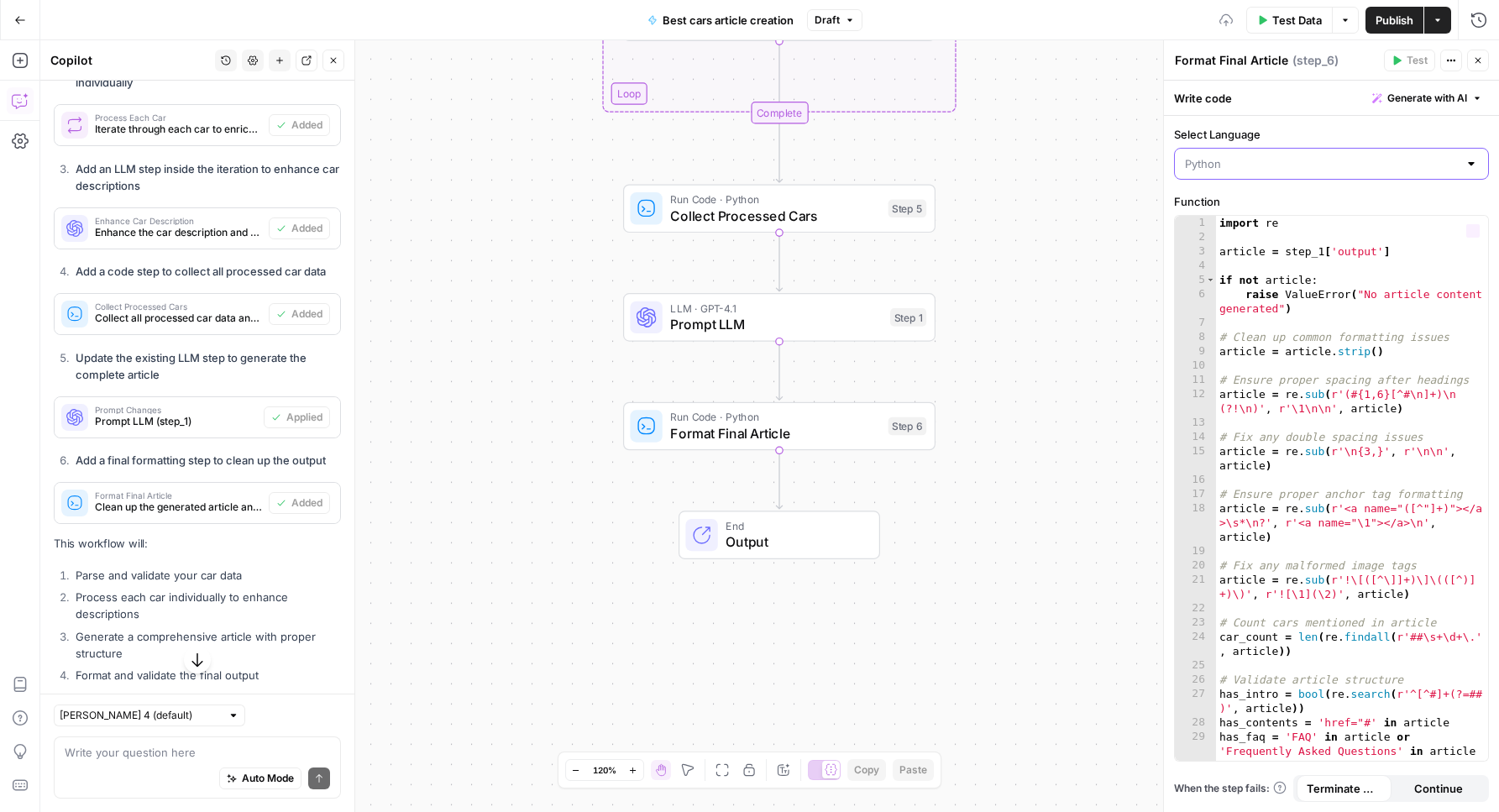
click at [1204, 164] on input "Select Language" at bounding box center [1320, 163] width 273 height 17
click at [1215, 198] on span "JavaScript" at bounding box center [1337, 205] width 261 height 17
type input "JavaScript"
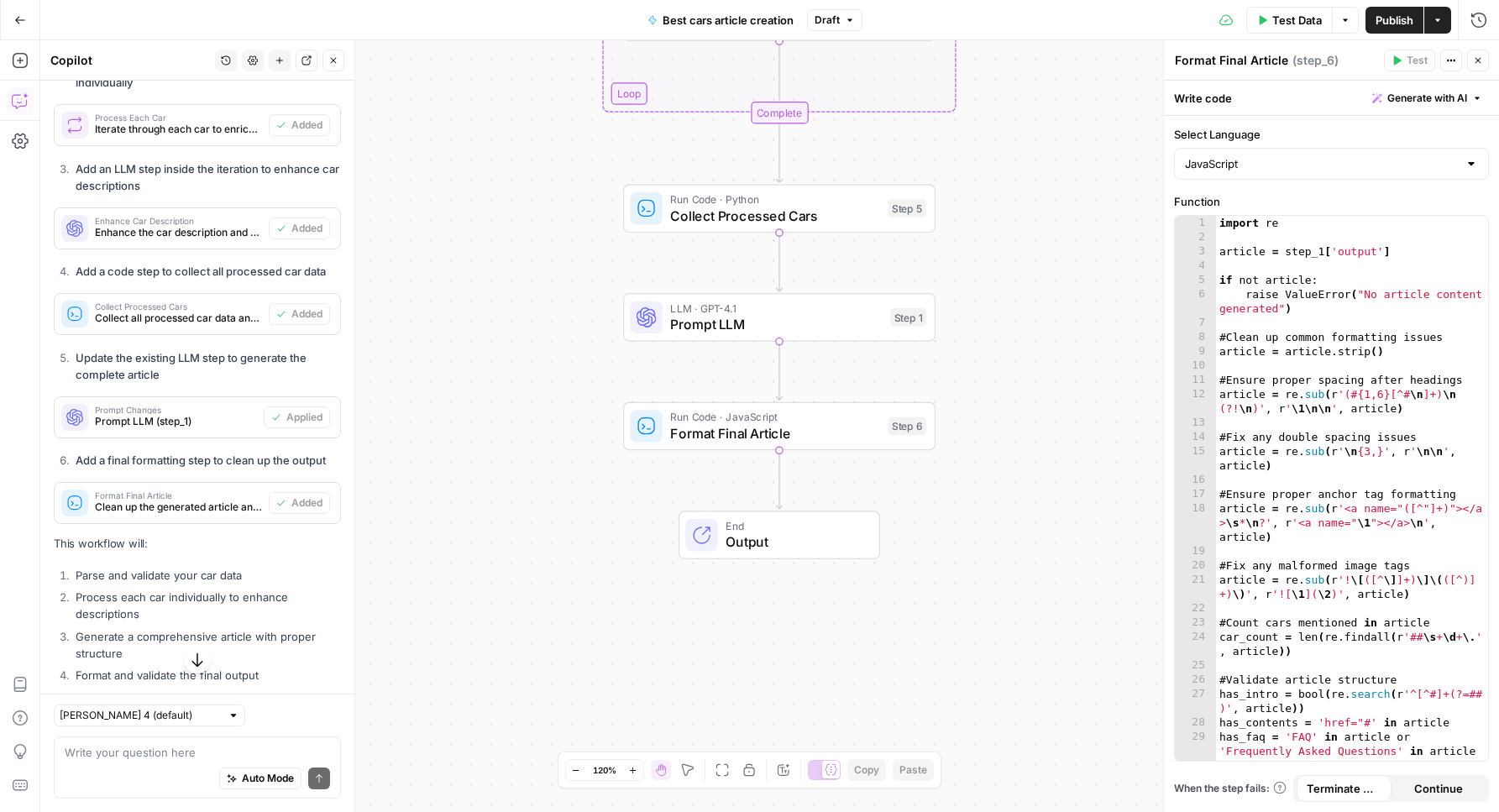
click at [1120, 300] on div "Workflow Input Settings Inputs Run Code · JavaScript Parse Car Data Step 2 Loop…" at bounding box center [769, 426] width 1459 height 771
click at [1050, 448] on div "Workflow Input Settings Inputs Run Code · JavaScript Parse Car Data Step 2 Loop…" at bounding box center [769, 426] width 1459 height 771
click at [1398, 95] on span "Generate with AI" at bounding box center [1427, 98] width 80 height 15
click at [1088, 317] on div "Workflow Input Settings Inputs Run Code · JavaScript Parse Car Data Step 2 Loop…" at bounding box center [769, 426] width 1459 height 771
click at [1205, 170] on input "Select Language" at bounding box center [1320, 163] width 273 height 17
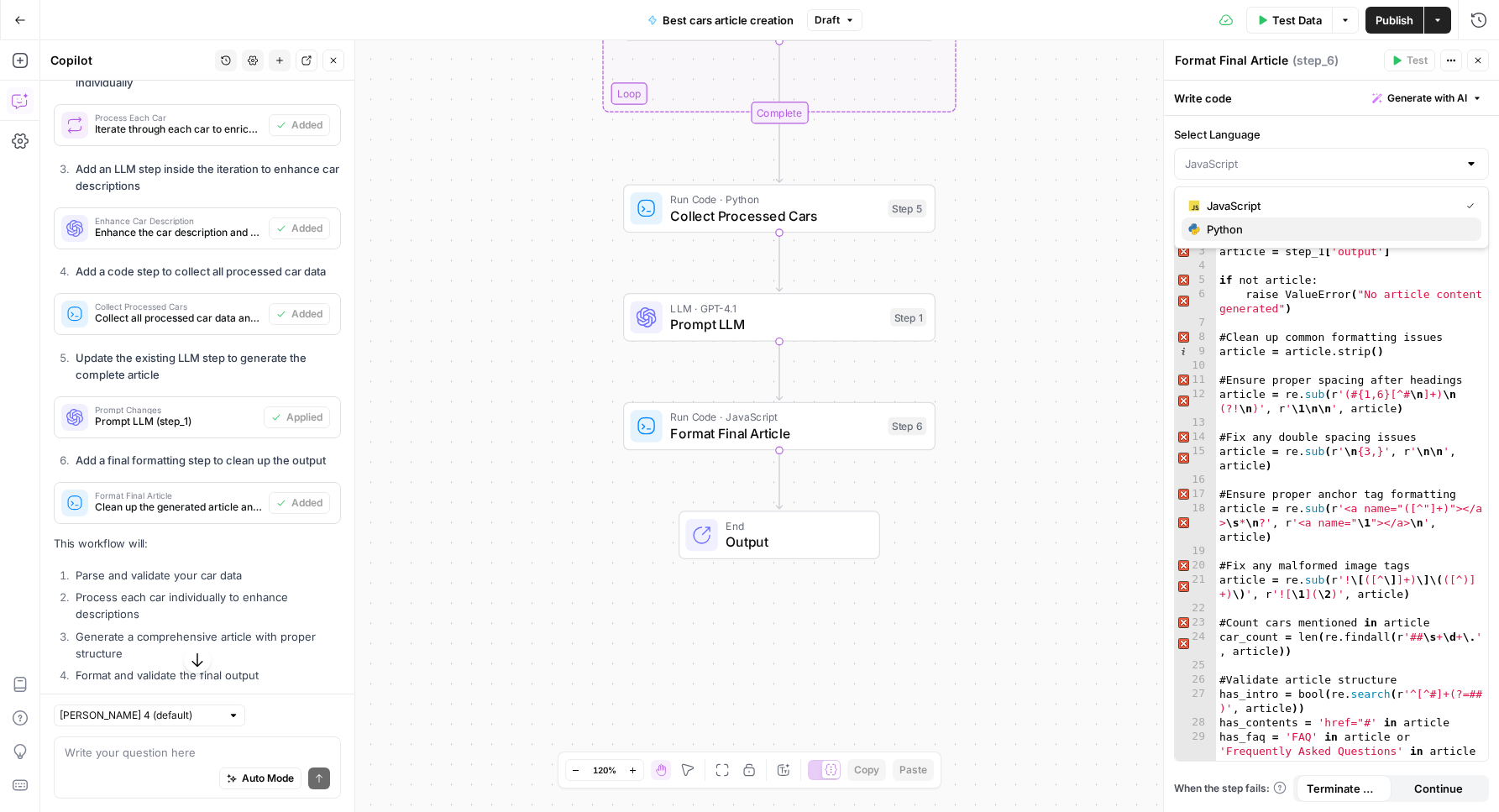
click at [1208, 223] on span "Python" at bounding box center [1337, 229] width 261 height 17
type input "Python"
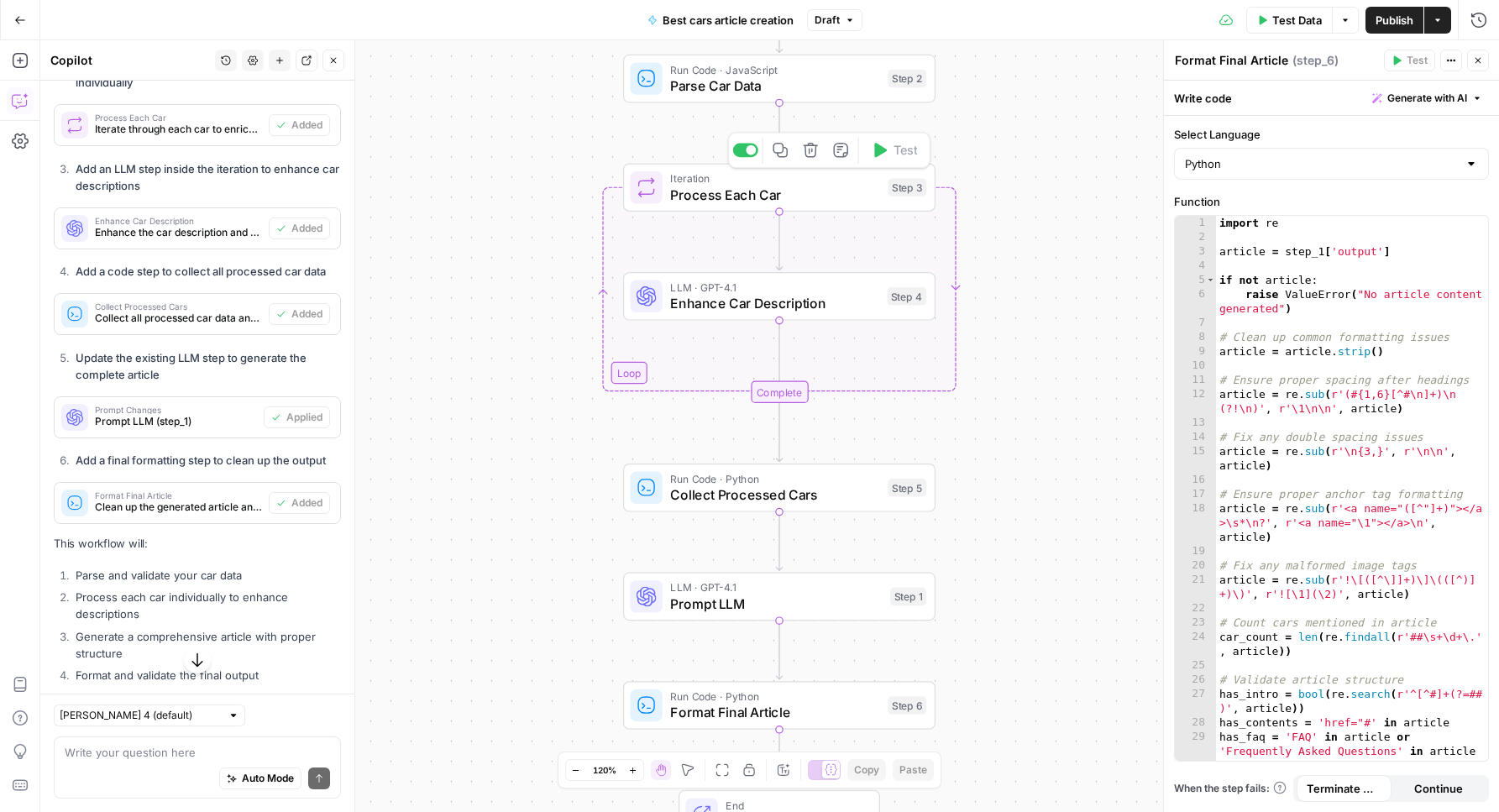
click at [806, 192] on span "Process Each Car" at bounding box center [775, 195] width 210 height 20
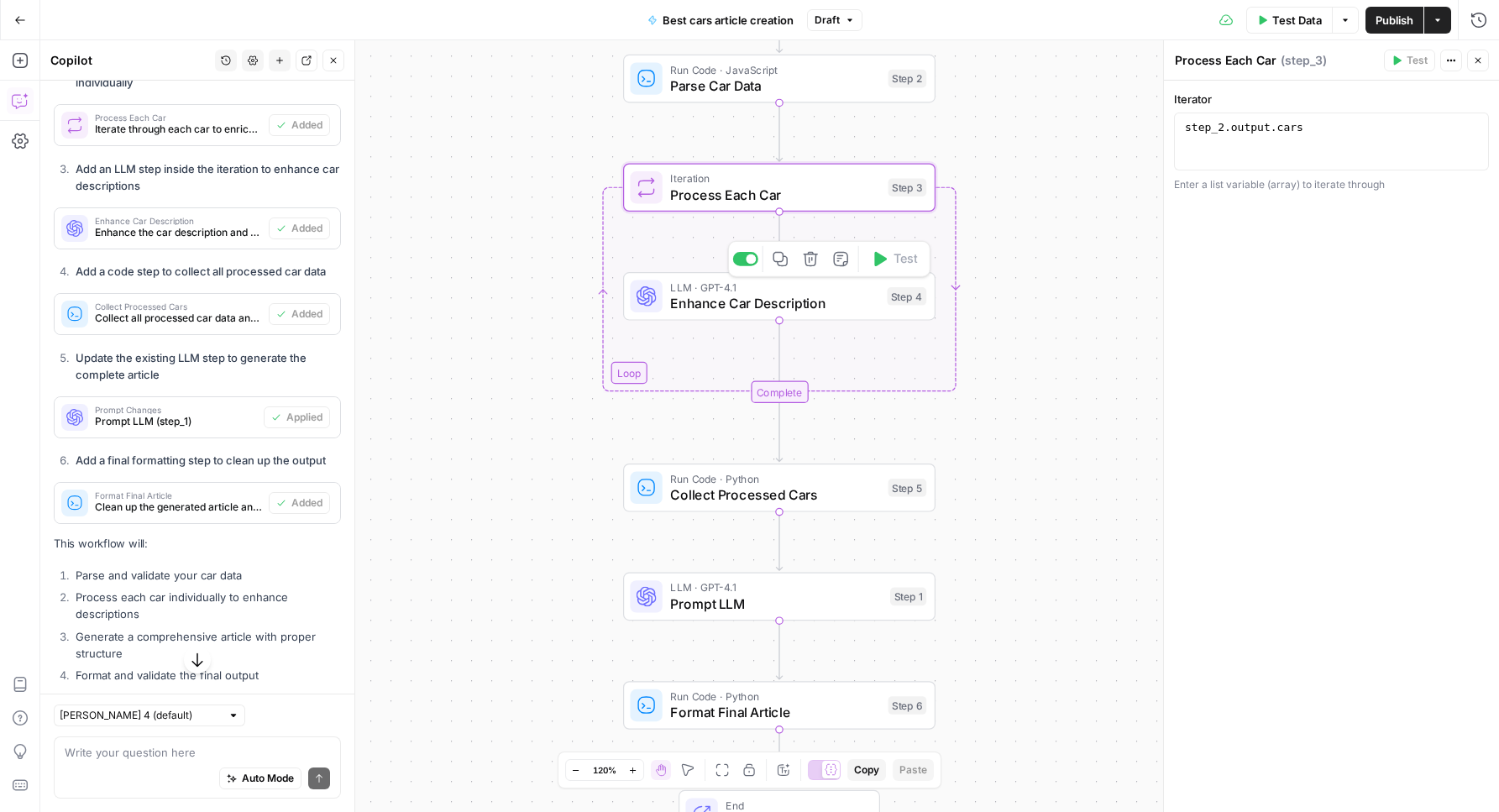
click at [727, 297] on span "Enhance Car Description" at bounding box center [774, 303] width 208 height 20
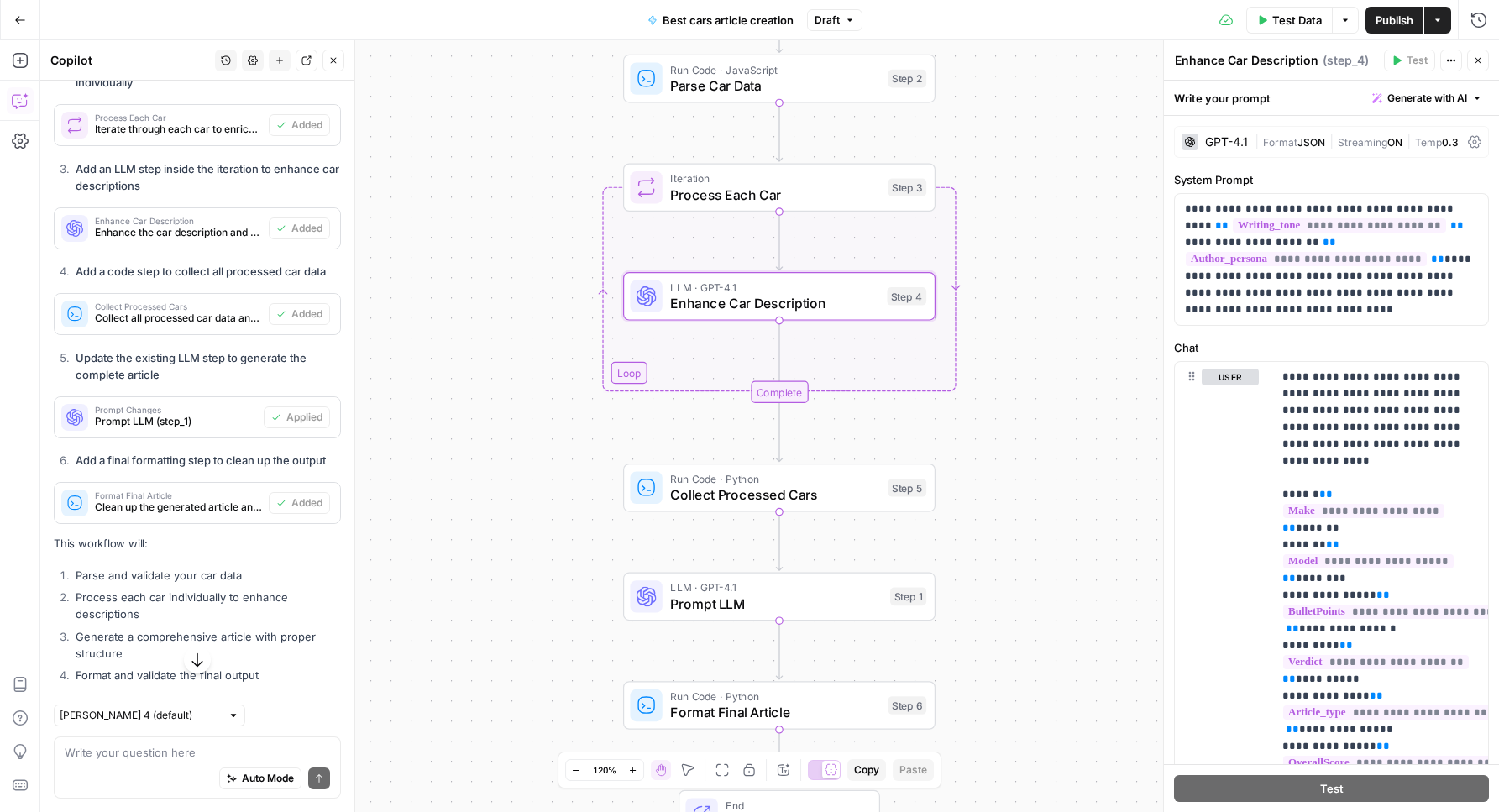
click at [776, 97] on div "Run Code · JavaScript Parse Car Data Step 2 Copy step Delete step Add Note Test" at bounding box center [779, 78] width 313 height 49
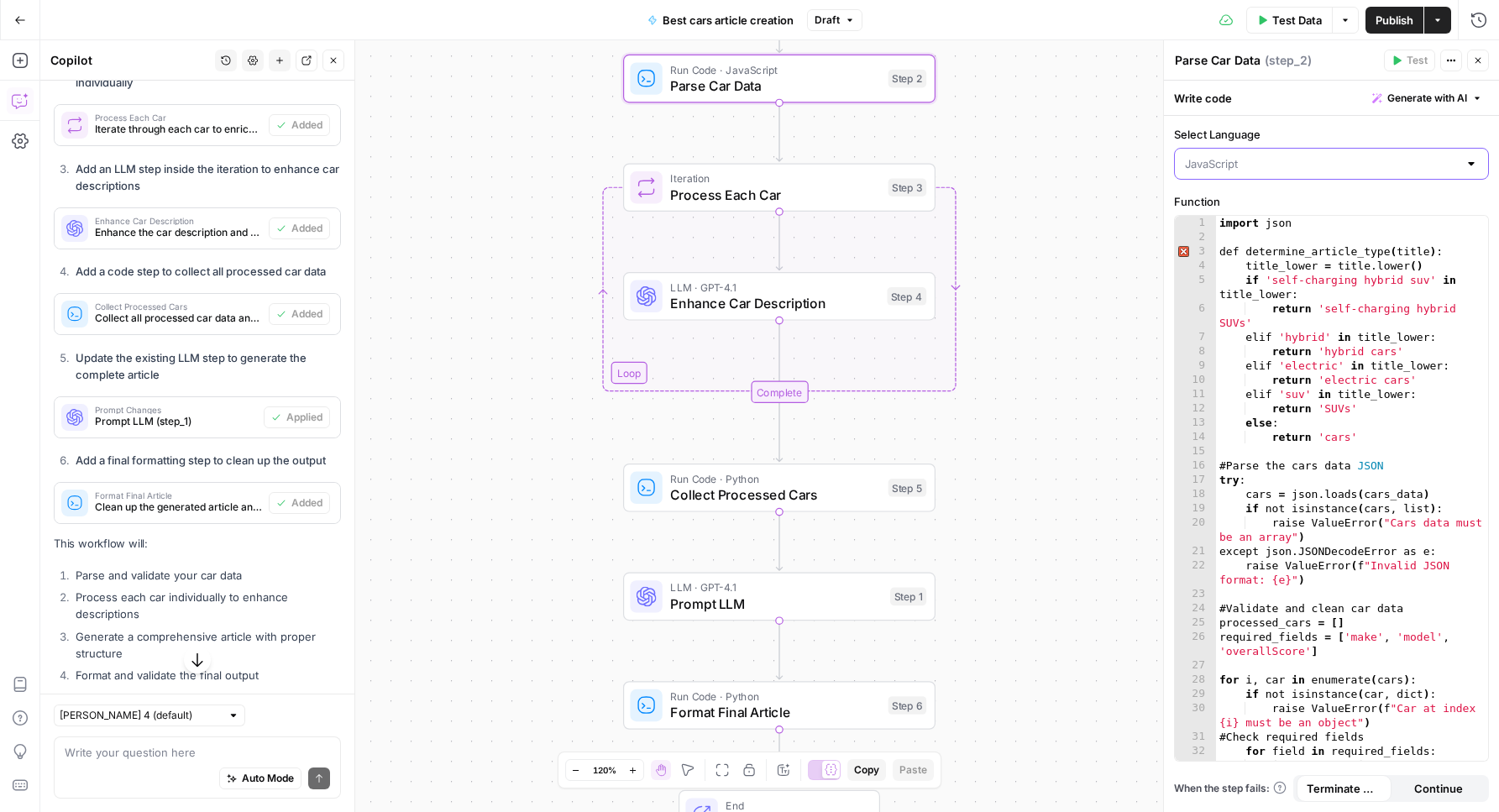
click at [1191, 170] on input "Select Language" at bounding box center [1320, 163] width 273 height 17
click at [1199, 236] on div "Python" at bounding box center [1331, 229] width 286 height 17
type input "Python"
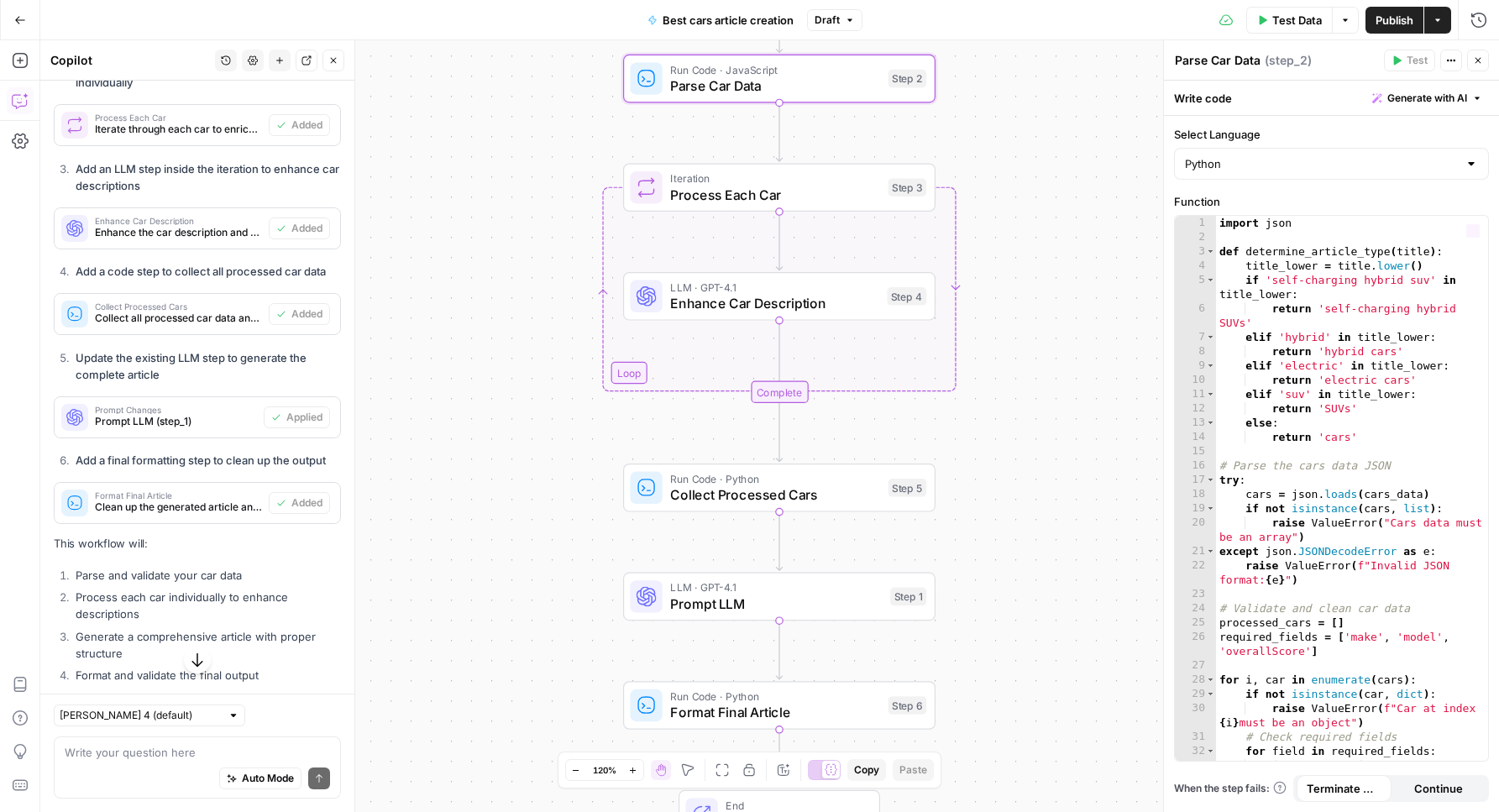
click at [1101, 237] on div "Workflow Input Settings Inputs Run Code · JavaScript Parse Car Data Step 2 Loop…" at bounding box center [769, 426] width 1459 height 771
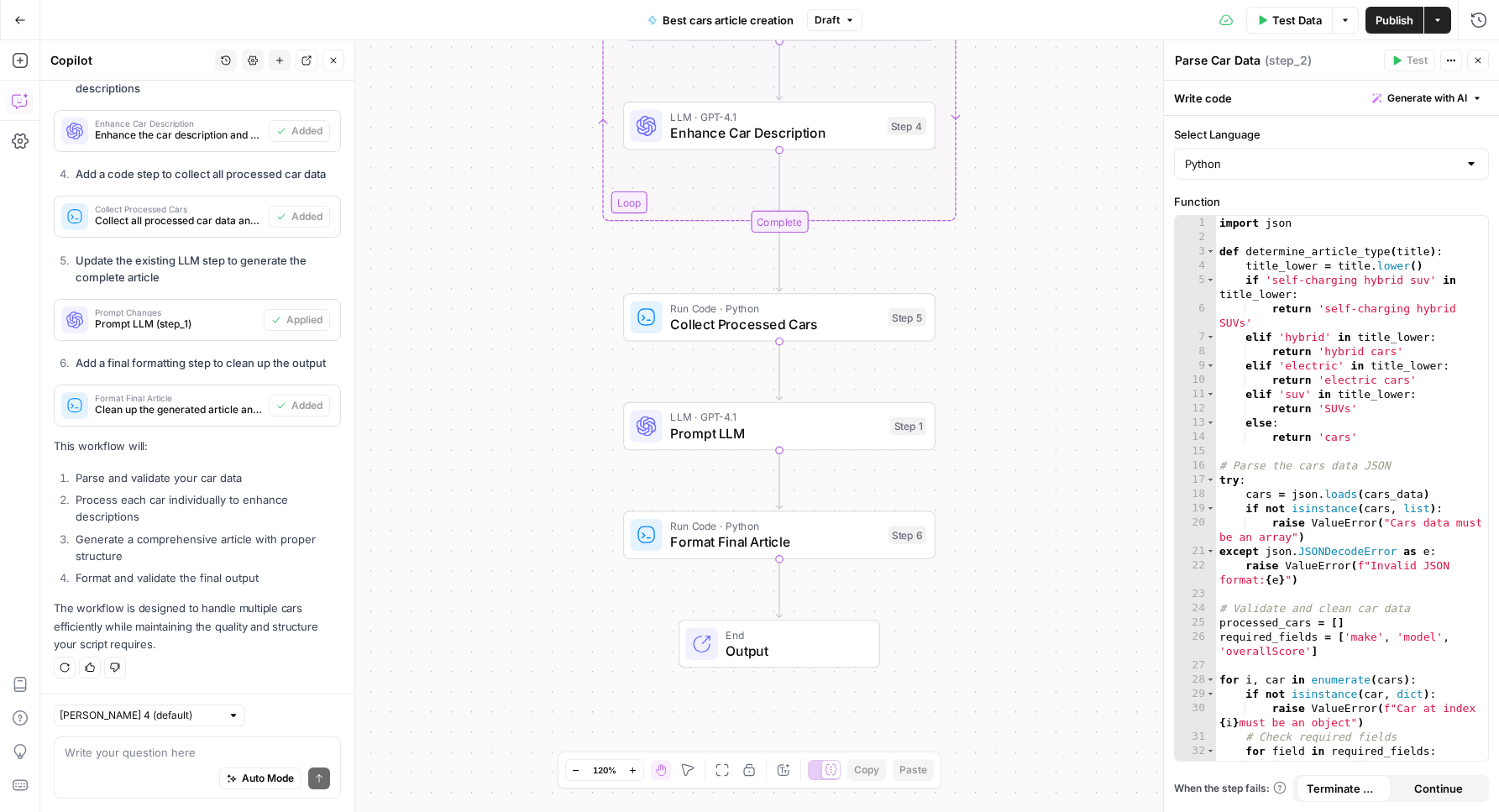
click at [596, 533] on div "Workflow Input Settings Inputs Run Code · Python Parse Car Data Step 2 Loop Ite…" at bounding box center [769, 426] width 1459 height 771
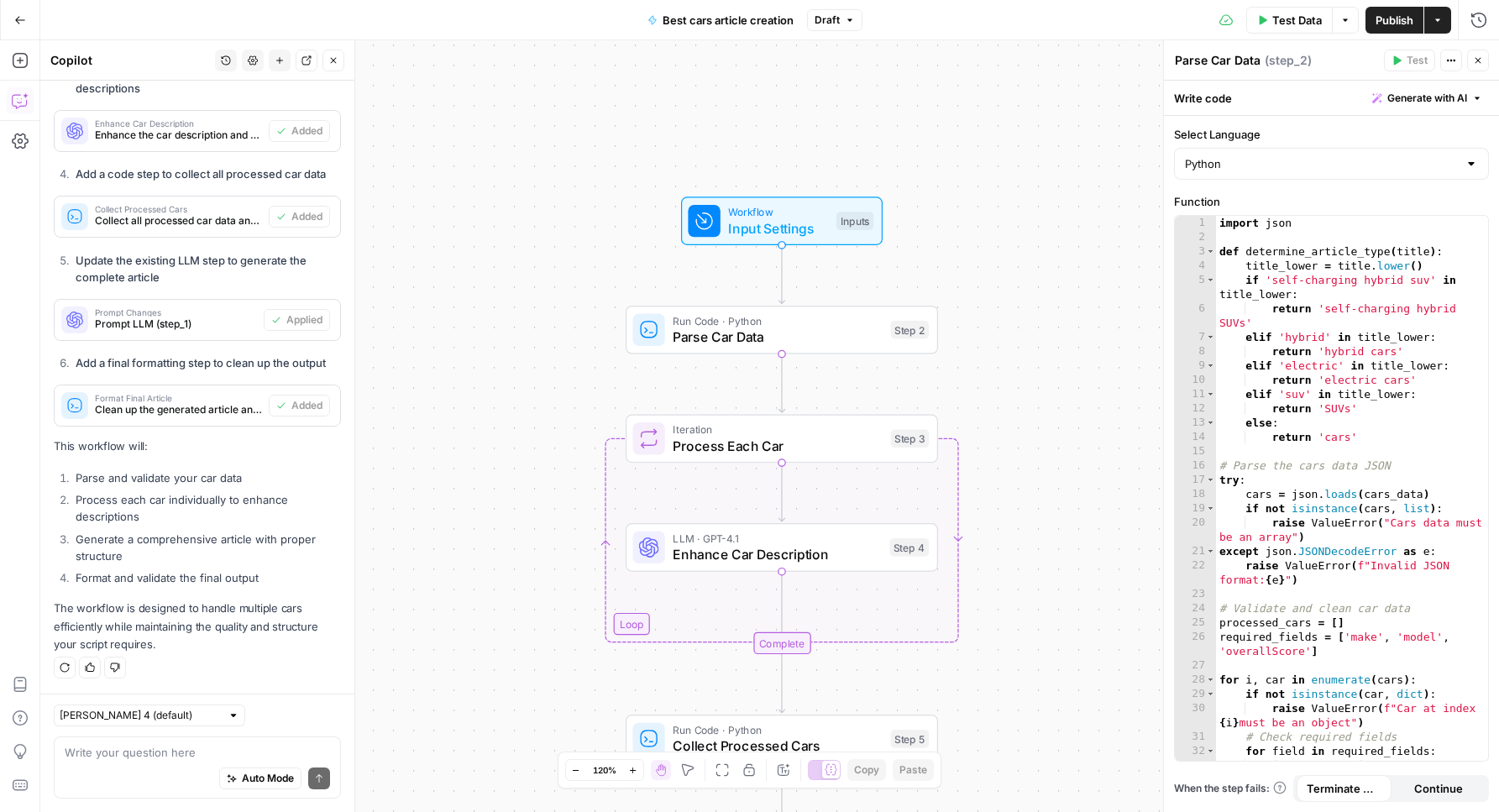
click at [766, 226] on span "Input Settings" at bounding box center [777, 228] width 100 height 20
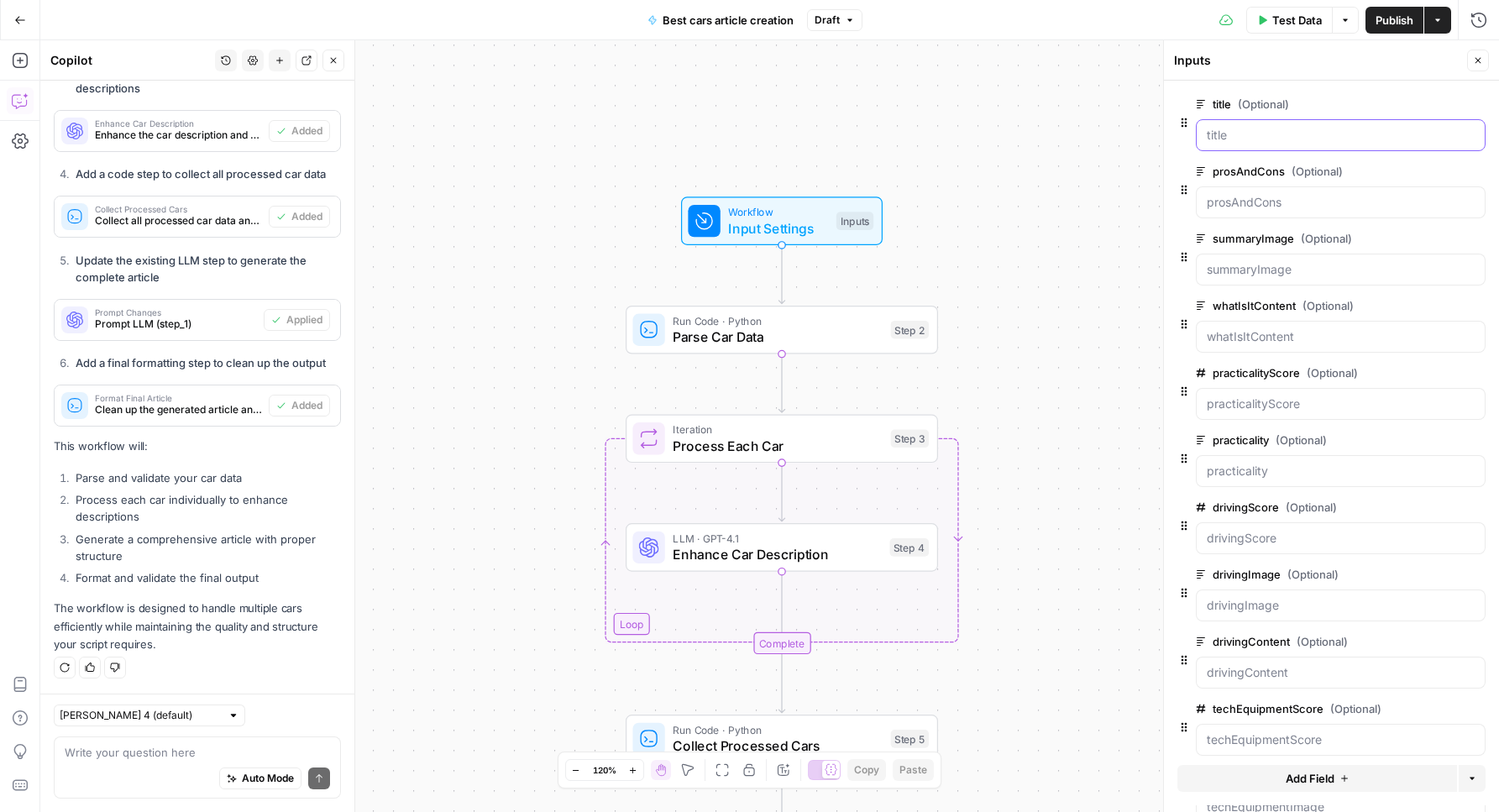
click at [1289, 139] on input "title (Optional)" at bounding box center [1340, 135] width 267 height 17
click at [1216, 138] on input "title (Optional)" at bounding box center [1340, 135] width 267 height 17
click at [1452, 100] on icon "button" at bounding box center [1450, 103] width 9 height 8
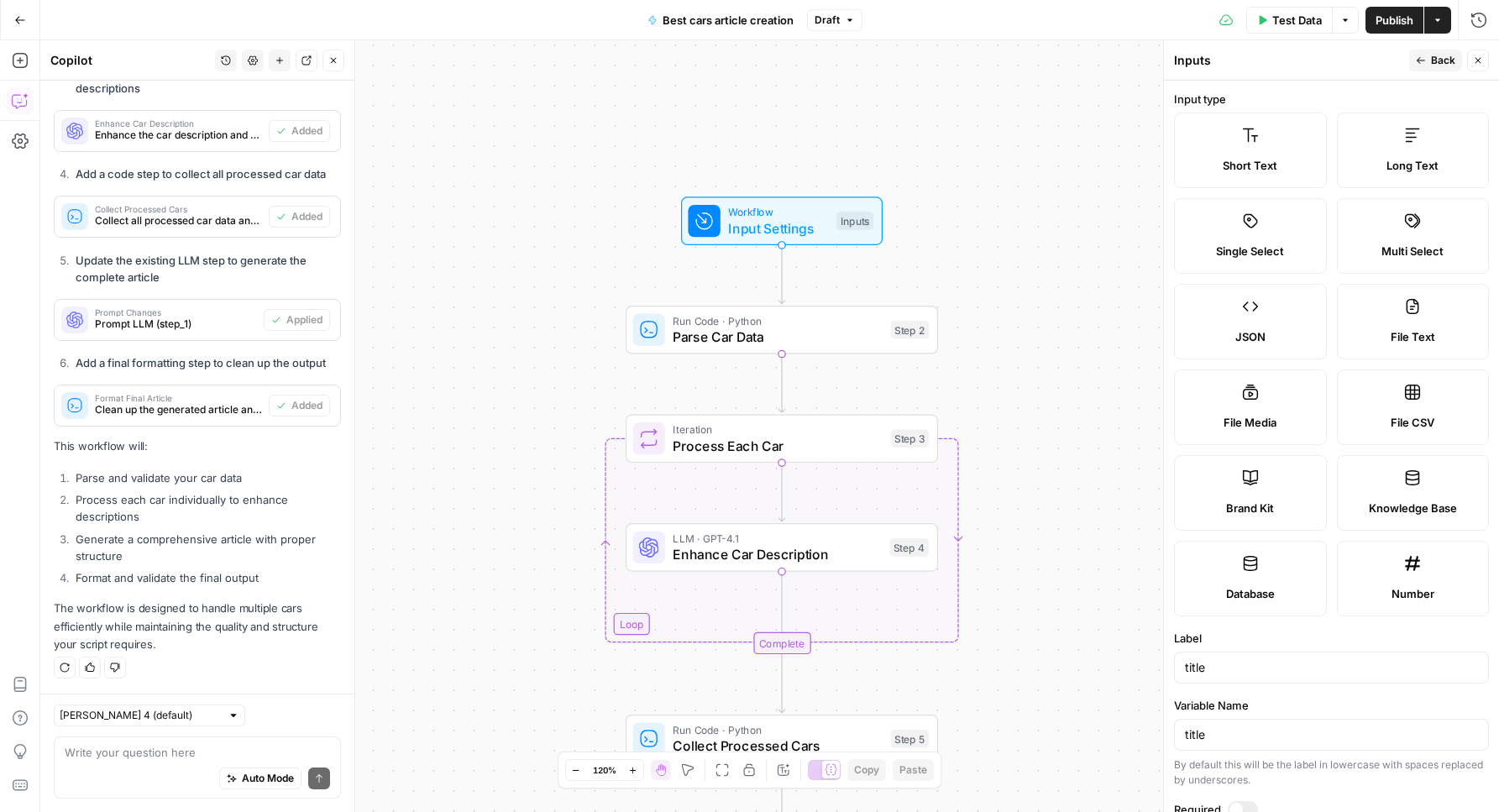
click at [1259, 132] on label "Short Text" at bounding box center [1250, 150] width 153 height 76
click at [1430, 59] on button "Back" at bounding box center [1436, 60] width 53 height 22
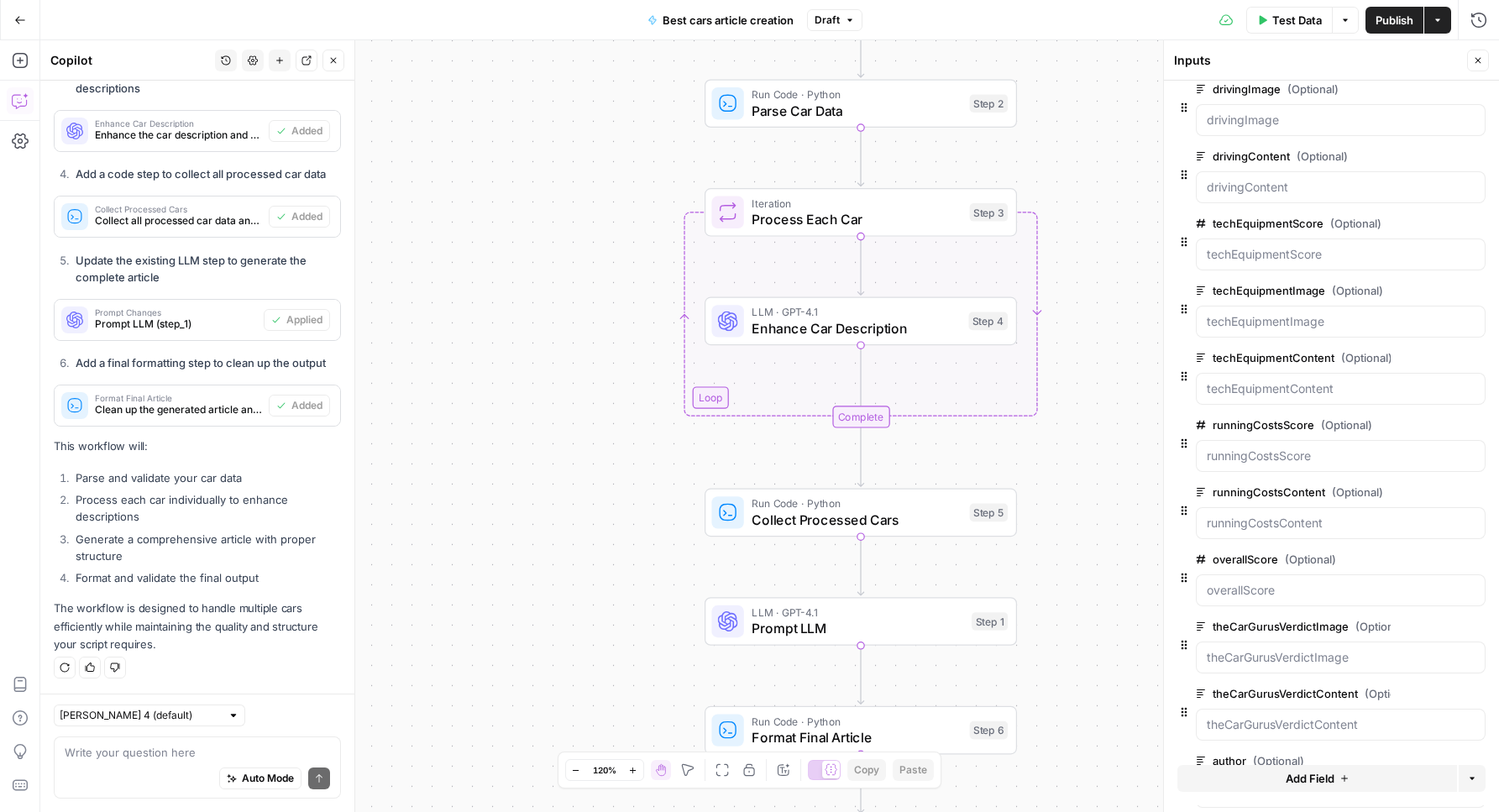
scroll to position [0, 0]
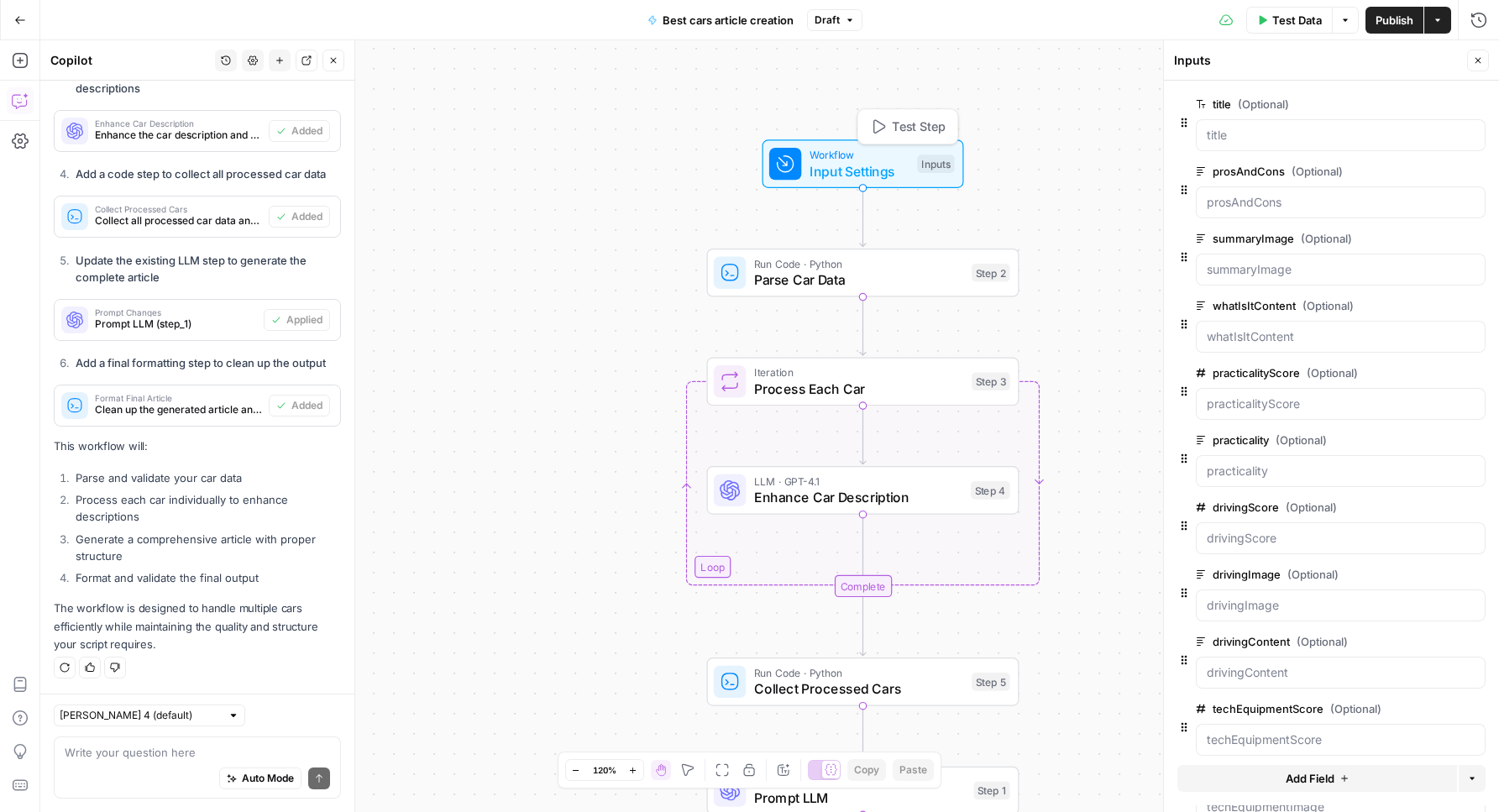
click at [877, 130] on icon "button" at bounding box center [878, 126] width 16 height 16
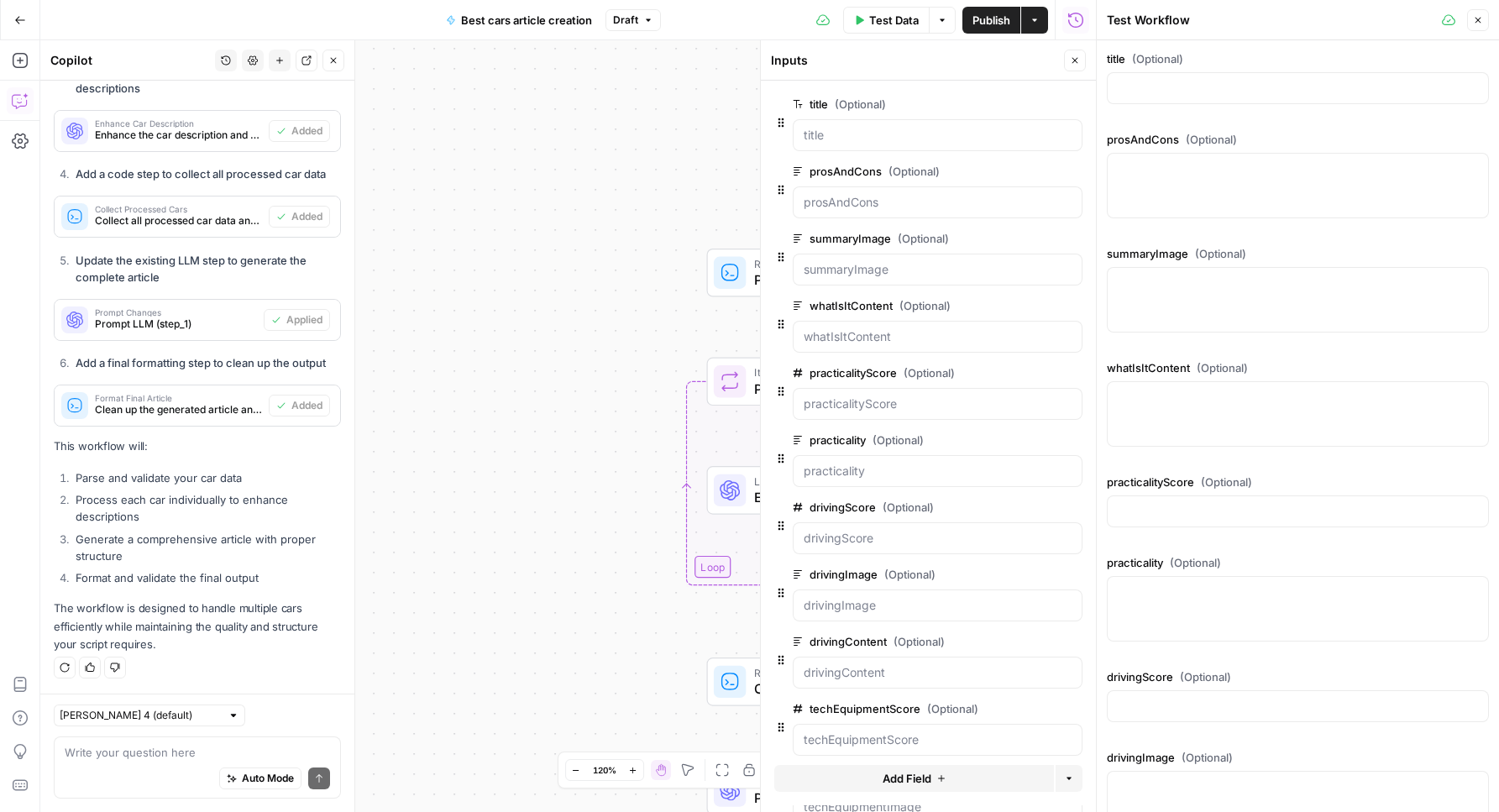
click at [1246, 101] on div at bounding box center [1298, 88] width 382 height 32
click at [657, 226] on div "Workflow Input Settings Inputs Run Code · Python Parse Car Data Step 2 Loop Ite…" at bounding box center [568, 426] width 1056 height 771
click at [192, 749] on textarea at bounding box center [197, 752] width 266 height 17
click at [242, 778] on span "Auto Mode" at bounding box center [267, 778] width 52 height 15
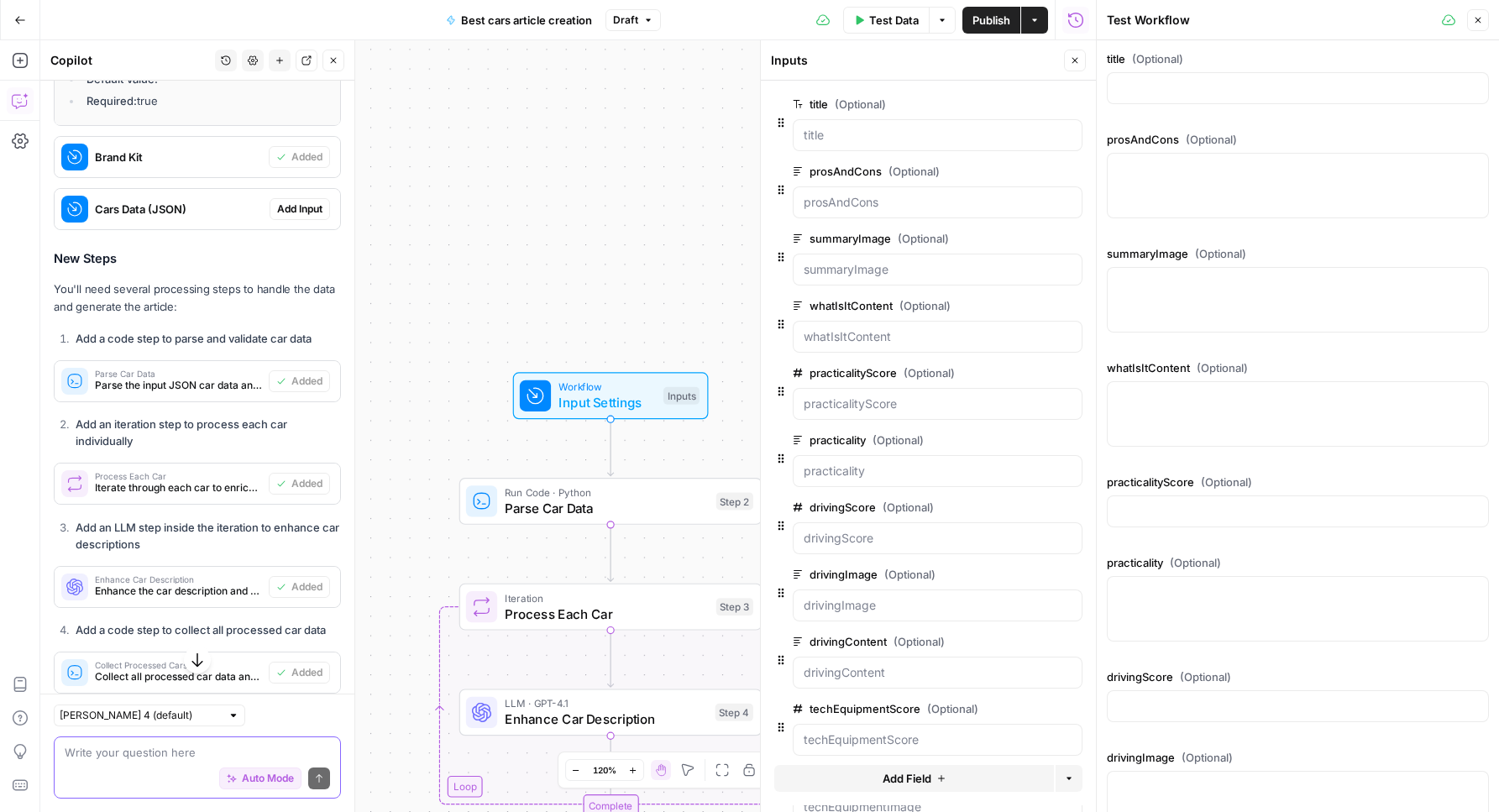
scroll to position [35565, 0]
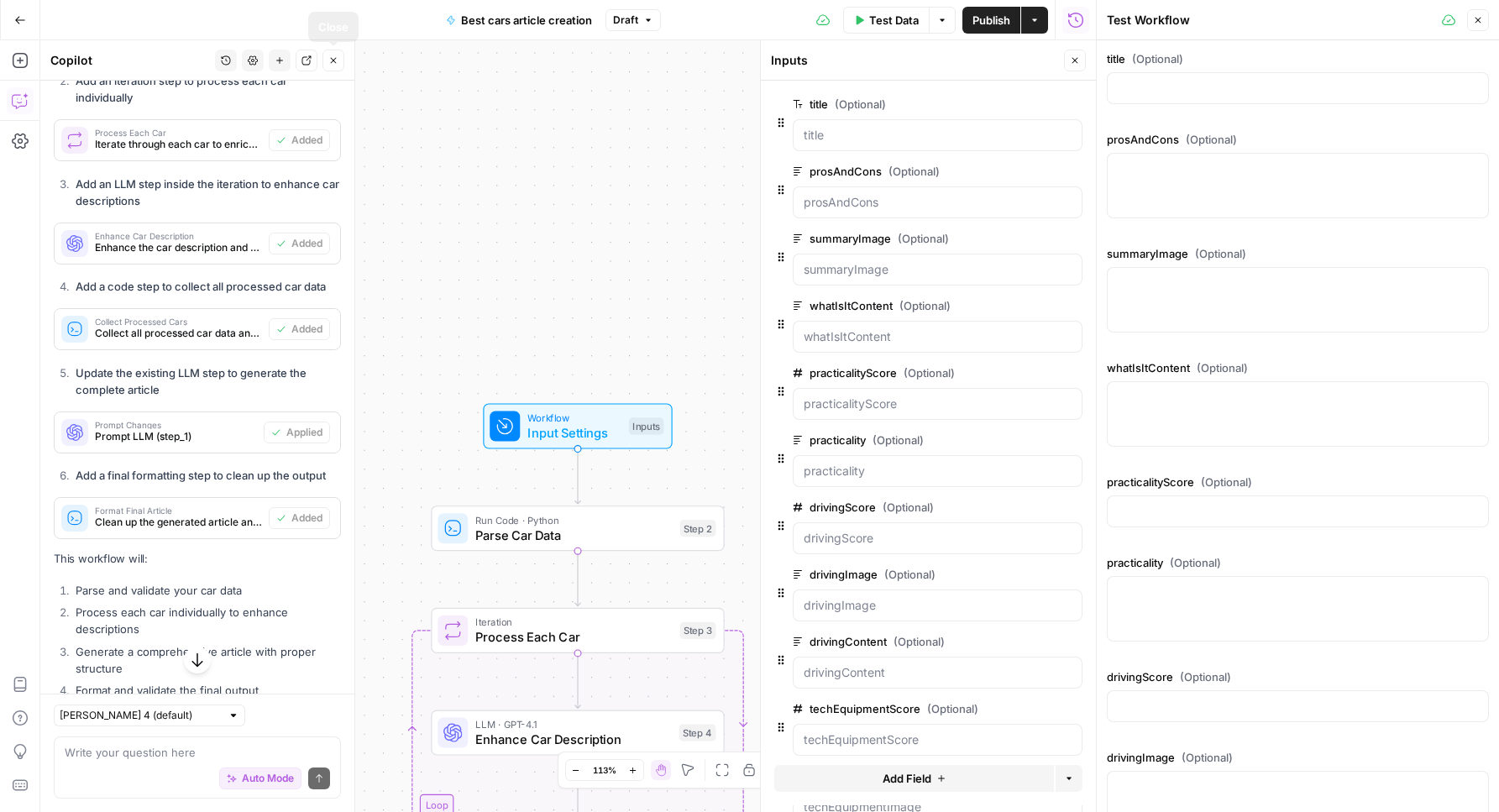
click at [258, 61] on button "Settings" at bounding box center [252, 60] width 22 height 22
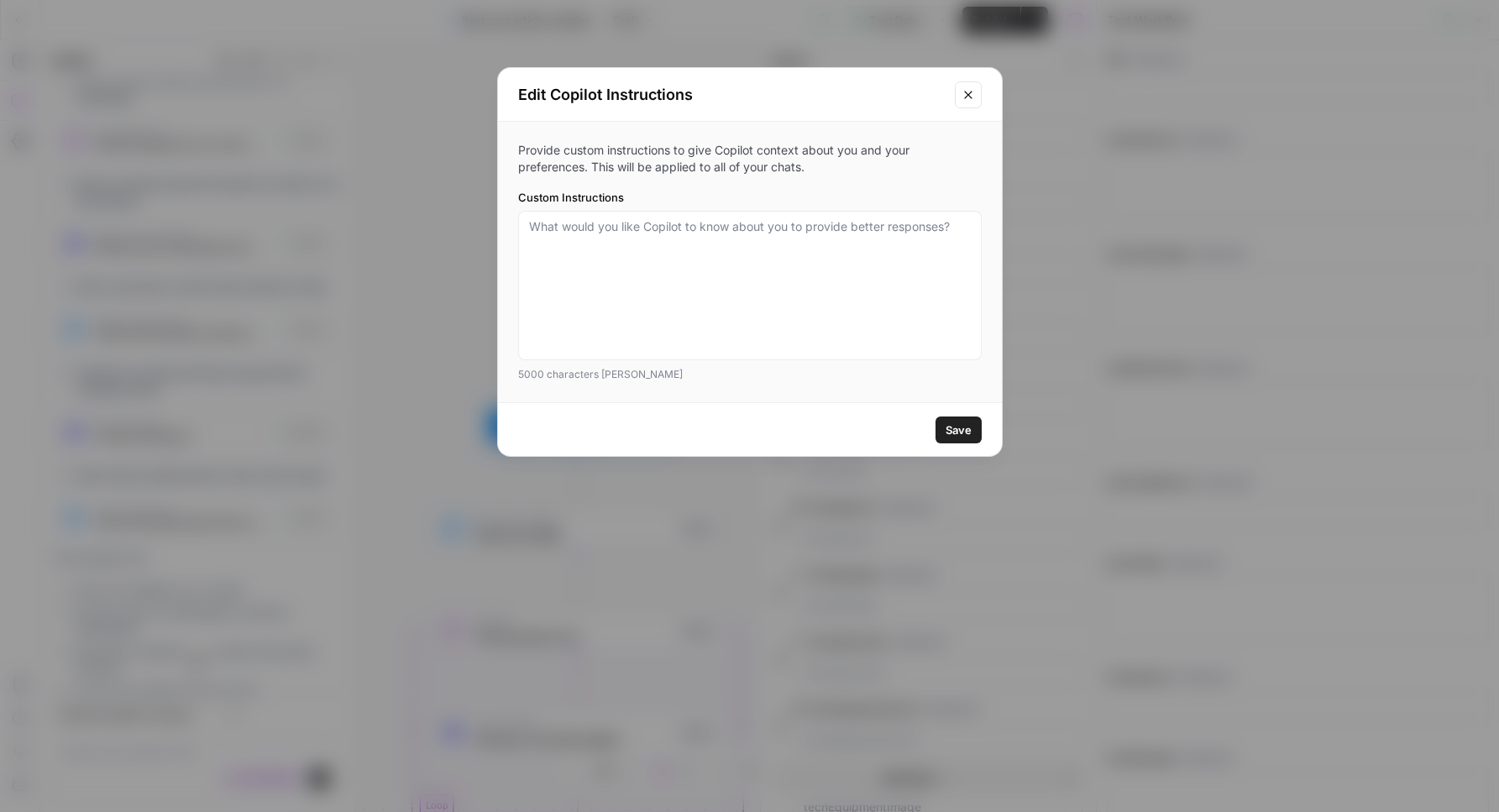
click at [973, 84] on button "Close modal" at bounding box center [969, 95] width 27 height 27
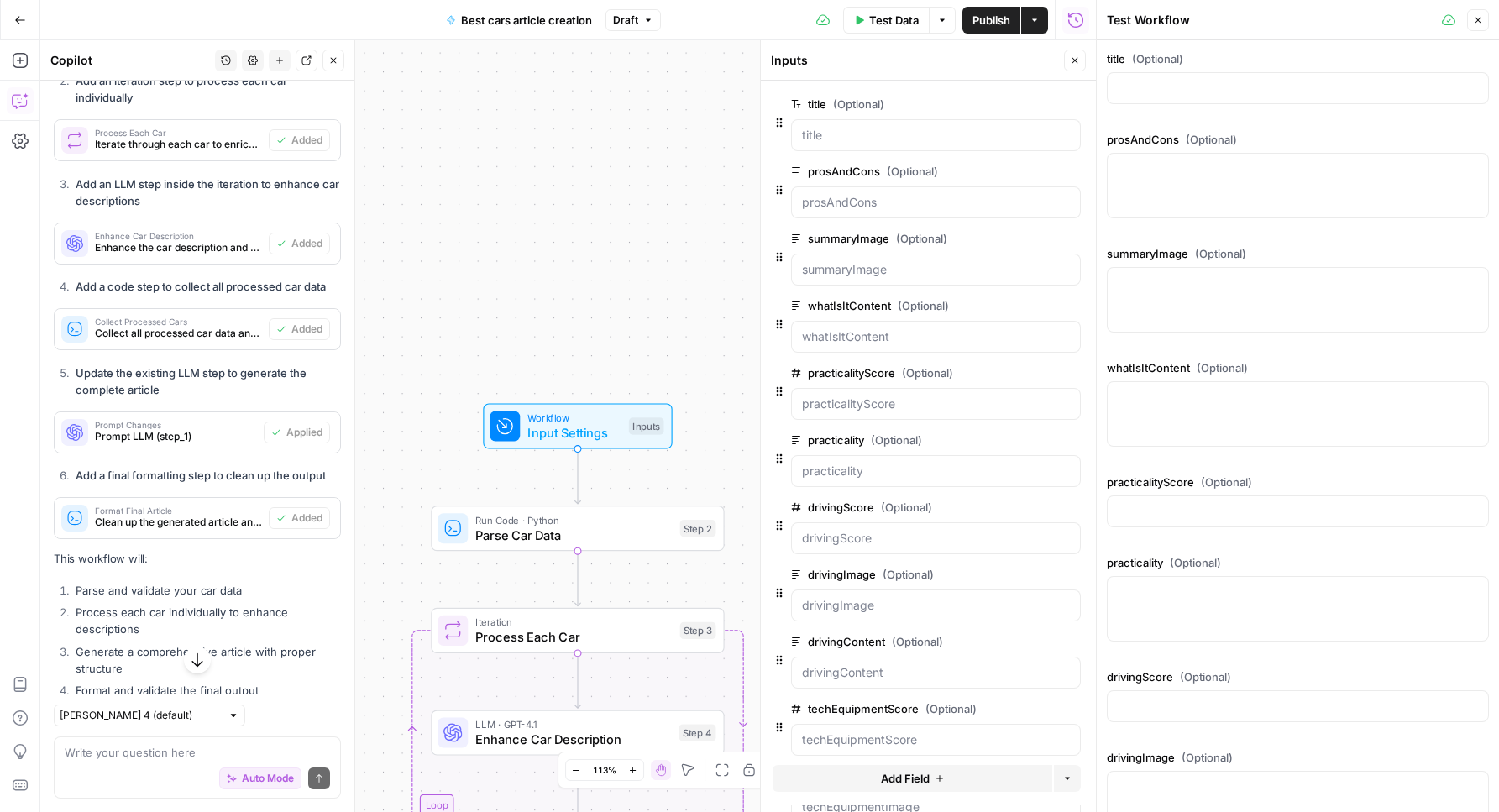
scroll to position [0, 0]
click at [1485, 18] on button "Close" at bounding box center [1478, 20] width 22 height 22
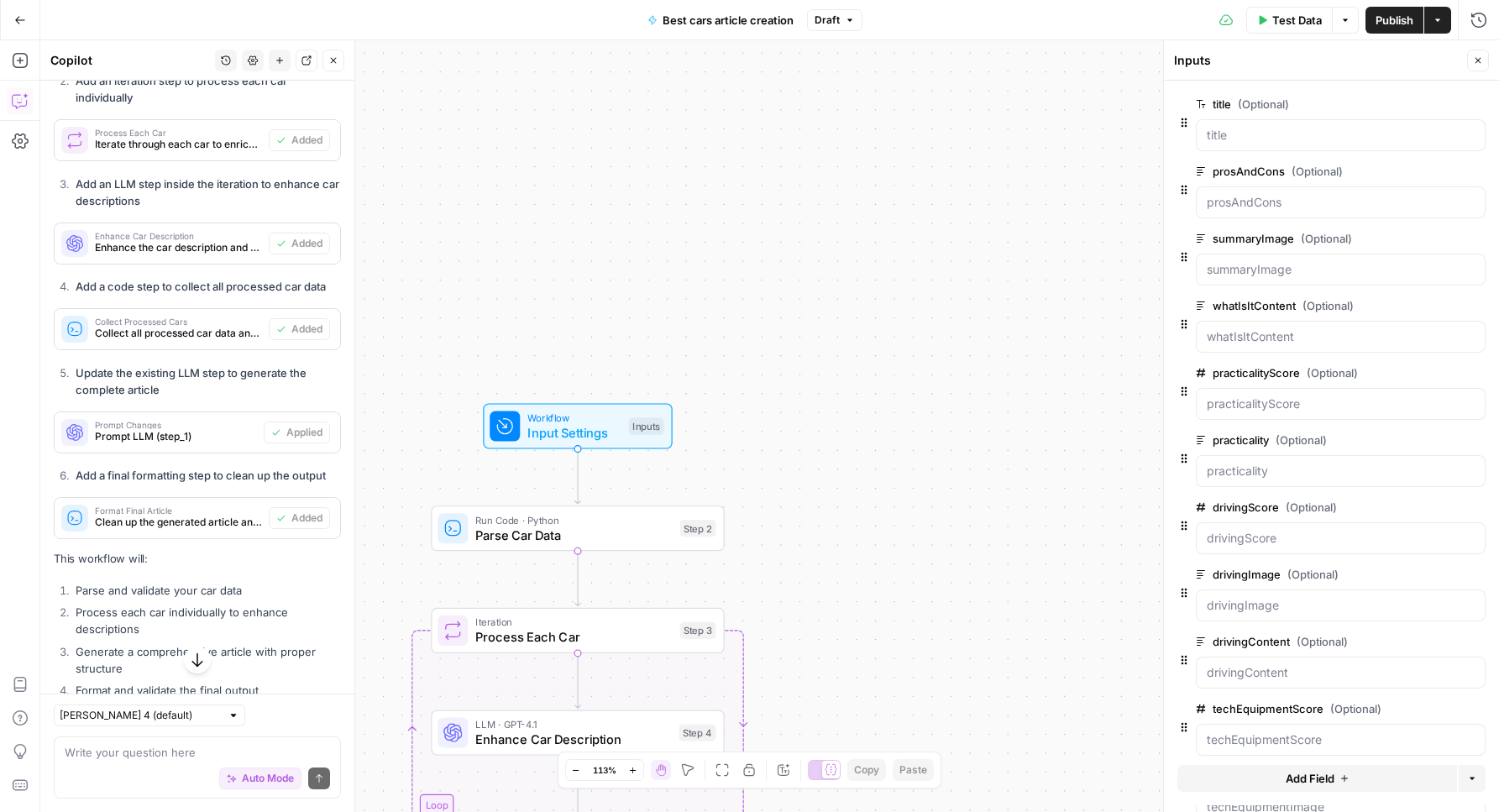
click at [1318, 14] on span "Test Data" at bounding box center [1297, 20] width 50 height 17
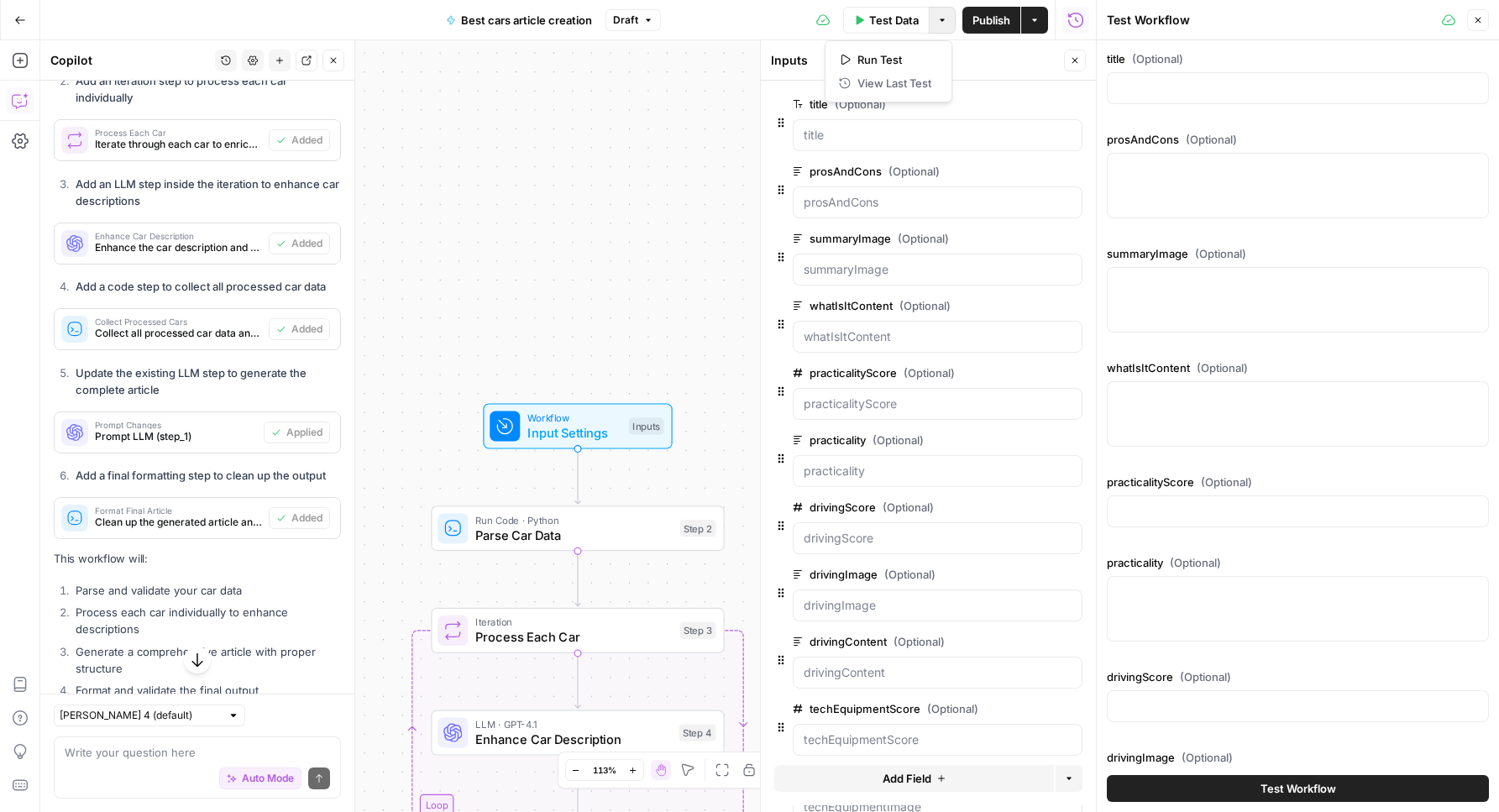
click at [934, 21] on button "Options" at bounding box center [942, 20] width 27 height 27
click at [1166, 77] on div at bounding box center [1298, 88] width 382 height 32
type input "Best Self-Charging Hybrid SUVs"
click at [1296, 784] on span "Test Workflow" at bounding box center [1298, 788] width 76 height 17
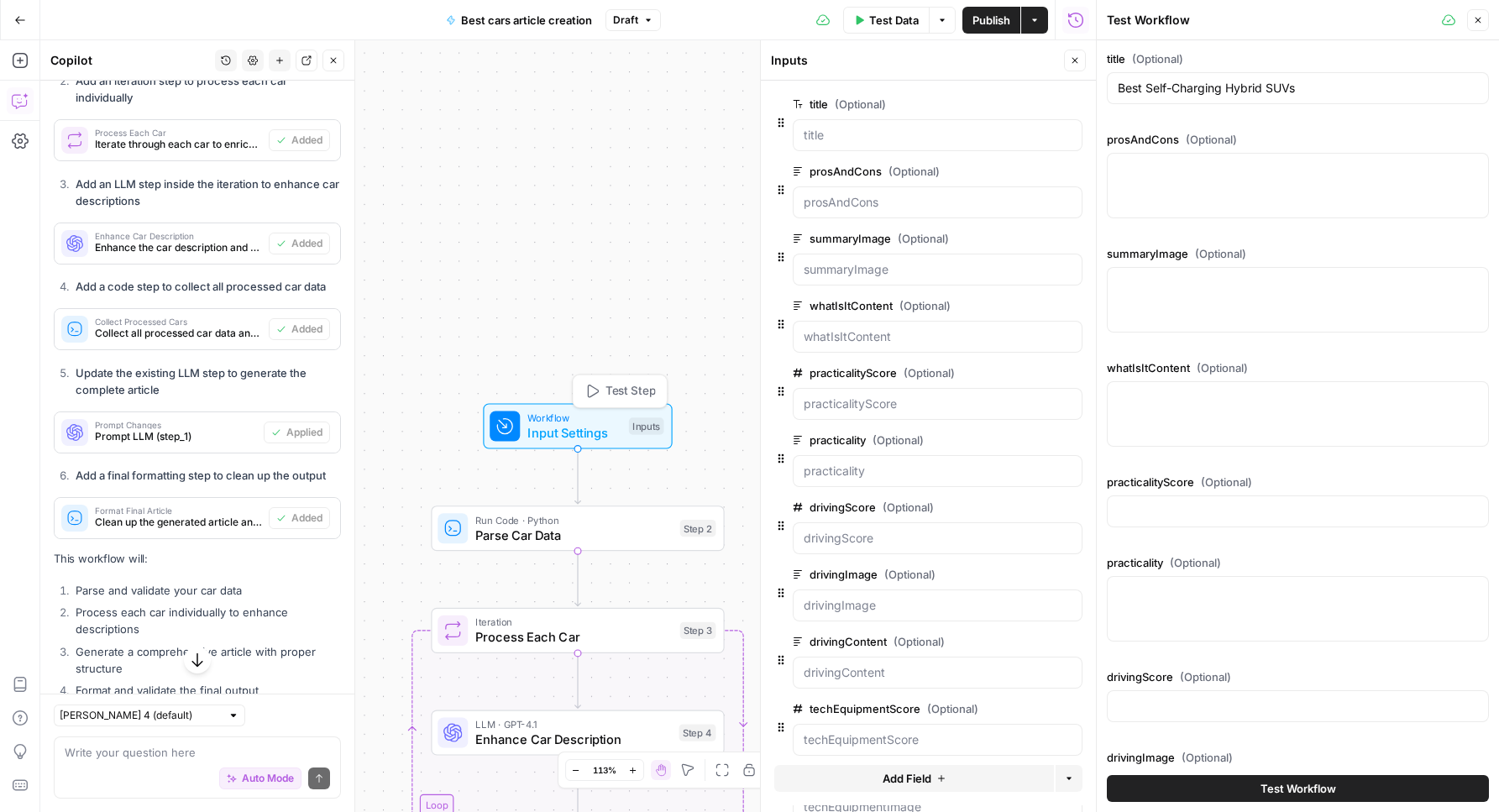
click at [622, 380] on button "Test Step" at bounding box center [619, 390] width 86 height 24
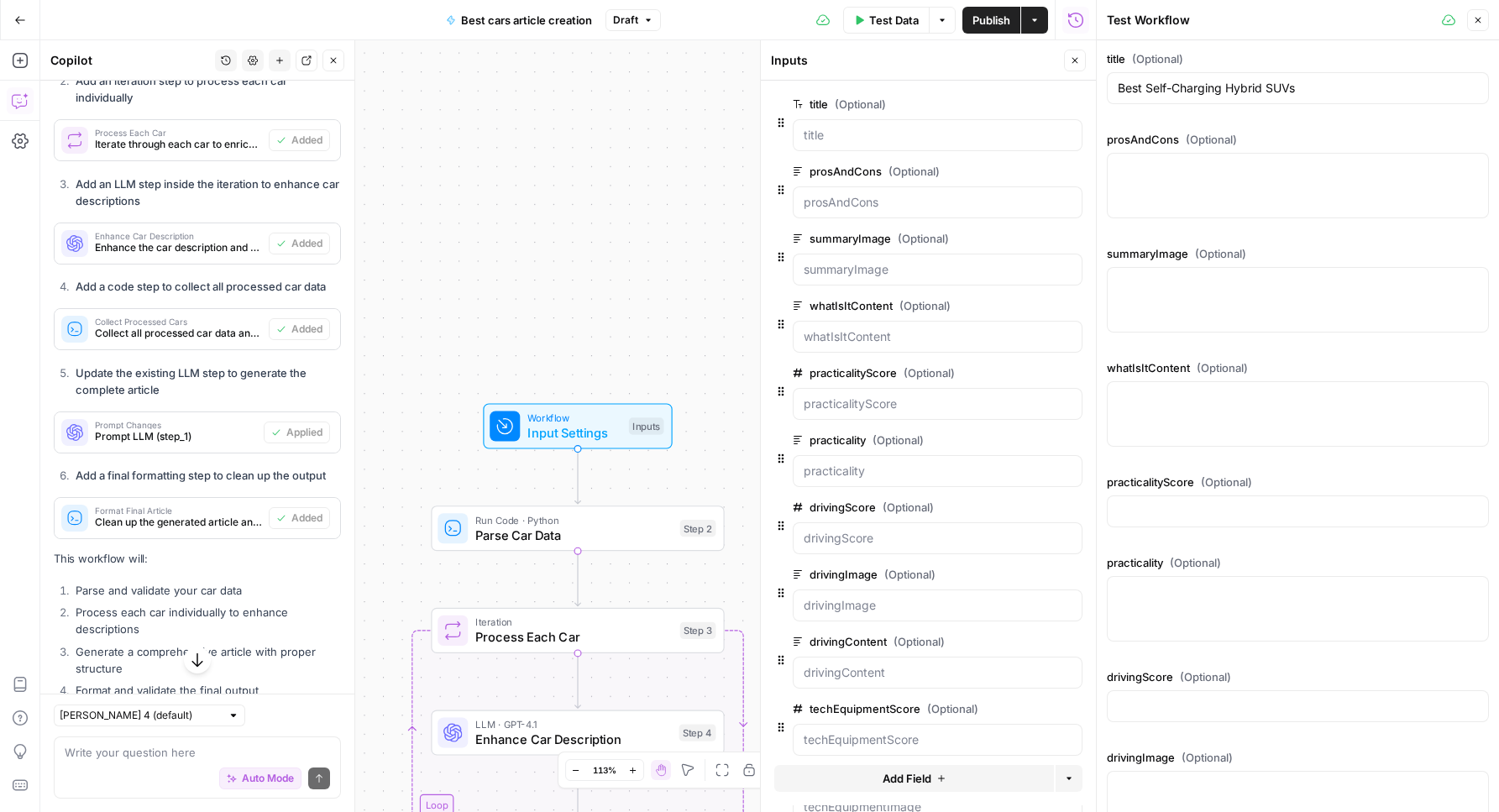
click at [704, 394] on div "Workflow Input Settings Inputs Run Code · Python Parse Car Data Step 2 Loop Ite…" at bounding box center [568, 426] width 1056 height 771
click at [585, 523] on span "Run Code · Python" at bounding box center [573, 519] width 196 height 15
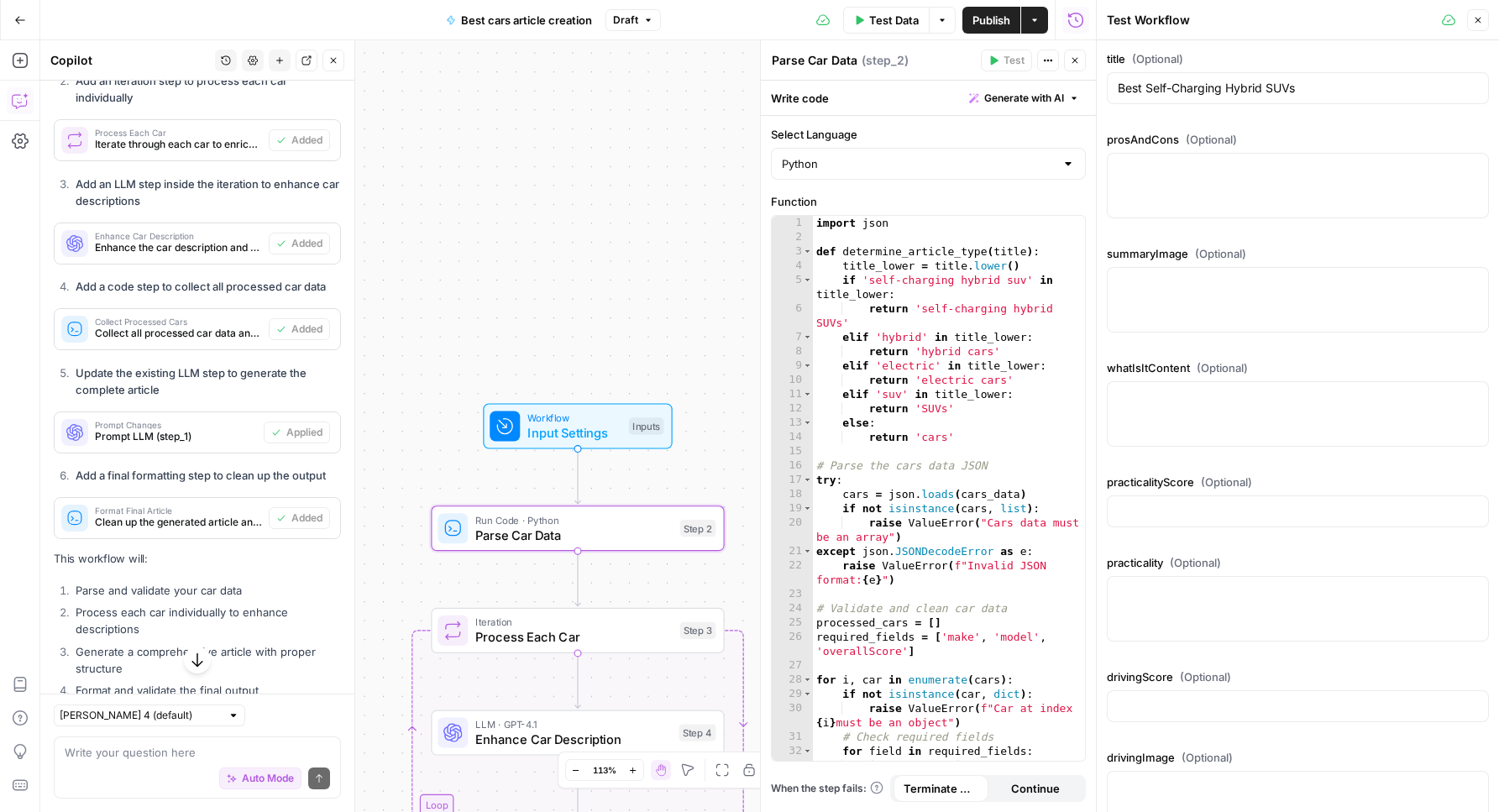
scroll to position [35565, 0]
